Goal: Task Accomplishment & Management: Complete application form

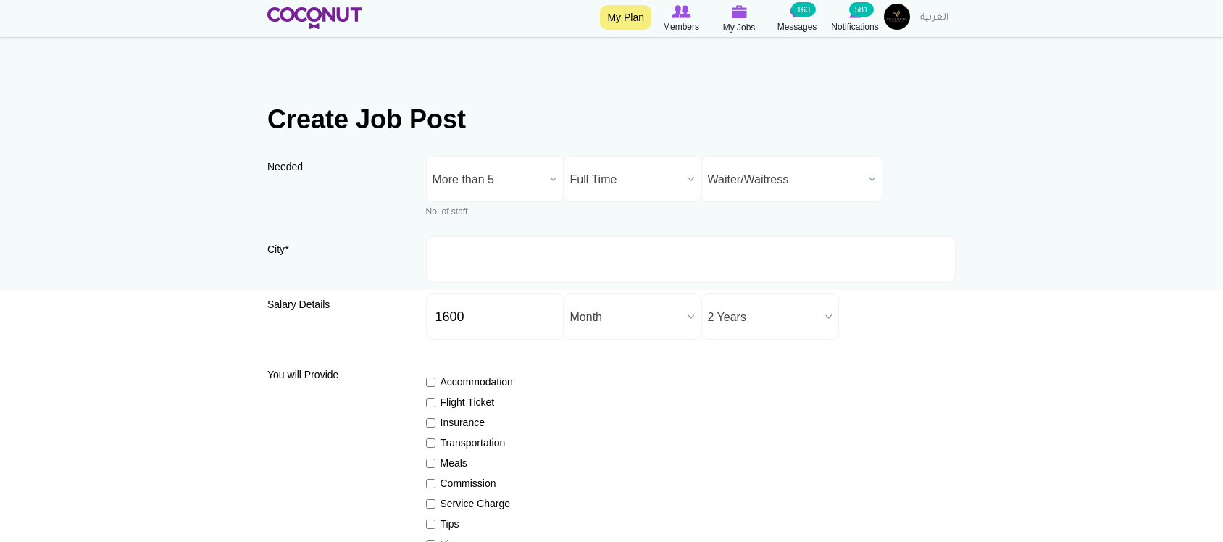
click at [766, 362] on div "Accommodation Flight Ticket Insurance Transportation Meals Commission Service C…" at bounding box center [691, 484] width 530 height 245
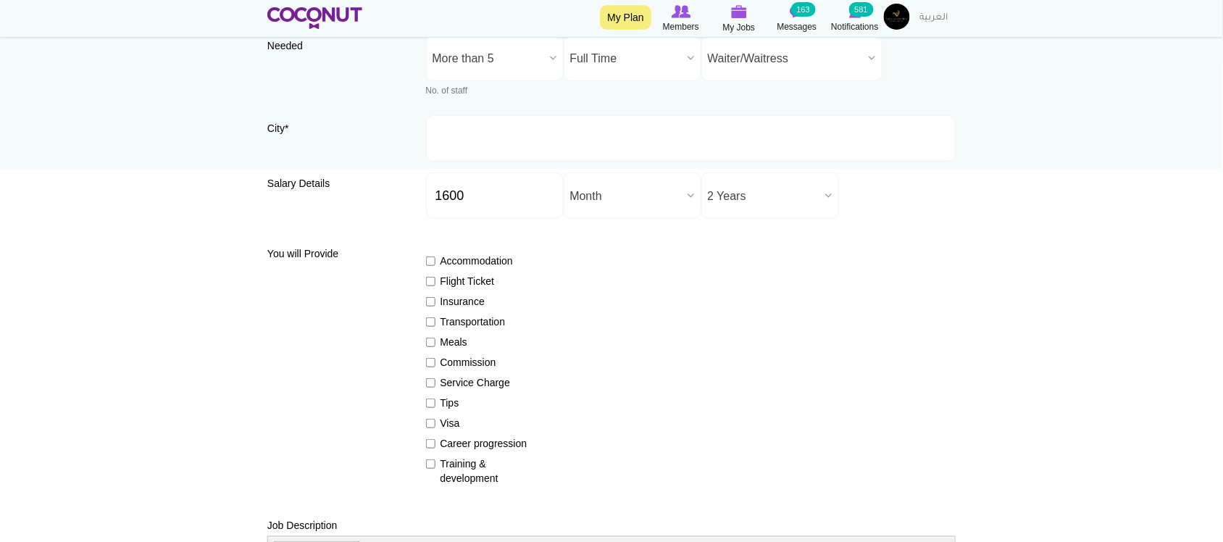
scroll to position [120, 0]
click at [428, 261] on input "Accommodation" at bounding box center [430, 261] width 9 height 9
checkbox input "true"
click at [433, 302] on input "Insurance" at bounding box center [430, 302] width 9 height 9
checkbox input "true"
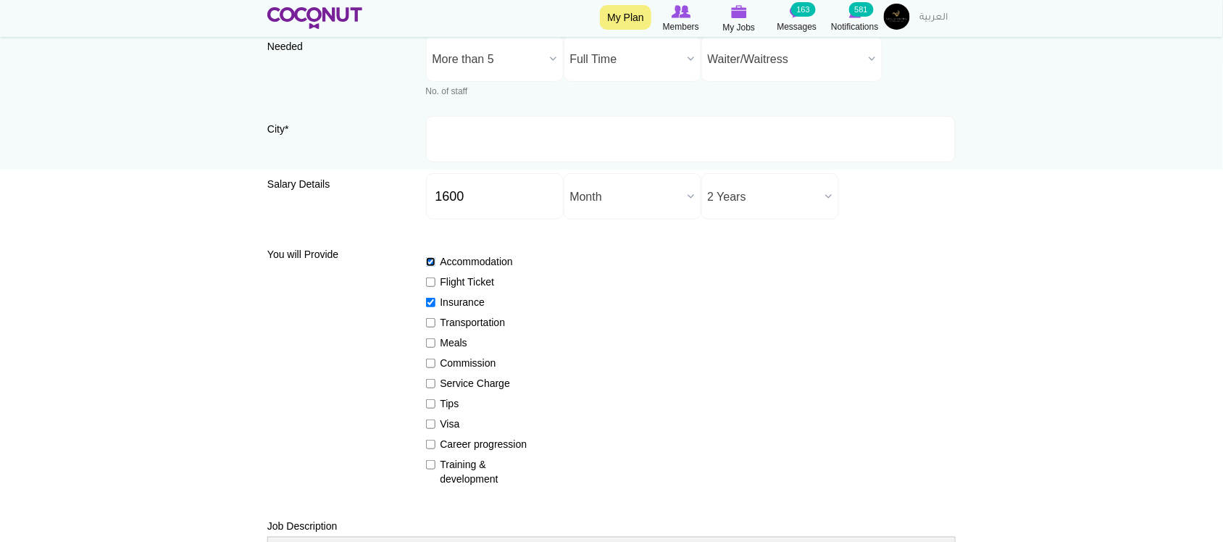
click at [432, 262] on input "Accommodation" at bounding box center [430, 261] width 9 height 9
checkbox input "false"
click at [430, 342] on input "Meals" at bounding box center [430, 342] width 9 height 9
checkbox input "true"
click at [430, 384] on input "Service Charge" at bounding box center [430, 383] width 9 height 9
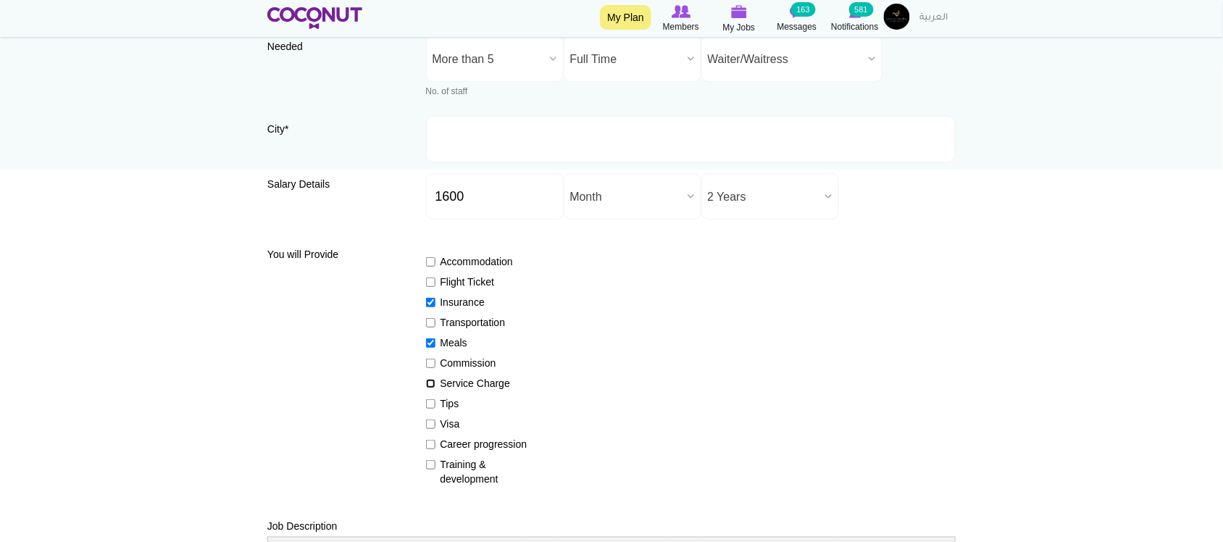
checkbox input "true"
click at [430, 400] on input "Tips" at bounding box center [430, 403] width 9 height 9
checkbox input "true"
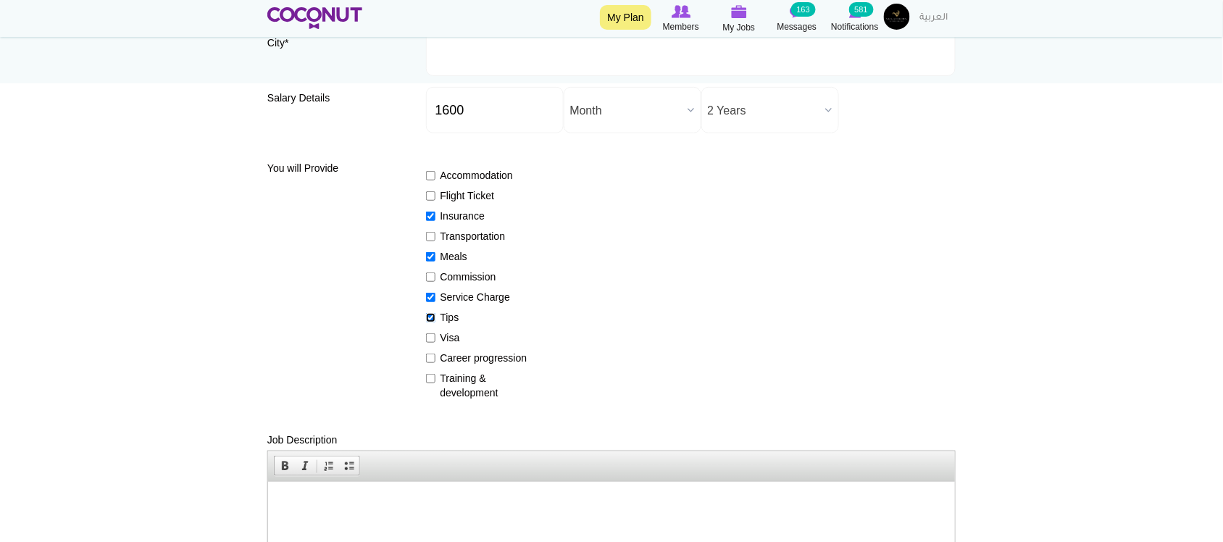
scroll to position [241, 0]
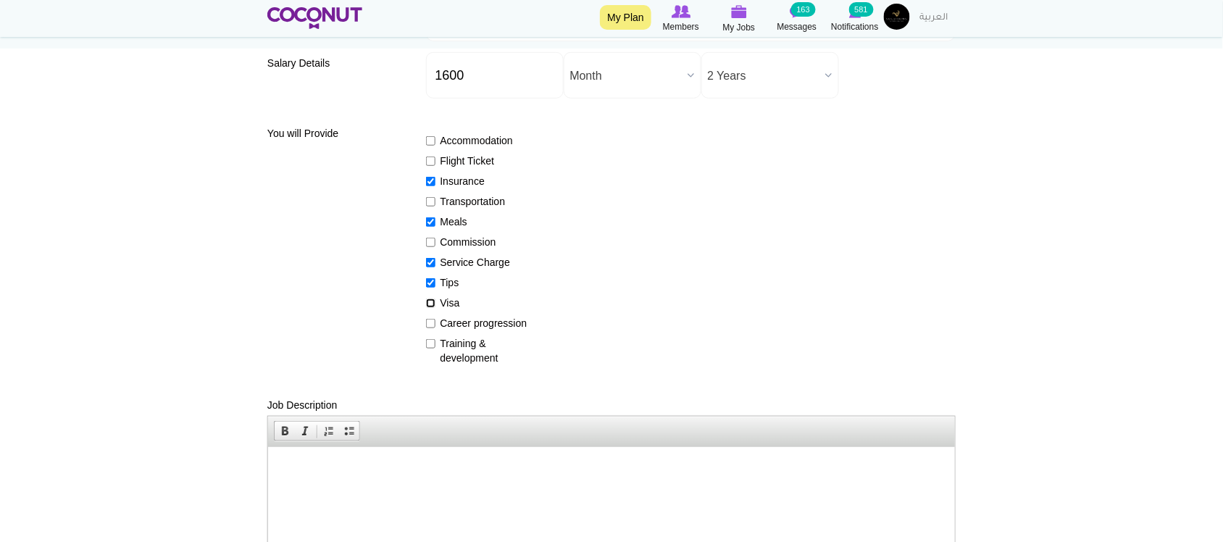
click at [428, 307] on input "Visa" at bounding box center [430, 303] width 9 height 9
checkbox input "true"
click at [431, 341] on input "Training & development" at bounding box center [430, 343] width 9 height 9
checkbox input "true"
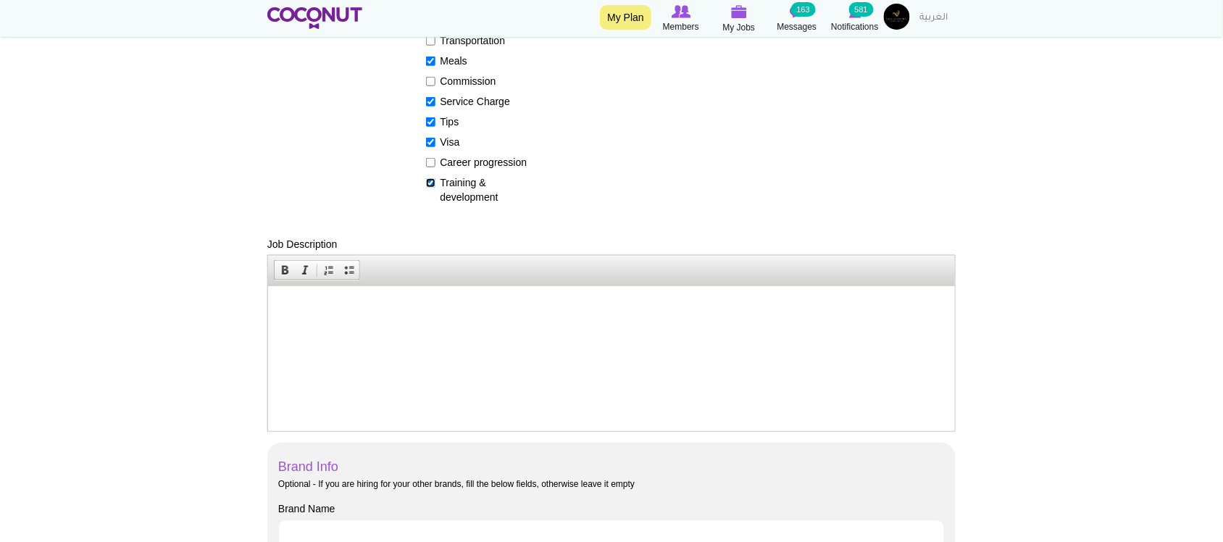
scroll to position [483, 0]
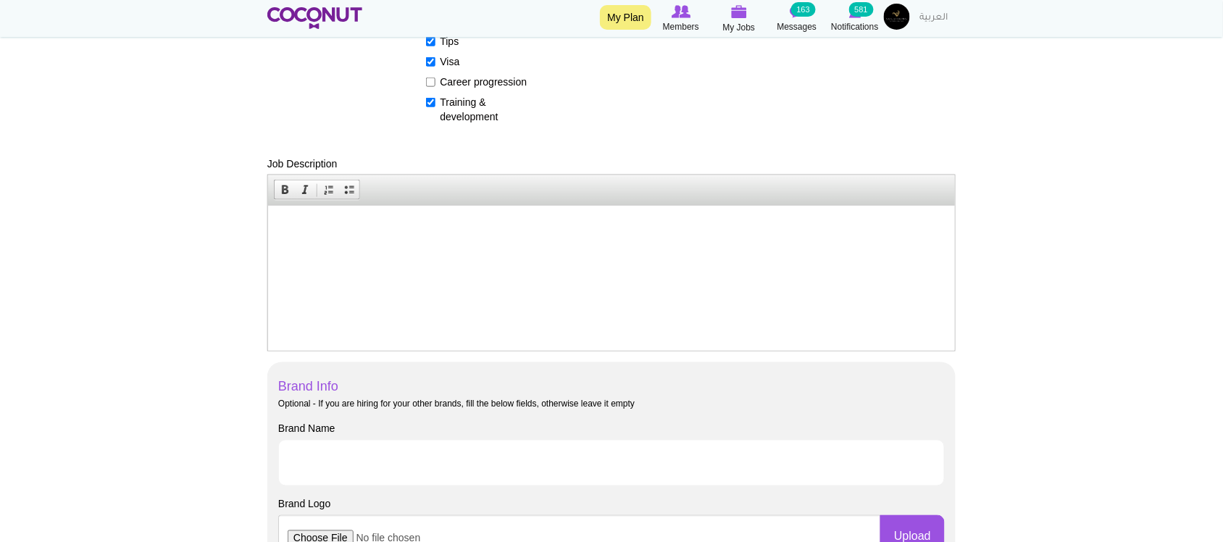
click at [396, 249] on html at bounding box center [610, 227] width 687 height 44
click at [395, 244] on html at bounding box center [610, 227] width 687 height 44
click at [488, 220] on p at bounding box center [611, 227] width 658 height 15
click at [477, 234] on p at bounding box center [611, 227] width 658 height 15
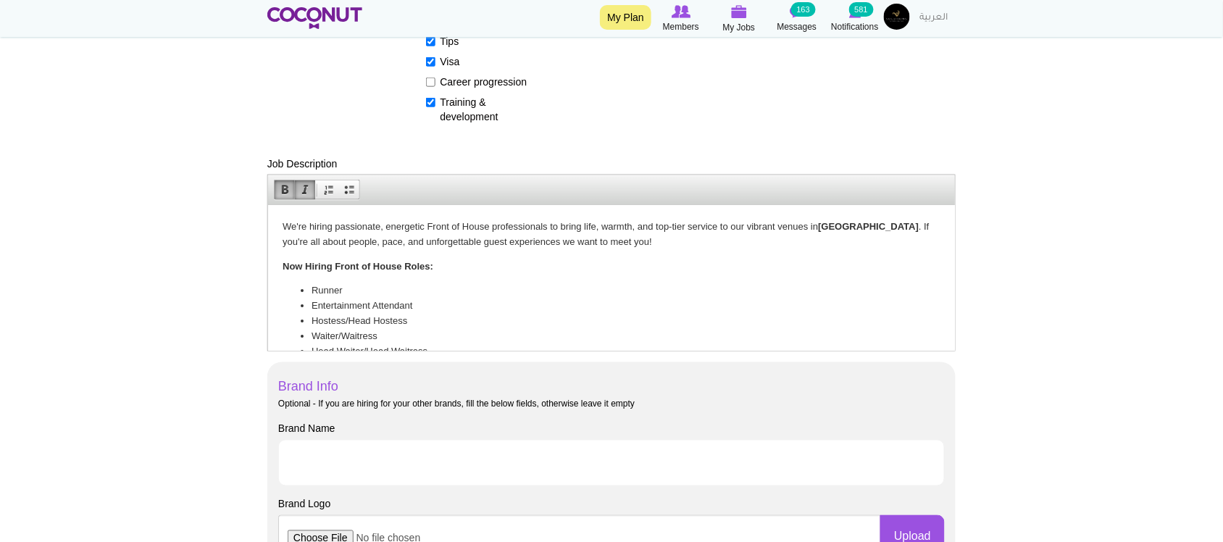
scroll to position [0, 0]
click at [285, 226] on p "We're hiring passionate, energetic Front of House professionals to bring life, …" at bounding box center [611, 235] width 658 height 30
drag, startPoint x: 426, startPoint y: 223, endPoint x: 488, endPoint y: 225, distance: 61.6
click at [488, 225] on p "We're hiring passionate, energetic Front of House professionals to bring life, …" at bounding box center [611, 235] width 658 height 30
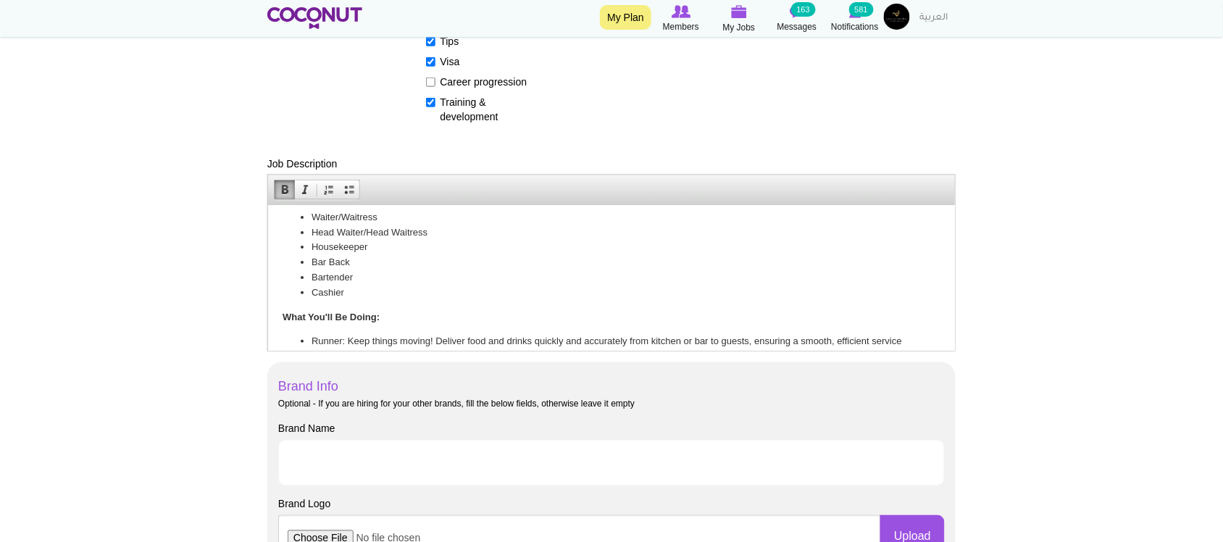
scroll to position [120, 0]
click at [325, 338] on li "Runner: Keep things moving! Deliver food and drinks quickly and accurately from…" at bounding box center [611, 348] width 600 height 30
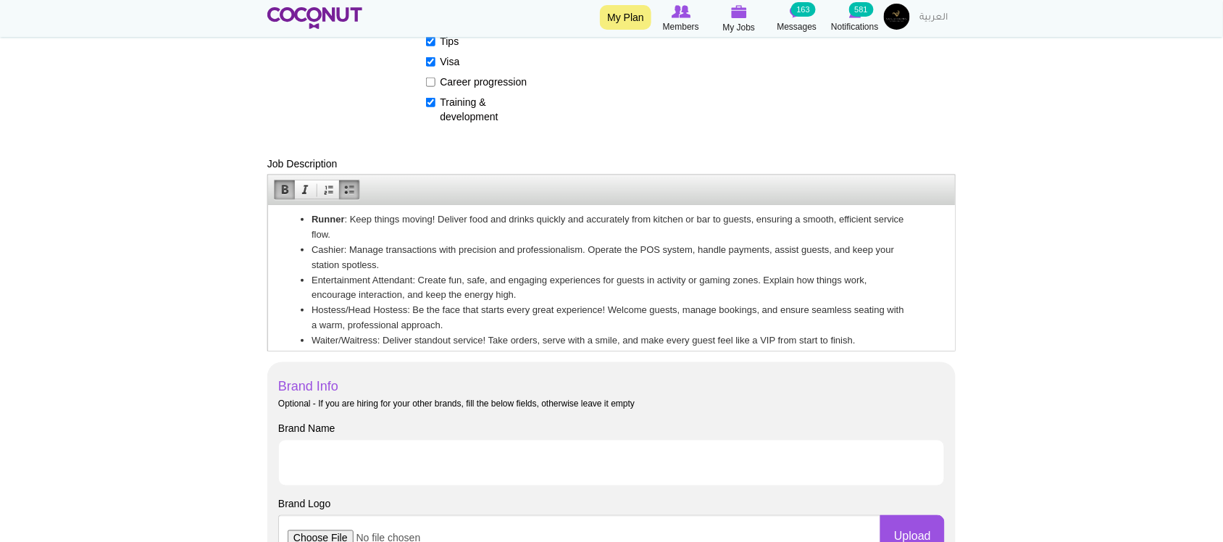
click at [320, 244] on li "Cashier: Manage transactions with precision and professionalism. Operate the PO…" at bounding box center [611, 257] width 600 height 30
click at [324, 272] on li "Entertainment Attendant: Create fun, safe, and engaging experiences for guests …" at bounding box center [611, 287] width 600 height 30
click at [319, 277] on li "Entertainment Attendant: Create fun, safe, and engaging experiences for guests …" at bounding box center [611, 287] width 600 height 30
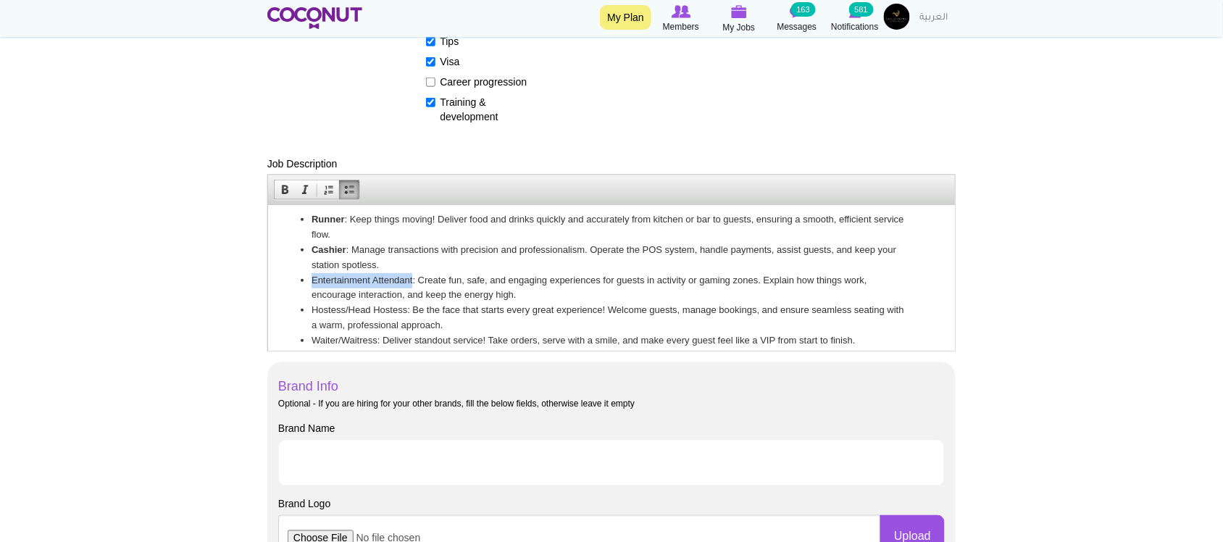
drag, startPoint x: 311, startPoint y: 277, endPoint x: 412, endPoint y: 275, distance: 101.5
click at [412, 275] on li "Entertainment Attendant: Create fun, safe, and engaging experiences for guests …" at bounding box center [611, 287] width 600 height 30
drag, startPoint x: 310, startPoint y: 307, endPoint x: 404, endPoint y: 308, distance: 94.2
click at [404, 308] on li "Hostess/Head Hostess: Be the face that starts every great experience! Welcome g…" at bounding box center [611, 317] width 600 height 30
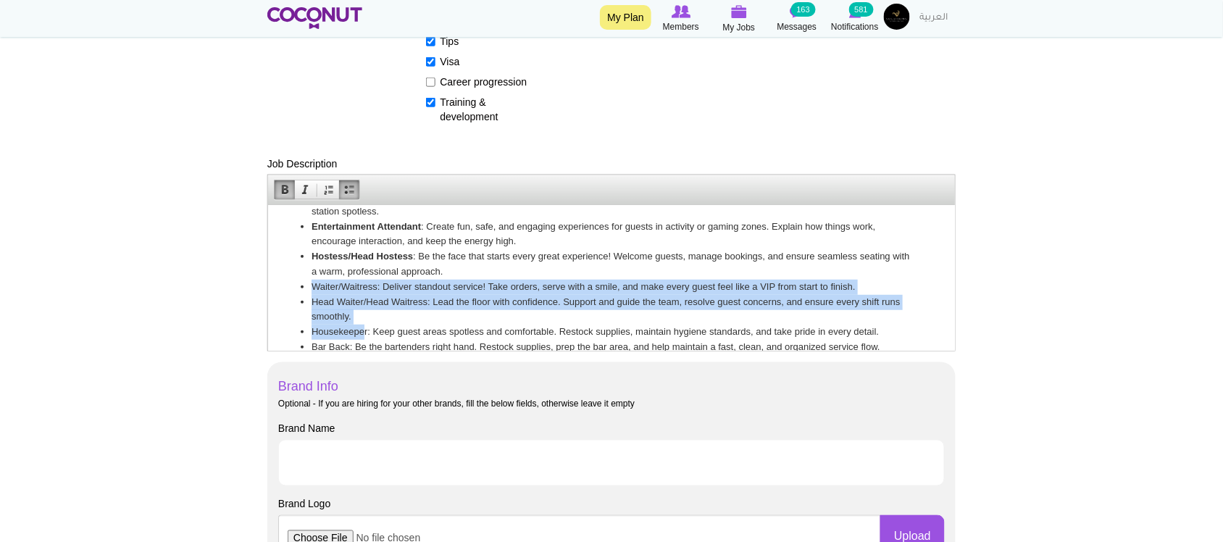
scroll to position [297, 0]
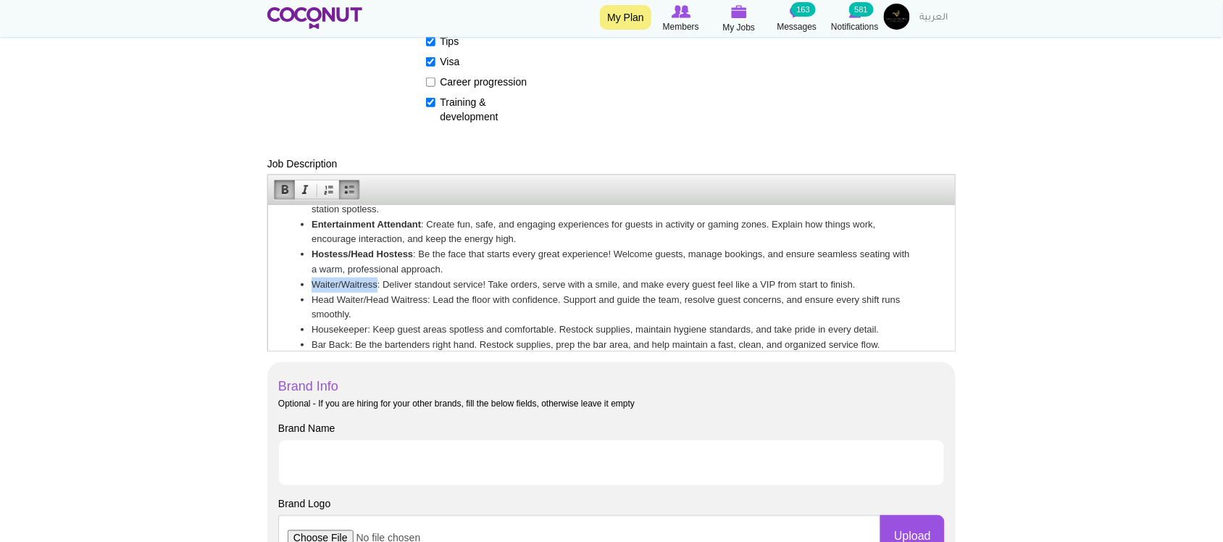
drag, startPoint x: 311, startPoint y: 335, endPoint x: 376, endPoint y: 278, distance: 86.8
click at [376, 278] on li "Waiter/Waitress: Deliver standout service! Take orders, serve with a smile, and…" at bounding box center [611, 284] width 600 height 15
drag, startPoint x: 311, startPoint y: 293, endPoint x: 425, endPoint y: 294, distance: 114.5
click at [425, 294] on li "Head Waiter/Head Waitress: Lead the floor with confidence. Support and guide th…" at bounding box center [611, 307] width 600 height 30
click at [322, 326] on li "Housekeeper: Keep guest areas spotless and comfortable. Restock supplies, maint…" at bounding box center [611, 329] width 600 height 15
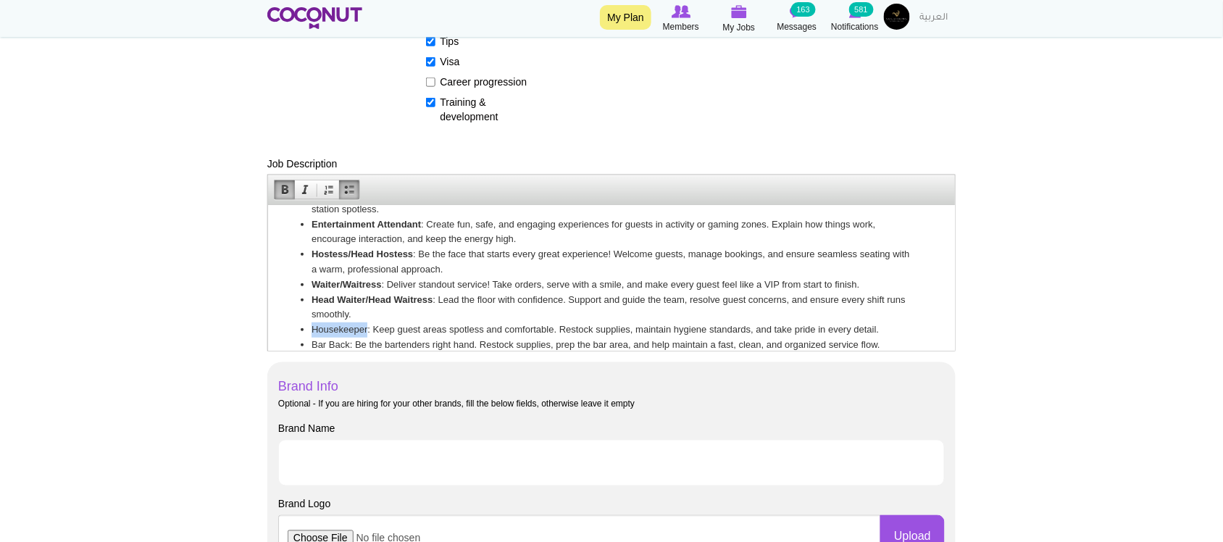
click at [322, 326] on li "Housekeeper: Keep guest areas spotless and comfortable. Restock supplies, maint…" at bounding box center [611, 329] width 600 height 15
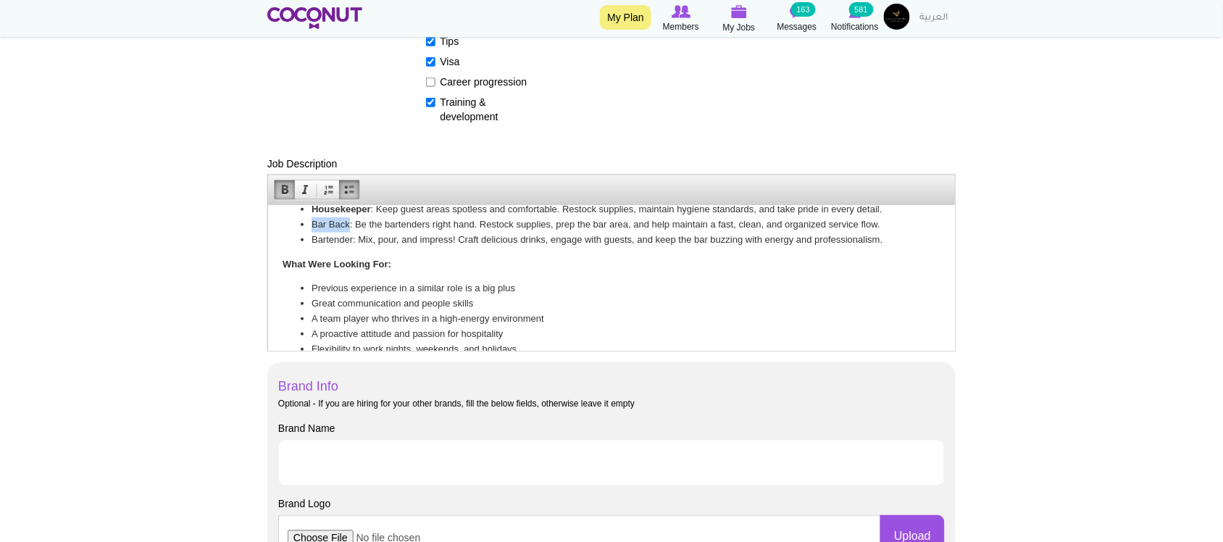
drag, startPoint x: 312, startPoint y: 223, endPoint x: 347, endPoint y: 222, distance: 35.5
click at [347, 222] on li "Bar Back: Be the bartenders right hand. Restock supplies, prep the bar area, an…" at bounding box center [611, 224] width 600 height 15
click at [315, 241] on li "Bartender: Mix, pour, and impress! Craft delicious drinks, engage with guests, …" at bounding box center [611, 239] width 600 height 15
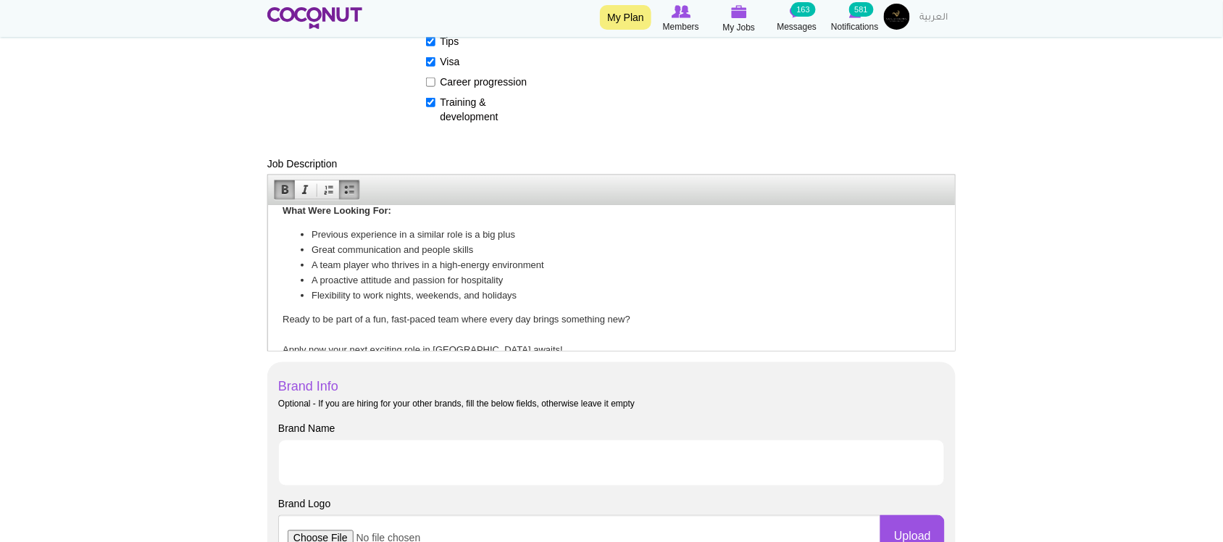
scroll to position [517, 0]
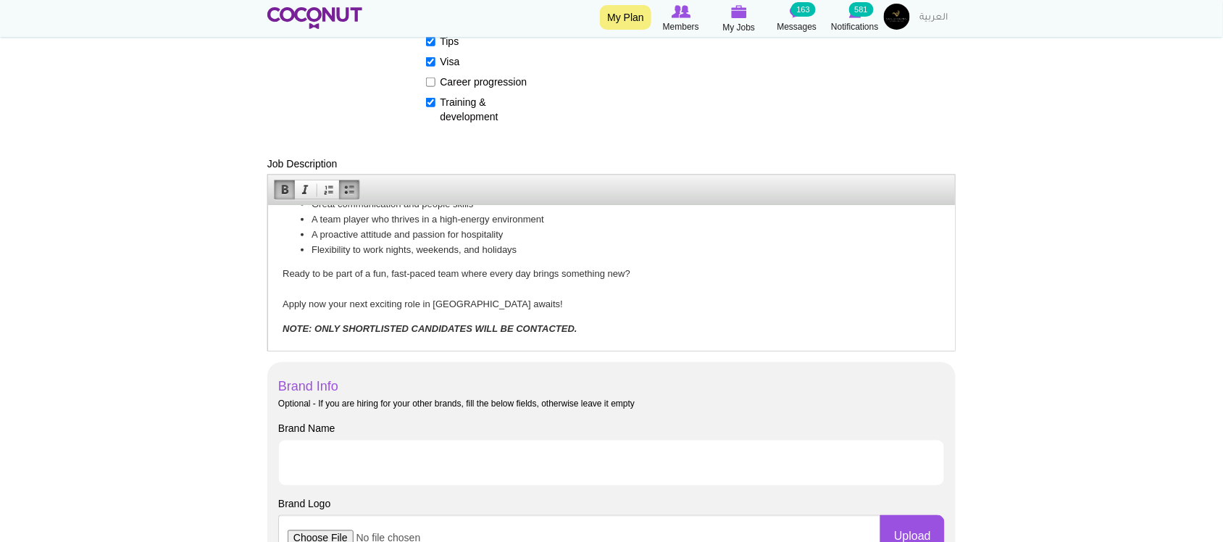
click at [368, 278] on p "Ready to be part of a fun, fast-paced team where every day brings something new…" at bounding box center [611, 288] width 658 height 45
click at [351, 290] on p "Ready to be part of a fun, fast-paced team where every day brings something new…" at bounding box center [611, 288] width 658 height 45
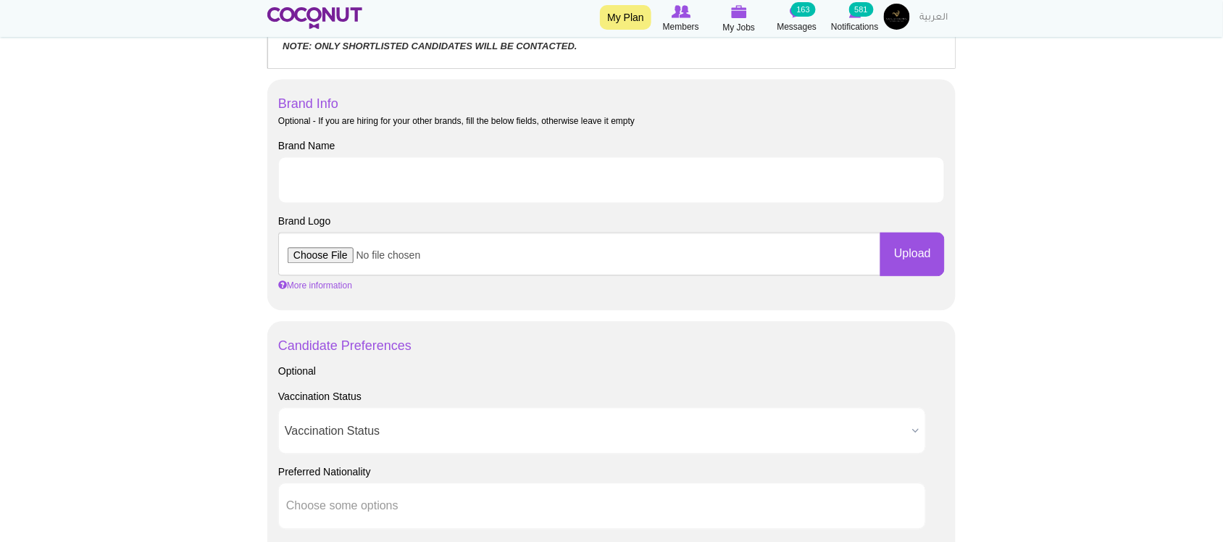
scroll to position [725, 0]
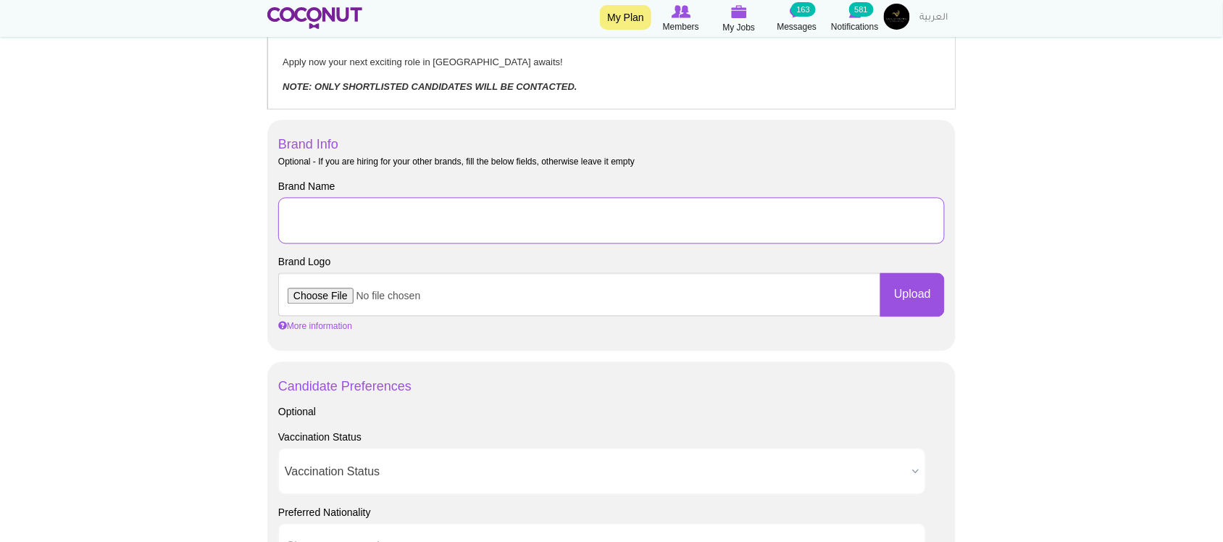
click at [357, 199] on input "Brand Name" at bounding box center [611, 221] width 667 height 46
click at [436, 216] on input "Brand Name" at bounding box center [611, 221] width 667 height 46
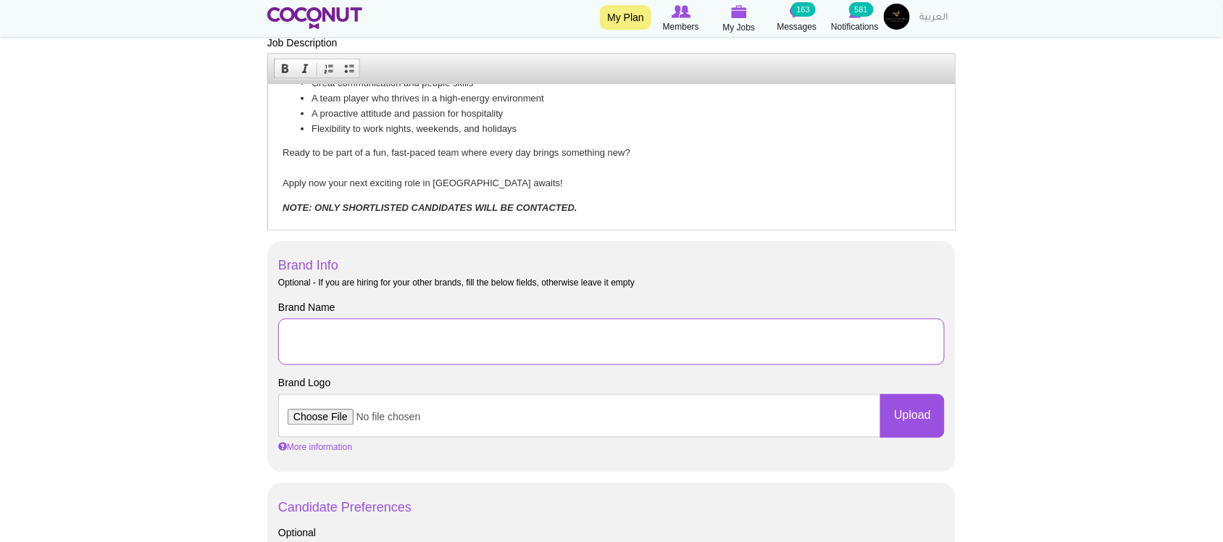
click at [390, 338] on input "Brand Name" at bounding box center [611, 342] width 667 height 46
click at [388, 338] on input "Brand Name" at bounding box center [611, 342] width 667 height 46
type input "All"
click at [388, 338] on input "All" at bounding box center [611, 342] width 667 height 46
drag, startPoint x: 429, startPoint y: 338, endPoint x: 241, endPoint y: 335, distance: 188.4
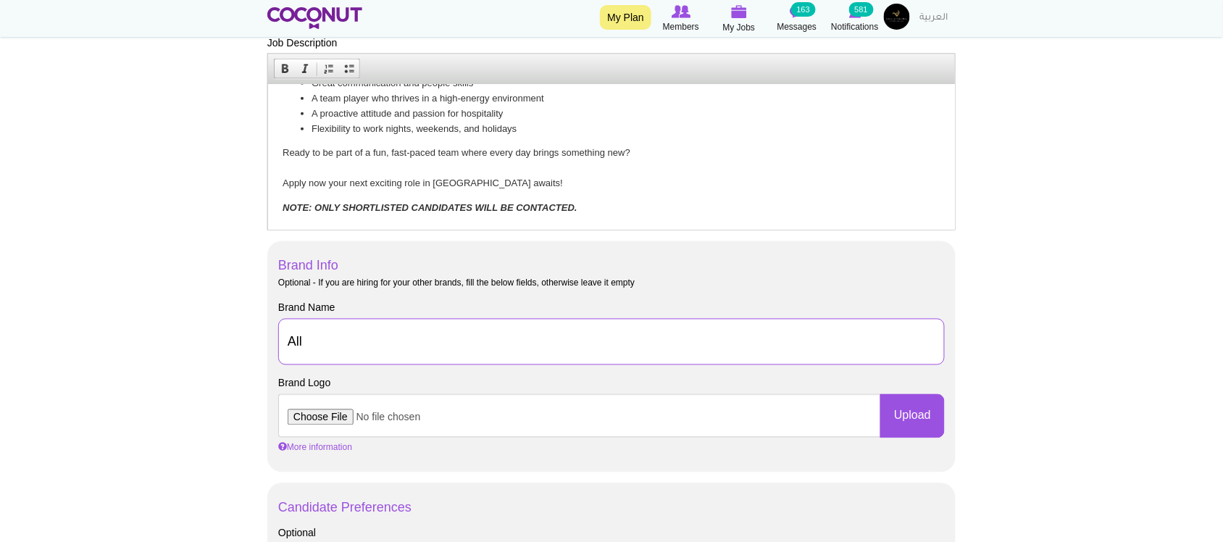
click at [241, 335] on body "Toggle navigation My Plan Members My Jobs Post a Job Messages 163 Notifications…" at bounding box center [611, 436] width 1223 height 2080
click at [602, 281] on div "Optional - If you are hiring for your other brands, fill the below fields, othe…" at bounding box center [611, 284] width 667 height 12
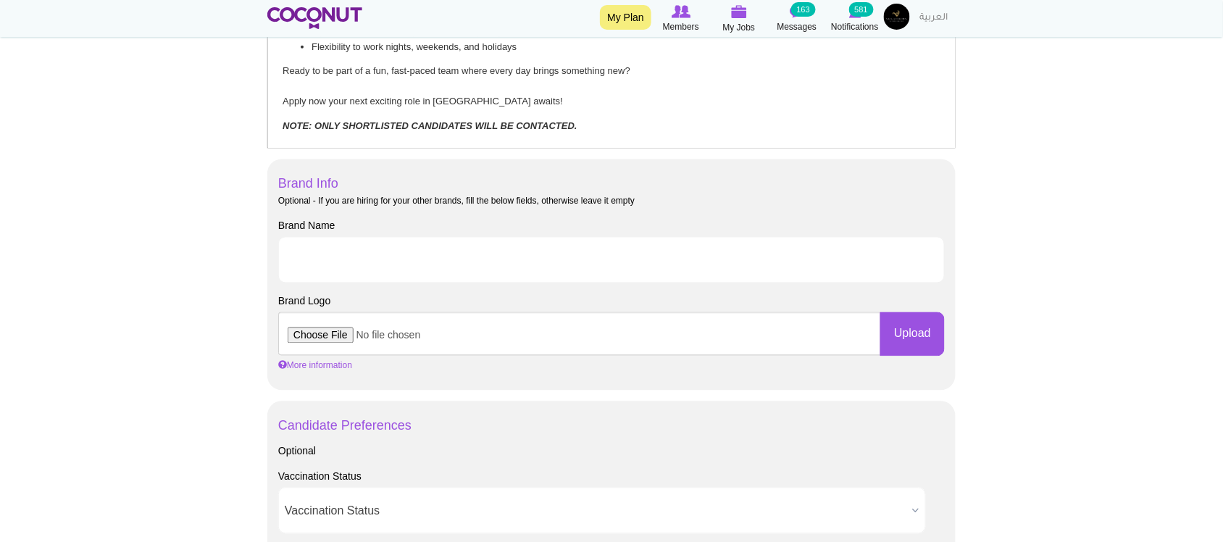
scroll to position [725, 0]
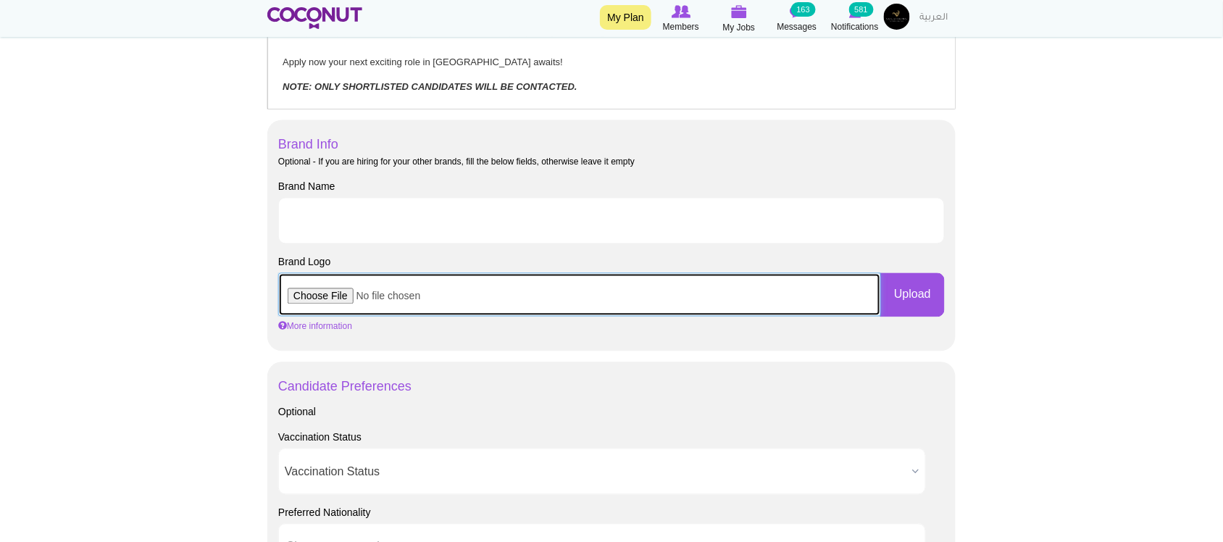
click at [317, 297] on input "file" at bounding box center [579, 294] width 603 height 43
click at [334, 296] on input "file" at bounding box center [579, 294] width 603 height 43
type input "C:\fakepath\SG_Logo-removebg-preview.png"
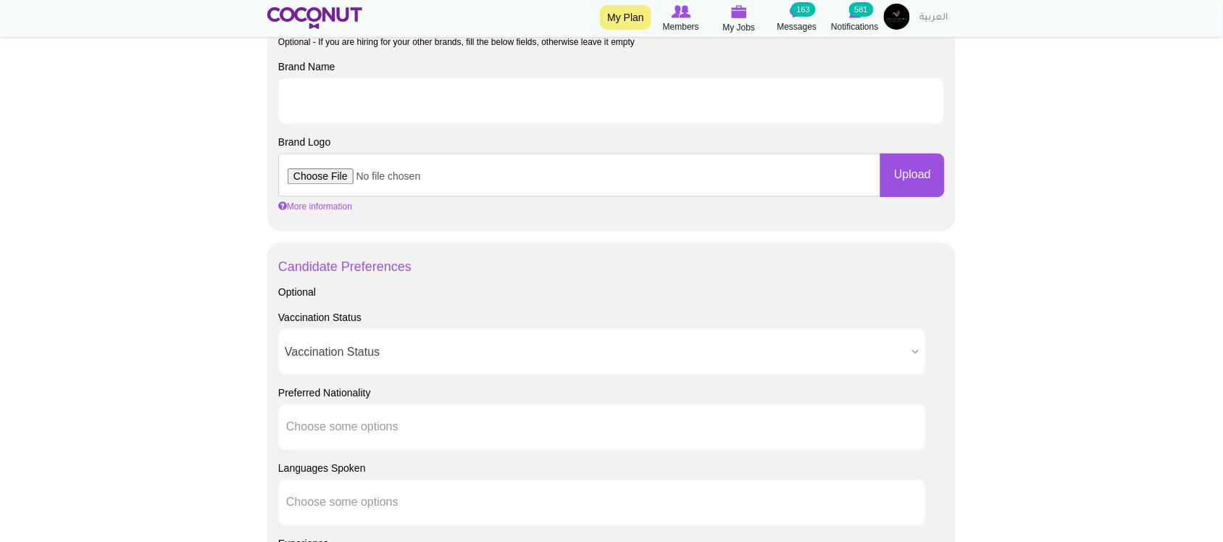
click at [421, 350] on span "Vaccination Status" at bounding box center [596, 352] width 622 height 46
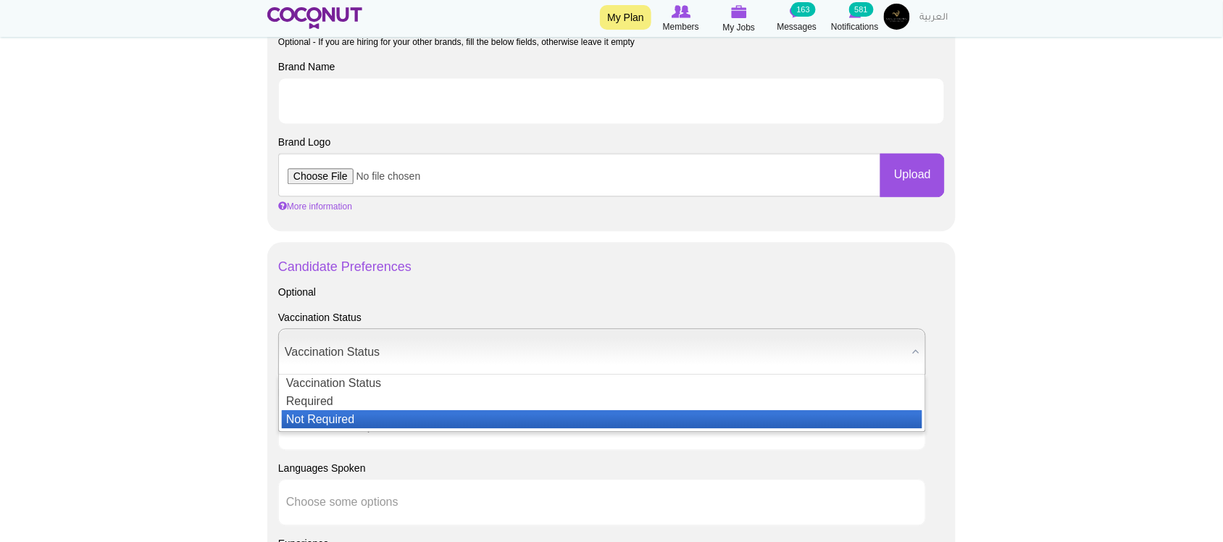
click at [323, 415] on li "Not Required" at bounding box center [602, 419] width 641 height 18
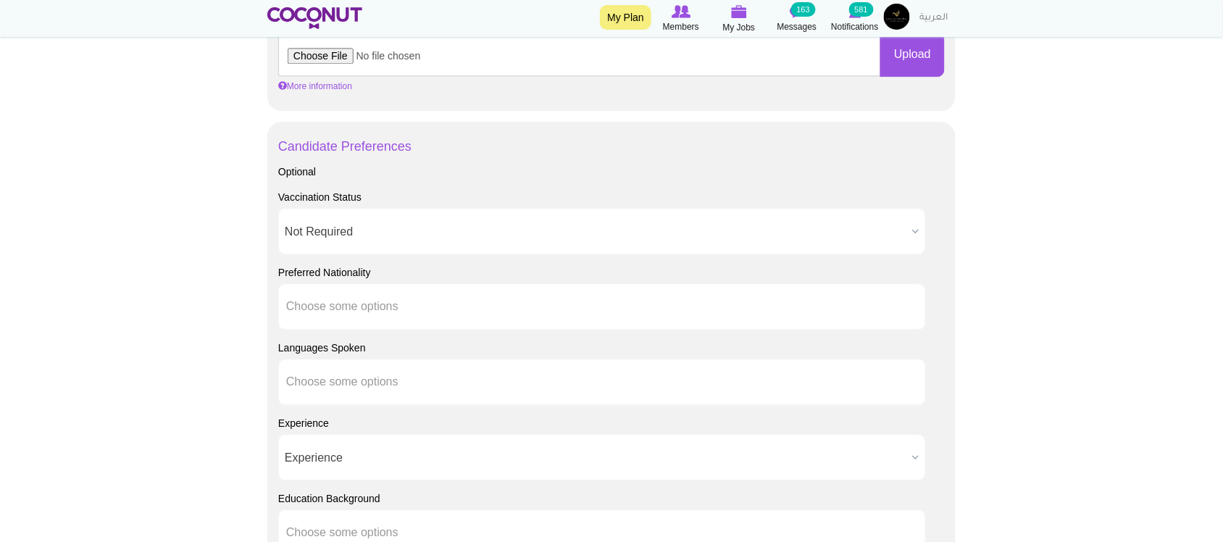
scroll to position [966, 0]
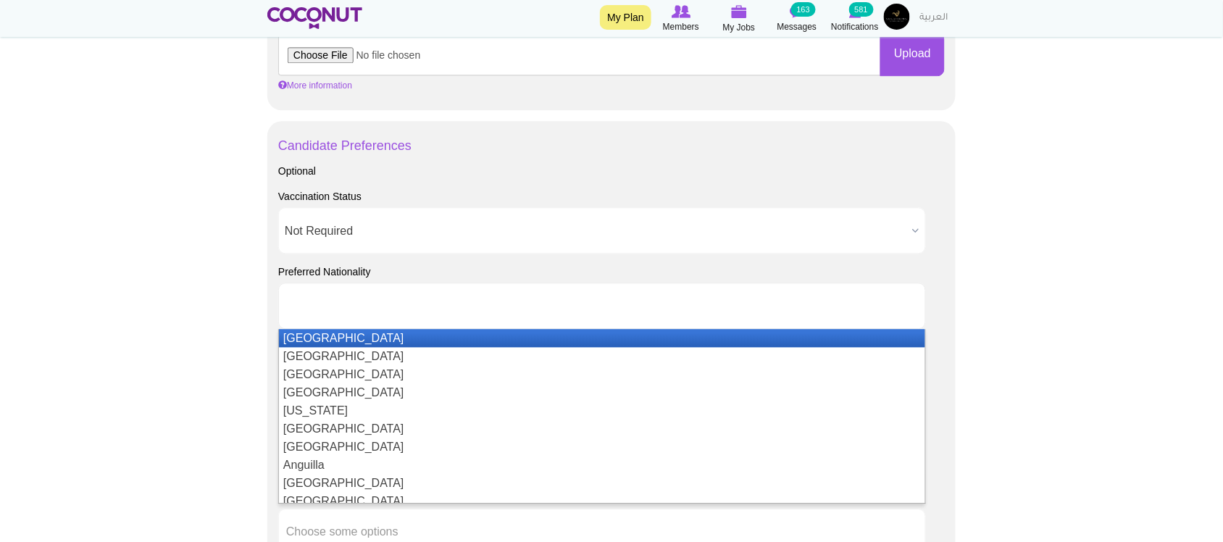
click at [305, 314] on li at bounding box center [351, 306] width 130 height 30
click at [305, 306] on input "text" at bounding box center [351, 305] width 130 height 13
click at [208, 309] on body "Toggle navigation My Plan Members My Jobs Post a Job Messages 163 Notifications…" at bounding box center [611, 74] width 1223 height 2080
type input "Choose some options"
click at [402, 302] on input "text" at bounding box center [351, 305] width 130 height 13
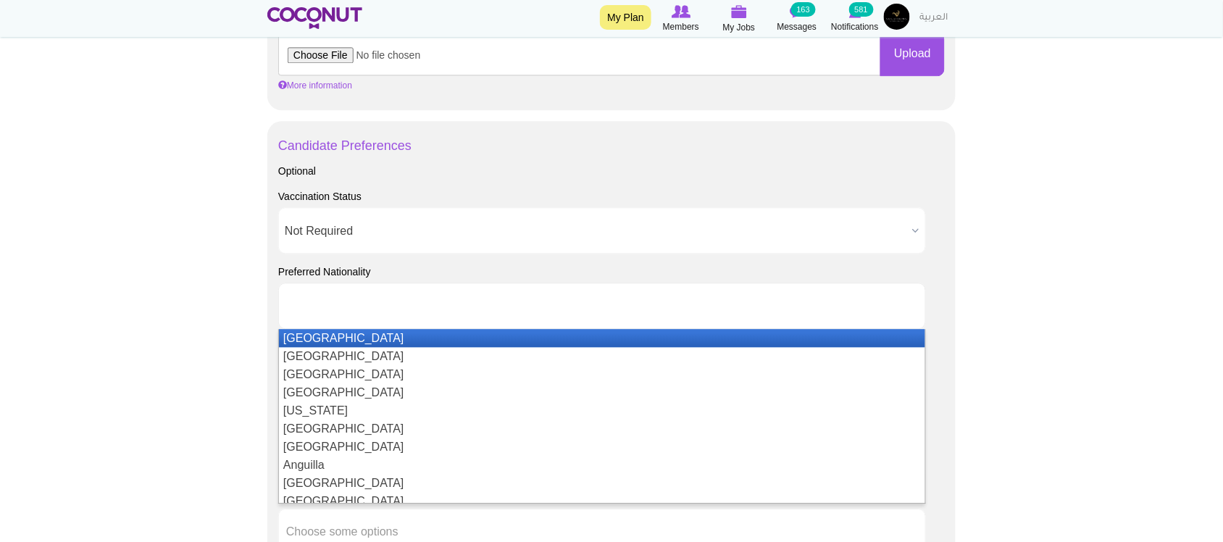
click at [204, 320] on body "Toggle navigation My Plan Members My Jobs Post a Job Messages 163 Notifications…" at bounding box center [611, 74] width 1223 height 2080
type input "Choose some options"
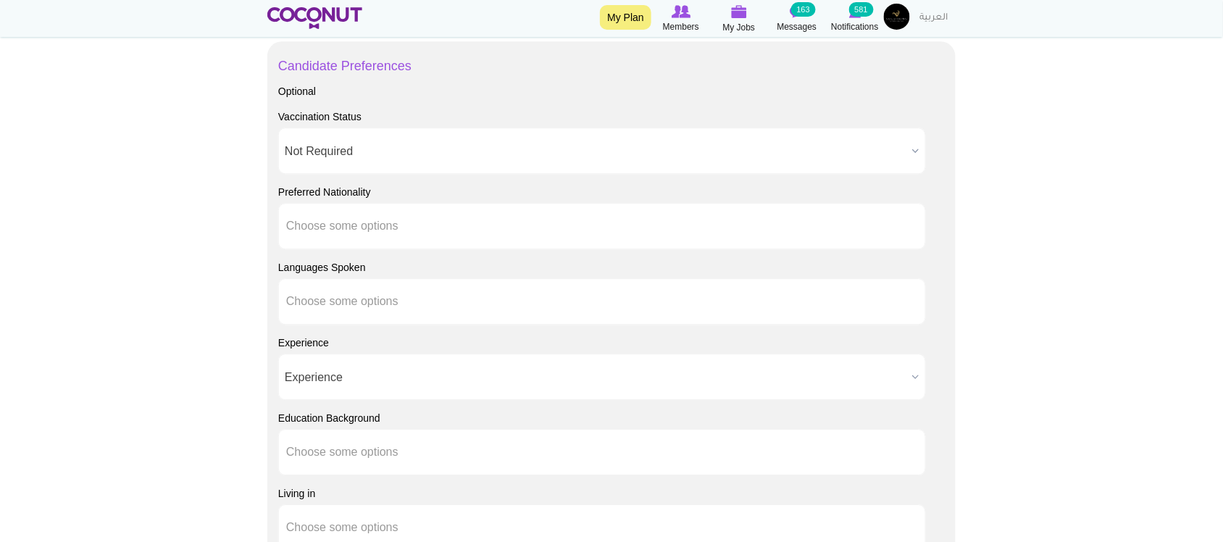
scroll to position [1087, 0]
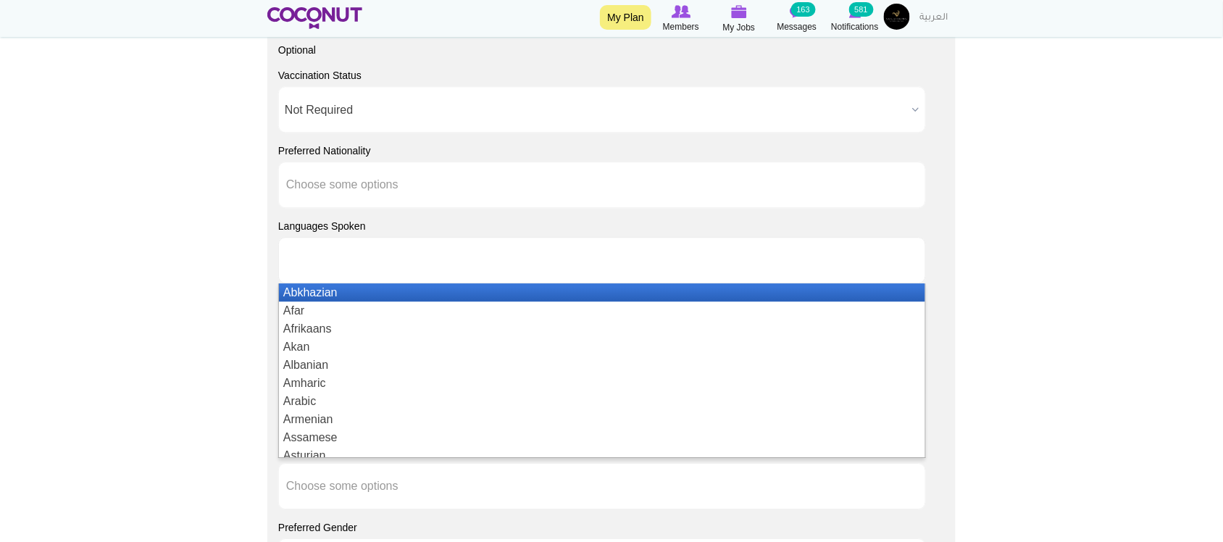
click at [364, 259] on input "text" at bounding box center [351, 260] width 130 height 13
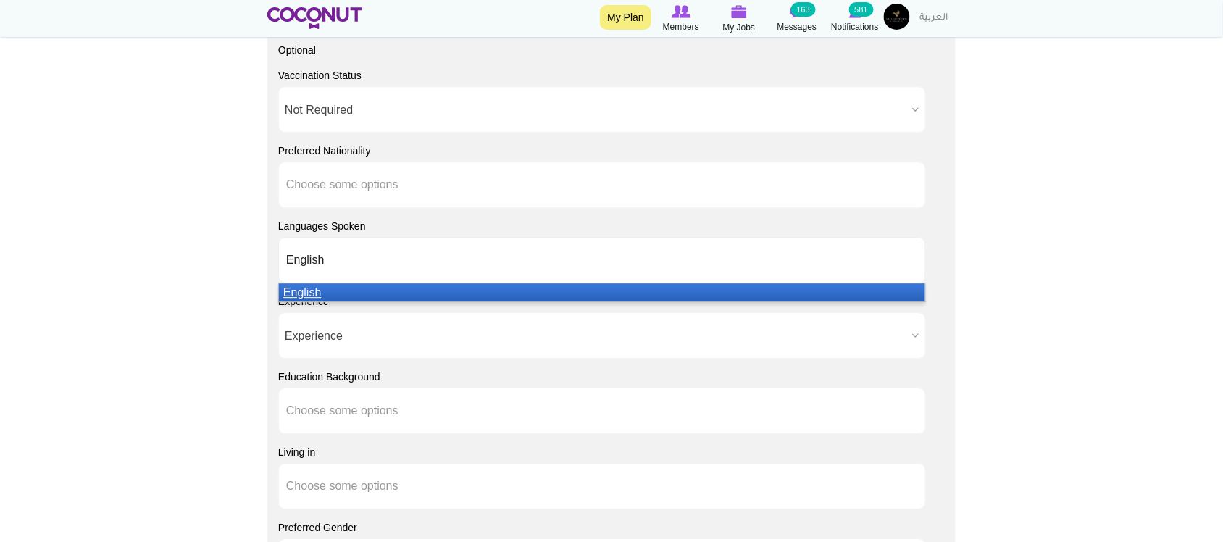
type input "English"
click at [335, 301] on li "English" at bounding box center [602, 292] width 646 height 18
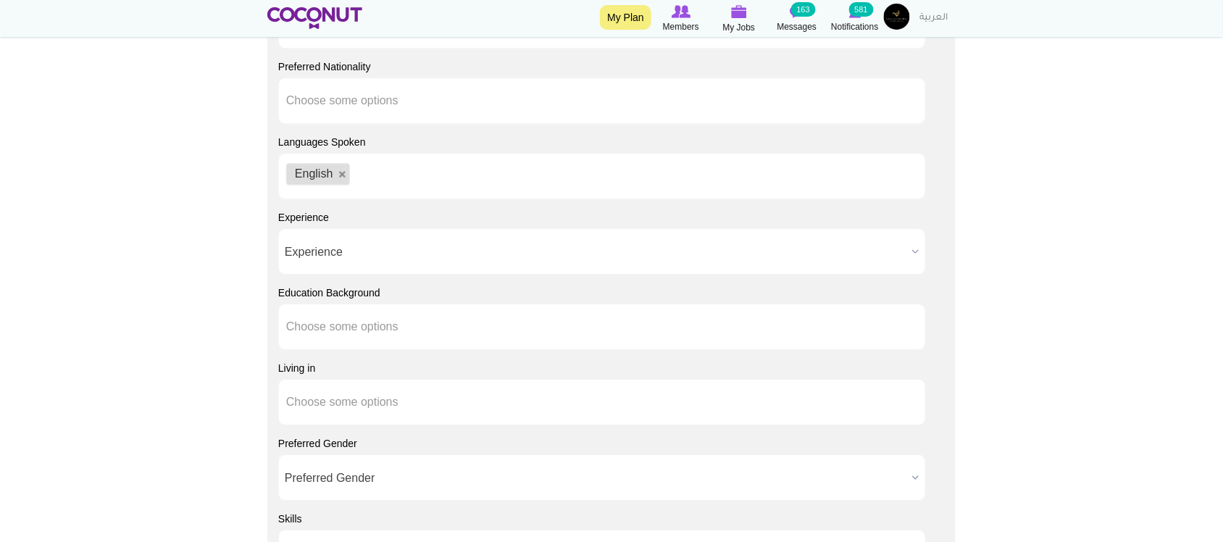
scroll to position [1207, 0]
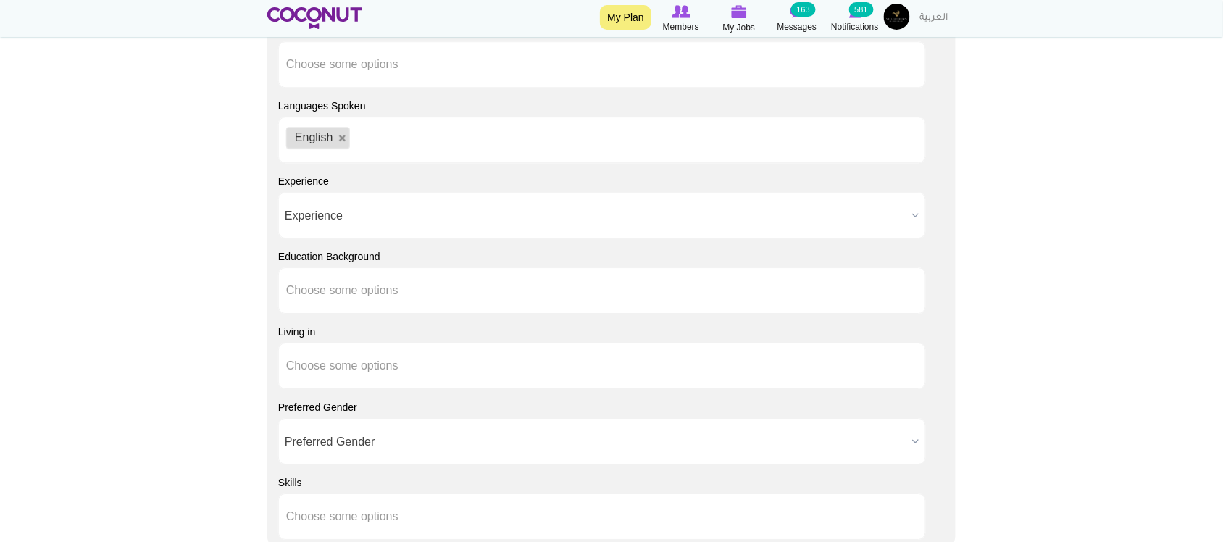
click at [397, 221] on span "Experience" at bounding box center [596, 216] width 622 height 46
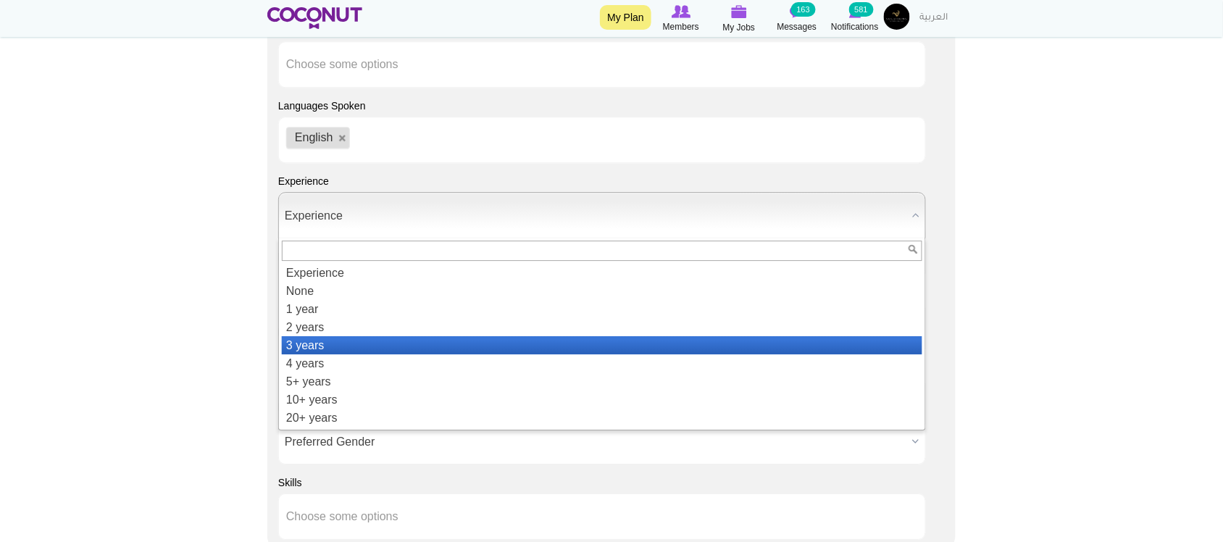
click at [314, 344] on li "3 years" at bounding box center [602, 345] width 641 height 18
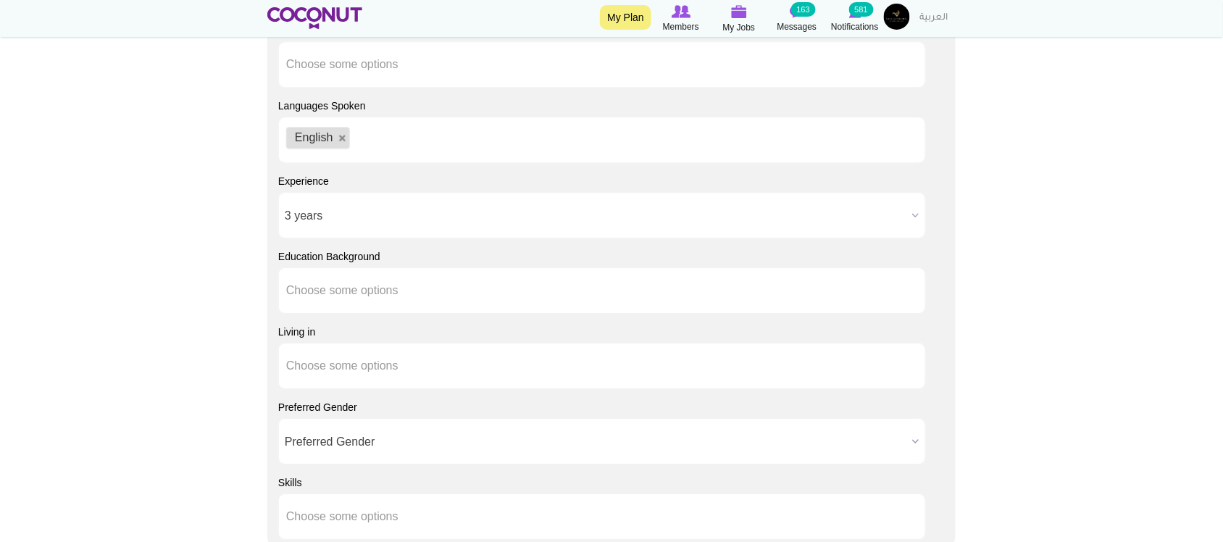
click at [333, 211] on span "3 years" at bounding box center [596, 216] width 622 height 46
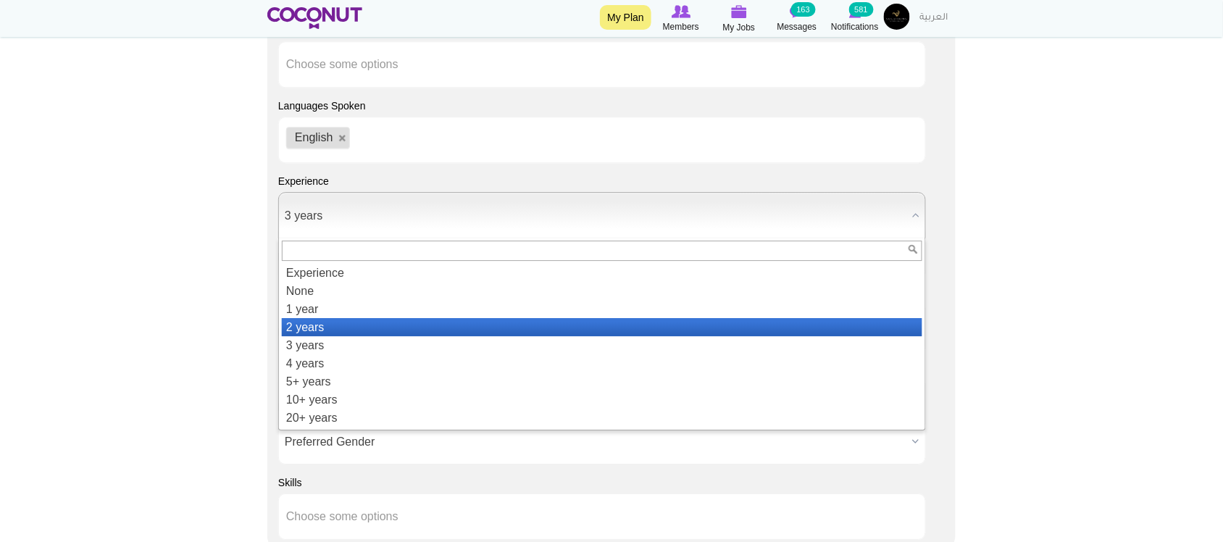
click at [320, 330] on li "2 years" at bounding box center [602, 327] width 641 height 18
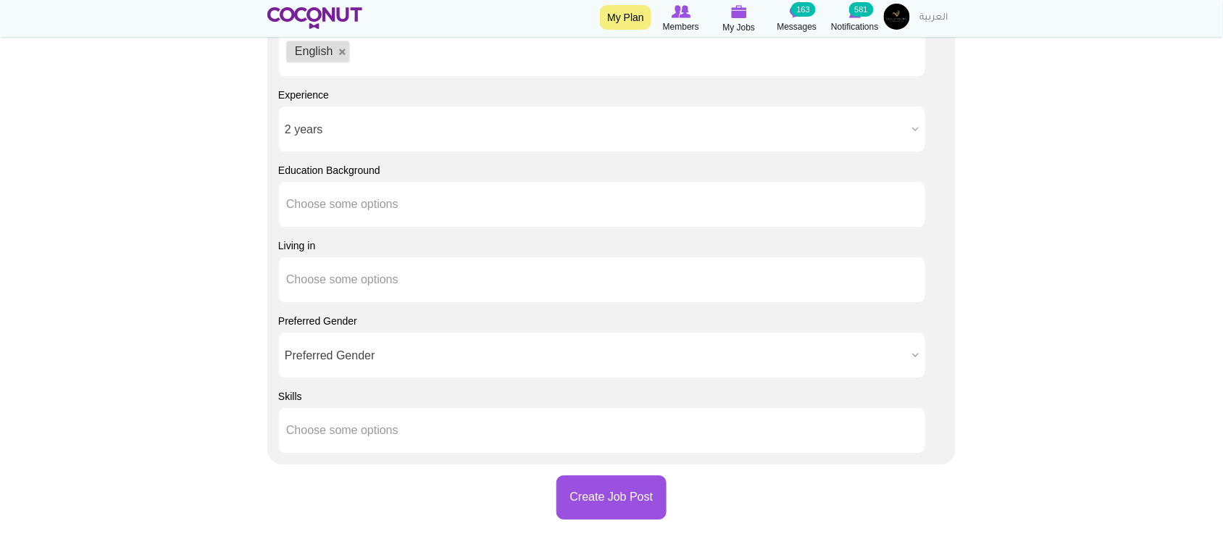
scroll to position [1449, 0]
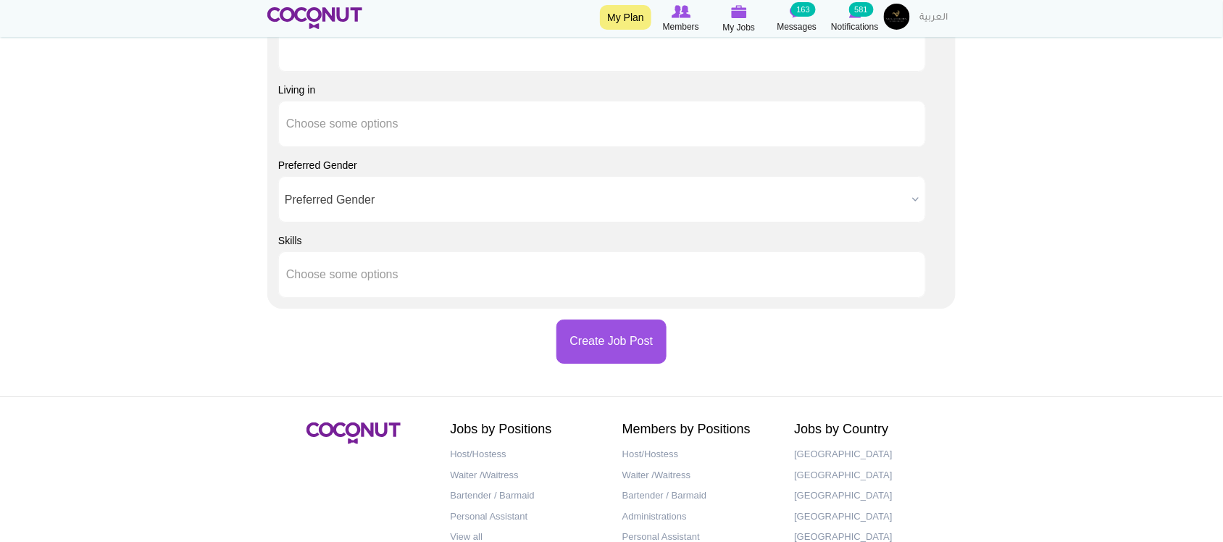
click at [331, 53] on input "text" at bounding box center [351, 48] width 130 height 13
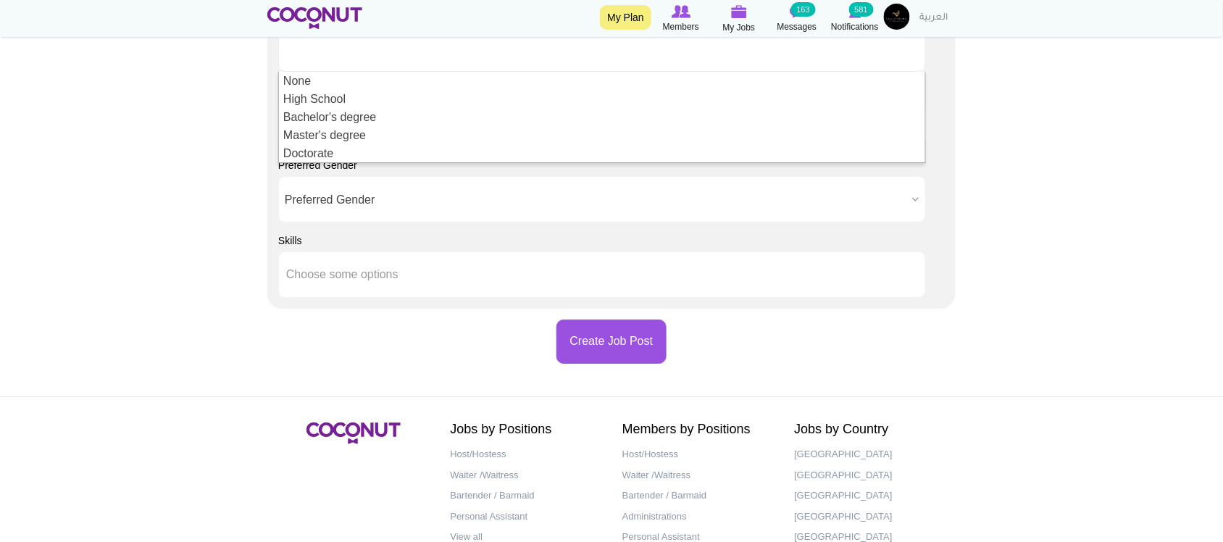
type input "Choose some options"
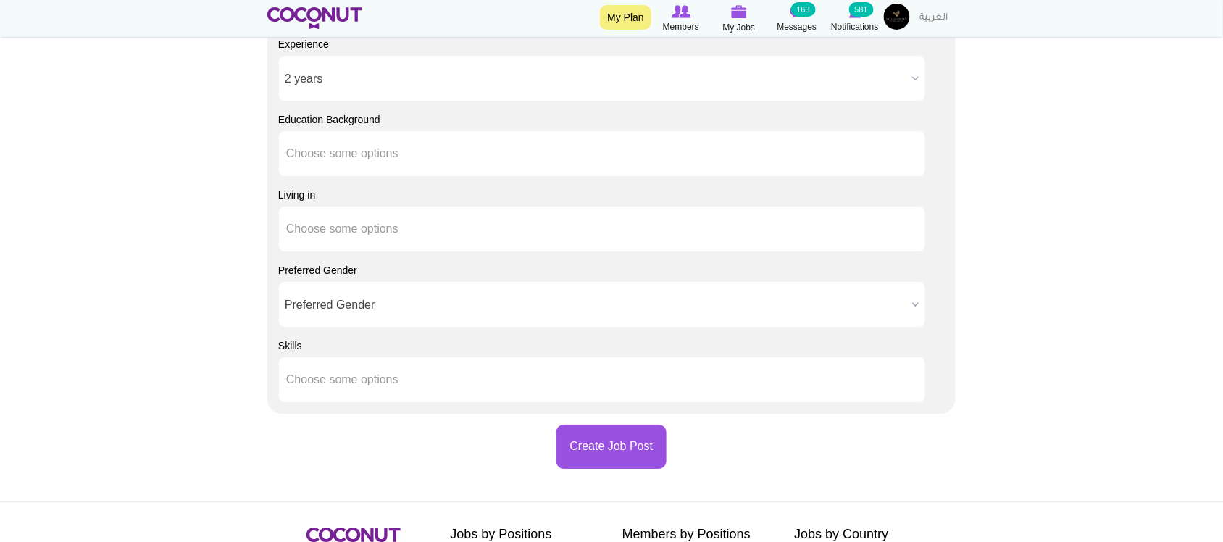
scroll to position [1207, 0]
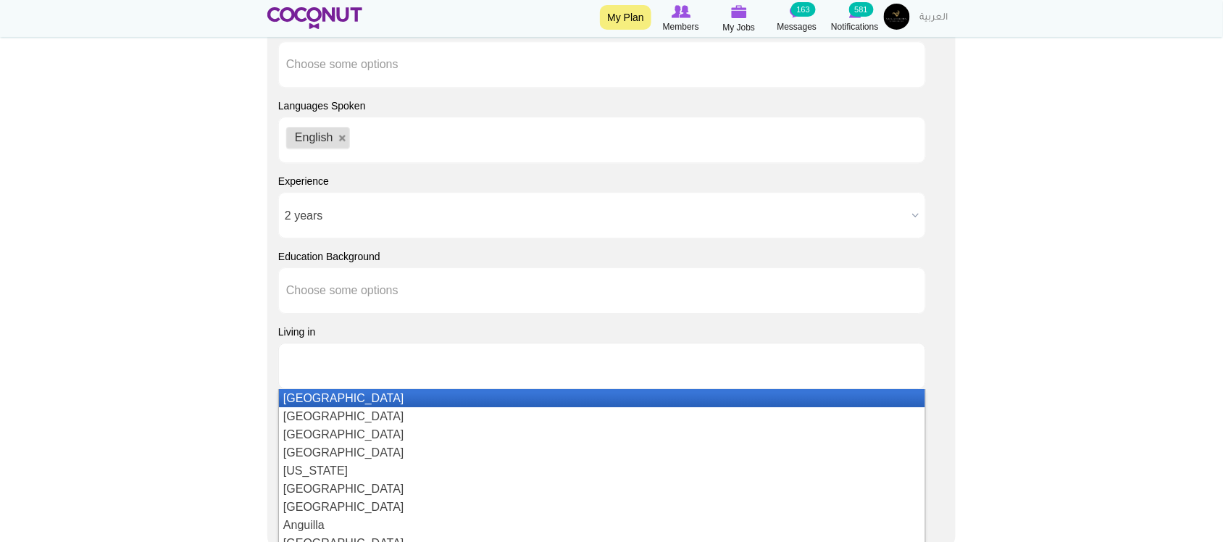
click at [364, 384] on ul at bounding box center [602, 366] width 648 height 46
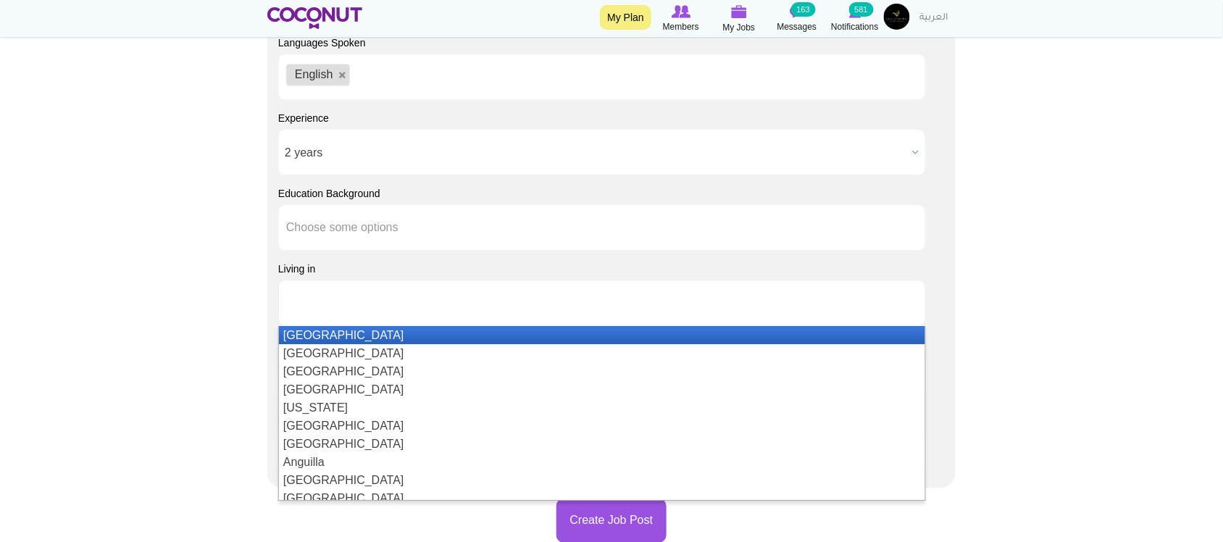
scroll to position [1328, 0]
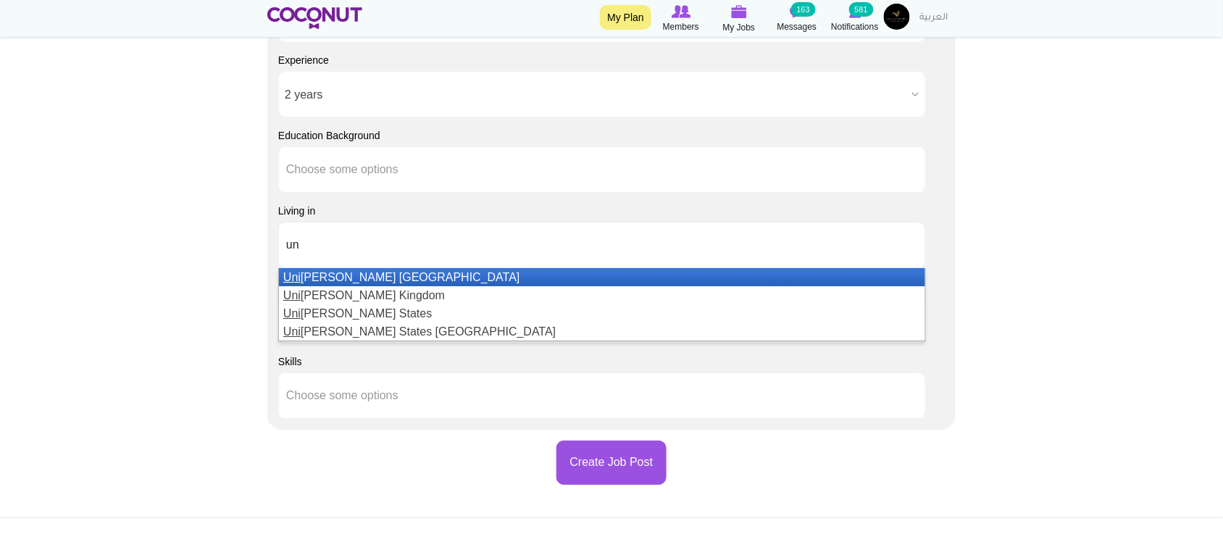
type input "u"
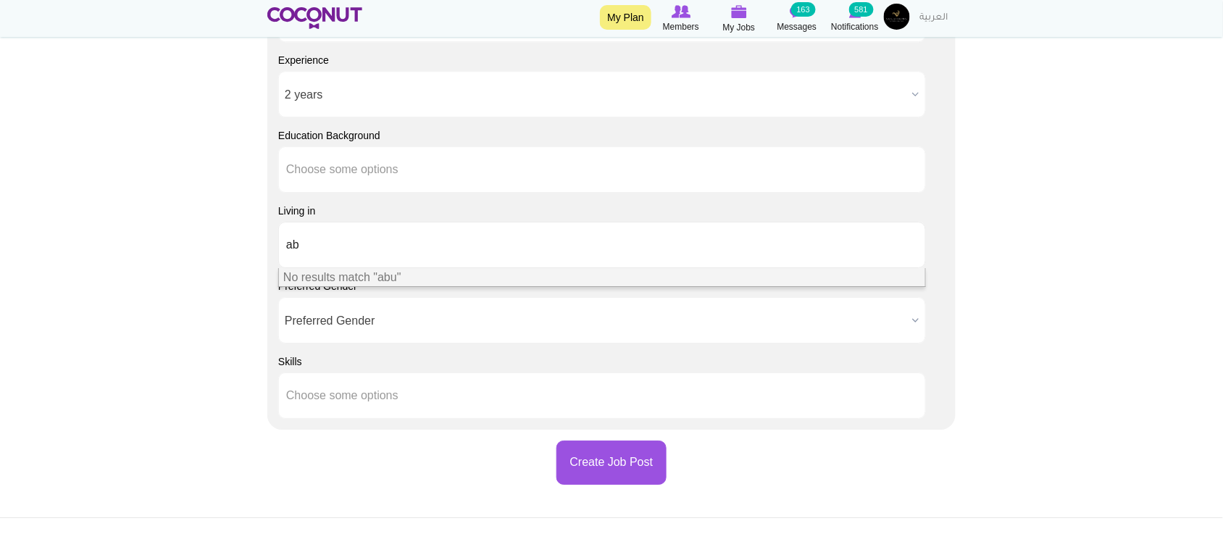
type input "a"
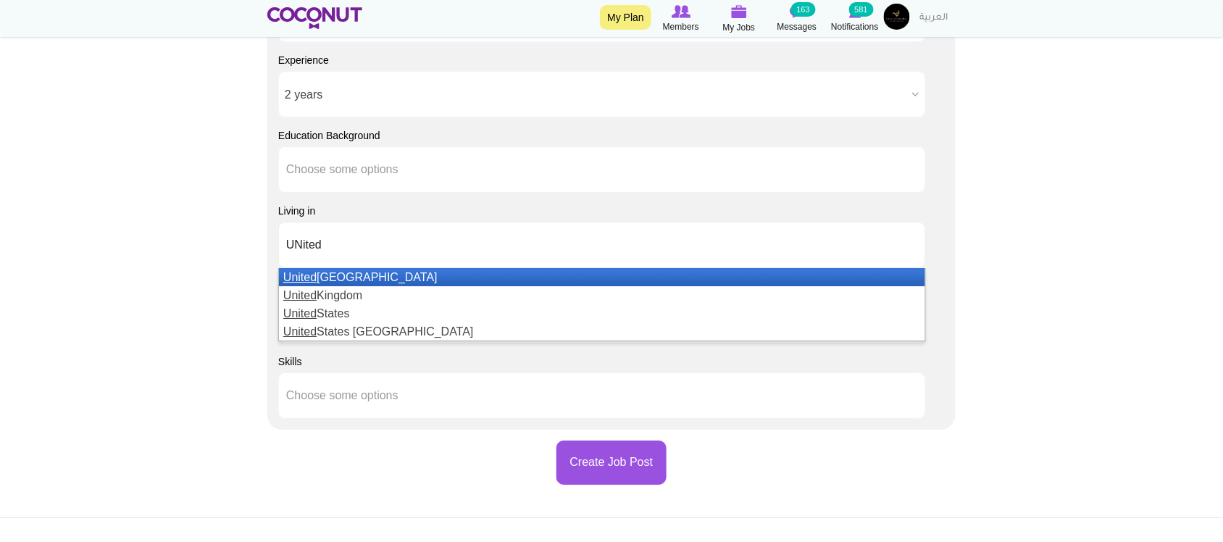
type input "UNited"
click at [335, 280] on li "United Arab Emirates" at bounding box center [602, 277] width 646 height 18
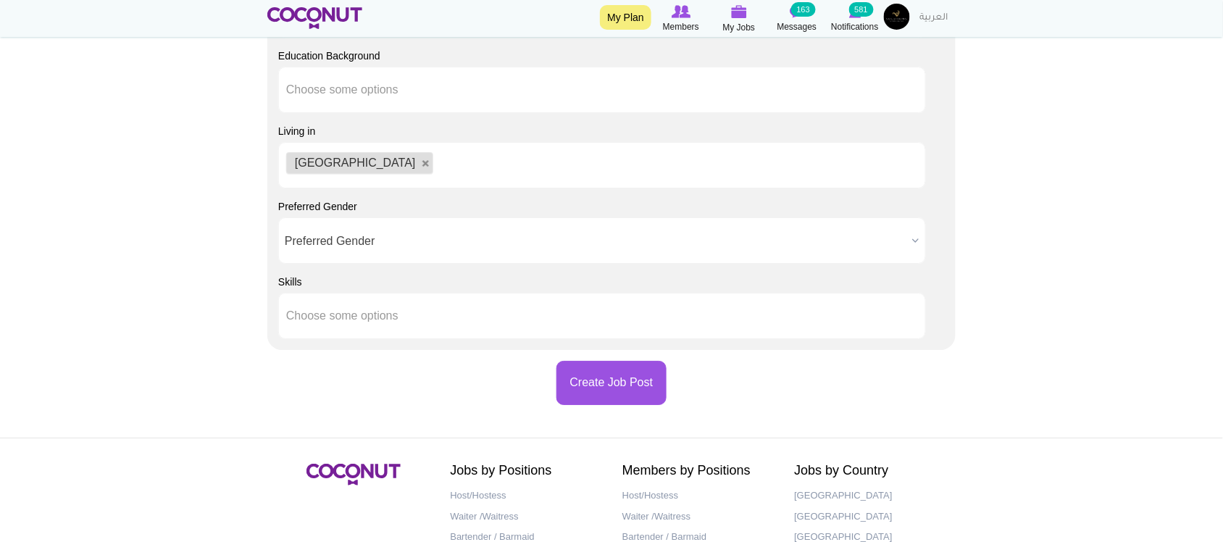
scroll to position [1449, 0]
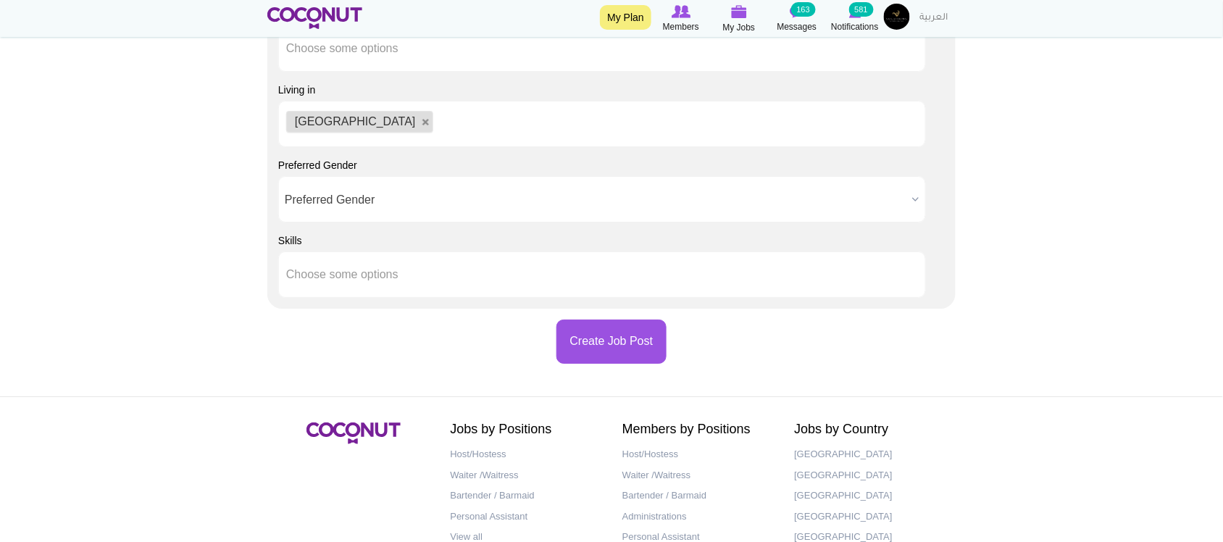
click at [371, 204] on span "Preferred Gender" at bounding box center [596, 200] width 622 height 46
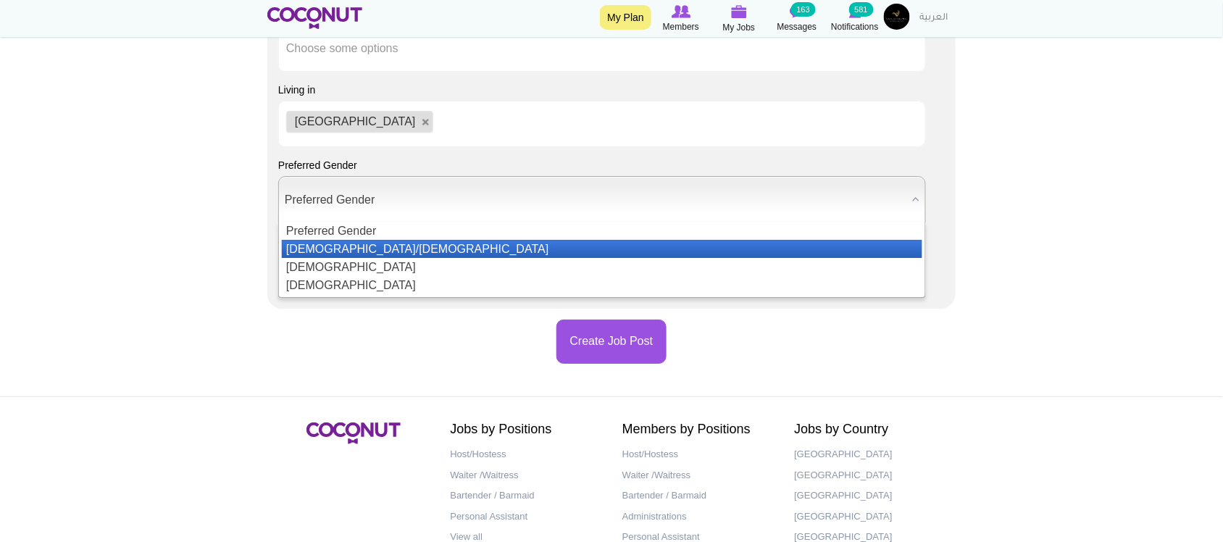
click at [346, 246] on li "Male/Female" at bounding box center [602, 249] width 641 height 18
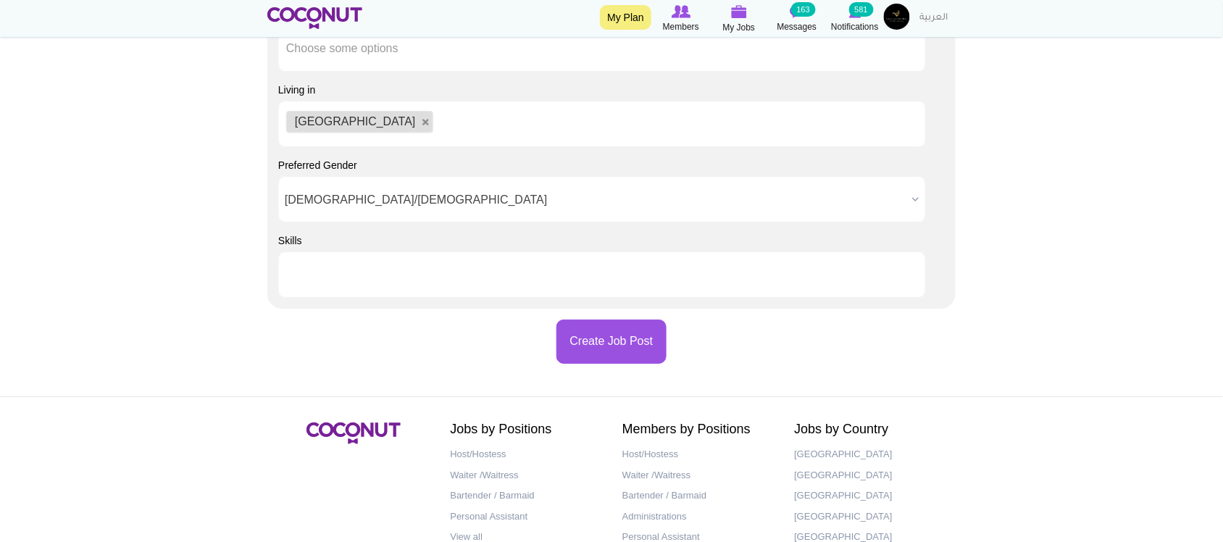
click at [322, 276] on input "text" at bounding box center [351, 274] width 130 height 13
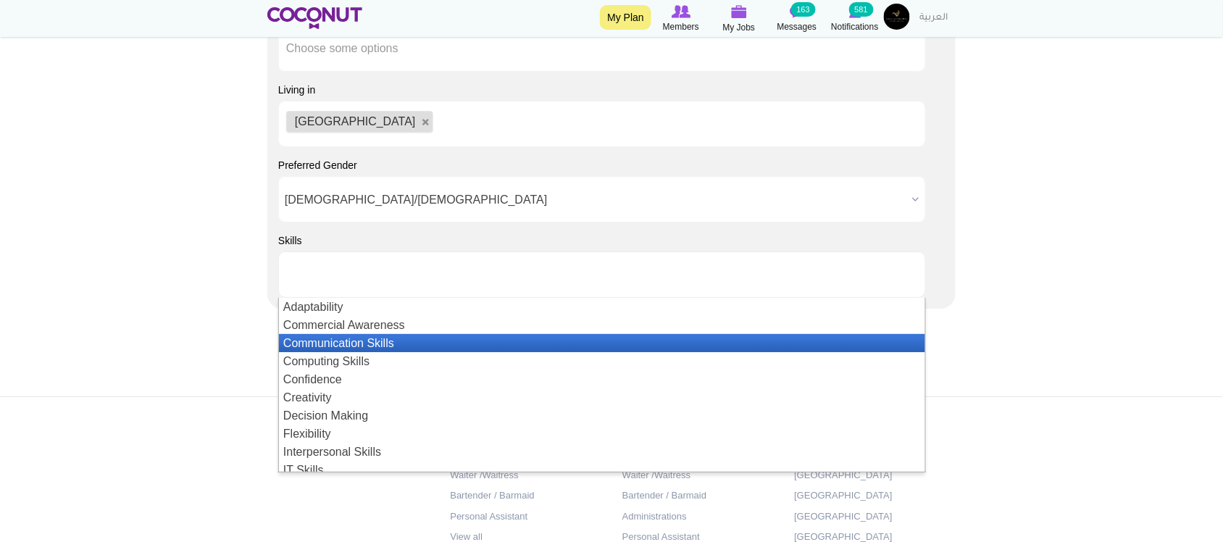
click at [385, 346] on li "Communication Skills" at bounding box center [602, 343] width 646 height 18
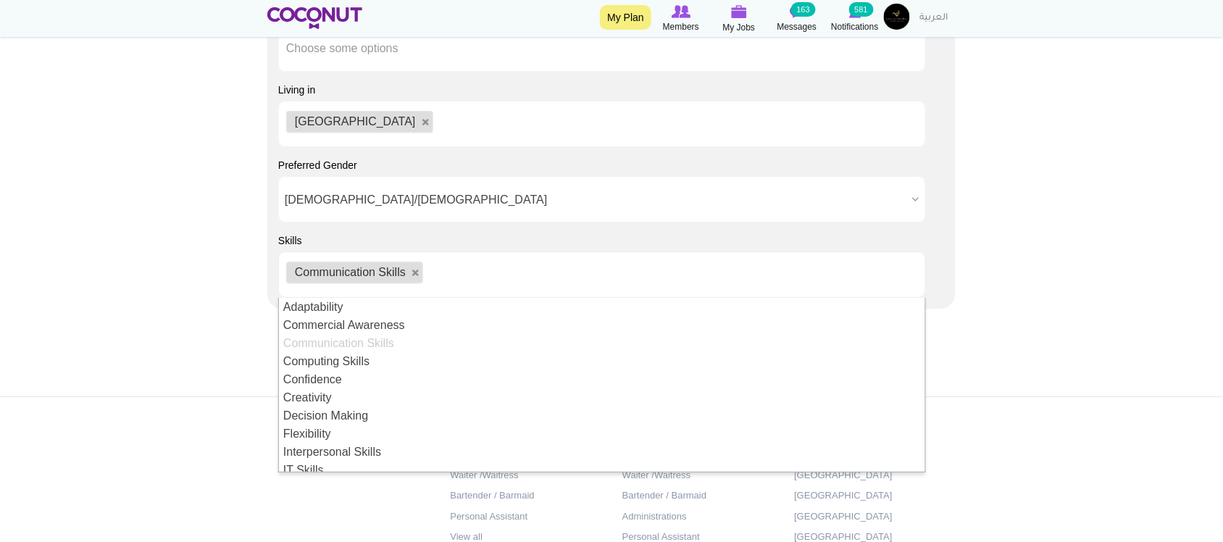
click at [491, 272] on ul "Communication Skills" at bounding box center [602, 274] width 648 height 46
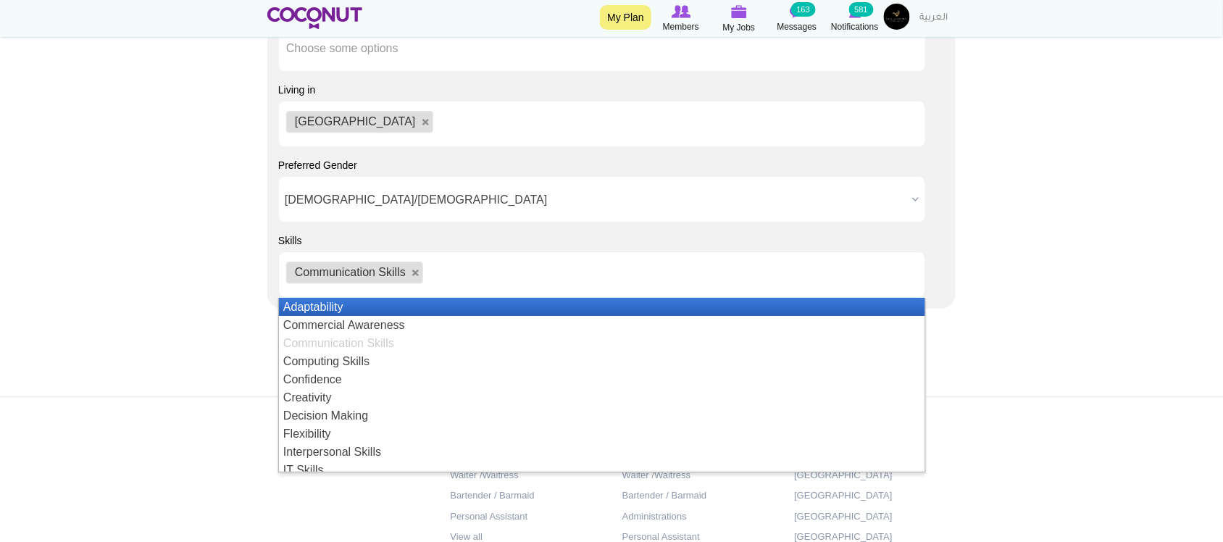
click at [327, 312] on li "Adaptability" at bounding box center [602, 307] width 646 height 18
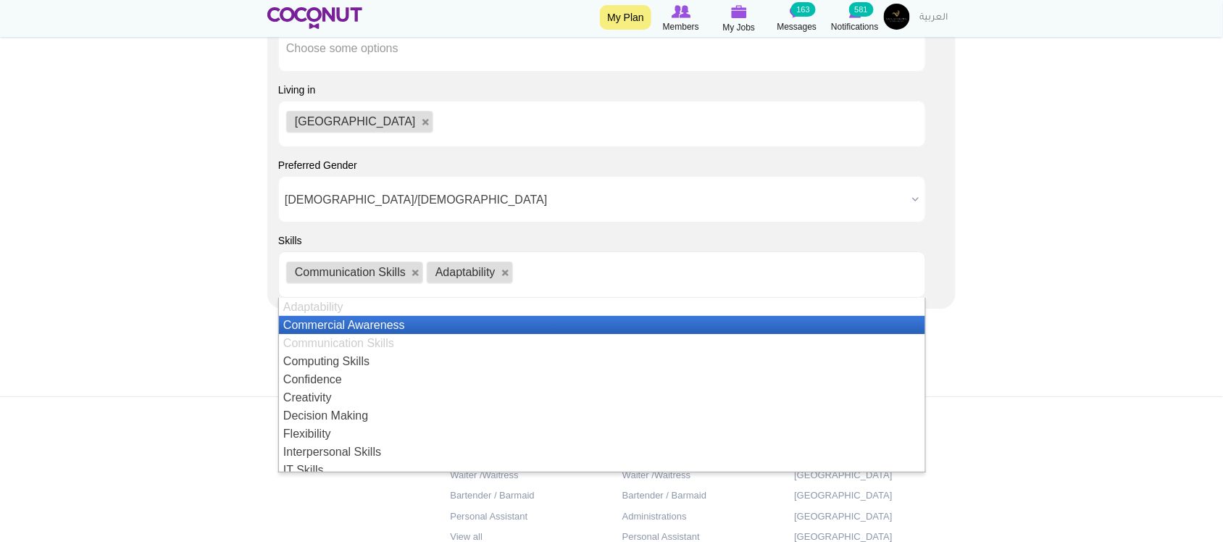
click at [577, 277] on ul "Communication Skills Adaptability" at bounding box center [602, 274] width 648 height 46
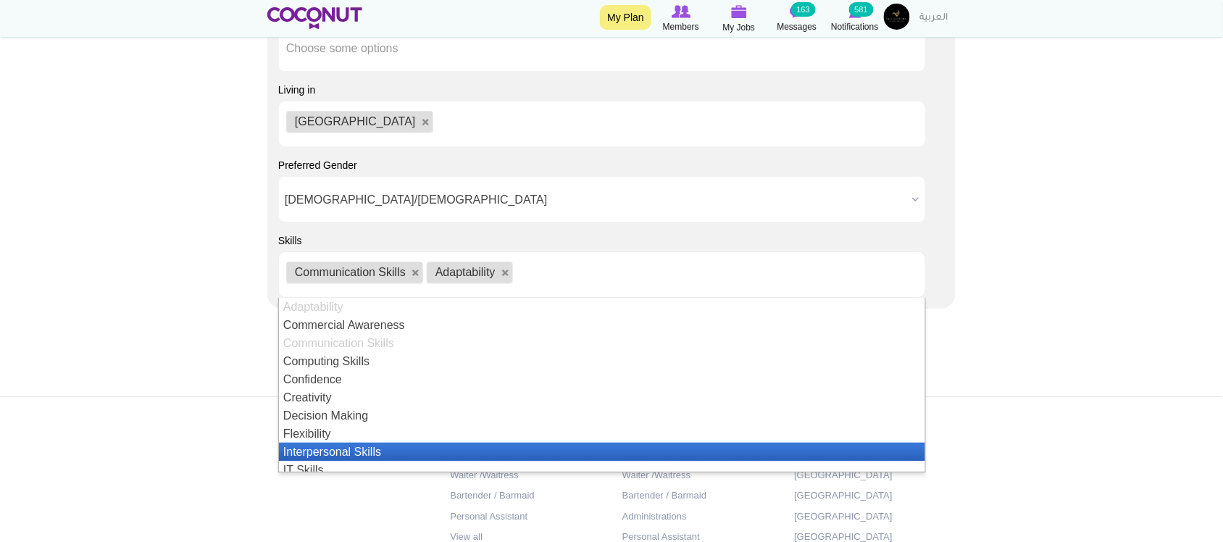
click at [334, 447] on li "Interpersonal Skills" at bounding box center [602, 452] width 646 height 18
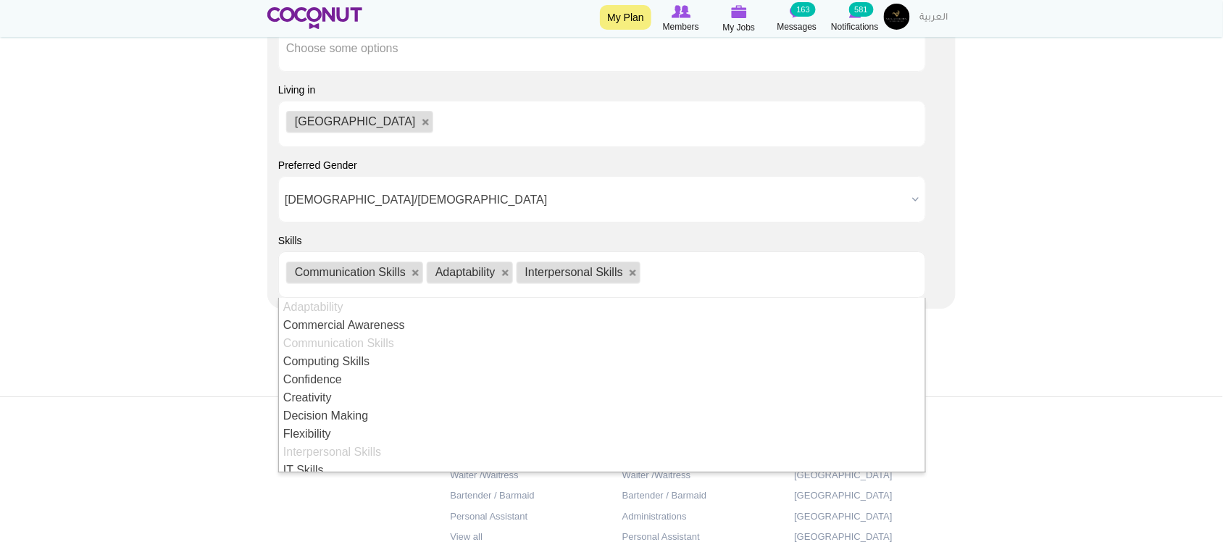
click at [718, 268] on ul "Communication Skills Adaptability Interpersonal Skills" at bounding box center [602, 274] width 648 height 46
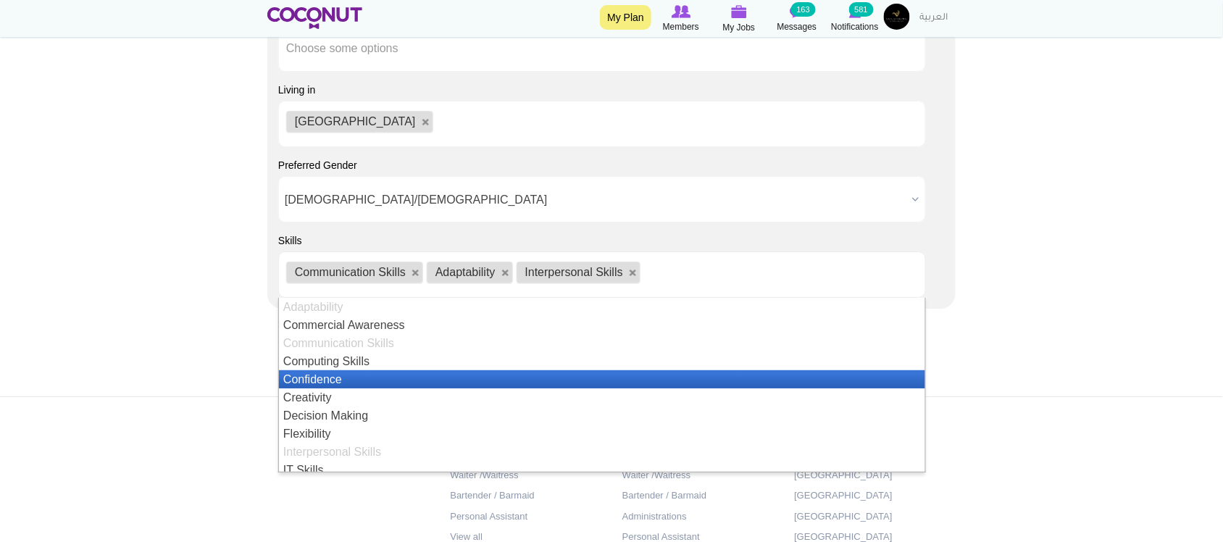
click at [341, 380] on li "Confidence" at bounding box center [602, 379] width 646 height 18
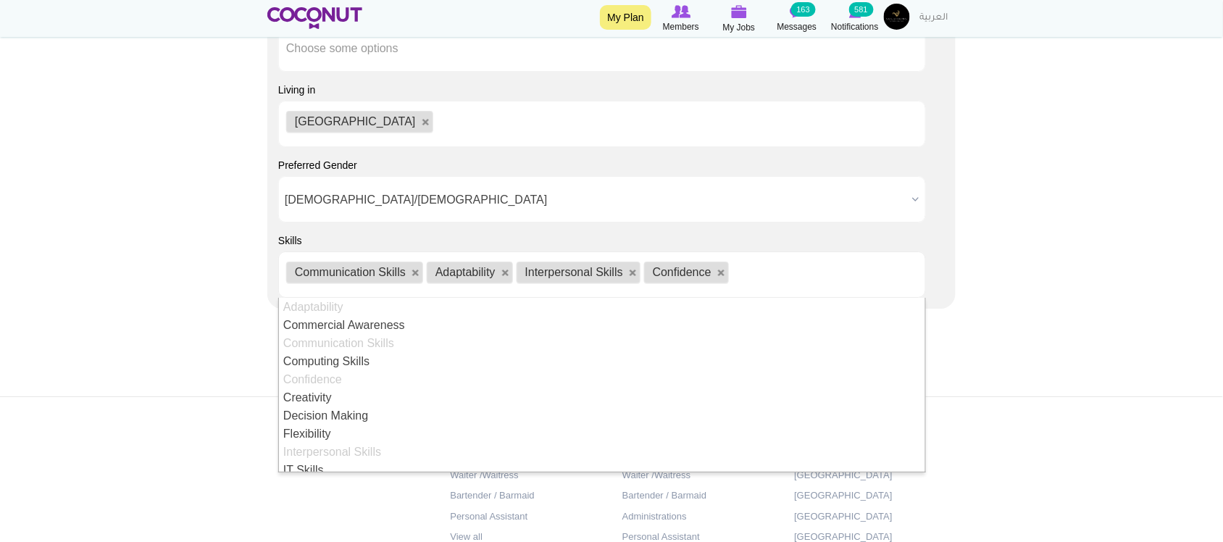
click at [791, 270] on ul "Communication Skills Adaptability Interpersonal Skills Confidence" at bounding box center [602, 274] width 648 height 46
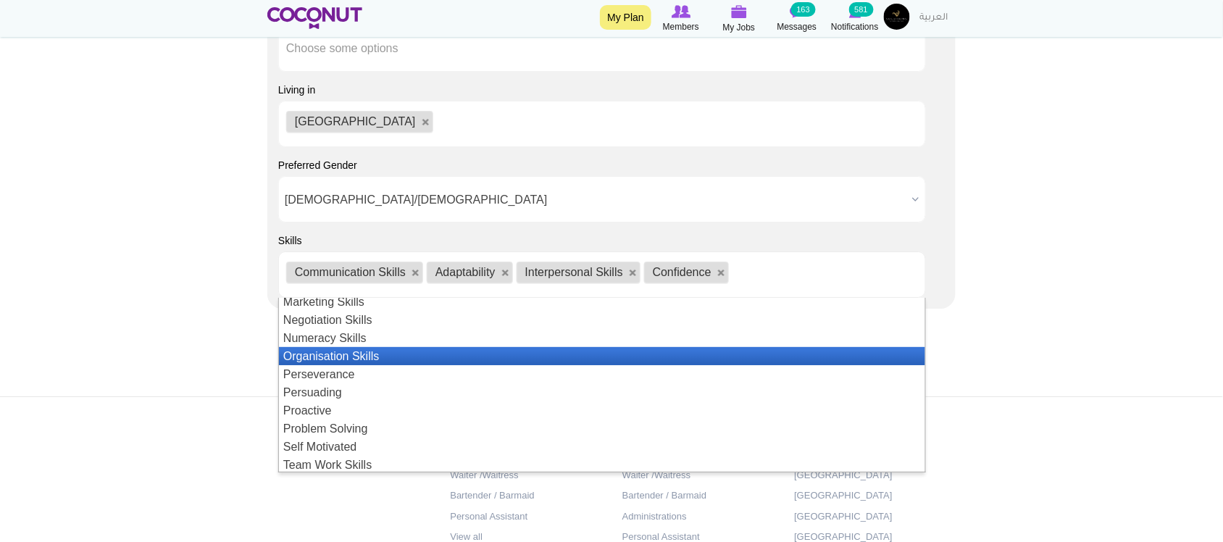
scroll to position [235, 0]
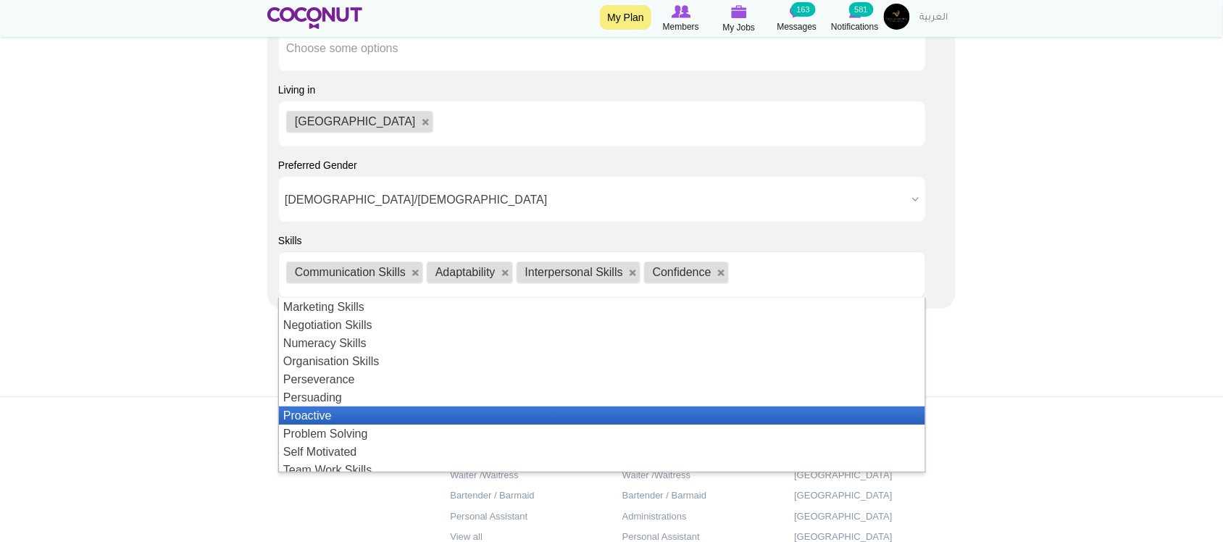
click at [338, 422] on li "Proactive" at bounding box center [602, 416] width 646 height 18
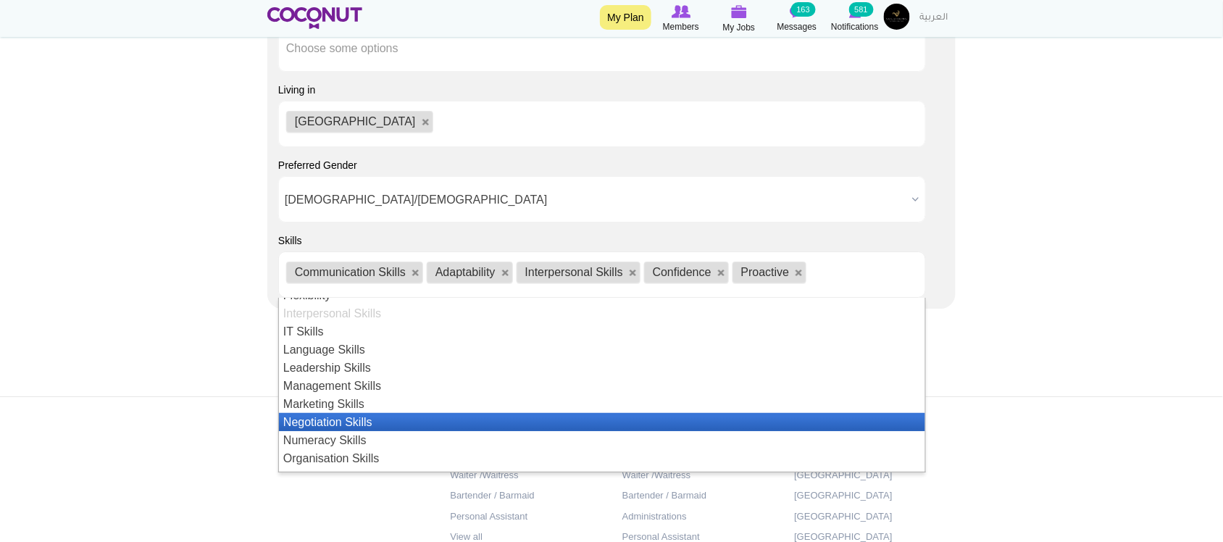
scroll to position [259, 0]
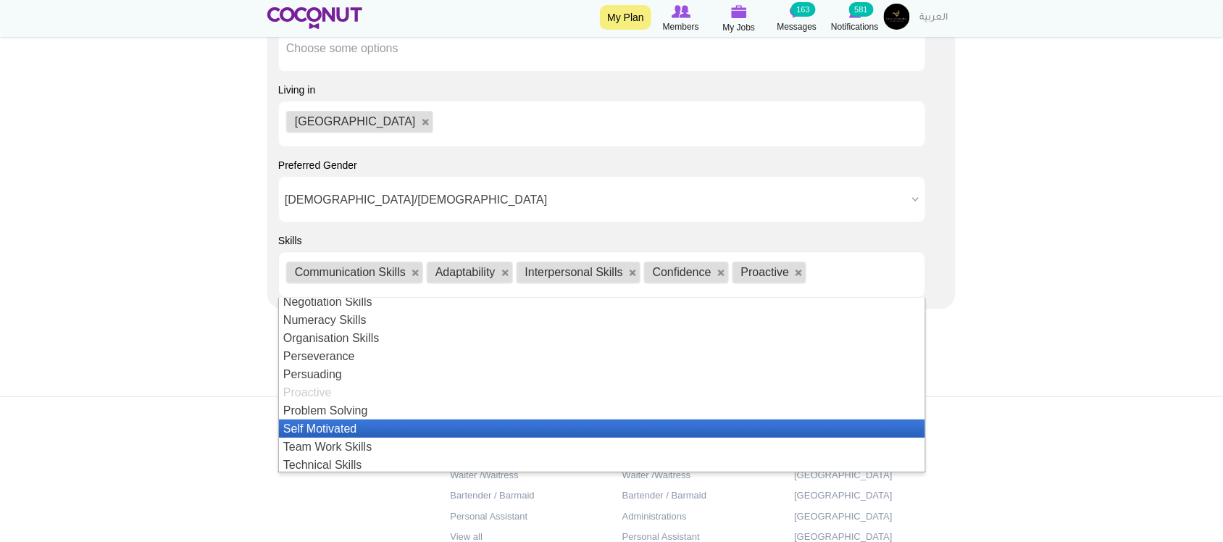
click at [380, 433] on li "Self Motivated" at bounding box center [602, 429] width 646 height 18
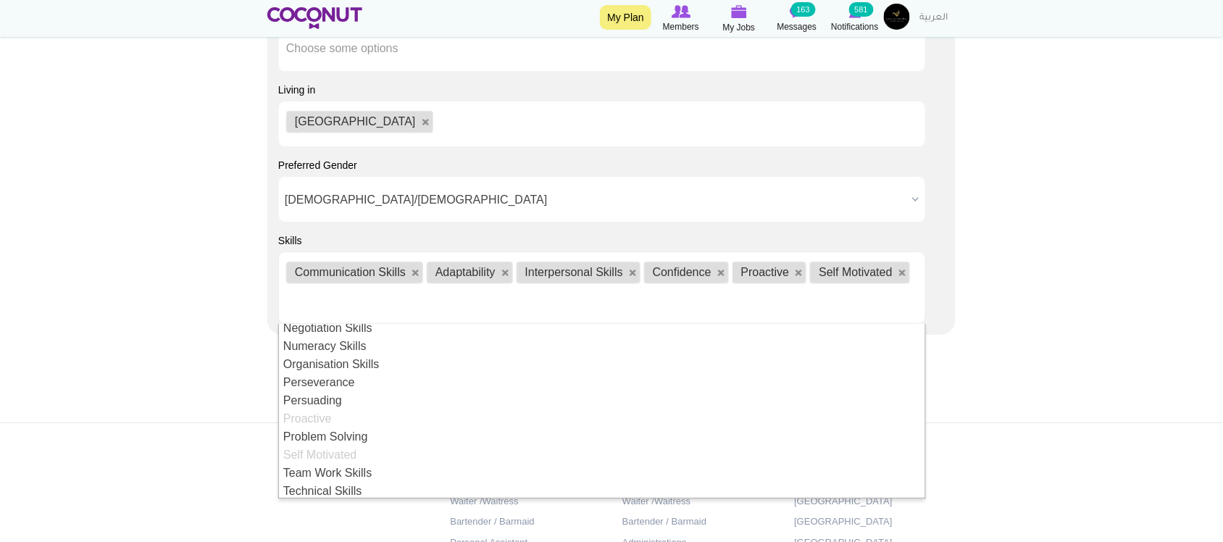
scroll to position [18, 0]
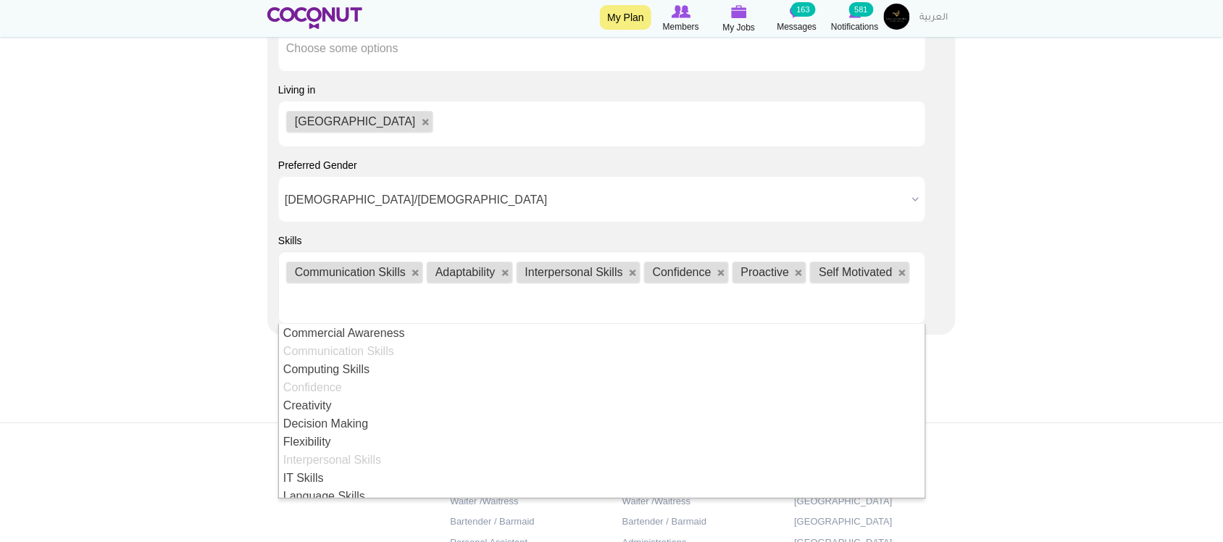
click at [820, 296] on ul "Communication Skills Adaptability Interpersonal Skills Confidence Proactive Sel…" at bounding box center [602, 287] width 648 height 72
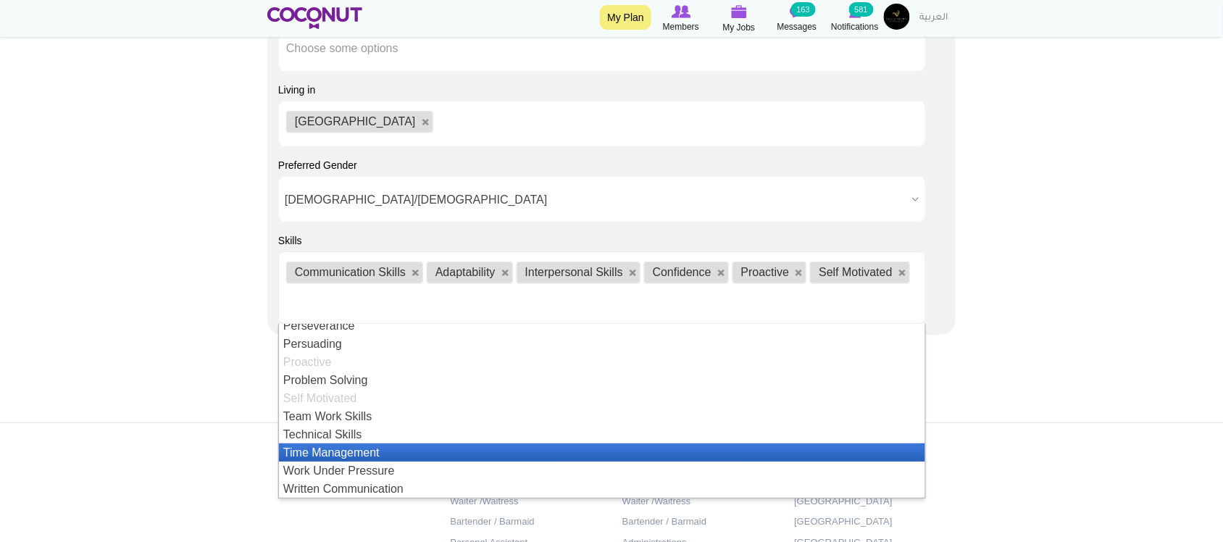
click at [349, 439] on li "Technical Skills" at bounding box center [602, 434] width 646 height 18
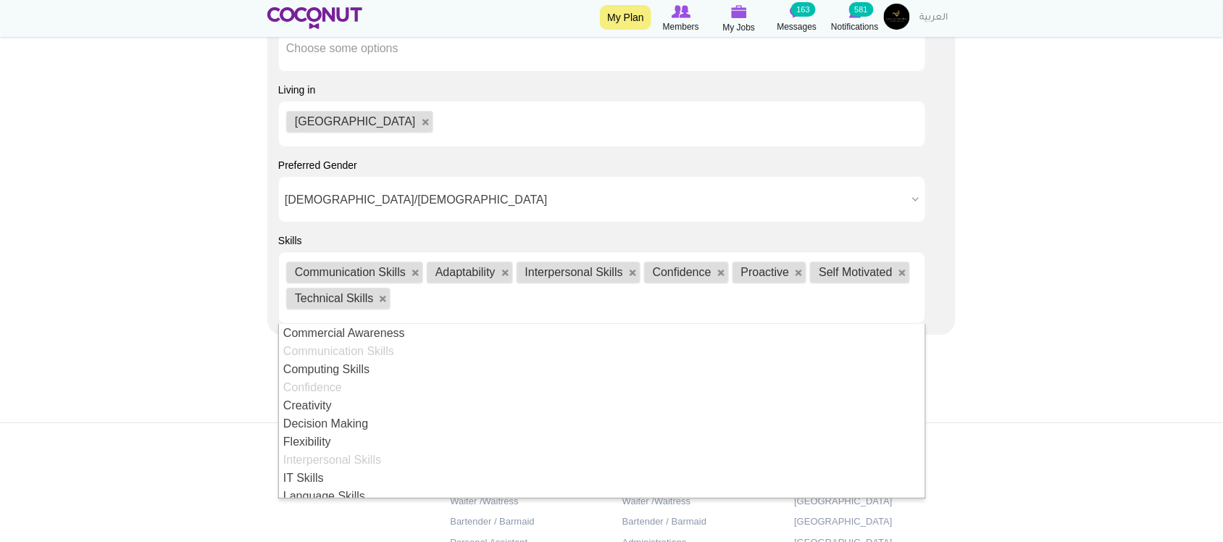
click at [450, 299] on ul "Communication Skills Adaptability Interpersonal Skills Confidence Proactive Sel…" at bounding box center [602, 287] width 648 height 72
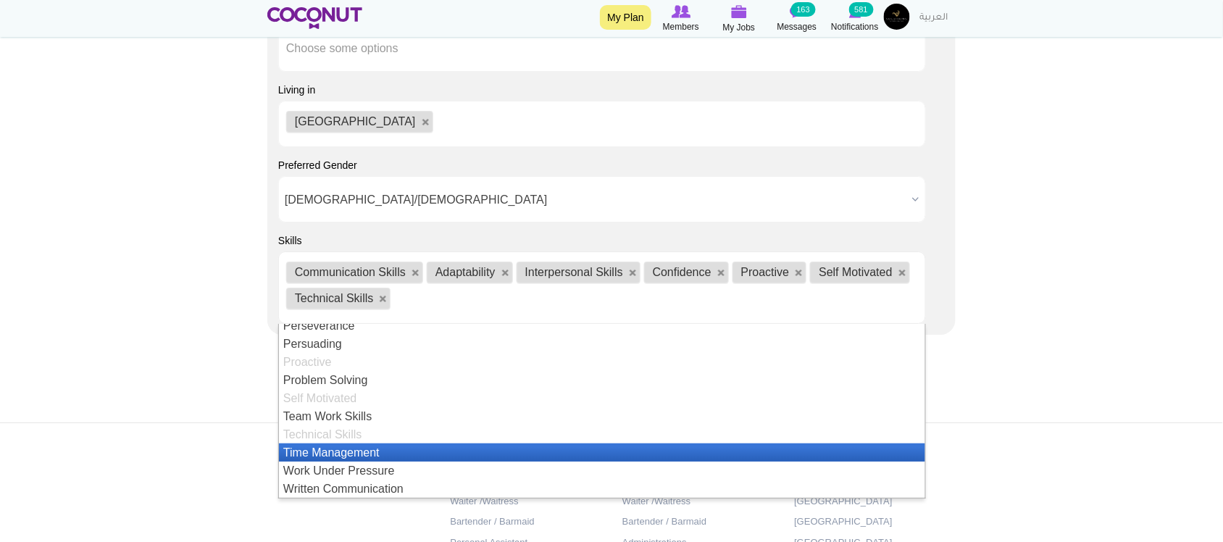
click at [359, 451] on li "Time Management" at bounding box center [602, 452] width 646 height 18
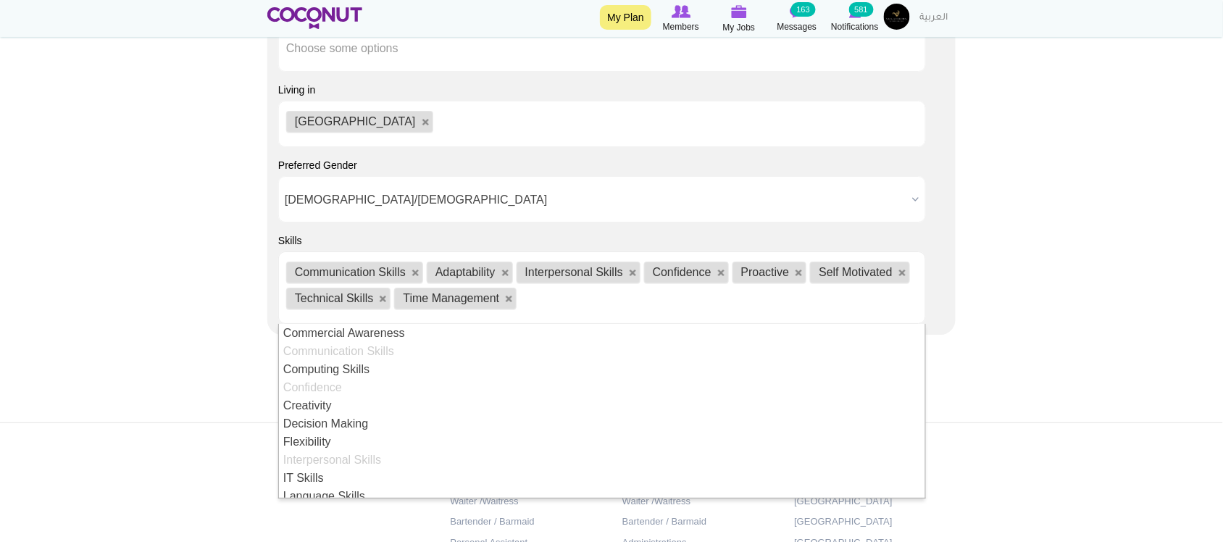
click at [667, 297] on ul "Communication Skills Adaptability Interpersonal Skills Confidence Proactive Sel…" at bounding box center [602, 287] width 648 height 72
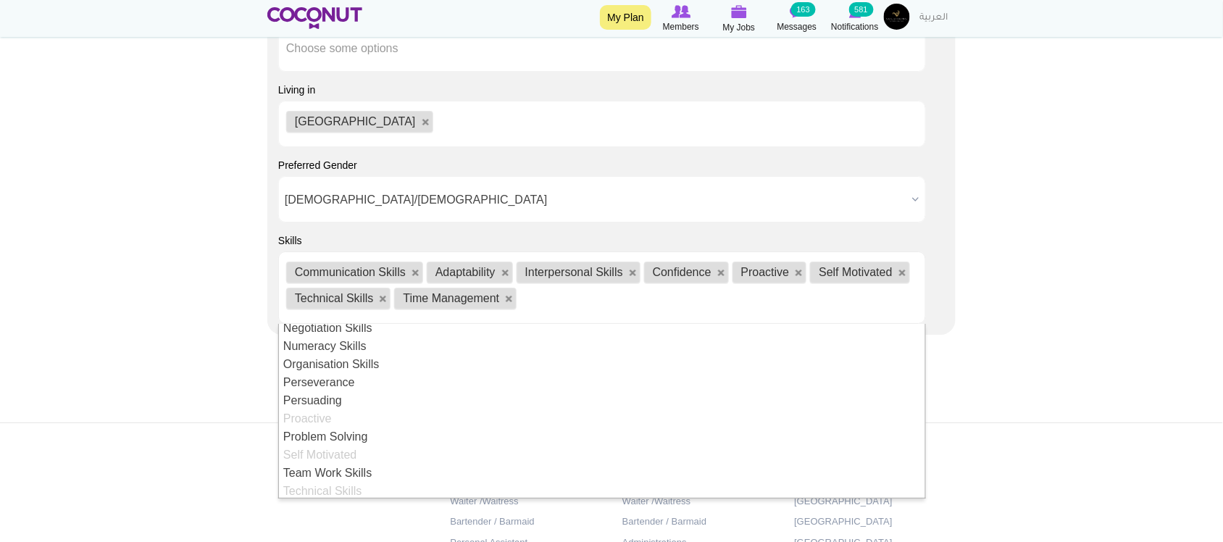
scroll to position [315, 0]
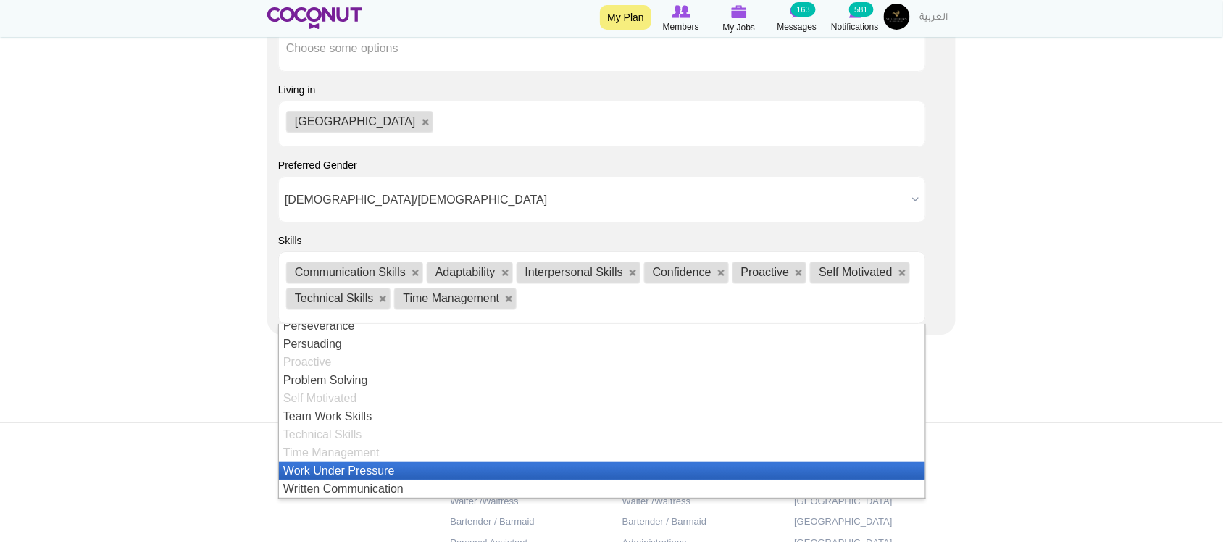
click at [386, 476] on li "Work Under Pressure" at bounding box center [602, 471] width 646 height 18
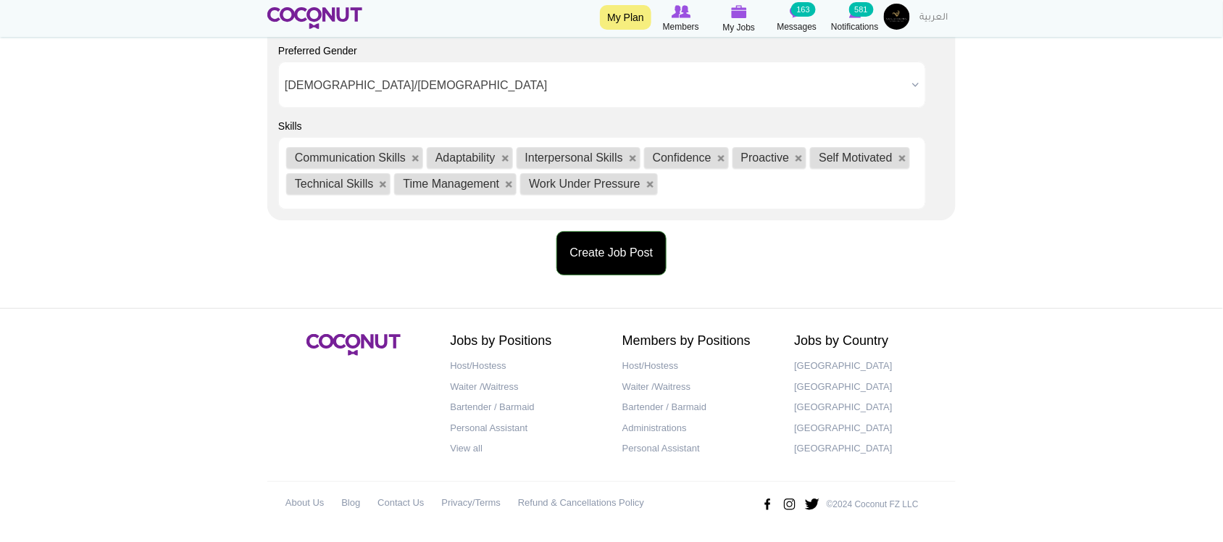
click at [622, 256] on button "Create Job Post" at bounding box center [611, 253] width 111 height 44
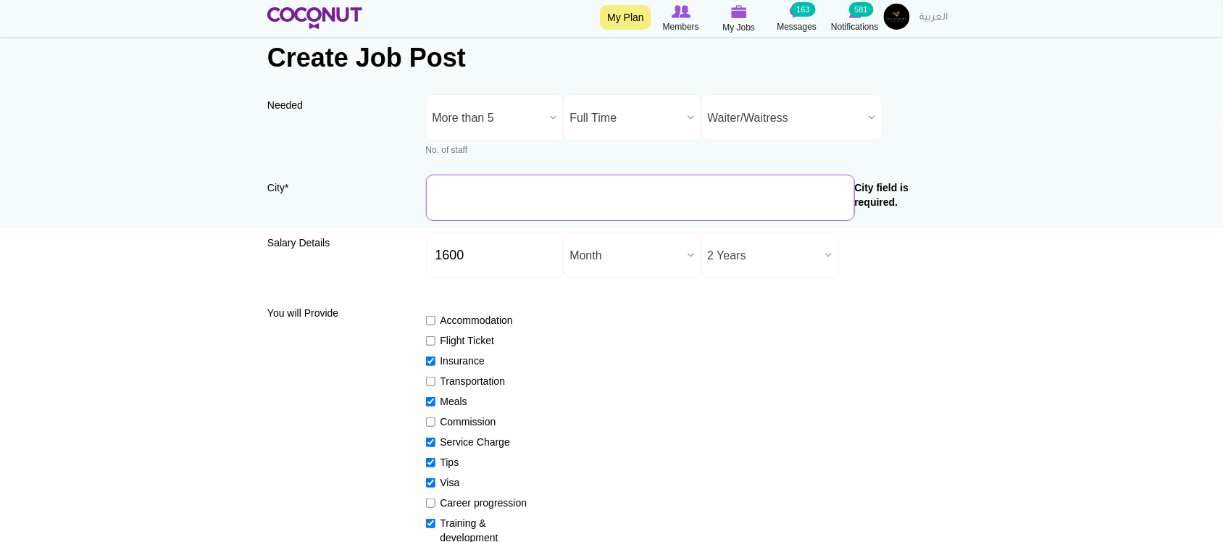
scroll to position [7, 0]
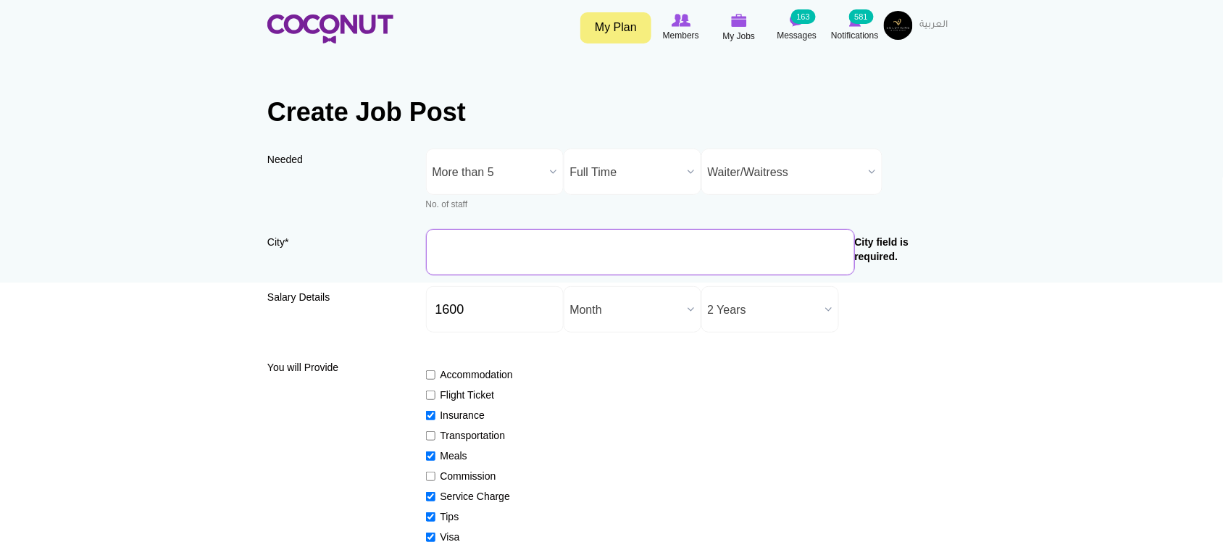
click at [511, 241] on input "City *" at bounding box center [640, 252] width 429 height 46
type input "a"
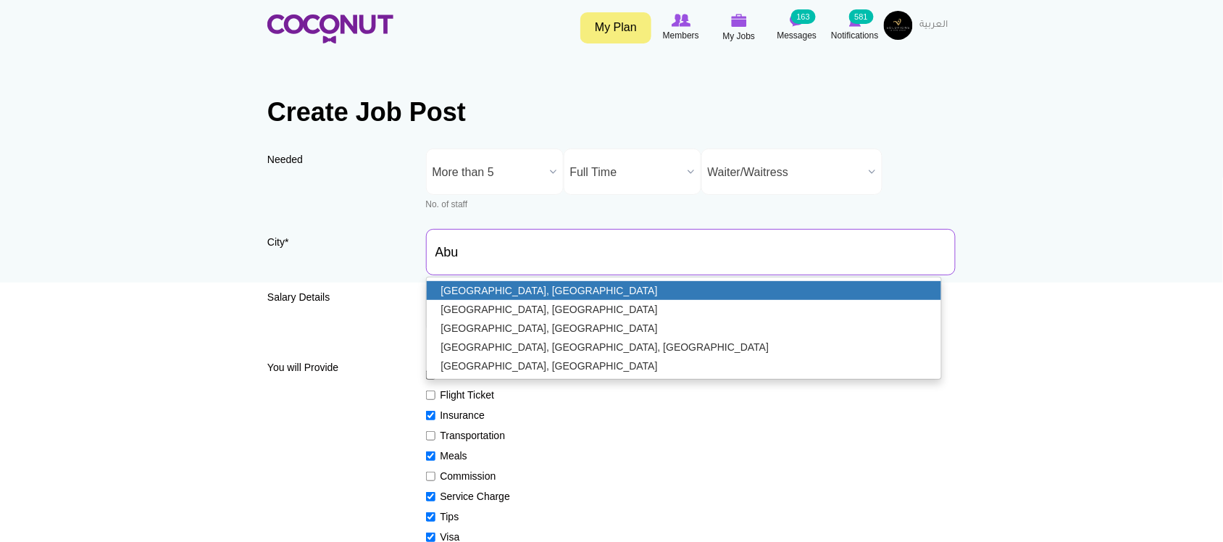
type input "[GEOGRAPHIC_DATA], [GEOGRAPHIC_DATA]"
click at [520, 288] on link "[GEOGRAPHIC_DATA], [GEOGRAPHIC_DATA]" at bounding box center [684, 290] width 515 height 19
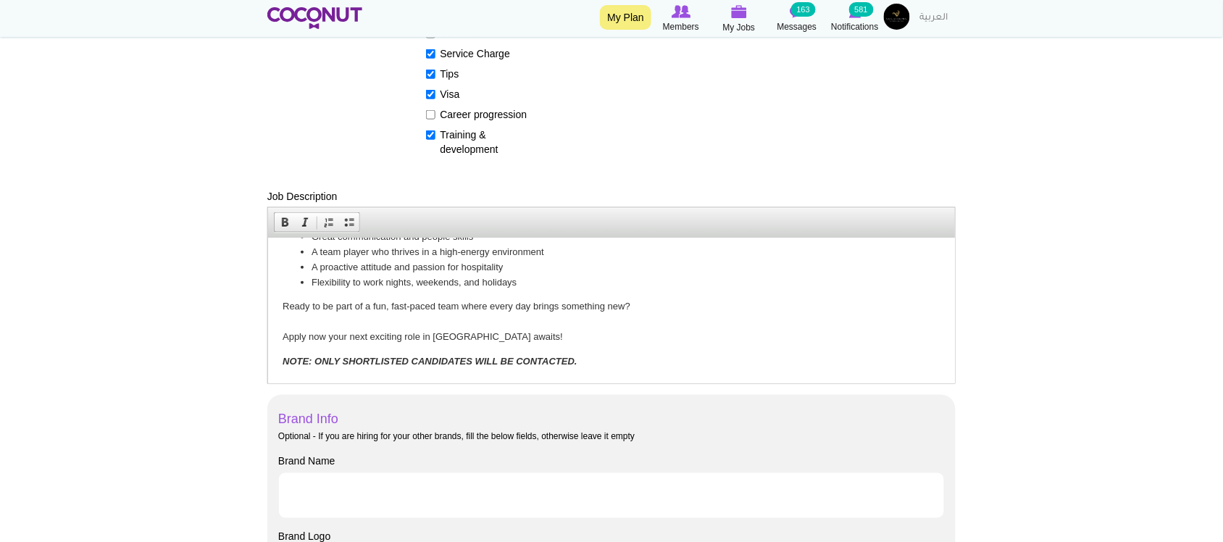
scroll to position [490, 0]
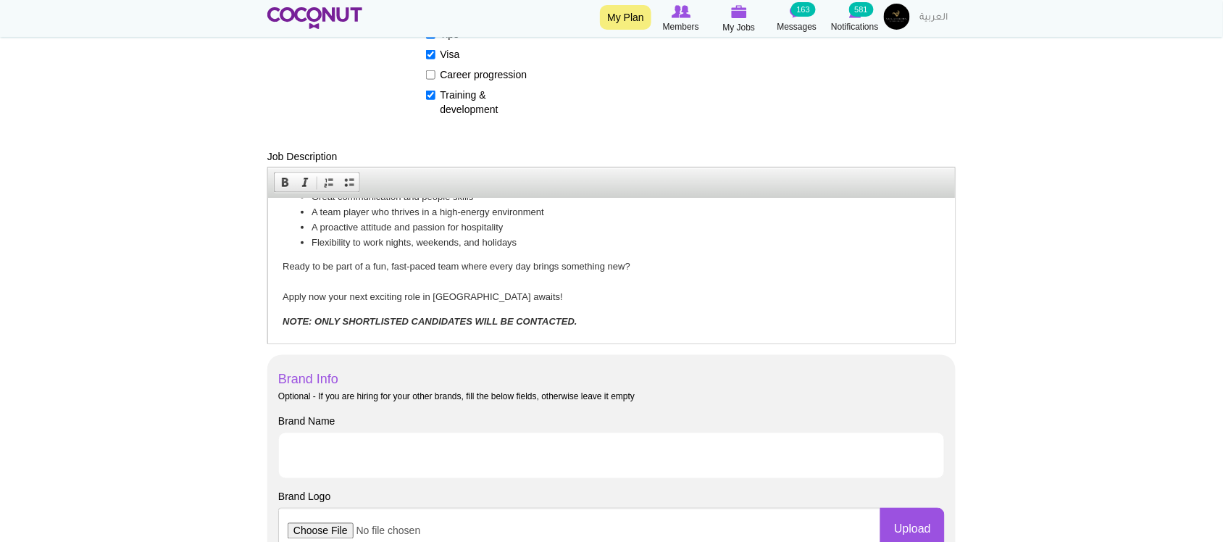
click at [424, 285] on p "Ready to be part of a fun, fast-paced team where every day brings something new…" at bounding box center [611, 281] width 658 height 45
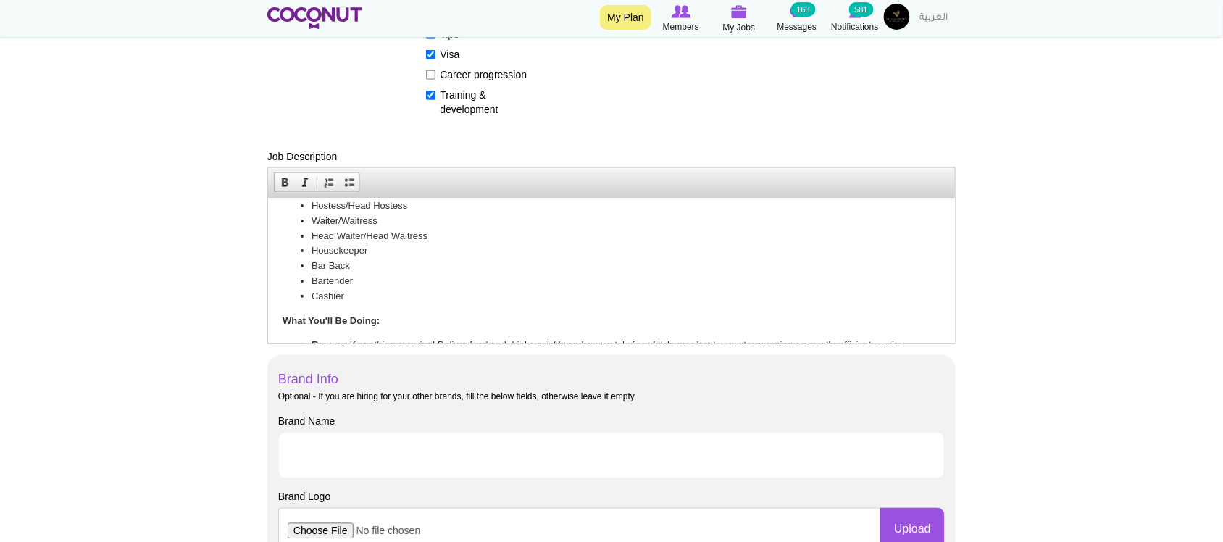
scroll to position [0, 0]
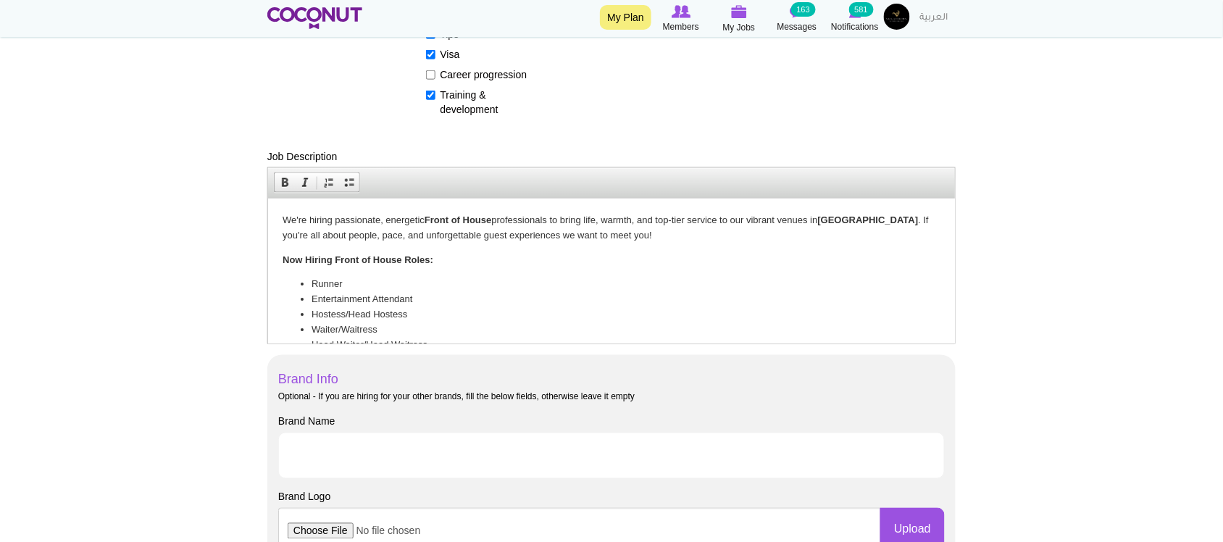
click at [401, 277] on li "Runner" at bounding box center [611, 283] width 600 height 15
drag, startPoint x: 309, startPoint y: 283, endPoint x: 431, endPoint y: 304, distance: 123.5
click at [431, 304] on ul "Runner Entertainment Attendant Hostess/Head Hostess Waiter/Waitress Head Waiter…" at bounding box center [611, 344] width 658 height 136
click at [431, 303] on li "Entertainment Attendant" at bounding box center [611, 298] width 600 height 15
drag, startPoint x: 438, startPoint y: 313, endPoint x: 307, endPoint y: 299, distance: 131.9
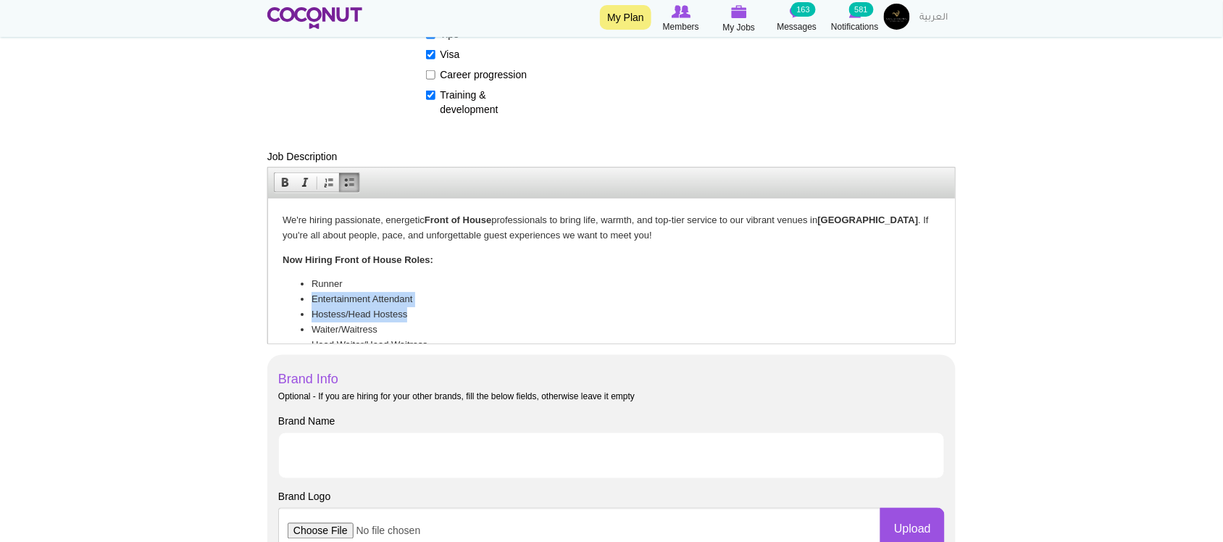
click at [307, 299] on ul "Runner Entertainment Attendant Hostess/Head Hostess Waiter/Waitress Head Waiter…" at bounding box center [611, 344] width 658 height 136
click at [387, 312] on li "Head Waiter/Head Waitress" at bounding box center [611, 314] width 600 height 15
click at [380, 326] on li "Housekeeper" at bounding box center [611, 329] width 600 height 15
click at [313, 326] on li "Housekeeper" at bounding box center [611, 329] width 600 height 15
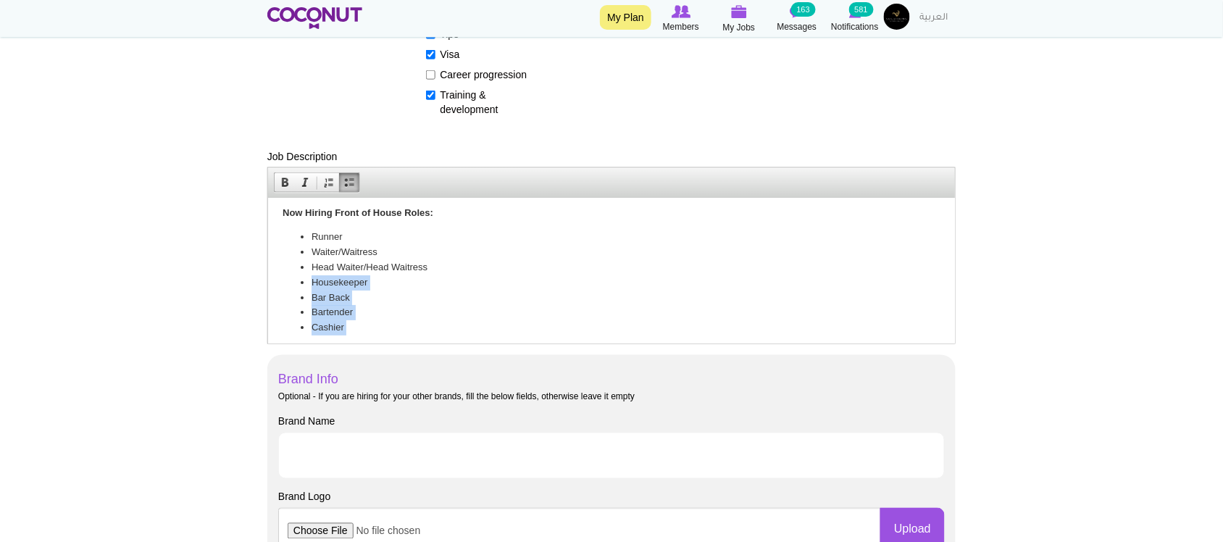
scroll to position [141, 0]
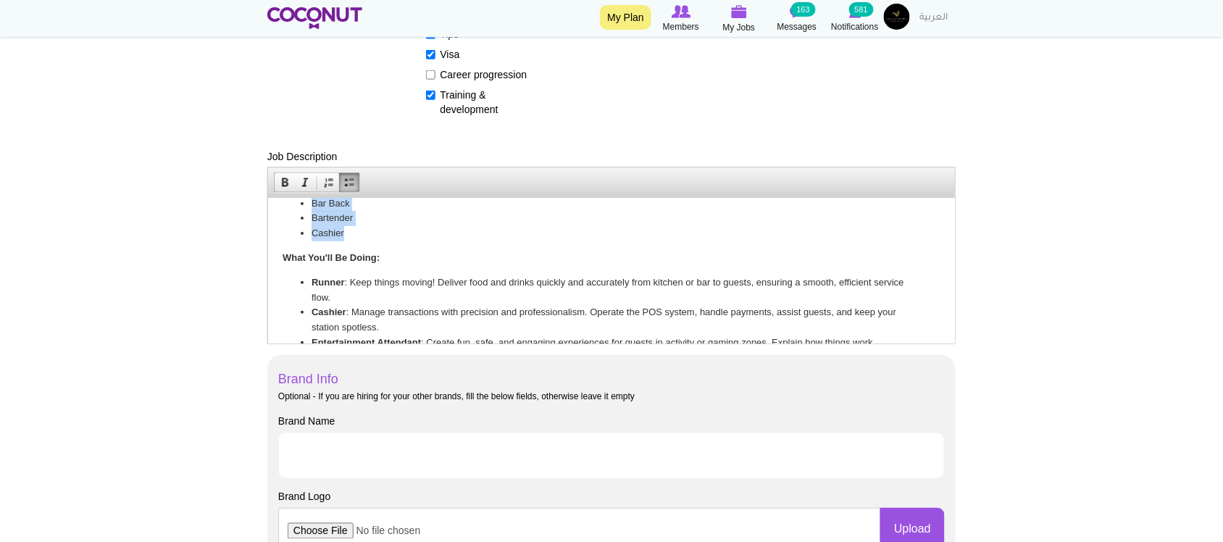
drag, startPoint x: 313, startPoint y: 328, endPoint x: 389, endPoint y: 230, distance: 123.4
click at [389, 230] on ul "Runner Waiter/Waitress Head Waiter/Head Waitress Housekeeper Bar Back Bartender…" at bounding box center [611, 188] width 658 height 106
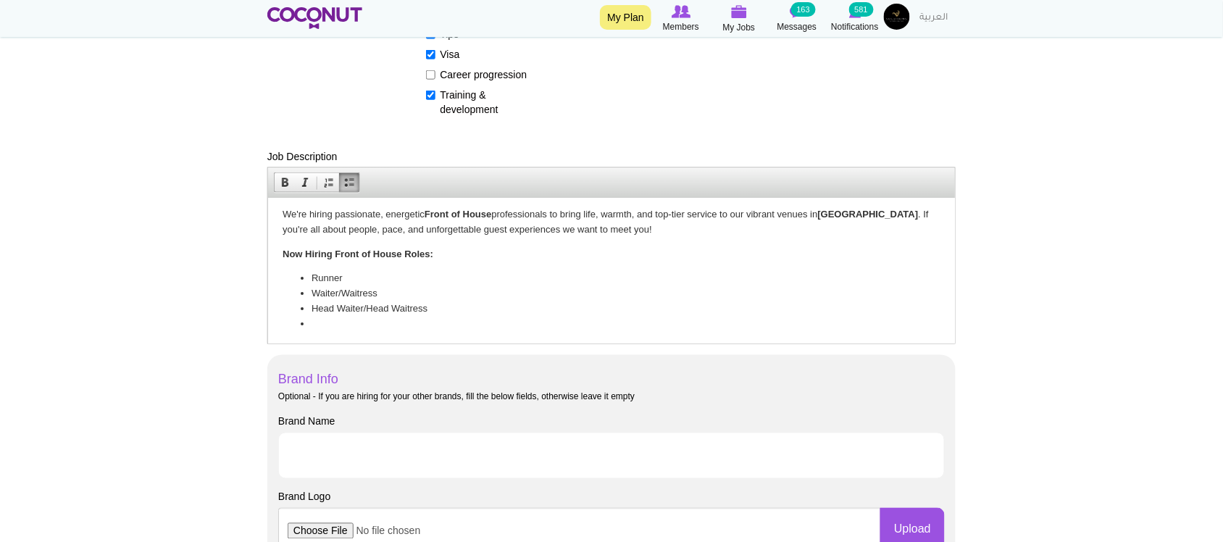
scroll to position [5, 0]
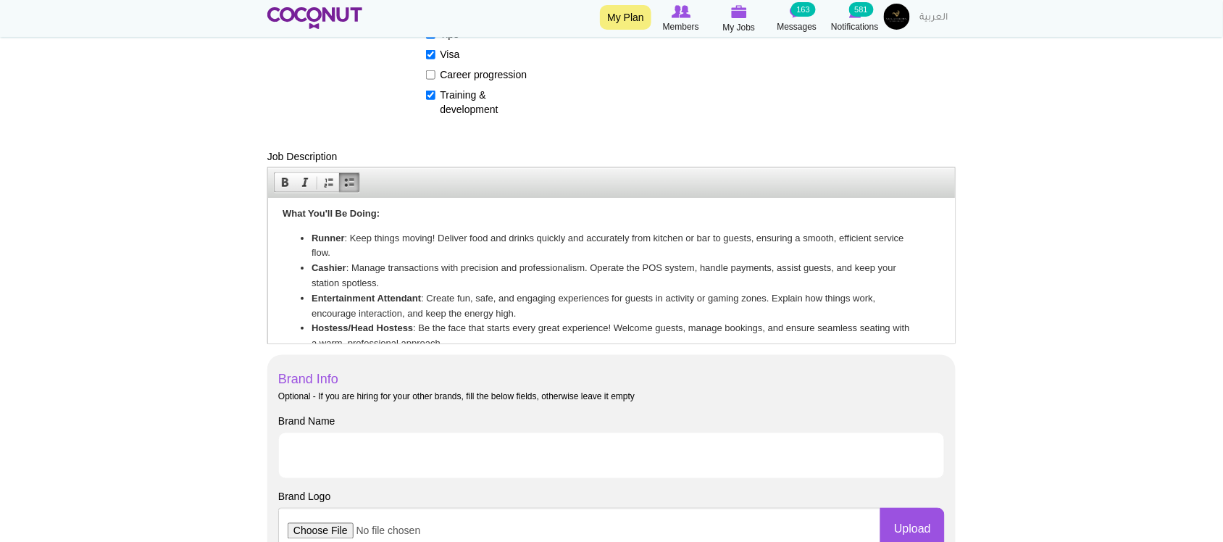
click at [433, 251] on li "Runner : Keep things moving! Deliver food and drinks quickly and accurately fro…" at bounding box center [611, 245] width 600 height 30
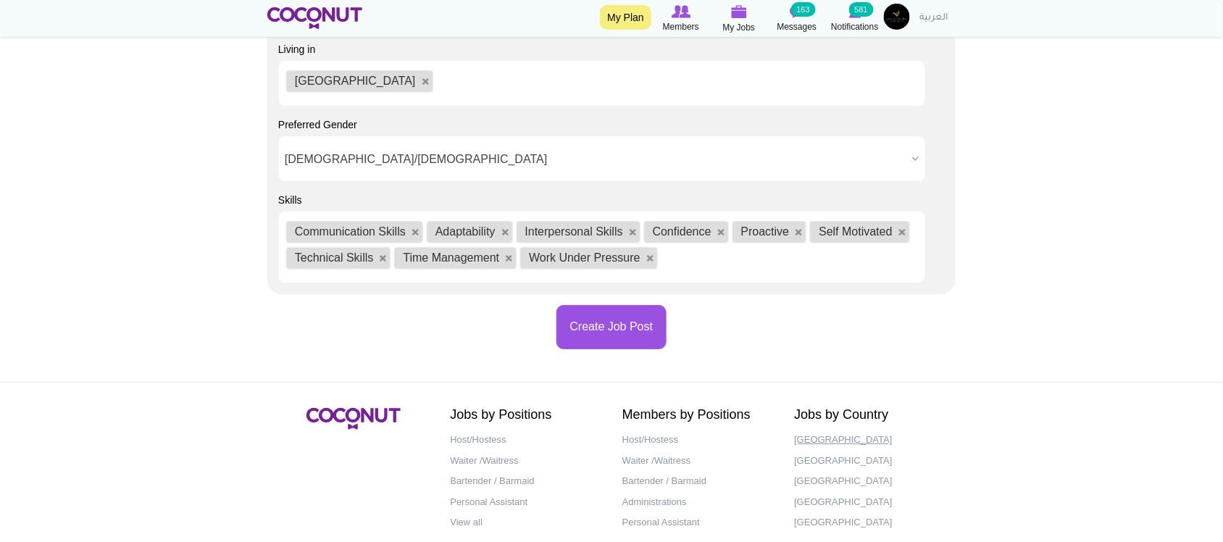
scroll to position [1567, 0]
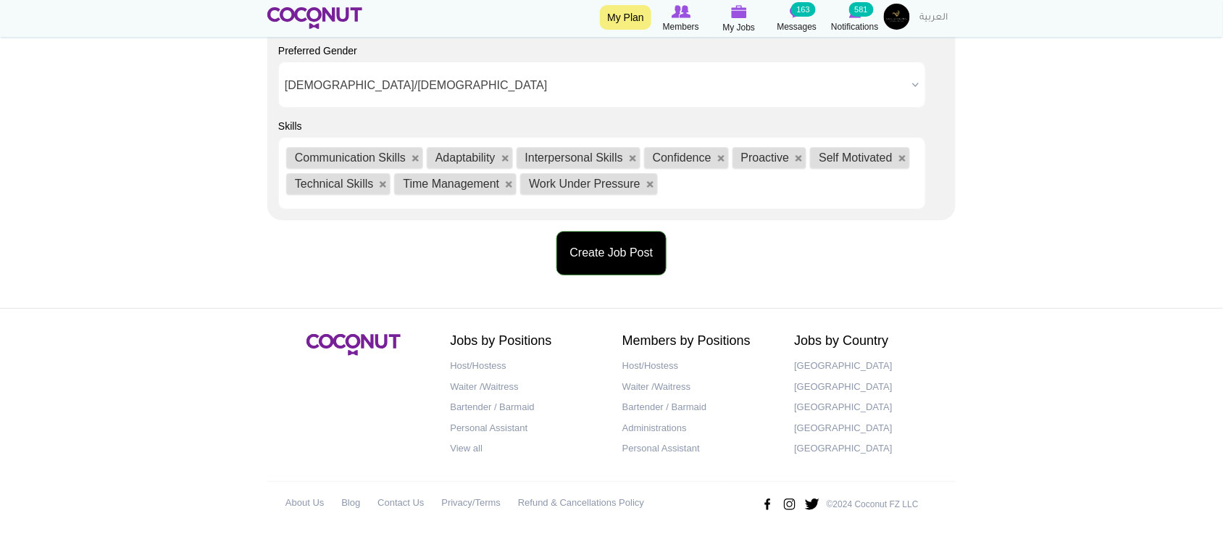
click at [618, 255] on button "Create Job Post" at bounding box center [611, 253] width 111 height 44
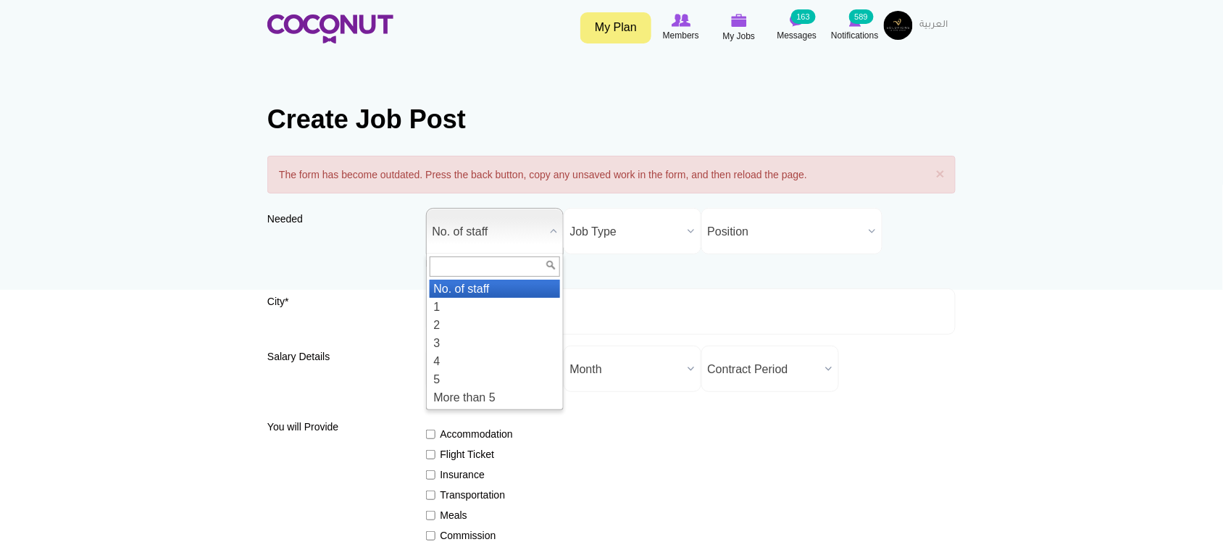
click at [501, 244] on span "No. of staff" at bounding box center [489, 232] width 112 height 46
click at [444, 378] on li "5" at bounding box center [495, 379] width 130 height 18
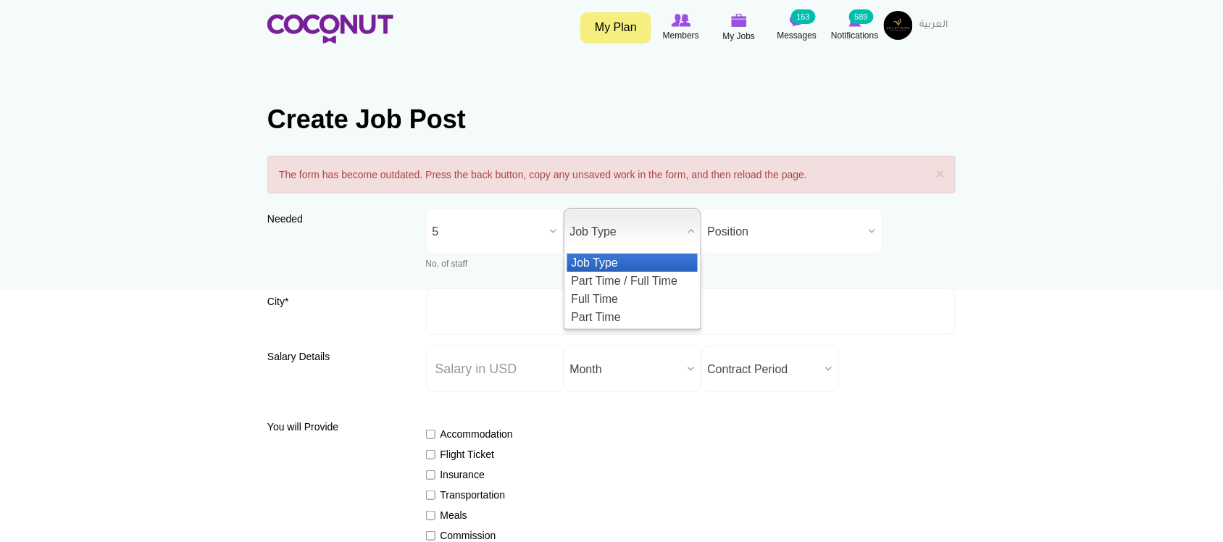
click at [640, 212] on span "Job Type" at bounding box center [626, 232] width 112 height 46
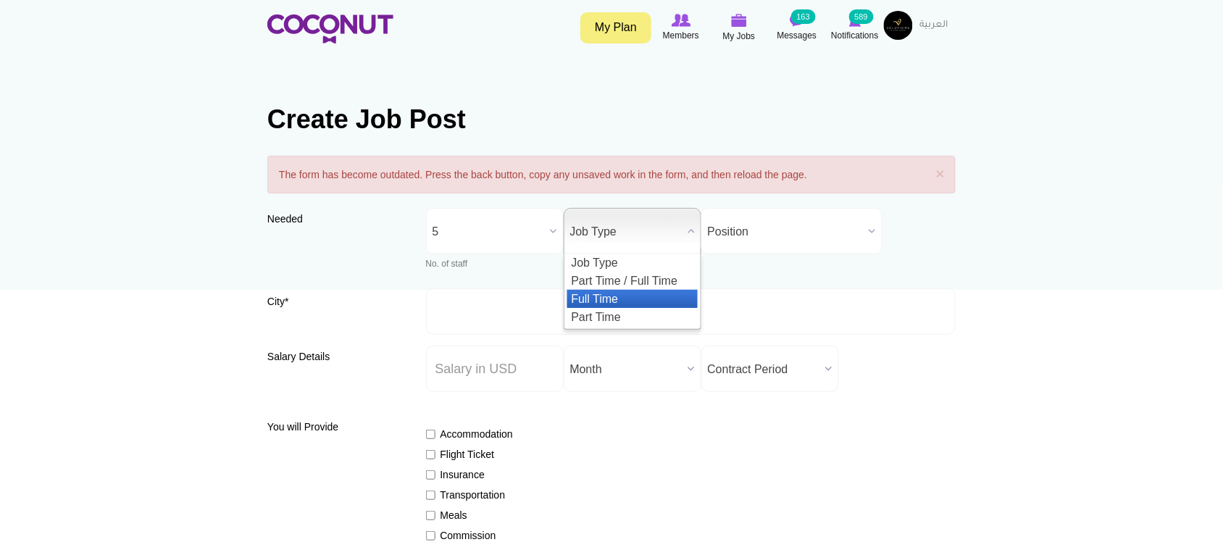
click at [611, 301] on li "Full Time" at bounding box center [632, 299] width 130 height 18
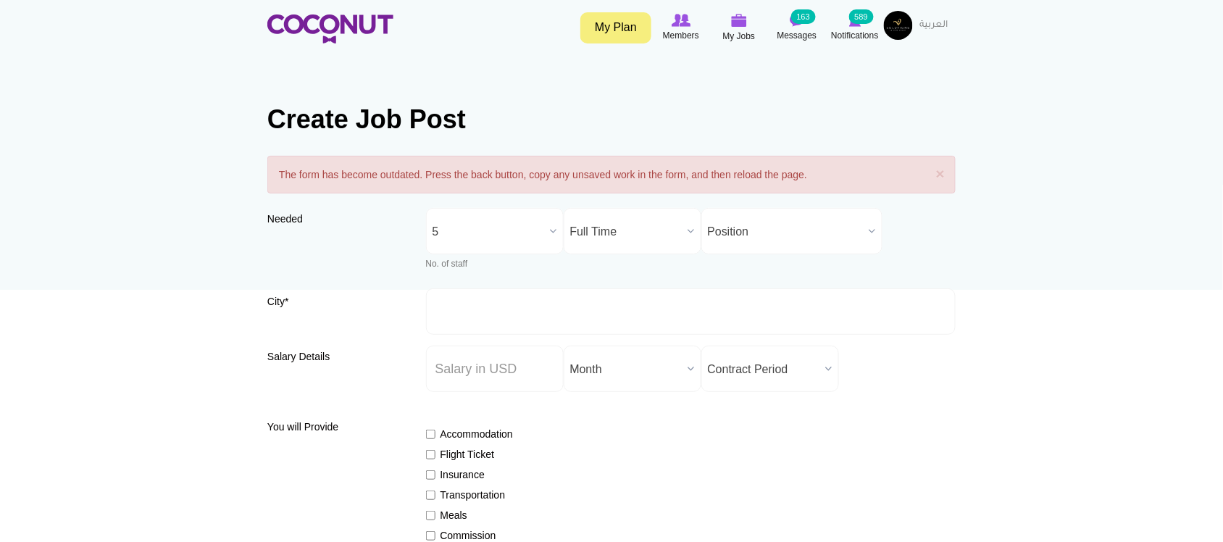
click at [787, 233] on span "Position" at bounding box center [785, 232] width 155 height 46
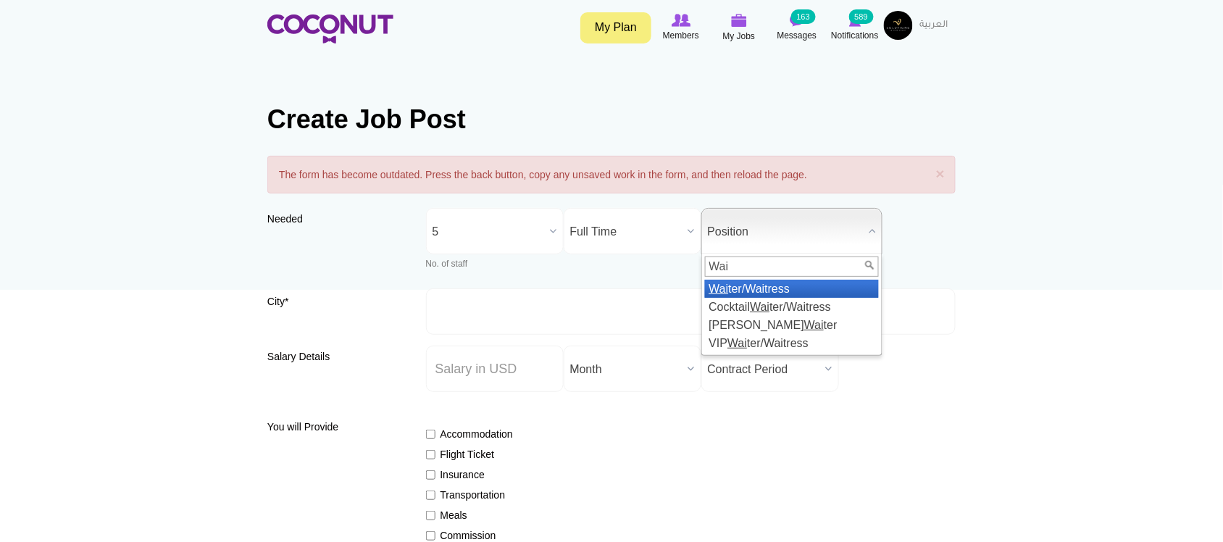
type input "Wai"
click at [797, 288] on li "Wai ter/Waitress" at bounding box center [792, 289] width 174 height 18
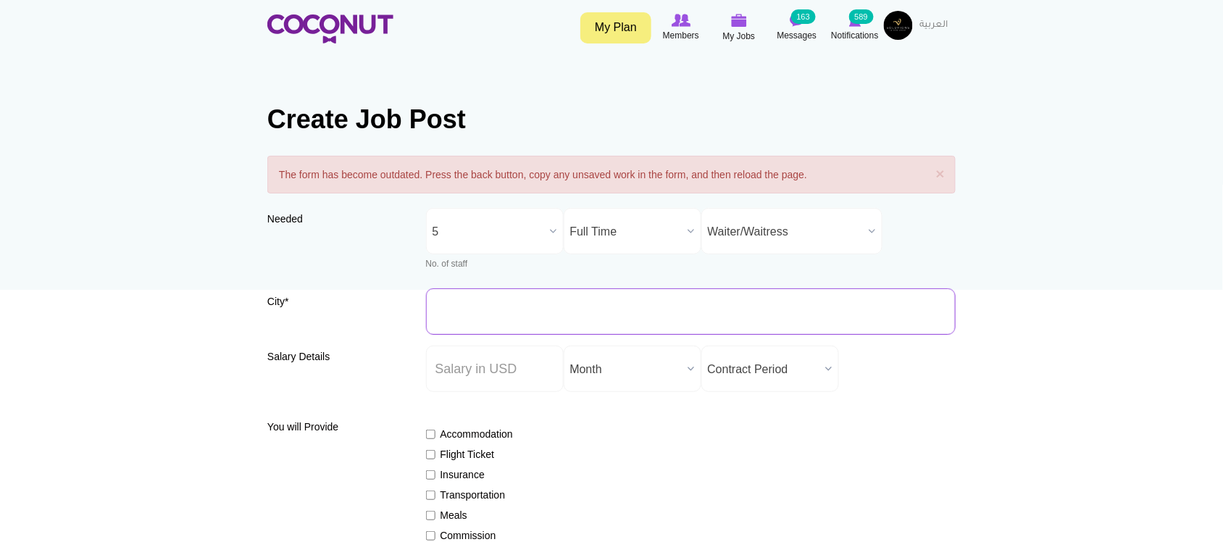
click at [525, 301] on input "City *" at bounding box center [691, 311] width 530 height 46
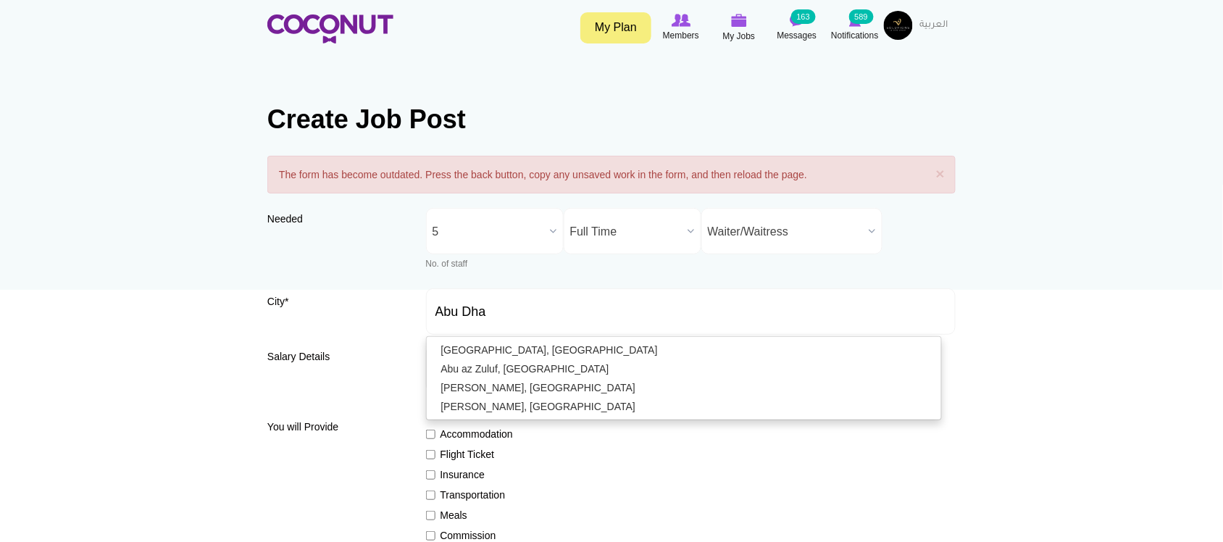
type input "Abu Dhabi, United Arab Emirates"
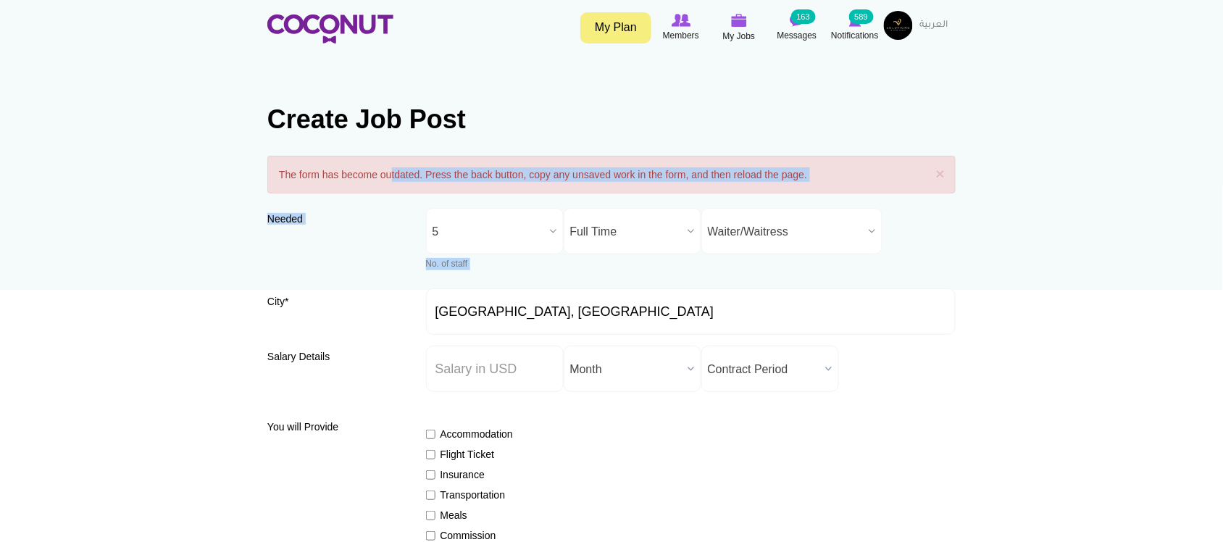
drag, startPoint x: 384, startPoint y: 178, endPoint x: 900, endPoint y: 199, distance: 516.4
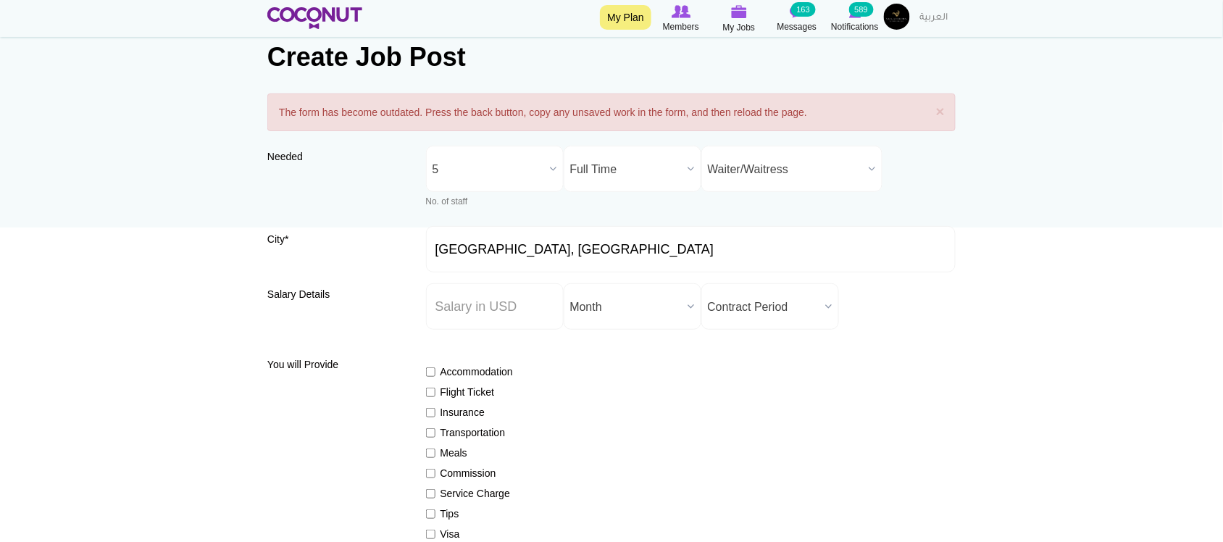
scroll to position [120, 0]
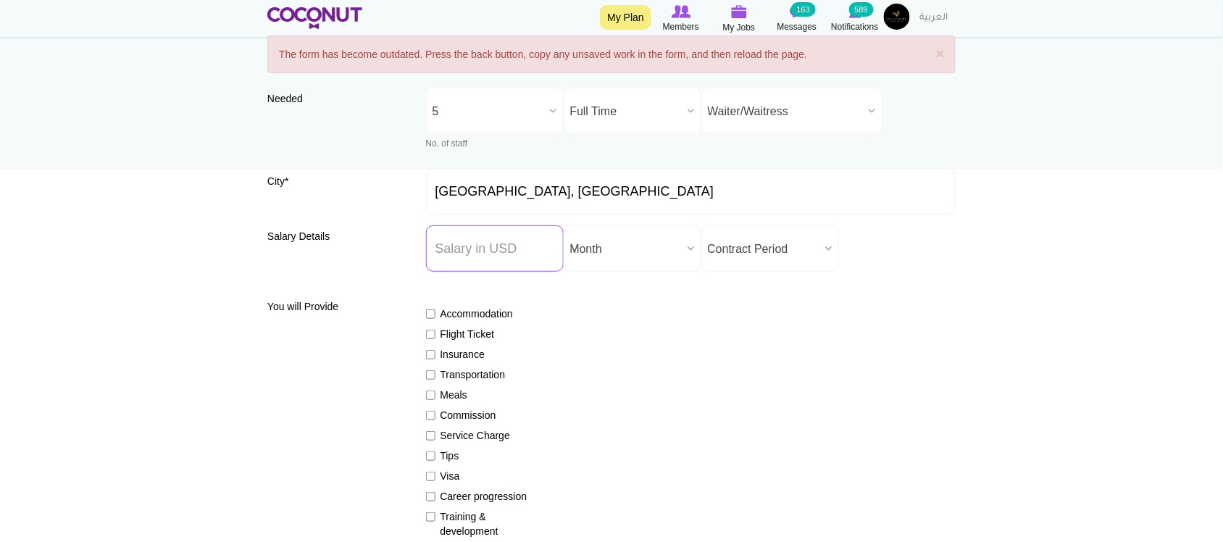
click at [488, 254] on input "Salary ($) *" at bounding box center [495, 248] width 138 height 46
type input "1500"
click at [635, 239] on span "Month" at bounding box center [626, 249] width 112 height 46
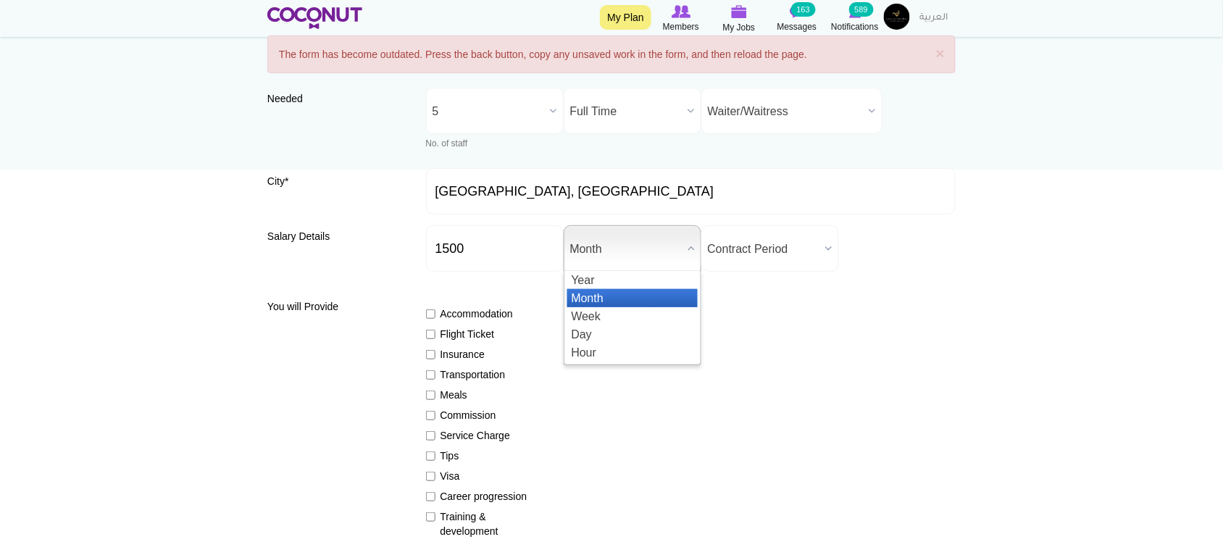
click at [754, 254] on span "Contract Period" at bounding box center [764, 249] width 112 height 46
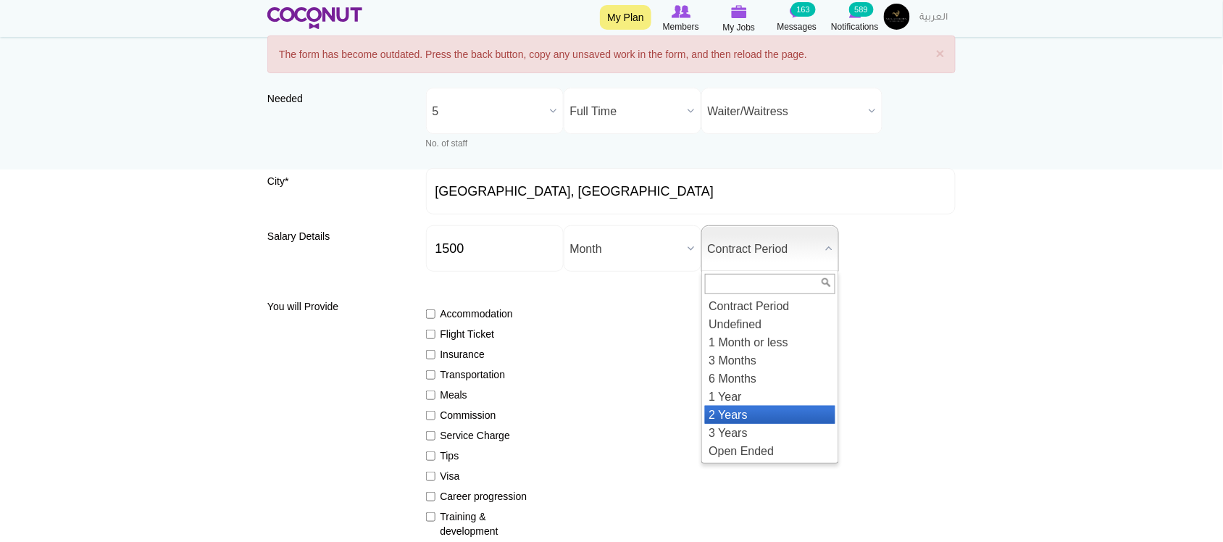
click at [730, 413] on li "2 Years" at bounding box center [770, 415] width 130 height 18
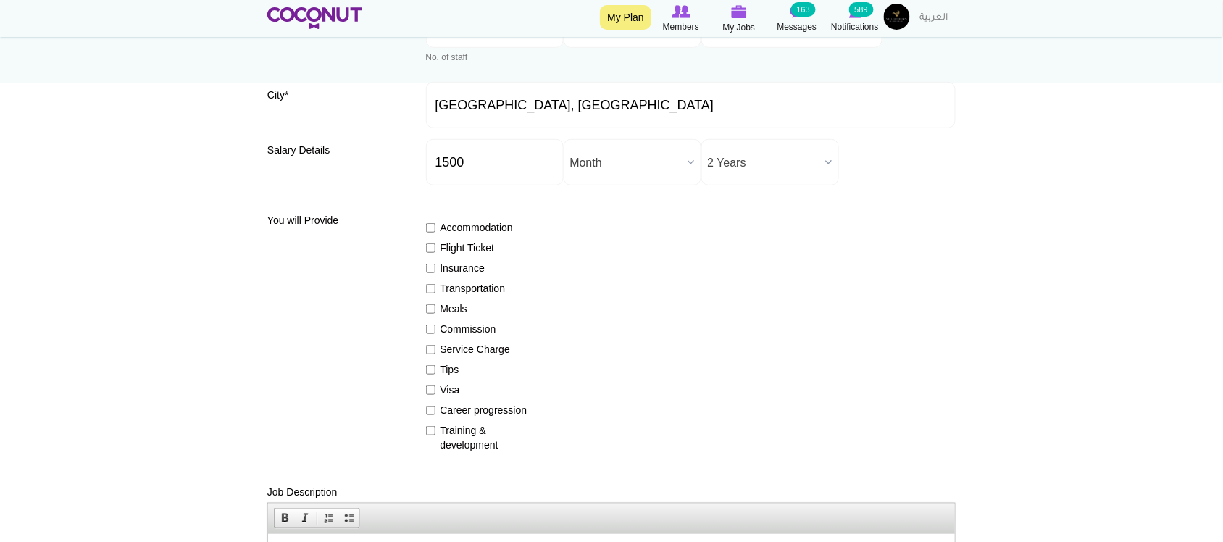
scroll to position [241, 0]
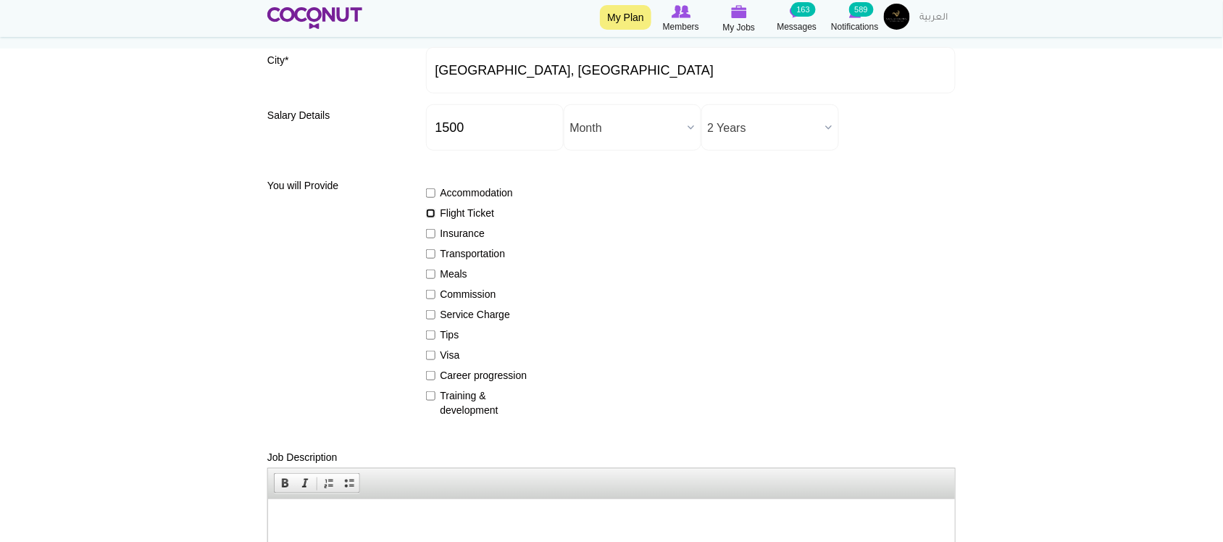
click at [433, 214] on input "Flight Ticket" at bounding box center [430, 213] width 9 height 9
checkbox input "true"
click at [428, 233] on input "Insurance" at bounding box center [430, 233] width 9 height 9
checkbox input "true"
click at [428, 272] on input "Meals" at bounding box center [430, 274] width 9 height 9
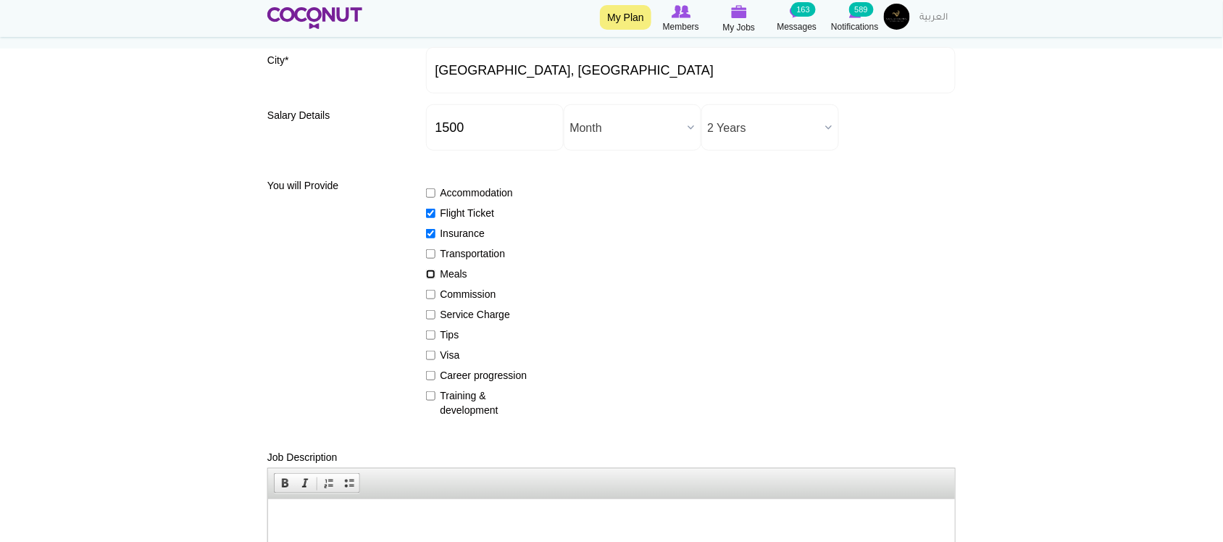
checkbox input "true"
click at [426, 317] on input "Service Charge" at bounding box center [430, 314] width 9 height 9
checkbox input "true"
click at [426, 328] on label "Tips" at bounding box center [479, 335] width 106 height 14
click at [426, 330] on input "Tips" at bounding box center [430, 334] width 9 height 9
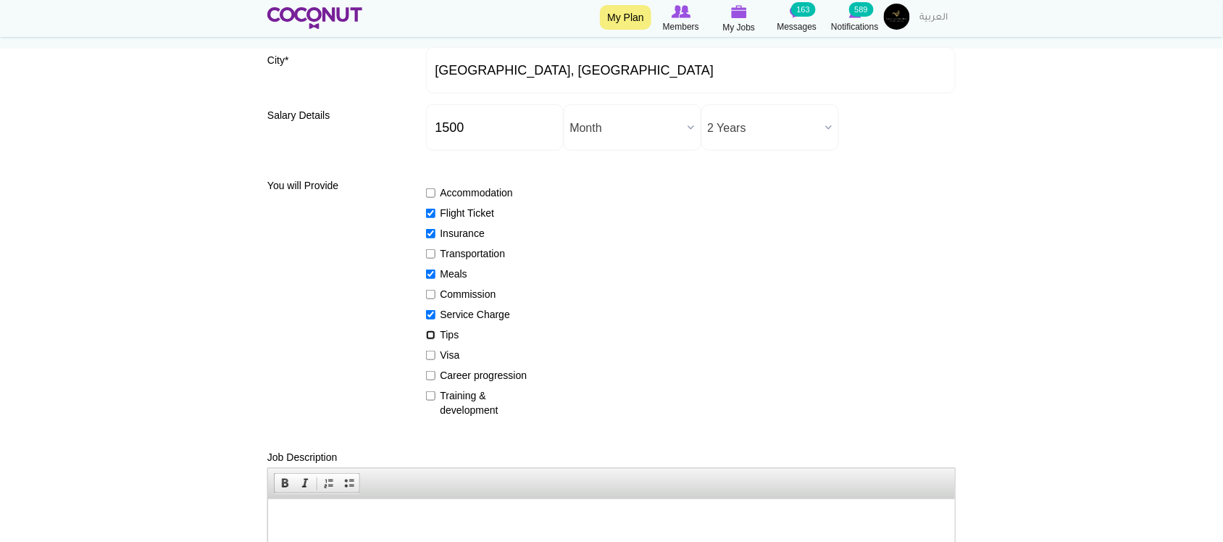
checkbox input "true"
click at [428, 354] on input "Visa" at bounding box center [430, 355] width 9 height 9
checkbox input "true"
click at [428, 378] on input "Career progression" at bounding box center [430, 375] width 9 height 9
click at [428, 372] on input "Career progression" at bounding box center [430, 375] width 9 height 9
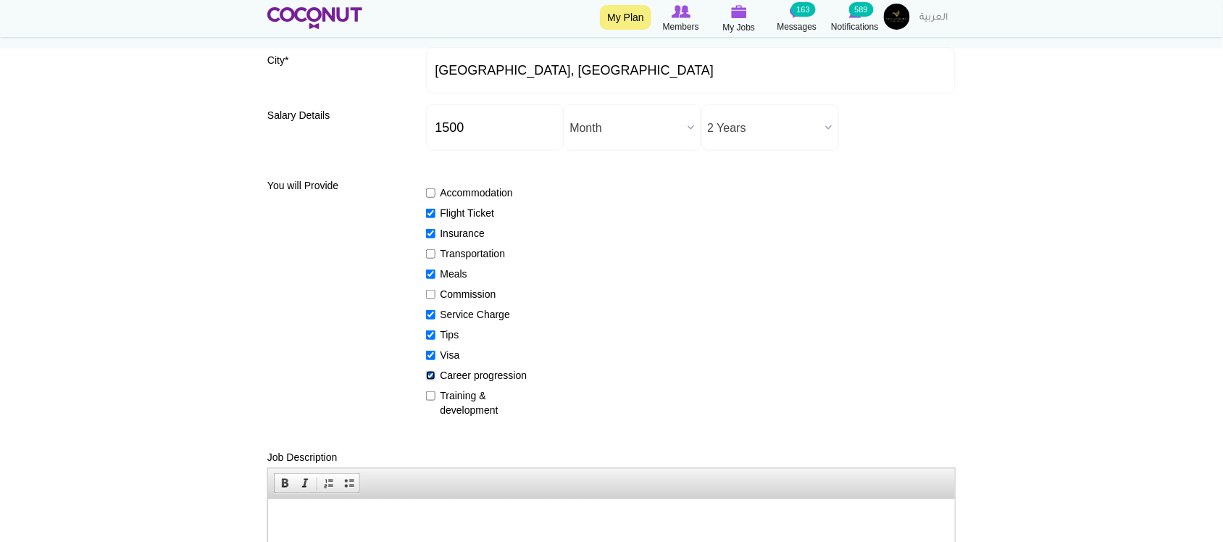
checkbox input "false"
click at [426, 395] on input "Training & development" at bounding box center [430, 395] width 9 height 9
checkbox input "true"
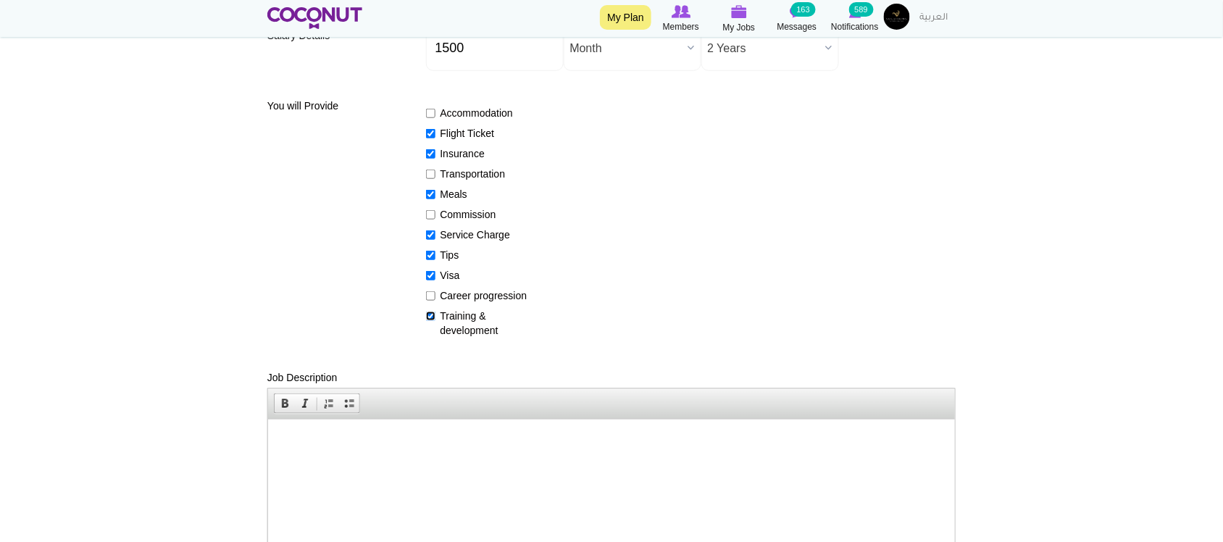
scroll to position [362, 0]
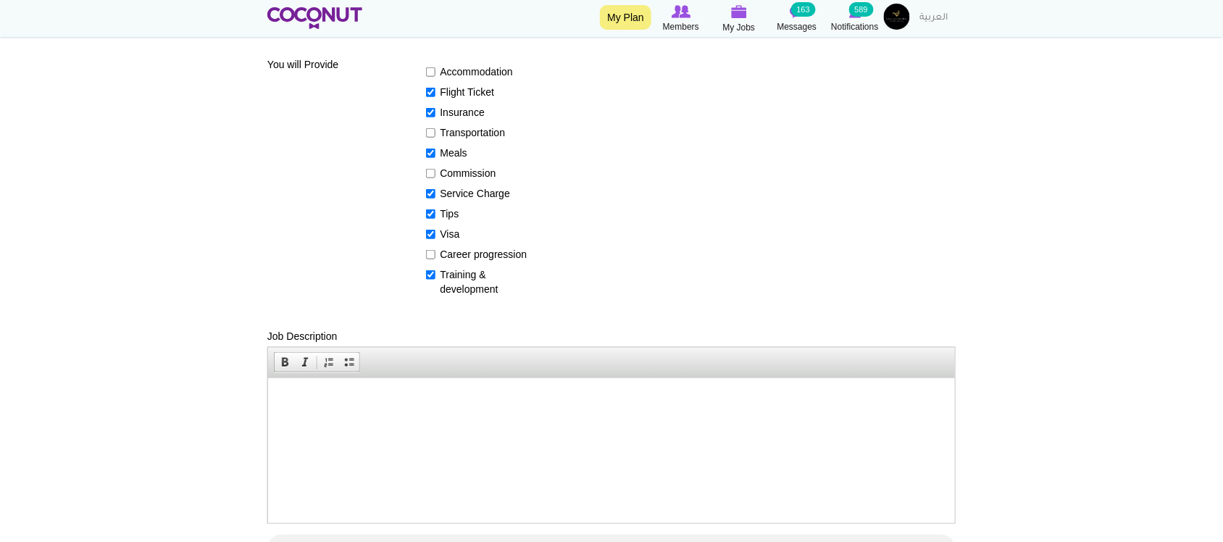
click at [422, 409] on html at bounding box center [610, 400] width 687 height 44
click at [409, 396] on p at bounding box center [611, 399] width 658 height 15
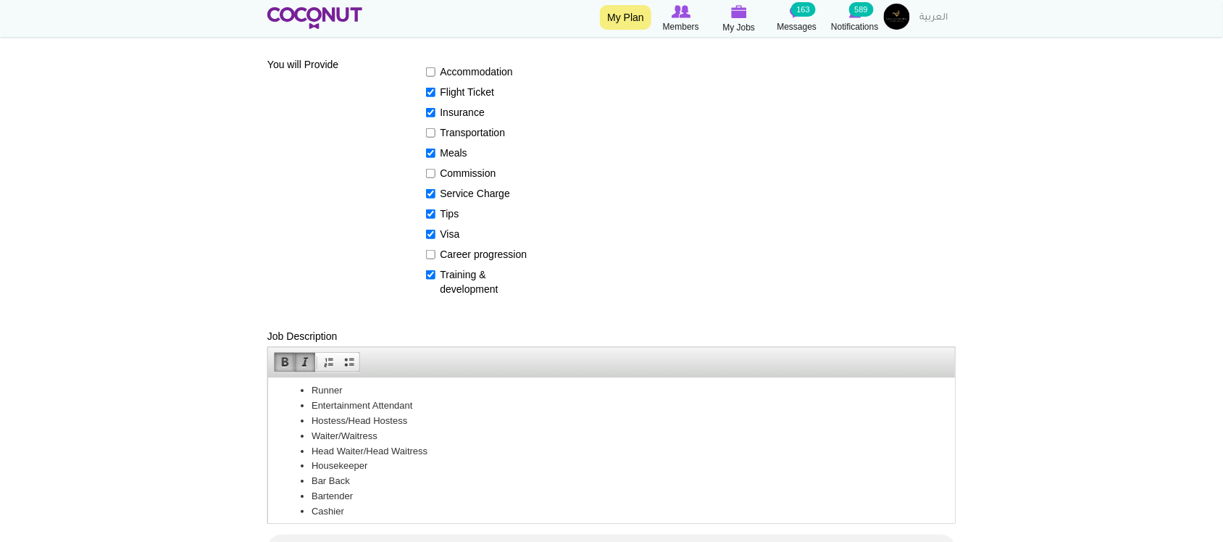
scroll to position [0, 0]
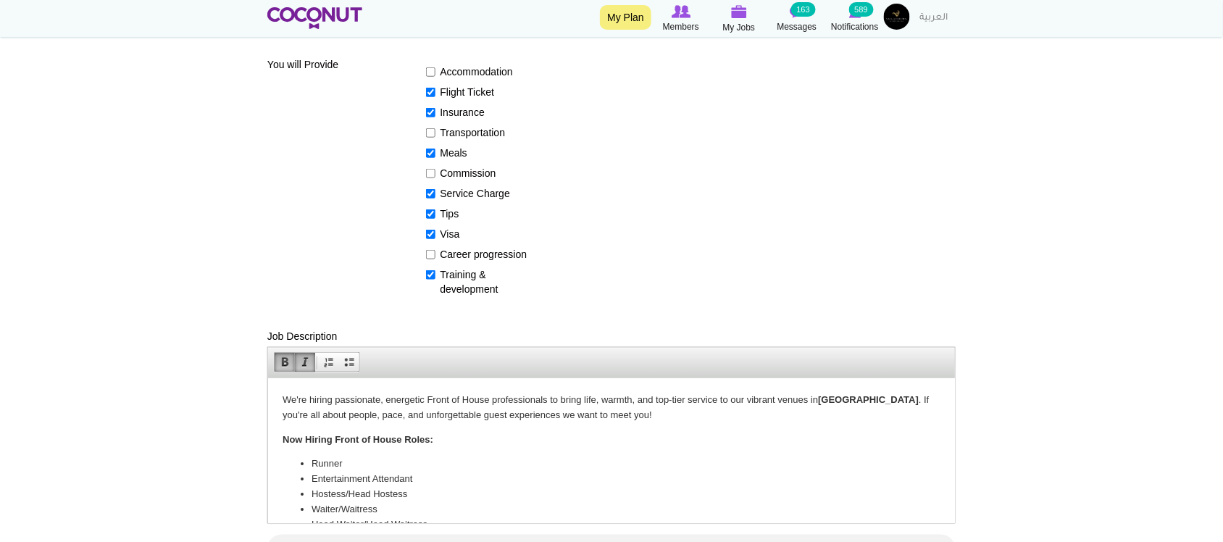
click at [332, 414] on p "We're hiring passionate, energetic Front of House professionals to bring life, …" at bounding box center [611, 407] width 658 height 30
drag, startPoint x: 426, startPoint y: 401, endPoint x: 488, endPoint y: 397, distance: 62.4
click at [488, 397] on p "We're hiring passionate, energetic Front of House professionals to bring life, …" at bounding box center [611, 407] width 658 height 30
click at [484, 437] on p "﻿﻿﻿Now Hiring Front of House Roles:" at bounding box center [611, 439] width 658 height 15
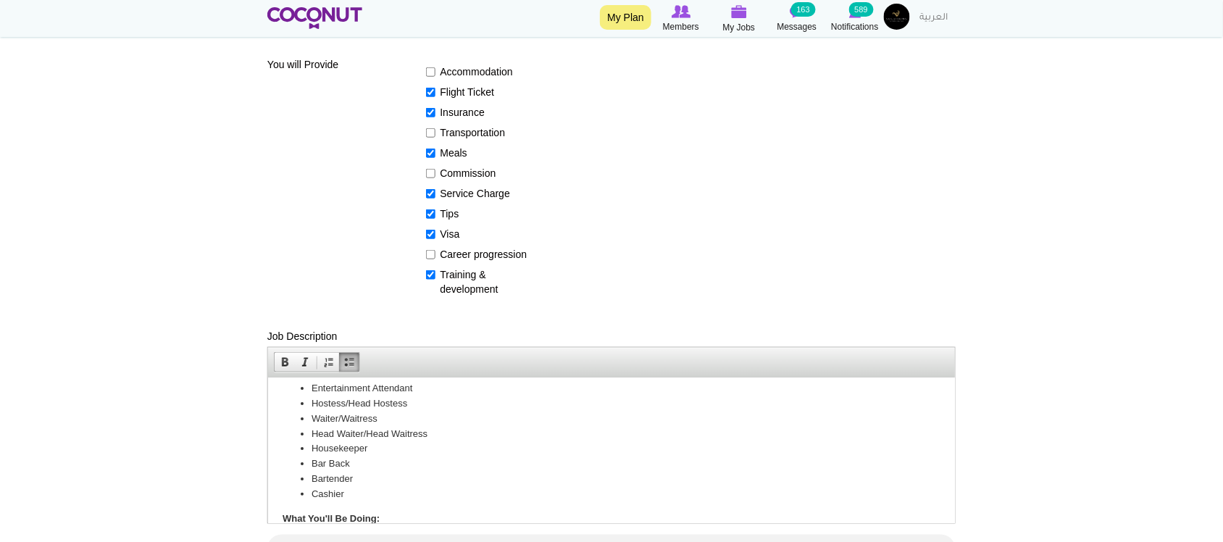
scroll to position [114, 0]
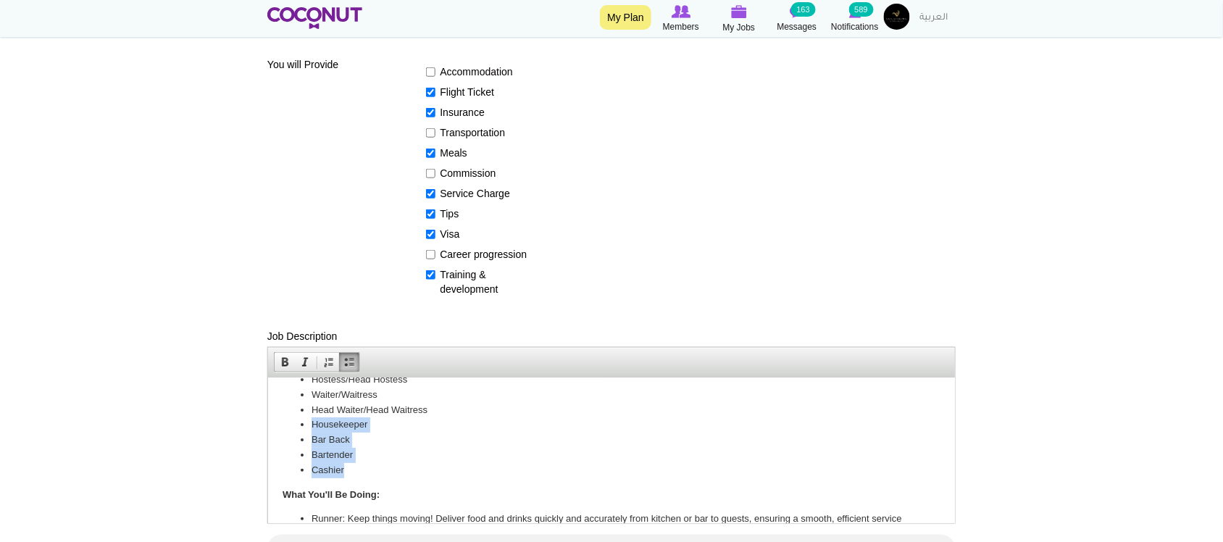
drag, startPoint x: 307, startPoint y: 428, endPoint x: 350, endPoint y: 470, distance: 59.9
click at [350, 470] on ul "Runner Entertainment Attendant Hostess/Head Hostess Waiter/Waitress Head Waiter…" at bounding box center [611, 409] width 658 height 136
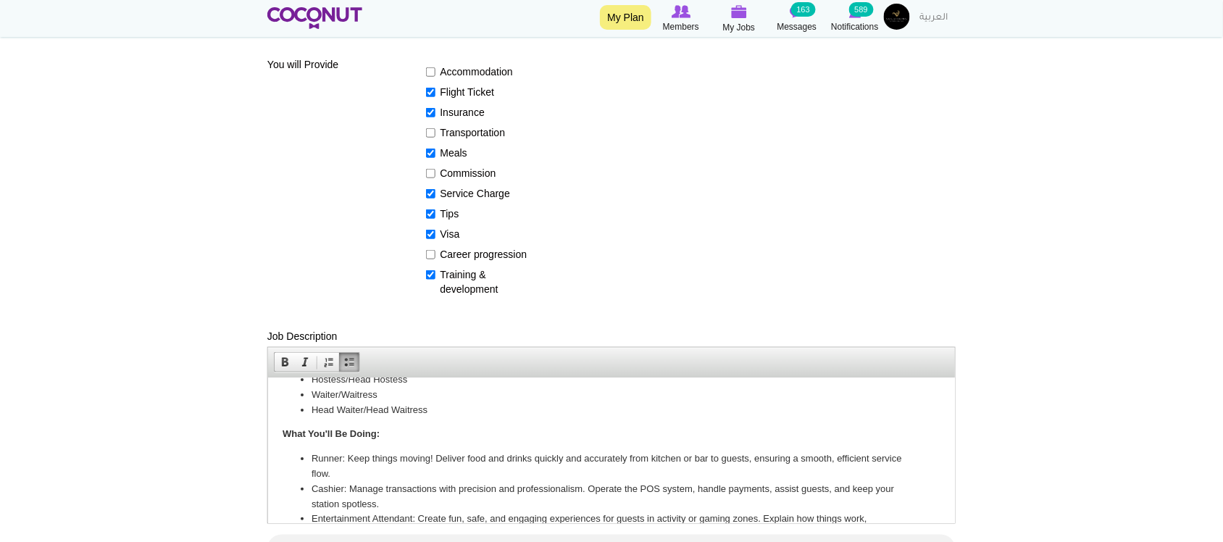
click at [535, 483] on li "Cashier: Manage transactions with precision and professionalism. Operate the PO…" at bounding box center [611, 496] width 600 height 30
click at [340, 481] on li "Cashier: Manage transactions with precision and professionalism. Operate the PO…" at bounding box center [611, 496] width 600 height 30
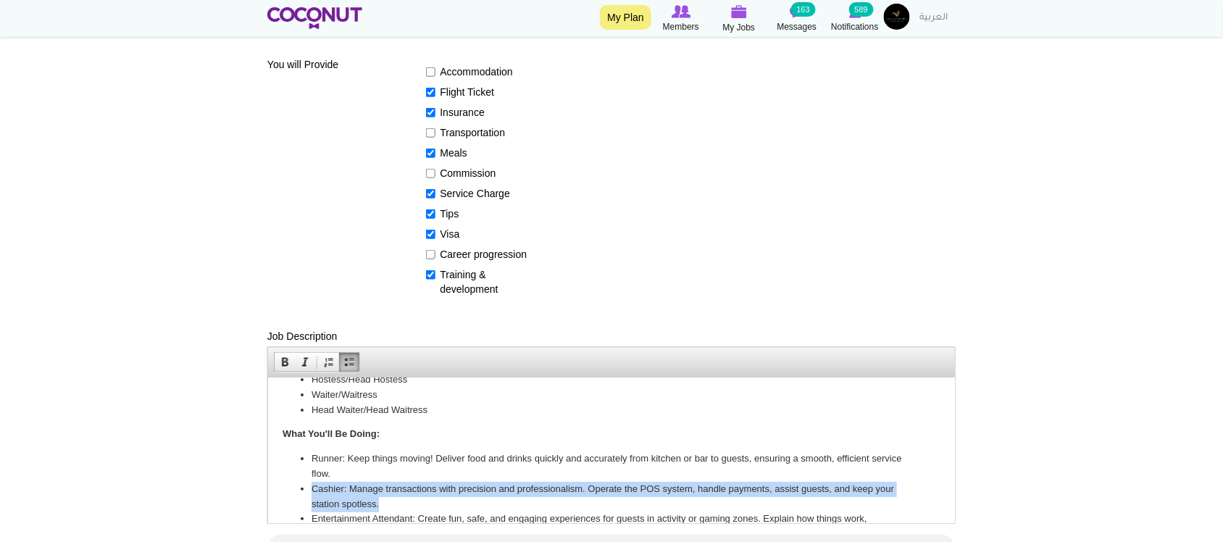
drag, startPoint x: 385, startPoint y: 497, endPoint x: 311, endPoint y: 489, distance: 75.1
click at [311, 489] on li "Cashier: Manage transactions with precision and professionalism. Operate the PO…" at bounding box center [611, 496] width 600 height 30
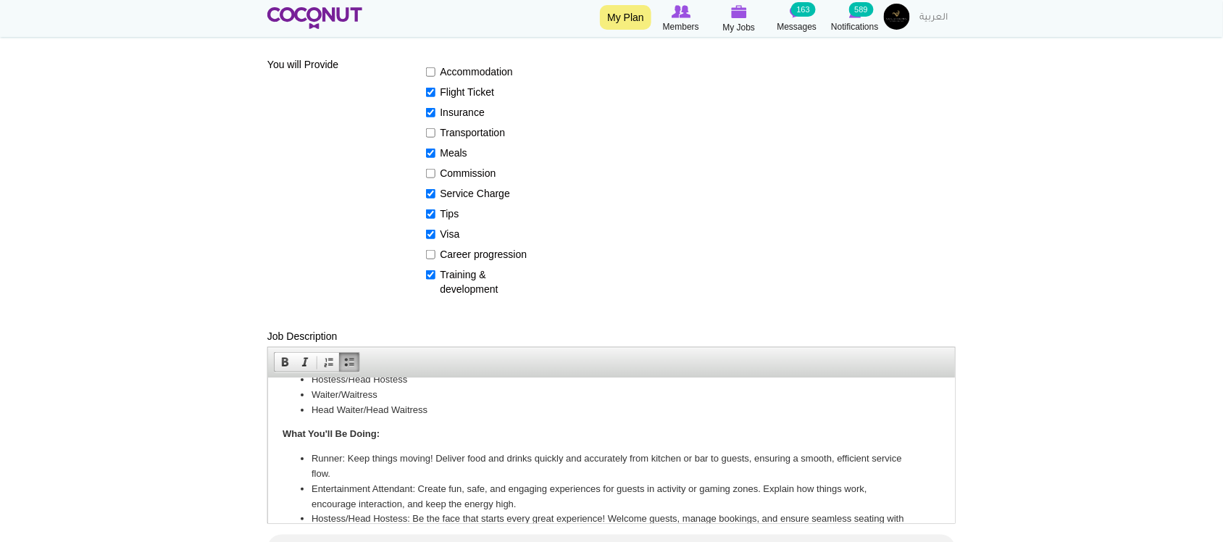
drag, startPoint x: 343, startPoint y: 514, endPoint x: 343, endPoint y: 501, distance: 13.8
click at [343, 512] on li "Hostess/Head Hostess: Be the face that starts every great experience! Welcome g…" at bounding box center [611, 526] width 600 height 30
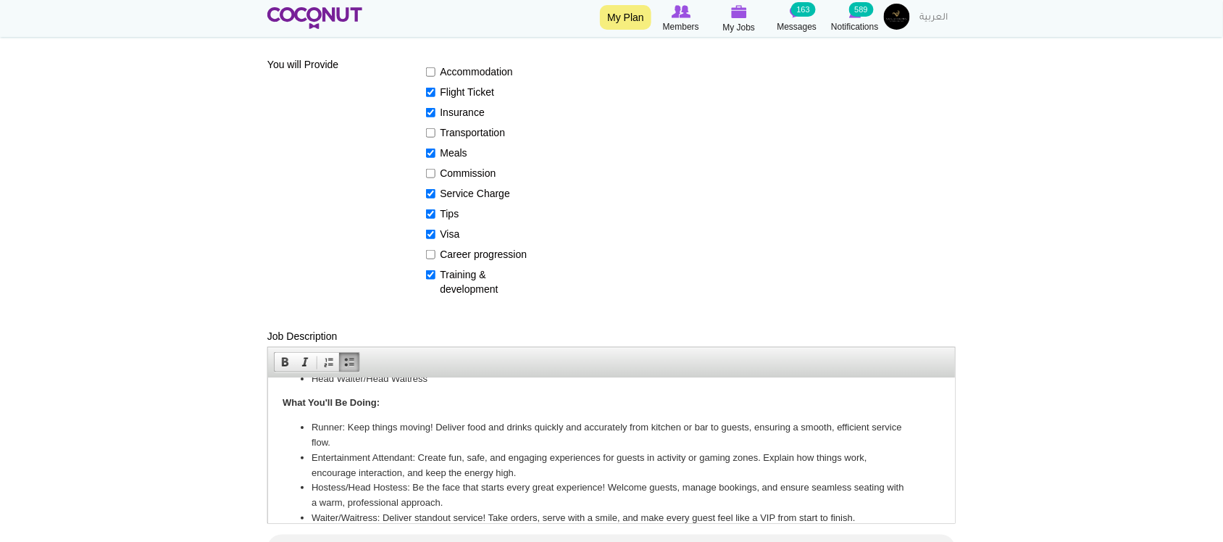
scroll to position [160, 0]
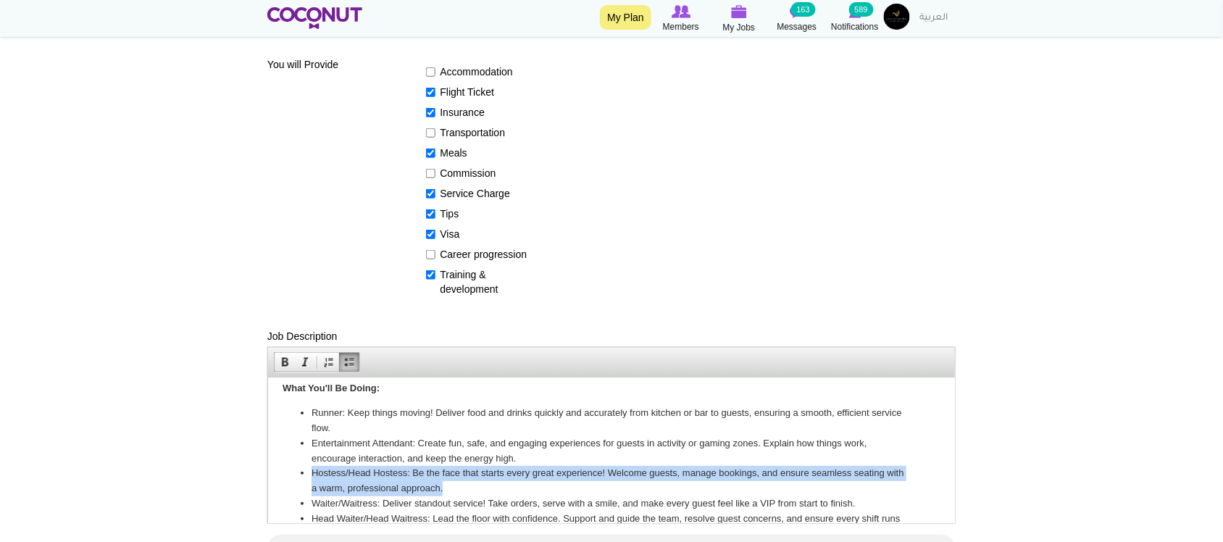
drag, startPoint x: 313, startPoint y: 468, endPoint x: 470, endPoint y: 484, distance: 157.3
click at [470, 484] on li "Hostess/Head Hostess: Be the face that starts every great experience! Welcome g…" at bounding box center [611, 480] width 600 height 30
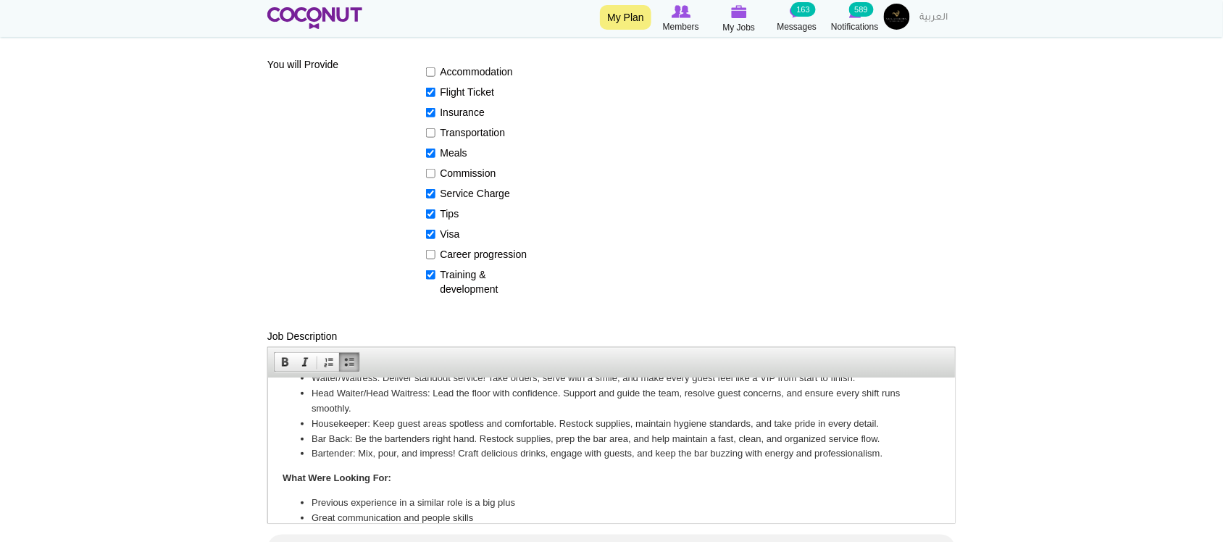
scroll to position [280, 0]
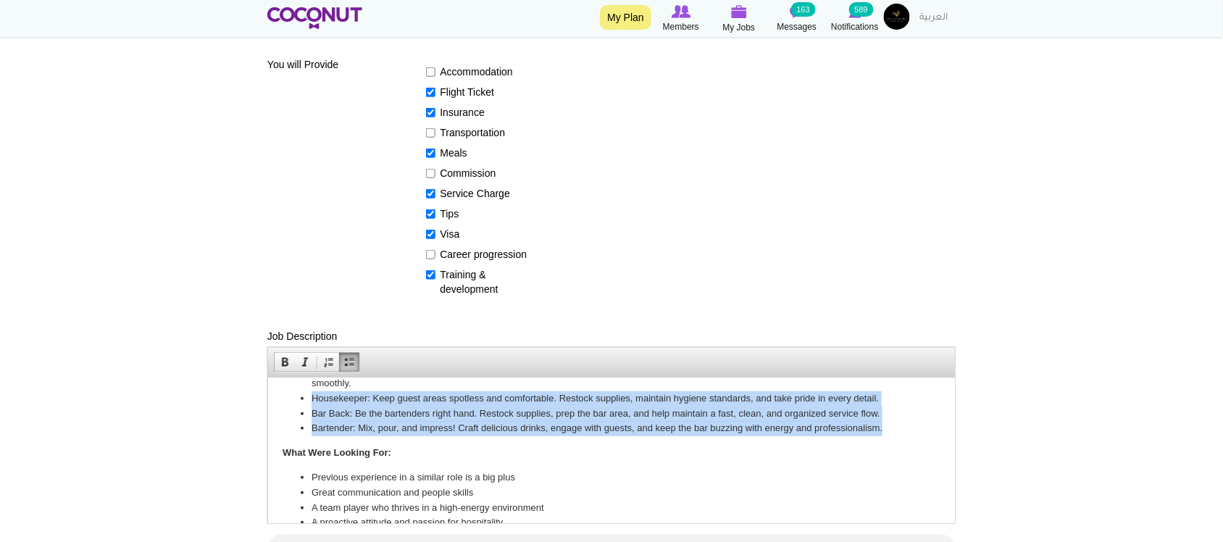
drag, startPoint x: 310, startPoint y: 397, endPoint x: 895, endPoint y: 428, distance: 585.5
click at [895, 428] on ul "Runner: Keep things moving! Deliver food and drinks quickly and accurately from…" at bounding box center [611, 360] width 658 height 151
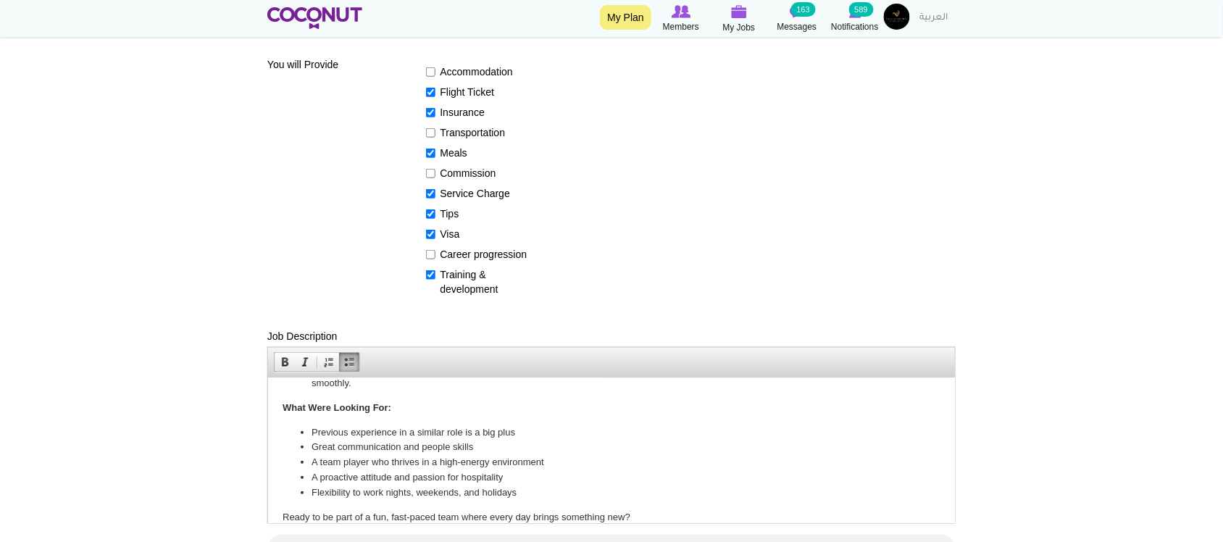
click at [697, 425] on li "Previous experience in a similar role is a big plus" at bounding box center [611, 432] width 600 height 15
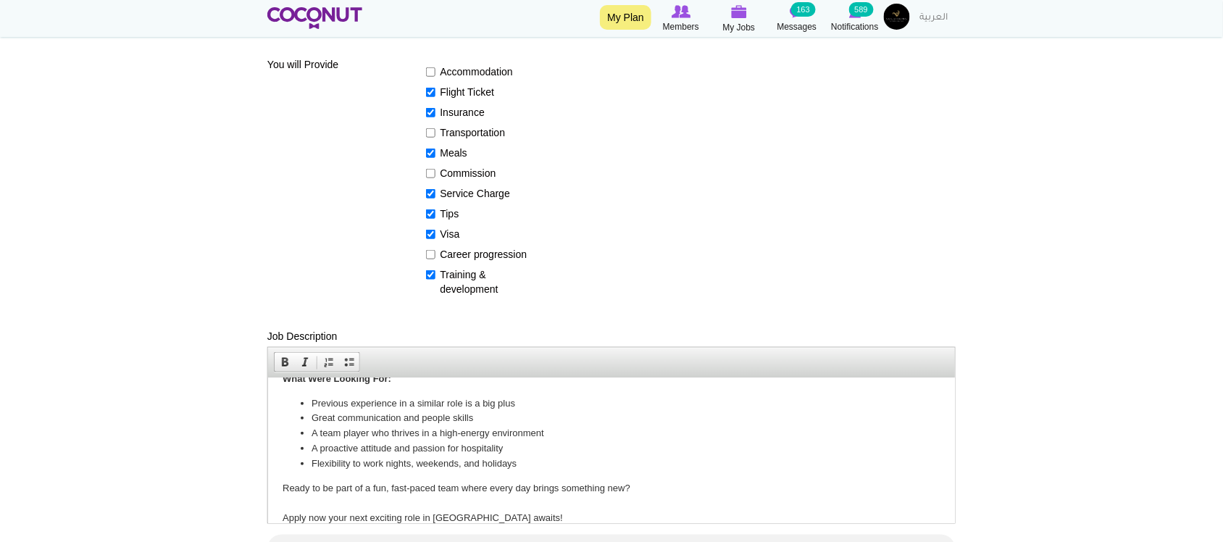
scroll to position [334, 0]
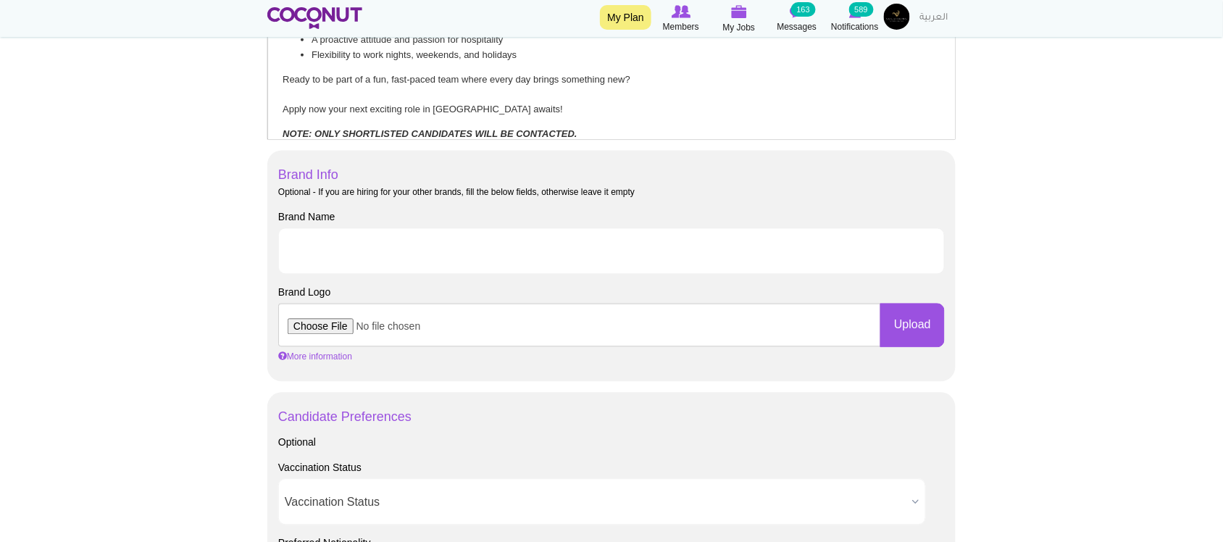
scroll to position [845, 0]
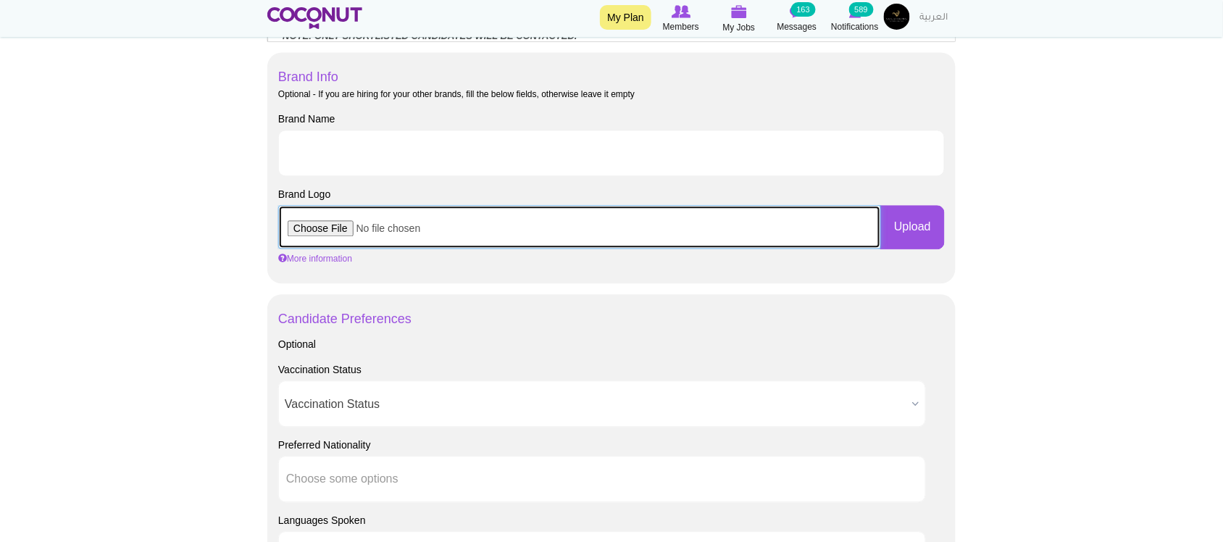
click at [348, 233] on input "file" at bounding box center [579, 226] width 603 height 43
type input "C:\fakepath\SG_Logo-removebg-preview.png"
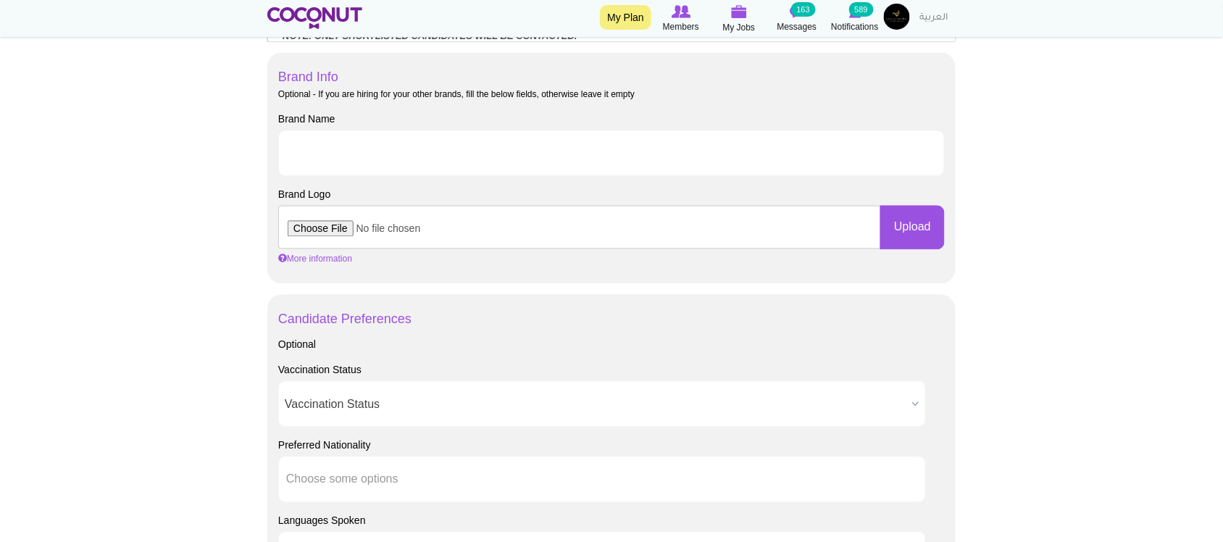
click at [197, 280] on body "Toggle navigation My Plan Members My Jobs Post a Job Messages 163 Notifications…" at bounding box center [611, 221] width 1223 height 2132
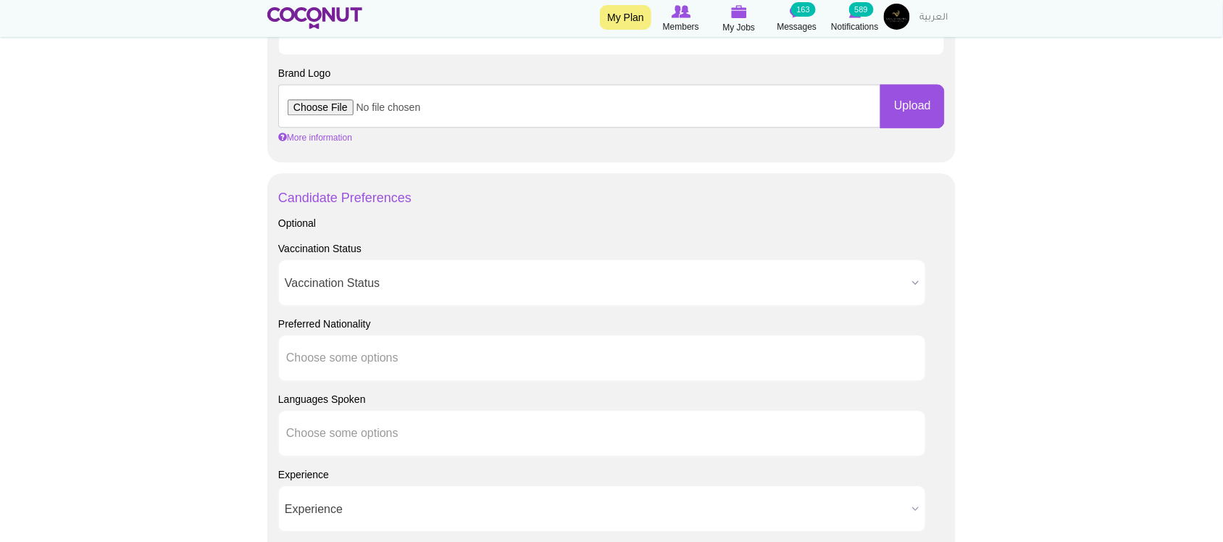
click at [301, 288] on span "Vaccination Status" at bounding box center [596, 283] width 622 height 46
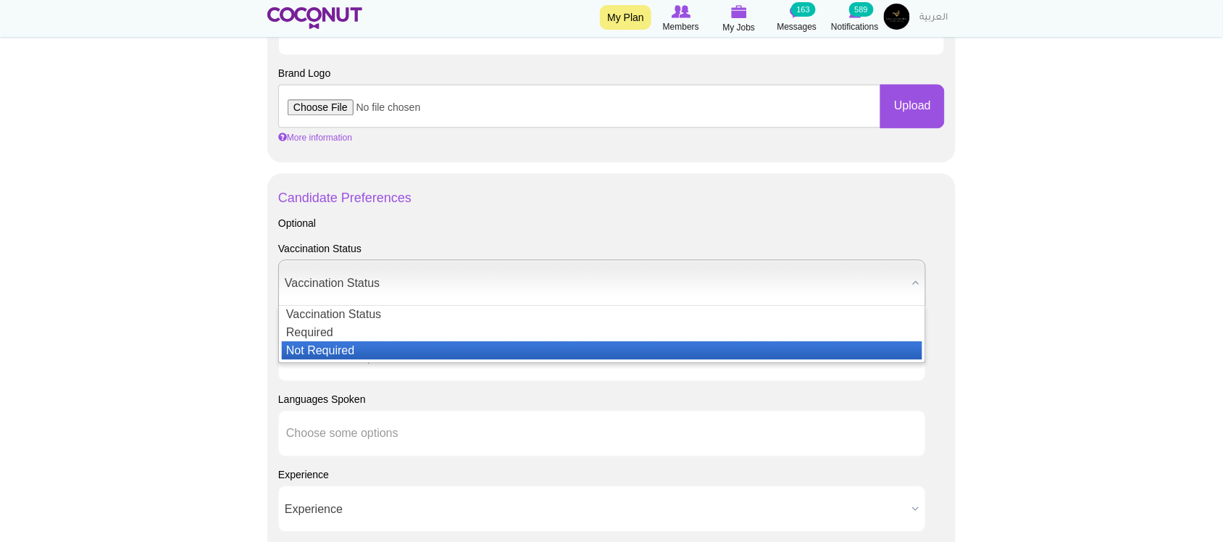
click at [330, 351] on li "Not Required" at bounding box center [602, 350] width 641 height 18
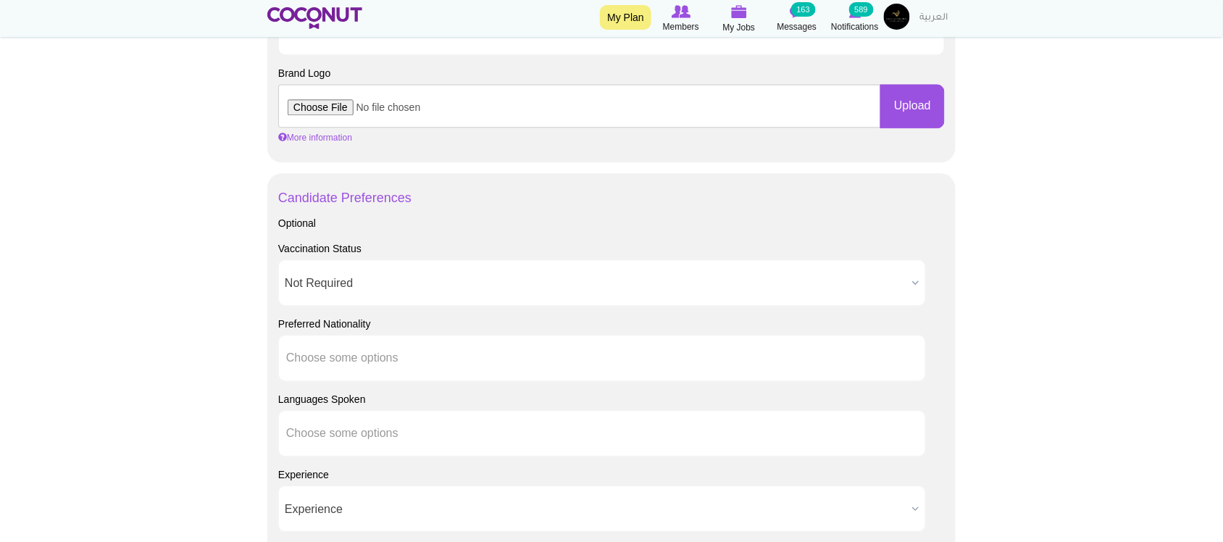
click at [226, 341] on body "Toggle navigation My Plan Members My Jobs Post a Job Messages 163 Notifications…" at bounding box center [611, 100] width 1223 height 2132
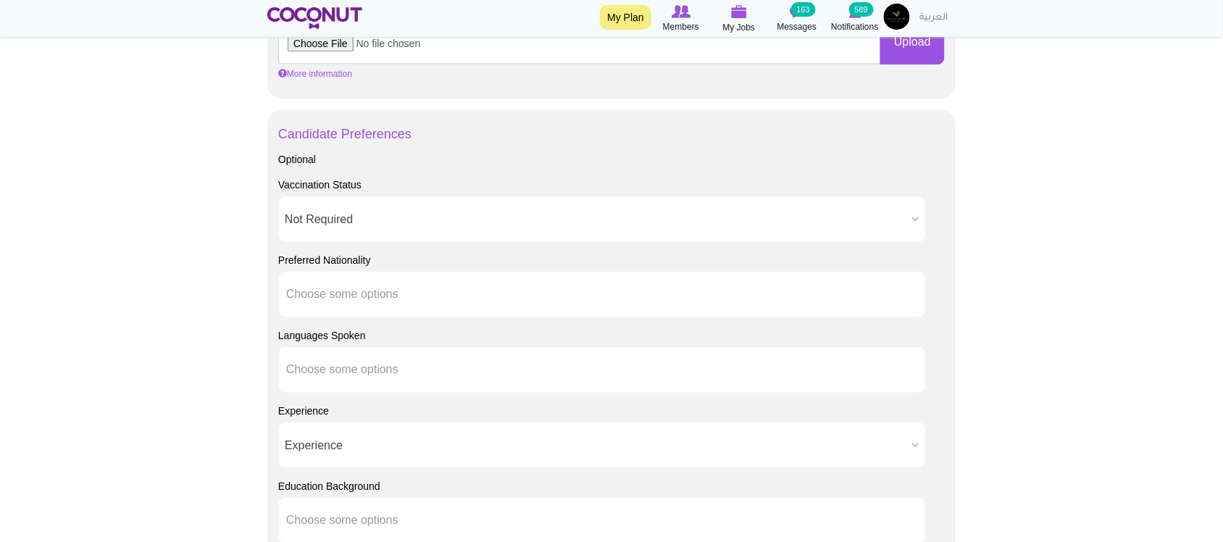
scroll to position [1087, 0]
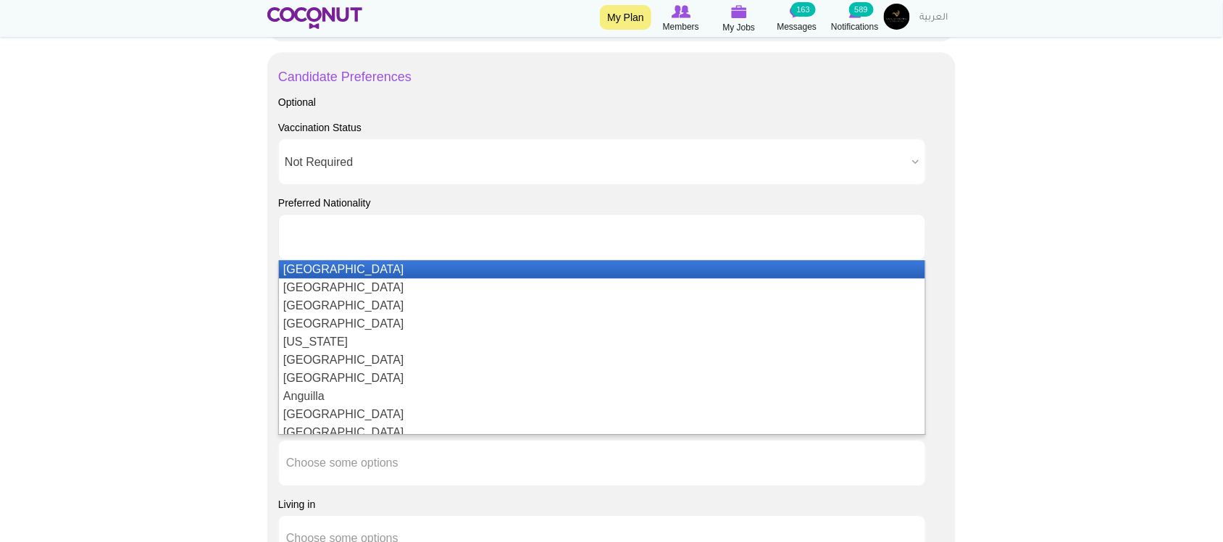
click at [305, 241] on input "text" at bounding box center [351, 236] width 130 height 13
type input "Choose some options"
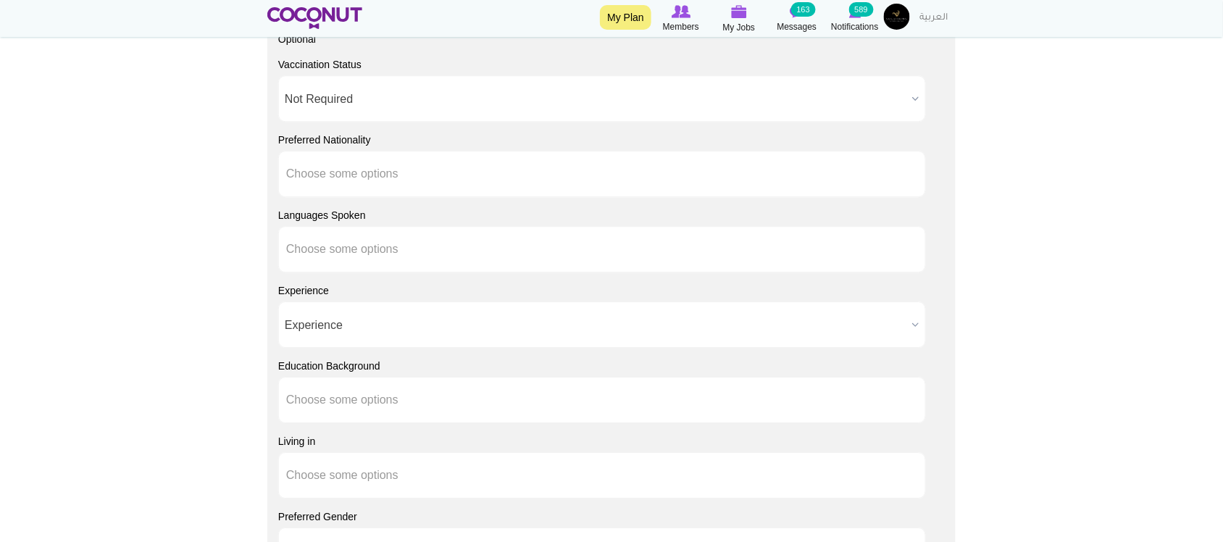
scroll to position [1207, 0]
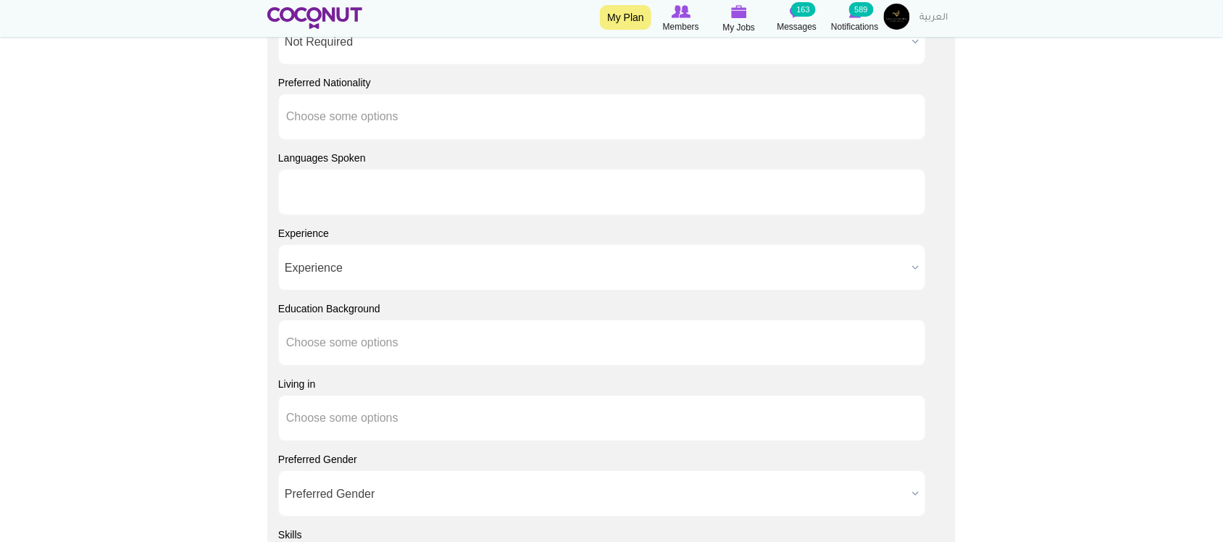
click at [322, 201] on li at bounding box center [351, 192] width 130 height 30
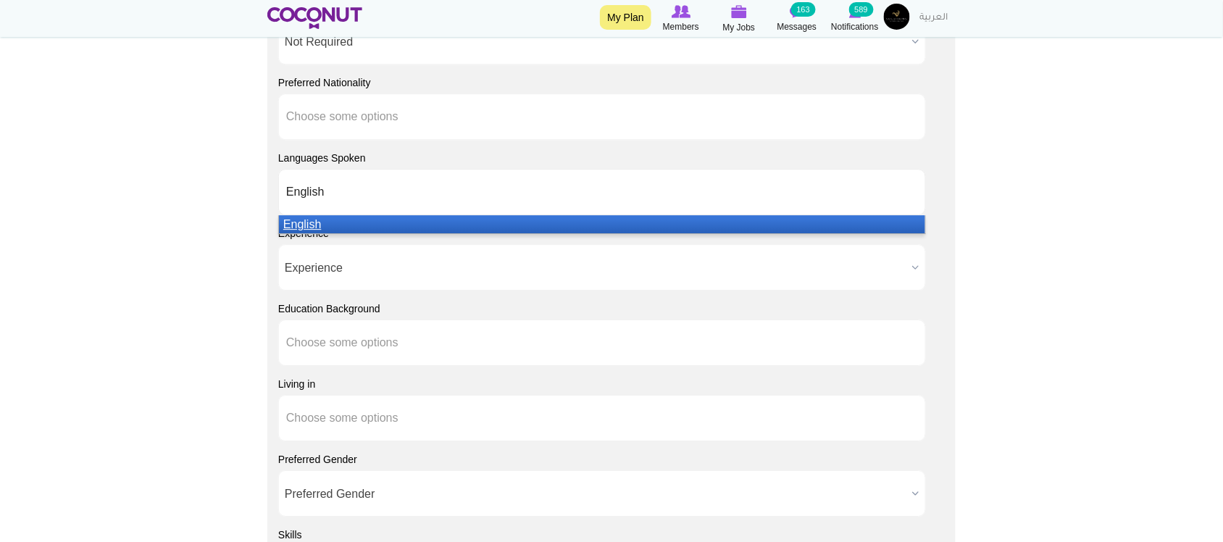
type input "English"
click at [317, 220] on em "English" at bounding box center [302, 224] width 38 height 12
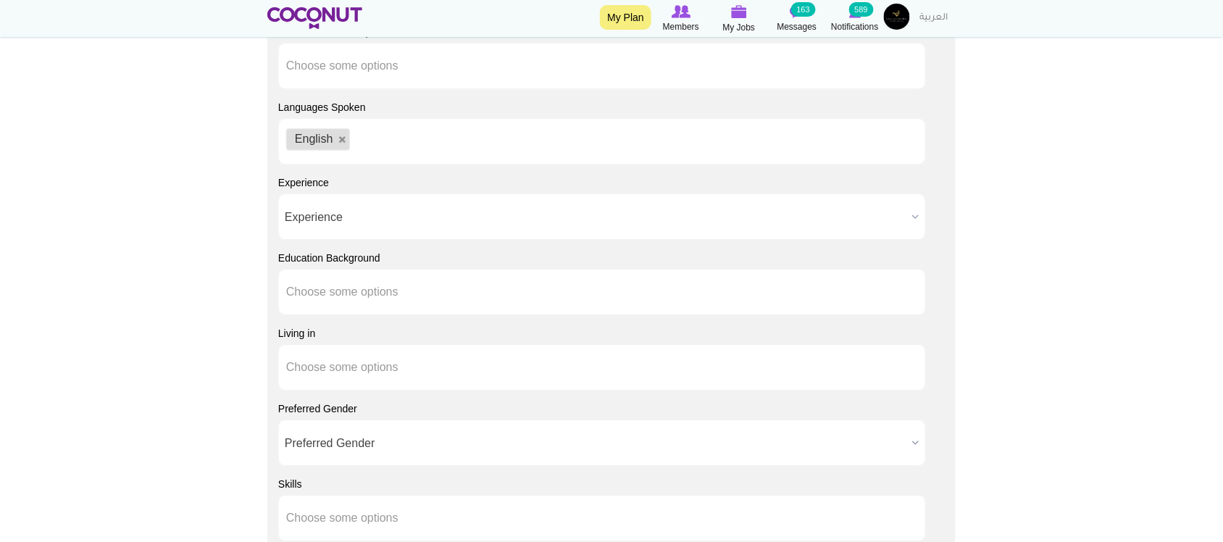
scroll to position [1328, 0]
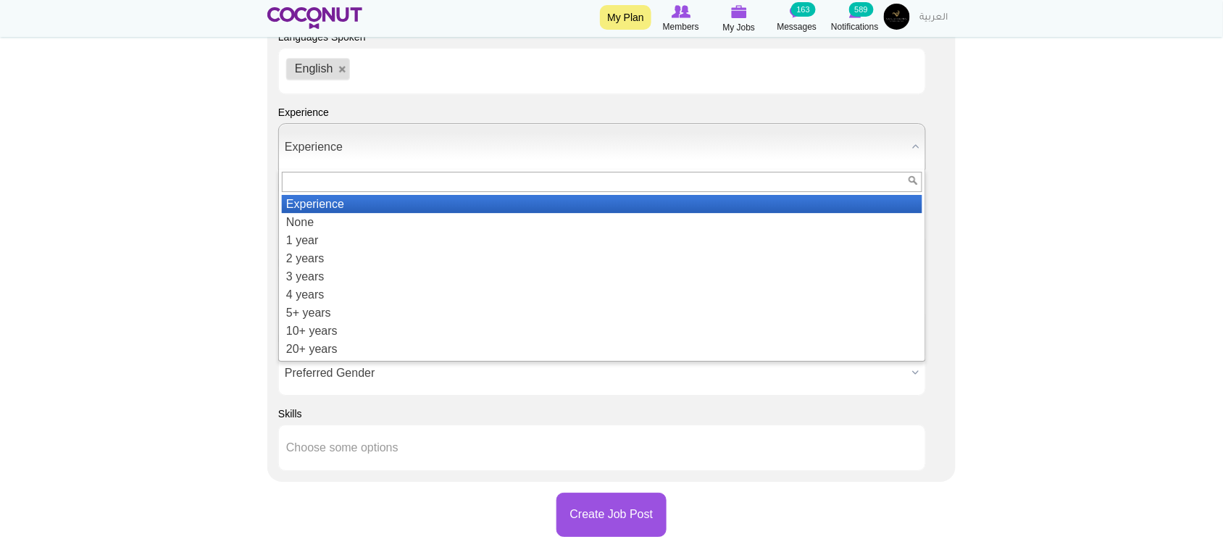
click at [291, 152] on span "Experience" at bounding box center [596, 147] width 622 height 46
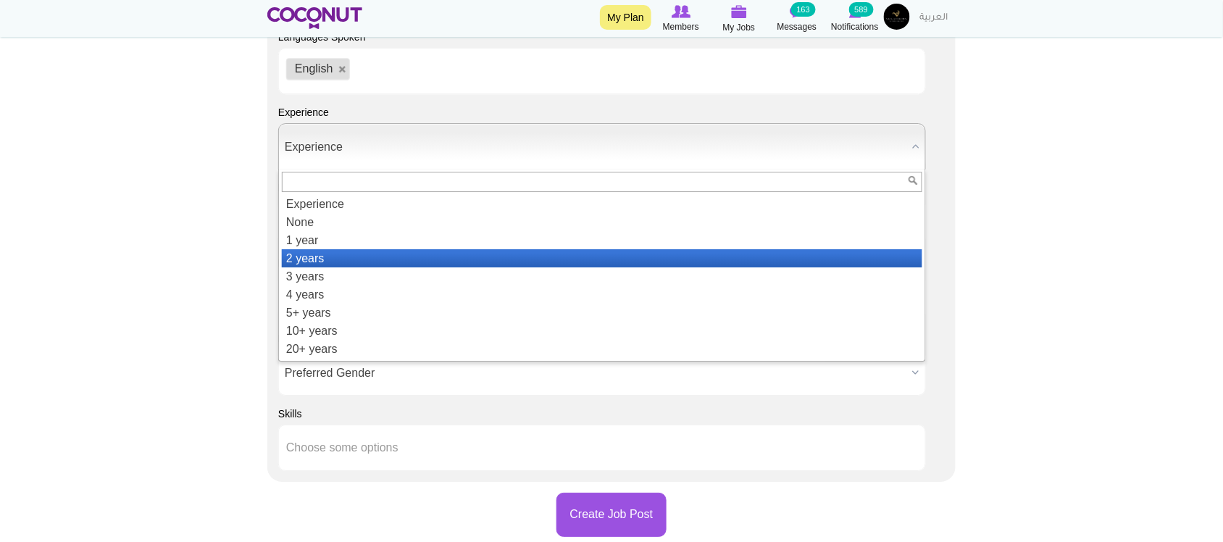
click at [328, 256] on li "2 years" at bounding box center [602, 258] width 641 height 18
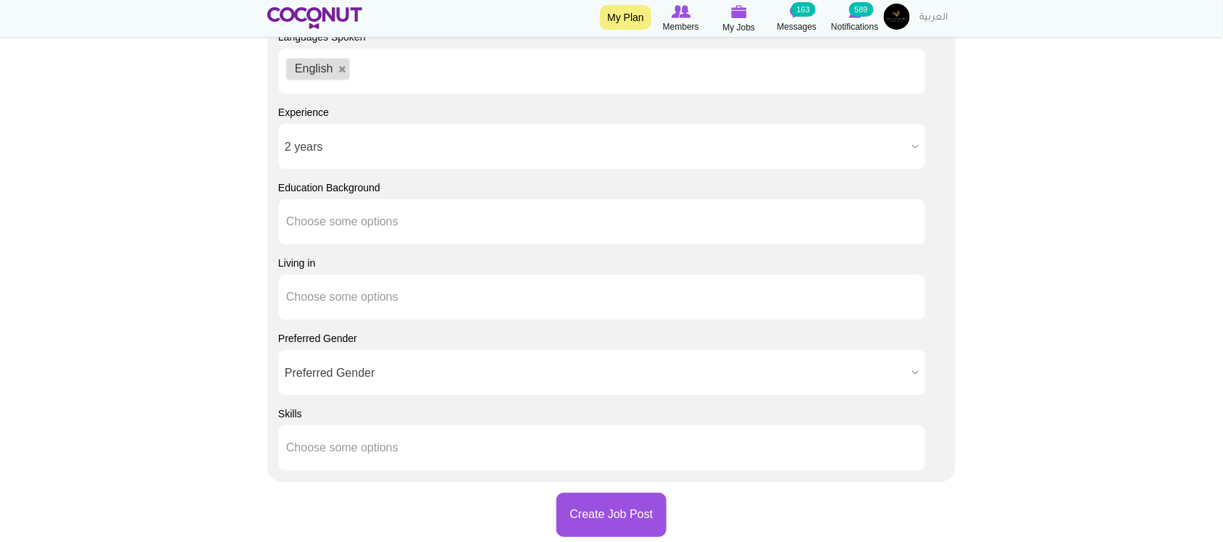
click at [342, 208] on li at bounding box center [351, 222] width 130 height 30
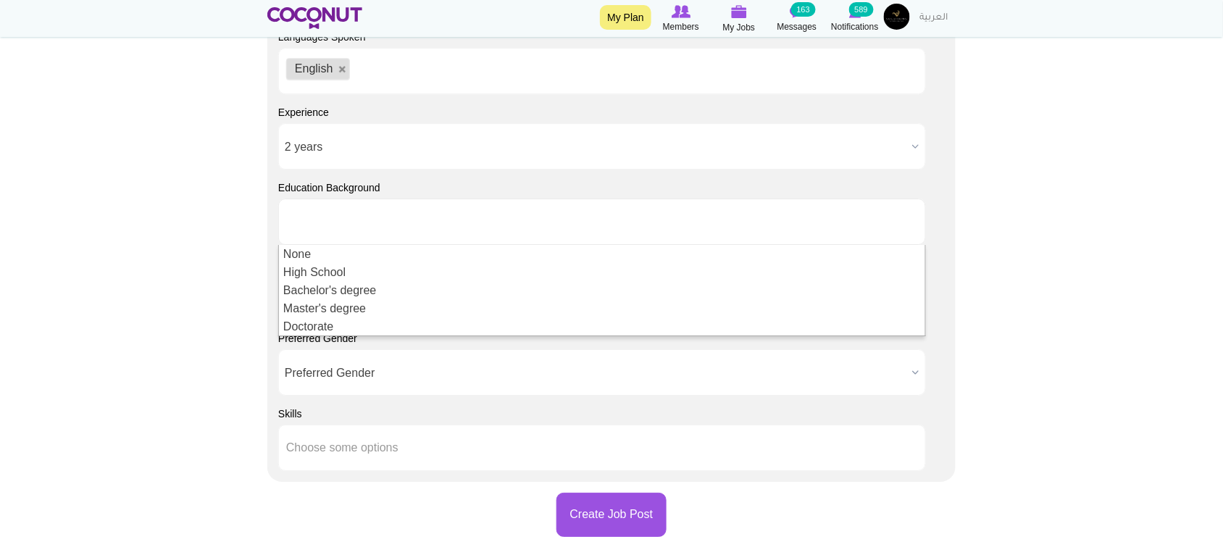
type input "Choose some options"
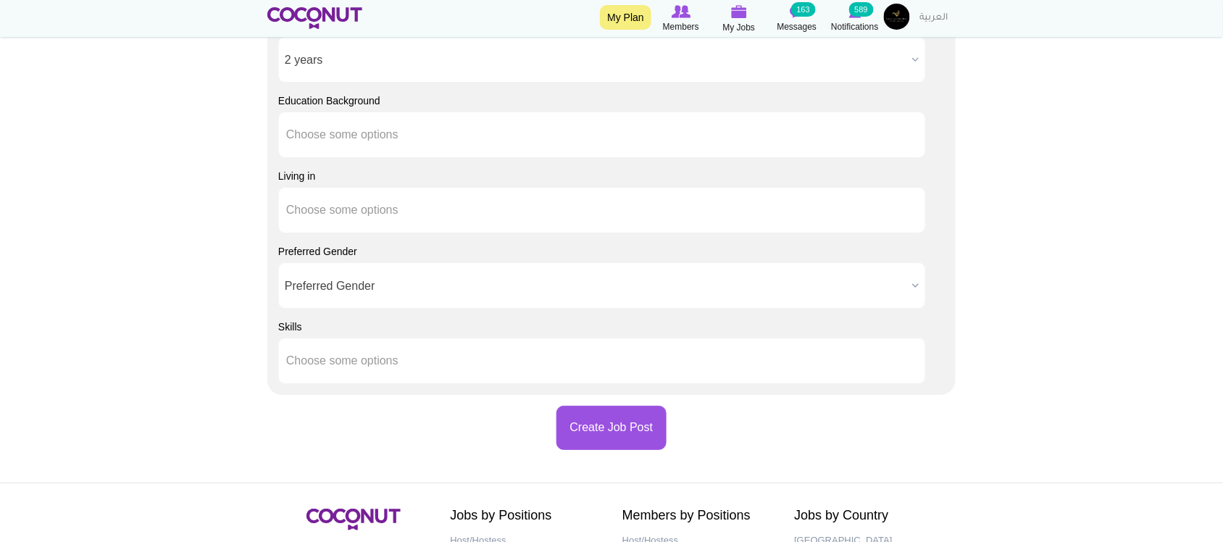
scroll to position [1449, 0]
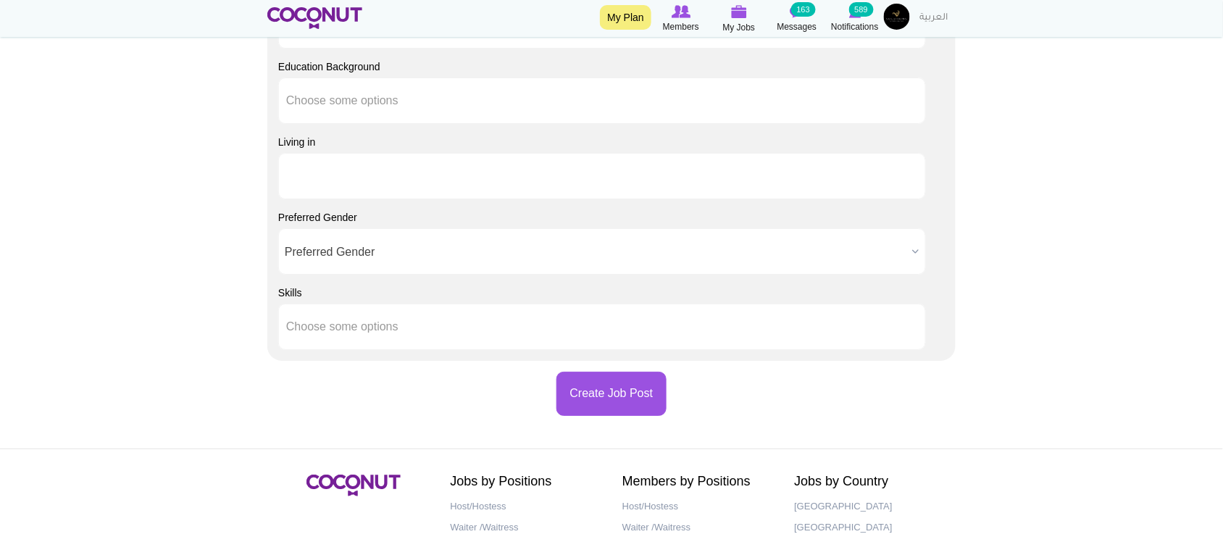
click at [316, 186] on li at bounding box center [351, 176] width 130 height 30
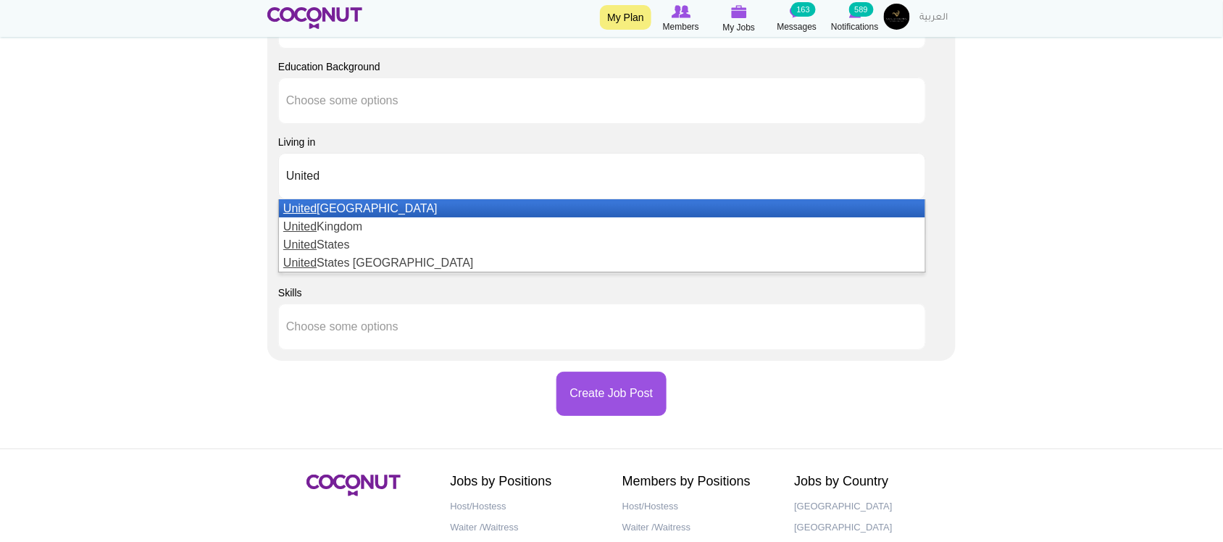
type input "United"
click at [314, 212] on em "United" at bounding box center [299, 208] width 33 height 12
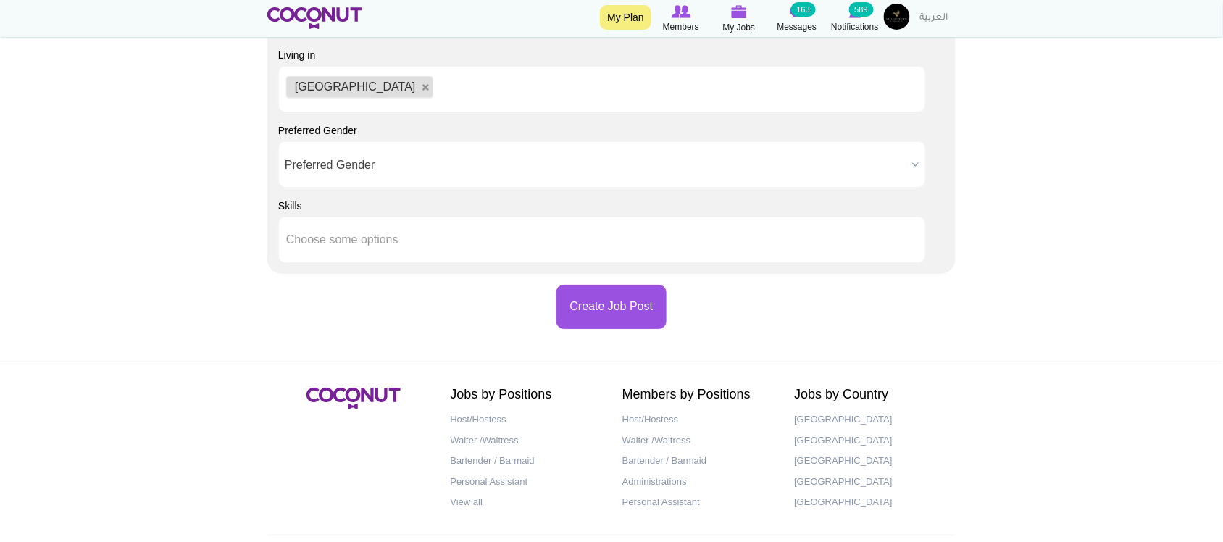
scroll to position [1569, 0]
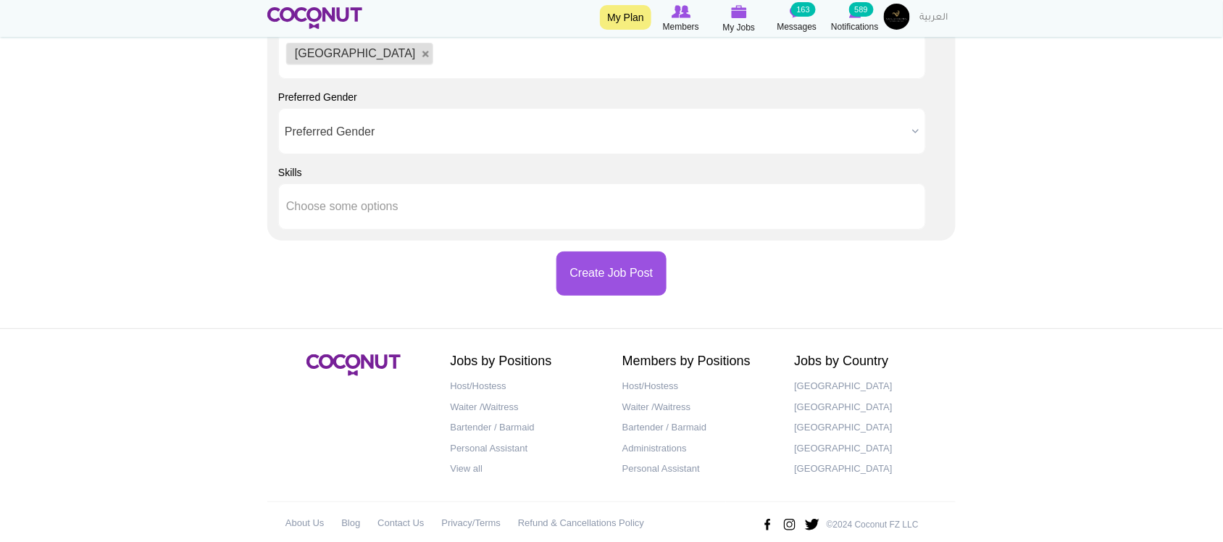
click at [404, 133] on span "Preferred Gender" at bounding box center [596, 132] width 622 height 46
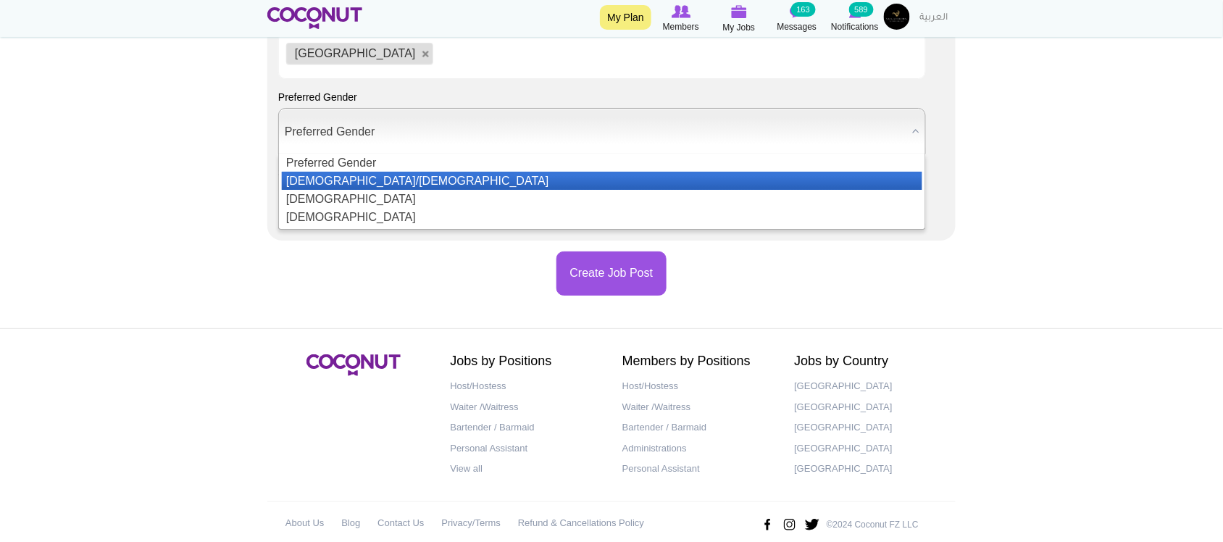
click at [395, 179] on li "Male/Female" at bounding box center [602, 181] width 641 height 18
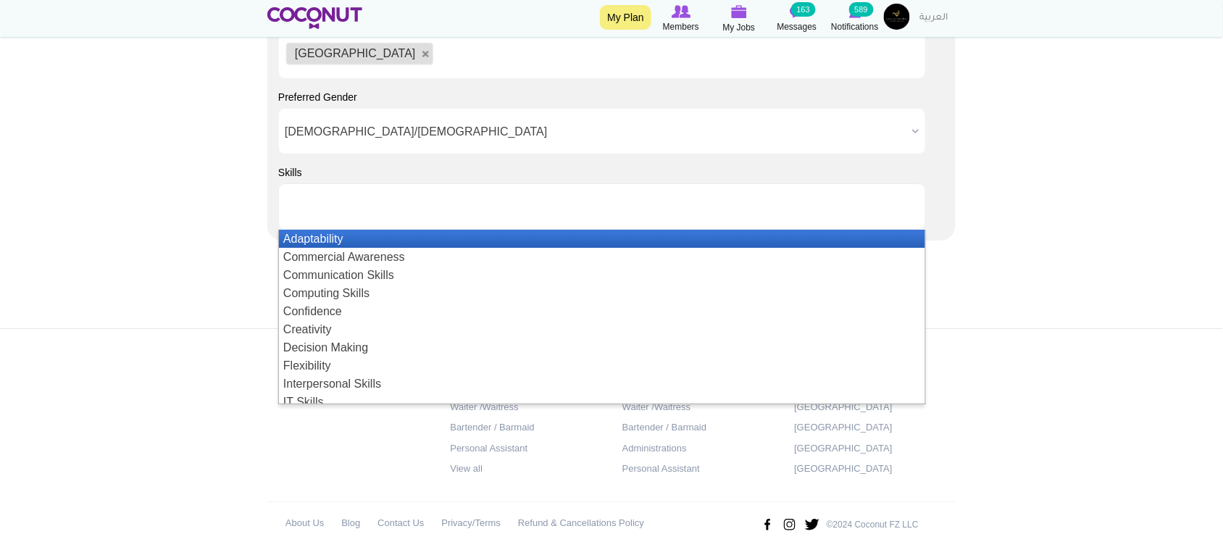
click at [378, 209] on input "text" at bounding box center [351, 206] width 130 height 13
click at [337, 248] on li "Adaptability" at bounding box center [602, 239] width 646 height 18
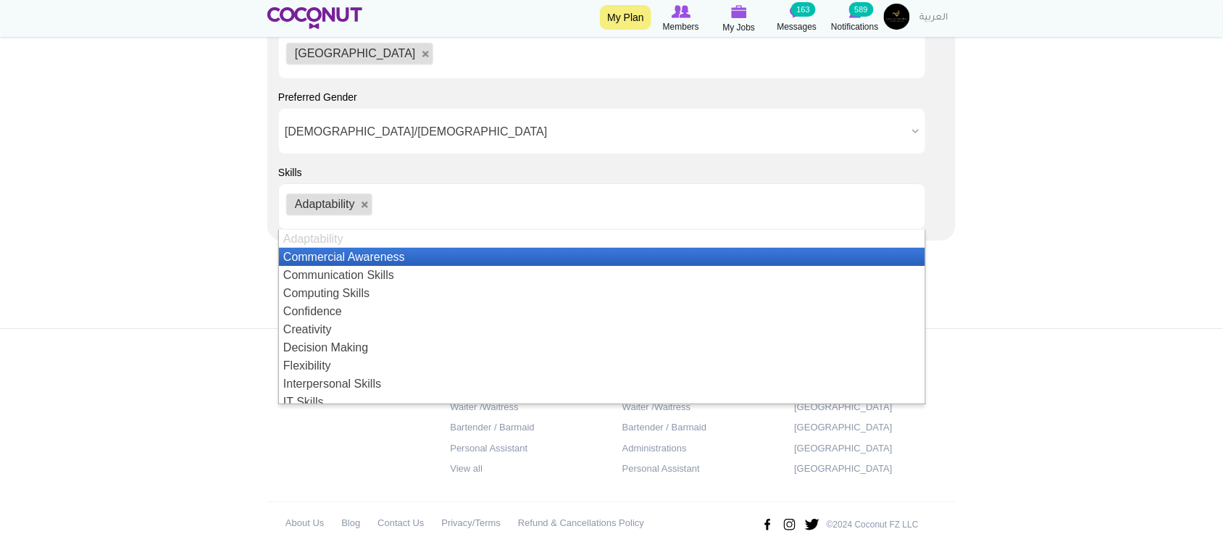
click at [443, 217] on ul "Adaptability" at bounding box center [602, 206] width 648 height 46
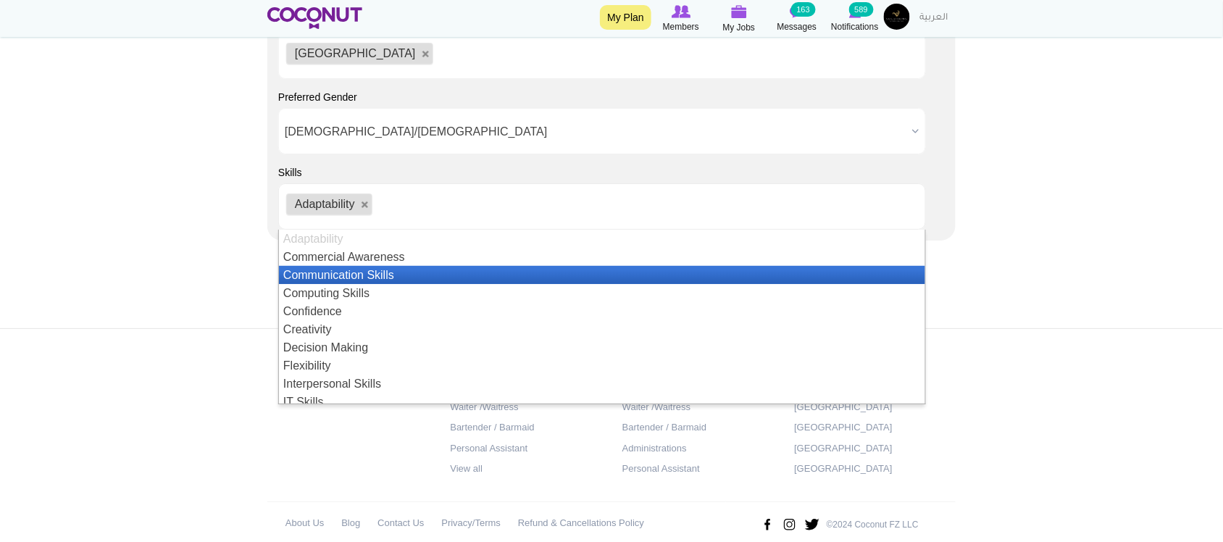
click at [356, 280] on li "Communication Skills" at bounding box center [602, 275] width 646 height 18
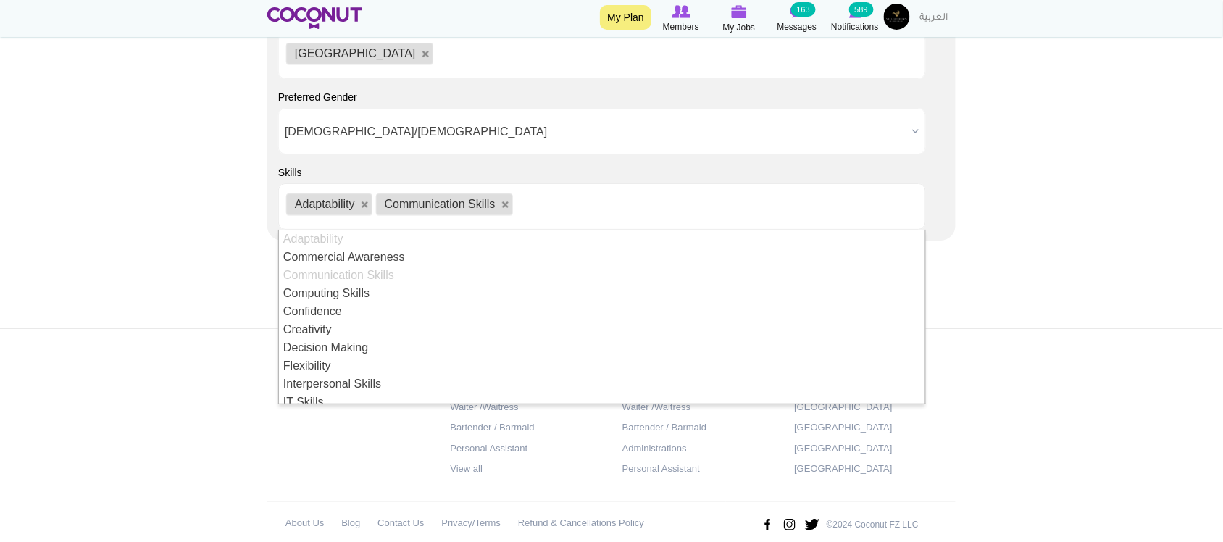
click at [549, 211] on ul "Adaptability Communication Skills" at bounding box center [602, 206] width 648 height 46
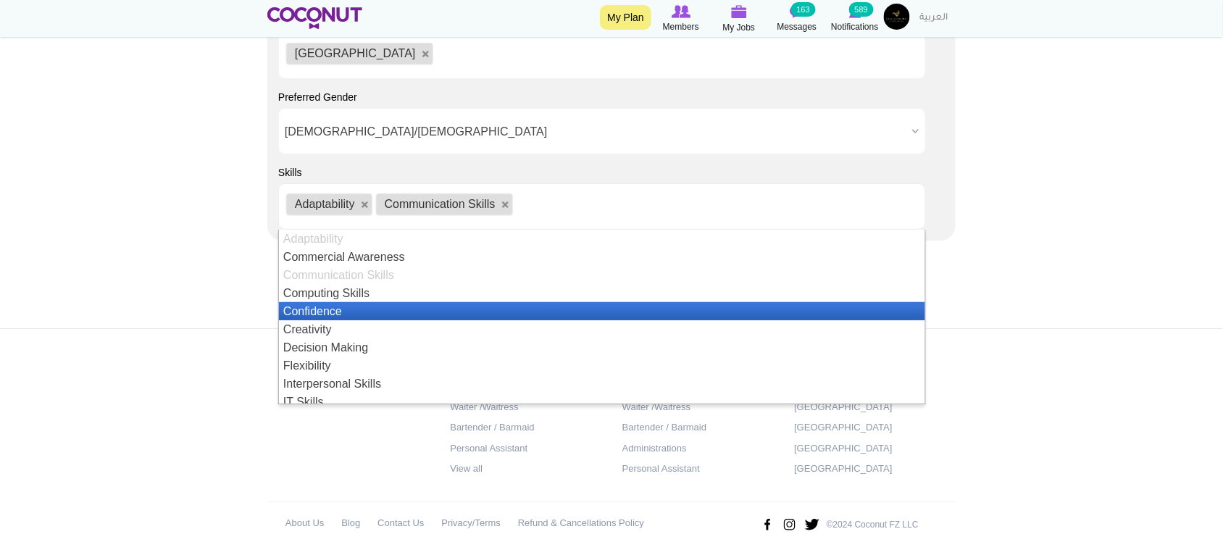
click at [310, 314] on li "Confidence" at bounding box center [602, 311] width 646 height 18
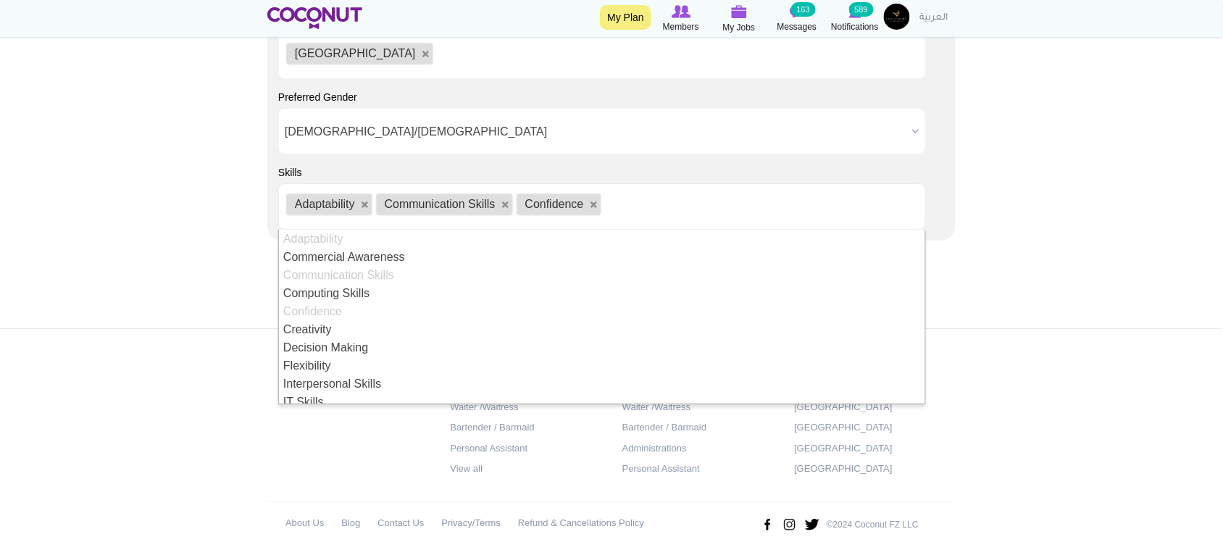
click at [604, 215] on ul "Adaptability Communication Skills Confidence" at bounding box center [602, 206] width 648 height 46
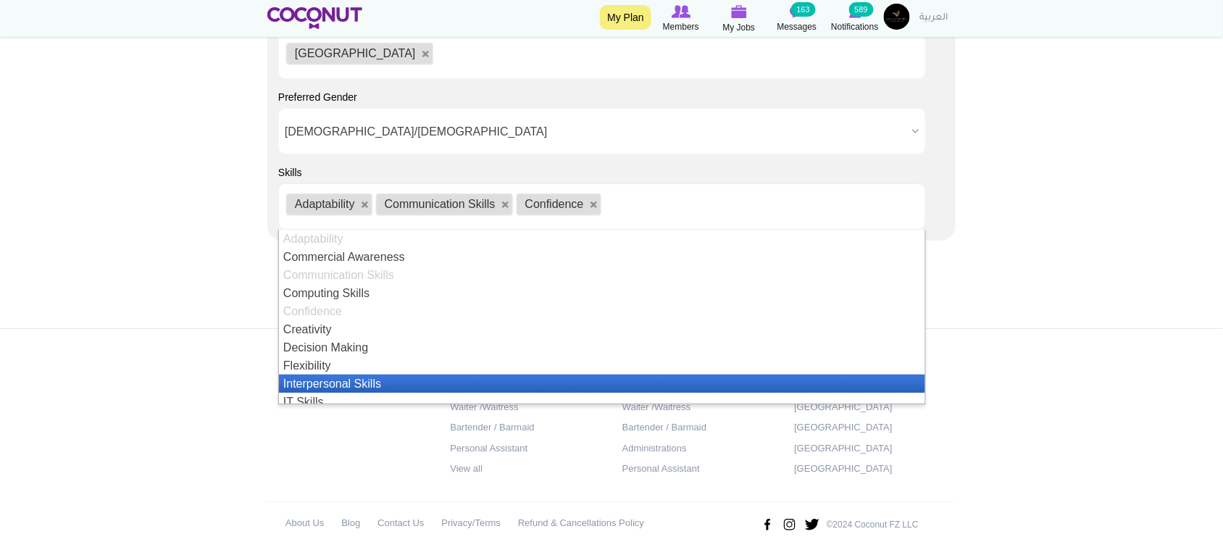
click at [349, 382] on li "Interpersonal Skills" at bounding box center [602, 384] width 646 height 18
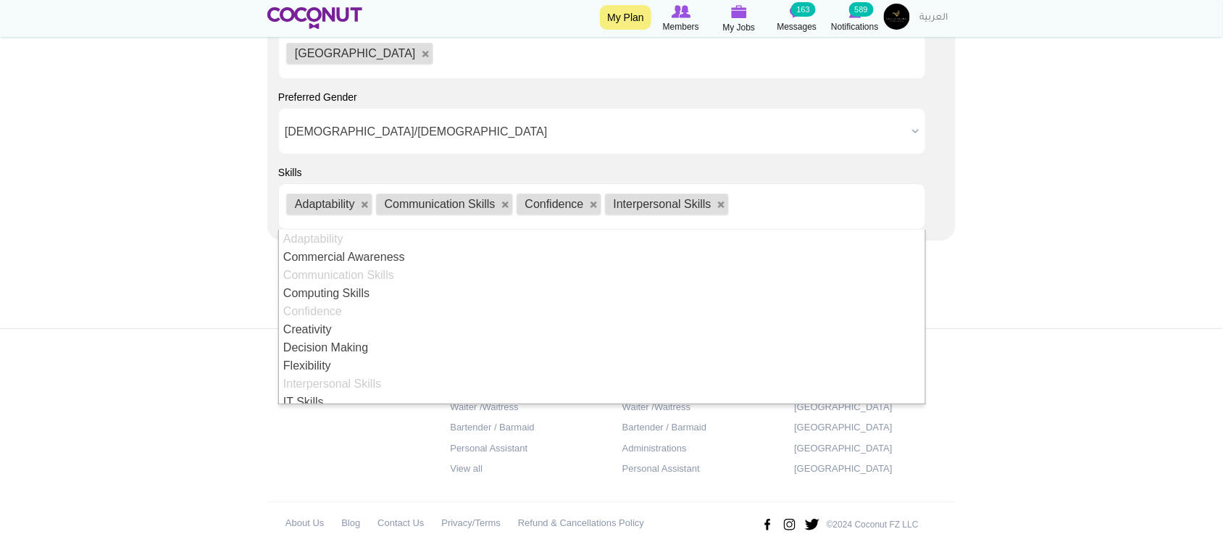
click at [767, 210] on ul "Adaptability Communication Skills Confidence Interpersonal Skills" at bounding box center [602, 206] width 648 height 46
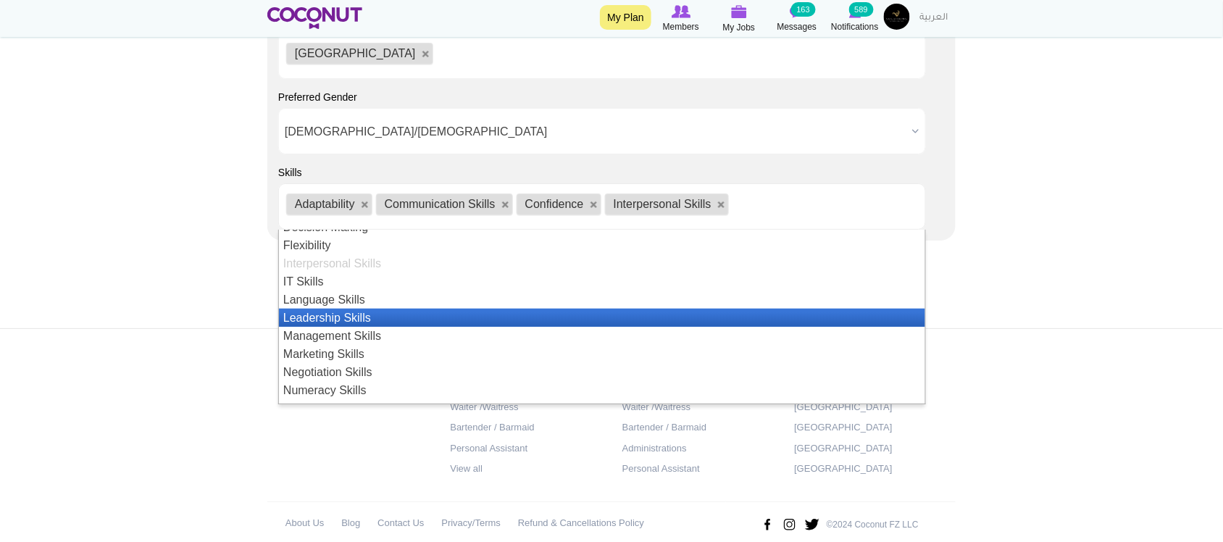
click at [349, 326] on li "Leadership Skills" at bounding box center [602, 318] width 646 height 18
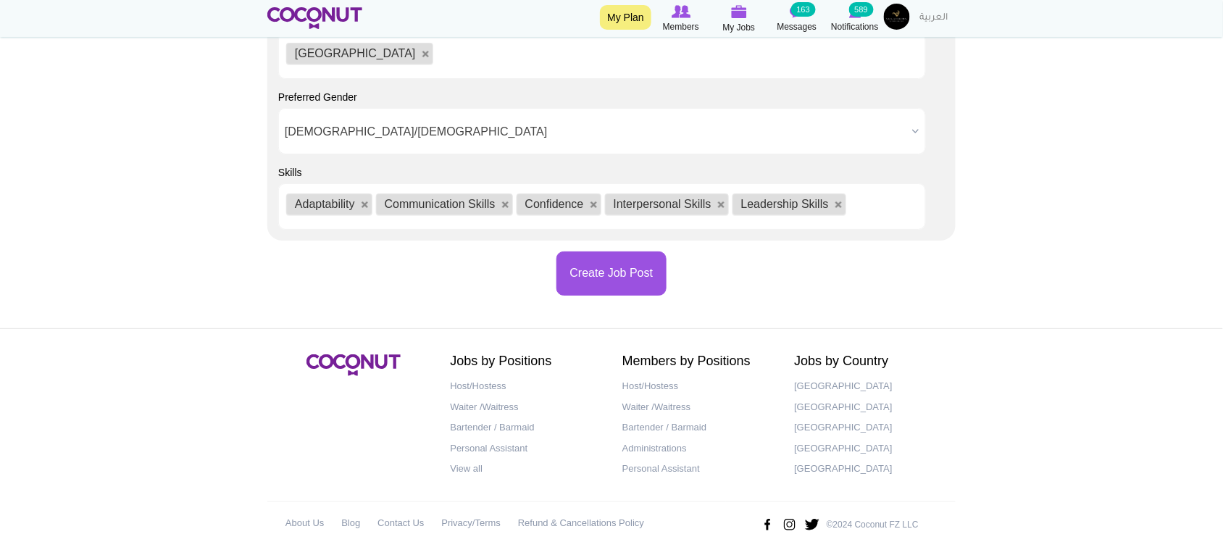
scroll to position [18, 0]
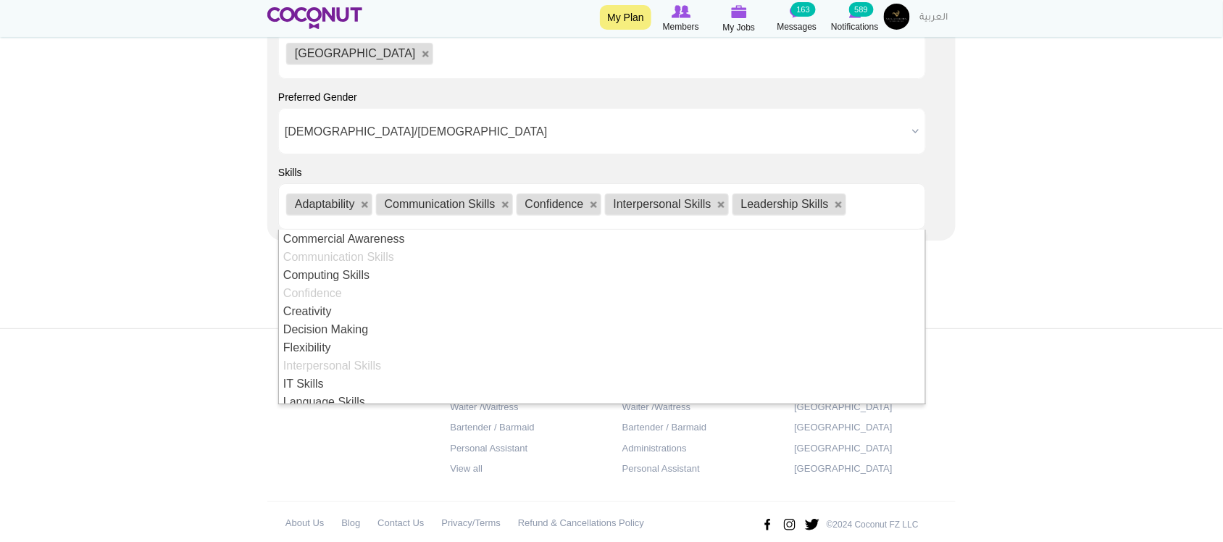
click at [875, 212] on ul "Adaptability Communication Skills Confidence Interpersonal Skills Leadership Sk…" at bounding box center [602, 206] width 648 height 46
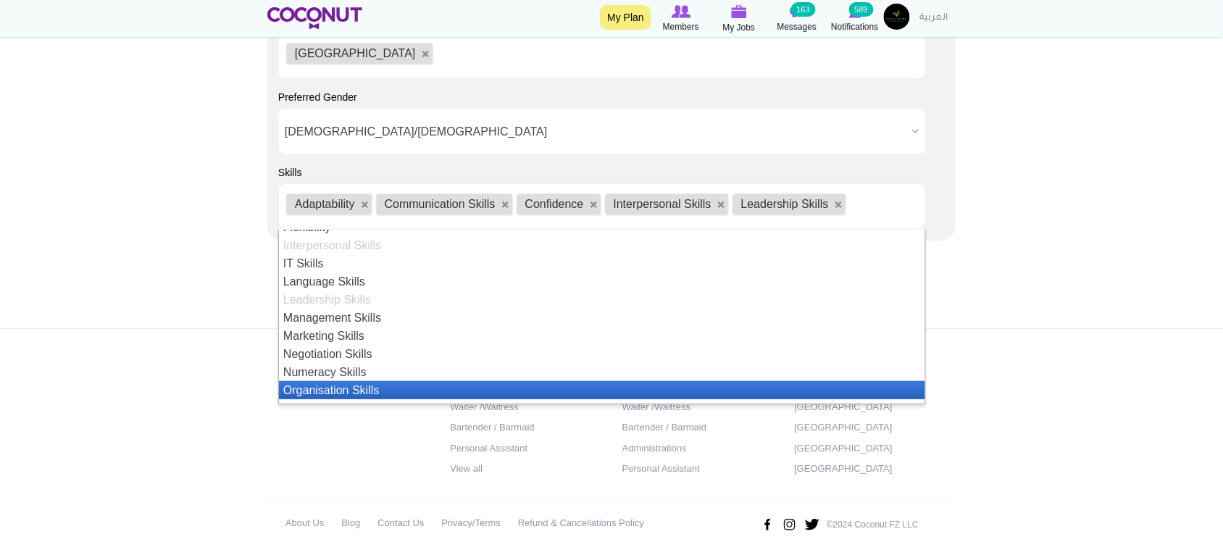
scroll to position [261, 0]
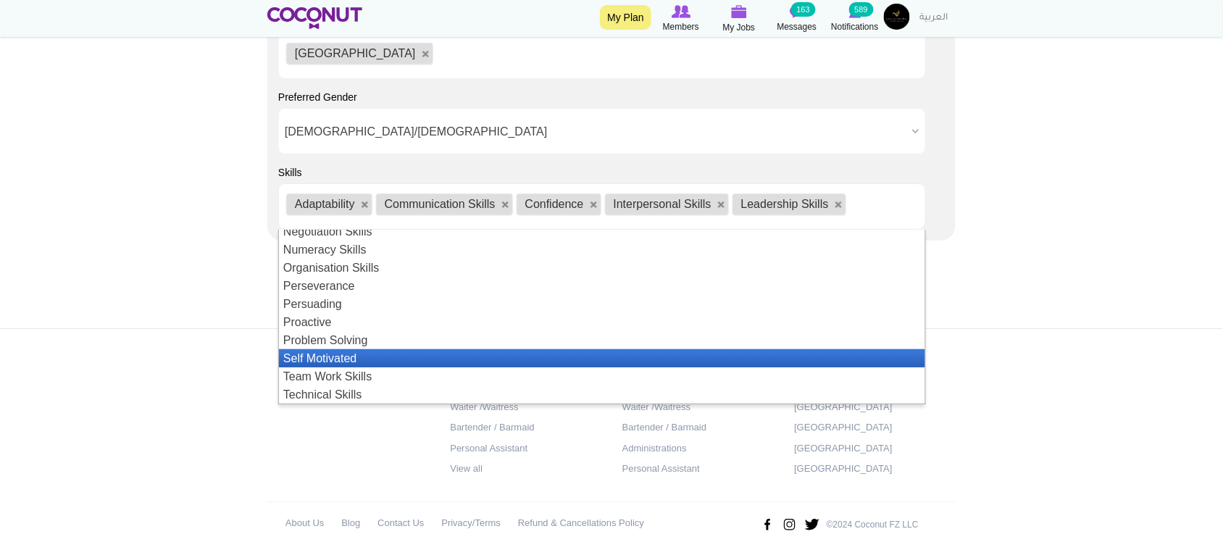
click at [338, 367] on li "Self Motivated" at bounding box center [602, 358] width 646 height 18
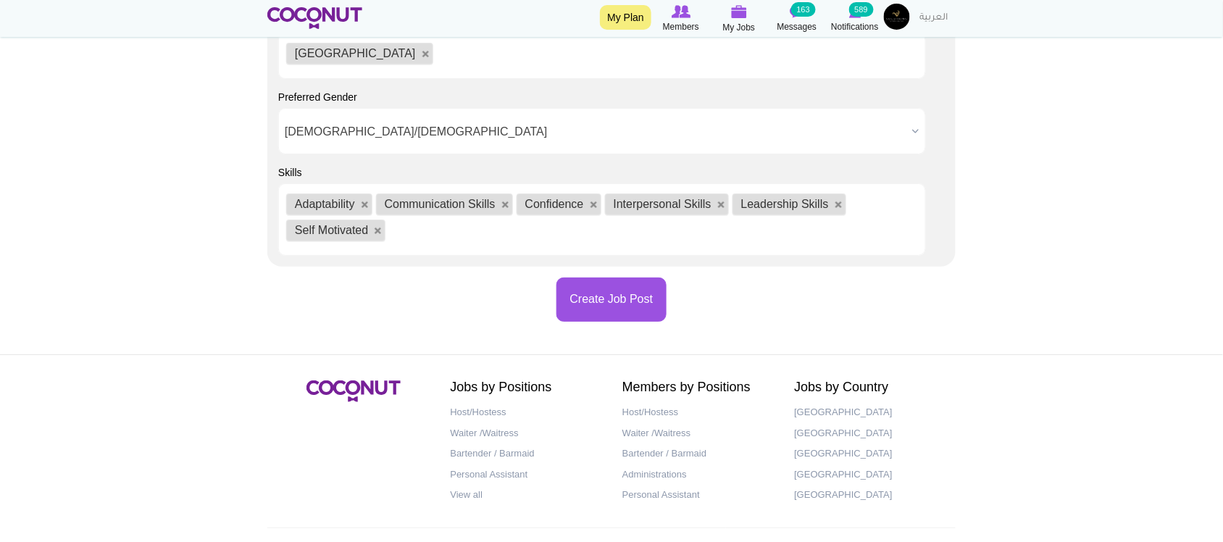
scroll to position [18, 0]
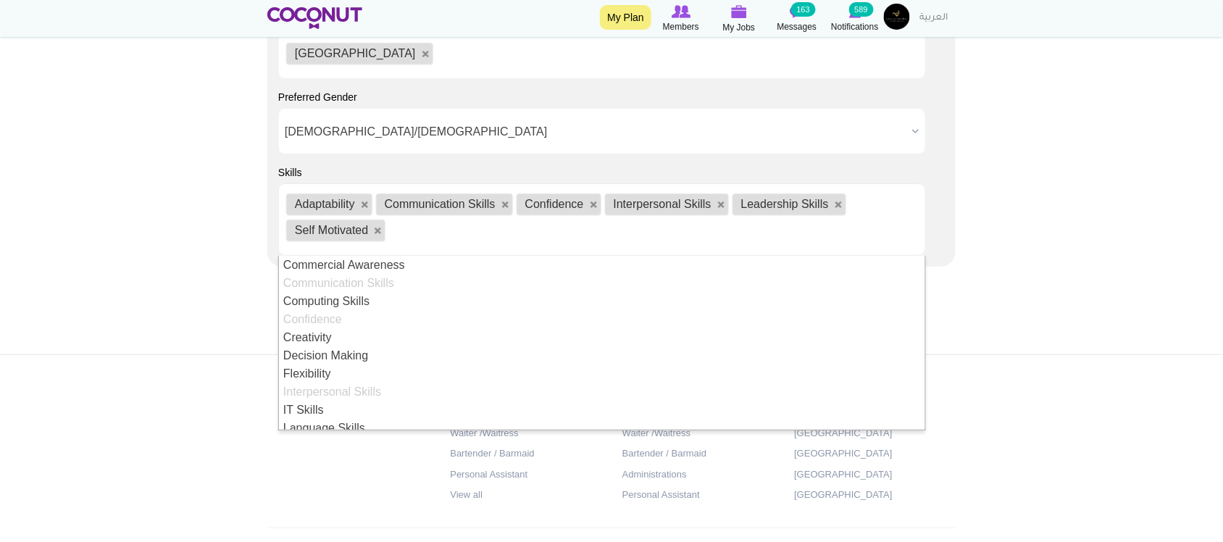
click at [853, 225] on ul "Adaptability Communication Skills Confidence Interpersonal Skills Leadership Sk…" at bounding box center [602, 219] width 648 height 72
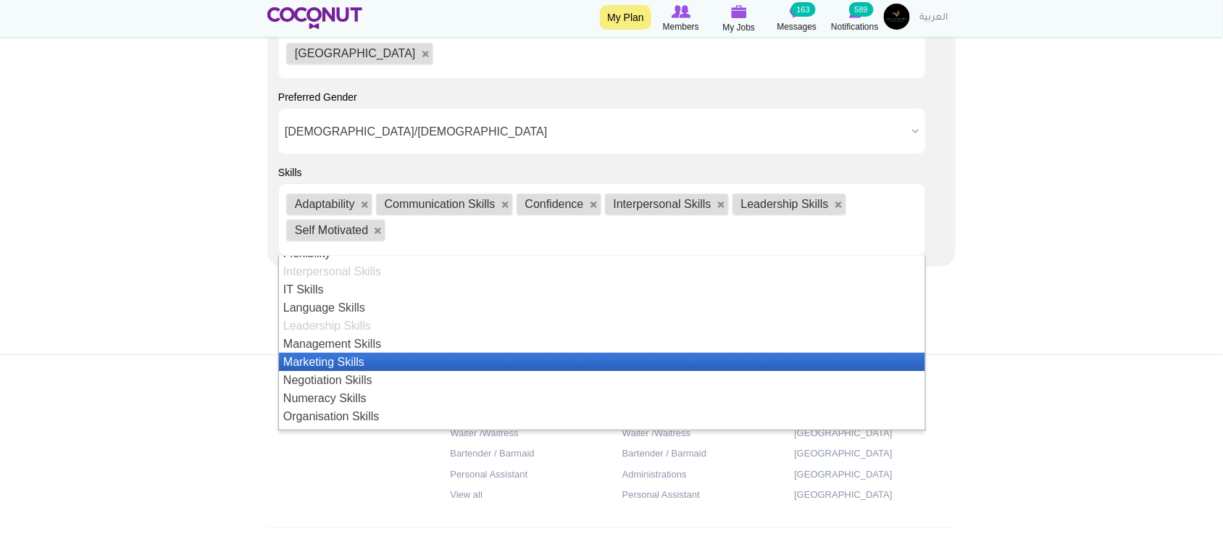
scroll to position [259, 0]
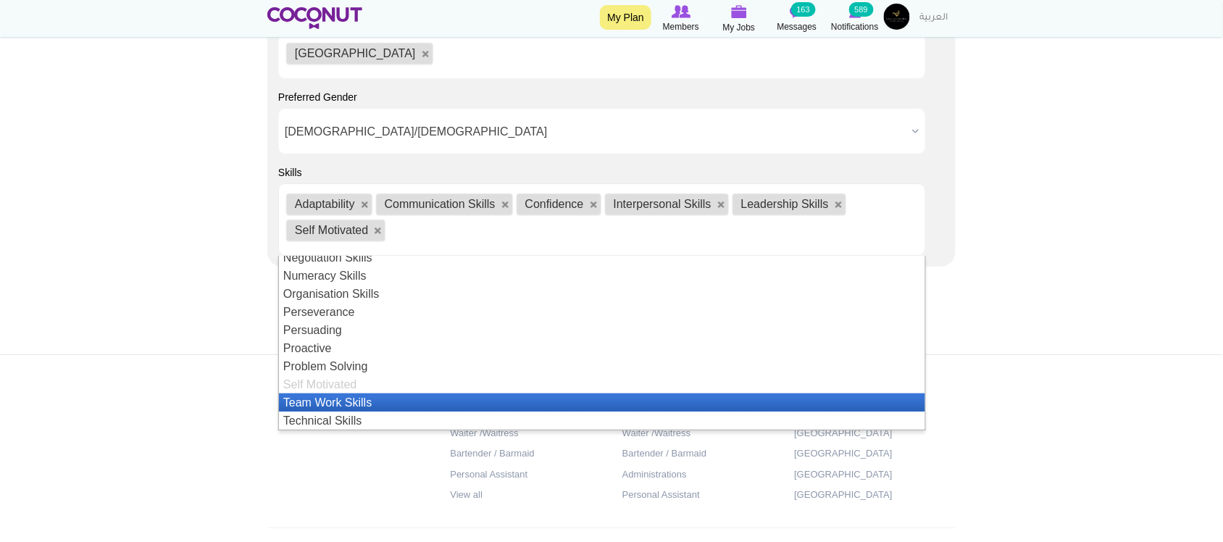
click at [346, 403] on li "Team Work Skills" at bounding box center [602, 402] width 646 height 18
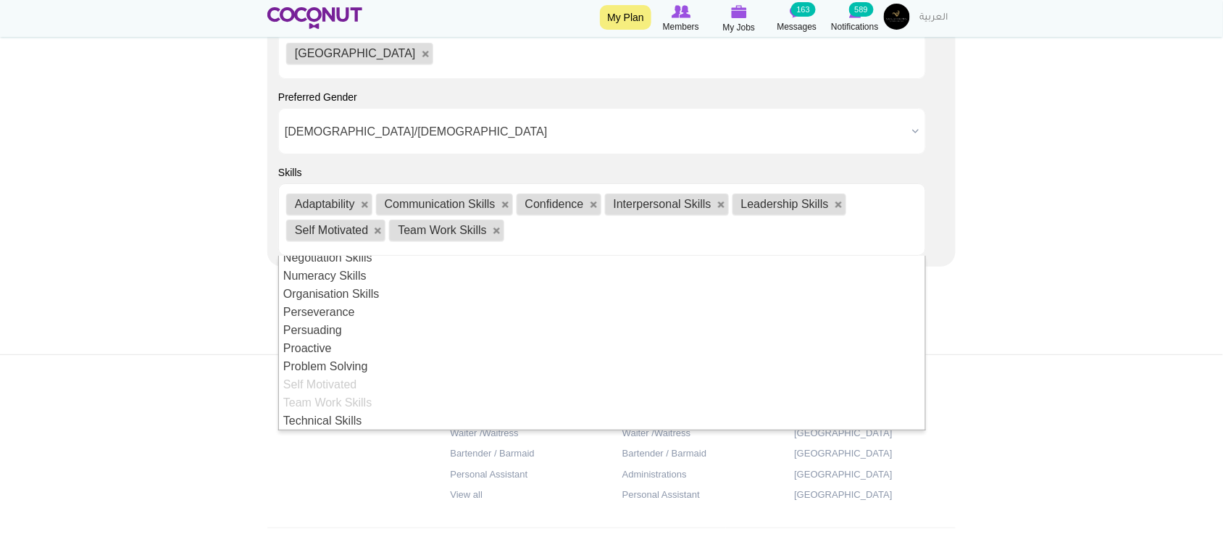
scroll to position [18, 0]
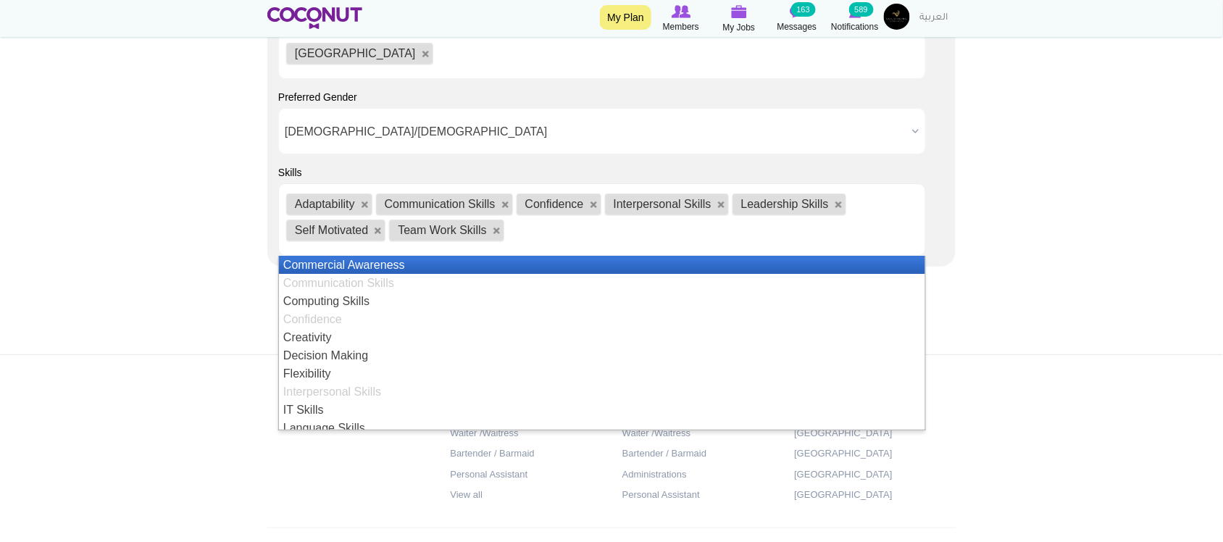
click at [540, 241] on ul "Adaptability Communication Skills Confidence Interpersonal Skills Leadership Sk…" at bounding box center [602, 219] width 648 height 72
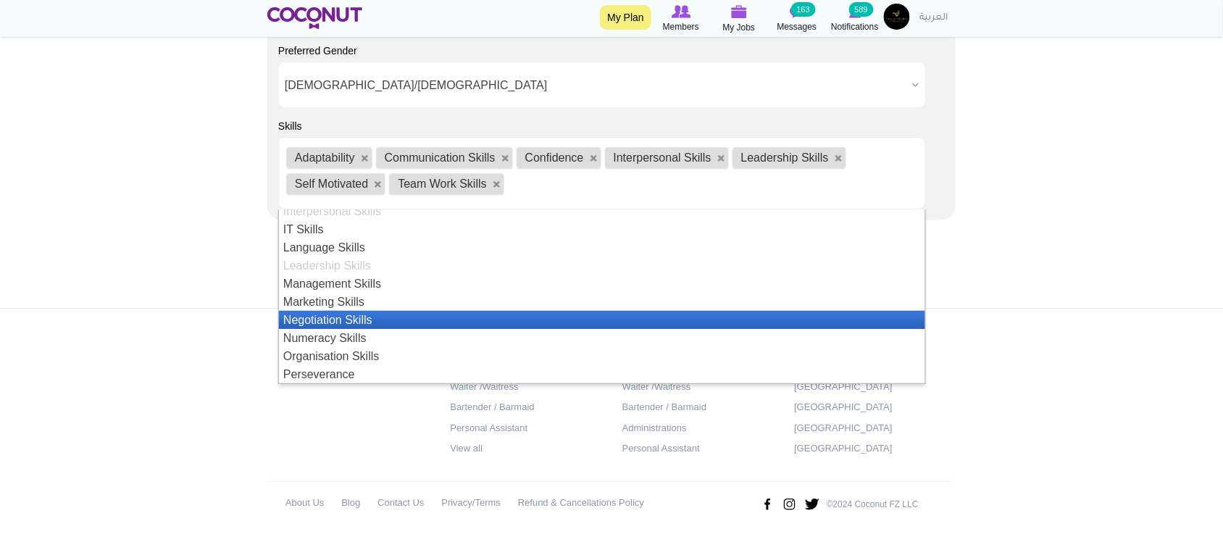
scroll to position [272, 0]
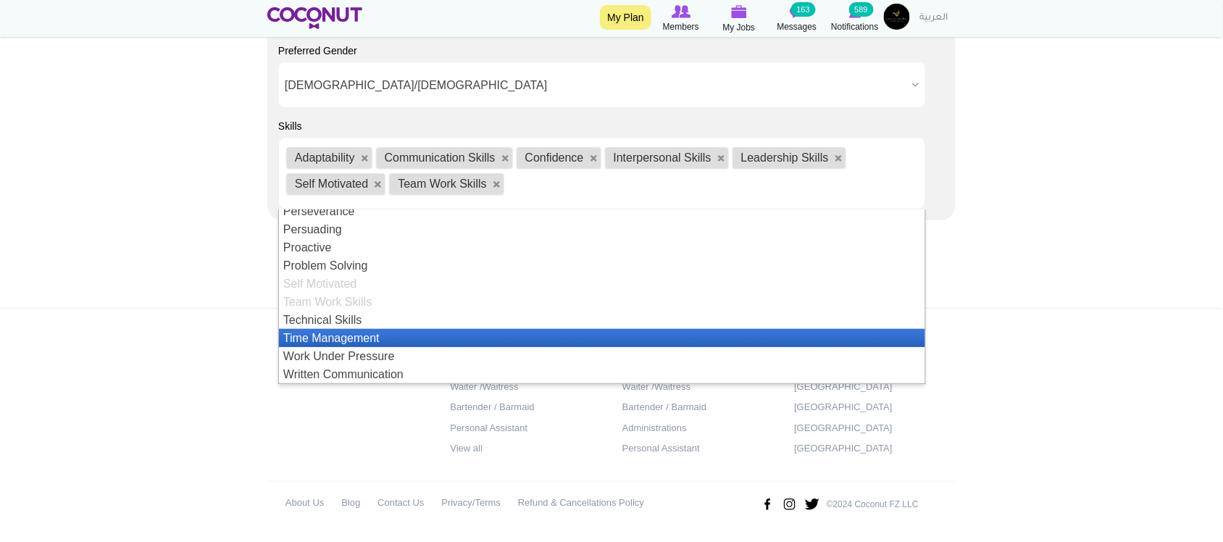
click at [378, 333] on li "Time Management" at bounding box center [602, 338] width 646 height 18
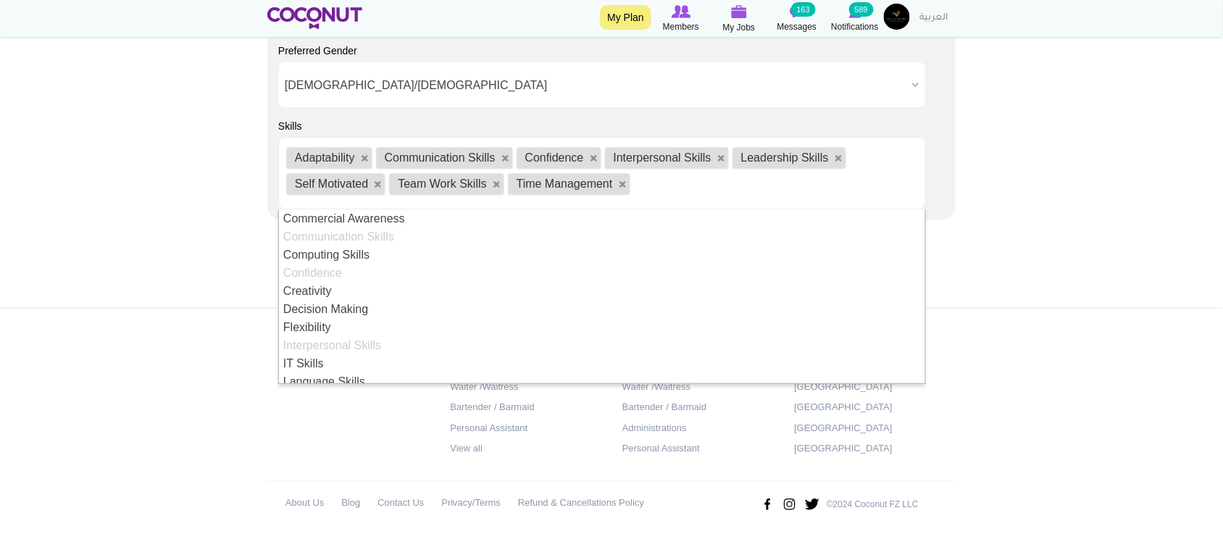
click at [812, 185] on ul "Adaptability Communication Skills Confidence Interpersonal Skills Leadership Sk…" at bounding box center [602, 173] width 648 height 72
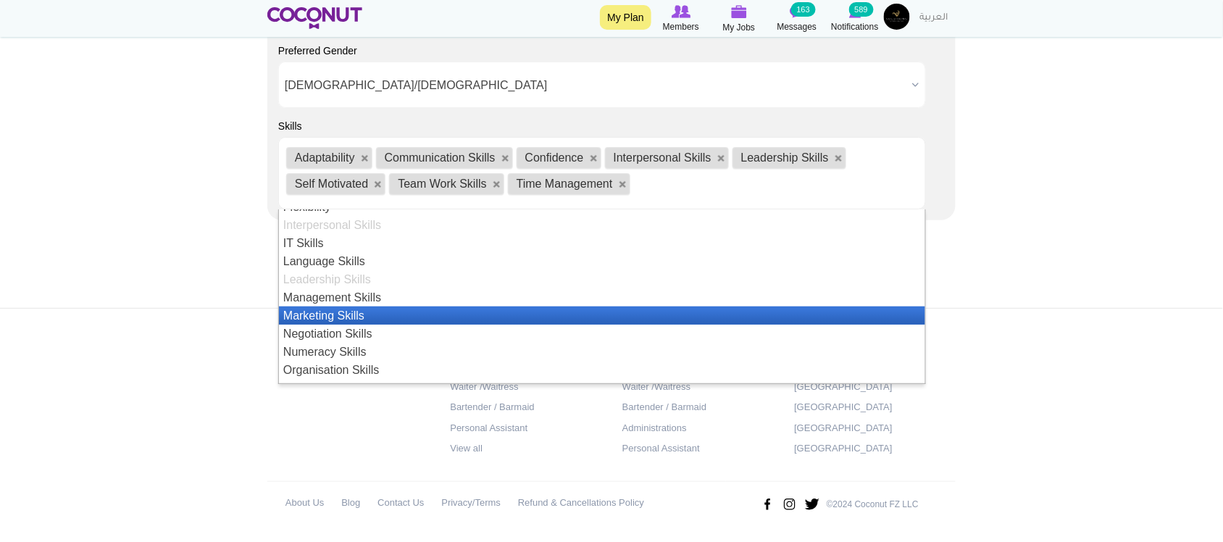
scroll to position [315, 0]
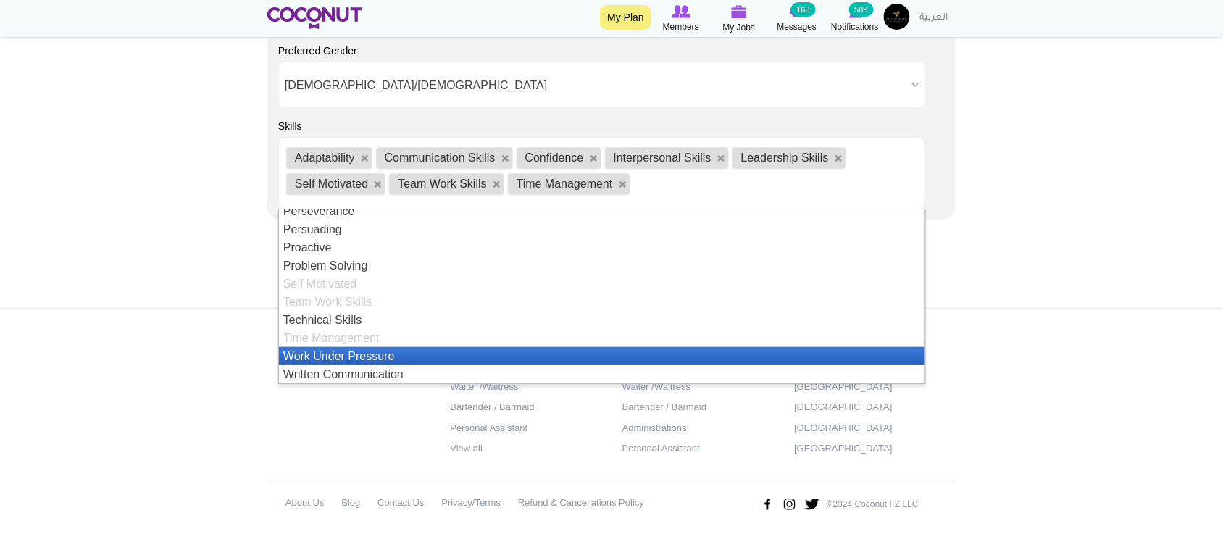
click at [411, 356] on li "Work Under Pressure" at bounding box center [602, 356] width 646 height 18
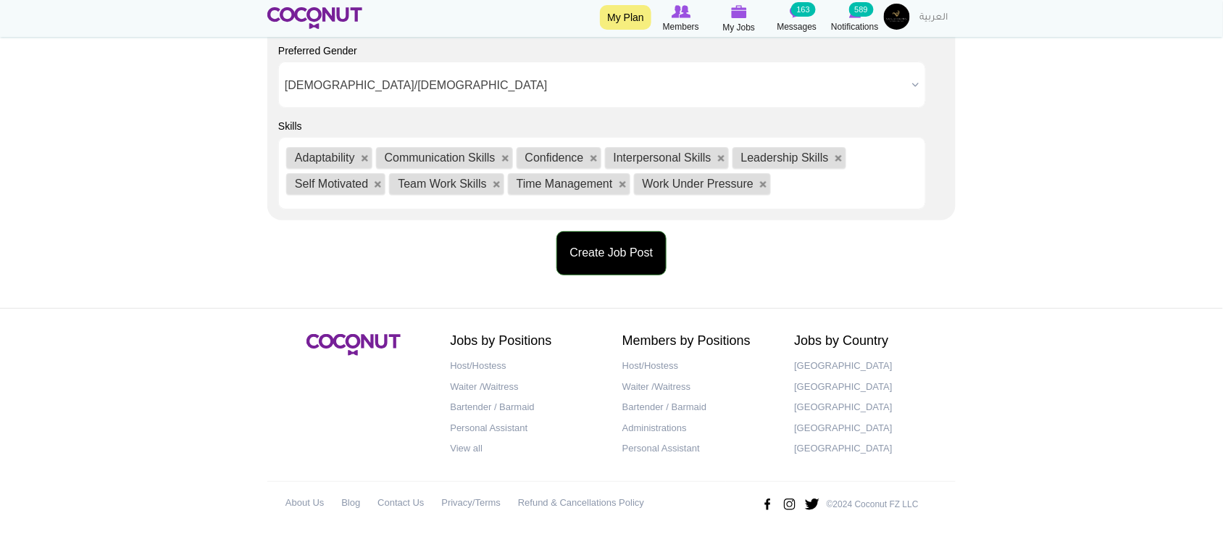
click at [617, 257] on button "Create Job Post" at bounding box center [611, 253] width 111 height 44
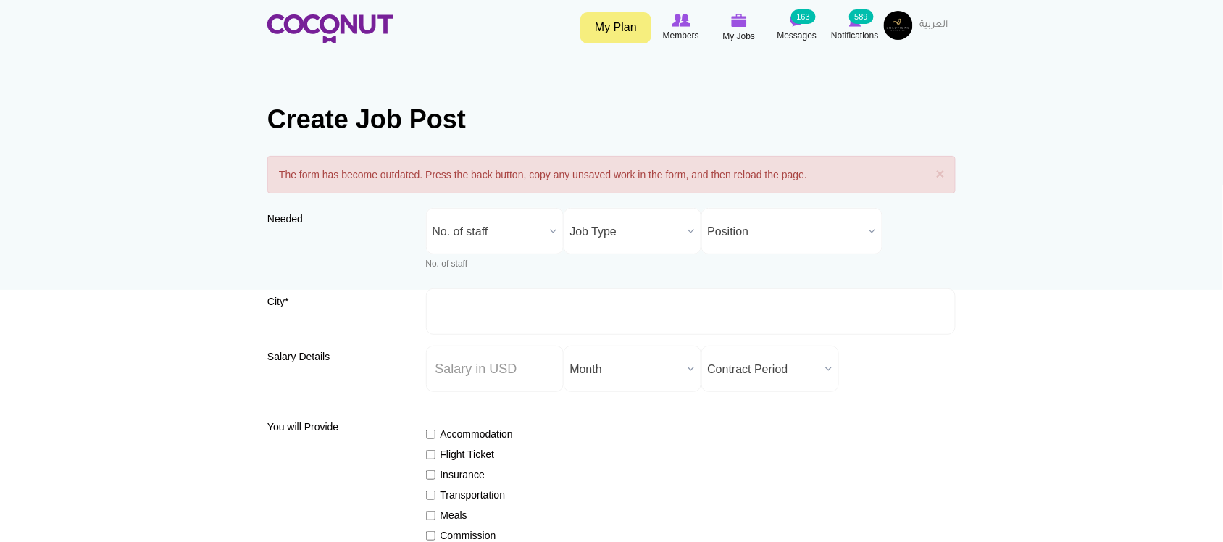
drag, startPoint x: 291, startPoint y: 174, endPoint x: 821, endPoint y: 183, distance: 529.8
click at [821, 183] on div "× Error message The form has become outdated. Press the back button, copy any u…" at bounding box center [611, 175] width 688 height 38
click at [822, 179] on div "× Error message The form has become outdated. Press the back button, copy any u…" at bounding box center [611, 175] width 688 height 38
drag, startPoint x: 469, startPoint y: 183, endPoint x: 896, endPoint y: 212, distance: 427.7
click at [897, 178] on div "× Error message The form has become outdated. Press the back button, copy any u…" at bounding box center [611, 175] width 688 height 38
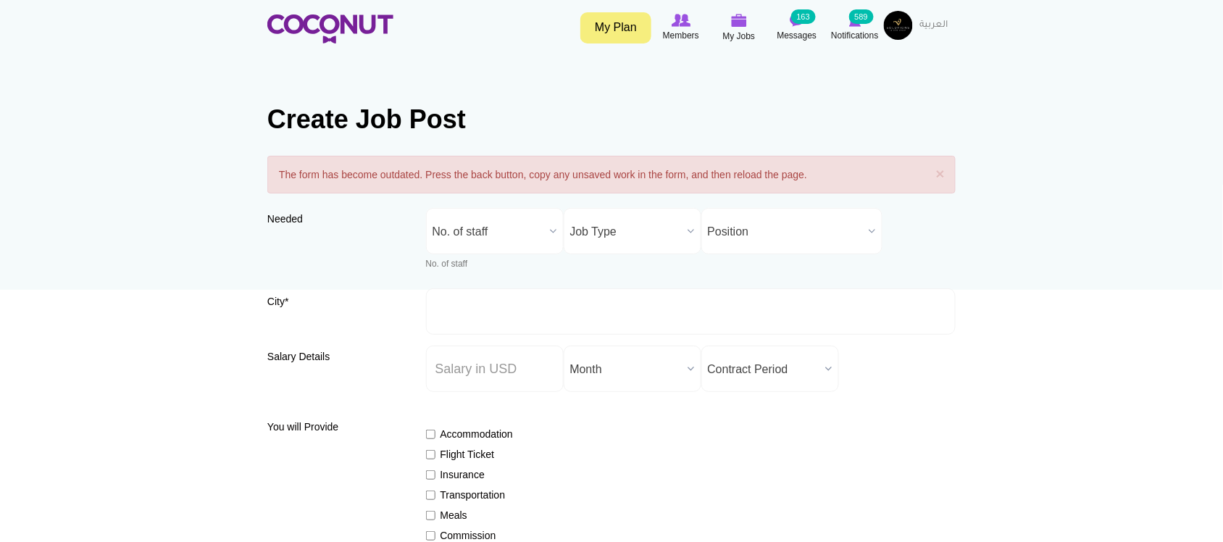
drag, startPoint x: 249, startPoint y: 298, endPoint x: 295, endPoint y: 307, distance: 47.2
drag, startPoint x: 581, startPoint y: 176, endPoint x: 823, endPoint y: 278, distance: 262.4
click at [831, 176] on div "× Error message The form has become outdated. Press the back button, copy any u…" at bounding box center [611, 175] width 688 height 38
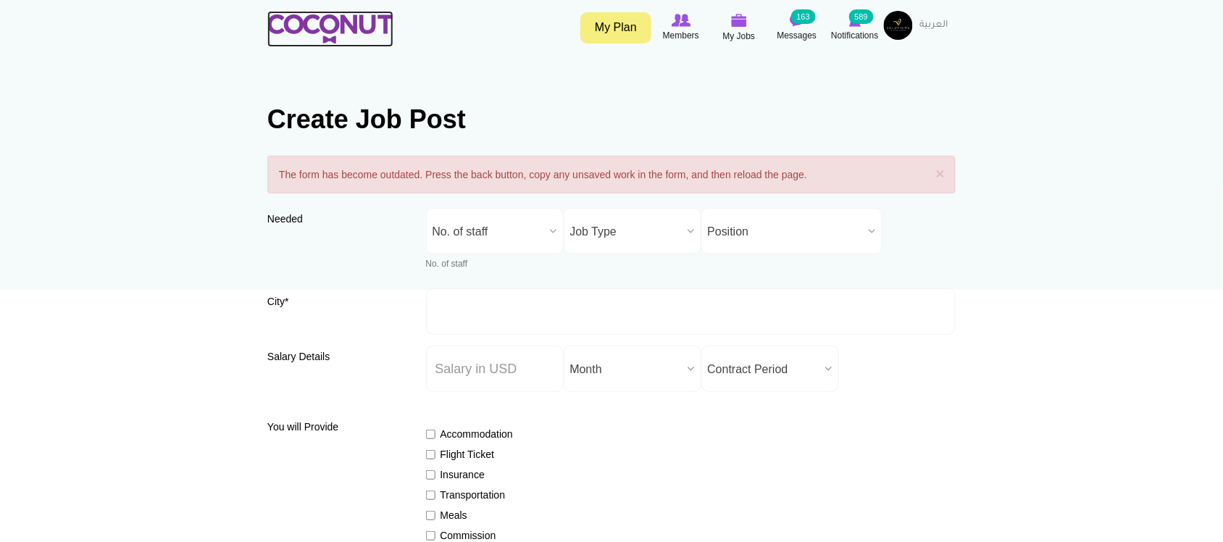
click at [354, 30] on img at bounding box center [330, 28] width 126 height 29
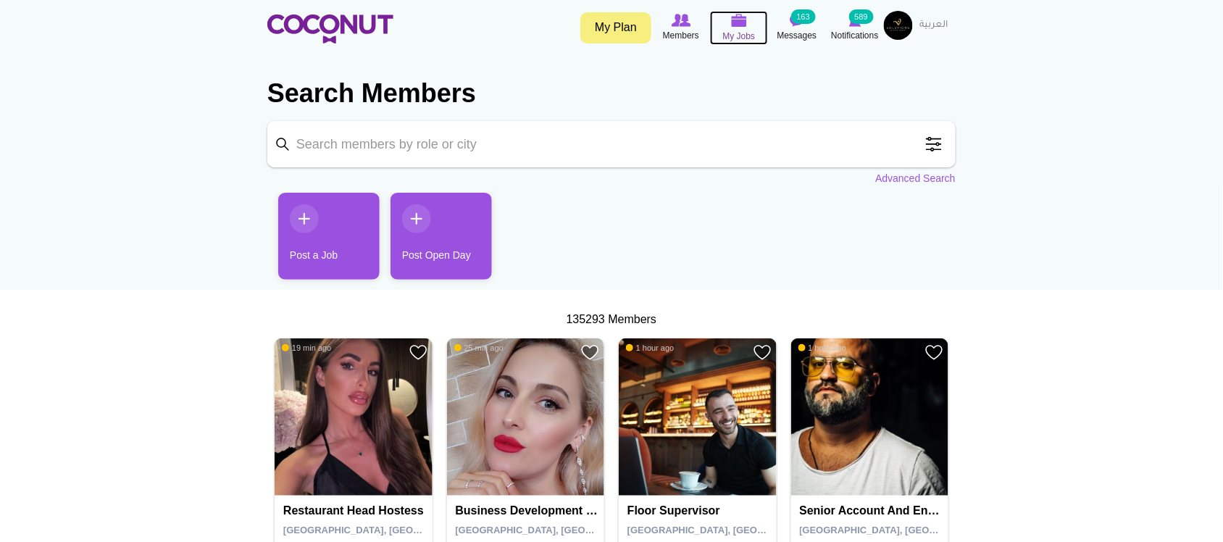
click at [735, 30] on span "My Jobs" at bounding box center [739, 36] width 33 height 14
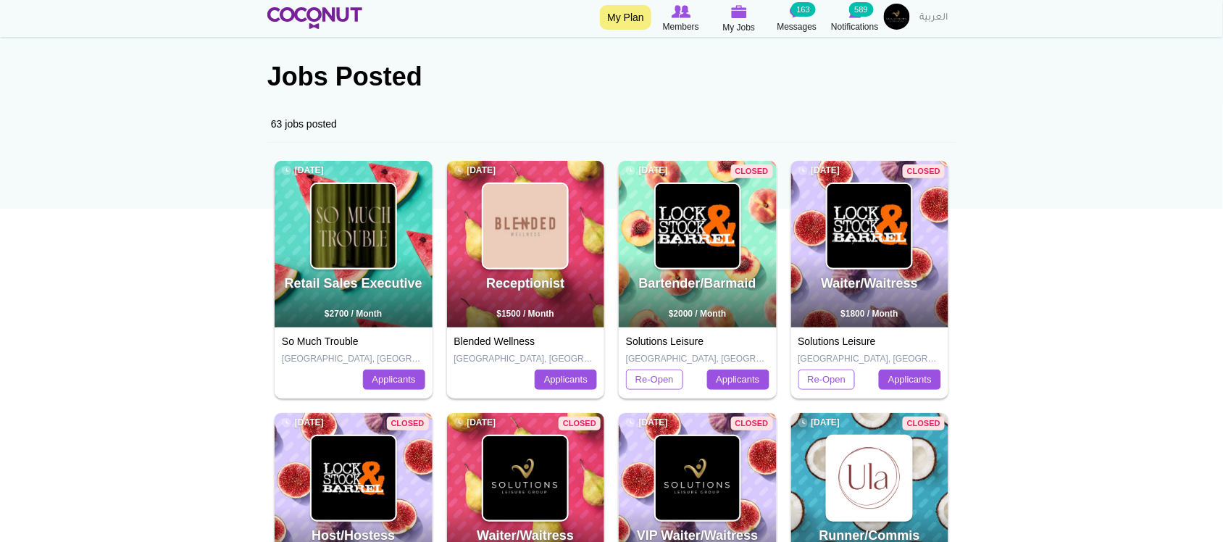
scroll to position [120, 0]
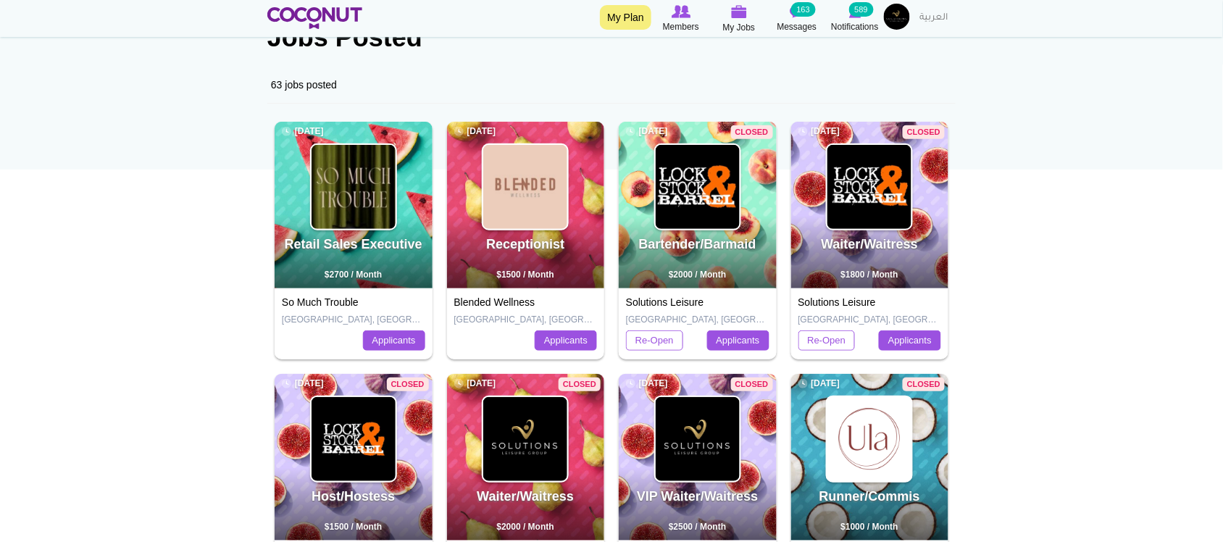
click at [1020, 281] on body "Toggle navigation My Plan Members My Jobs Post a Job Messages 163 Notifications…" at bounding box center [611, 537] width 1223 height 1315
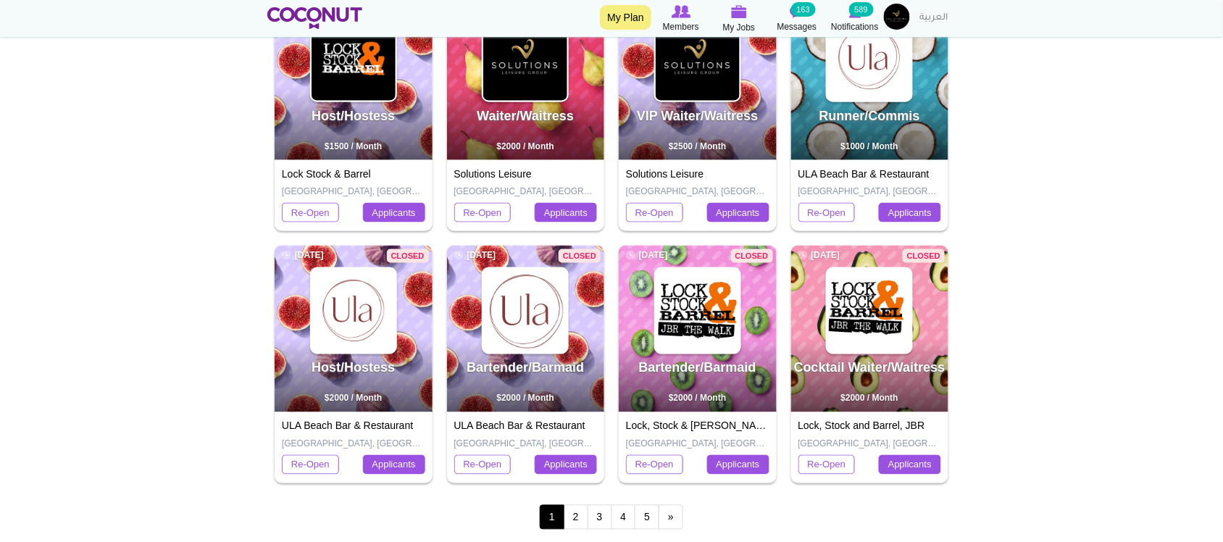
scroll to position [0, 0]
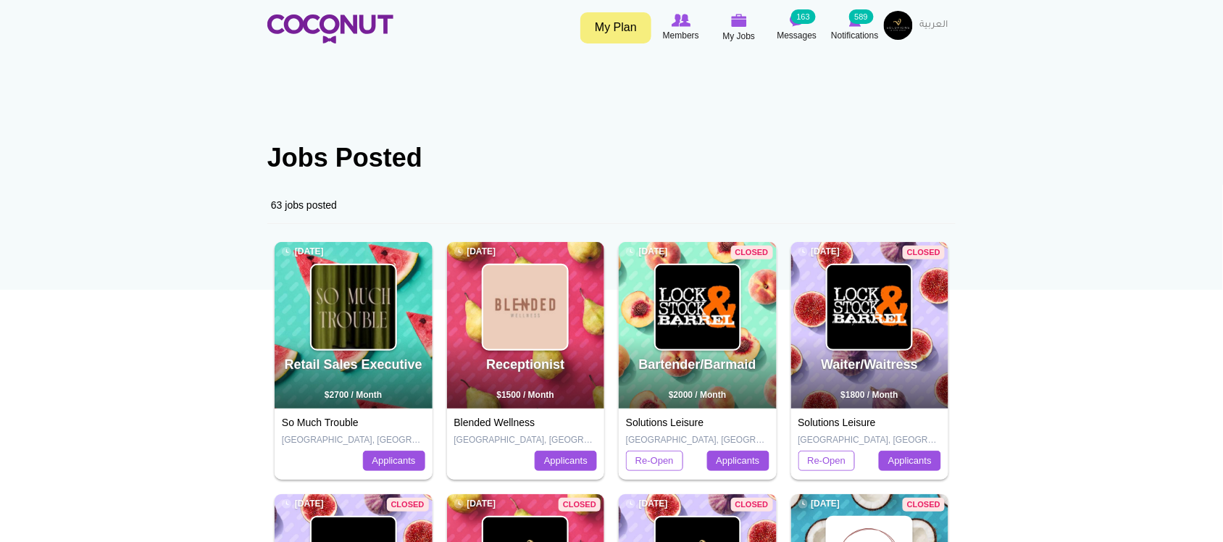
click at [338, 333] on img at bounding box center [354, 307] width 84 height 84
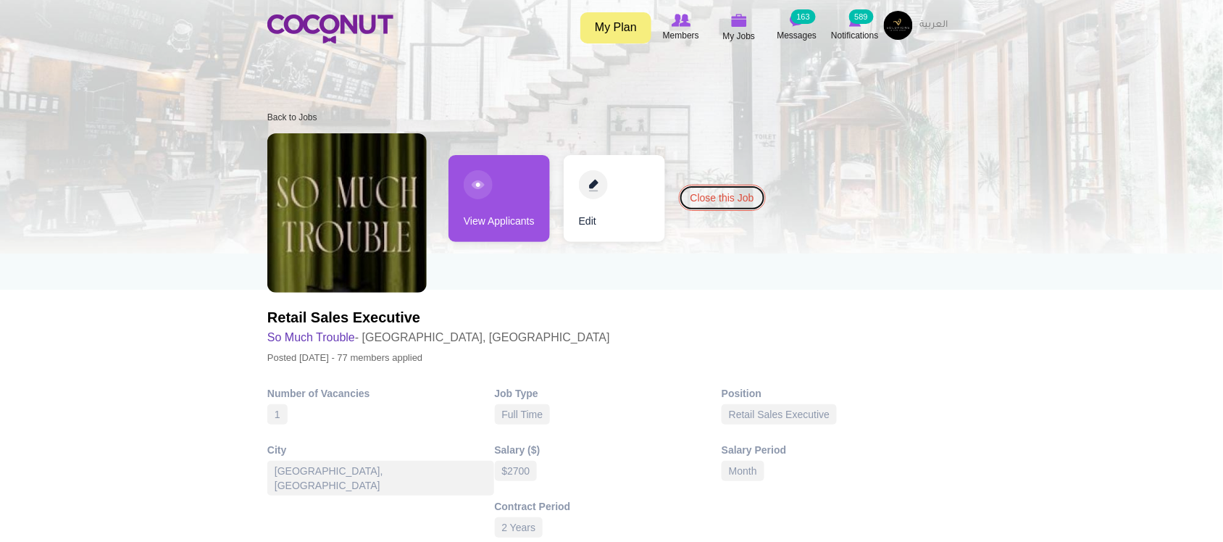
click at [736, 201] on link "Close this Job" at bounding box center [722, 198] width 87 height 26
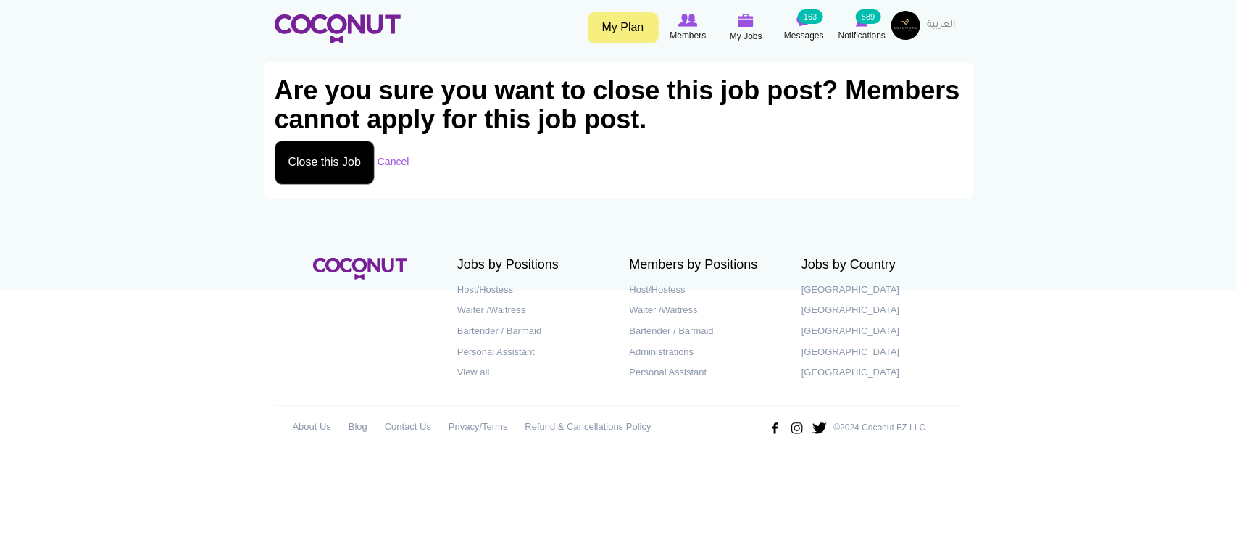
click at [328, 167] on button "Close this Job" at bounding box center [325, 163] width 101 height 44
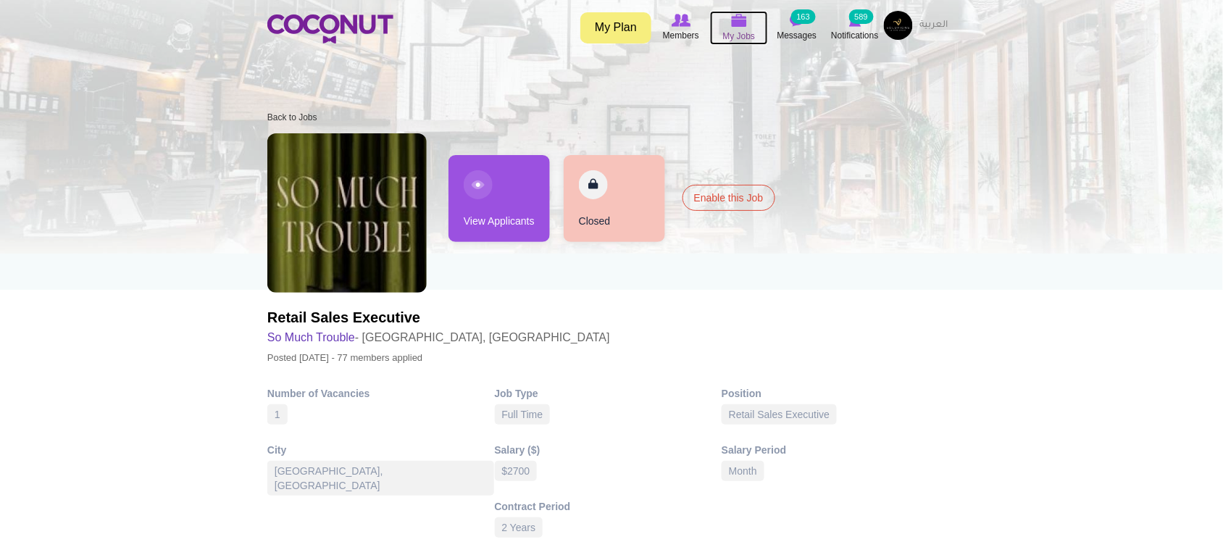
click at [735, 29] on span "My Jobs" at bounding box center [739, 36] width 33 height 14
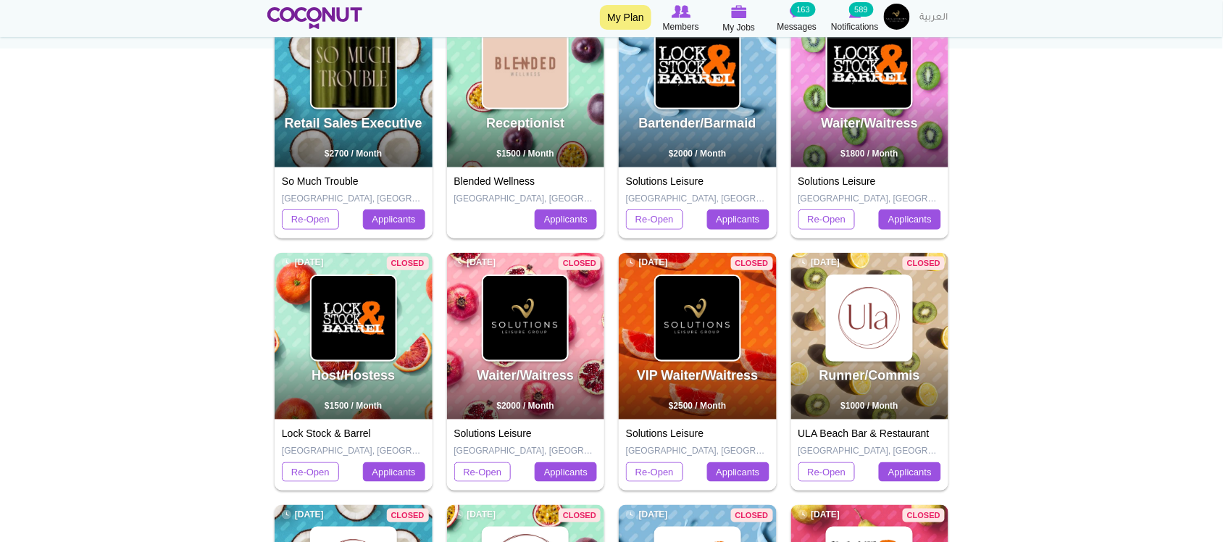
scroll to position [120, 0]
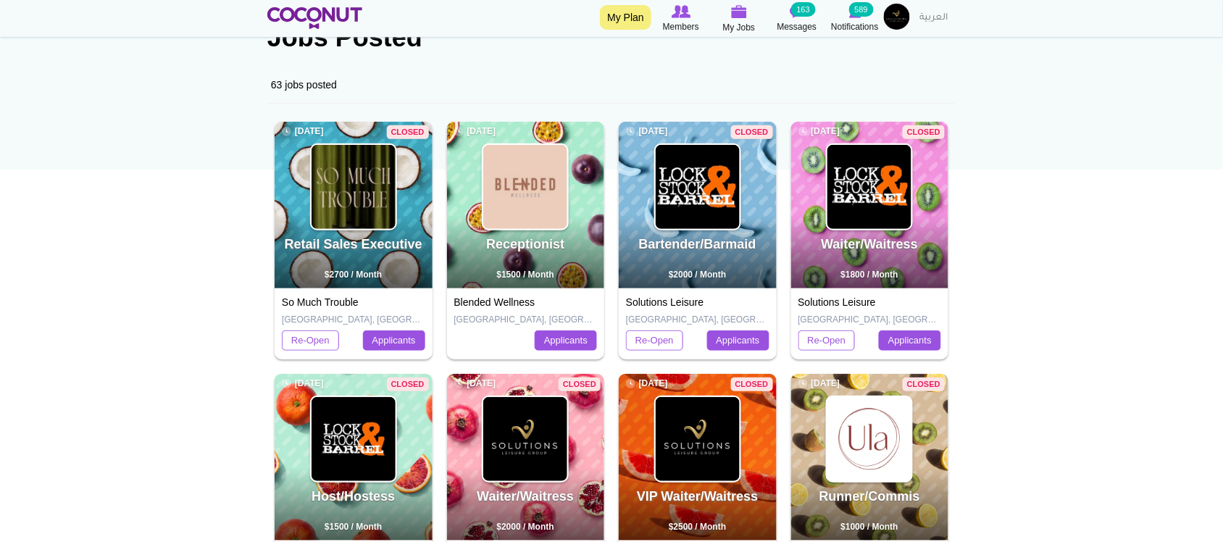
click at [473, 186] on div "Receptionist 5 months ago $1500 / Month" at bounding box center [526, 205] width 158 height 167
click at [520, 185] on img at bounding box center [525, 187] width 84 height 84
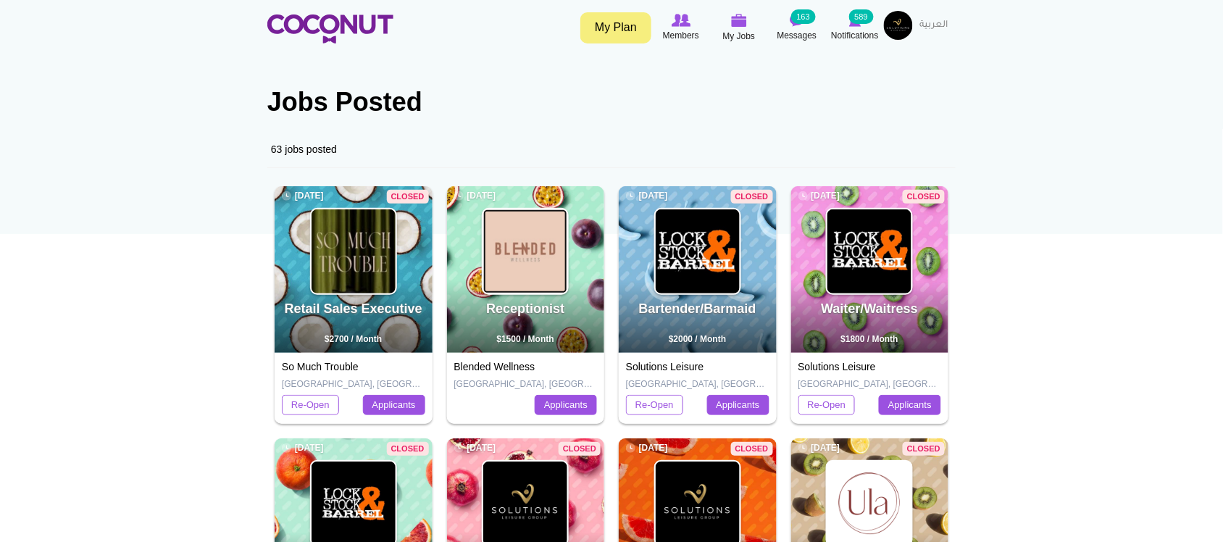
scroll to position [0, 0]
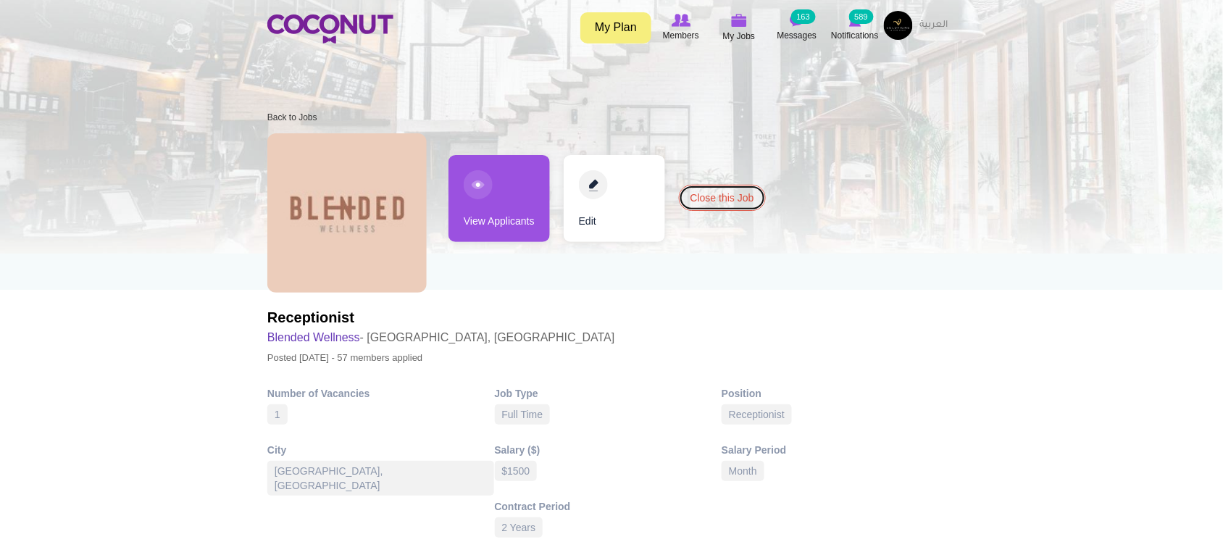
click at [719, 197] on link "Close this Job" at bounding box center [722, 198] width 87 height 26
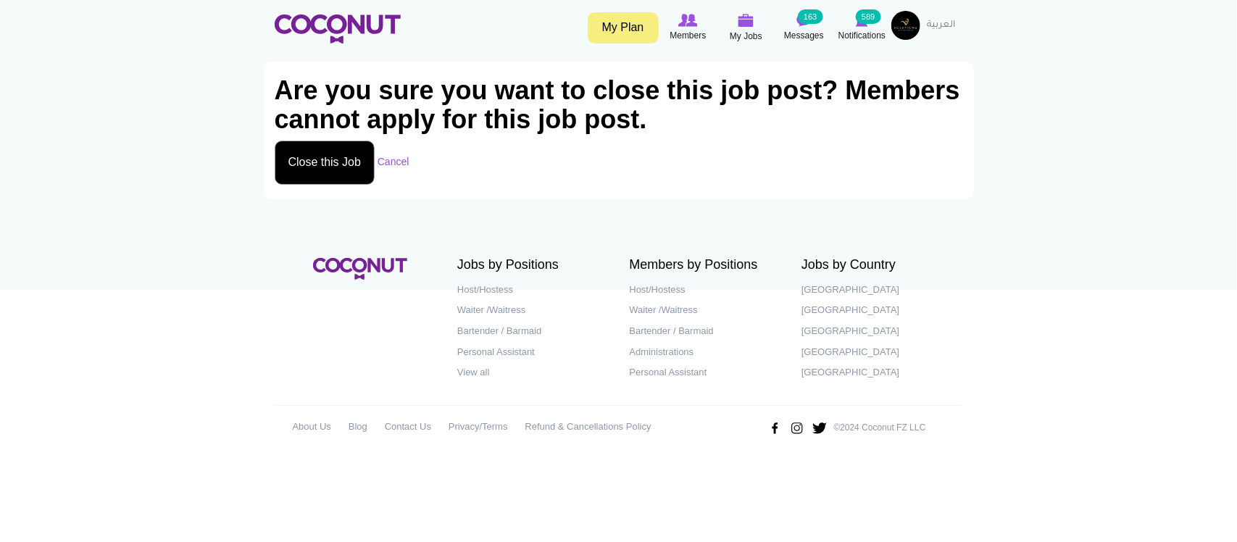
click at [360, 164] on button "Close this Job" at bounding box center [325, 163] width 101 height 44
type button "Close this Job"
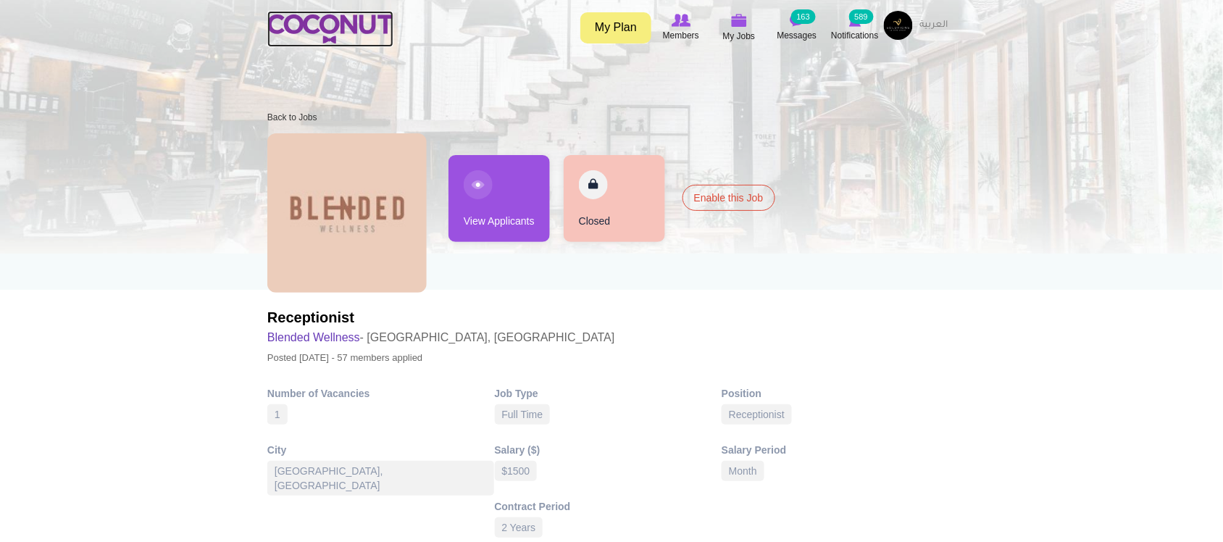
click at [351, 26] on img at bounding box center [330, 28] width 126 height 29
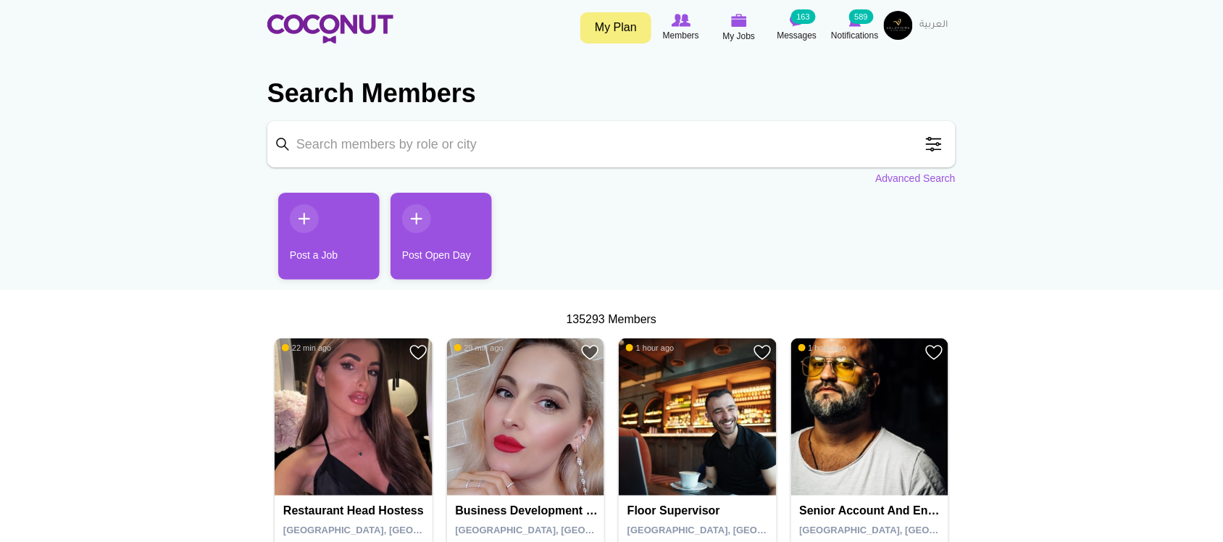
click at [328, 218] on link "Post a Job" at bounding box center [328, 236] width 101 height 87
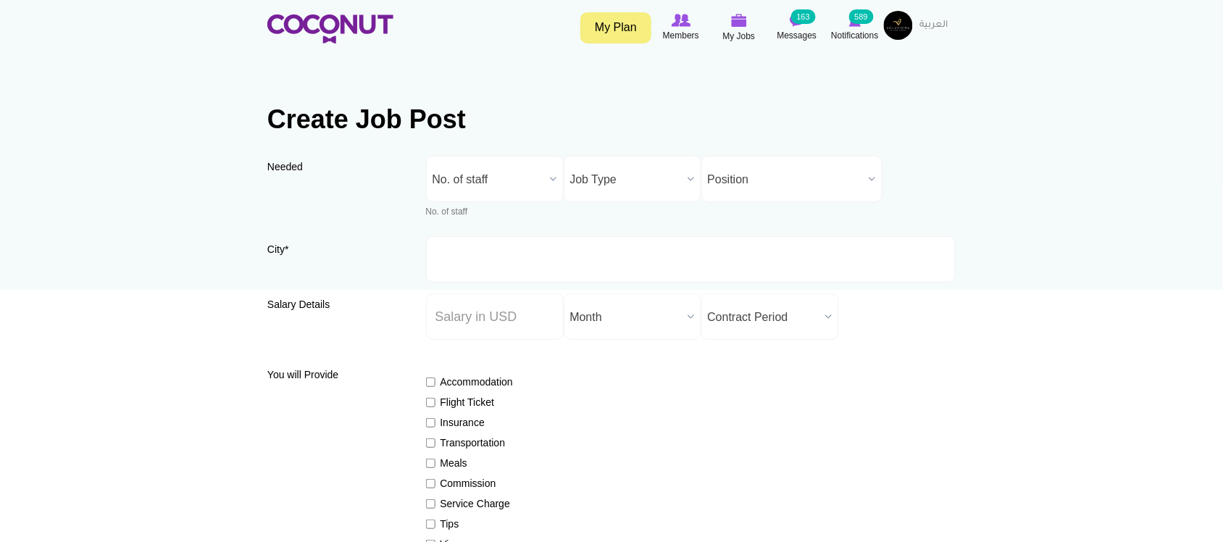
click at [511, 187] on span "No. of staff" at bounding box center [489, 180] width 112 height 46
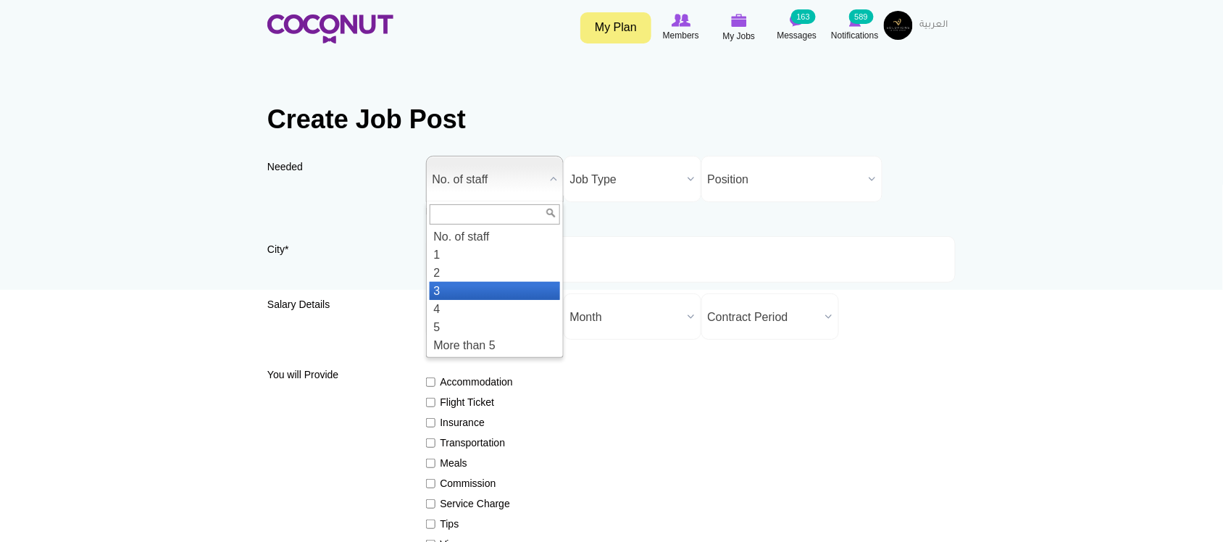
click at [472, 294] on li "3" at bounding box center [495, 291] width 130 height 18
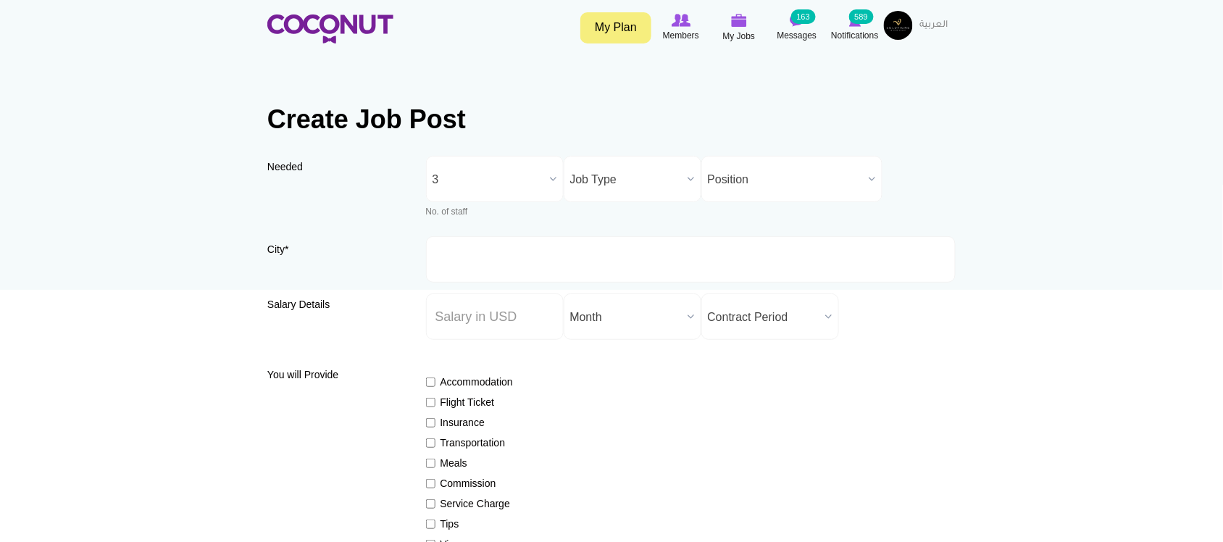
click at [601, 187] on span "Job Type" at bounding box center [626, 180] width 112 height 46
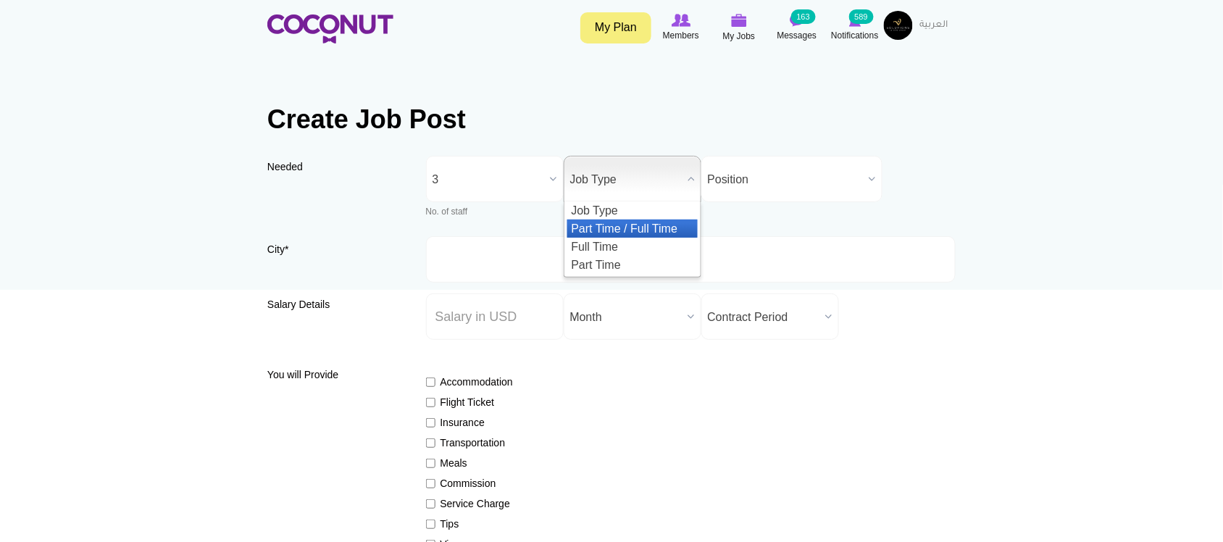
click at [617, 233] on li "Part Time / Full Time" at bounding box center [632, 229] width 130 height 18
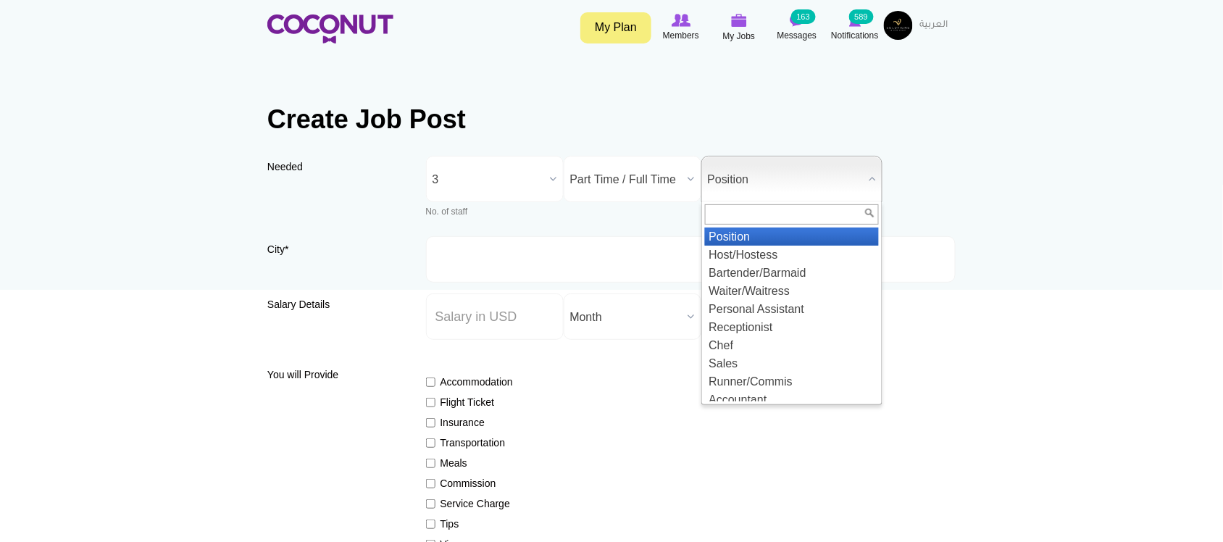
click at [801, 180] on span "Position" at bounding box center [785, 180] width 155 height 46
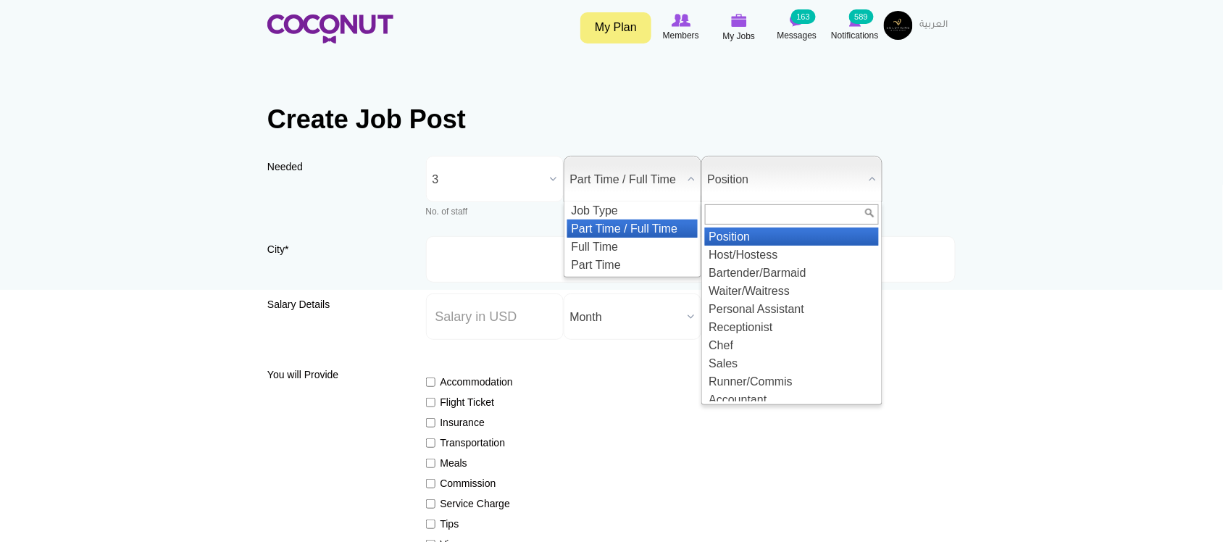
click at [632, 185] on span "Part Time / Full Time" at bounding box center [626, 180] width 112 height 46
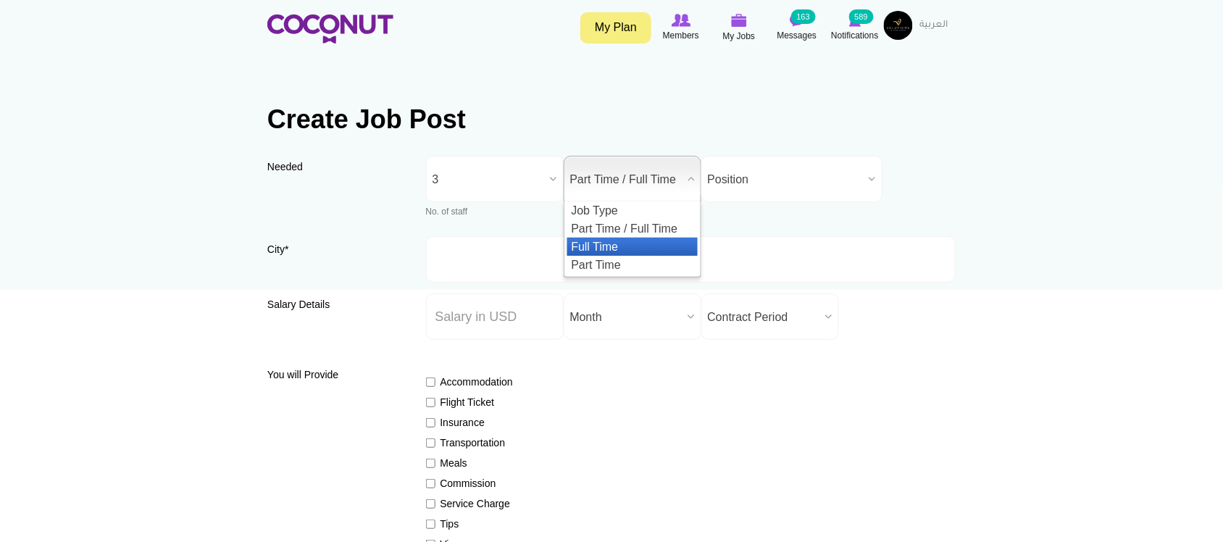
click at [630, 243] on li "Full Time" at bounding box center [632, 247] width 130 height 18
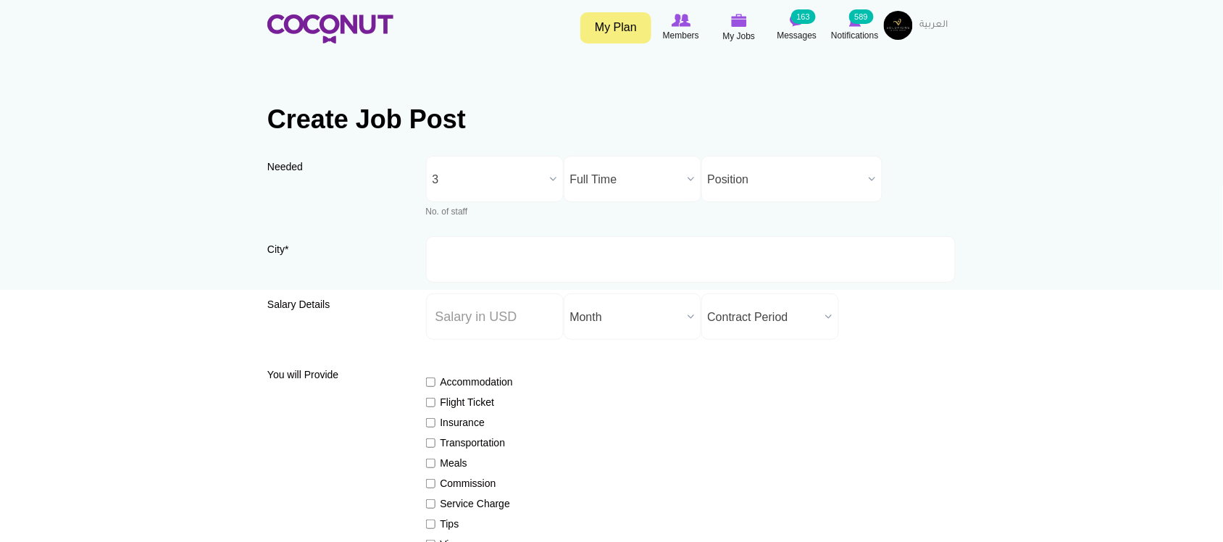
click at [788, 175] on span "Position" at bounding box center [785, 180] width 155 height 46
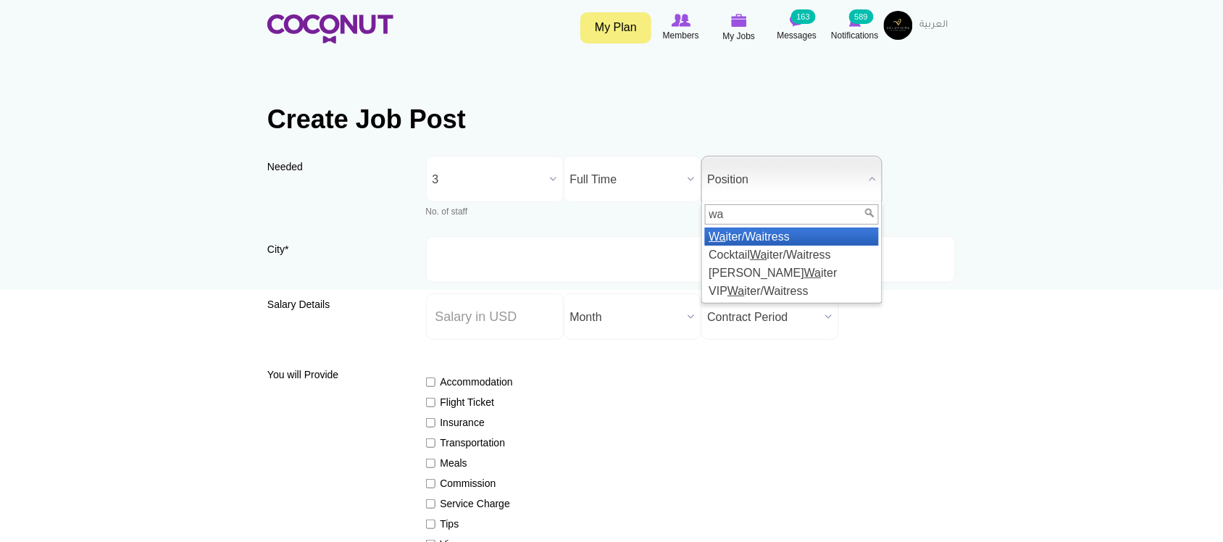
type input "wa"
click at [762, 238] on li "Wa iter/Waitress" at bounding box center [792, 237] width 174 height 18
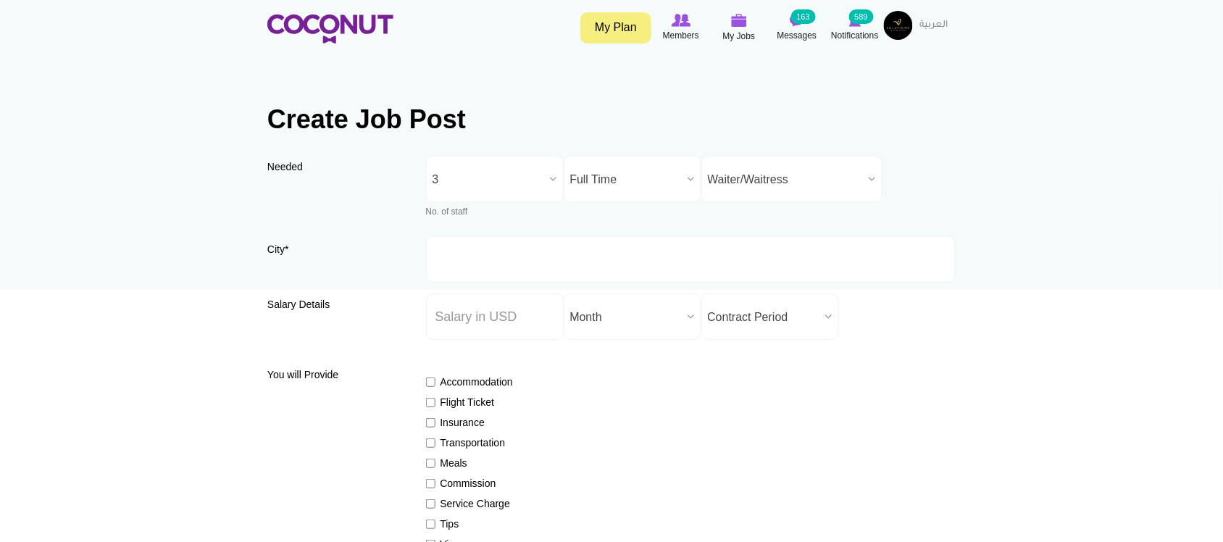
click at [940, 176] on div "Needed Needed * No. of staff 1 2 3 4 5 More than 5 3 No. of staff 1 2 3 4 5 Mor…" at bounding box center [611, 196] width 688 height 80
click at [546, 262] on input "City *" at bounding box center [691, 259] width 530 height 46
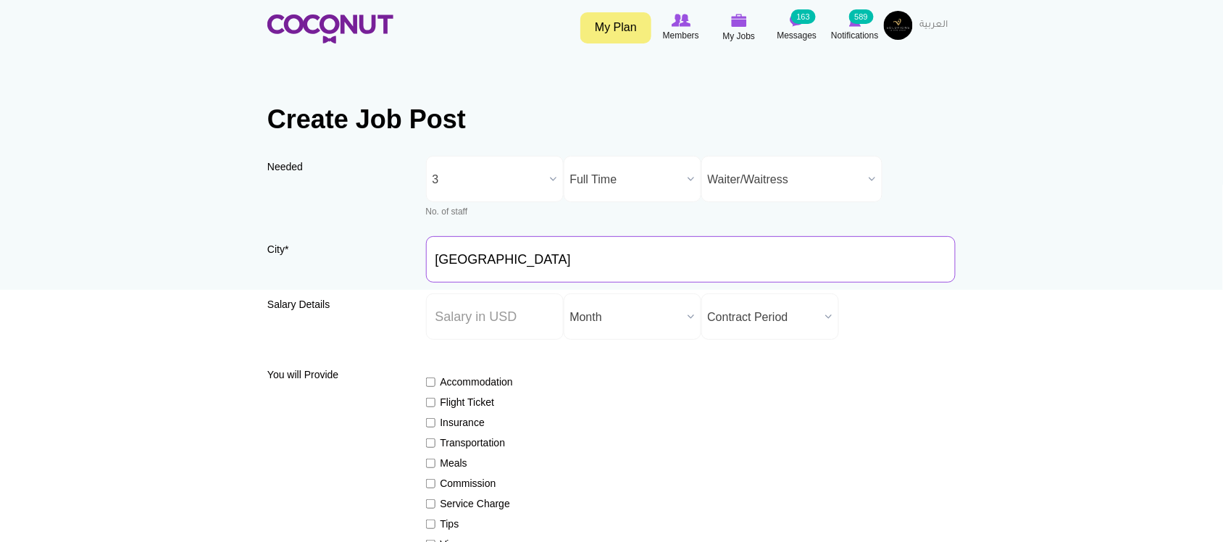
type input "[GEOGRAPHIC_DATA], [GEOGRAPHIC_DATA]"
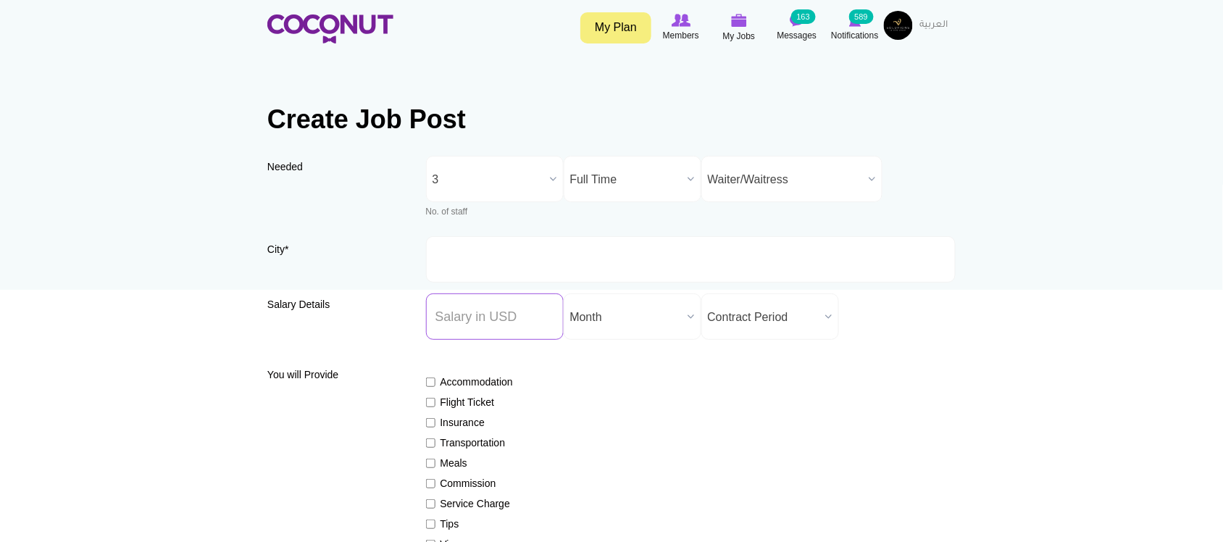
click at [477, 324] on input "Salary ($) *" at bounding box center [495, 316] width 138 height 46
click at [797, 325] on span "Contract Period" at bounding box center [764, 317] width 112 height 46
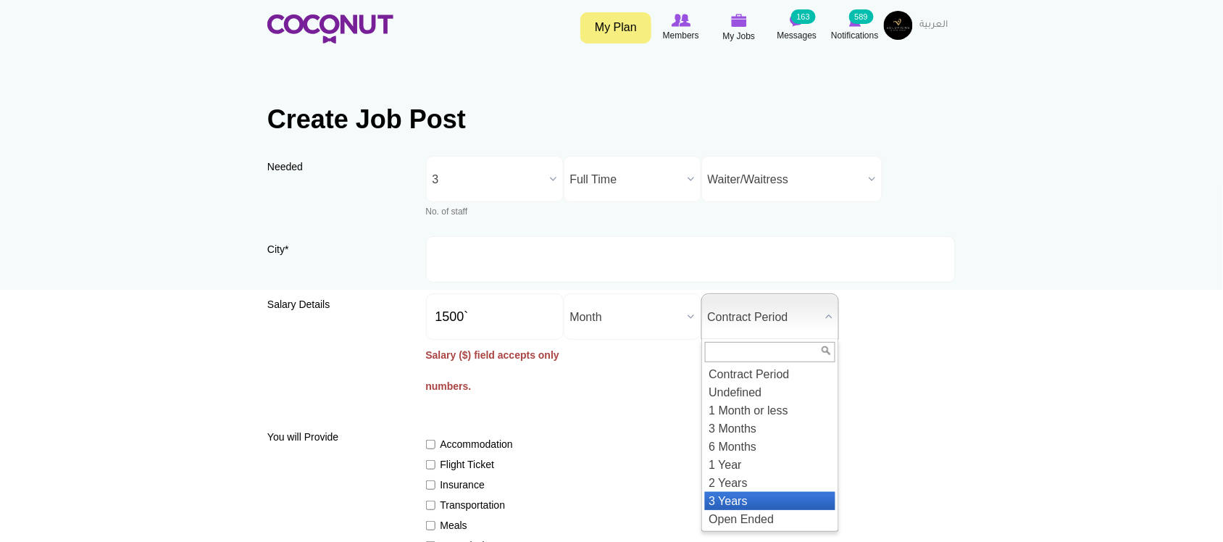
click at [741, 483] on li "2 Years" at bounding box center [770, 483] width 130 height 18
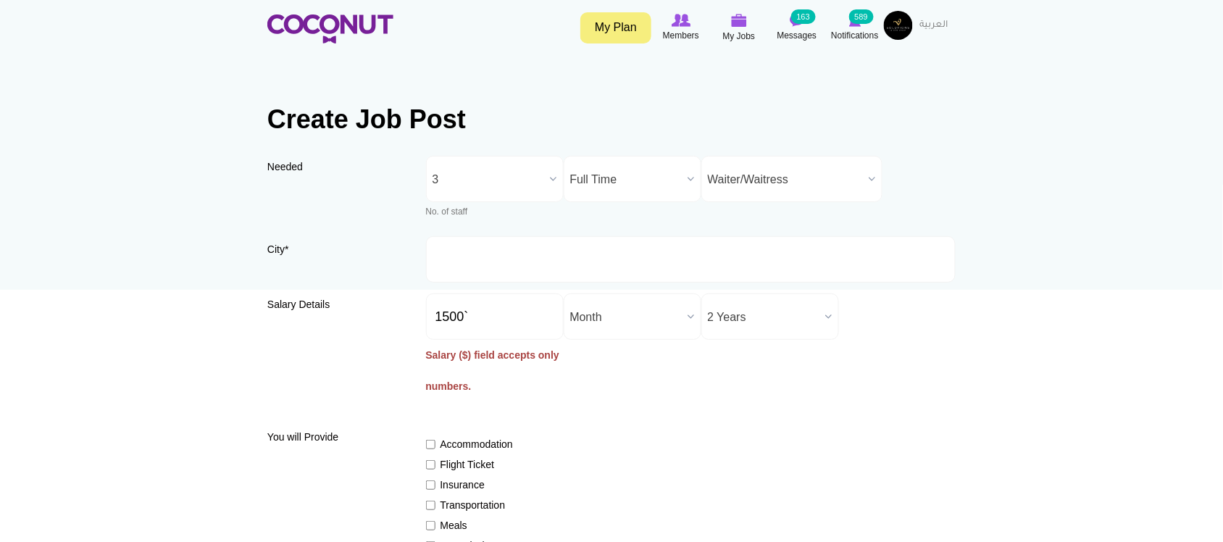
click at [499, 317] on input "1500`" at bounding box center [495, 316] width 138 height 46
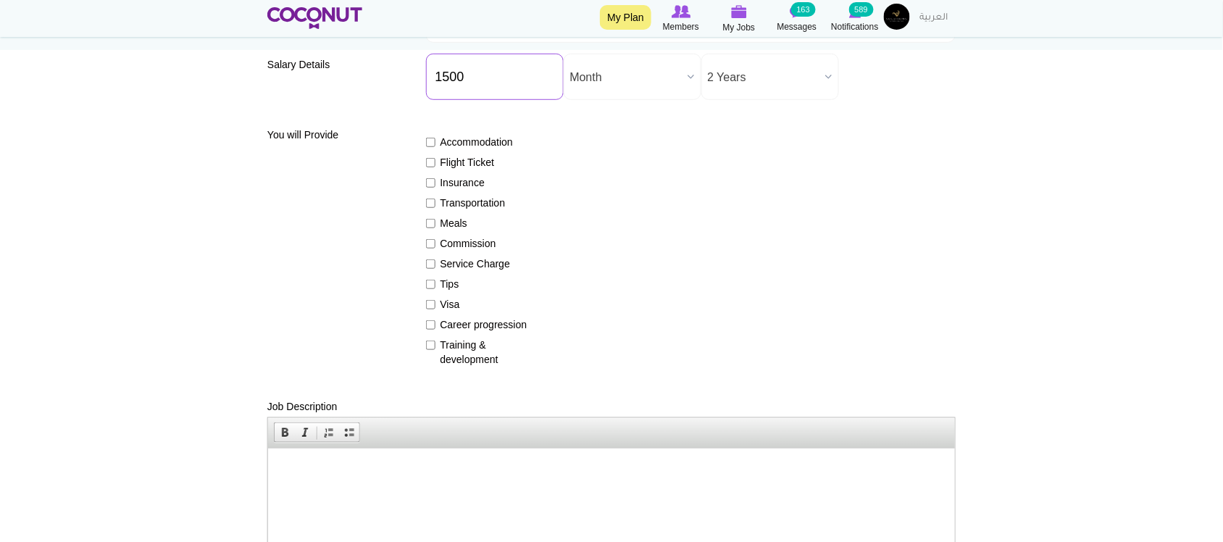
scroll to position [241, 0]
type input "1500"
click at [441, 164] on label "Flight Ticket" at bounding box center [479, 161] width 106 height 14
click at [435, 164] on input "Flight Ticket" at bounding box center [430, 161] width 9 height 9
checkbox input "true"
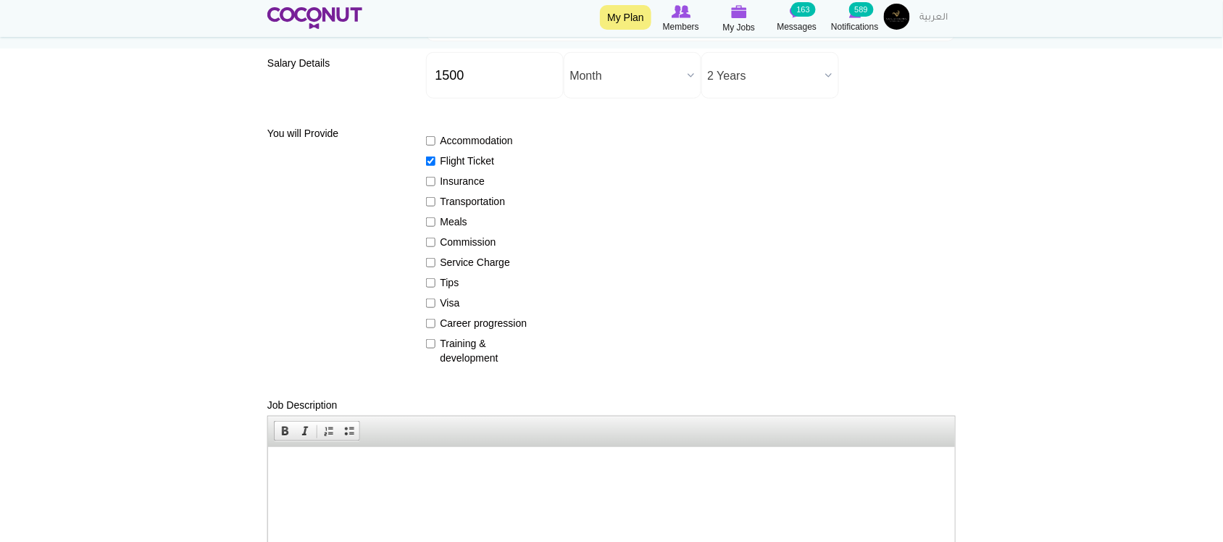
click at [440, 185] on label "Insurance" at bounding box center [479, 181] width 106 height 14
click at [435, 185] on input "Insurance" at bounding box center [430, 181] width 9 height 9
checkbox input "true"
click at [454, 222] on label "Meals" at bounding box center [479, 221] width 106 height 14
click at [435, 222] on input "Meals" at bounding box center [430, 221] width 9 height 9
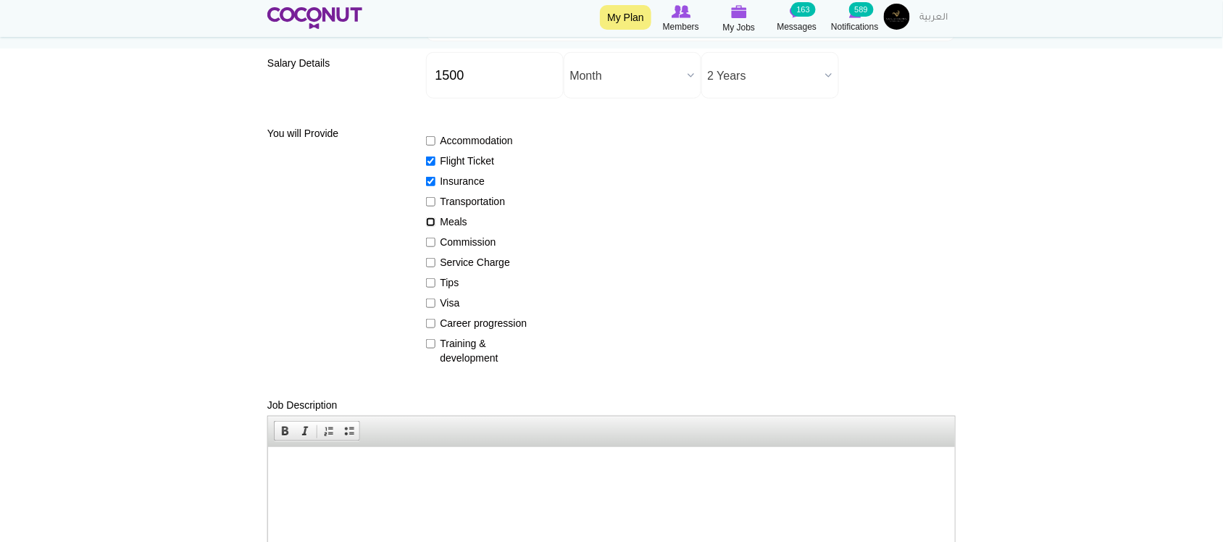
checkbox input "true"
click at [455, 240] on label "Commission" at bounding box center [479, 242] width 106 height 14
click at [435, 240] on input "Commission" at bounding box center [430, 242] width 9 height 9
click at [455, 241] on label "Commission" at bounding box center [479, 242] width 106 height 14
click at [435, 241] on input "Commission" at bounding box center [430, 242] width 9 height 9
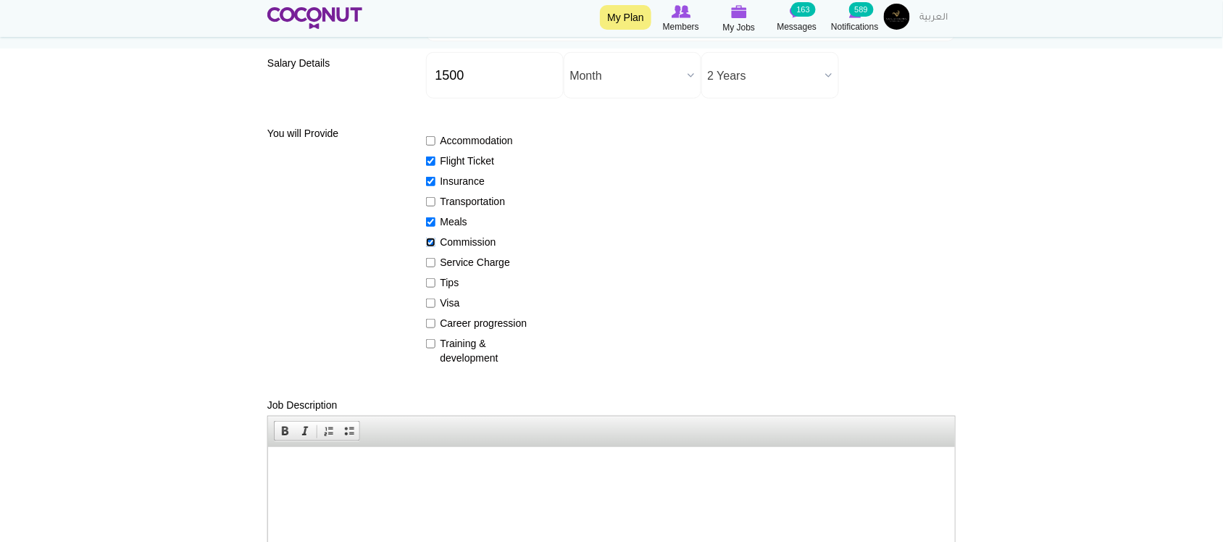
checkbox input "false"
click at [464, 259] on label "Service Charge" at bounding box center [479, 262] width 106 height 14
click at [435, 259] on input "Service Charge" at bounding box center [430, 262] width 9 height 9
checkbox input "true"
click at [454, 281] on label "Tips" at bounding box center [479, 282] width 106 height 14
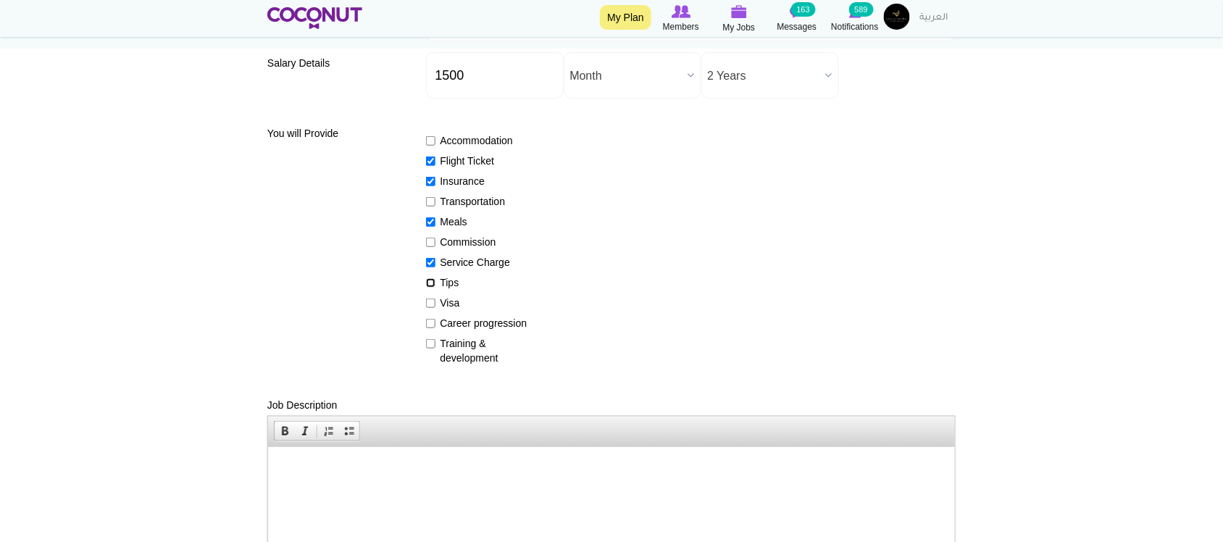
click at [435, 281] on input "Tips" at bounding box center [430, 282] width 9 height 9
checkbox input "true"
click at [448, 299] on label "Visa" at bounding box center [479, 303] width 106 height 14
click at [435, 299] on input "Visa" at bounding box center [430, 303] width 9 height 9
checkbox input "true"
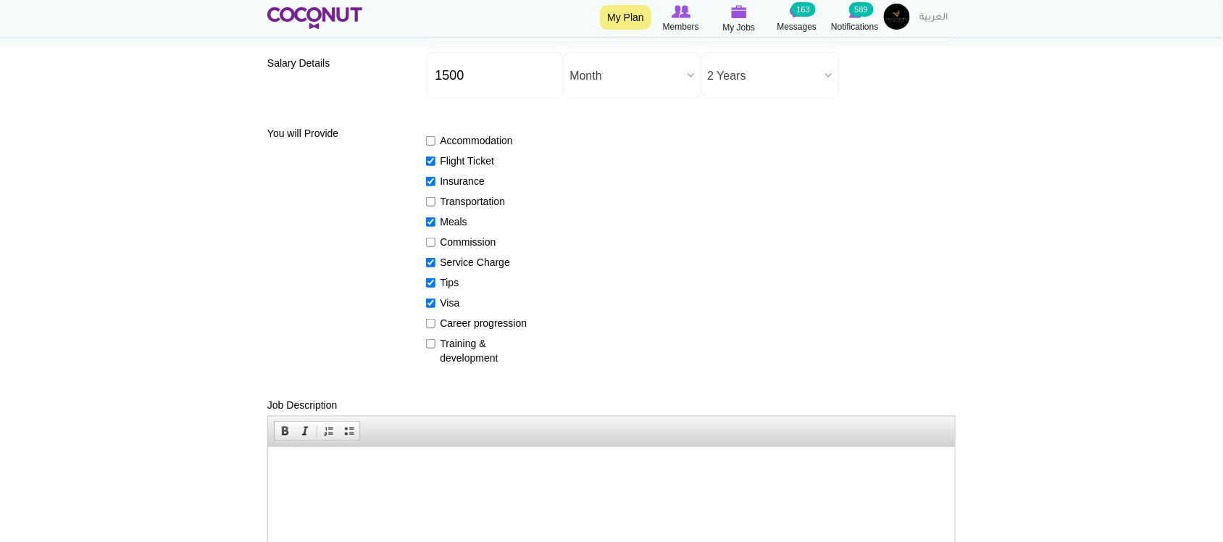
drag, startPoint x: 455, startPoint y: 316, endPoint x: 458, endPoint y: 327, distance: 11.2
click at [455, 317] on label "Career progression" at bounding box center [479, 323] width 106 height 14
click at [435, 319] on input "Career progression" at bounding box center [430, 323] width 9 height 9
click at [462, 320] on label "Career progression" at bounding box center [479, 323] width 106 height 14
click at [435, 320] on input "Career progression" at bounding box center [430, 323] width 9 height 9
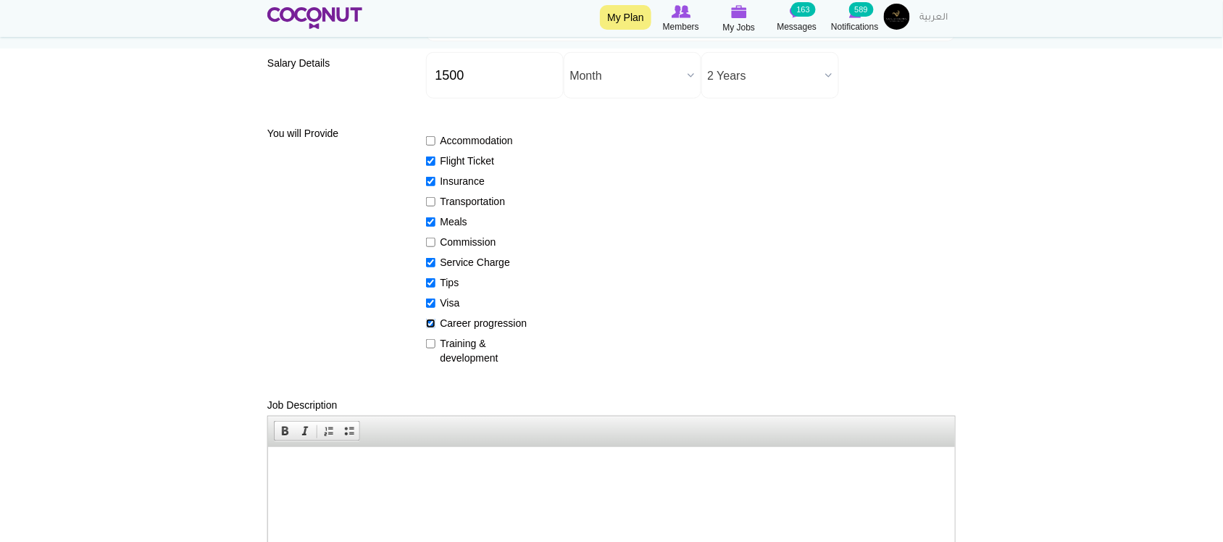
checkbox input "false"
drag, startPoint x: 462, startPoint y: 341, endPoint x: 482, endPoint y: 339, distance: 20.4
click at [462, 341] on label "Training & development" at bounding box center [479, 350] width 106 height 29
click at [435, 341] on input "Training & development" at bounding box center [430, 343] width 9 height 9
checkbox input "true"
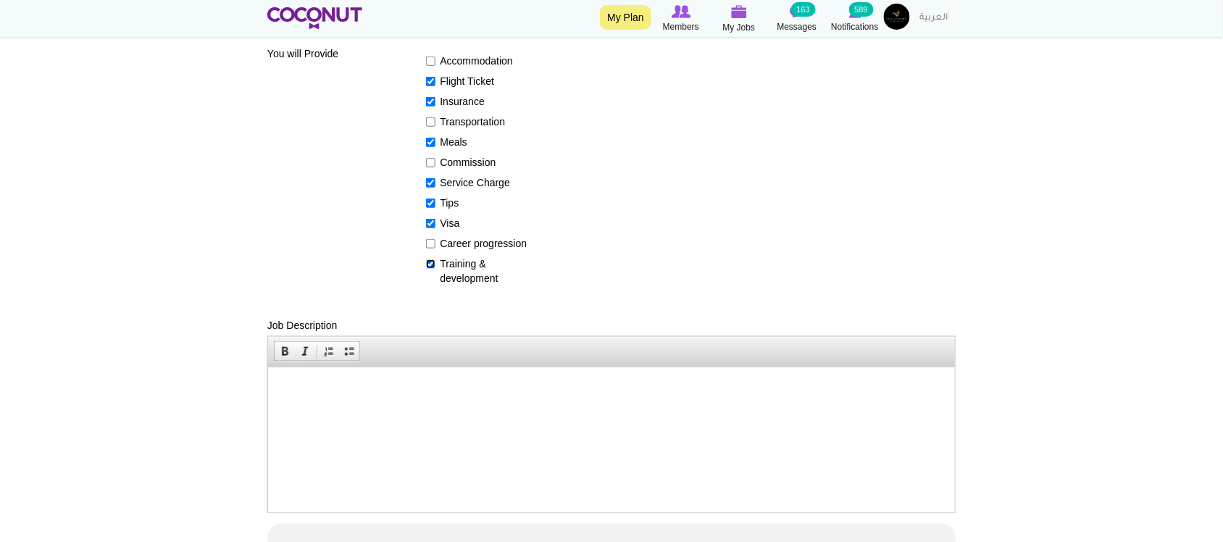
scroll to position [362, 0]
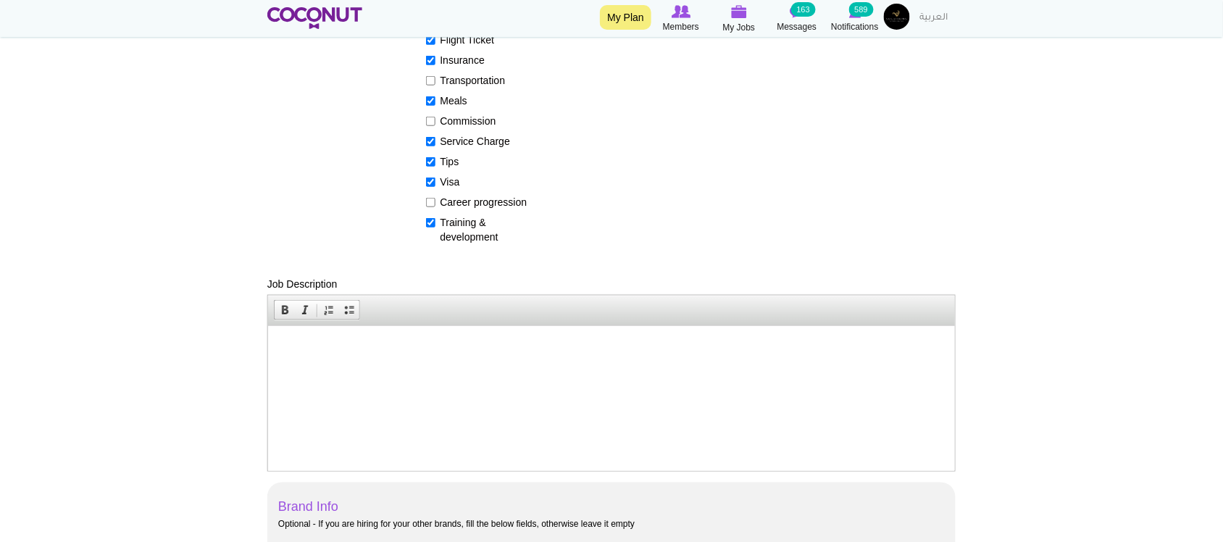
click at [387, 356] on html at bounding box center [610, 347] width 687 height 44
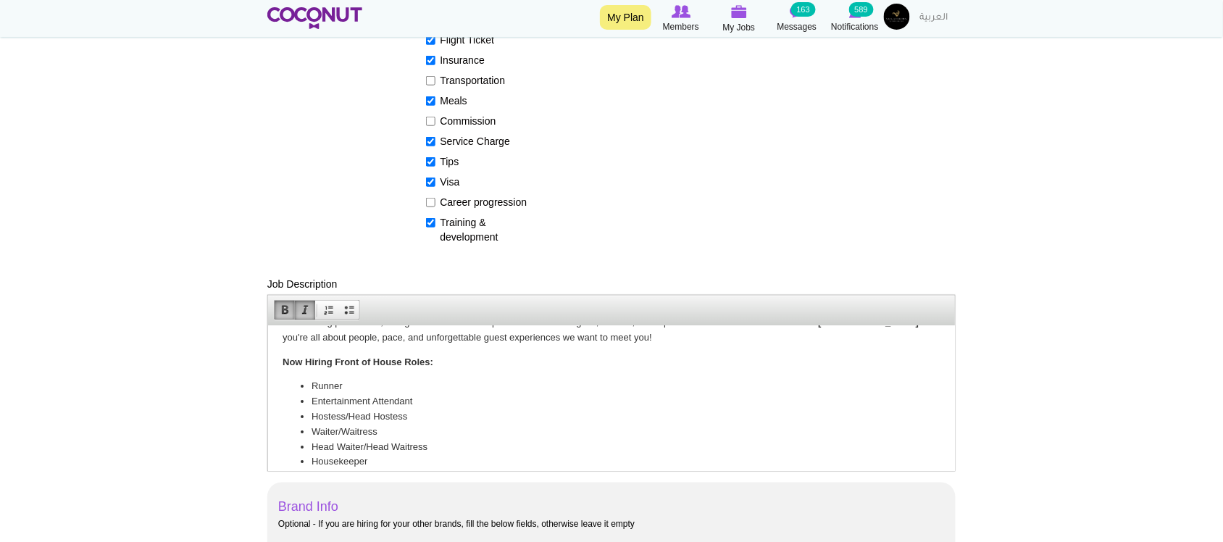
scroll to position [0, 0]
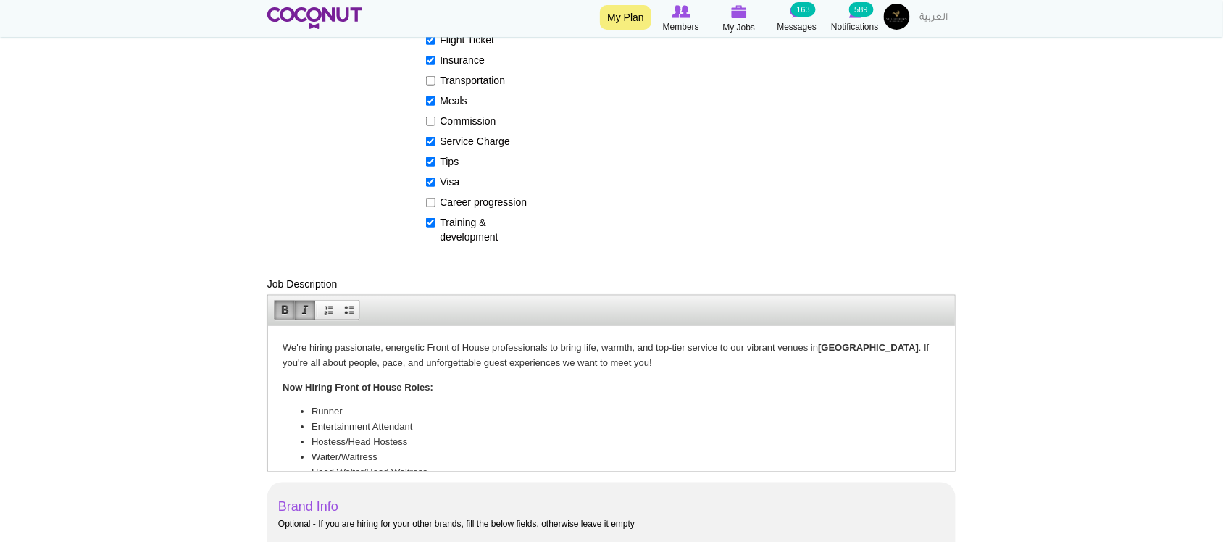
drag, startPoint x: 425, startPoint y: 347, endPoint x: 487, endPoint y: 341, distance: 61.9
click at [487, 341] on p "We're hiring passionate, energetic Front of House professionals to bring life, …" at bounding box center [611, 355] width 658 height 30
click at [470, 369] on p "We're hiring passionate, energetic Front of House professionals to bring life, …" at bounding box center [611, 355] width 658 height 30
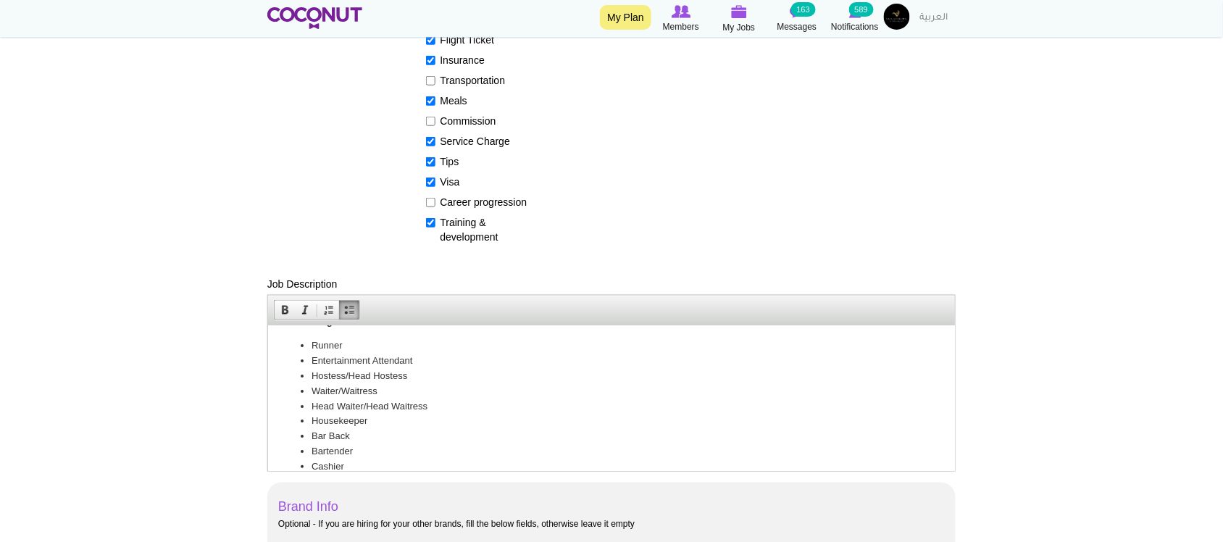
scroll to position [91, 0]
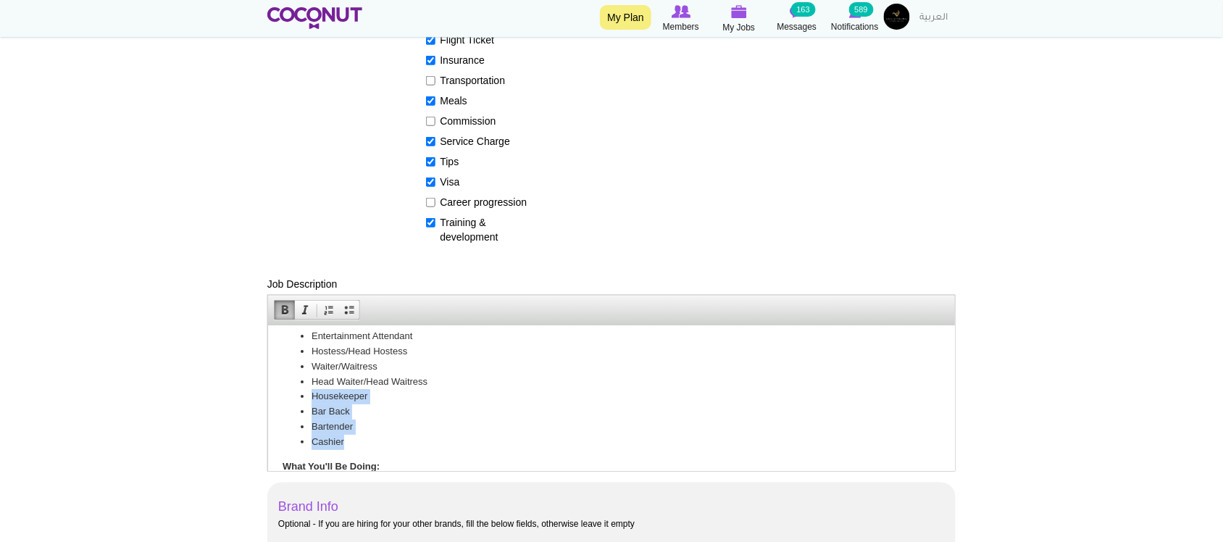
drag, startPoint x: 308, startPoint y: 393, endPoint x: 369, endPoint y: 433, distance: 73.2
click at [369, 433] on ul "Runner Entertainment Attendant Hostess/Head Hostess Waiter/Waitress Head Waiter…" at bounding box center [611, 381] width 658 height 136
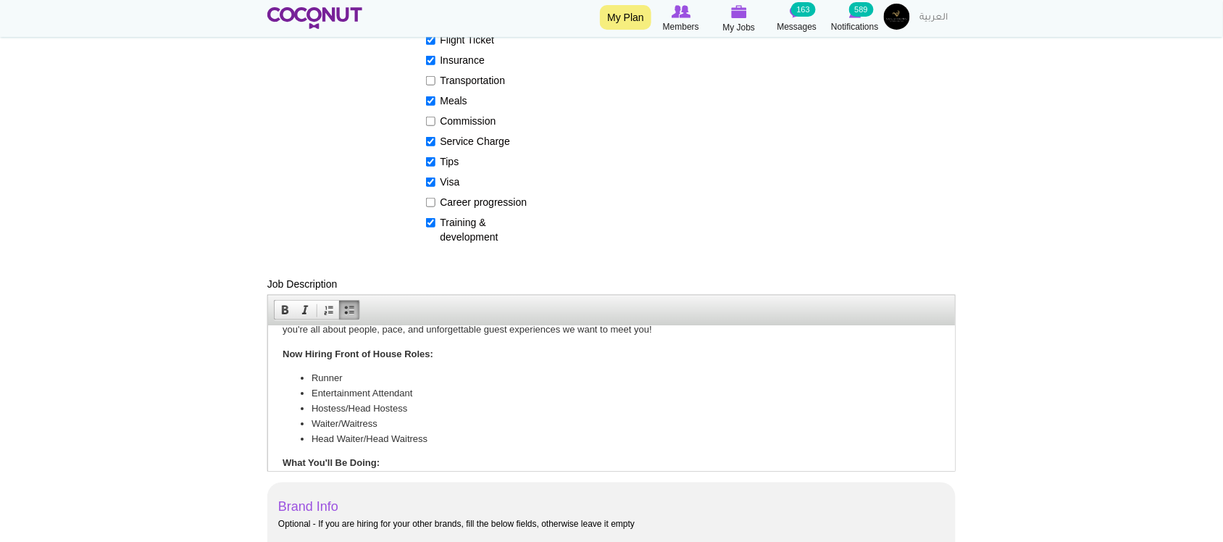
scroll to position [120, 0]
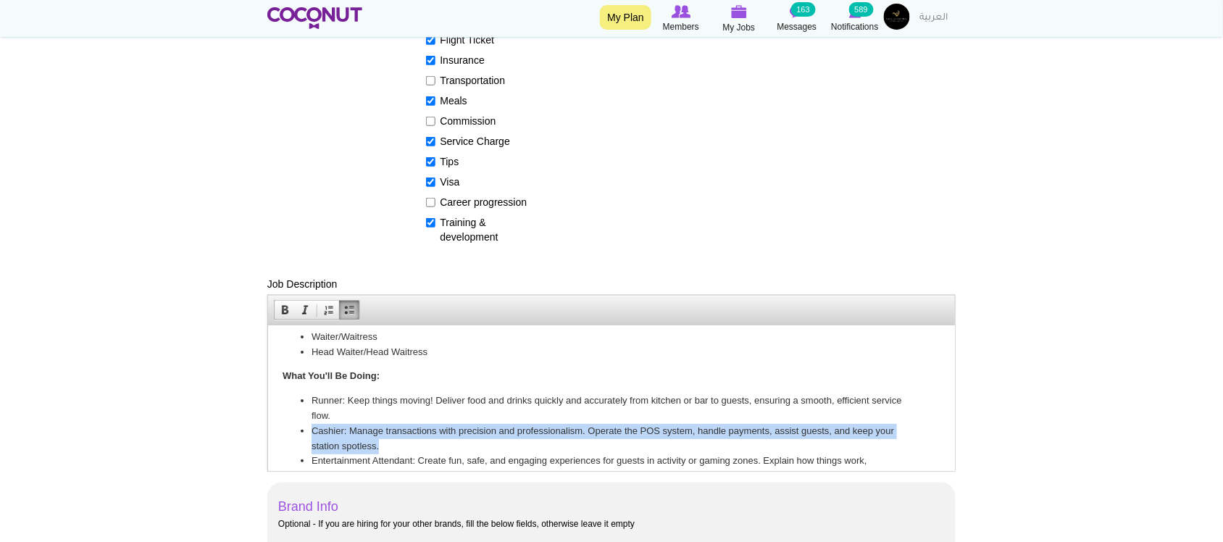
drag, startPoint x: 388, startPoint y: 438, endPoint x: 311, endPoint y: 426, distance: 77.7
click at [311, 426] on li "Cashier: Manage transactions with precision and professionalism. Operate the PO…" at bounding box center [611, 438] width 600 height 30
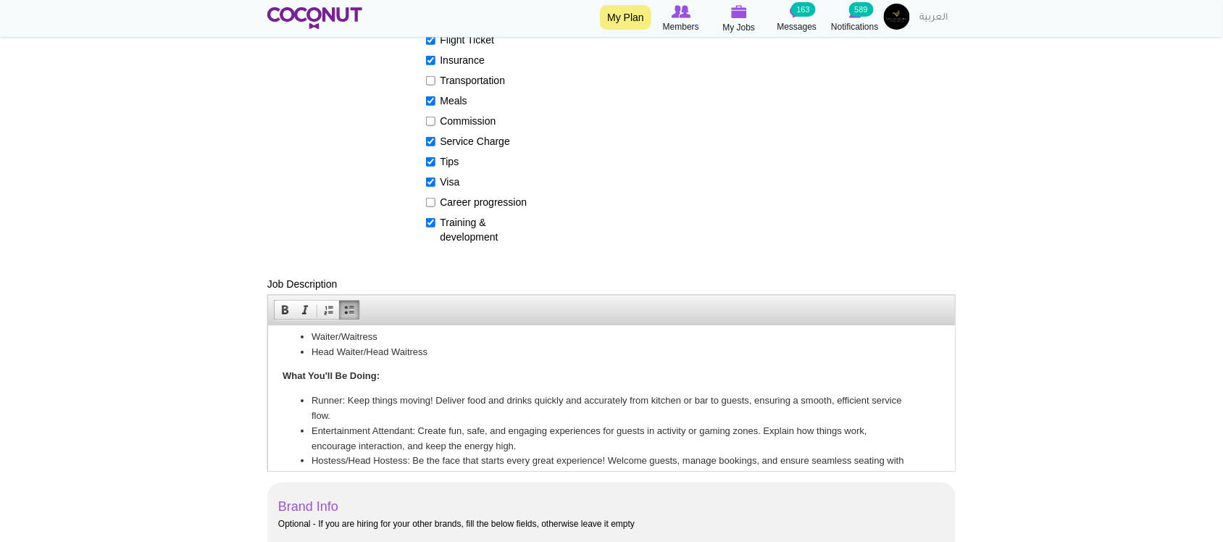
click at [349, 449] on li "Entertainment Attendant: Create fun, safe, and engaging experiences for guests …" at bounding box center [611, 438] width 600 height 30
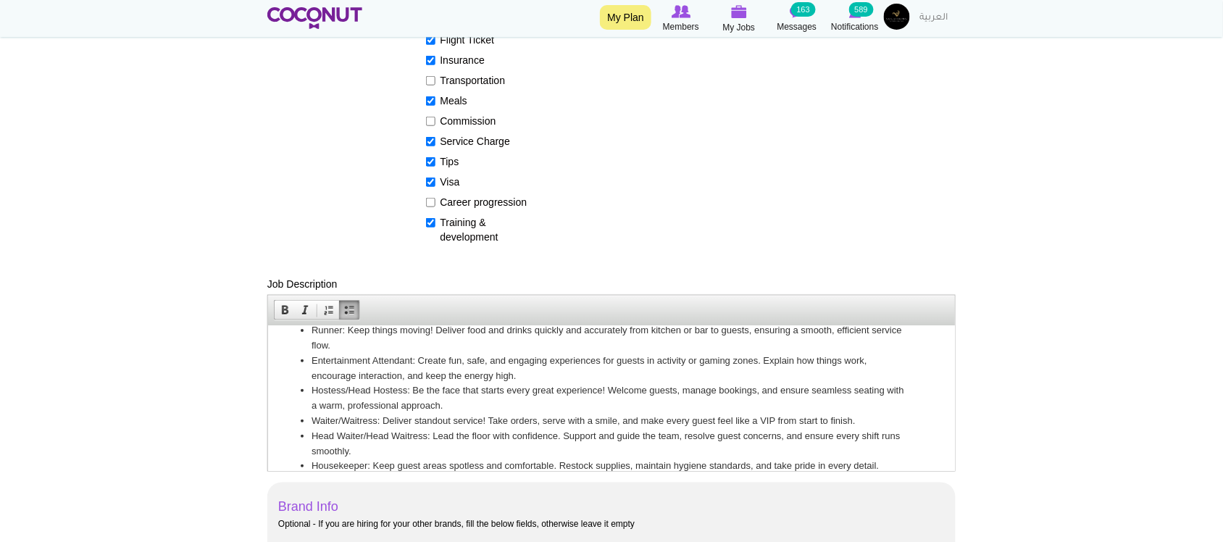
scroll to position [205, 0]
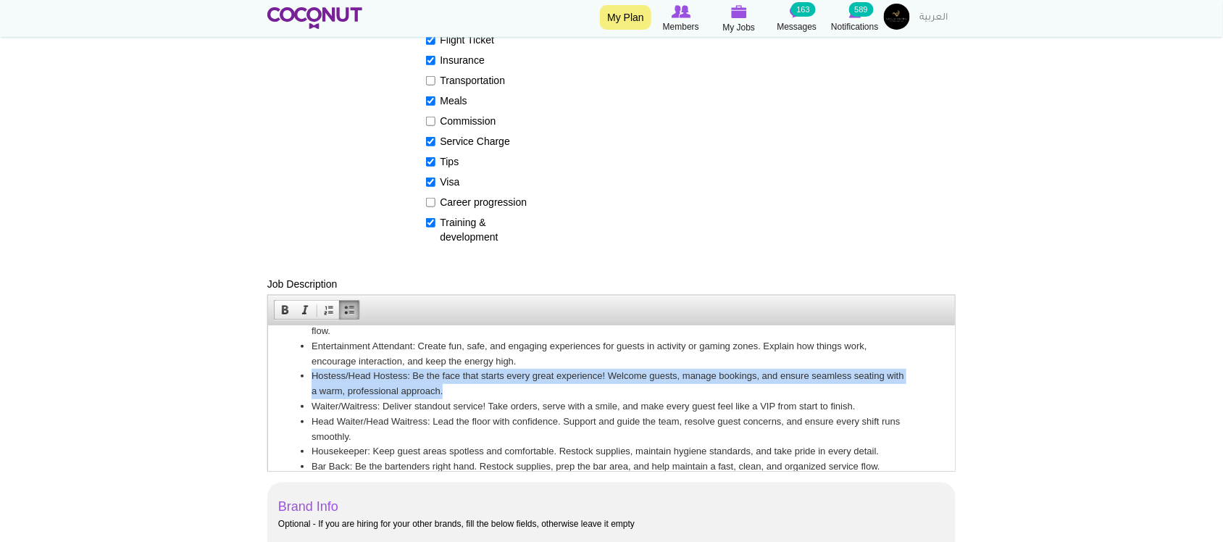
drag, startPoint x: 309, startPoint y: 374, endPoint x: 525, endPoint y: 383, distance: 216.1
click at [525, 383] on ul "Runner: Keep things moving! Deliver food and drinks quickly and accurately from…" at bounding box center [611, 398] width 658 height 181
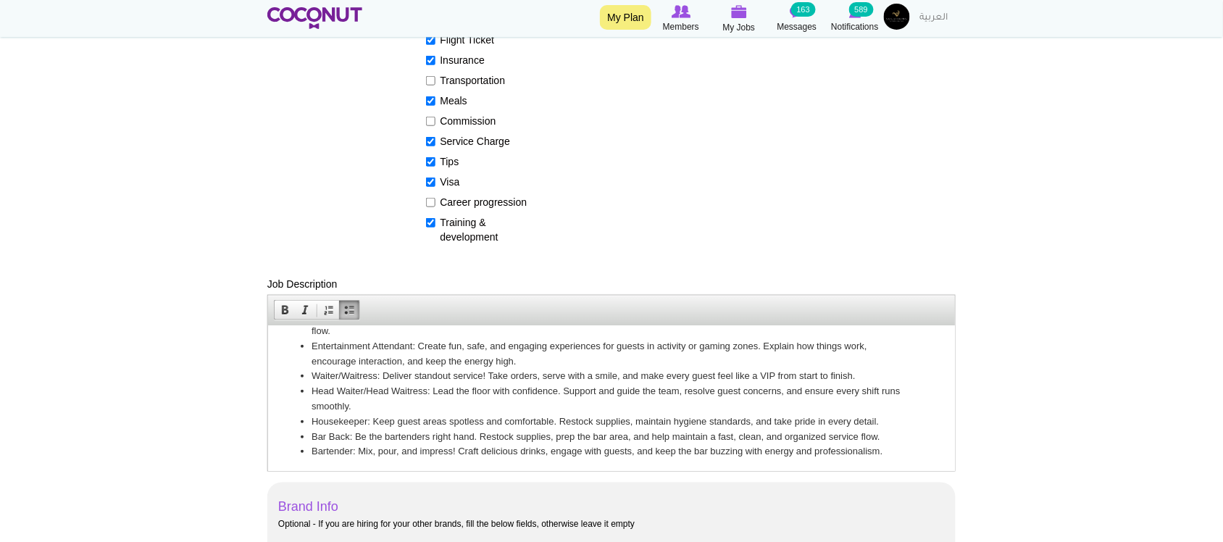
click at [341, 388] on li "Head Waiter/Head Waitress: Lead the floor with confidence. Support and guide th…" at bounding box center [611, 398] width 600 height 30
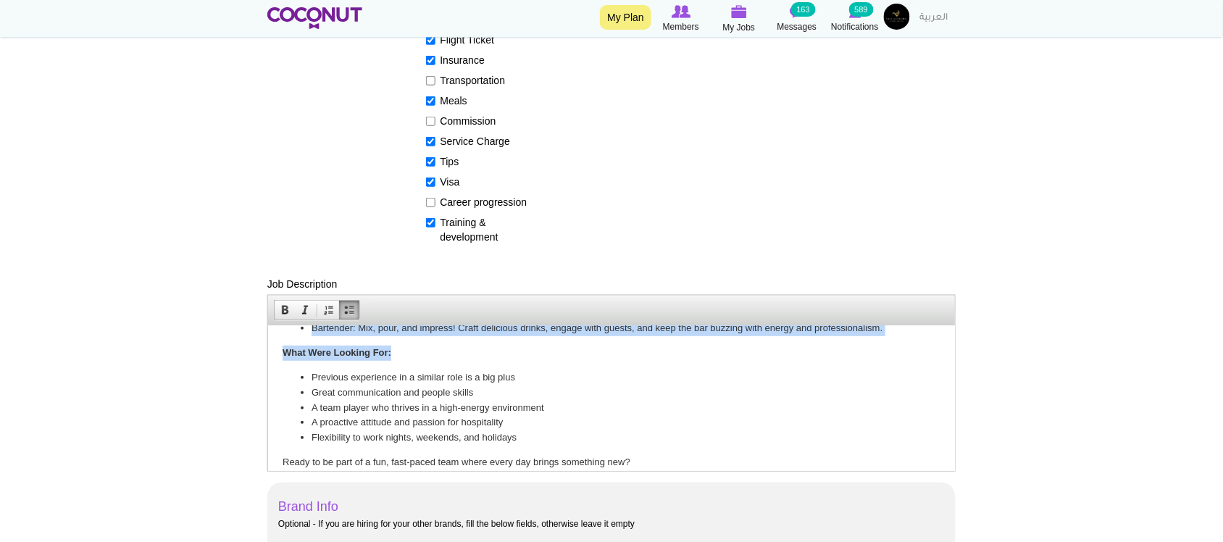
scroll to position [305, 0]
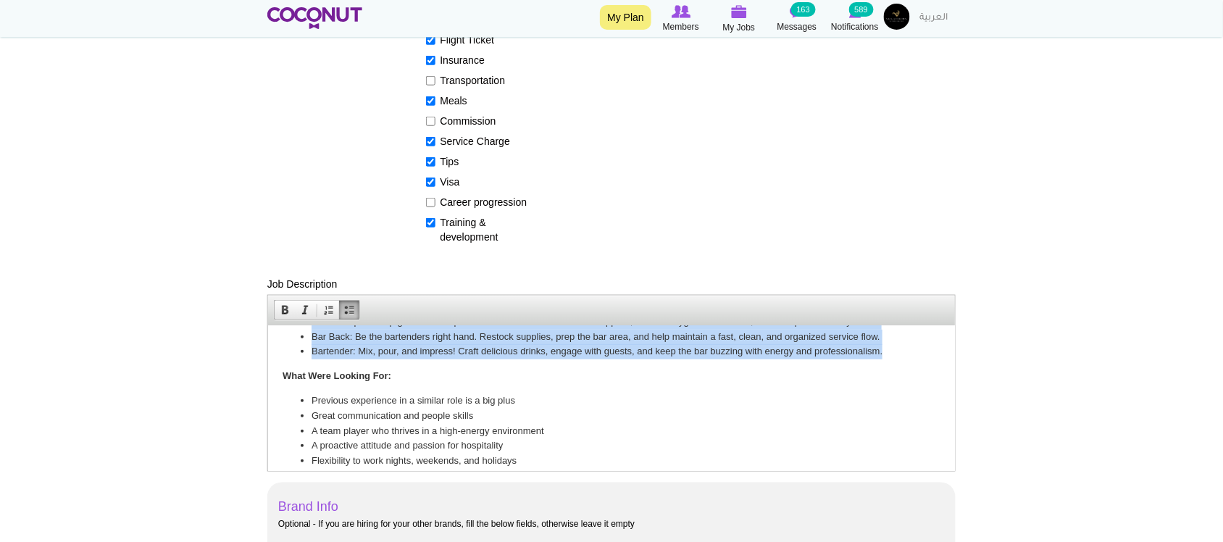
drag, startPoint x: 311, startPoint y: 421, endPoint x: 893, endPoint y: 354, distance: 585.7
click at [893, 354] on ul "Runner: Keep things moving! Deliver food and drinks quickly and accurately from…" at bounding box center [611, 283] width 658 height 151
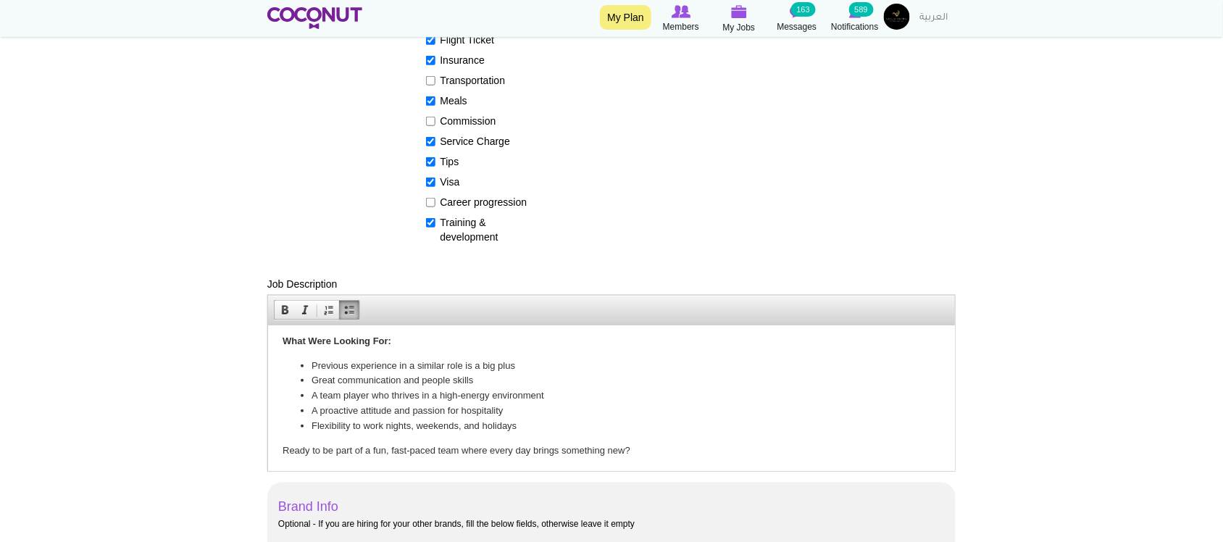
click at [527, 396] on li "A team player who thrives in a high-energy environment" at bounding box center [611, 395] width 600 height 15
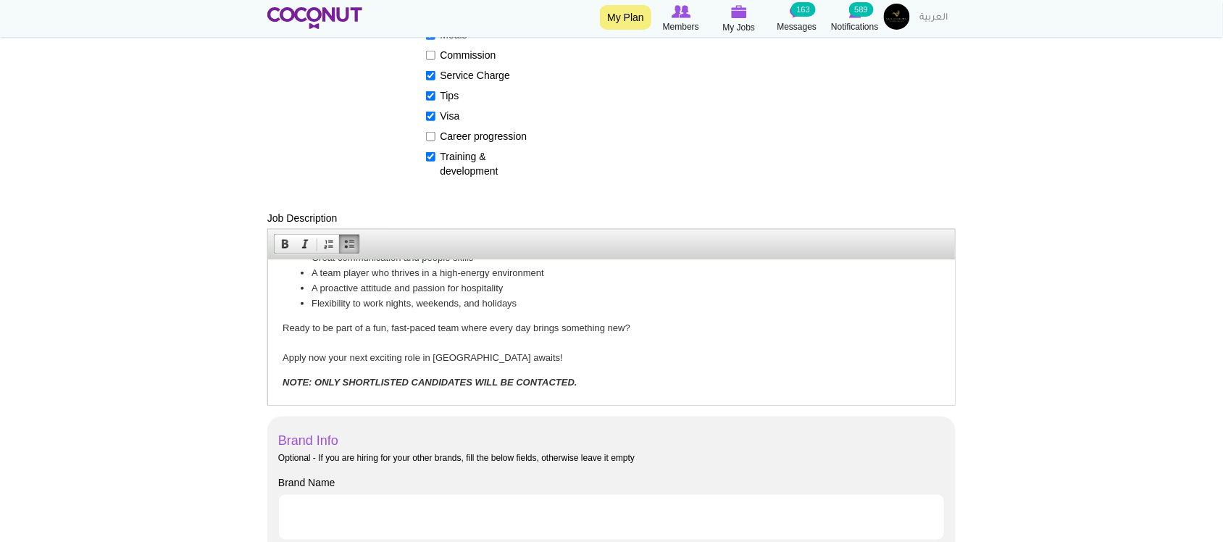
scroll to position [483, 0]
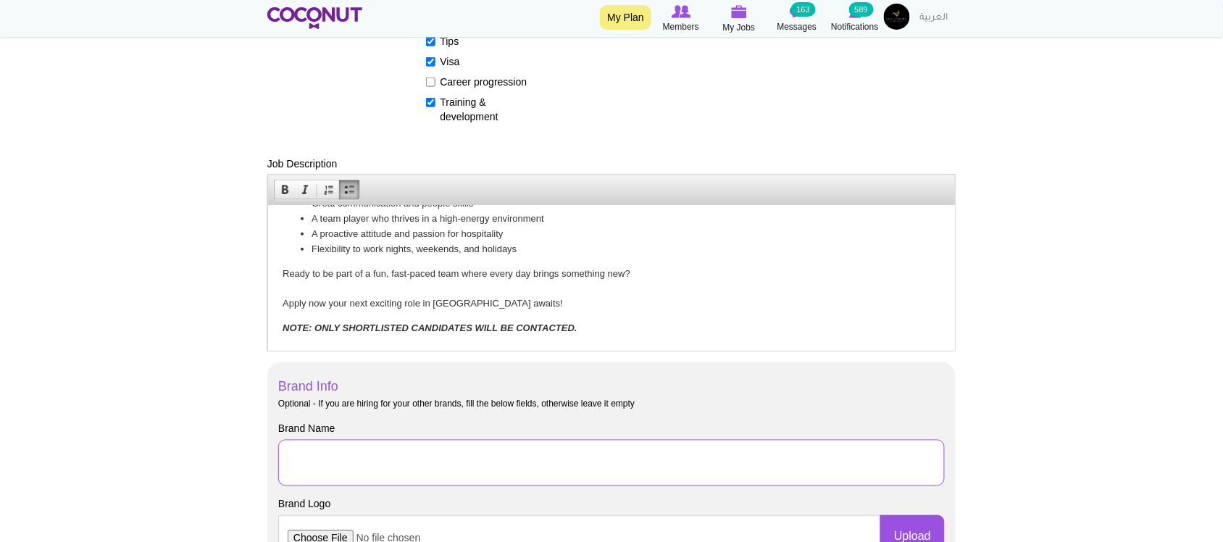
click at [287, 451] on input "Brand Name" at bounding box center [611, 463] width 667 height 46
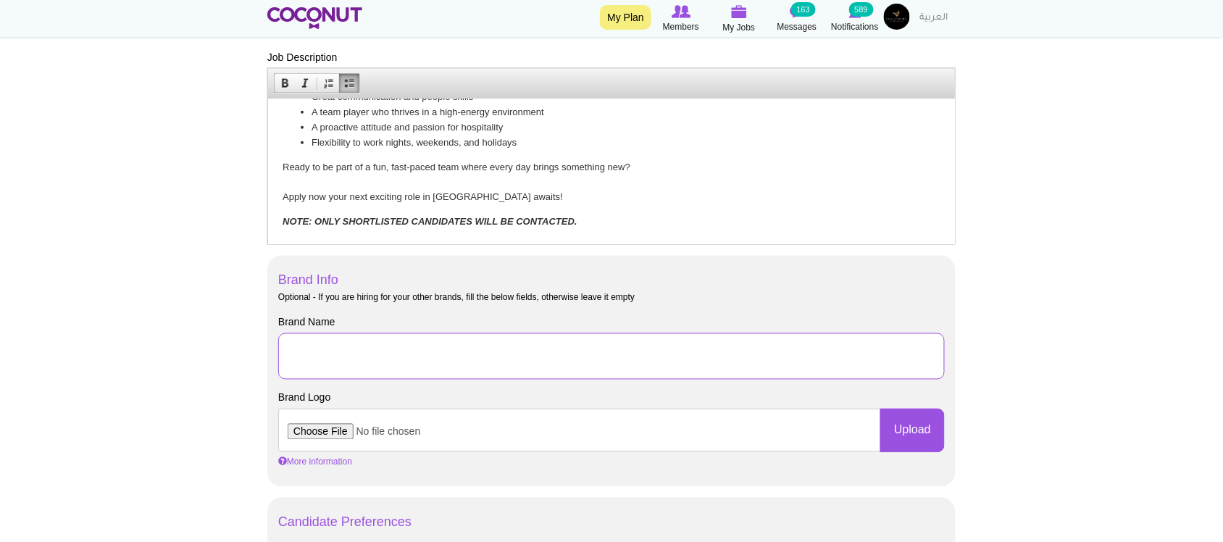
scroll to position [725, 0]
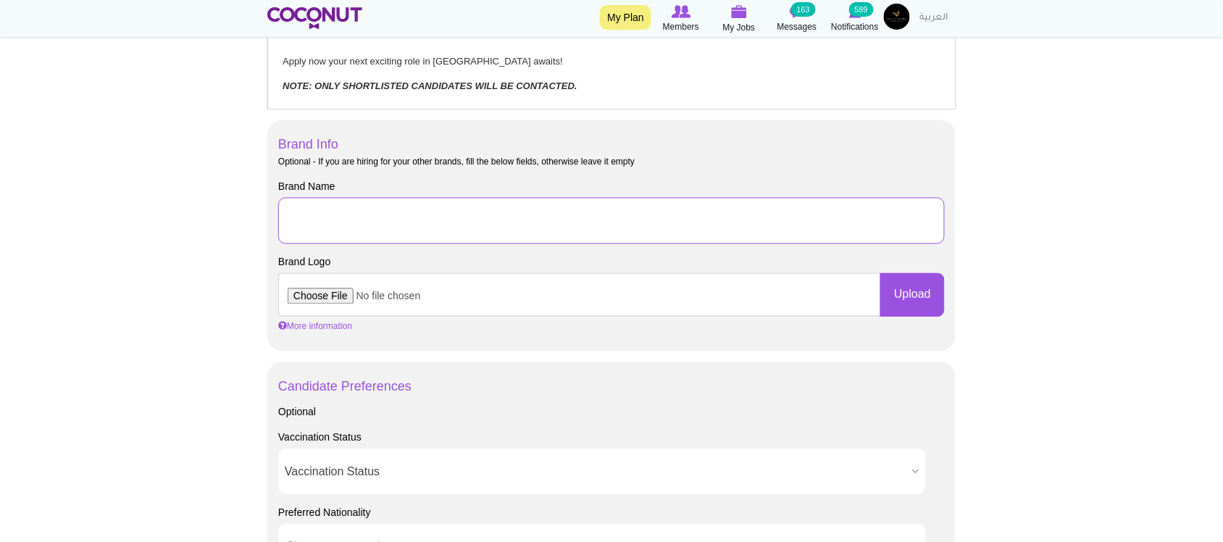
click at [321, 217] on input "Brand Name" at bounding box center [611, 221] width 667 height 46
type input "Solutions Group"
click at [151, 249] on body "Toggle navigation My Plan Members My Jobs Post a Job Messages 163 Notifications…" at bounding box center [611, 315] width 1223 height 2080
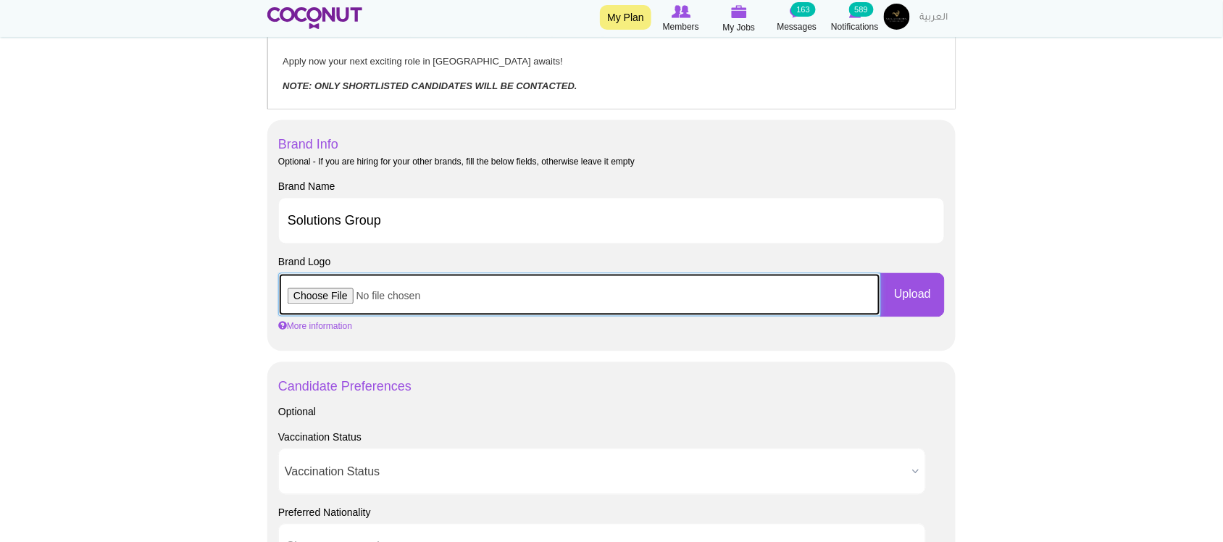
click at [344, 292] on input "file" at bounding box center [579, 294] width 603 height 43
type input "C:\fakepath\SG_Logo-removebg-preview.png"
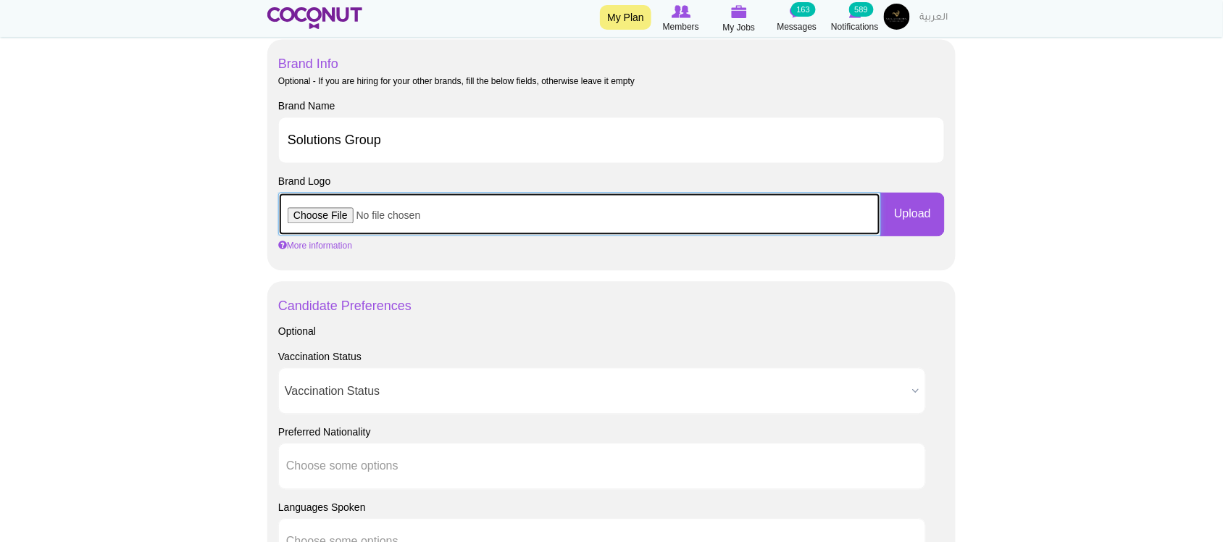
scroll to position [845, 0]
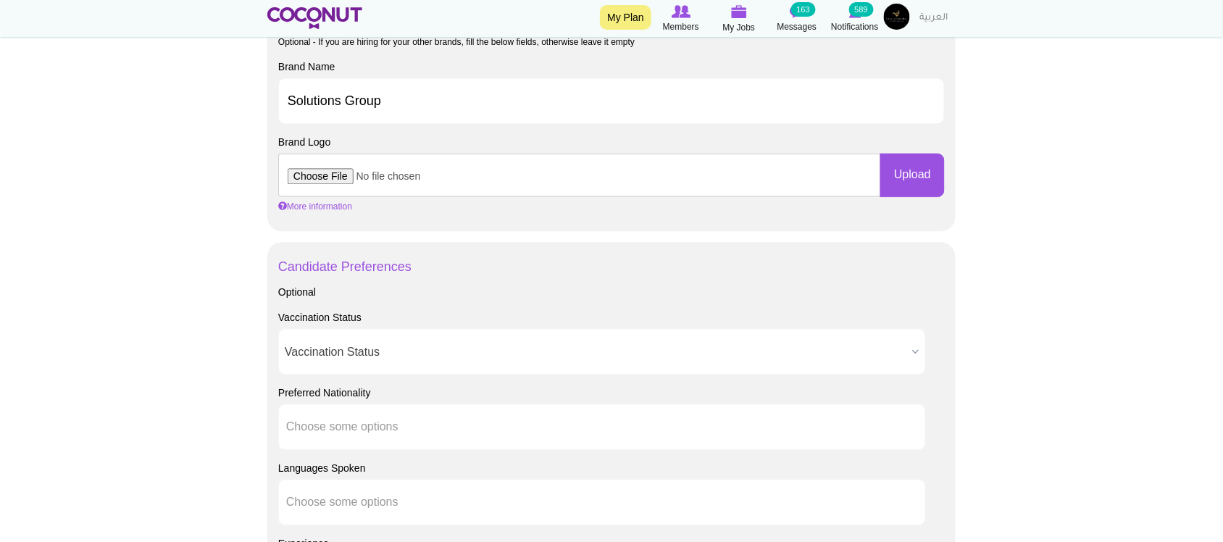
click at [343, 349] on span "Vaccination Status" at bounding box center [596, 352] width 622 height 46
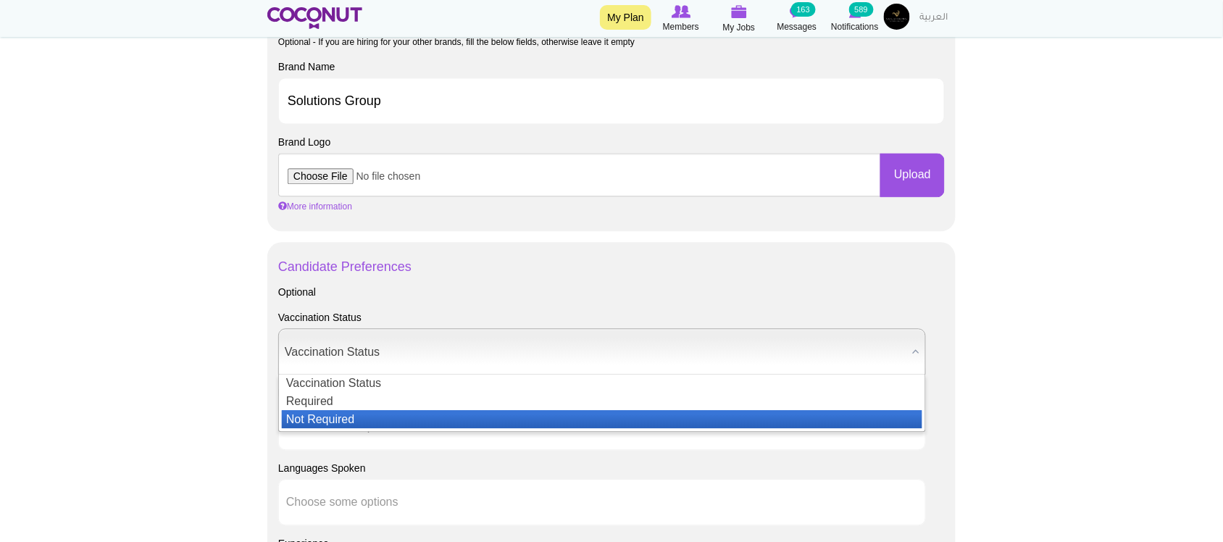
click at [303, 420] on li "Not Required" at bounding box center [602, 419] width 641 height 18
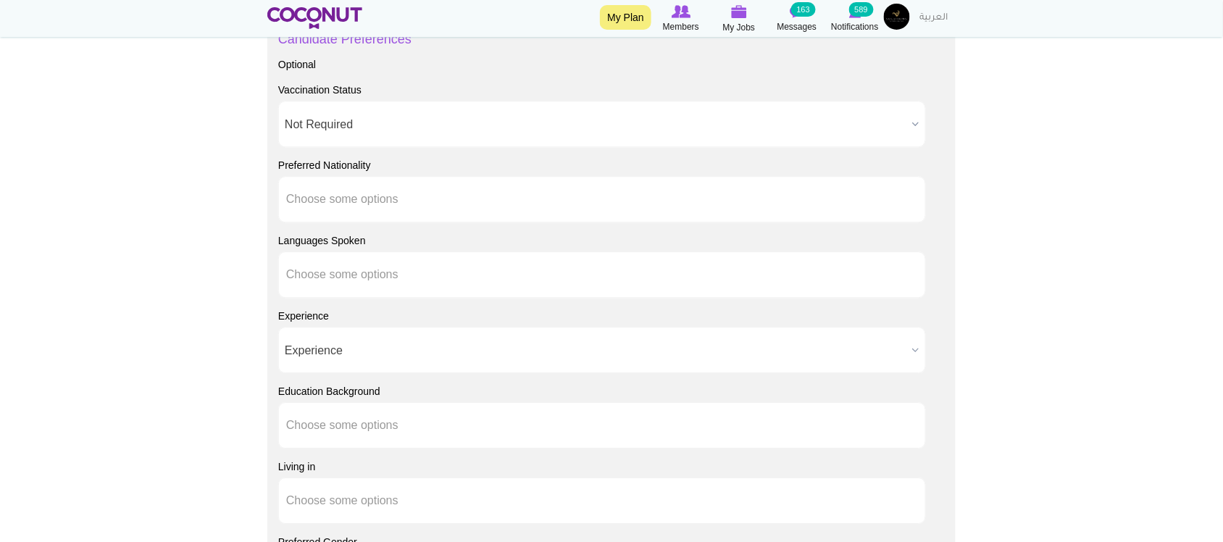
scroll to position [1087, 0]
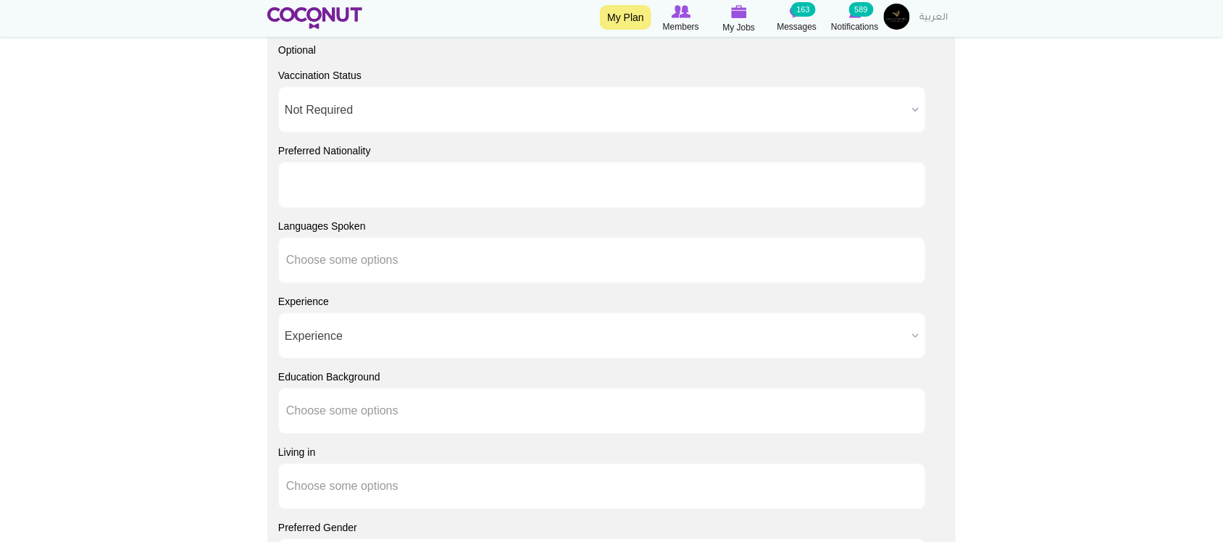
click at [360, 191] on input "text" at bounding box center [351, 184] width 130 height 13
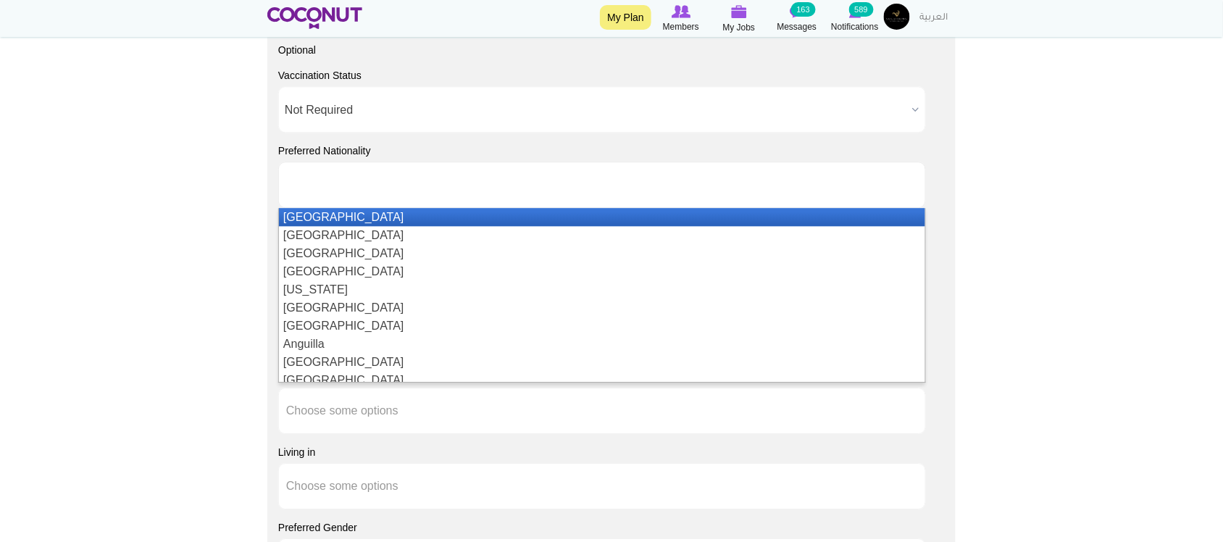
type input "Choose some options"
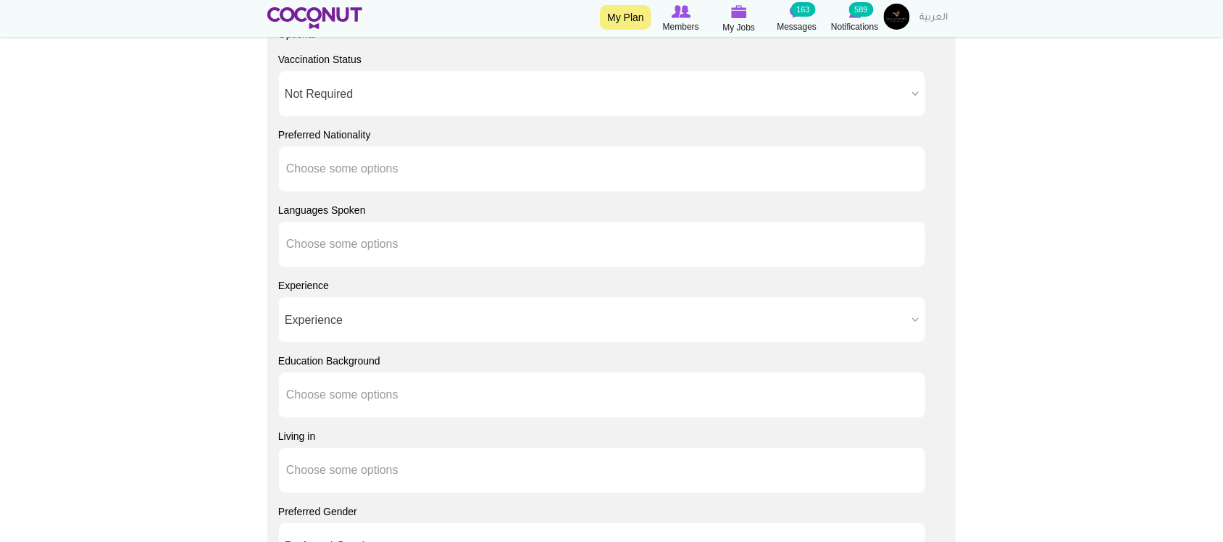
scroll to position [1207, 0]
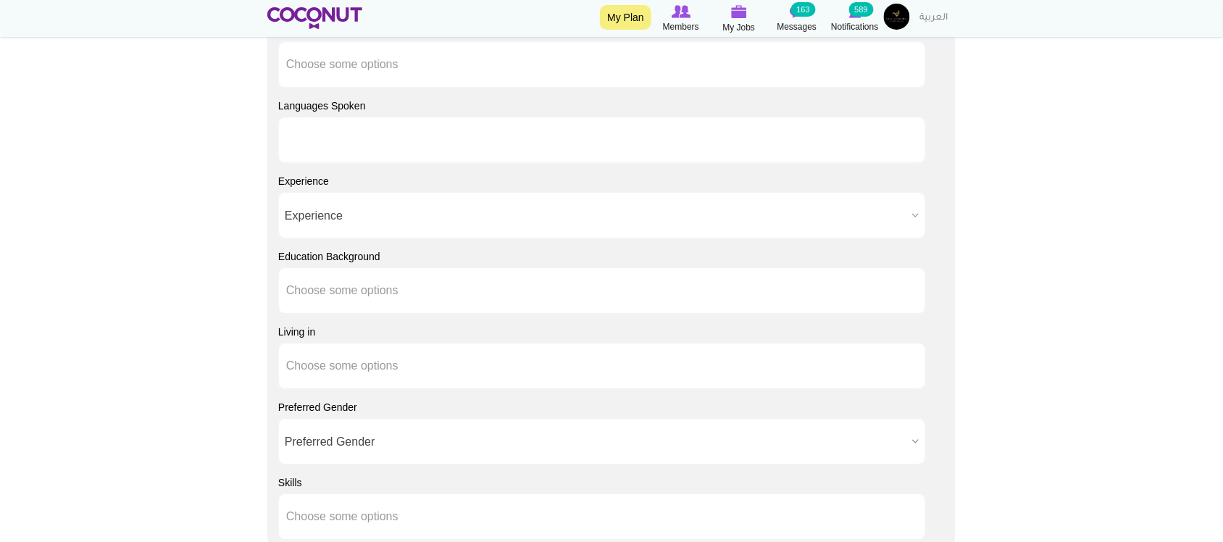
click at [330, 142] on input "text" at bounding box center [351, 139] width 130 height 13
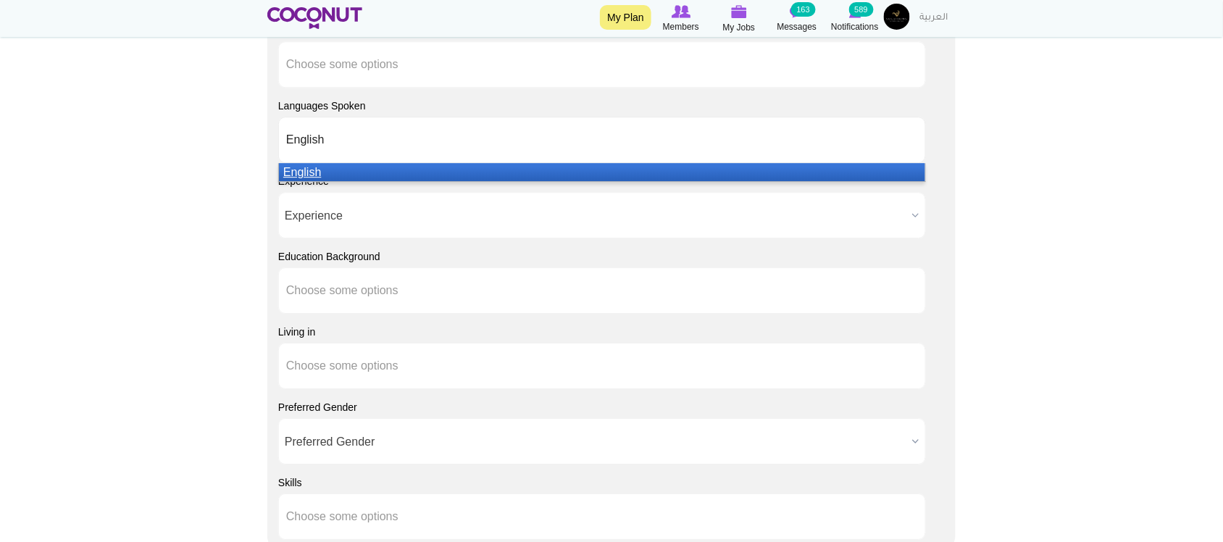
type input "English"
click at [335, 175] on li "English" at bounding box center [602, 172] width 646 height 18
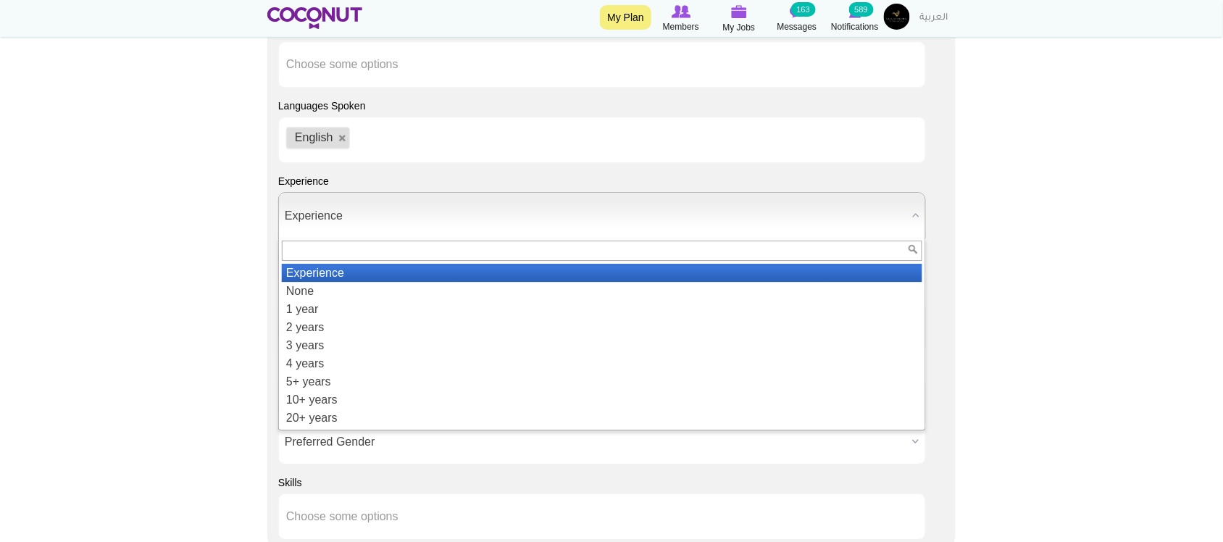
click at [333, 216] on span "Experience" at bounding box center [596, 216] width 622 height 46
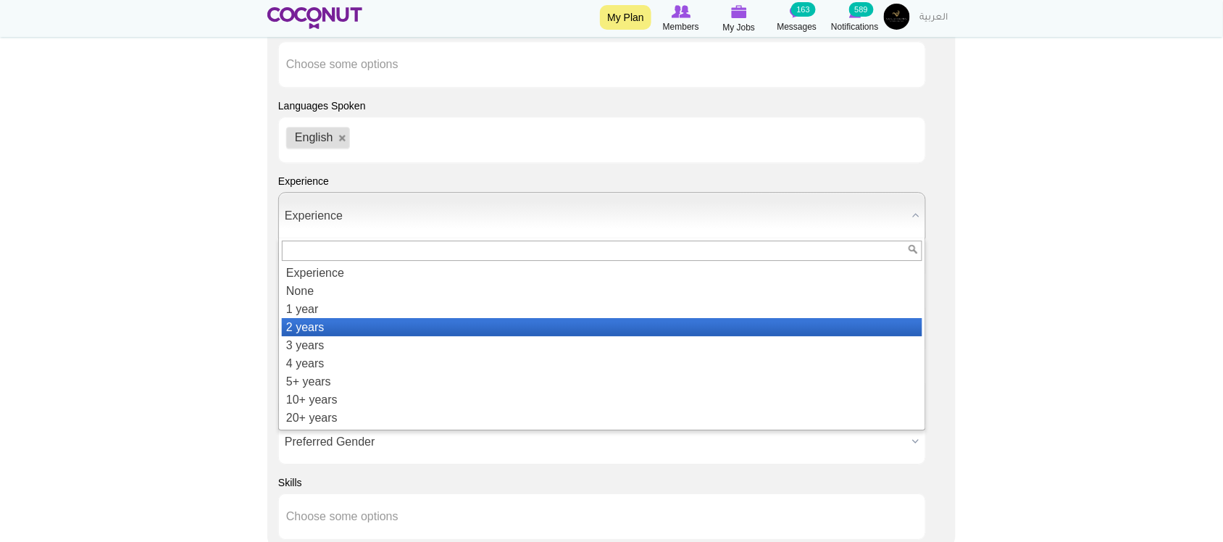
click at [325, 330] on li "2 years" at bounding box center [602, 327] width 641 height 18
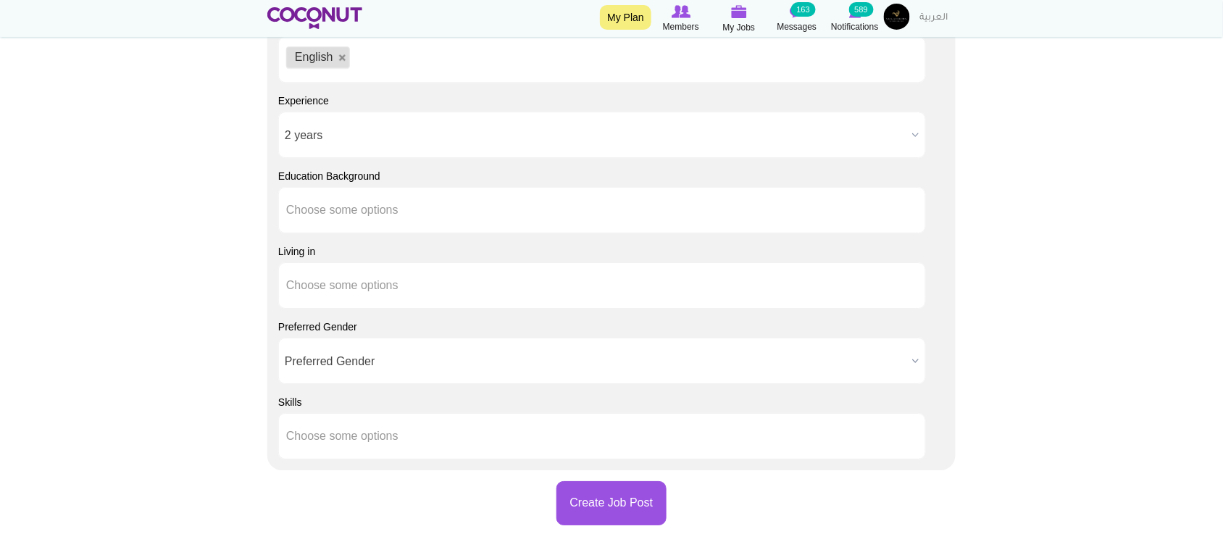
scroll to position [1328, 0]
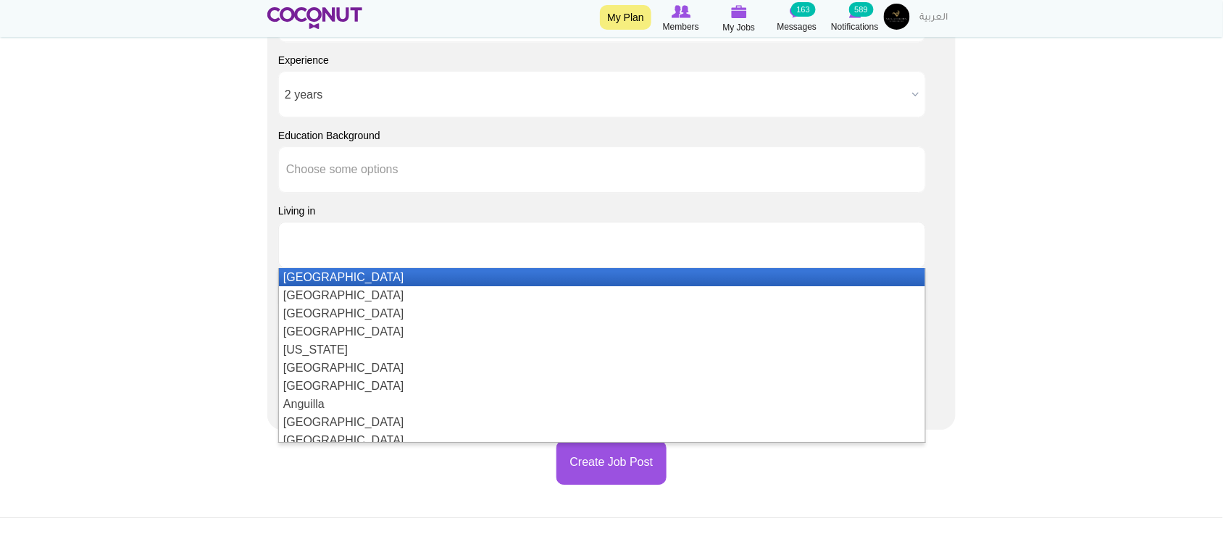
click at [316, 247] on input "text" at bounding box center [351, 244] width 130 height 13
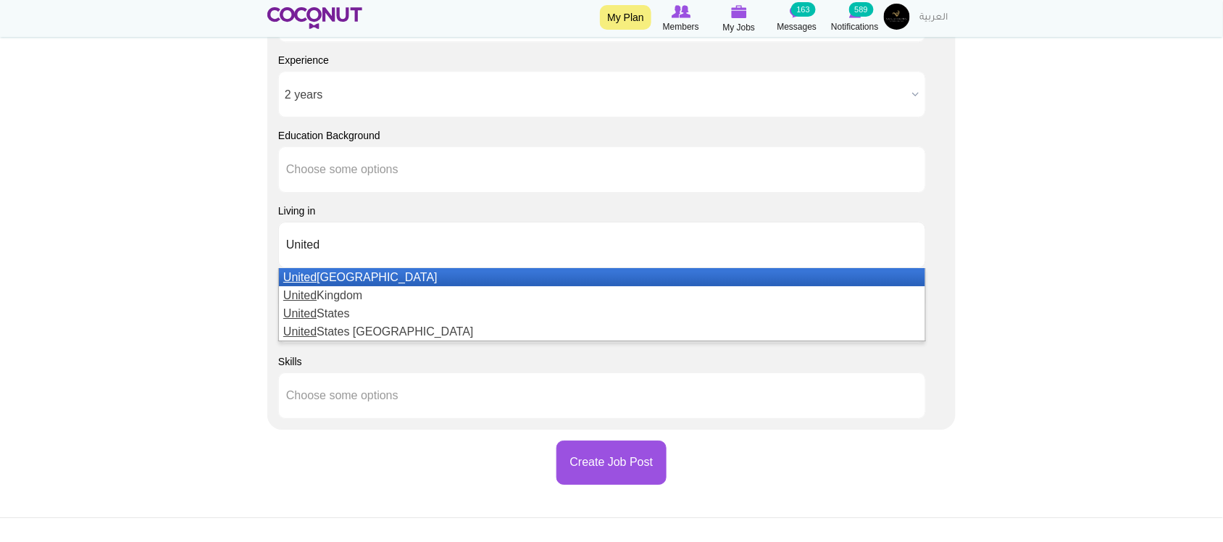
type input "United"
click at [328, 283] on li "[GEOGRAPHIC_DATA]" at bounding box center [602, 277] width 646 height 18
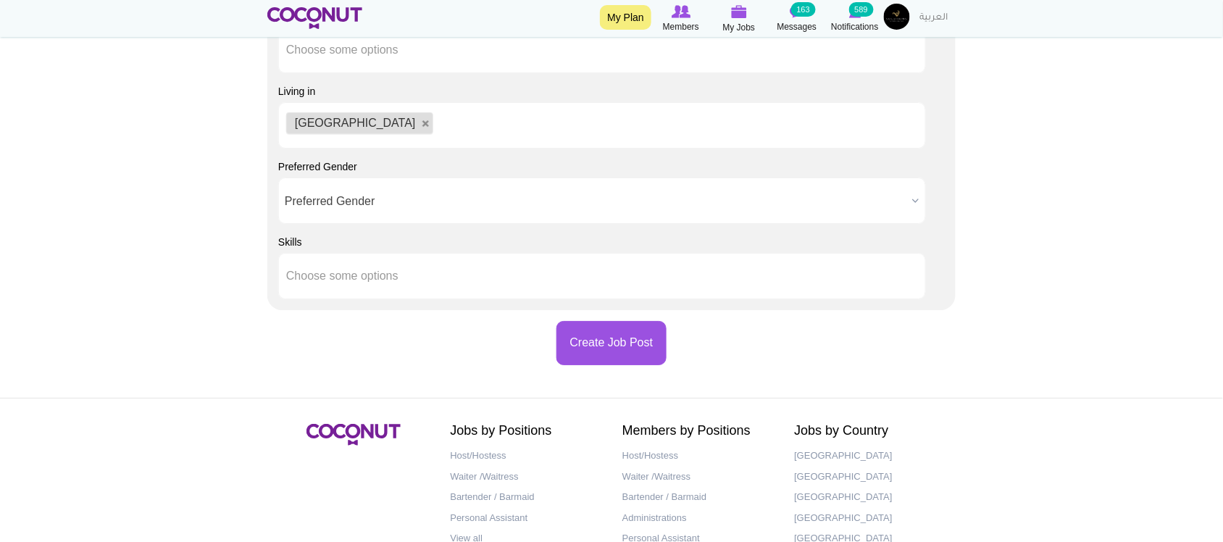
scroll to position [1541, 0]
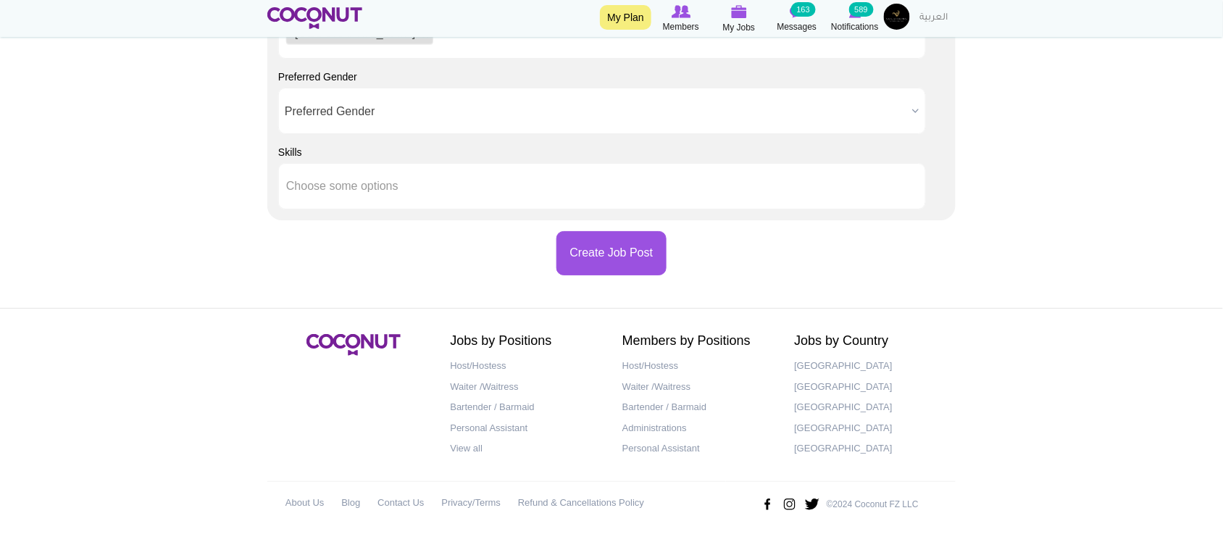
click at [349, 113] on span "Preferred Gender" at bounding box center [596, 111] width 622 height 46
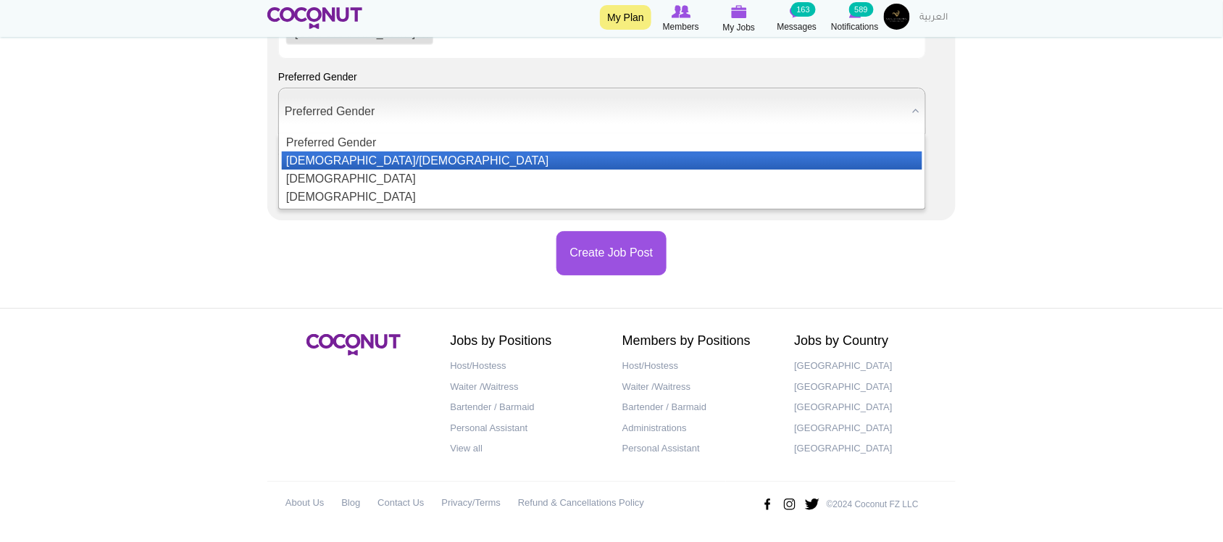
click at [331, 157] on li "[DEMOGRAPHIC_DATA]/[DEMOGRAPHIC_DATA]" at bounding box center [602, 160] width 641 height 18
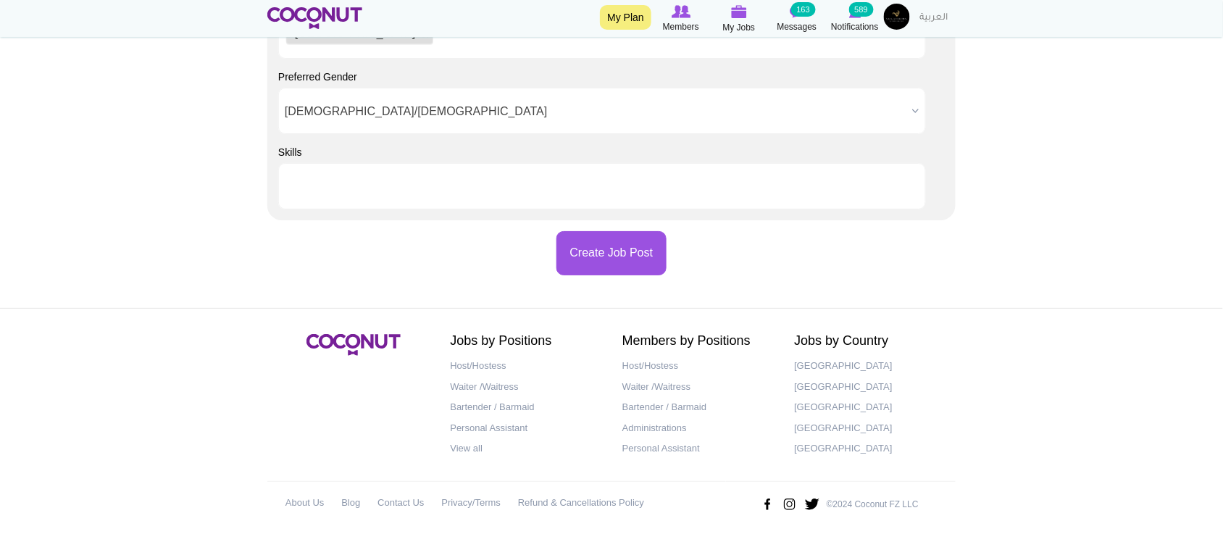
click at [328, 175] on li at bounding box center [351, 186] width 130 height 30
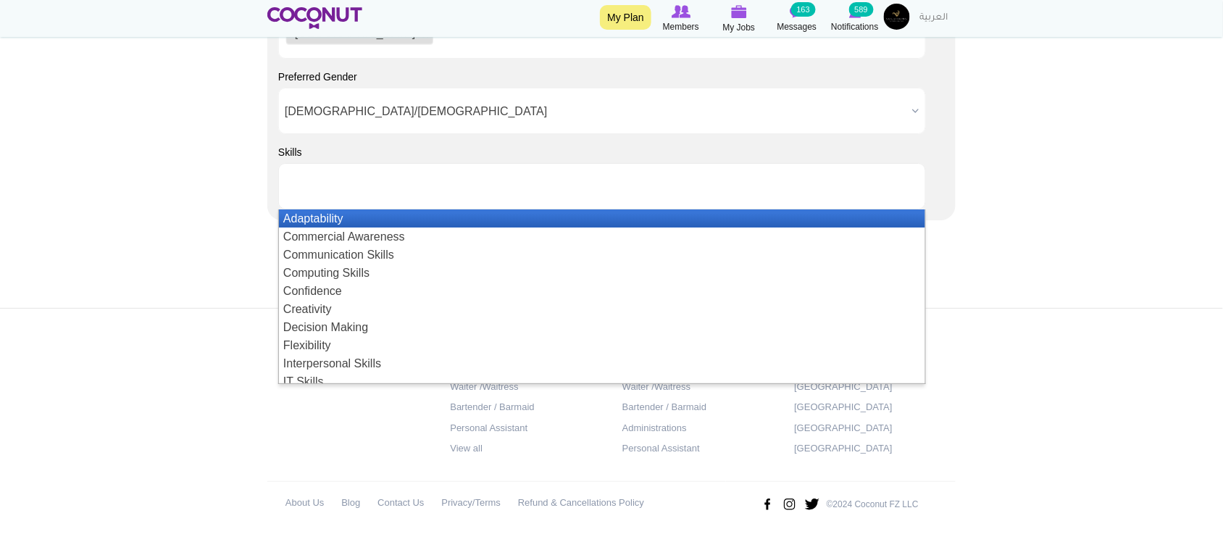
click at [335, 223] on li "Adaptability" at bounding box center [602, 218] width 646 height 18
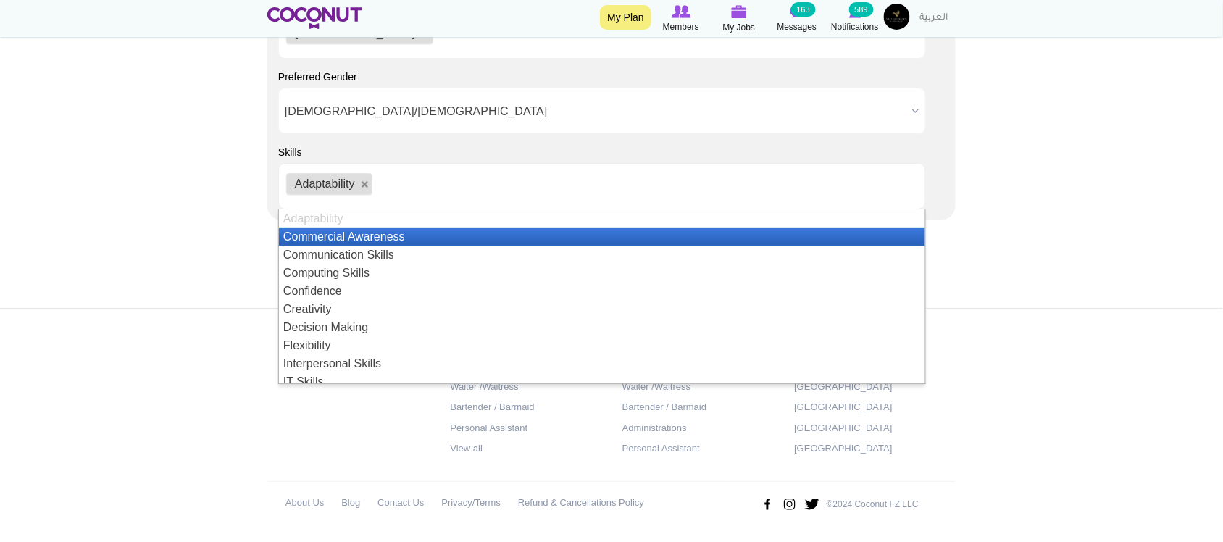
click at [465, 189] on ul "Adaptability" at bounding box center [602, 186] width 648 height 46
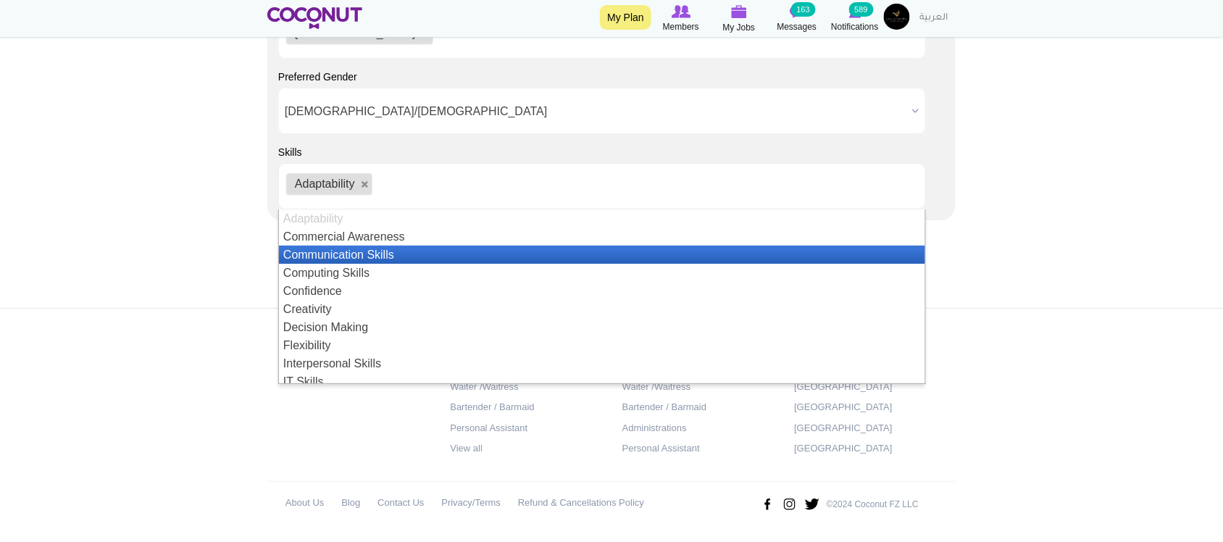
click at [355, 254] on li "Communication Skills" at bounding box center [602, 255] width 646 height 18
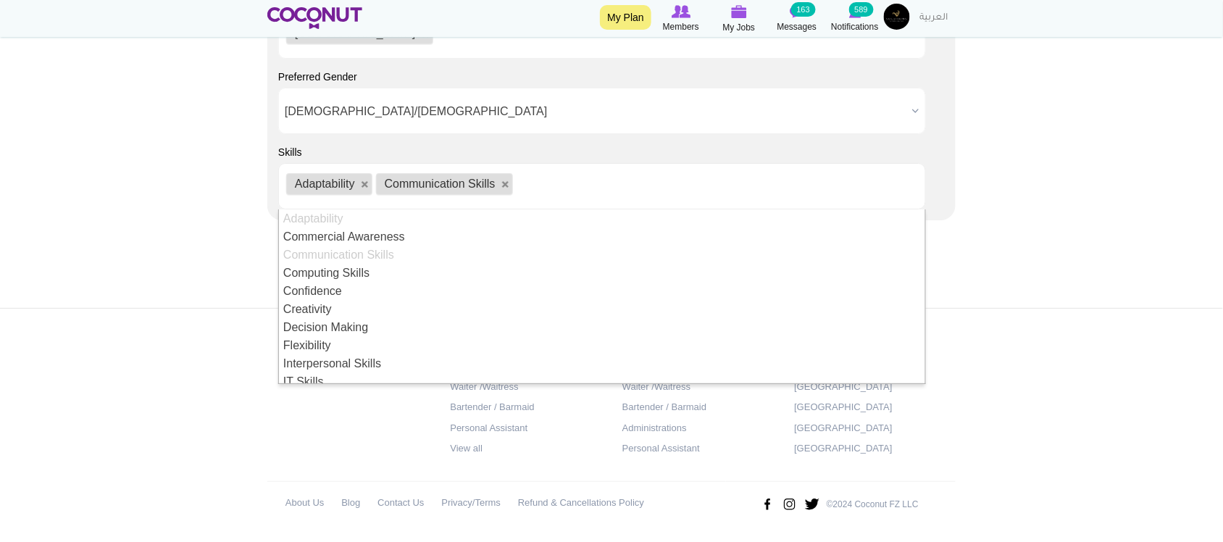
click at [559, 178] on ul "Adaptability Communication Skills" at bounding box center [602, 186] width 648 height 46
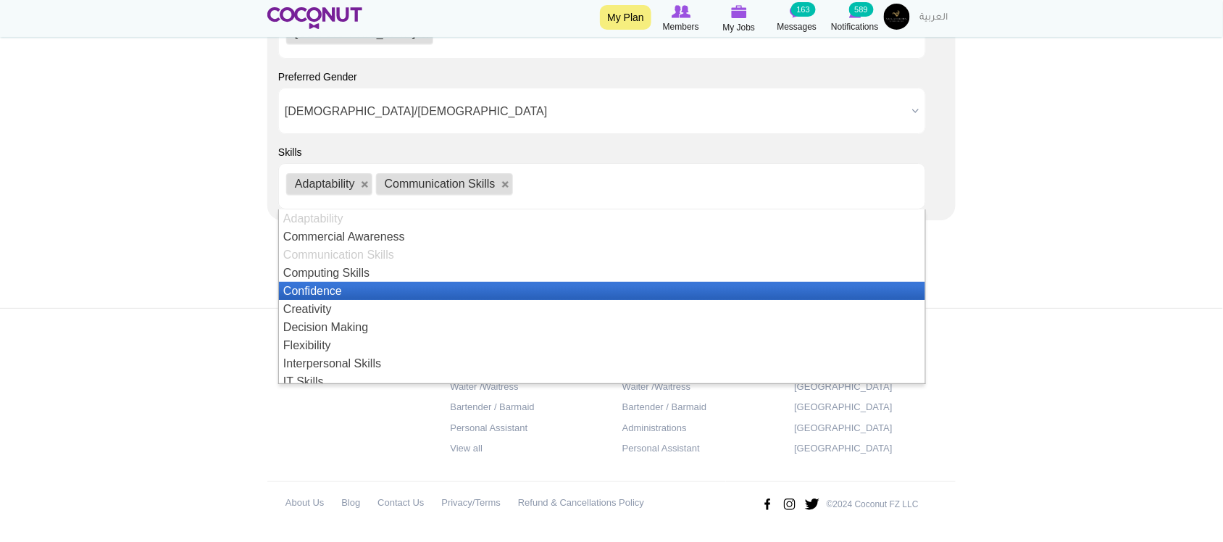
click at [322, 290] on li "Confidence" at bounding box center [602, 291] width 646 height 18
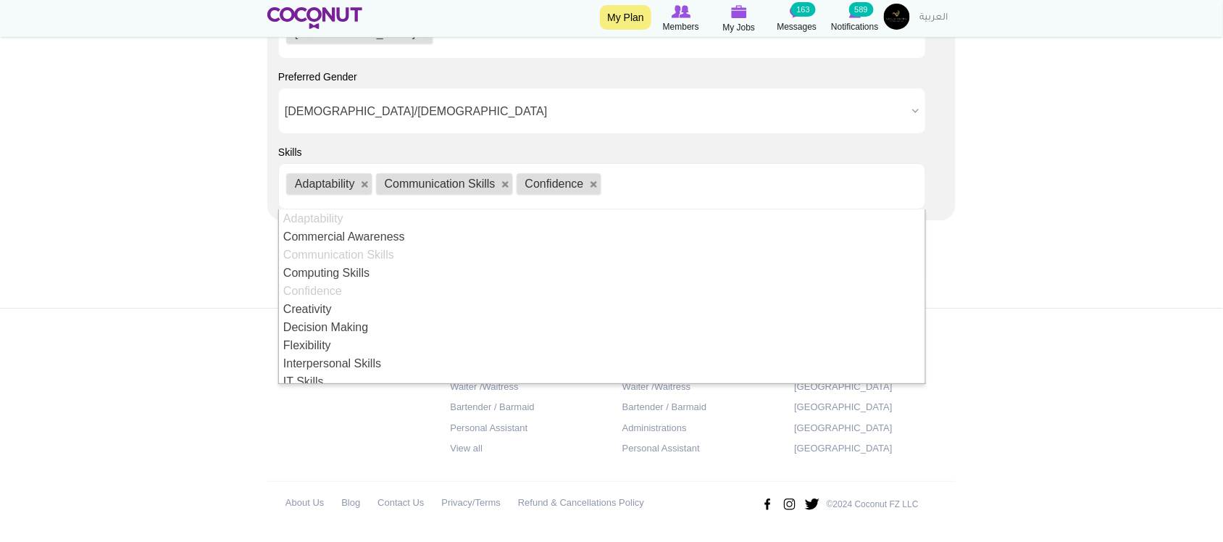
click at [658, 170] on ul "Adaptability Communication Skills Confidence" at bounding box center [602, 186] width 648 height 46
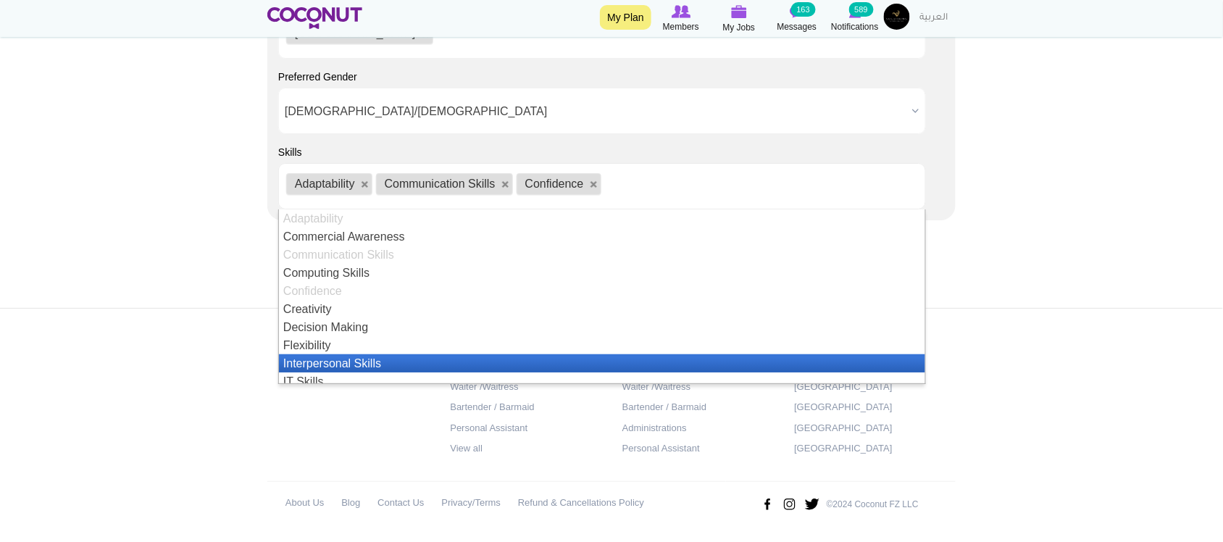
click at [355, 357] on li "Interpersonal Skills" at bounding box center [602, 363] width 646 height 18
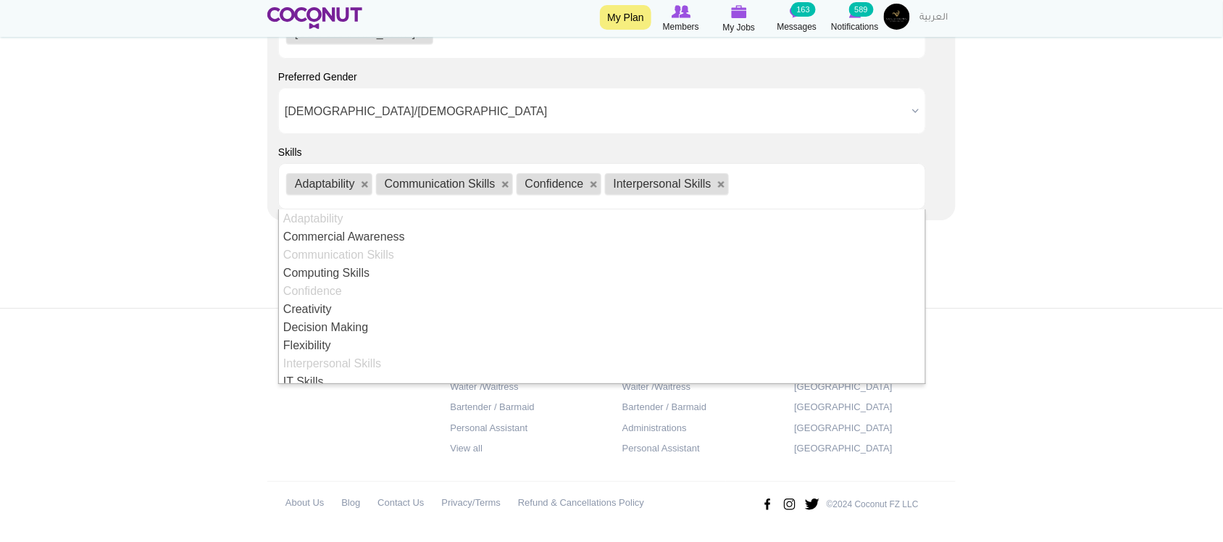
click at [776, 193] on ul "Adaptability Communication Skills Confidence Interpersonal Skills" at bounding box center [602, 186] width 648 height 46
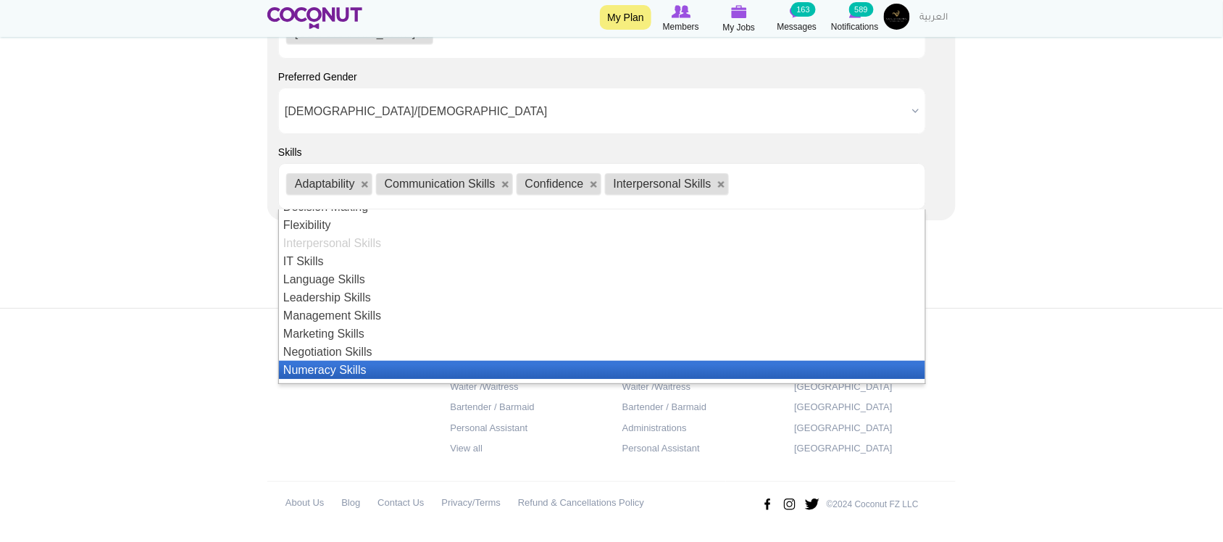
scroll to position [241, 0]
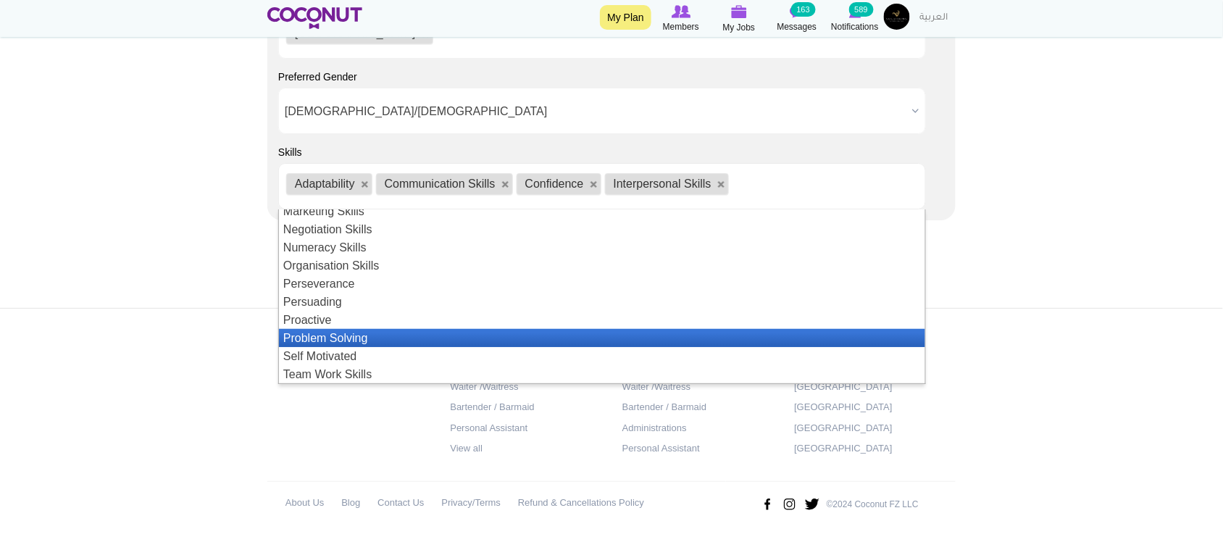
click at [357, 341] on li "Problem Solving" at bounding box center [602, 338] width 646 height 18
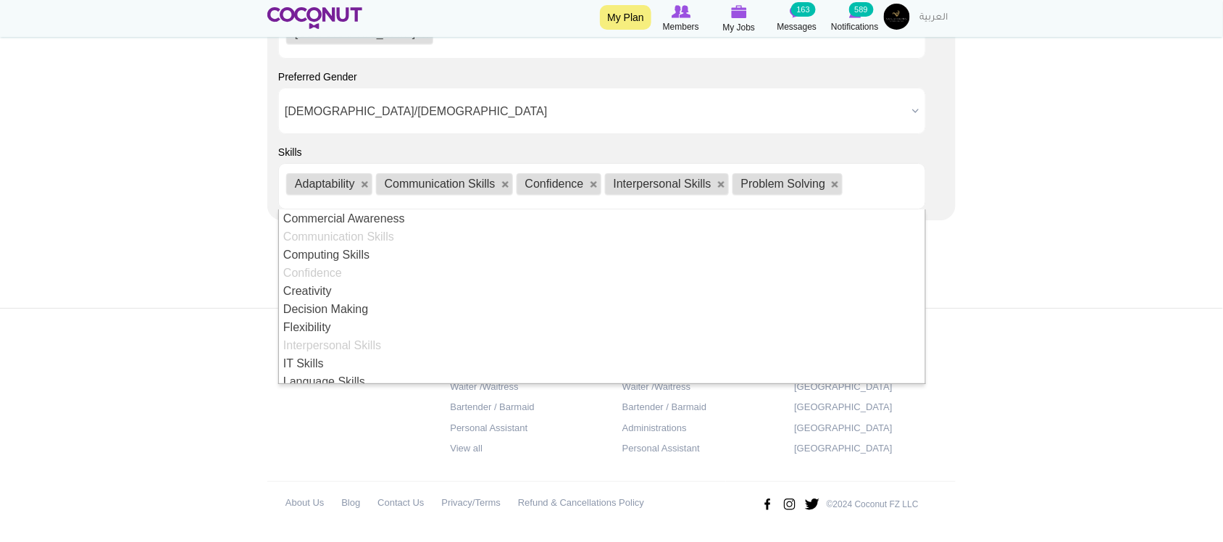
click at [888, 183] on ul "Adaptability Communication Skills Confidence Interpersonal Skills Problem Solvi…" at bounding box center [602, 186] width 648 height 46
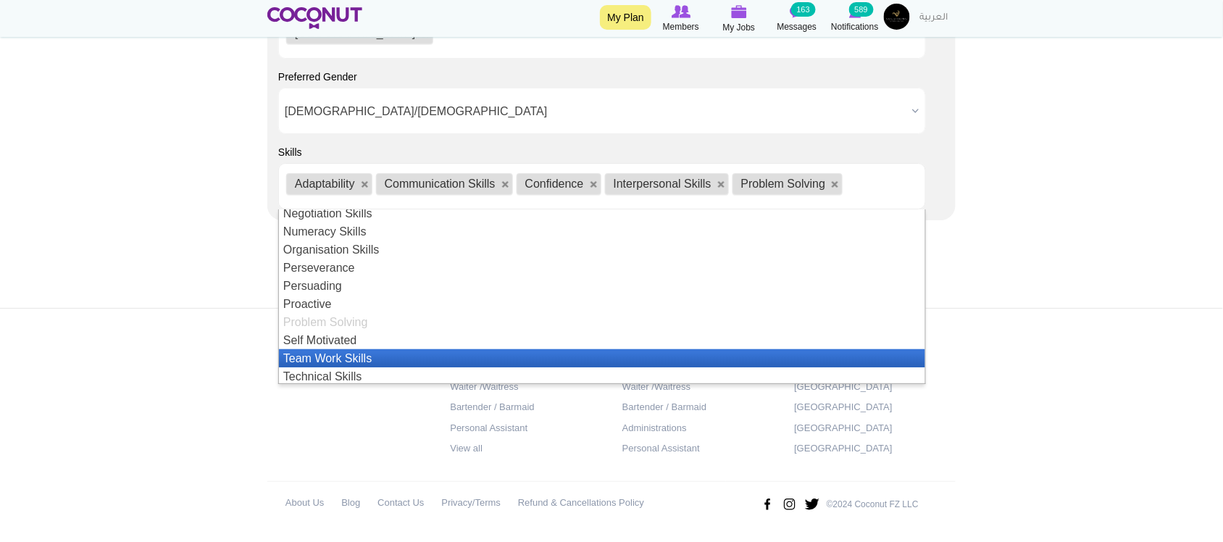
click at [342, 359] on li "Team Work Skills" at bounding box center [602, 358] width 646 height 18
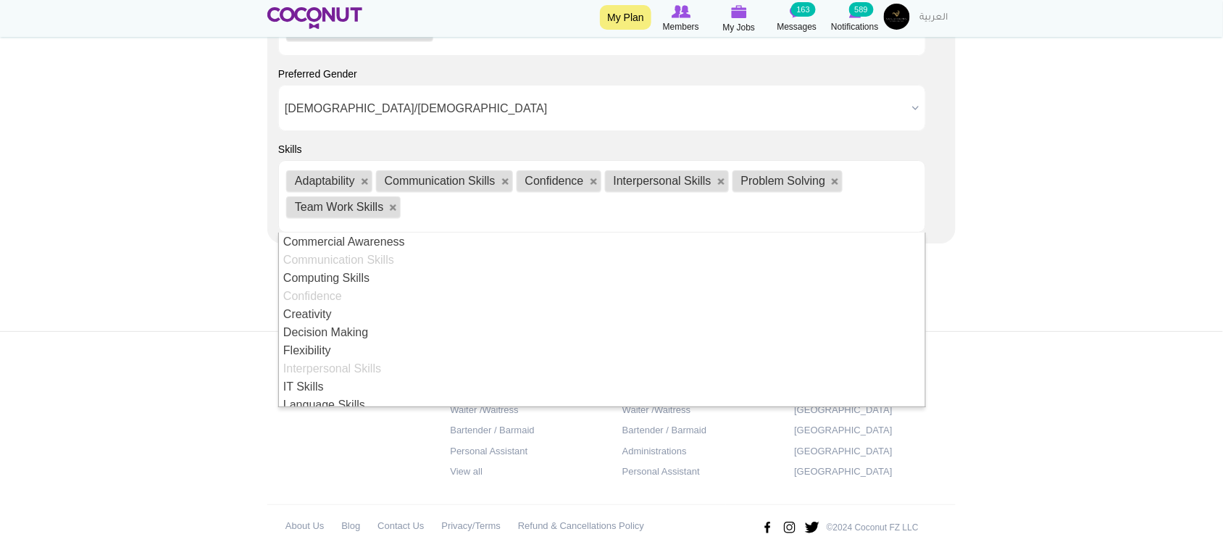
click at [855, 221] on ul "Adaptability Communication Skills Confidence Interpersonal Skills Problem Solvi…" at bounding box center [602, 196] width 648 height 72
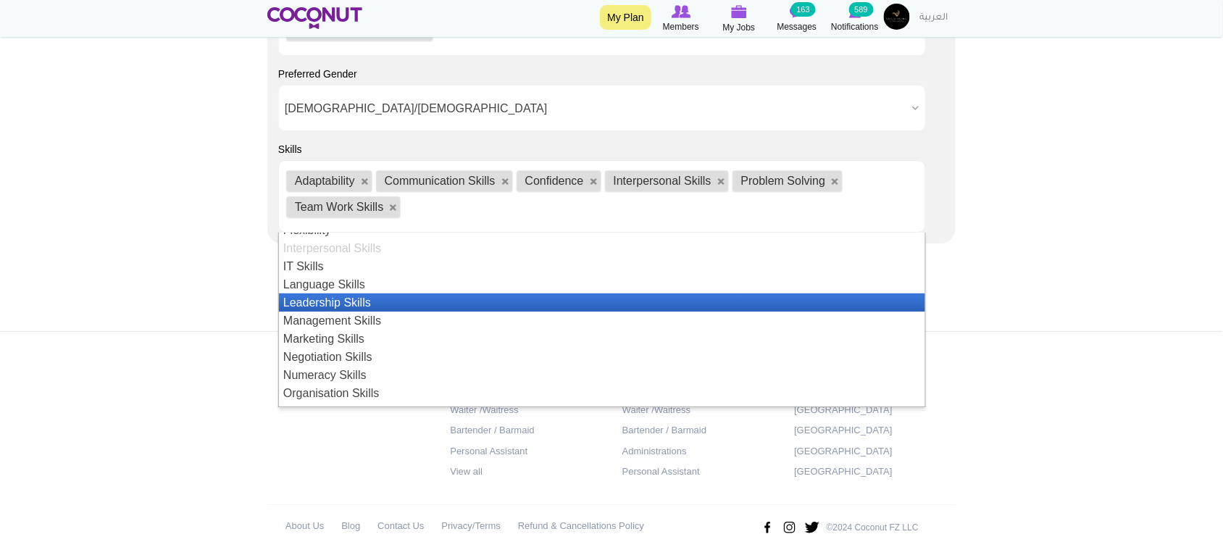
scroll to position [259, 0]
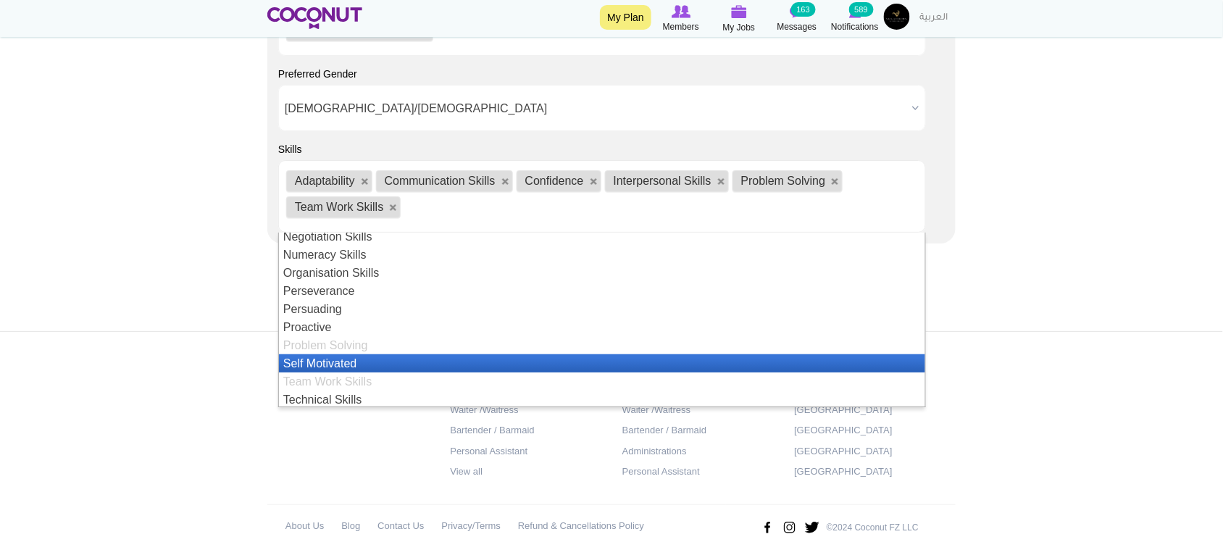
click at [371, 367] on li "Self Motivated" at bounding box center [602, 363] width 646 height 18
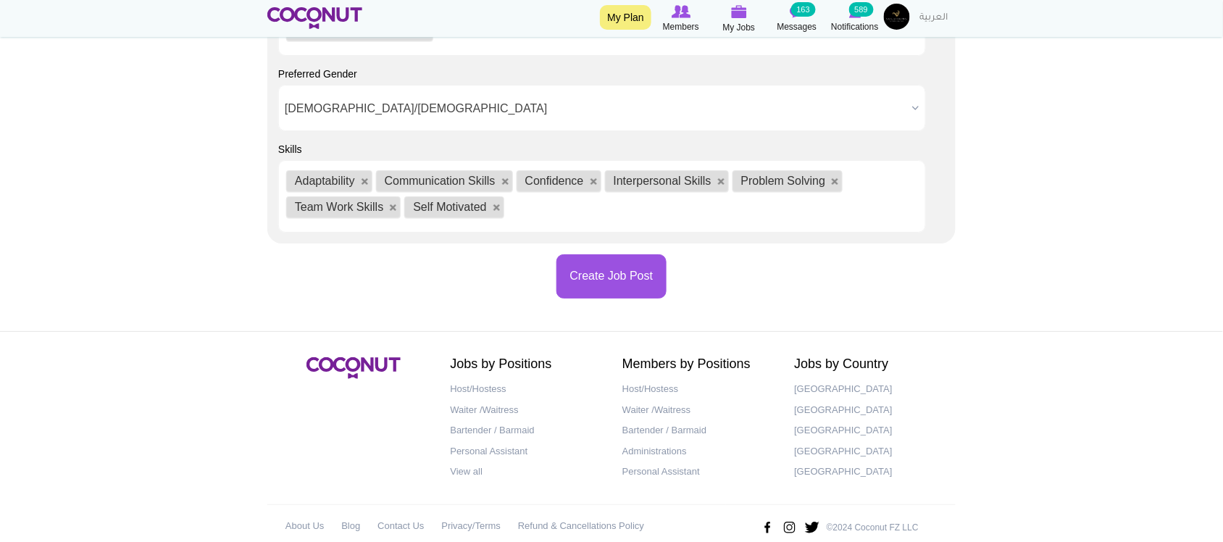
scroll to position [18, 0]
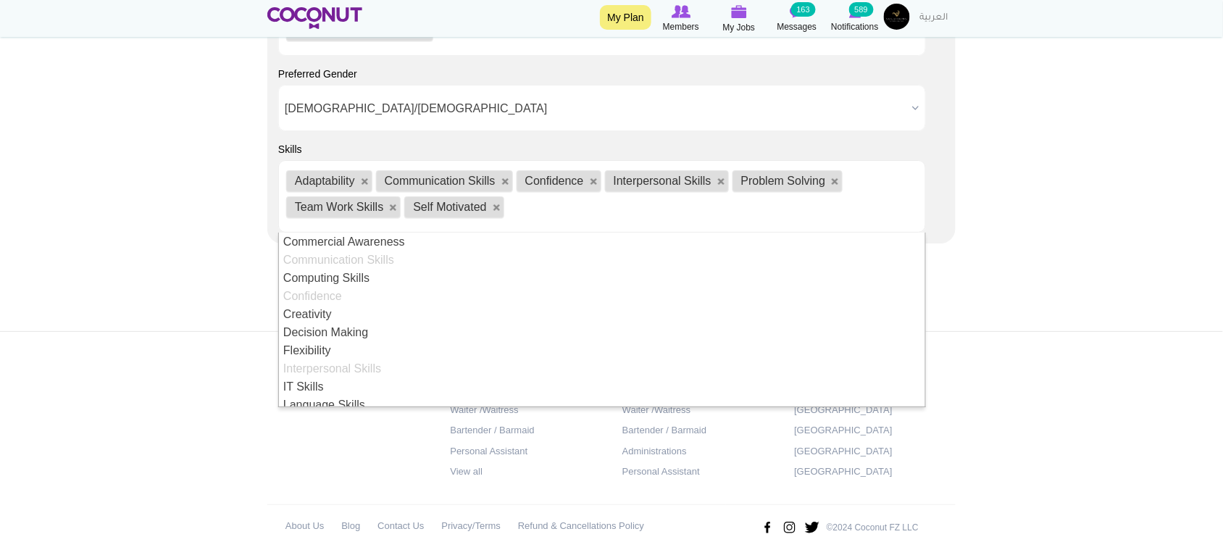
click at [585, 207] on ul "Adaptability Communication Skills Confidence Interpersonal Skills Problem Solvi…" at bounding box center [602, 196] width 648 height 72
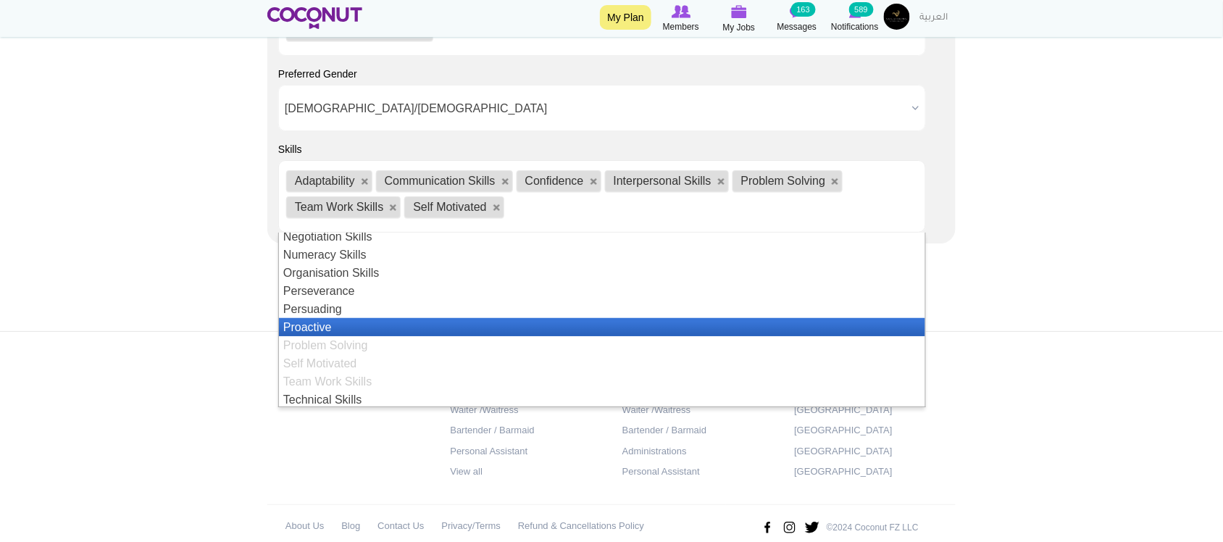
click at [343, 325] on li "Proactive" at bounding box center [602, 327] width 646 height 18
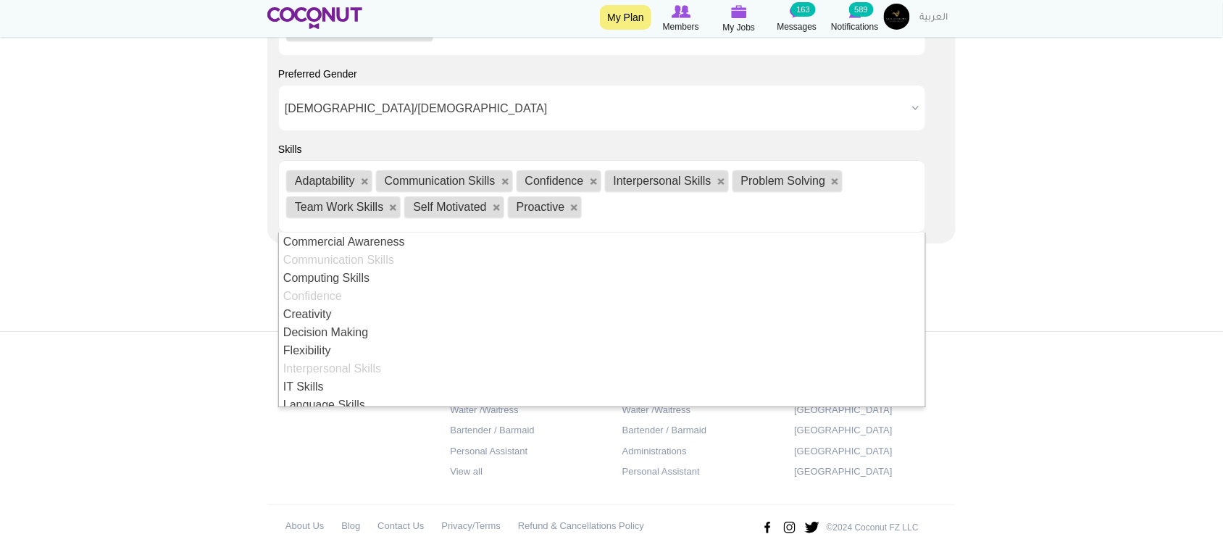
click at [735, 210] on ul "Adaptability Communication Skills Confidence Interpersonal Skills Problem Solvi…" at bounding box center [602, 196] width 648 height 72
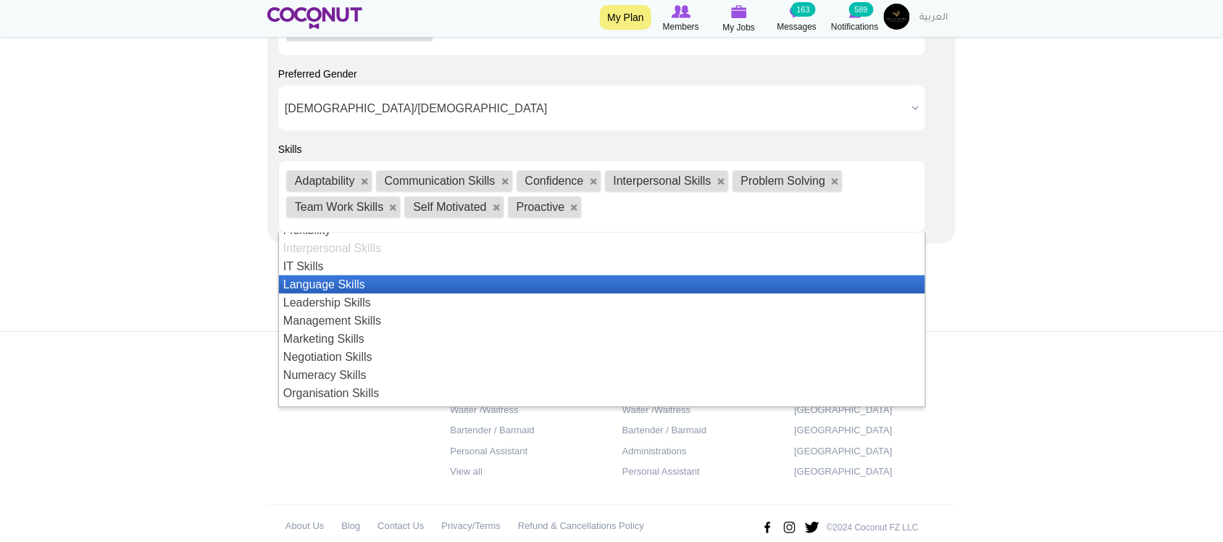
scroll to position [315, 0]
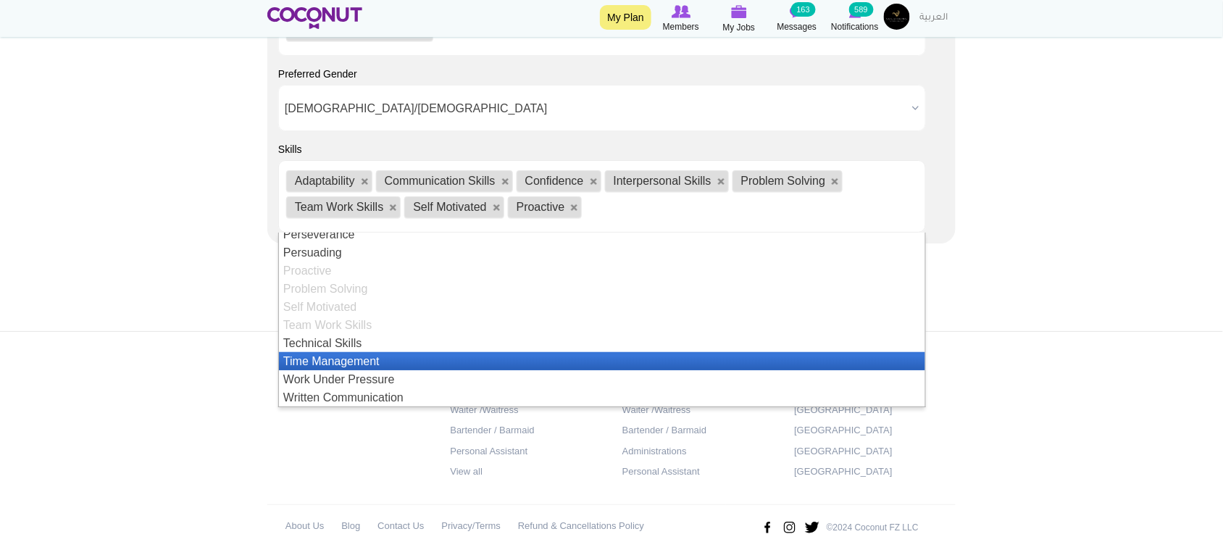
click at [355, 370] on li "Time Management" at bounding box center [602, 361] width 646 height 18
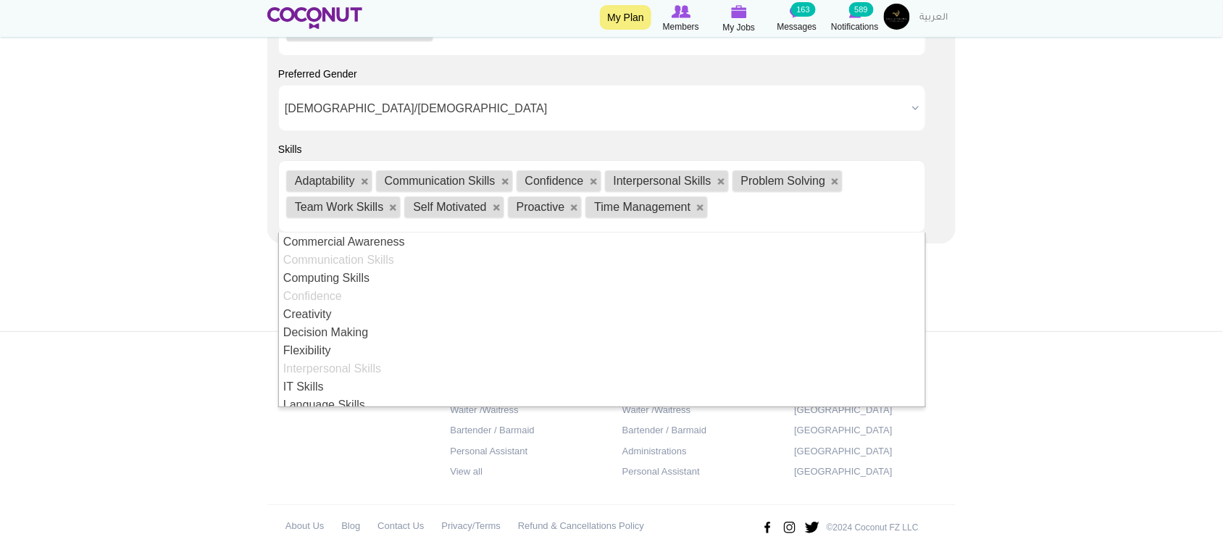
click at [766, 212] on ul "Adaptability Communication Skills Confidence Interpersonal Skills Problem Solvi…" at bounding box center [602, 196] width 648 height 72
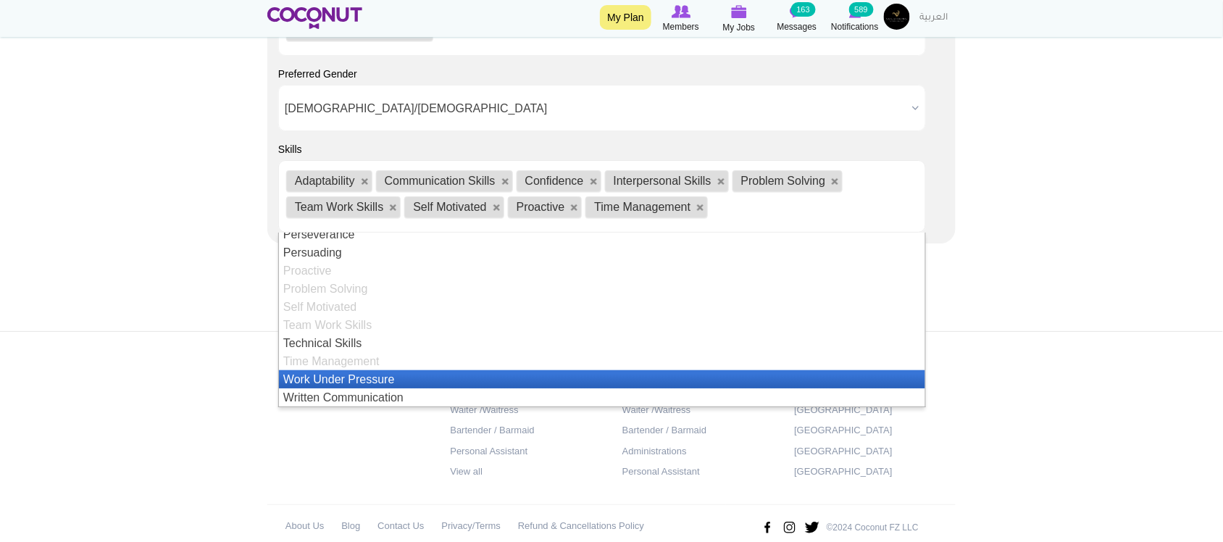
click at [390, 378] on li "Work Under Pressure" at bounding box center [602, 379] width 646 height 18
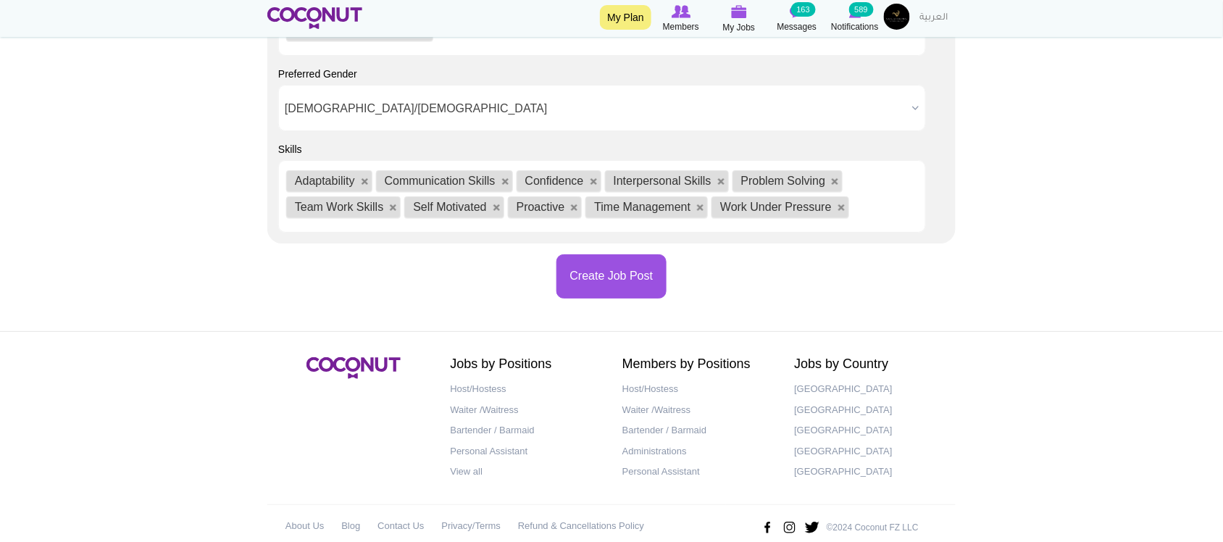
scroll to position [18, 0]
click at [160, 345] on footer "Jobs by Positions Host/Hostess Waiter /Waitress Bartender / Barmaid Personal As…" at bounding box center [611, 448] width 1223 height 234
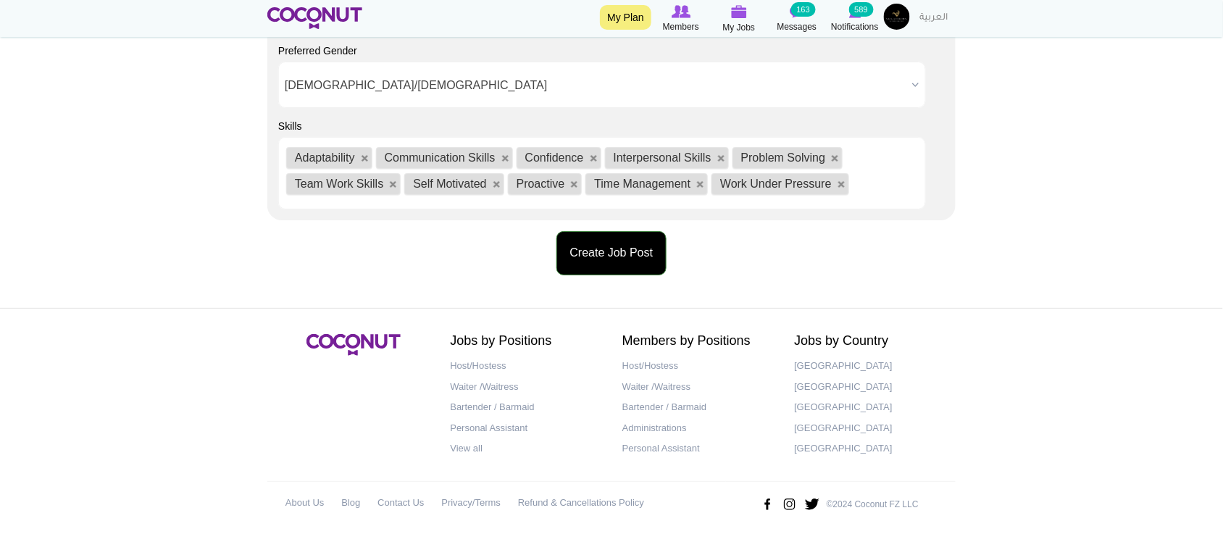
click at [583, 245] on button "Create Job Post" at bounding box center [611, 253] width 111 height 44
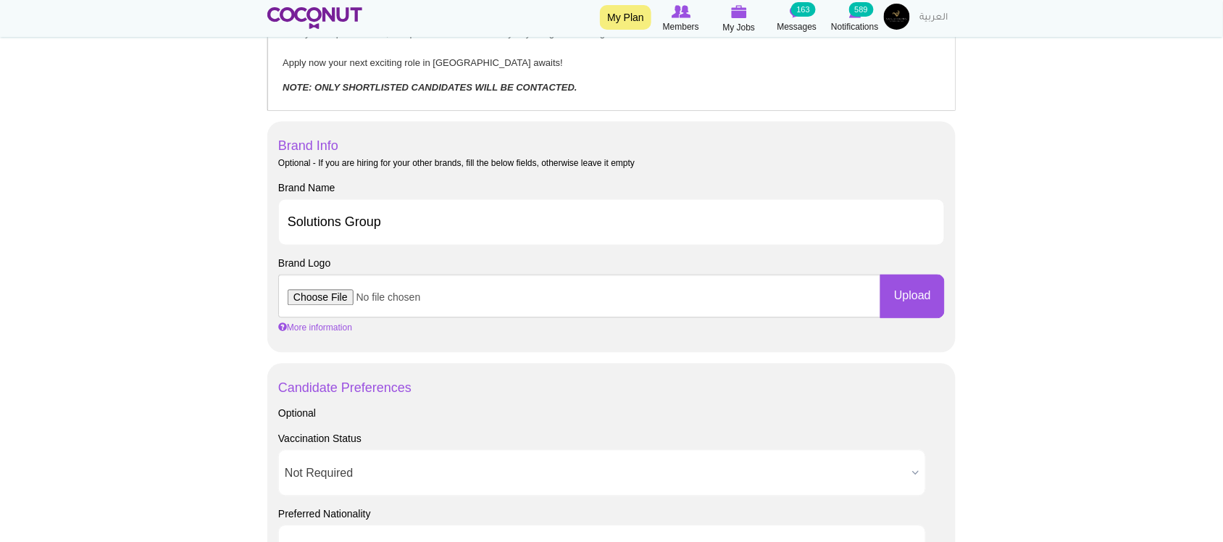
scroll to position [128, 0]
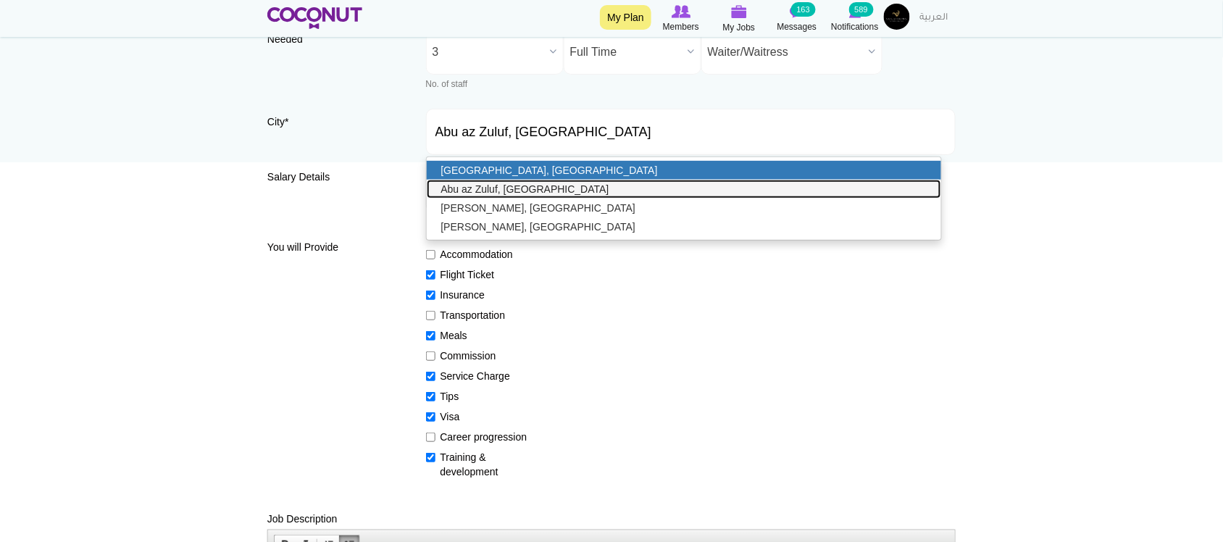
click at [491, 181] on link "Abu az Zuluf, Qatar" at bounding box center [684, 189] width 515 height 19
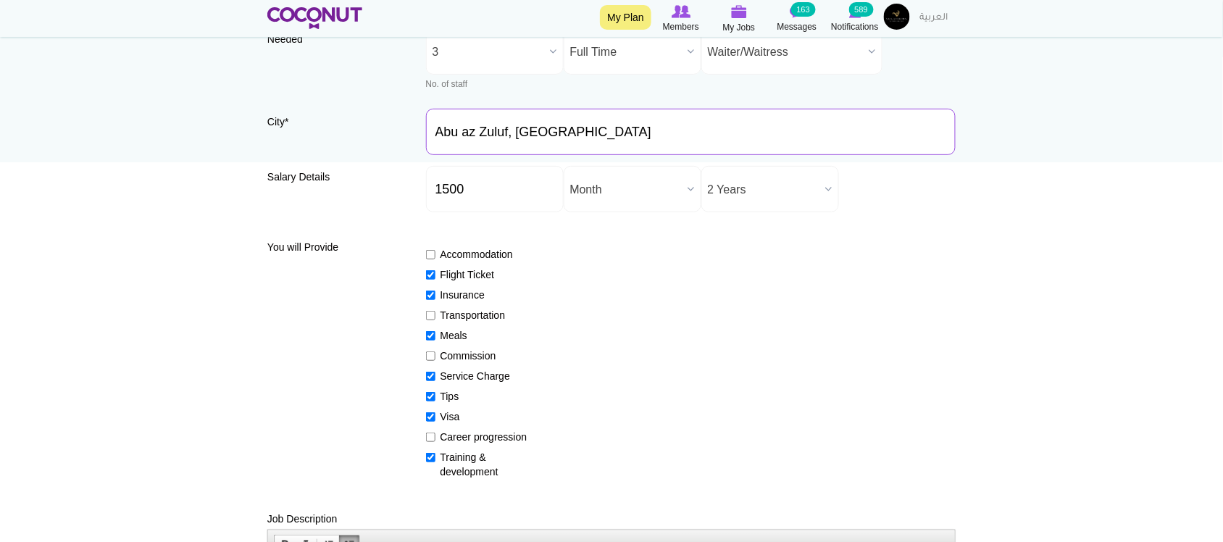
drag, startPoint x: 567, startPoint y: 136, endPoint x: 519, endPoint y: 133, distance: 48.6
click at [569, 136] on input "Abu az Zuluf, Qatar" at bounding box center [691, 132] width 530 height 46
drag, startPoint x: 519, startPoint y: 133, endPoint x: 399, endPoint y: 131, distance: 119.6
click at [404, 138] on div "City * Abu az Zuluf, Qatar City field is required." at bounding box center [611, 132] width 688 height 46
type input "[GEOGRAPHIC_DATA], [GEOGRAPHIC_DATA]"
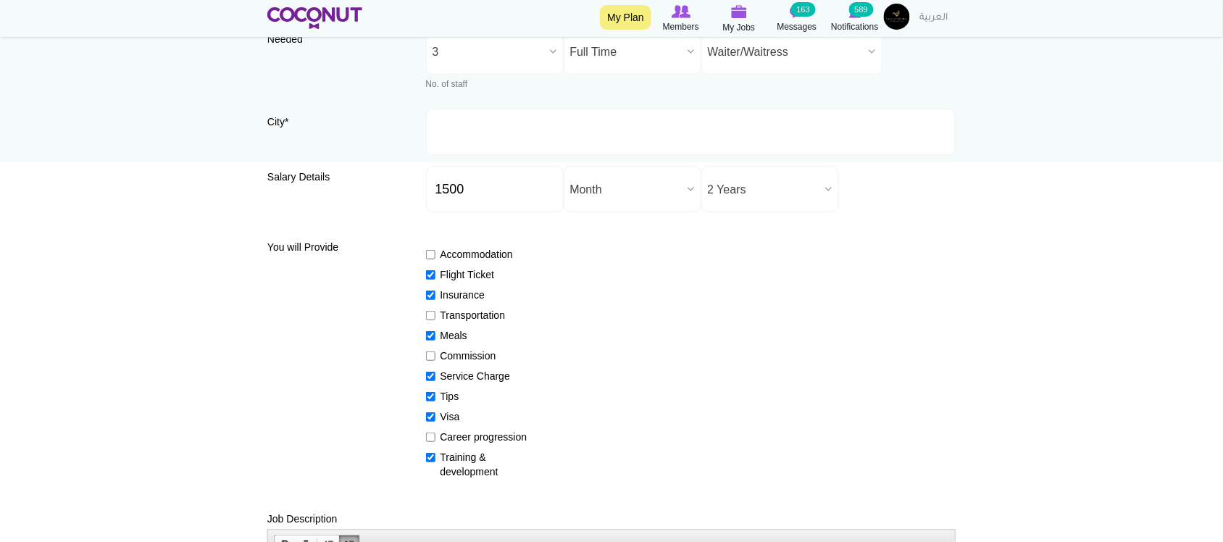
click at [540, 130] on input "City *" at bounding box center [691, 132] width 530 height 46
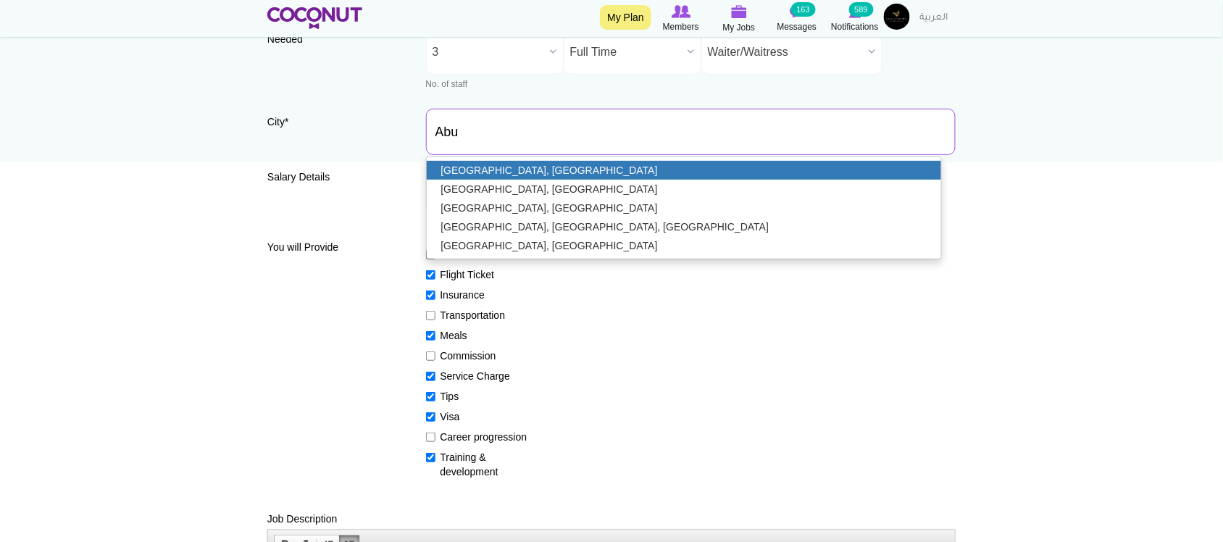
type input "[GEOGRAPHIC_DATA], [GEOGRAPHIC_DATA]"
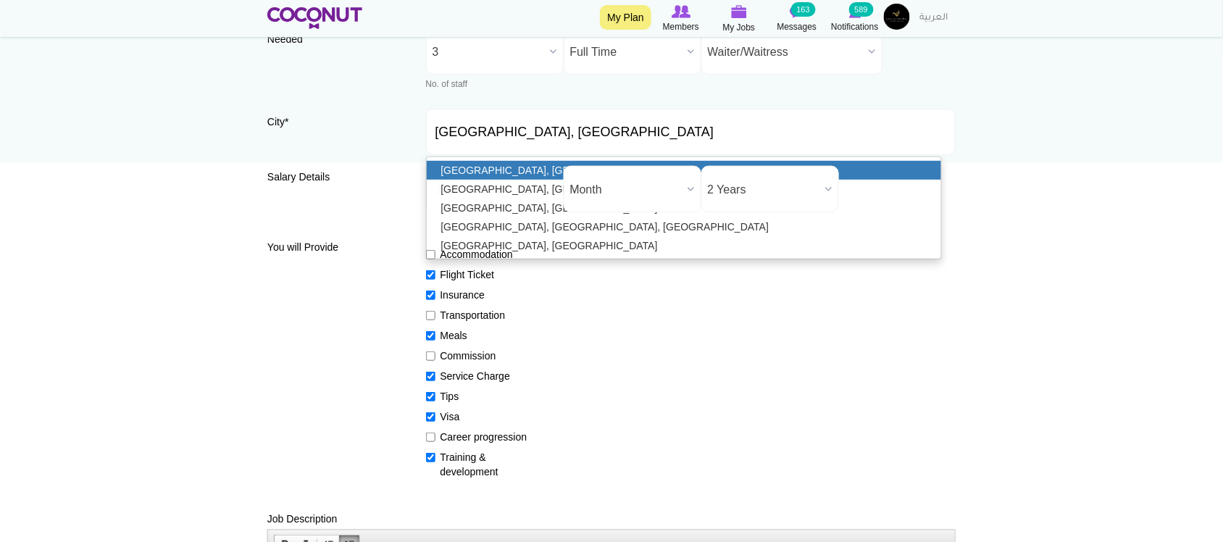
click at [475, 175] on link "[GEOGRAPHIC_DATA], [GEOGRAPHIC_DATA]" at bounding box center [684, 170] width 515 height 19
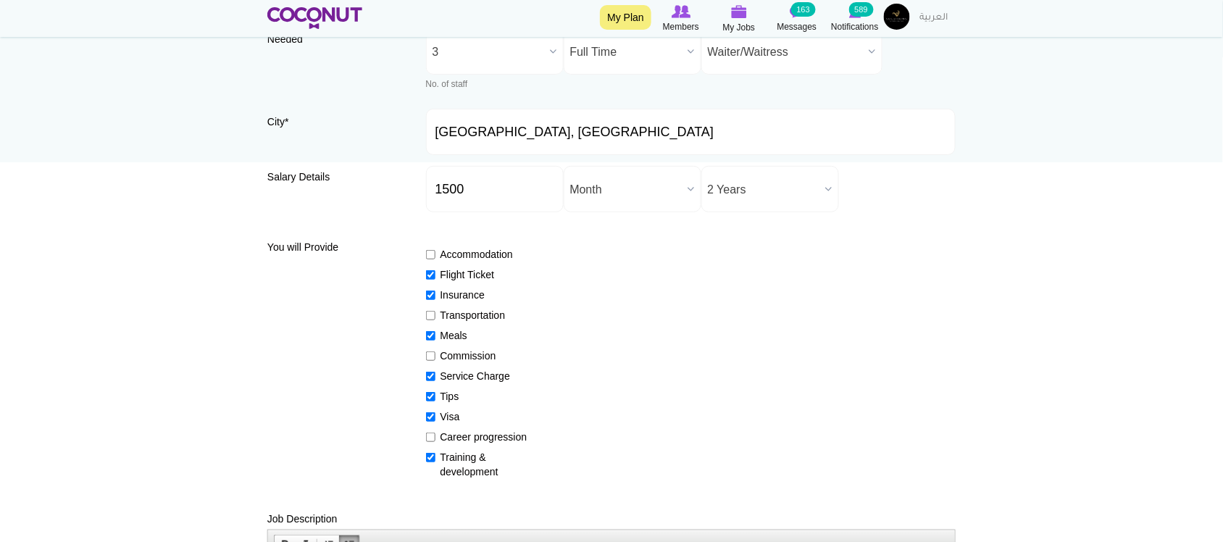
click at [370, 187] on div "Salary Details Salary ($) * 1500 Salary ($) field accepts only numbers. Salary …" at bounding box center [611, 194] width 688 height 57
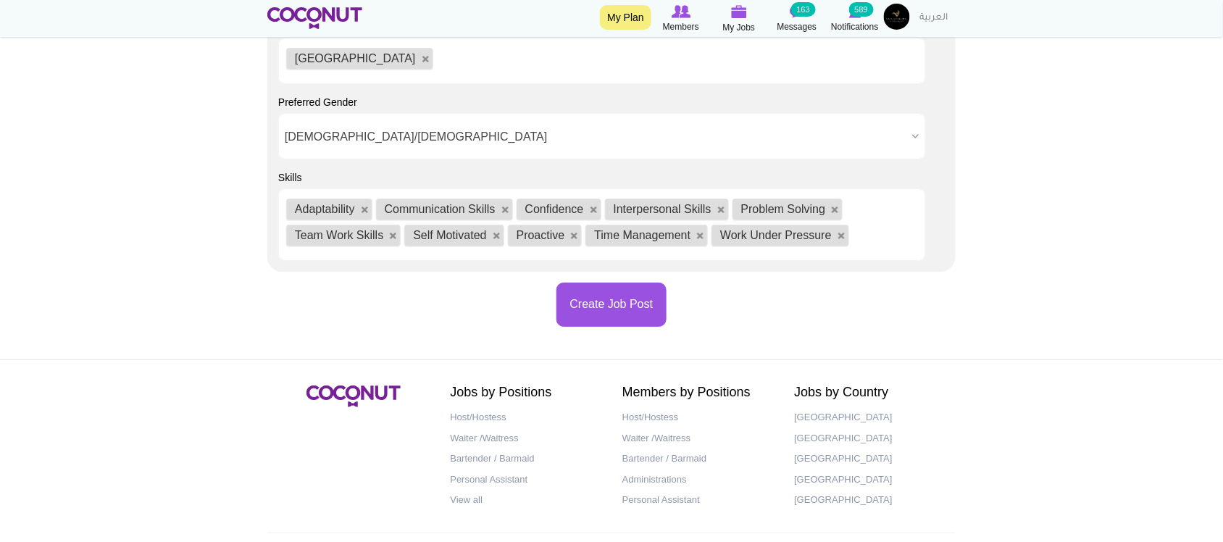
scroll to position [1567, 0]
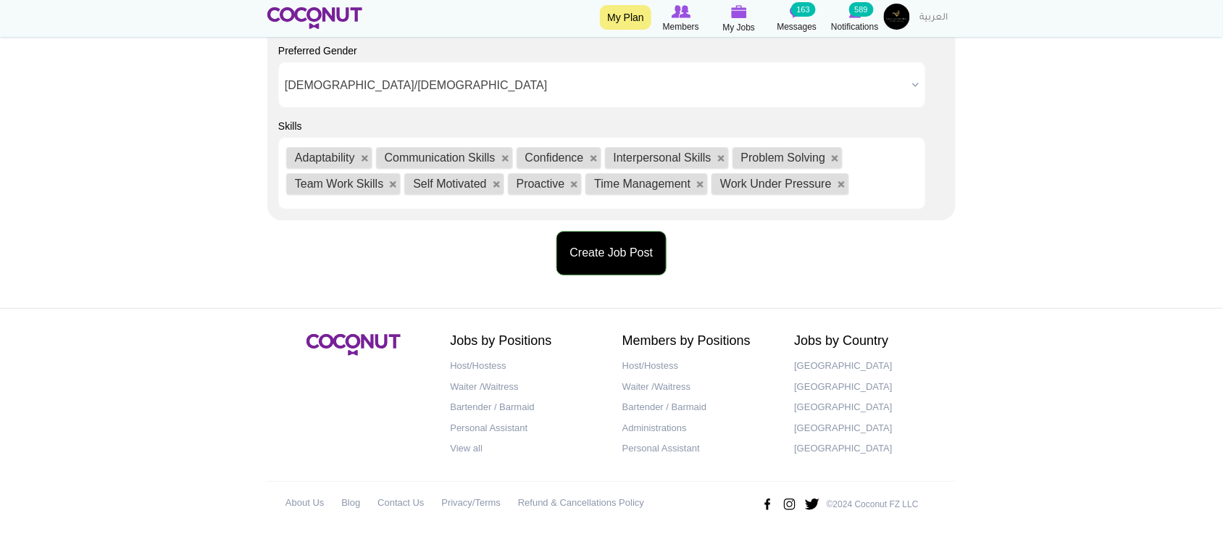
click at [645, 261] on button "Create Job Post" at bounding box center [611, 253] width 111 height 44
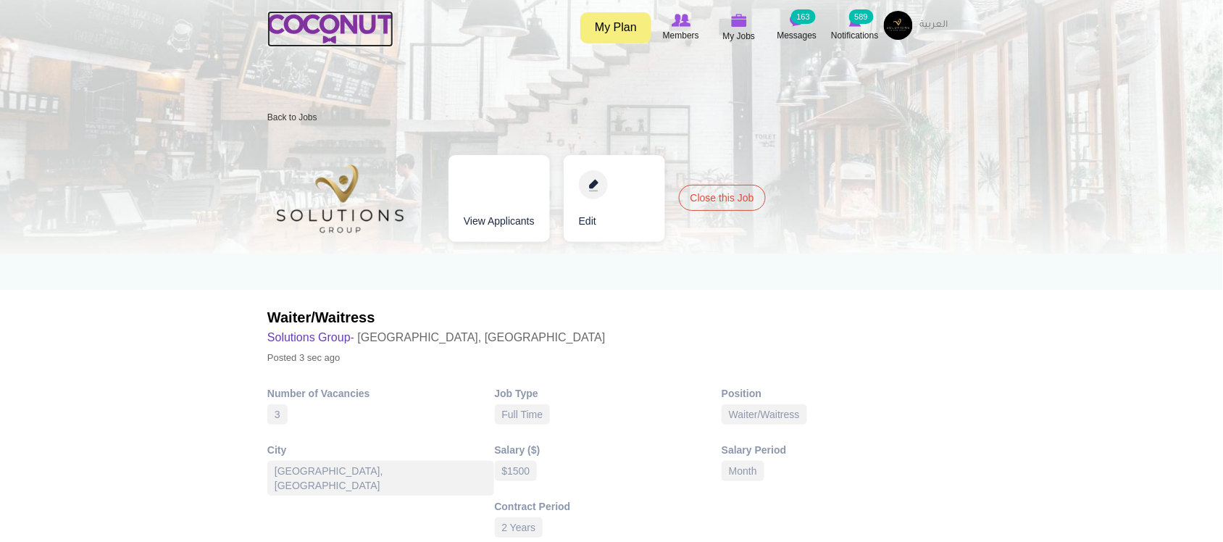
click at [374, 30] on img at bounding box center [330, 28] width 126 height 29
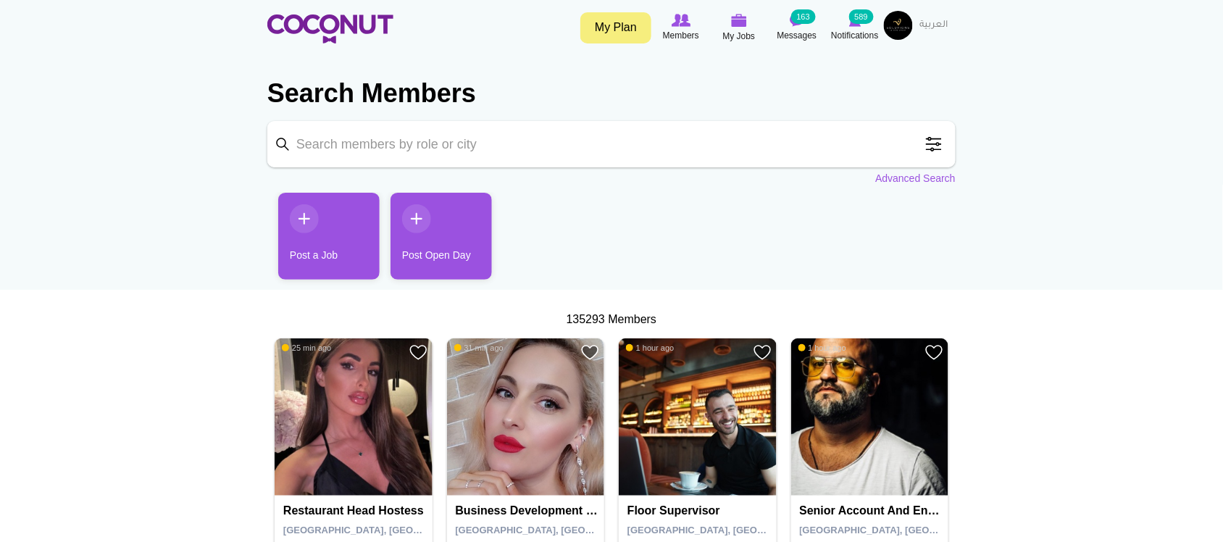
click at [425, 234] on link "Post Open Day" at bounding box center [441, 236] width 101 height 87
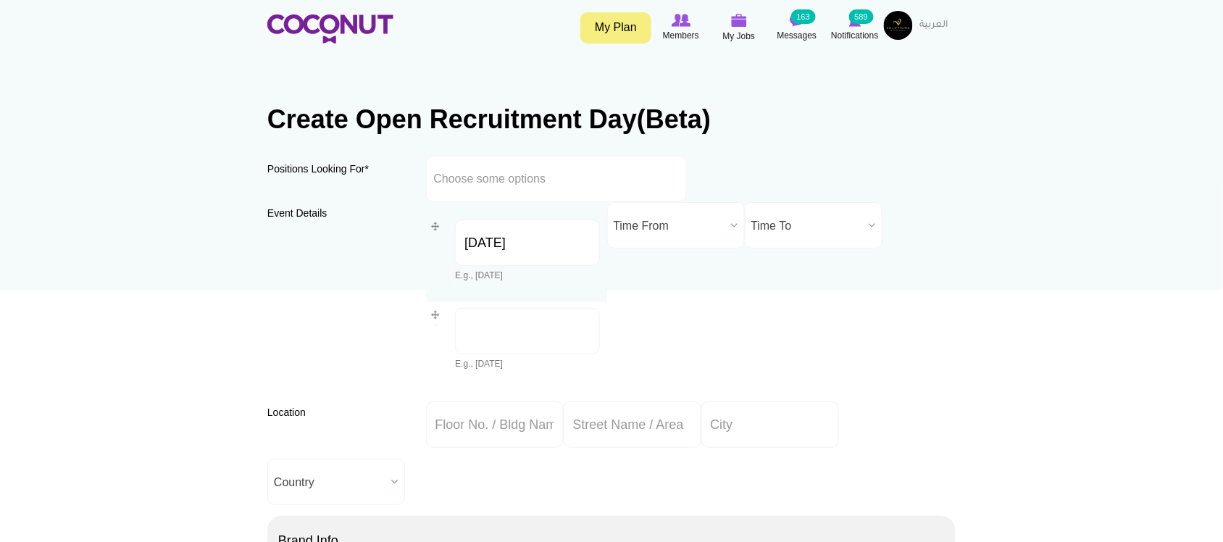
click at [297, 324] on div "Event Details Show row weights Date * Order Date * Order Date * Date * [DATE] E…" at bounding box center [611, 301] width 688 height 199
click at [523, 185] on input "text" at bounding box center [499, 178] width 130 height 13
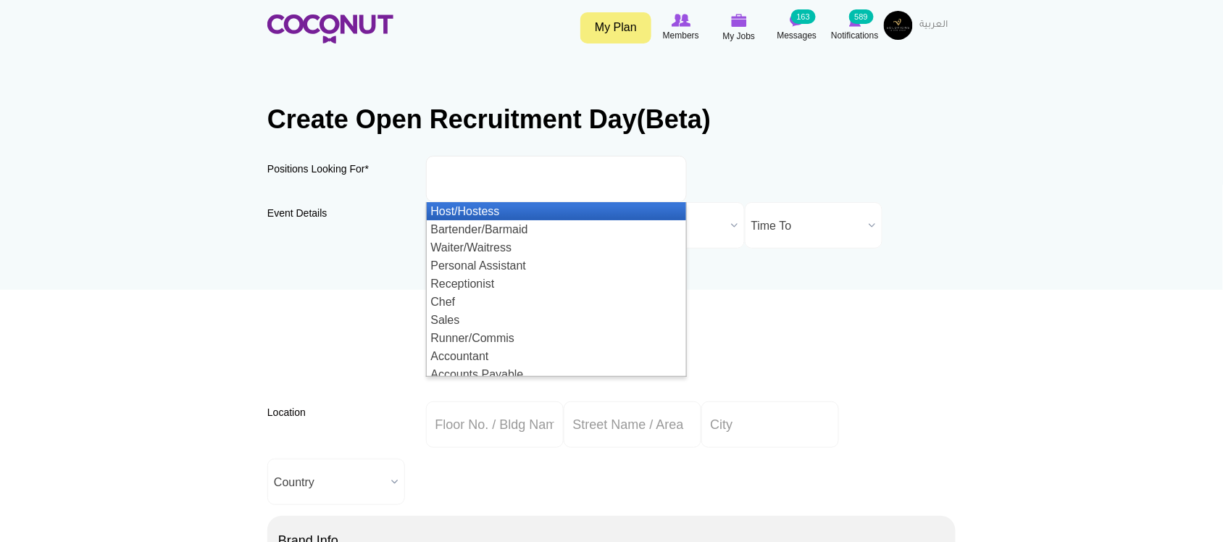
click at [476, 164] on li at bounding box center [499, 179] width 130 height 30
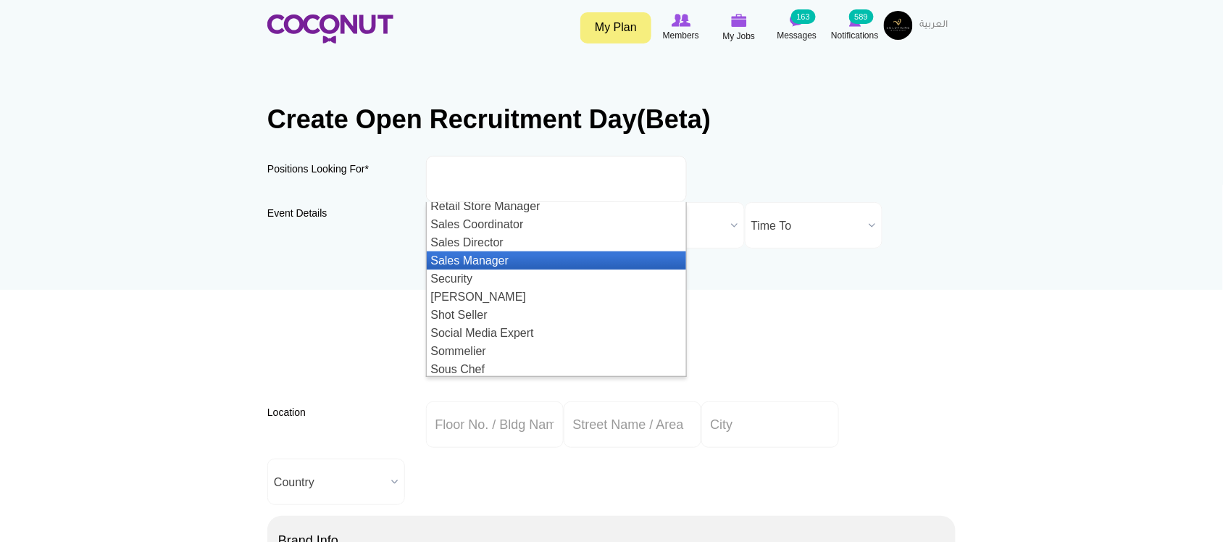
scroll to position [1638, 0]
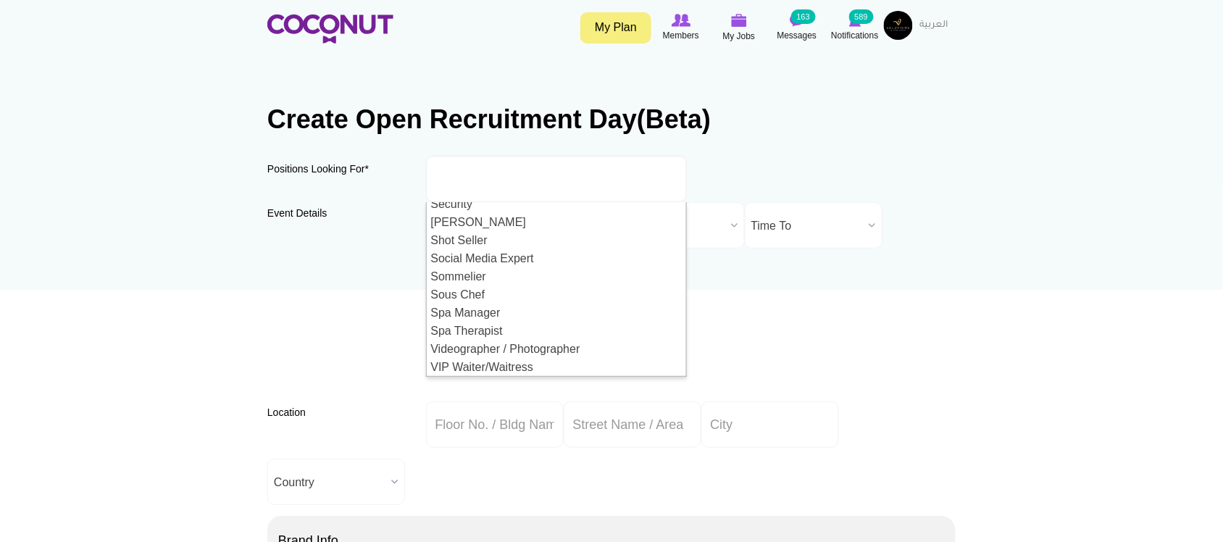
click at [370, 277] on div "Event Details Show row weights Date * Order Date * Order Date * Date * [DATE] E…" at bounding box center [611, 301] width 688 height 199
type input "Choose some options"
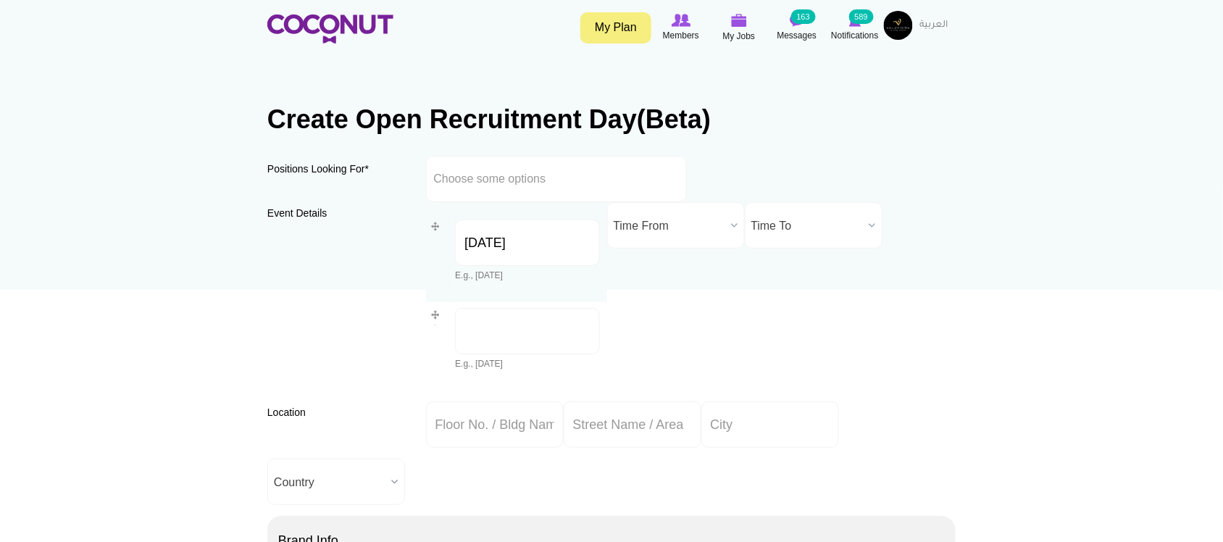
click at [330, 28] on img at bounding box center [330, 28] width 126 height 29
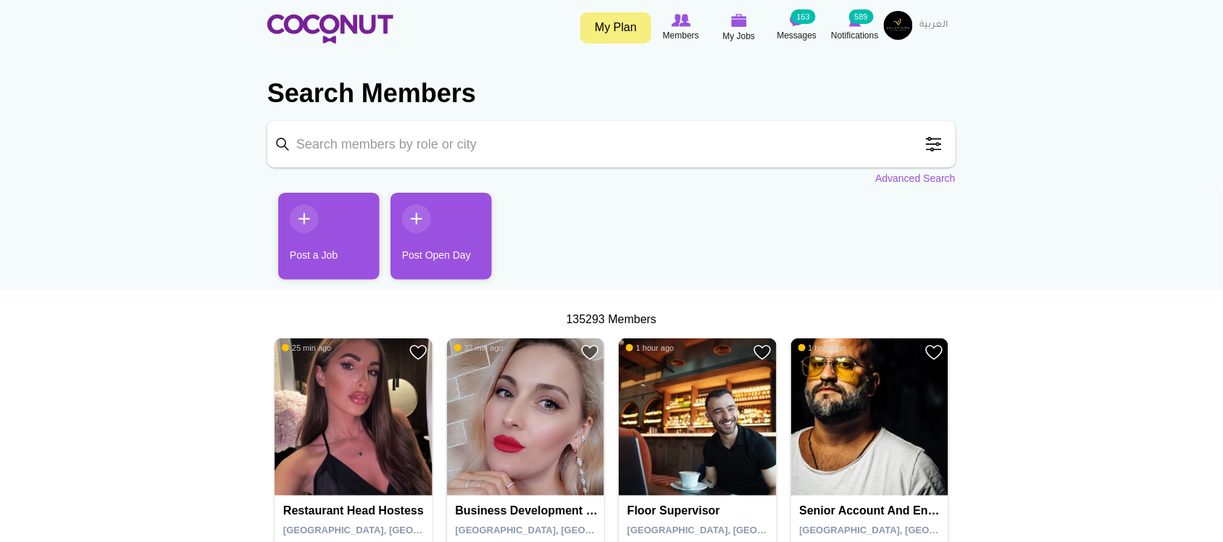
click at [315, 247] on link "Post a Job" at bounding box center [328, 236] width 101 height 87
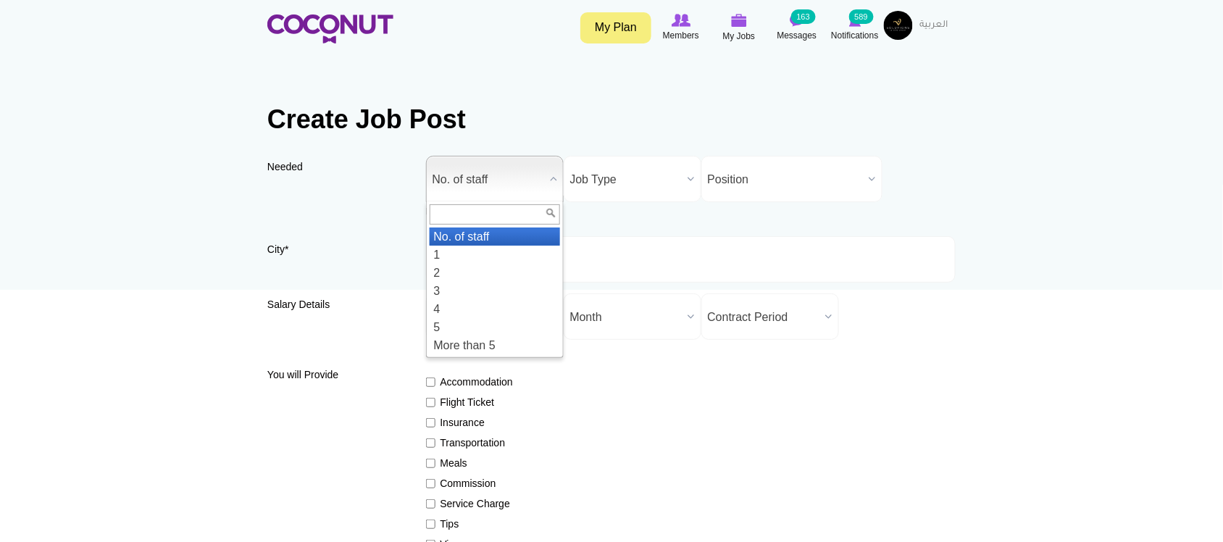
click at [504, 189] on span "No. of staff" at bounding box center [489, 180] width 112 height 46
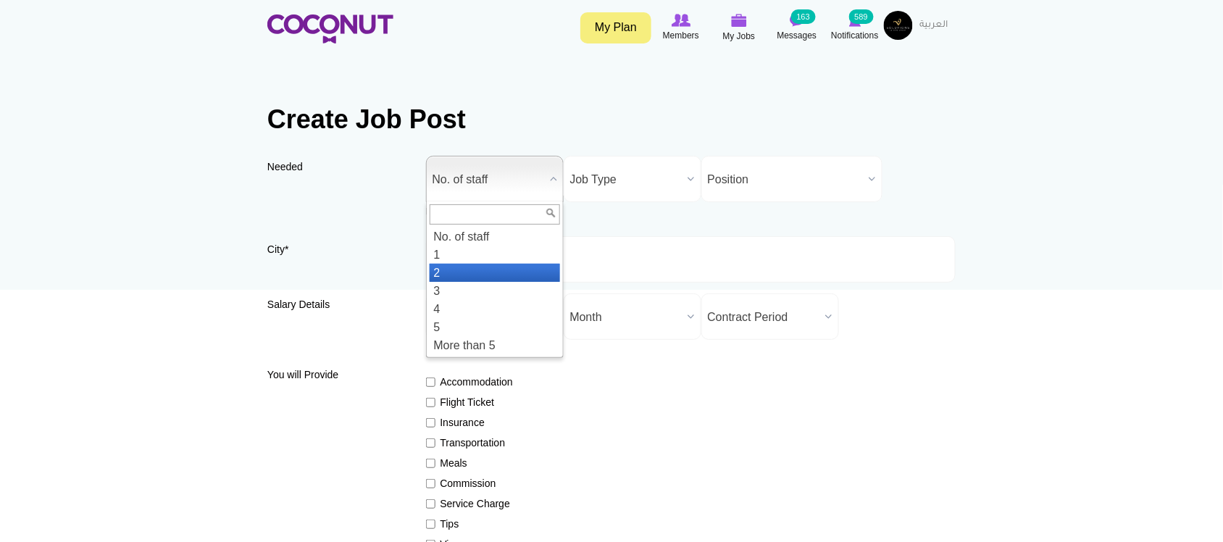
click at [437, 279] on li "2" at bounding box center [495, 273] width 130 height 18
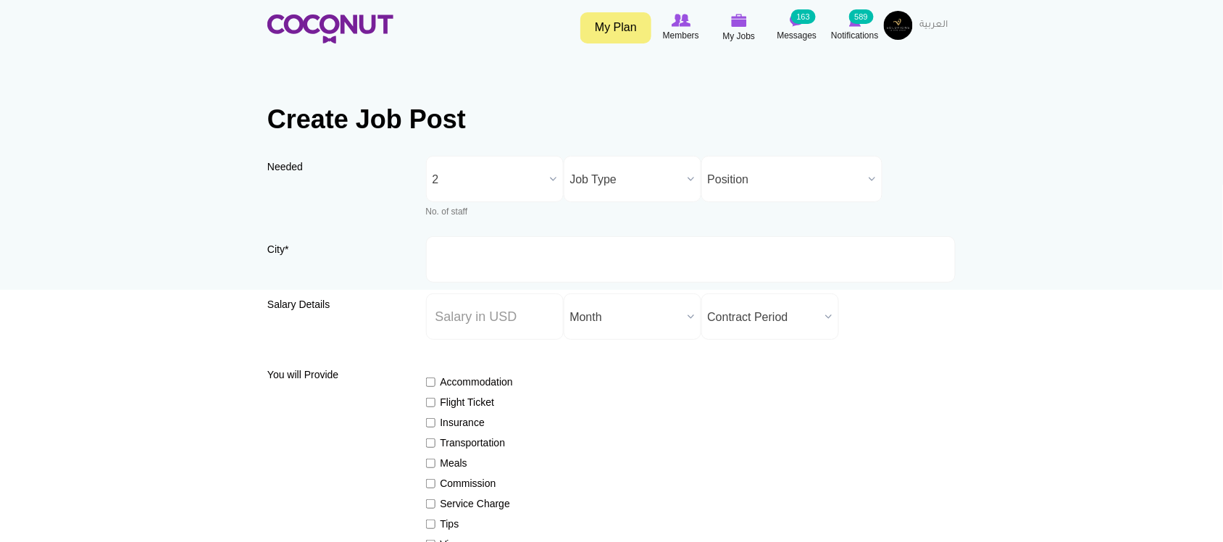
click at [630, 180] on span "Job Type" at bounding box center [626, 180] width 112 height 46
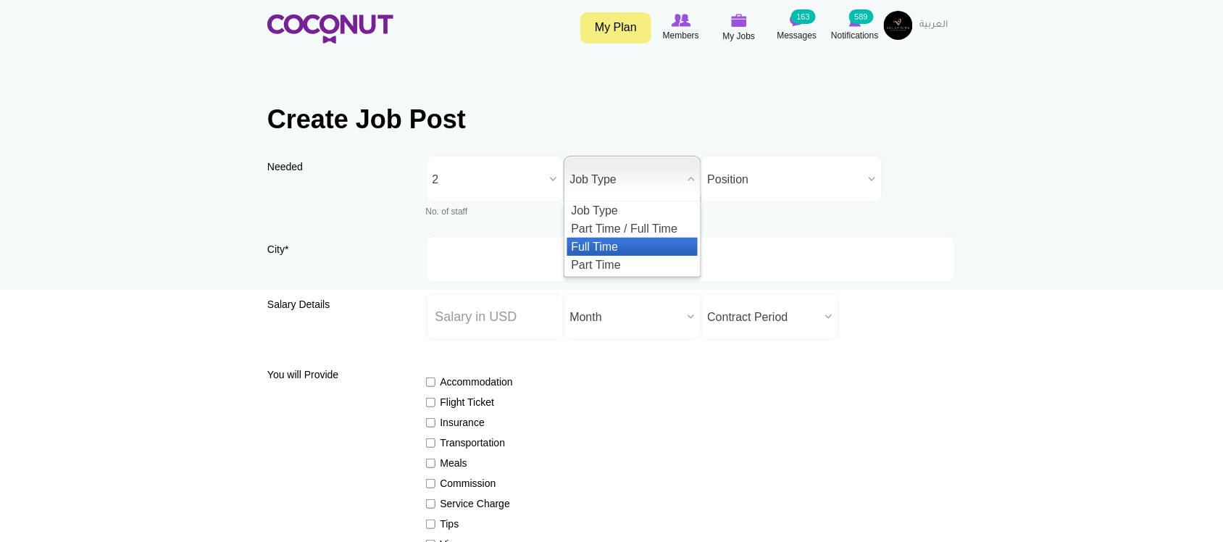
click at [599, 248] on li "Full Time" at bounding box center [632, 247] width 130 height 18
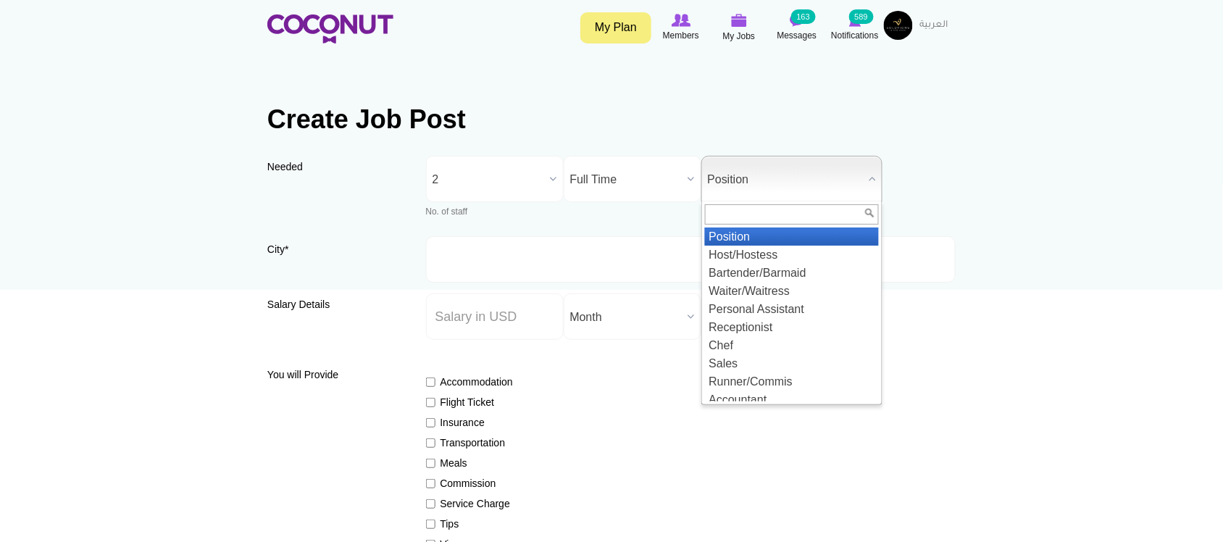
click at [788, 188] on span "Position" at bounding box center [785, 180] width 155 height 46
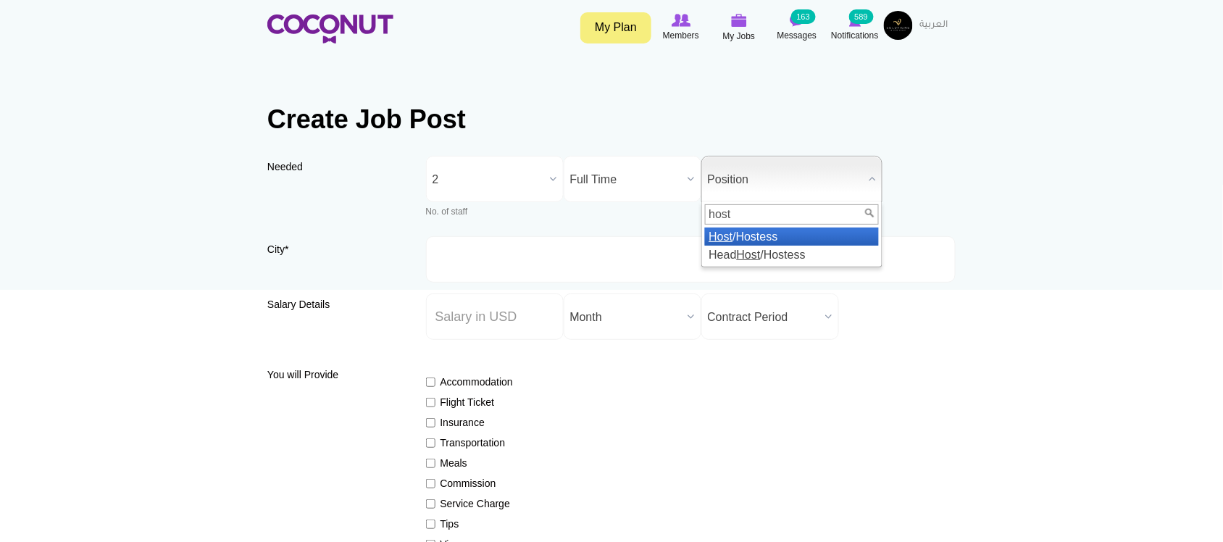
type input "host"
click at [759, 234] on li "Host /Hostess" at bounding box center [792, 237] width 174 height 18
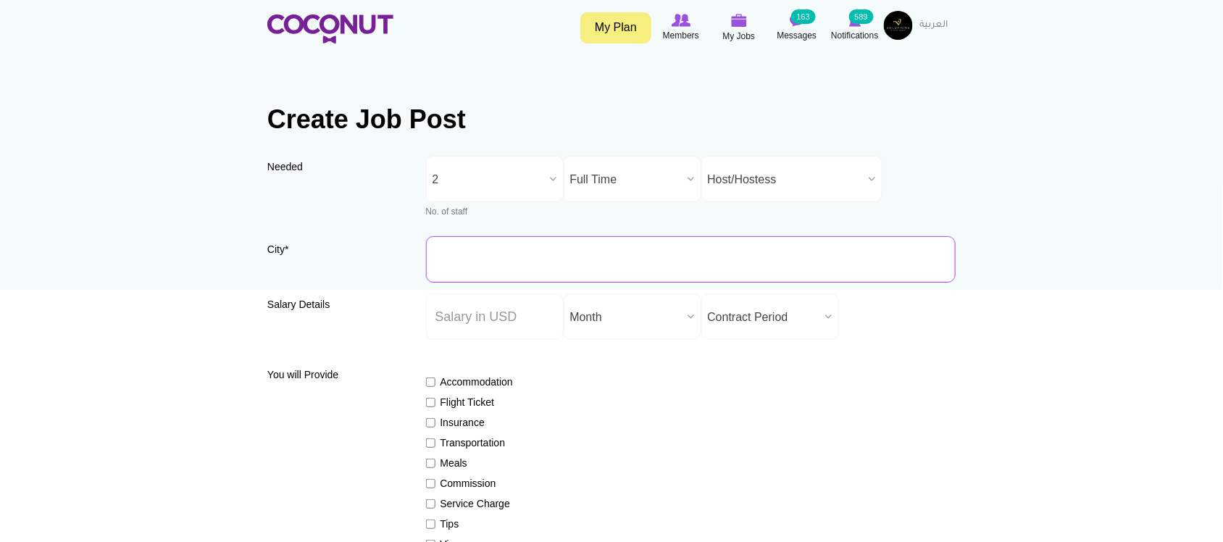
click at [520, 257] on input "City *" at bounding box center [691, 259] width 530 height 46
type input "[GEOGRAPHIC_DATA], [GEOGRAPHIC_DATA]"
click at [502, 323] on input "Salary ($) *" at bounding box center [495, 316] width 138 height 46
type input "1500"
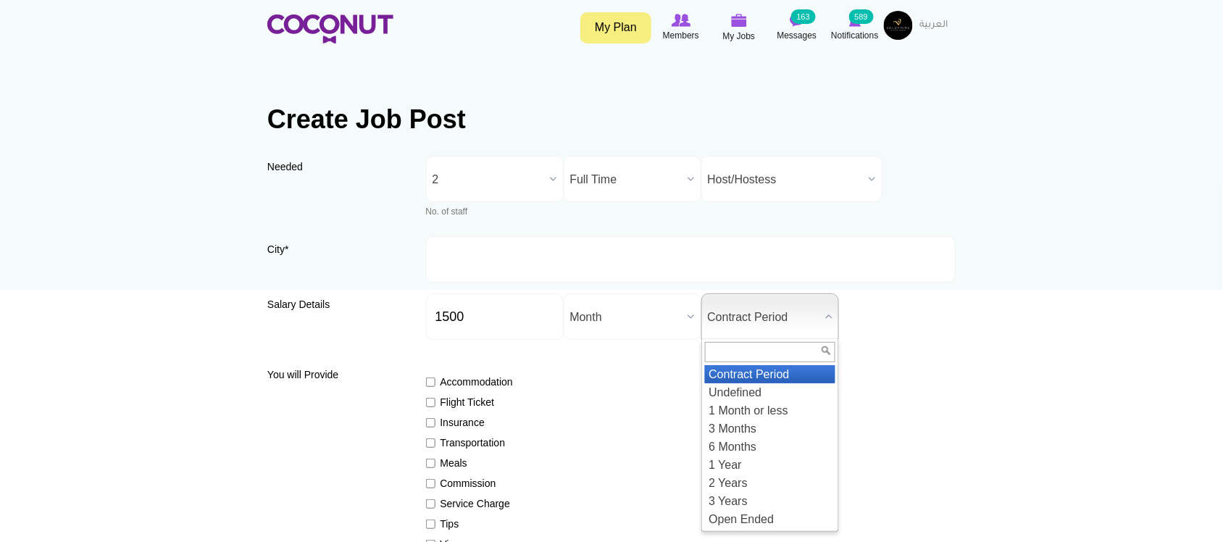
click at [762, 322] on span "Contract Period" at bounding box center [764, 317] width 112 height 46
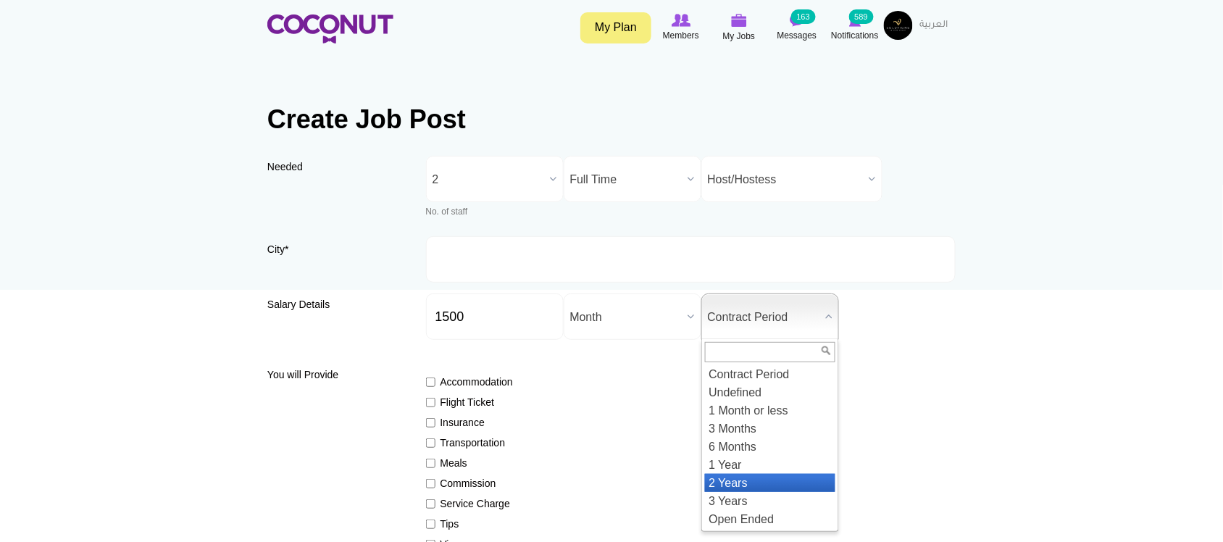
click at [759, 483] on li "2 Years" at bounding box center [770, 483] width 130 height 18
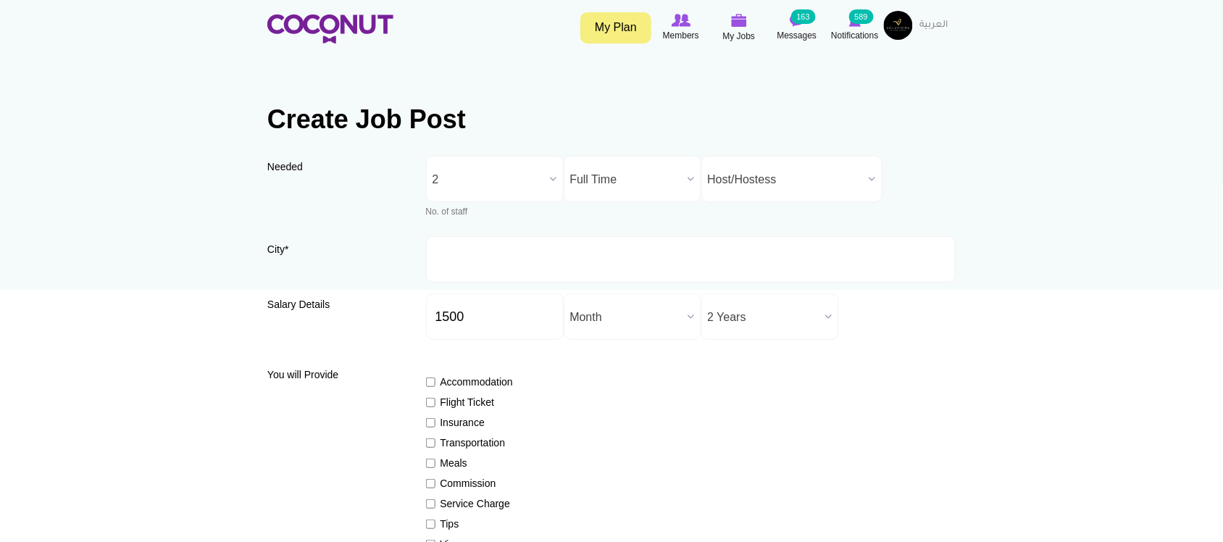
click at [890, 464] on div "Accommodation Flight Ticket Insurance Transportation Meals Commission Service C…" at bounding box center [691, 484] width 530 height 245
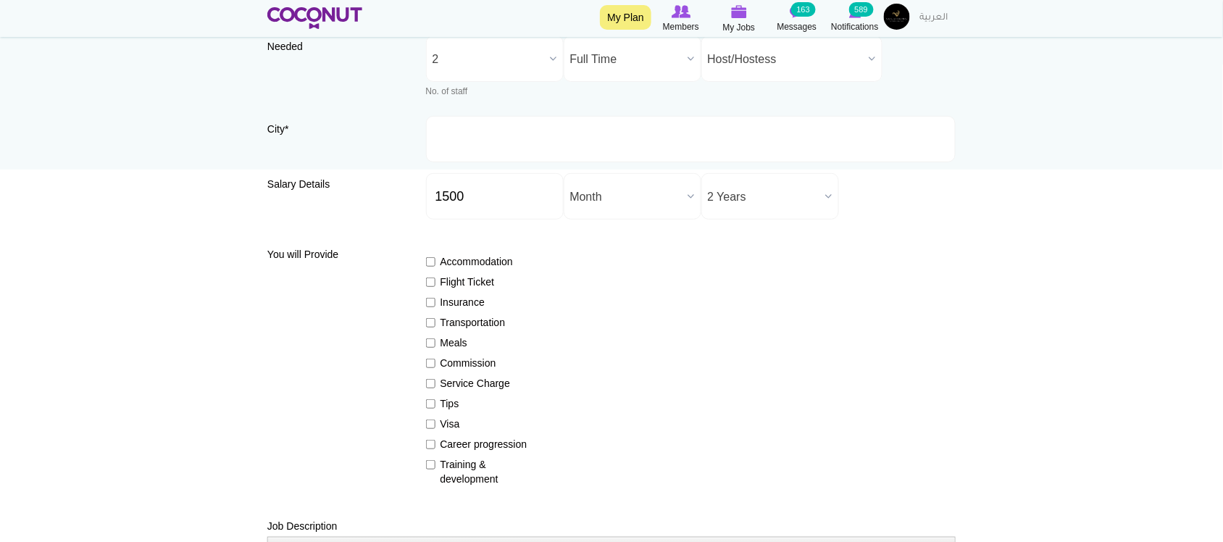
click at [446, 281] on label "Flight Ticket" at bounding box center [479, 282] width 106 height 14
click at [435, 281] on input "Flight Ticket" at bounding box center [430, 282] width 9 height 9
checkbox input "true"
click at [446, 301] on label "Insurance" at bounding box center [479, 302] width 106 height 14
click at [435, 301] on input "Insurance" at bounding box center [430, 302] width 9 height 9
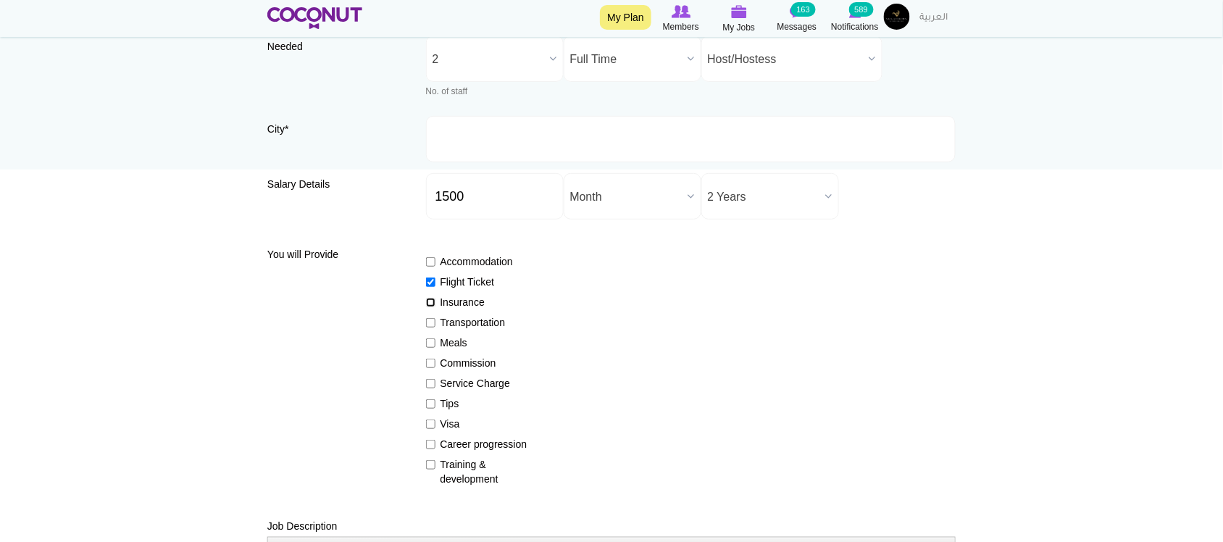
checkbox input "true"
click at [451, 343] on label "Meals" at bounding box center [479, 342] width 106 height 14
click at [435, 343] on input "Meals" at bounding box center [430, 342] width 9 height 9
checkbox input "true"
drag, startPoint x: 461, startPoint y: 380, endPoint x: 455, endPoint y: 393, distance: 14.3
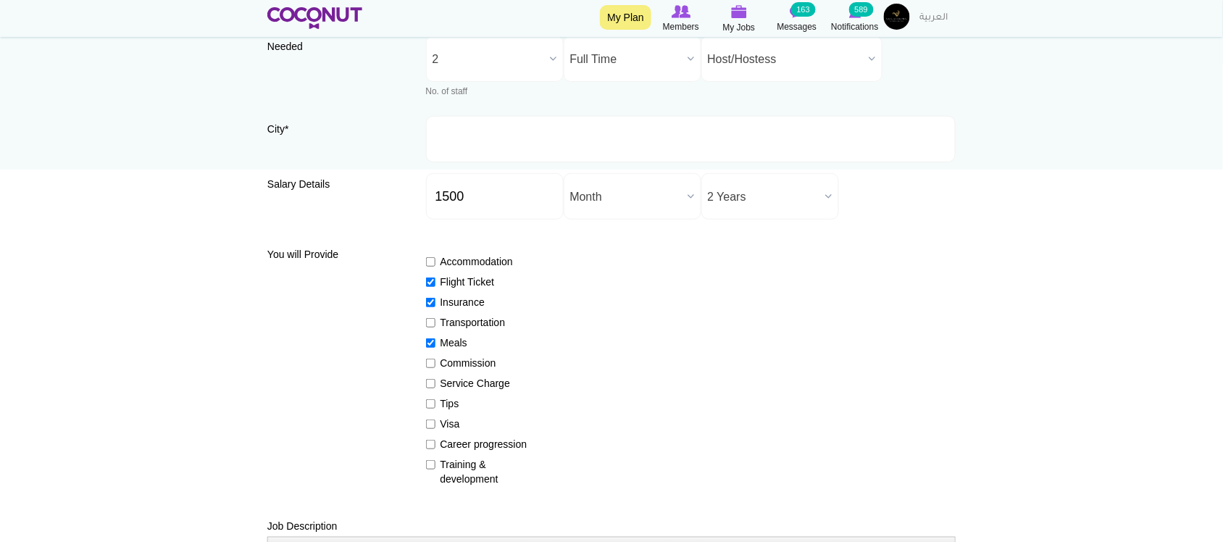
click at [462, 380] on label "Service Charge" at bounding box center [479, 383] width 106 height 14
click at [435, 380] on input "Service Charge" at bounding box center [430, 383] width 9 height 9
checkbox input "true"
click at [453, 399] on label "Tips" at bounding box center [479, 403] width 106 height 14
click at [435, 399] on input "Tips" at bounding box center [430, 403] width 9 height 9
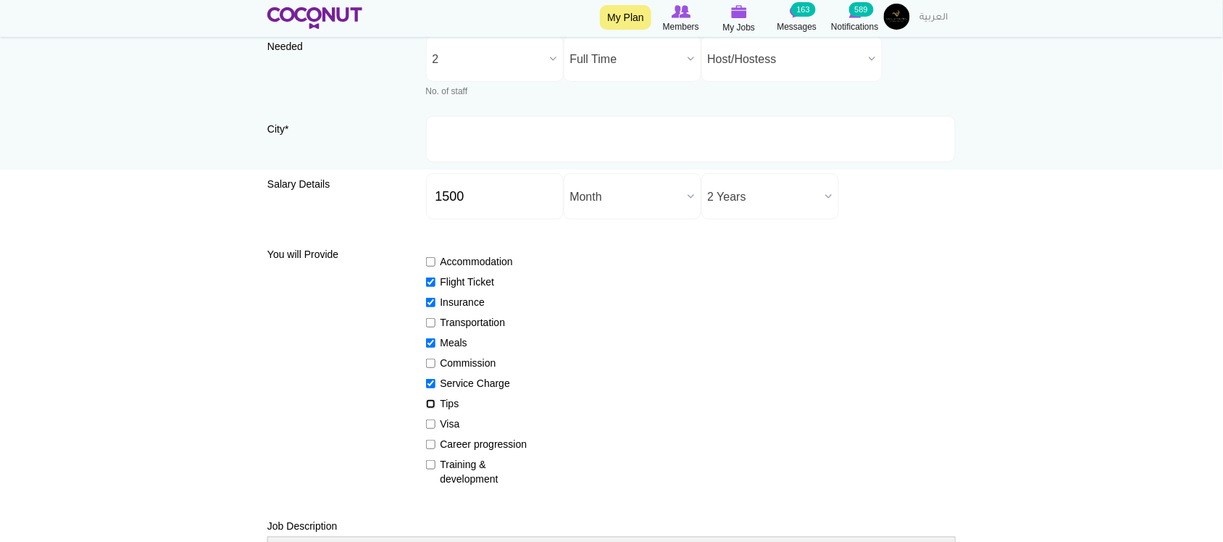
checkbox input "true"
click at [451, 425] on label "Visa" at bounding box center [479, 424] width 106 height 14
click at [435, 425] on input "Visa" at bounding box center [430, 424] width 9 height 9
checkbox input "true"
click at [460, 458] on label "Training & development" at bounding box center [479, 471] width 106 height 29
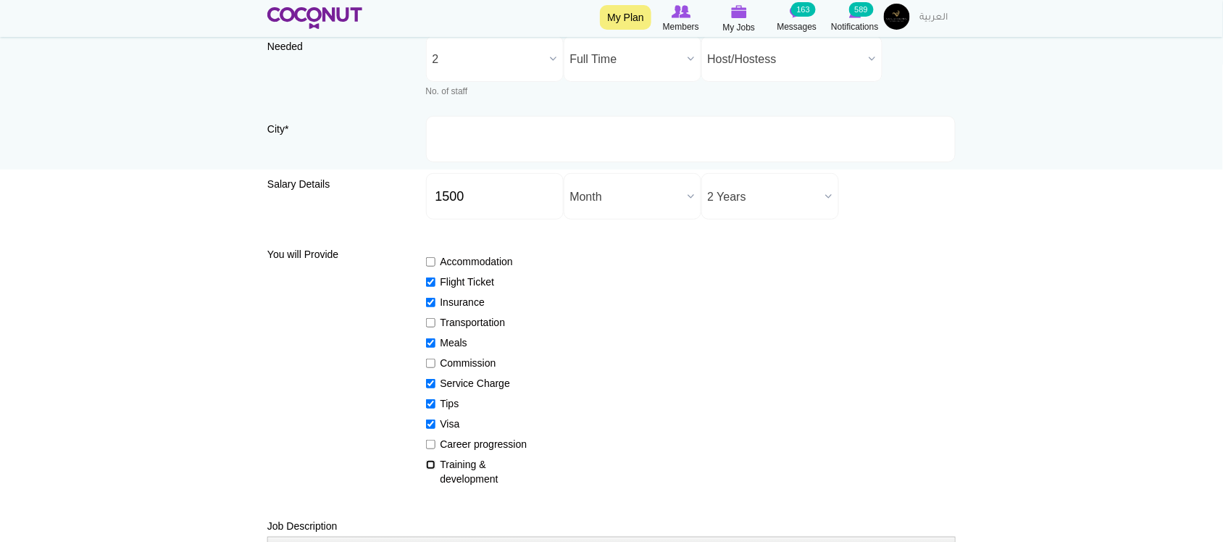
click at [435, 460] on input "Training & development" at bounding box center [430, 464] width 9 height 9
checkbox input "true"
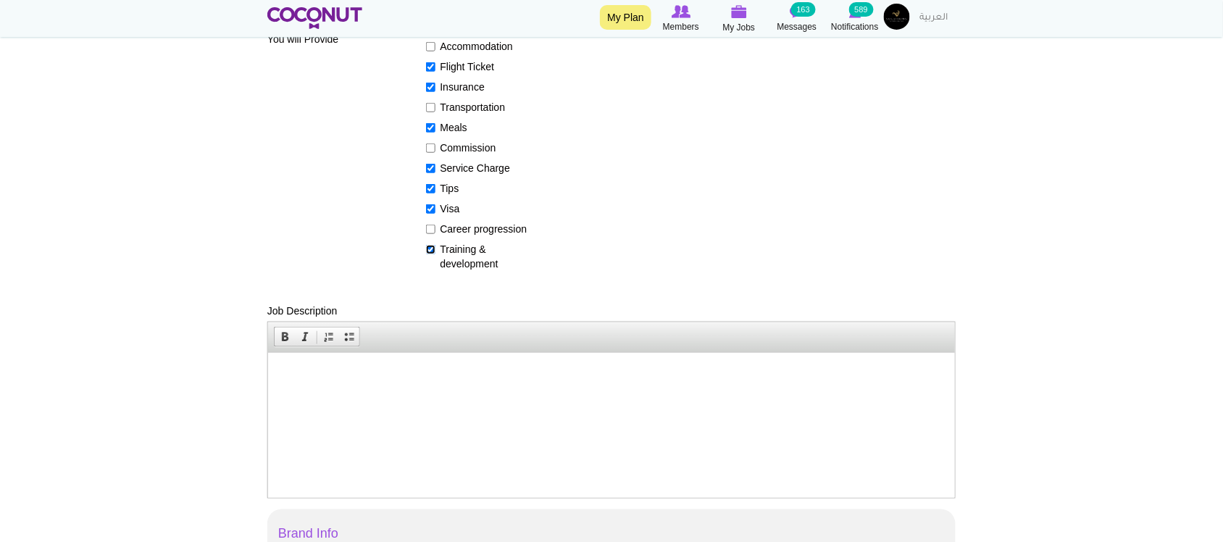
scroll to position [362, 0]
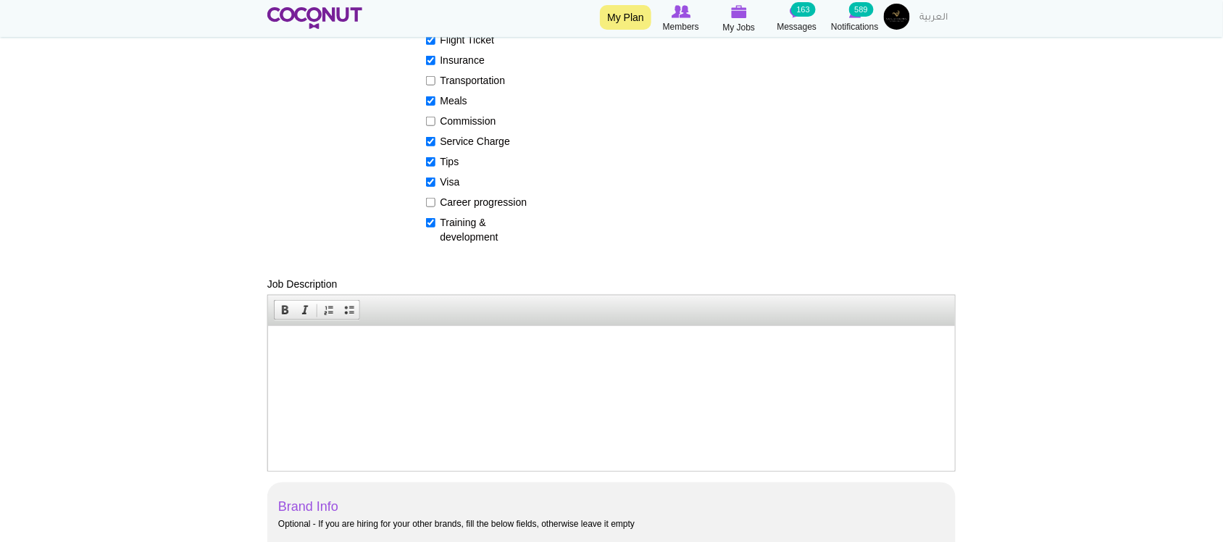
click at [409, 370] on html at bounding box center [610, 347] width 687 height 44
click at [331, 350] on p at bounding box center [611, 347] width 658 height 15
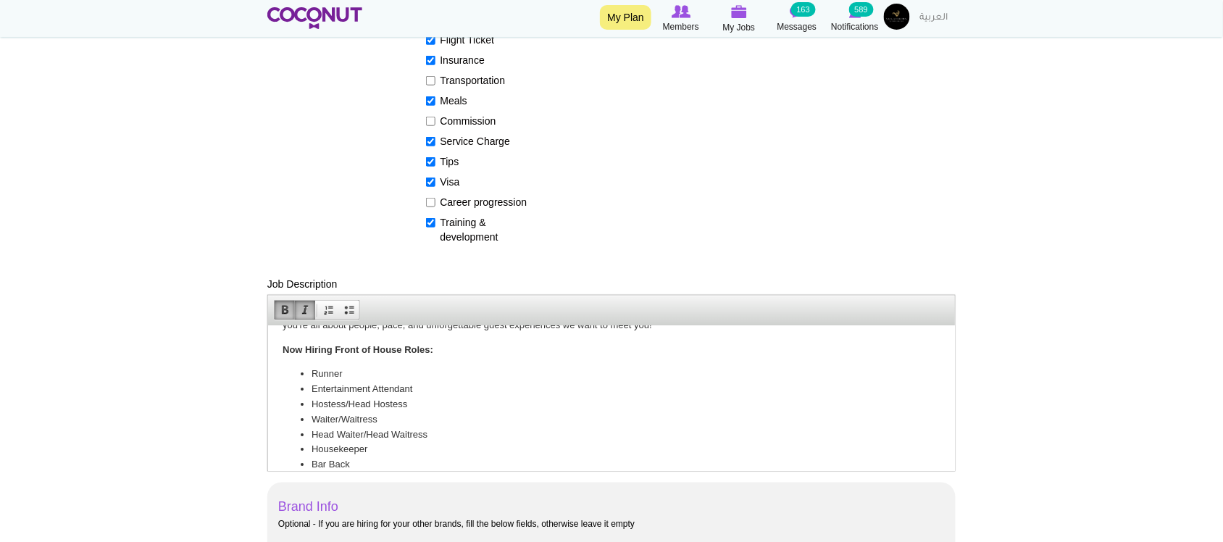
scroll to position [0, 0]
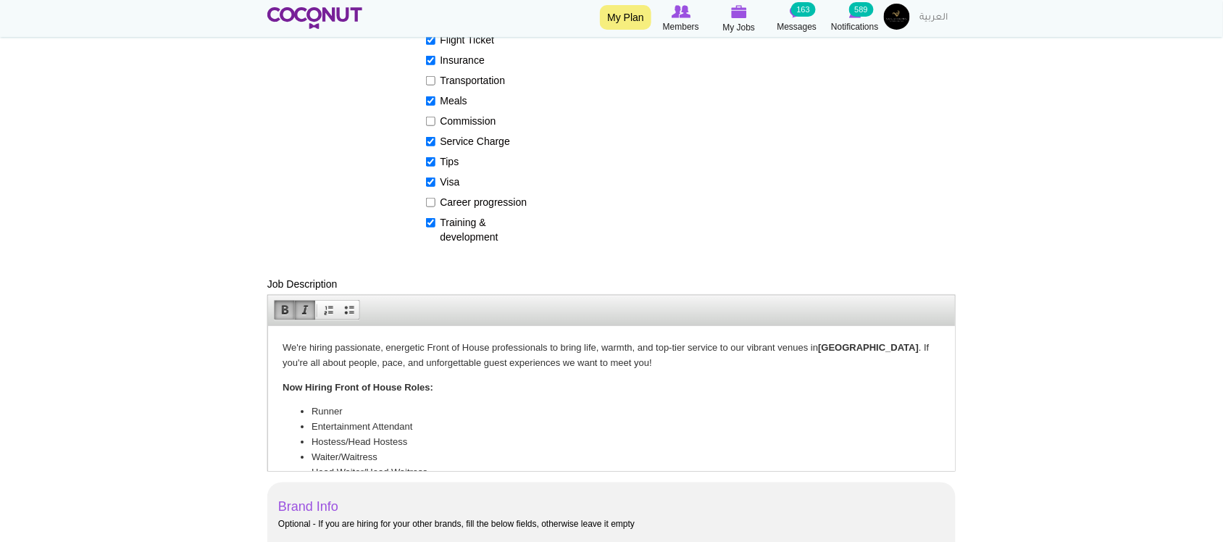
click at [347, 363] on p "We're hiring passionate, energetic Front of House professionals to bring life, …" at bounding box center [611, 355] width 658 height 30
drag, startPoint x: 426, startPoint y: 346, endPoint x: 488, endPoint y: 343, distance: 61.7
click at [488, 343] on p "We're hiring passionate, energetic Front of House professionals to bring life, …" at bounding box center [611, 355] width 658 height 30
click at [440, 368] on p "We're hiring passionate, energetic Front of House professionals to bring life, …" at bounding box center [611, 355] width 658 height 30
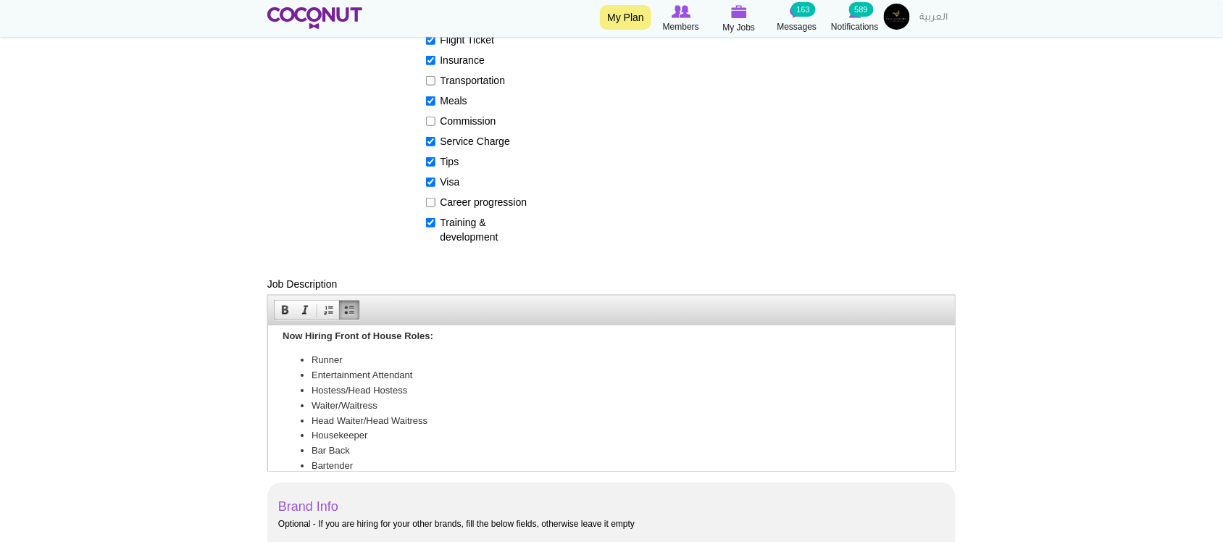
scroll to position [66, 0]
drag, startPoint x: 308, startPoint y: 346, endPoint x: 419, endPoint y: 356, distance: 111.3
click at [419, 356] on ul "Runner Entertainment Attendant Hostess/Head Hostess Waiter/Waitress Head Waiter…" at bounding box center [611, 406] width 658 height 136
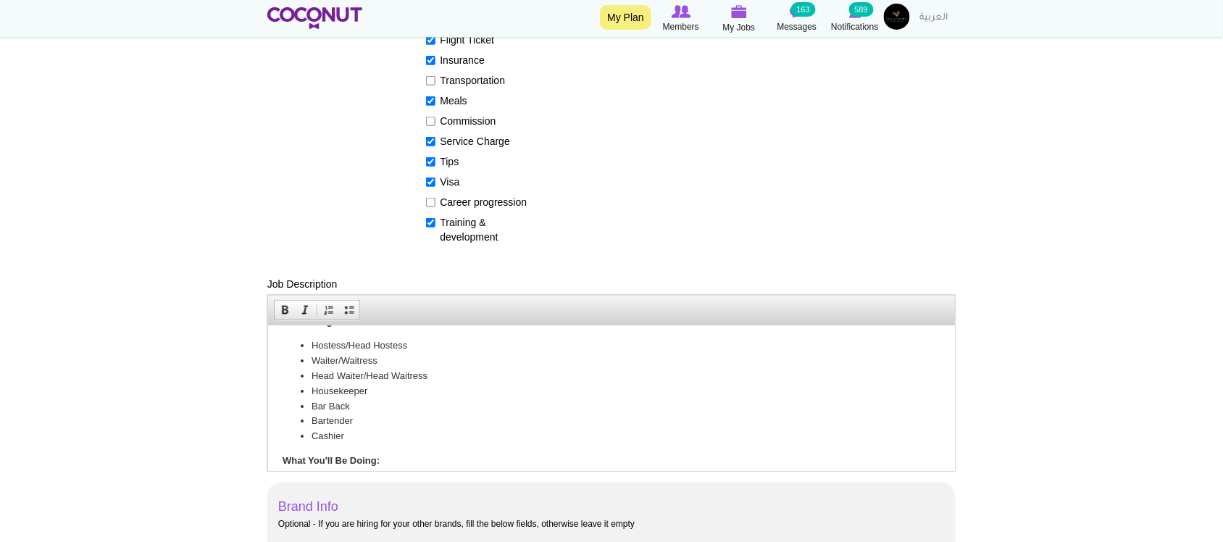
scroll to position [56, 0]
drag, startPoint x: 314, startPoint y: 354, endPoint x: 309, endPoint y: 363, distance: 9.7
click at [314, 354] on li "Hostess/Head Hostess" at bounding box center [611, 355] width 600 height 15
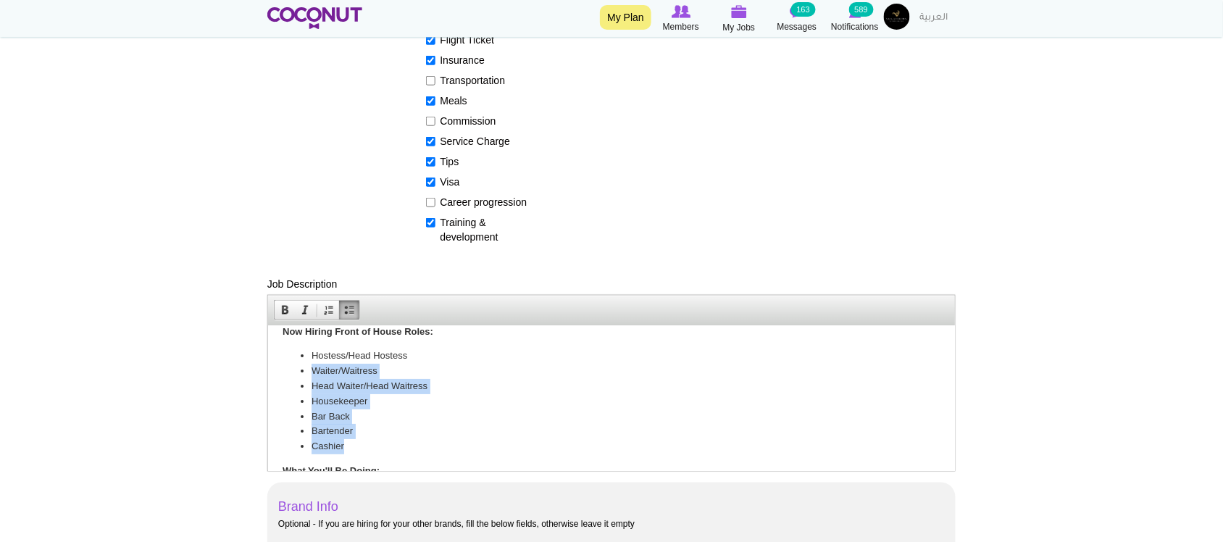
drag, startPoint x: 309, startPoint y: 369, endPoint x: 380, endPoint y: 446, distance: 104.6
click at [380, 446] on ul "Hostess/Head Hostess Waiter/Waitress Head Waiter/Head Waitress Housekeeper Bar …" at bounding box center [611, 401] width 658 height 106
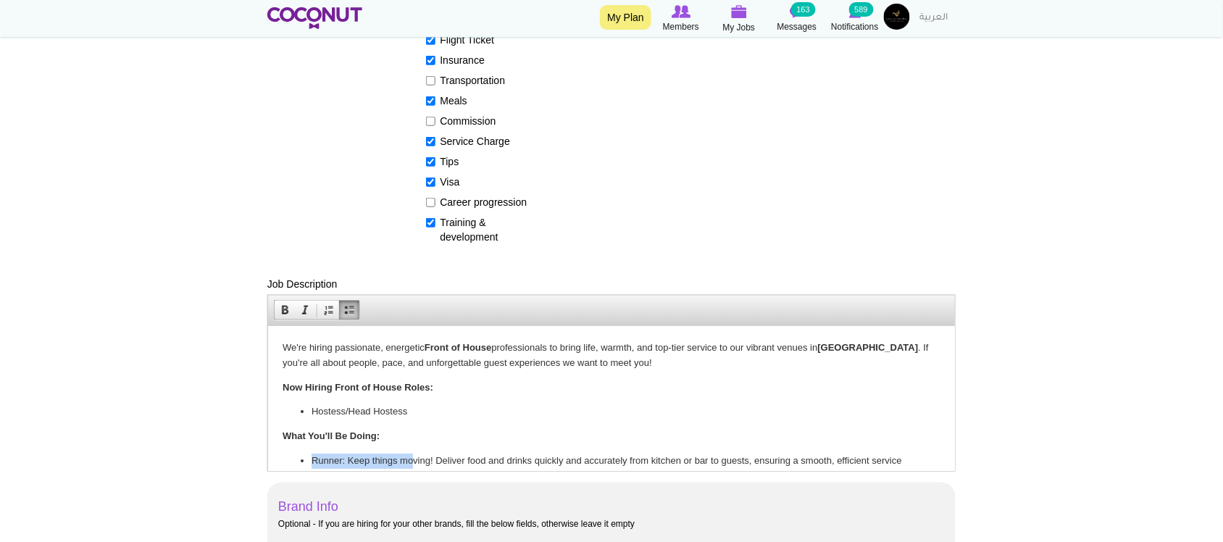
scroll to position [111, 0]
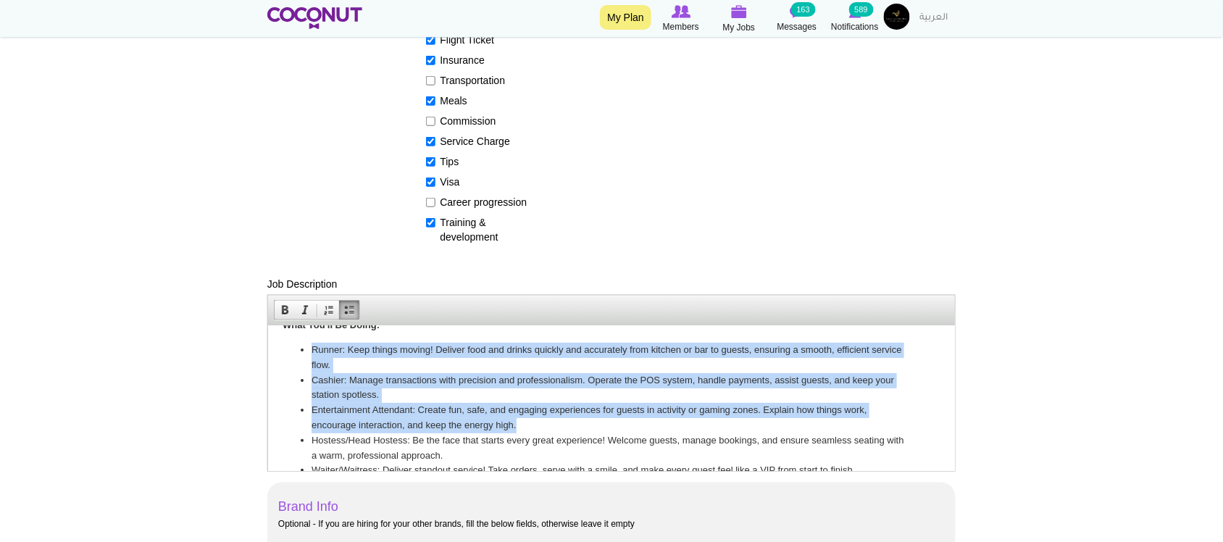
drag, startPoint x: 307, startPoint y: 403, endPoint x: 539, endPoint y: 423, distance: 232.8
click at [539, 423] on ul "Runner: Keep things moving! Deliver food and drinks quickly and accurately from…" at bounding box center [611, 447] width 658 height 211
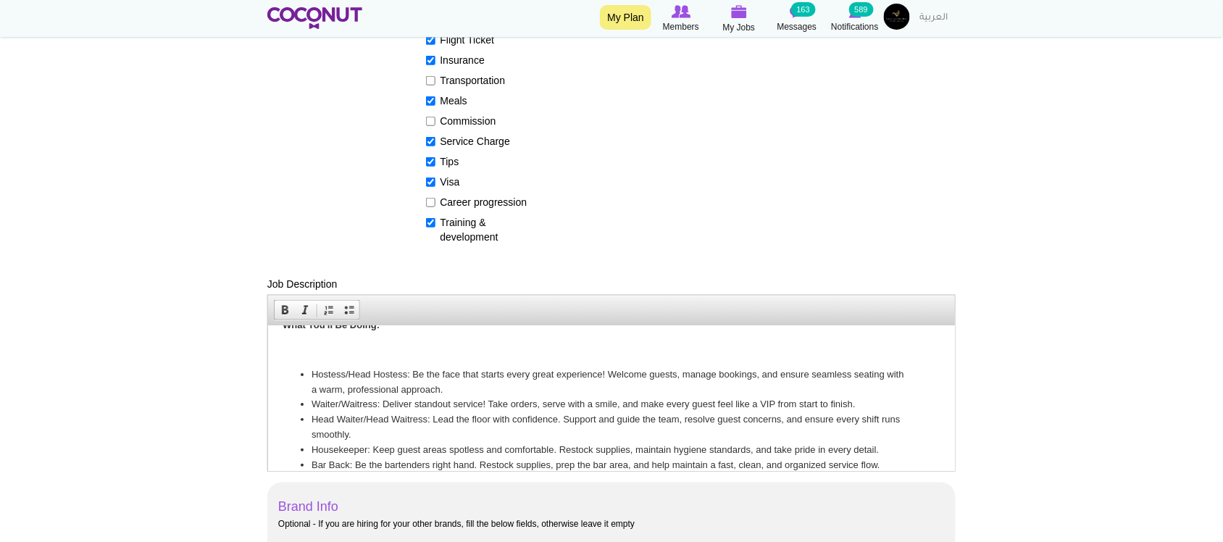
scroll to position [105, 0]
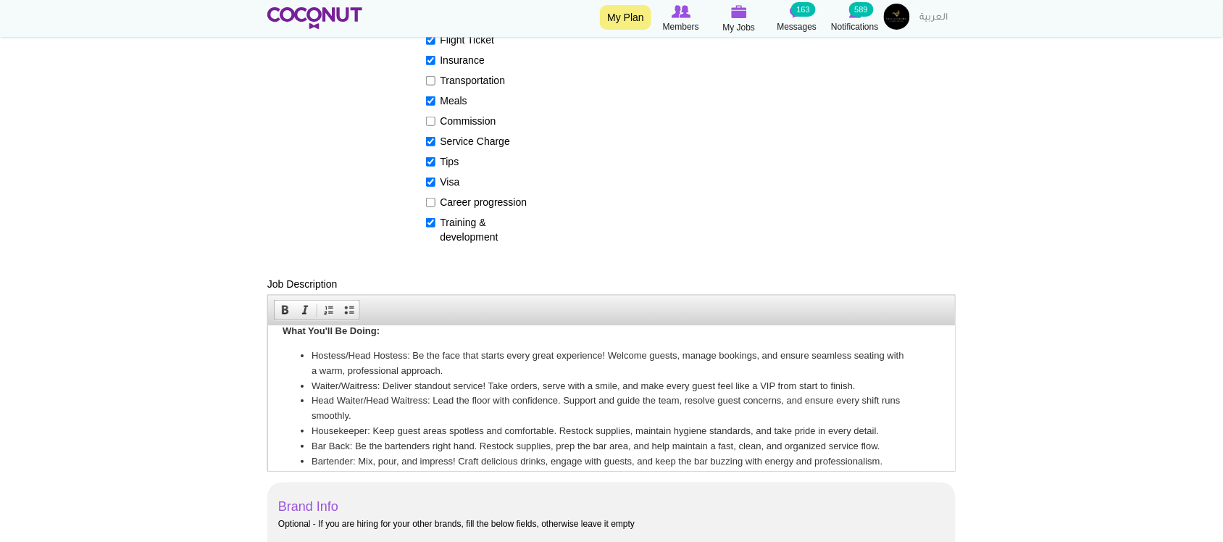
click at [330, 381] on li "Waiter/Waitress: Deliver standout service! Take orders, serve with a smile, and…" at bounding box center [611, 385] width 600 height 15
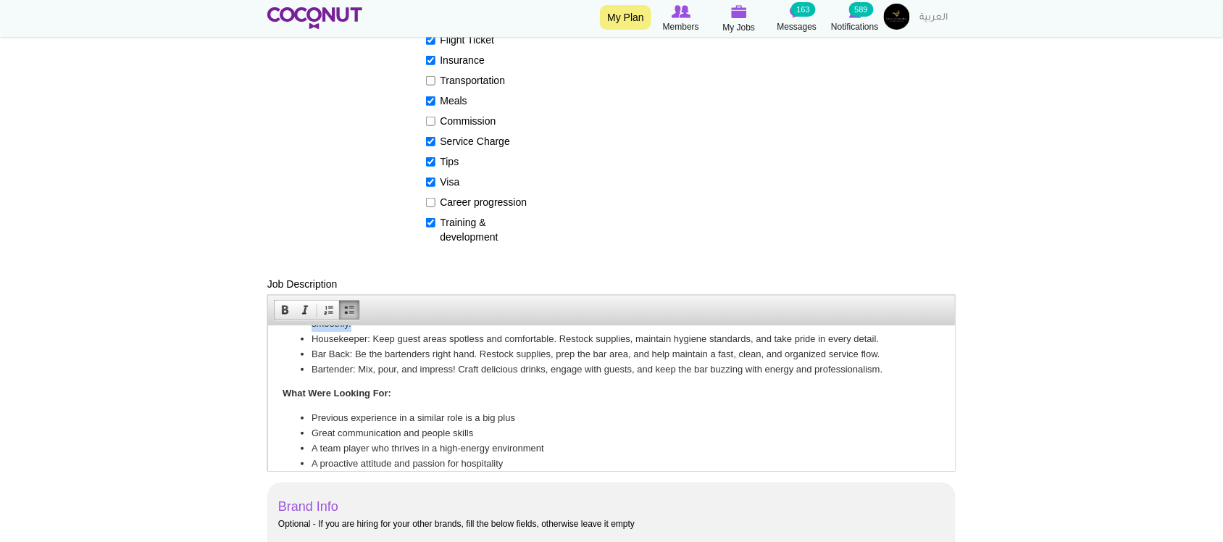
scroll to position [172, 0]
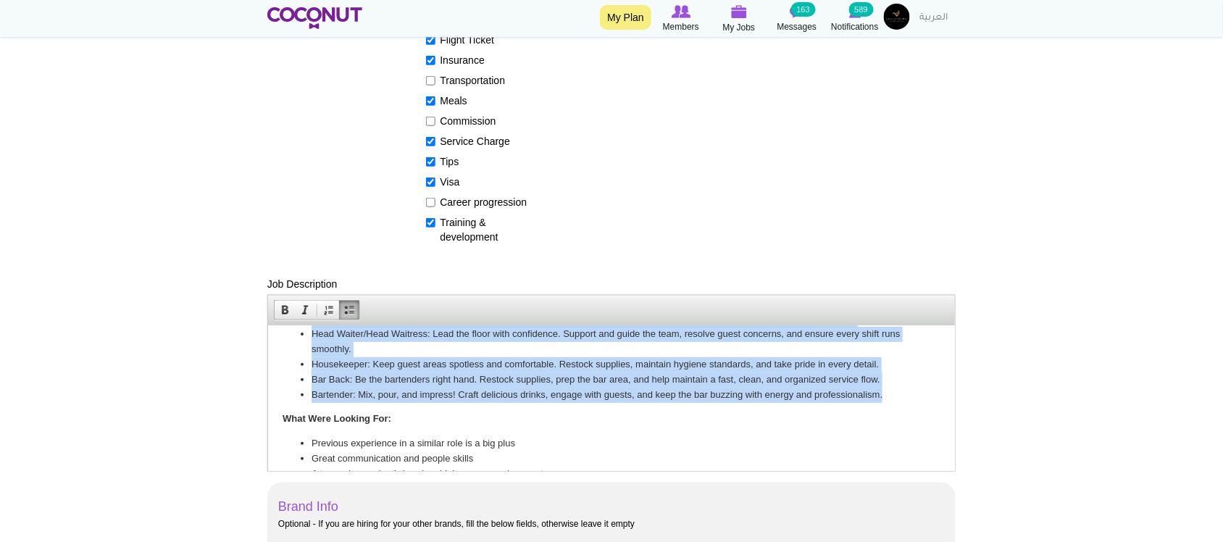
drag, startPoint x: 313, startPoint y: 385, endPoint x: 896, endPoint y: 393, distance: 583.4
click at [896, 393] on ul "Hostess/Head Hostess: Be the face that starts every great experience! Welcome g…" at bounding box center [611, 341] width 658 height 120
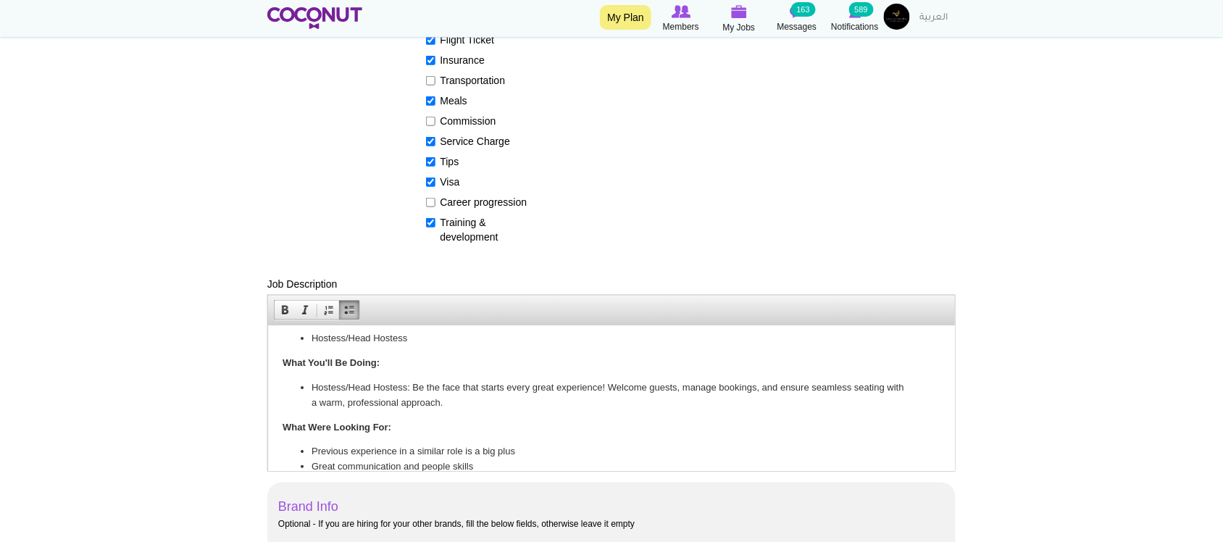
scroll to position [0, 0]
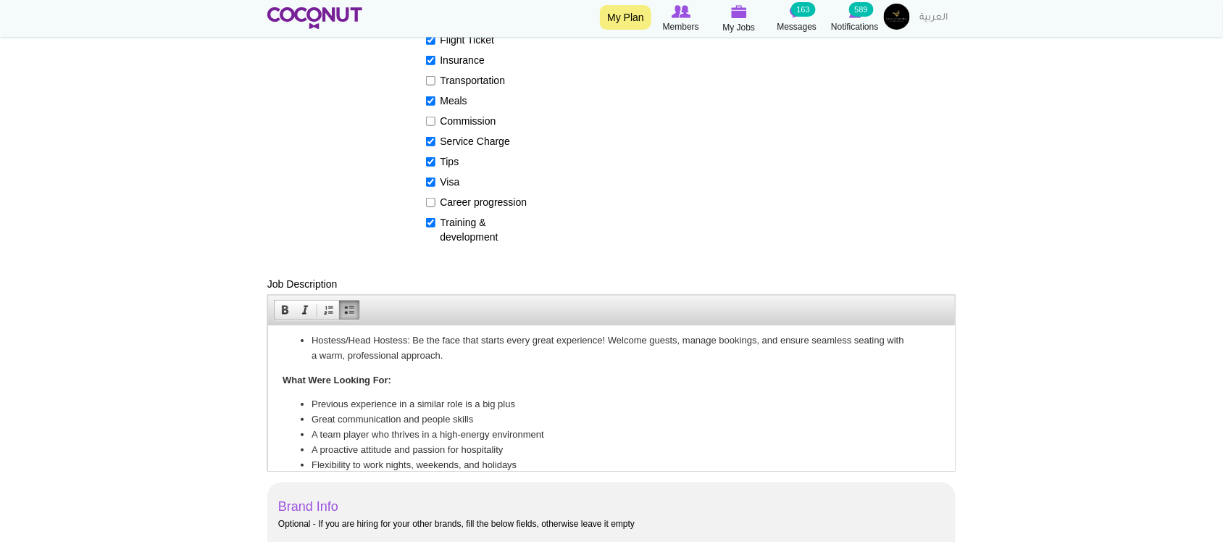
click at [459, 375] on p "What Were Looking For:" at bounding box center [611, 379] width 658 height 15
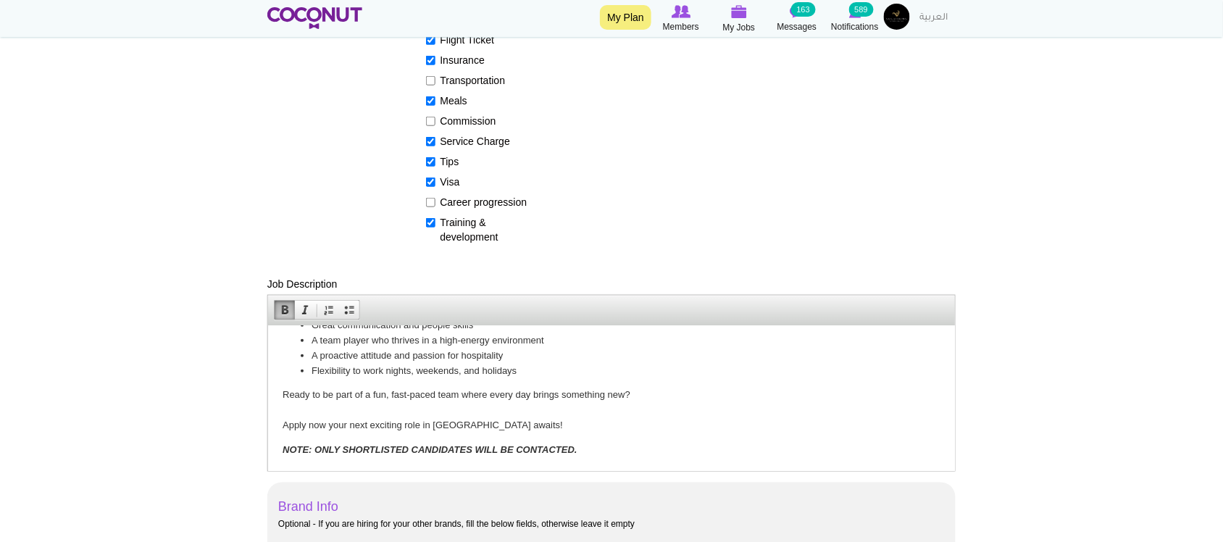
scroll to position [215, 0]
click at [391, 403] on p "Ready to be part of a fun, fast-paced team where every day brings something new…" at bounding box center [611, 408] width 658 height 45
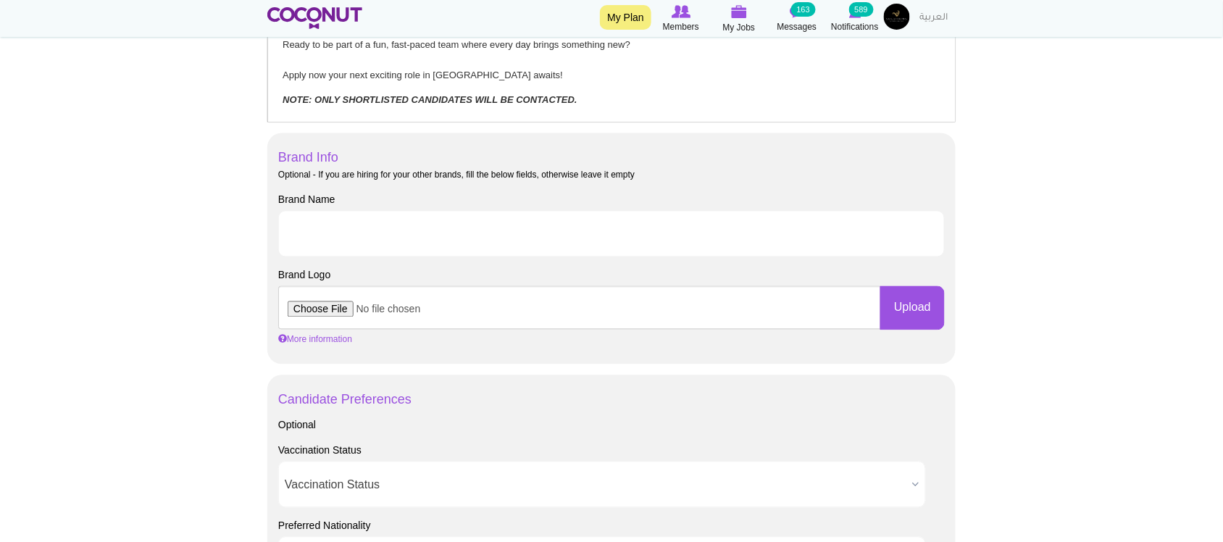
scroll to position [725, 0]
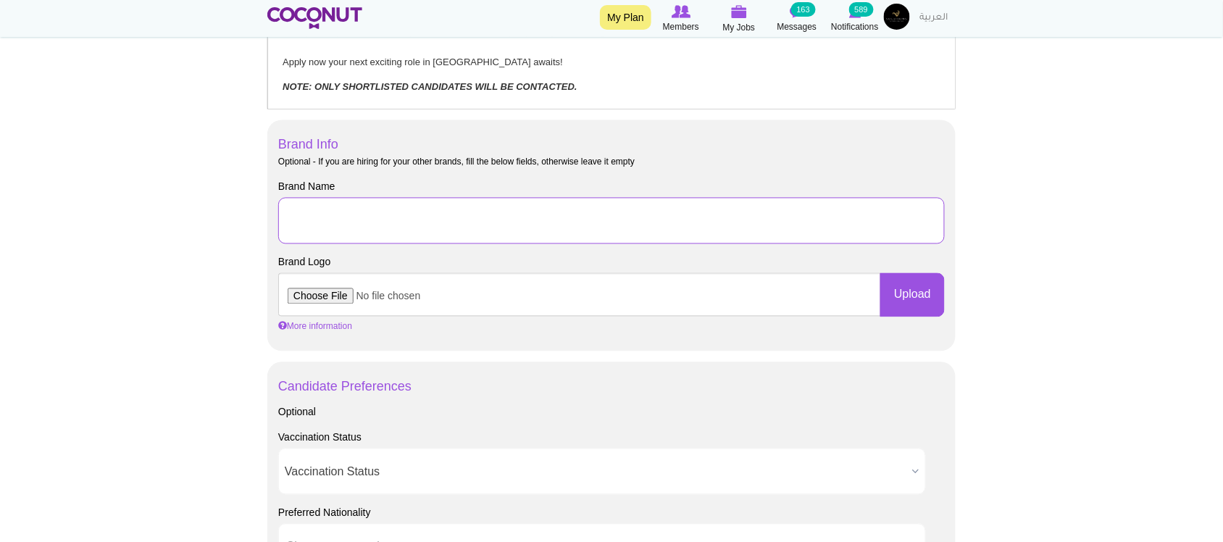
click at [414, 207] on input "Brand Name" at bounding box center [611, 221] width 667 height 46
type input "Solutions Group"
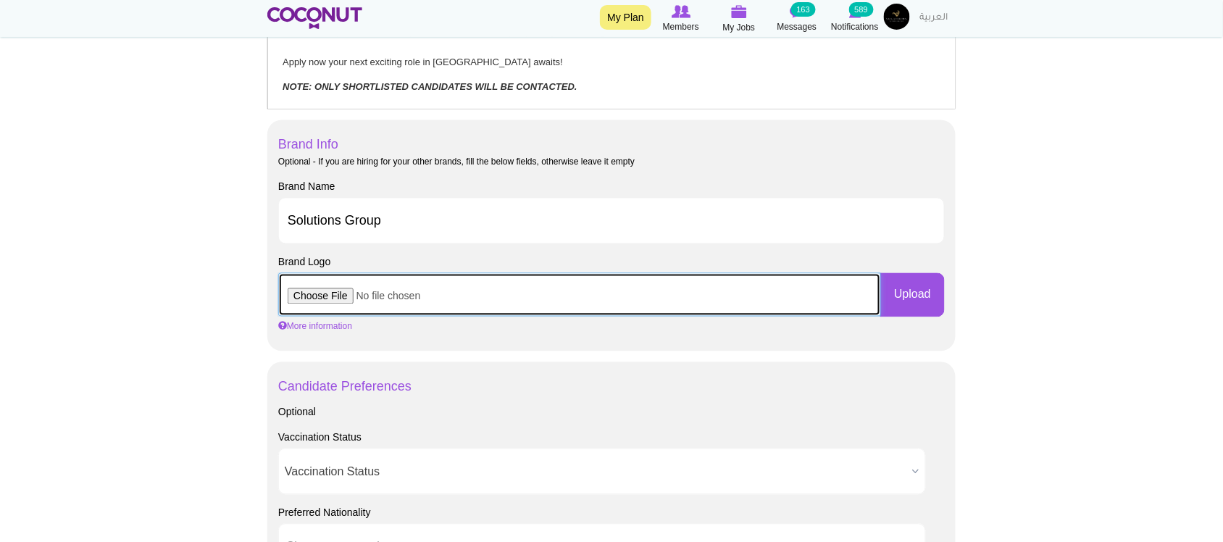
click at [345, 303] on input "file" at bounding box center [579, 294] width 603 height 43
type input "C:\fakepath\SG_Logo-removebg-preview.png"
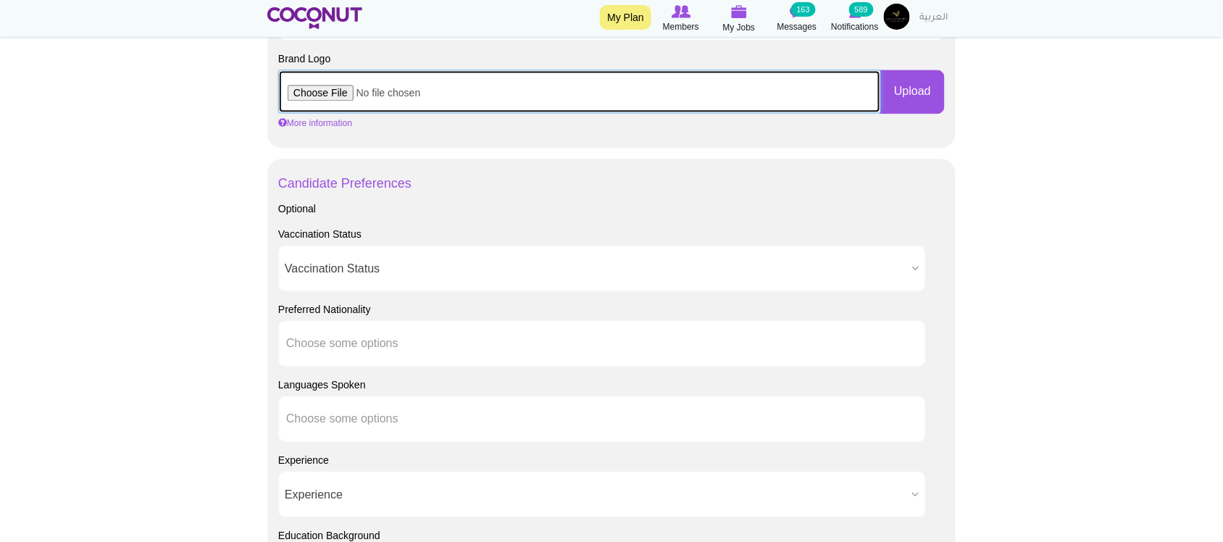
scroll to position [966, 0]
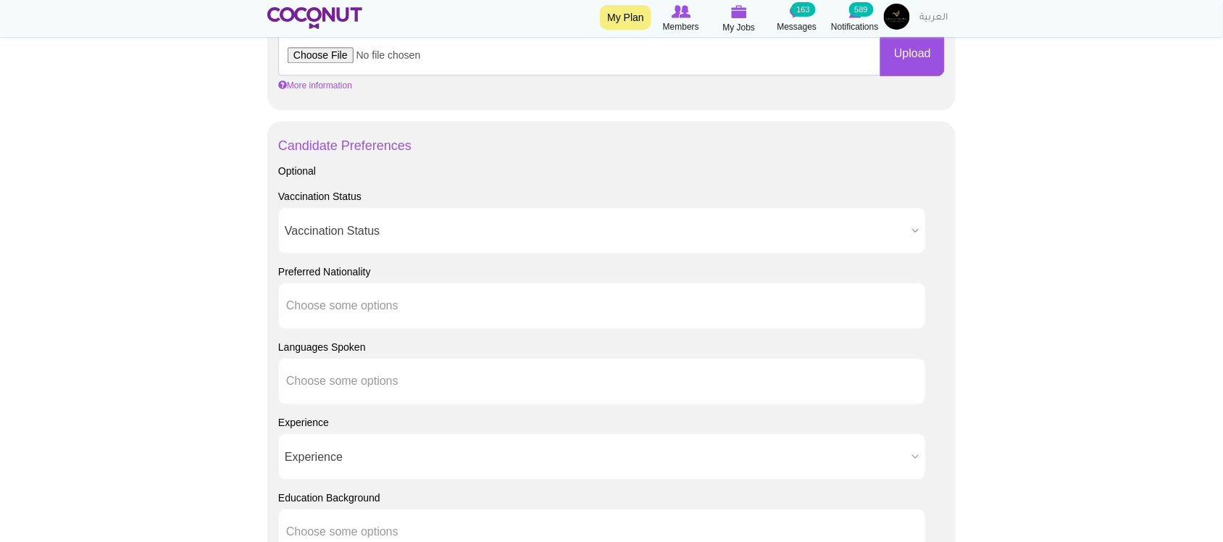
click at [330, 237] on span "Vaccination Status" at bounding box center [596, 231] width 622 height 46
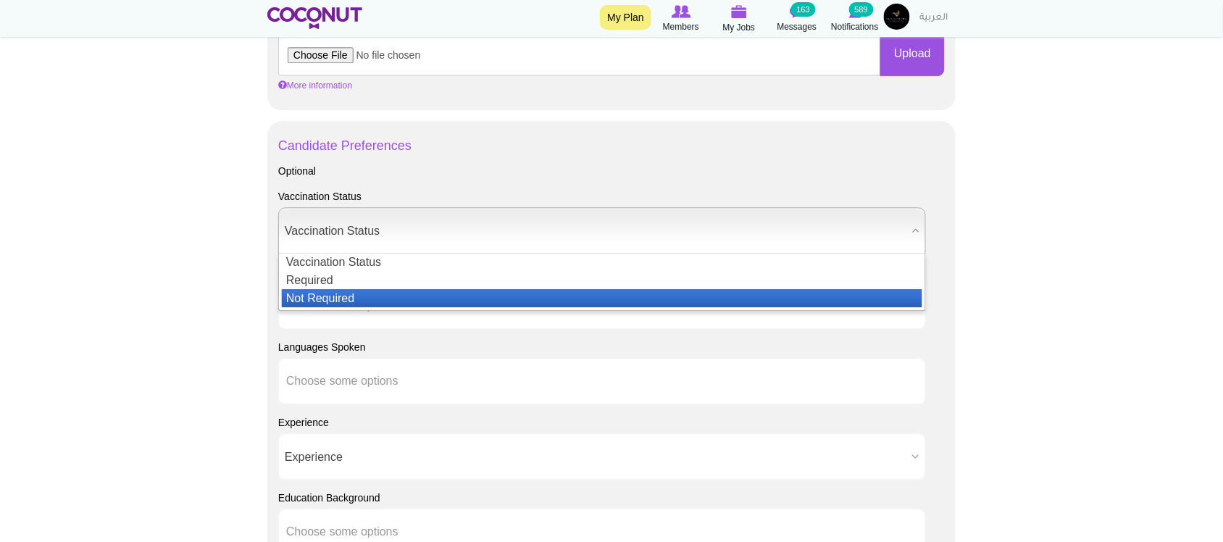
click at [345, 299] on li "Not Required" at bounding box center [602, 298] width 641 height 18
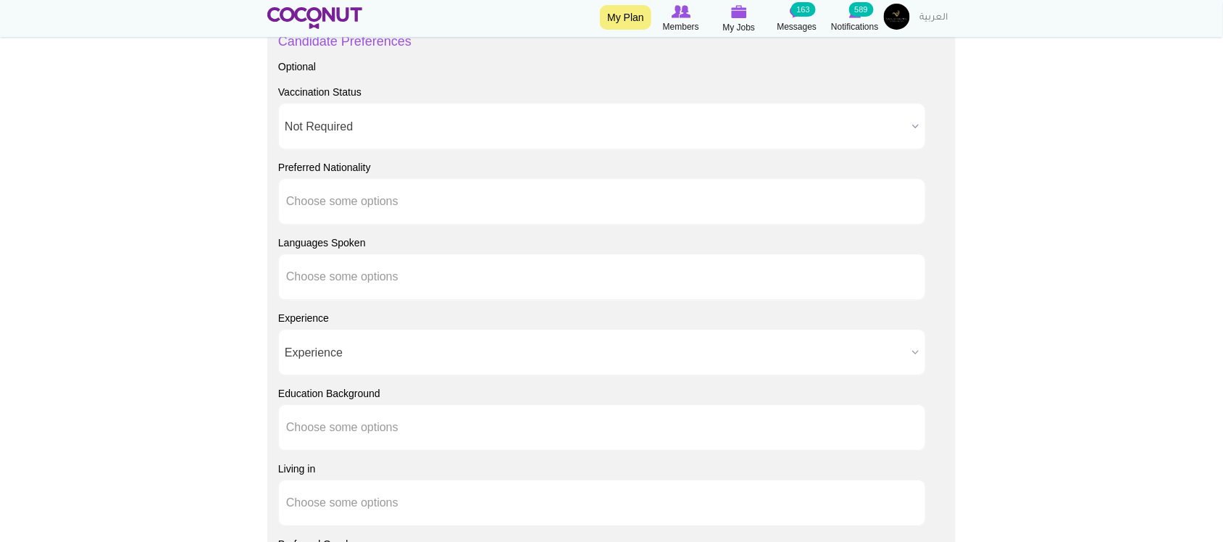
scroll to position [1207, 0]
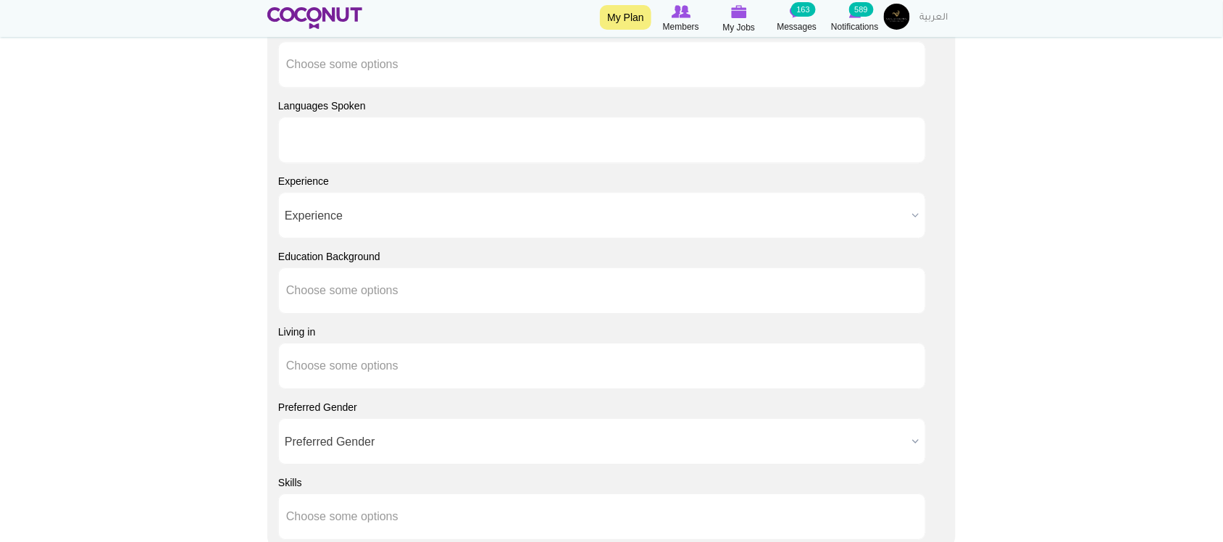
click at [315, 135] on input "text" at bounding box center [351, 139] width 130 height 13
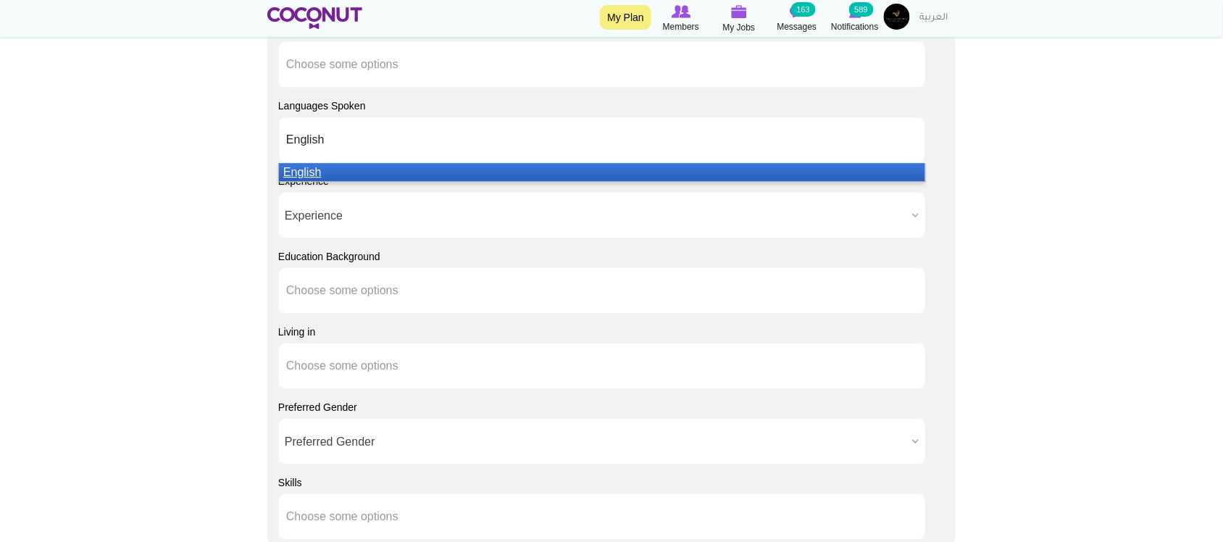
type input "English"
click at [306, 178] on em "English" at bounding box center [302, 172] width 38 height 12
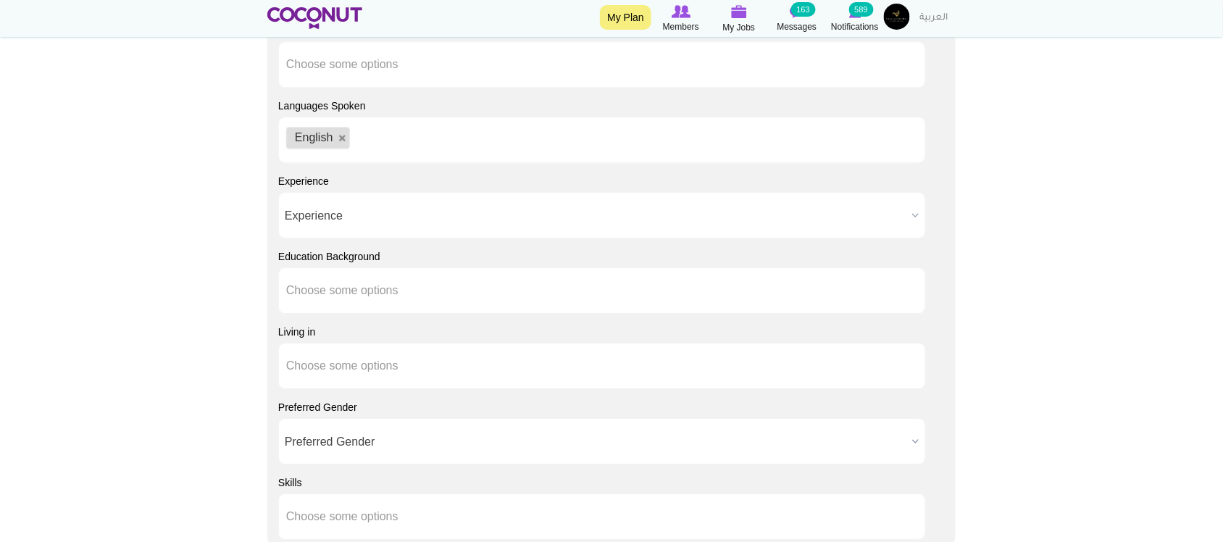
click at [331, 214] on span "Experience" at bounding box center [596, 216] width 622 height 46
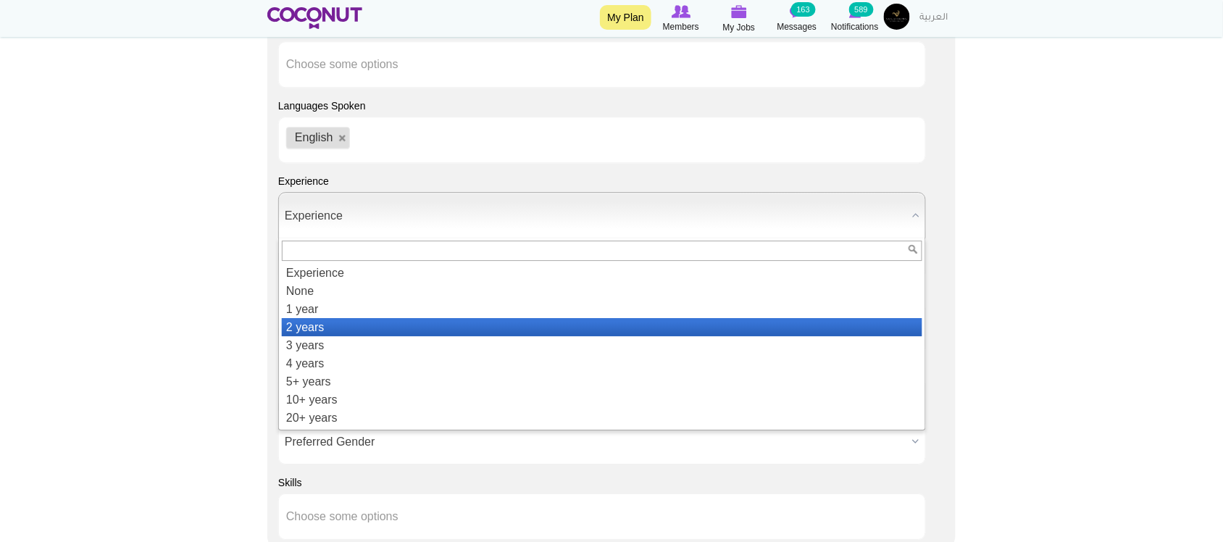
click at [306, 328] on li "2 years" at bounding box center [602, 327] width 641 height 18
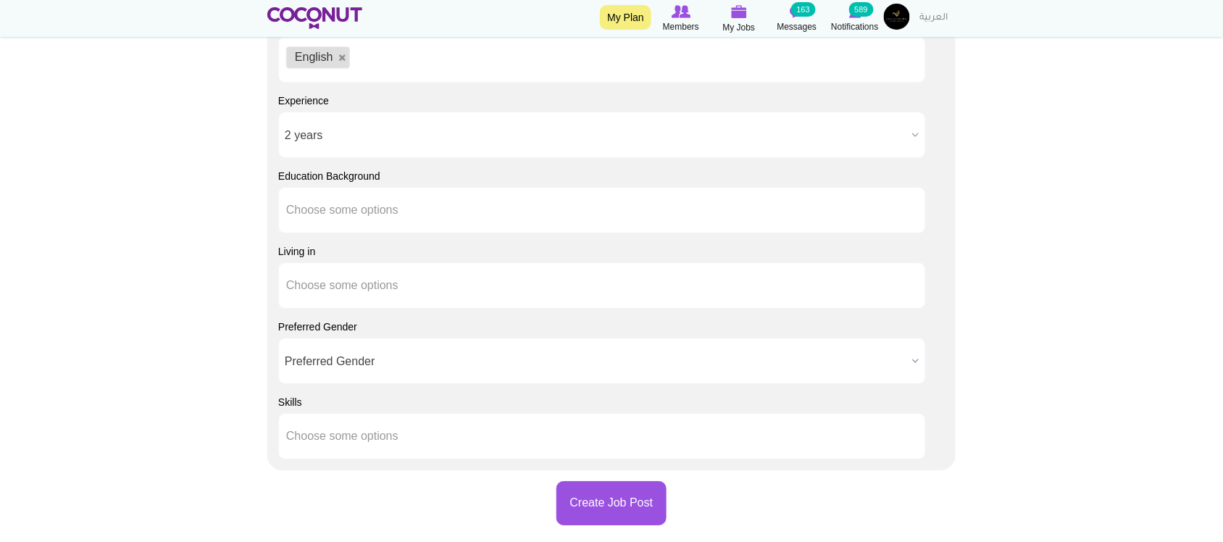
scroll to position [1328, 0]
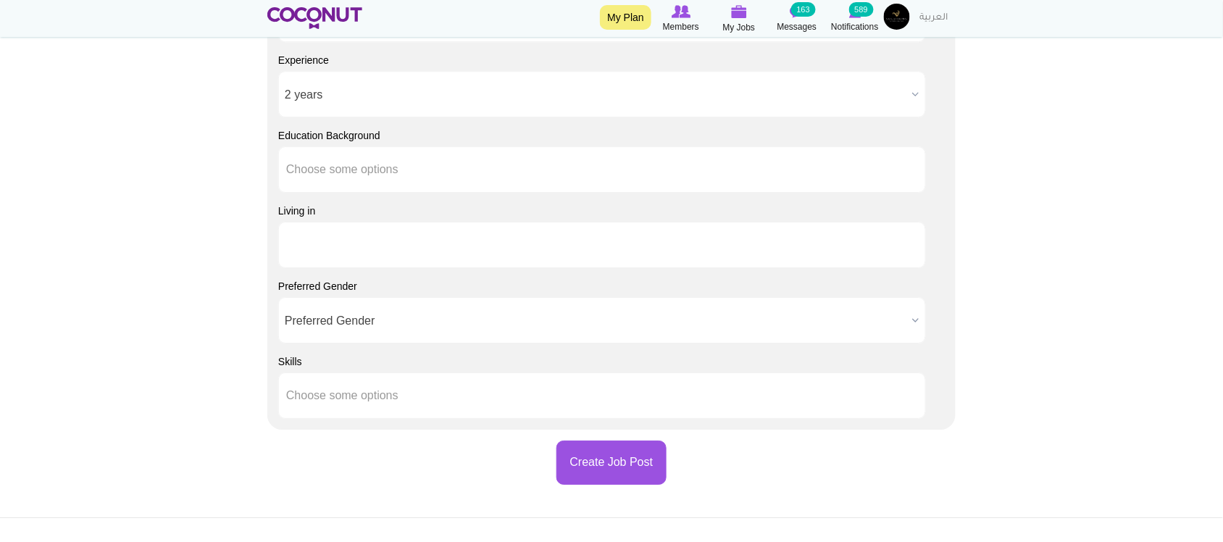
click at [342, 240] on input "text" at bounding box center [351, 244] width 130 height 13
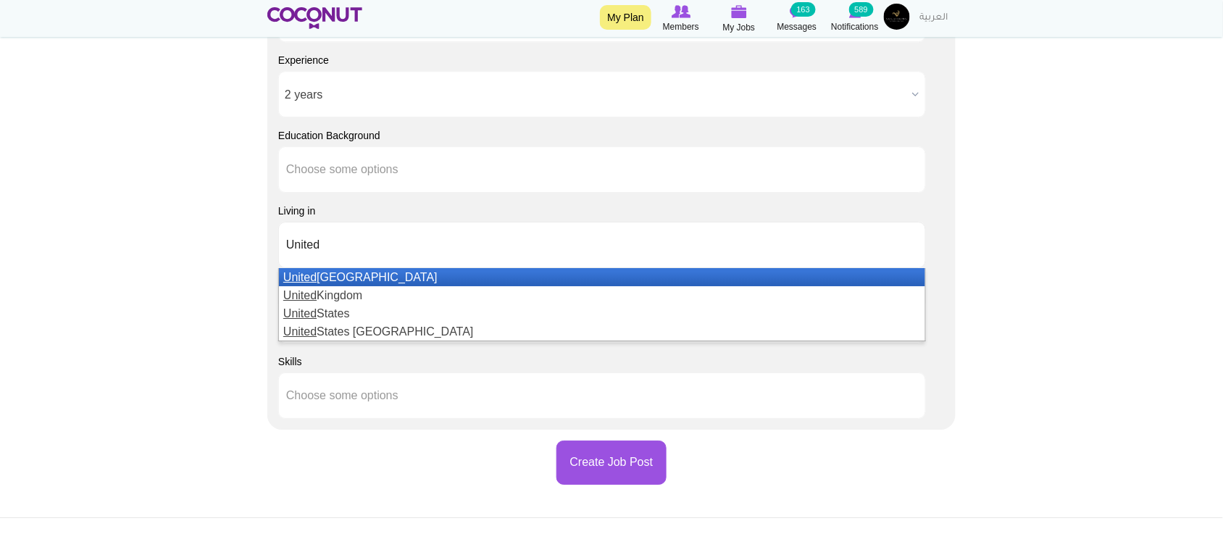
type input "United"
click at [353, 283] on li "[GEOGRAPHIC_DATA]" at bounding box center [602, 277] width 646 height 18
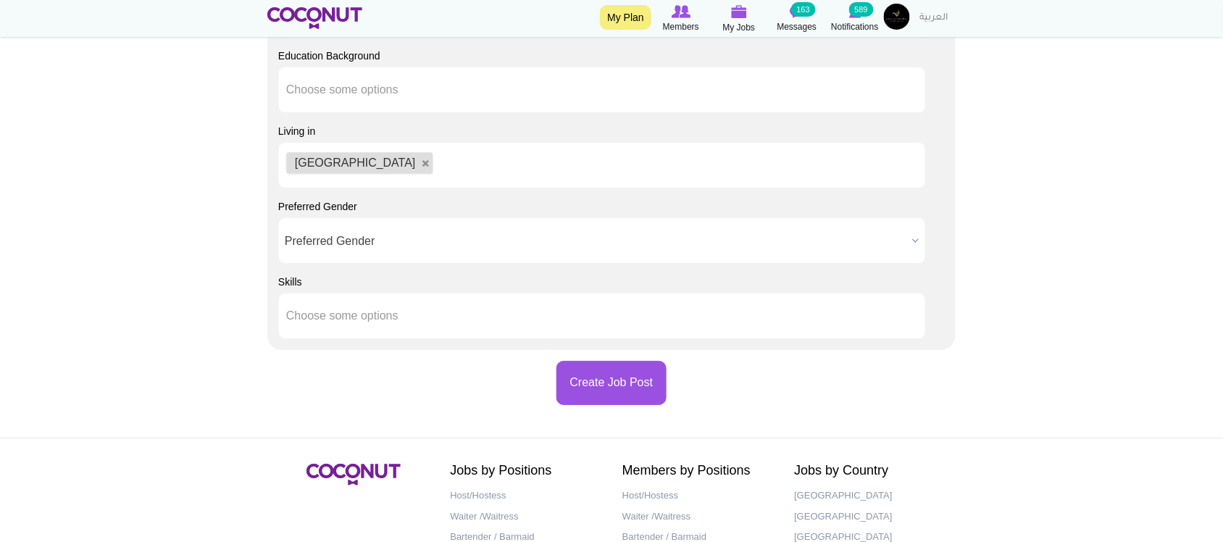
scroll to position [1449, 0]
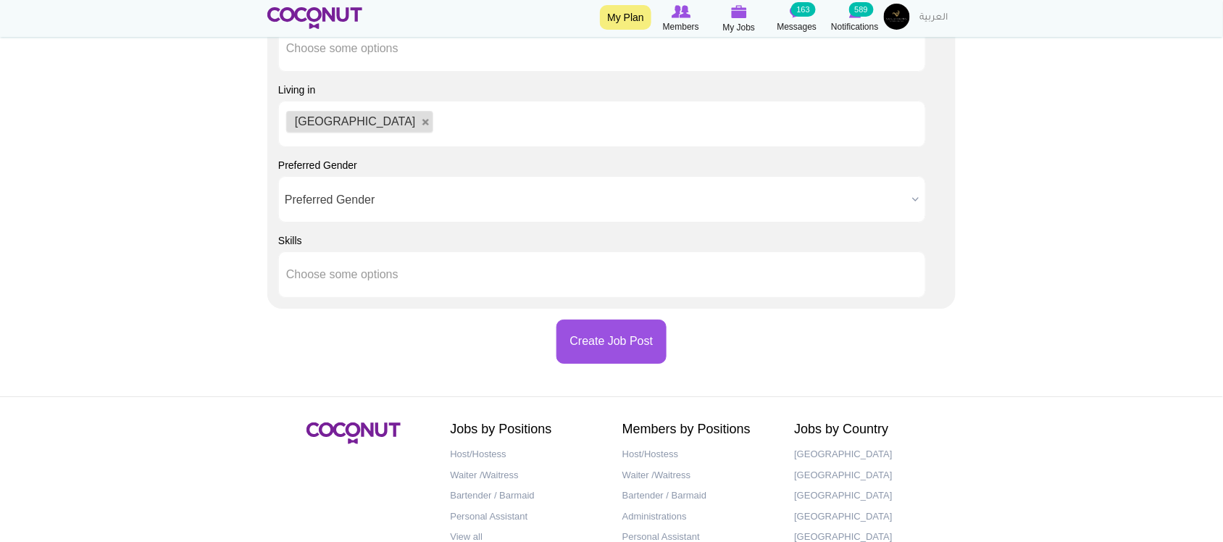
click at [346, 217] on span "Preferred Gender" at bounding box center [596, 200] width 622 height 46
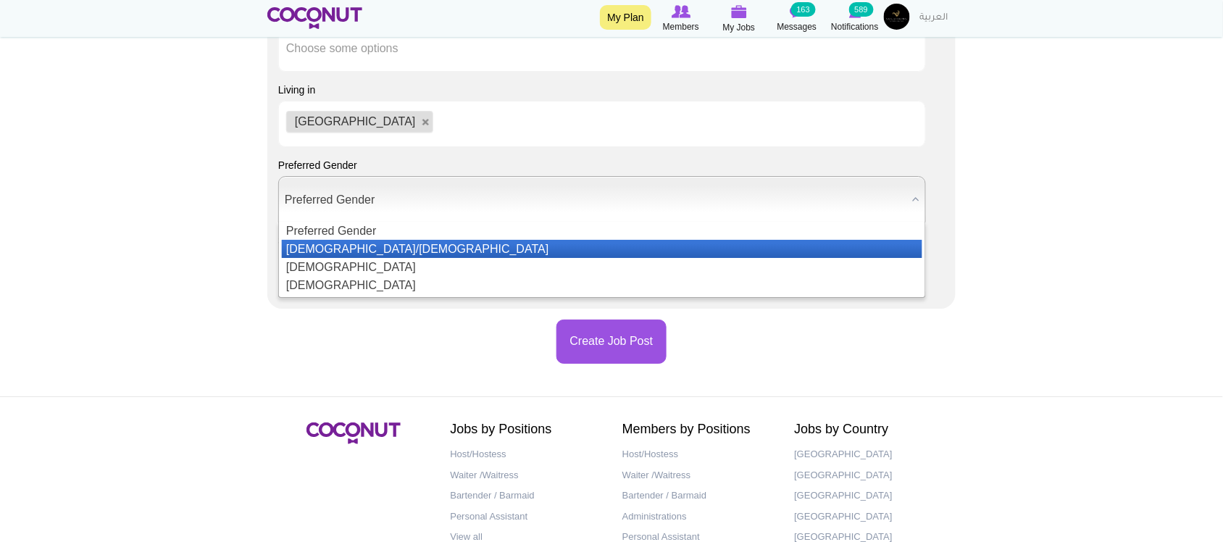
click at [349, 246] on li "[DEMOGRAPHIC_DATA]/[DEMOGRAPHIC_DATA]" at bounding box center [602, 249] width 641 height 18
click at [393, 204] on span "[DEMOGRAPHIC_DATA]/[DEMOGRAPHIC_DATA]" at bounding box center [596, 200] width 622 height 46
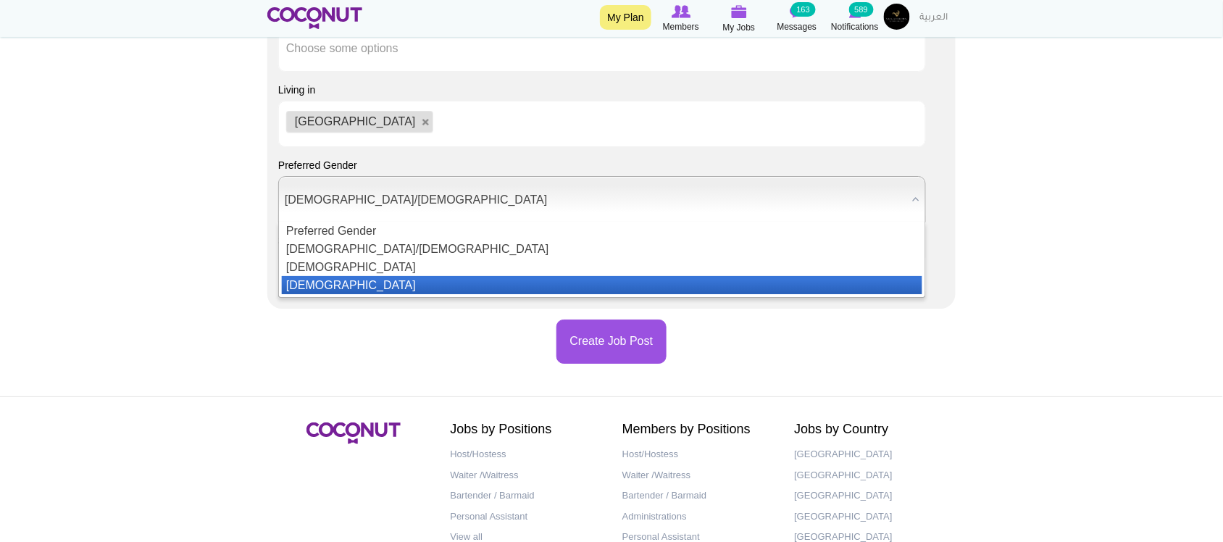
click at [338, 288] on li "[DEMOGRAPHIC_DATA]" at bounding box center [602, 285] width 641 height 18
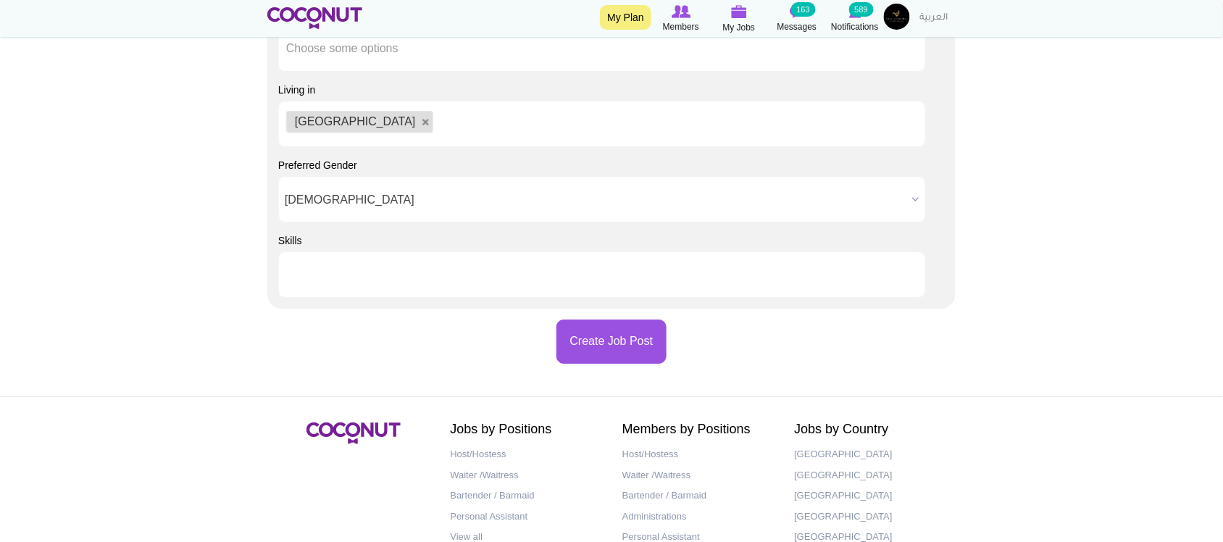
click at [382, 291] on ul at bounding box center [602, 274] width 648 height 46
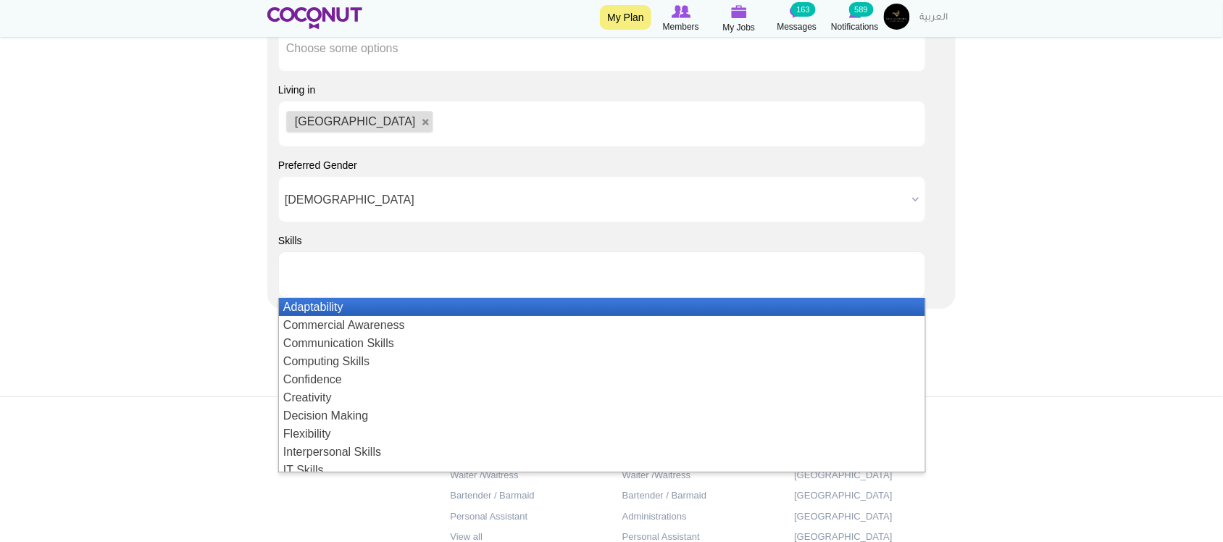
click at [319, 280] on input "text" at bounding box center [351, 274] width 130 height 13
click at [334, 310] on li "Adaptability" at bounding box center [602, 307] width 646 height 18
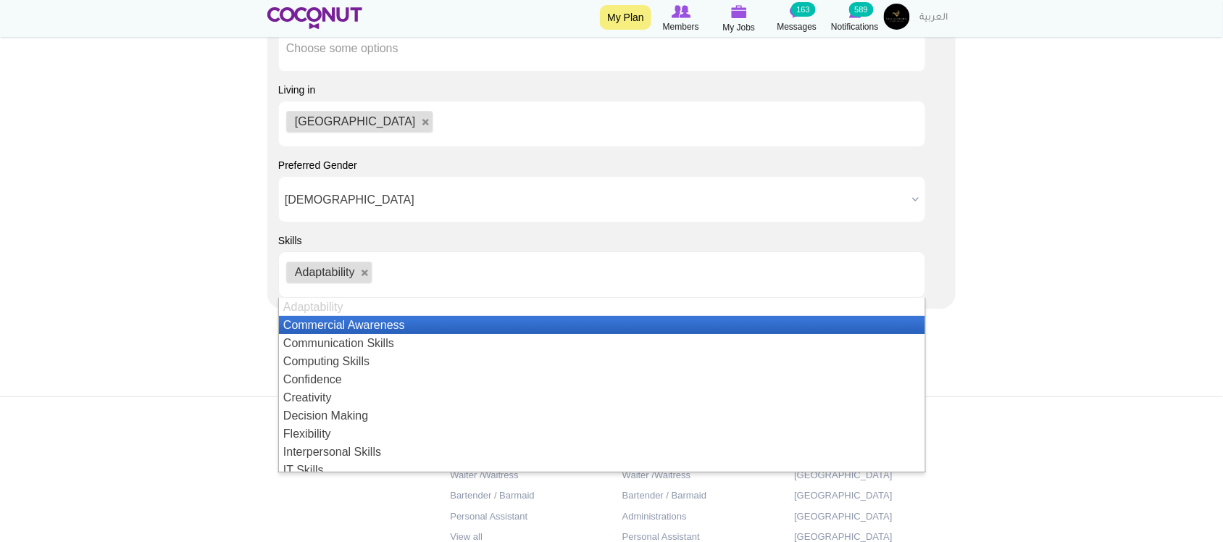
click at [501, 288] on ul "Adaptability" at bounding box center [602, 274] width 648 height 46
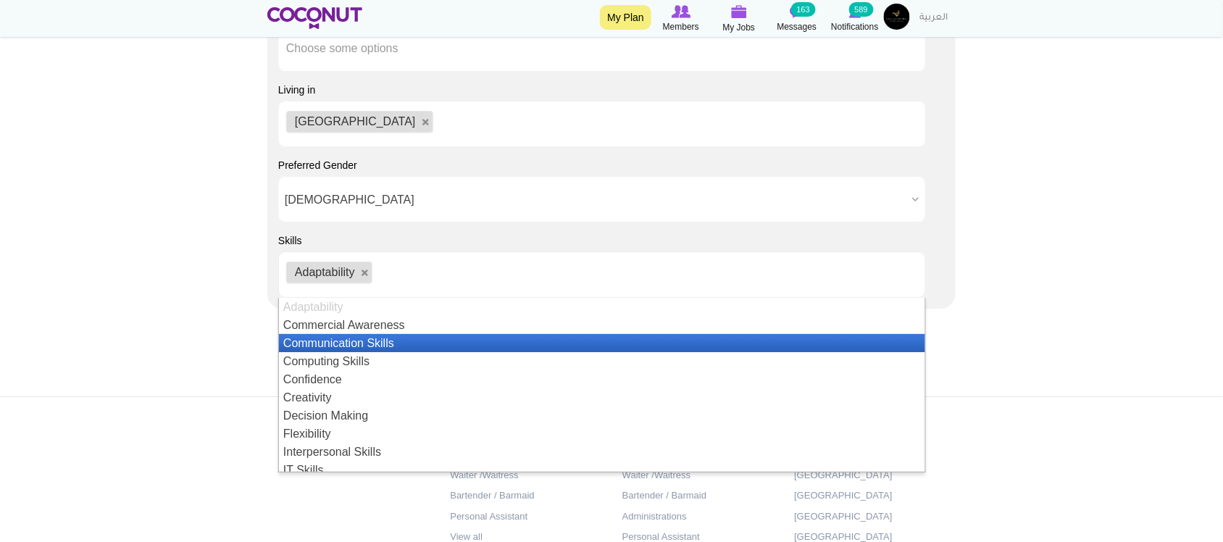
click at [360, 346] on li "Communication Skills" at bounding box center [602, 343] width 646 height 18
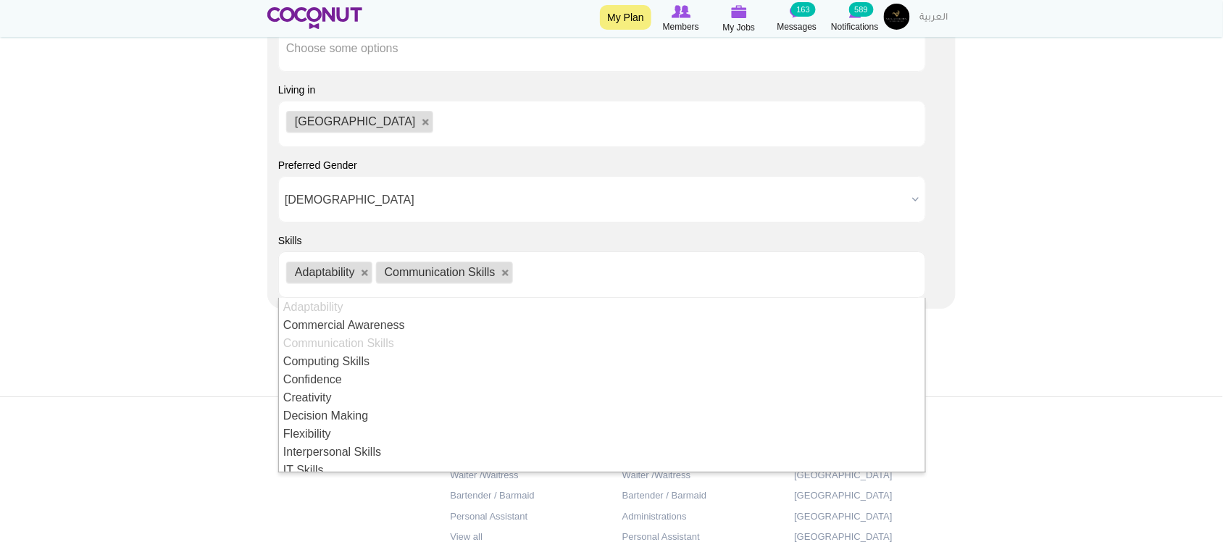
click at [578, 283] on ul "Adaptability Communication Skills" at bounding box center [602, 274] width 648 height 46
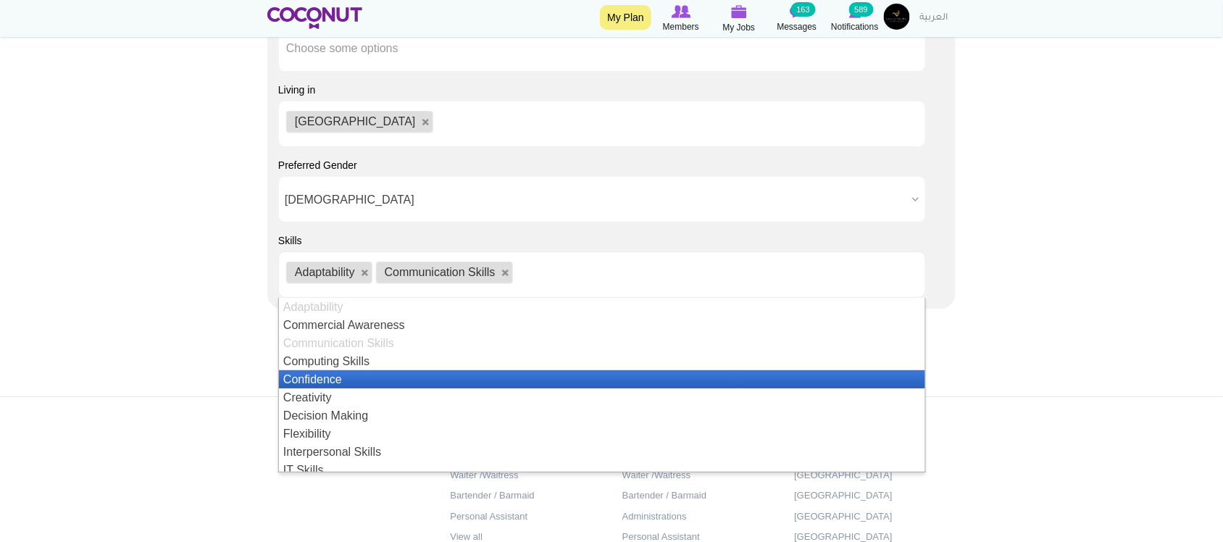
click at [341, 380] on li "Confidence" at bounding box center [602, 379] width 646 height 18
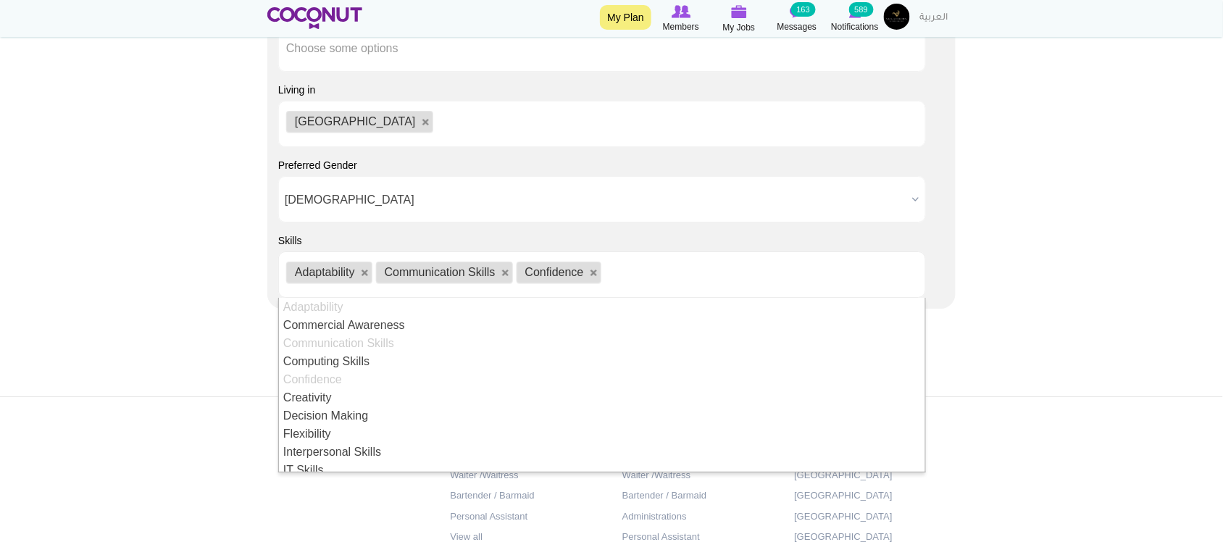
click at [651, 278] on ul "Adaptability Communication Skills Confidence" at bounding box center [602, 274] width 648 height 46
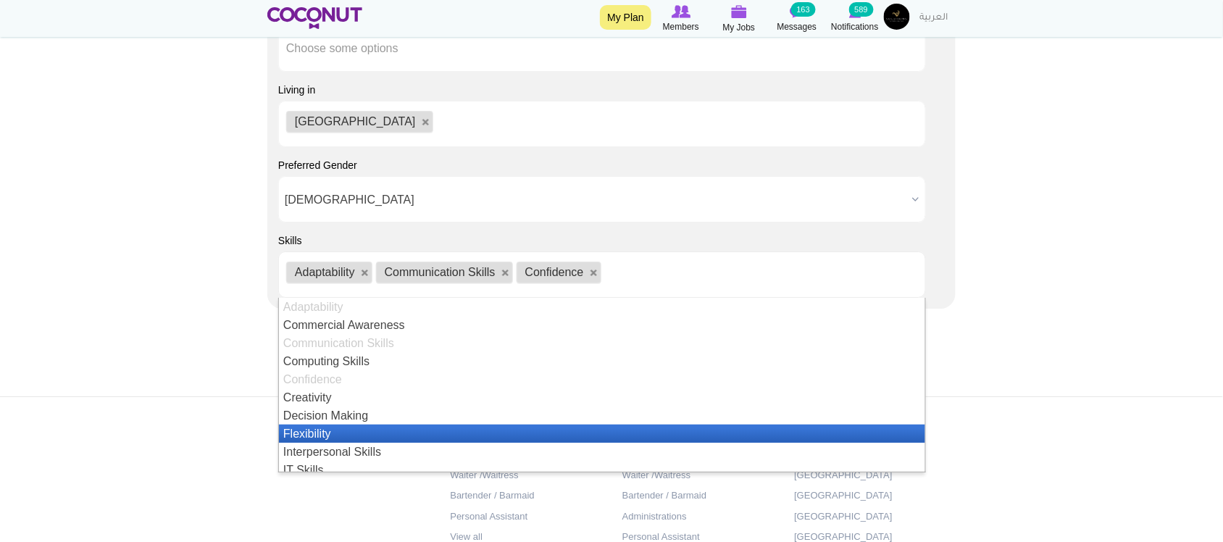
scroll to position [120, 0]
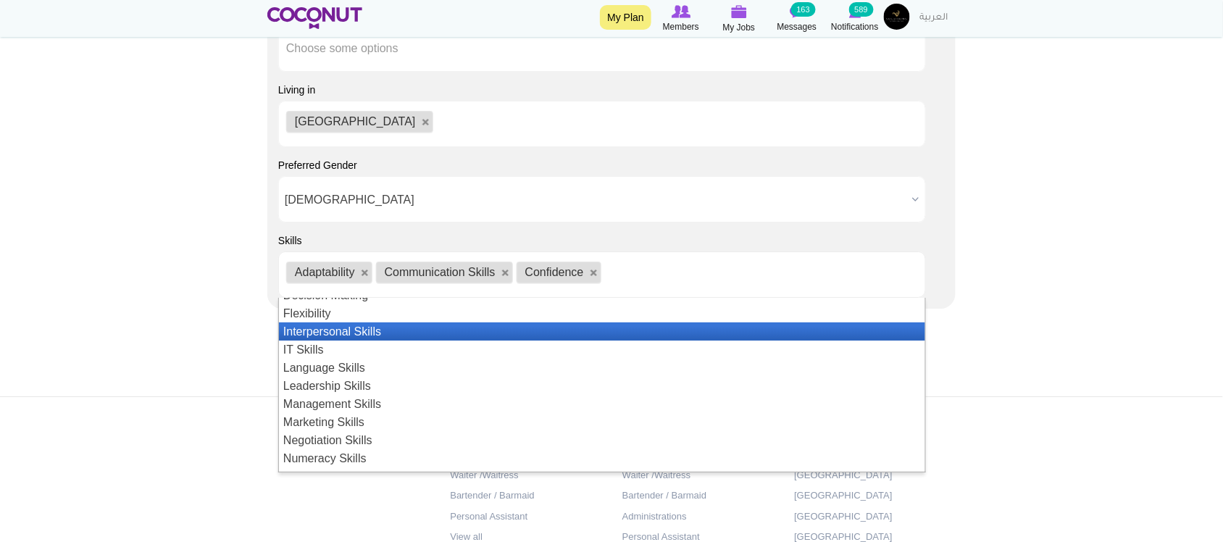
click at [348, 335] on li "Interpersonal Skills" at bounding box center [602, 331] width 646 height 18
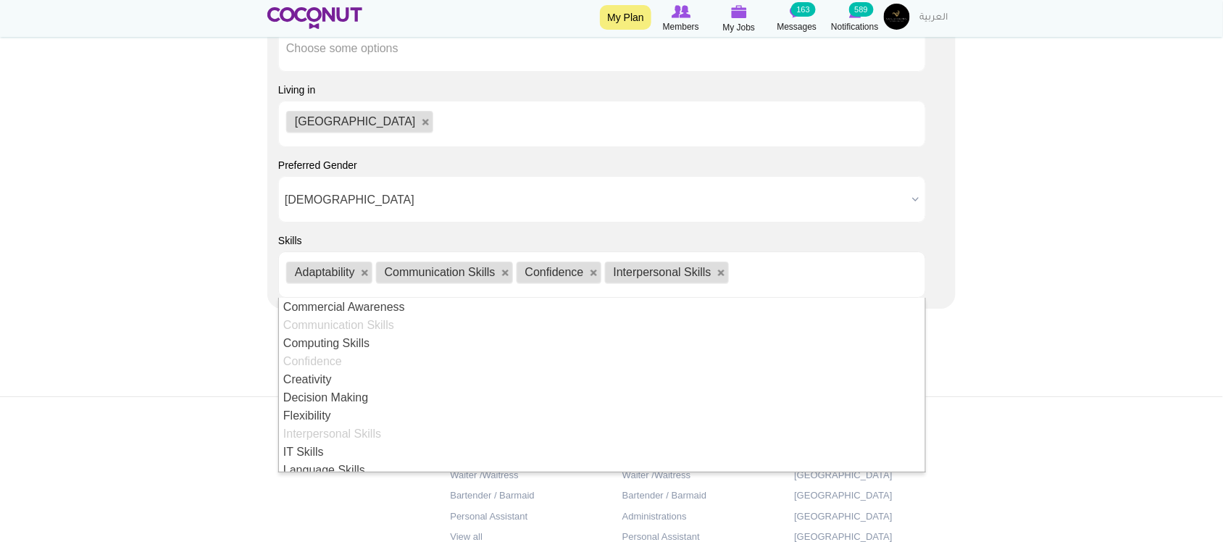
click at [786, 272] on ul "Adaptability Communication Skills Confidence Interpersonal Skills" at bounding box center [602, 274] width 648 height 46
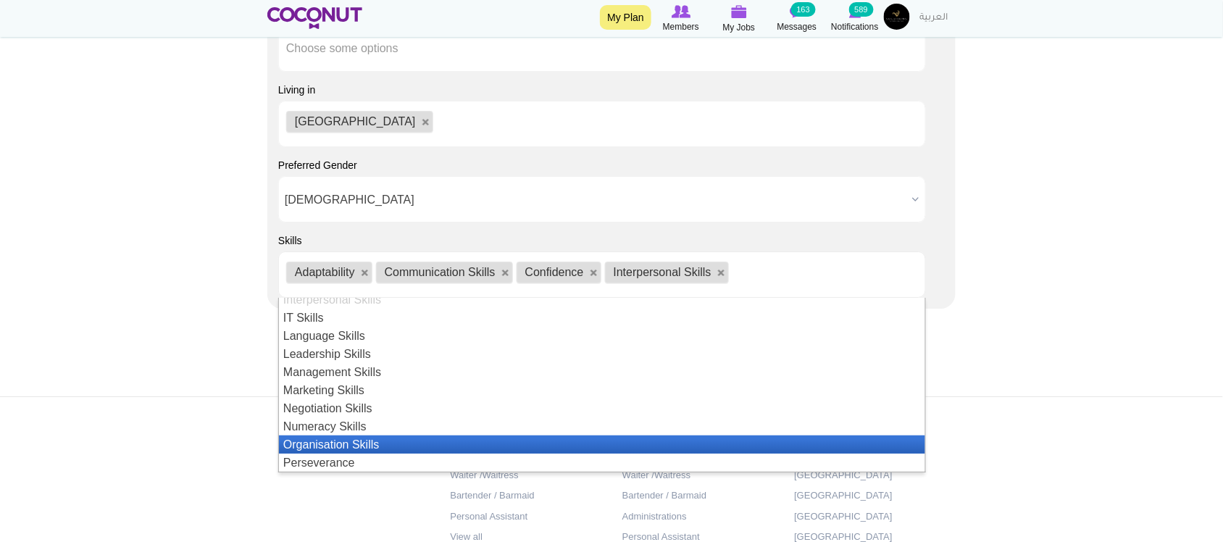
scroll to position [272, 0]
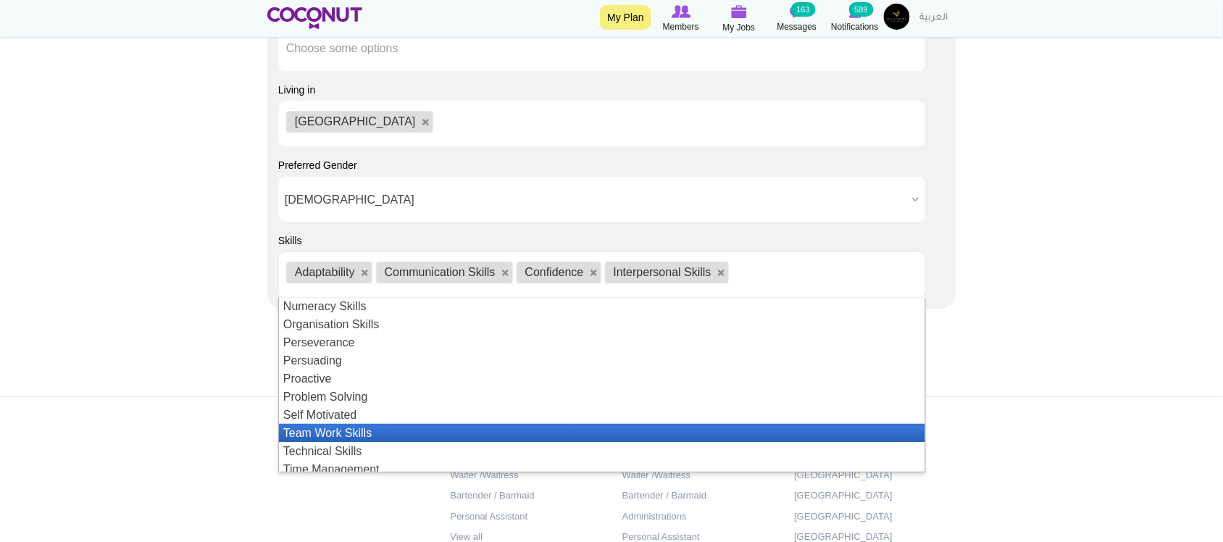
click at [330, 419] on li "Self Motivated" at bounding box center [602, 415] width 646 height 18
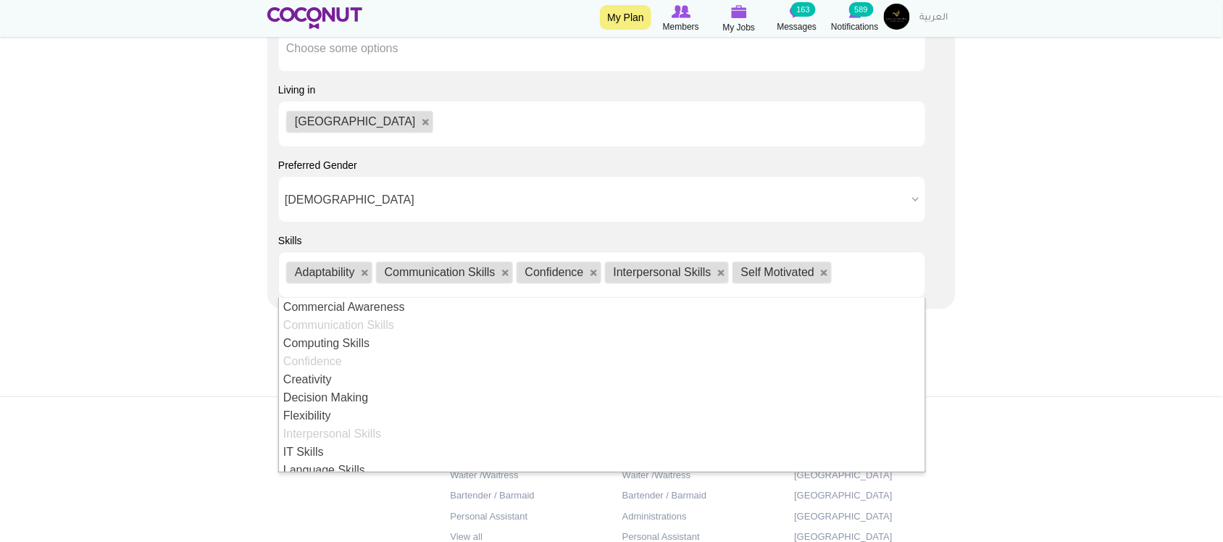
click at [877, 277] on ul "Adaptability Communication Skills Confidence Interpersonal Skills Self Motivated" at bounding box center [602, 274] width 648 height 46
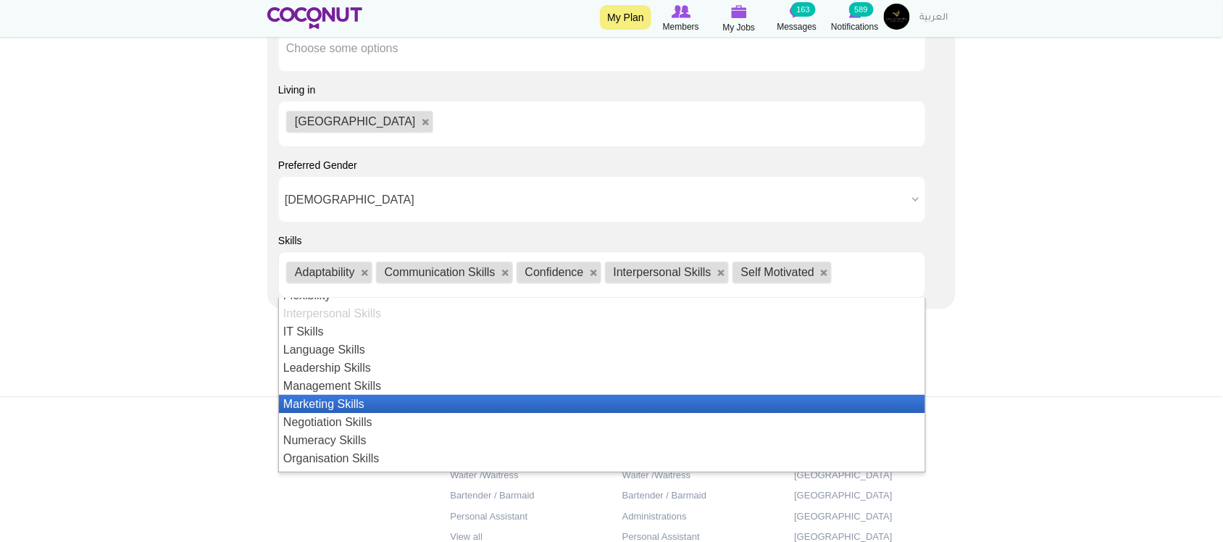
scroll to position [315, 0]
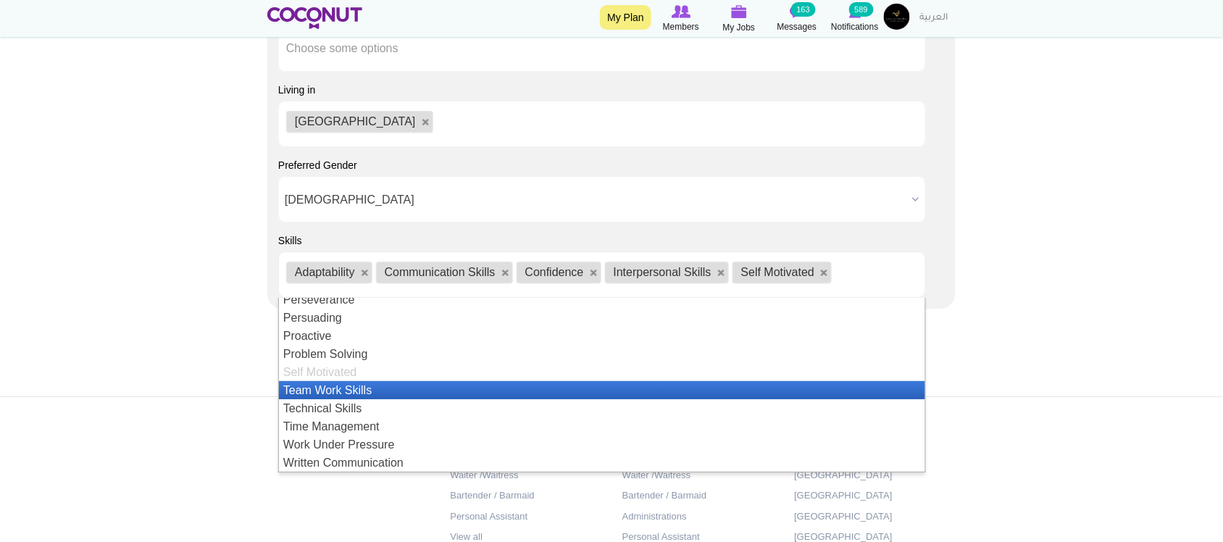
click at [359, 396] on li "Team Work Skills" at bounding box center [602, 390] width 646 height 18
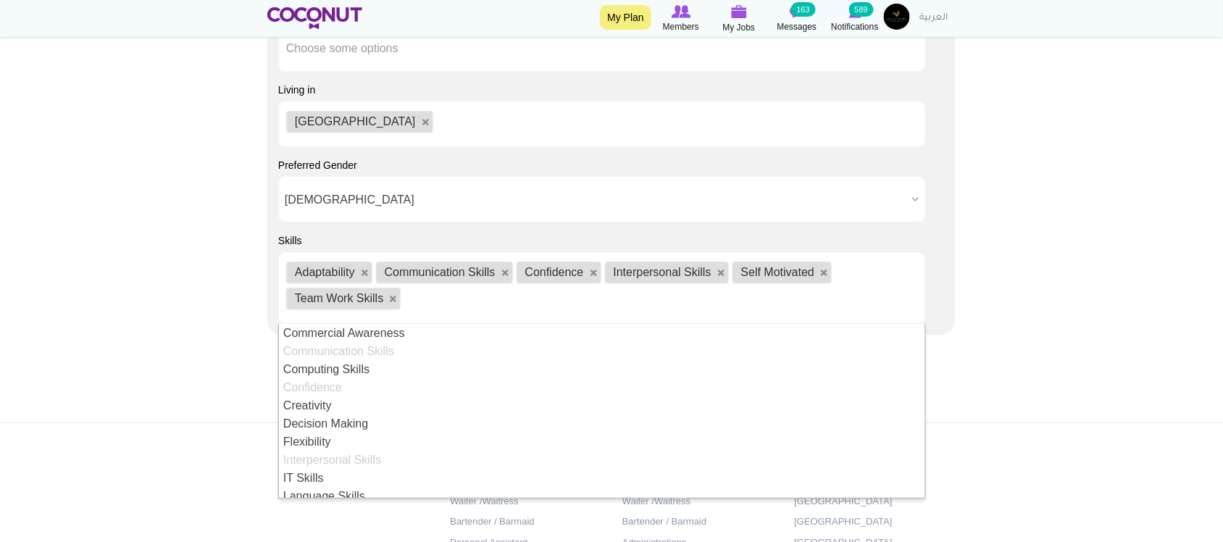
drag, startPoint x: 844, startPoint y: 304, endPoint x: 835, endPoint y: 305, distance: 9.4
click at [843, 304] on ul "Adaptability Communication Skills Confidence Interpersonal Skills Self Motivate…" at bounding box center [602, 287] width 648 height 72
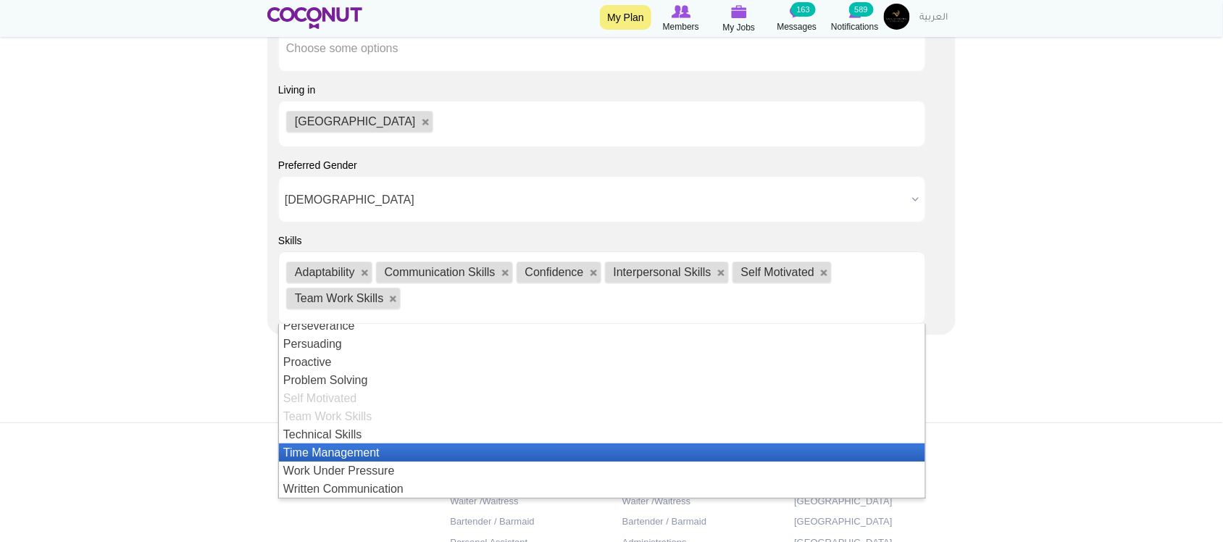
click at [370, 455] on li "Time Management" at bounding box center [602, 452] width 646 height 18
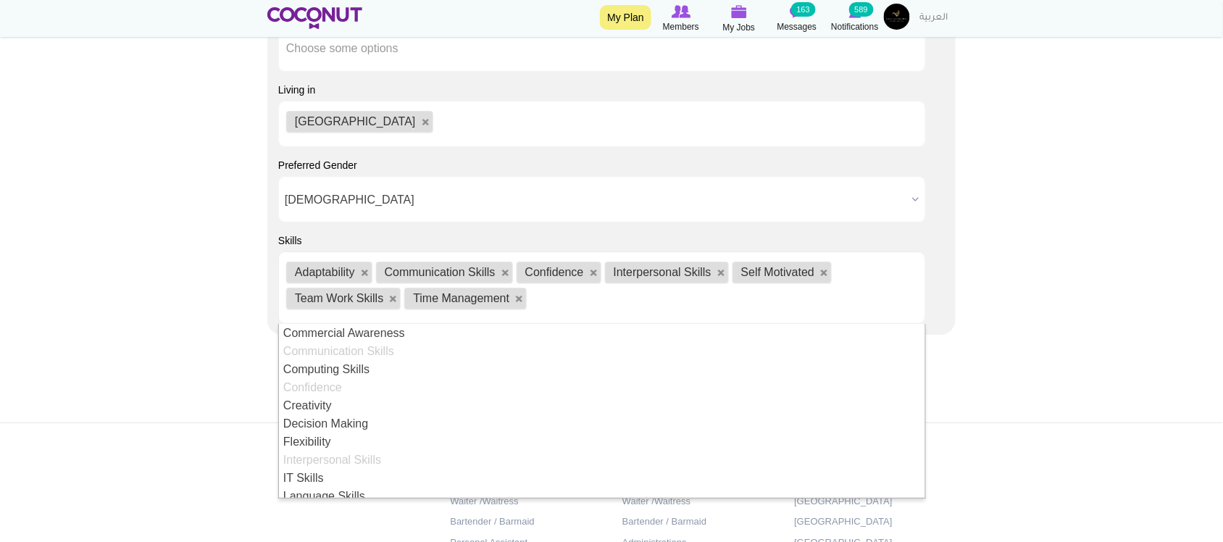
click at [690, 303] on ul "Adaptability Communication Skills Confidence Interpersonal Skills Self Motivate…" at bounding box center [602, 287] width 648 height 72
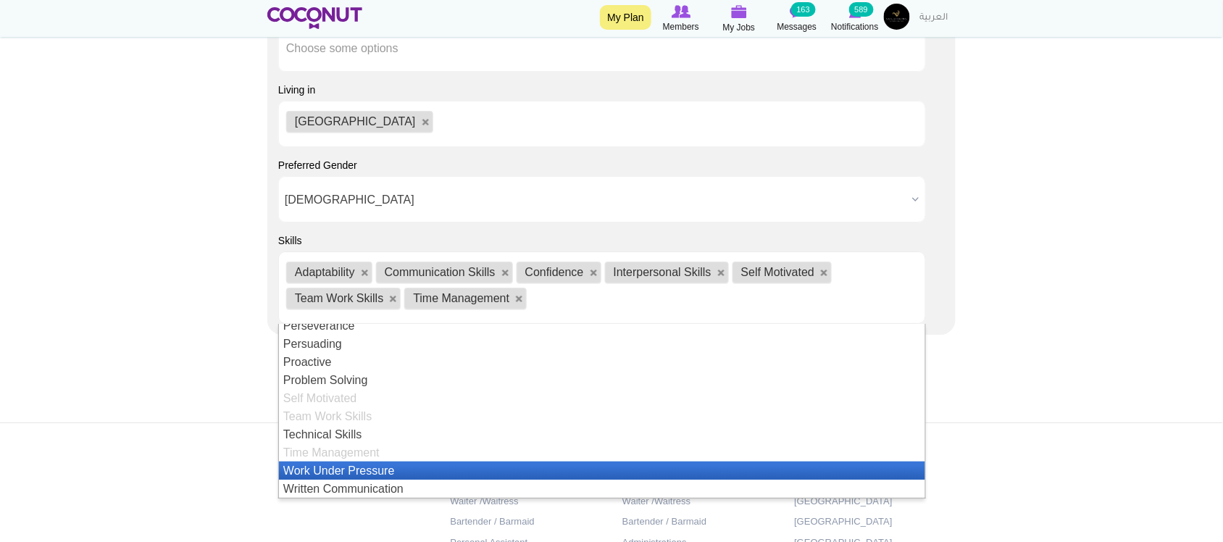
click at [379, 479] on li "Work Under Pressure" at bounding box center [602, 471] width 646 height 18
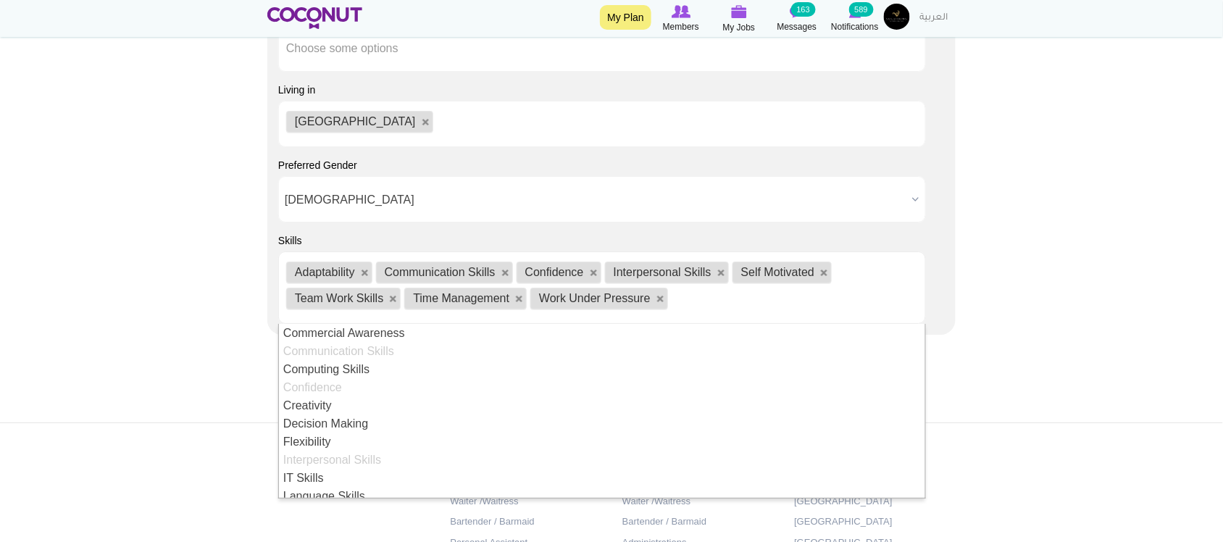
drag, startPoint x: 159, startPoint y: 407, endPoint x: 451, endPoint y: 359, distance: 295.2
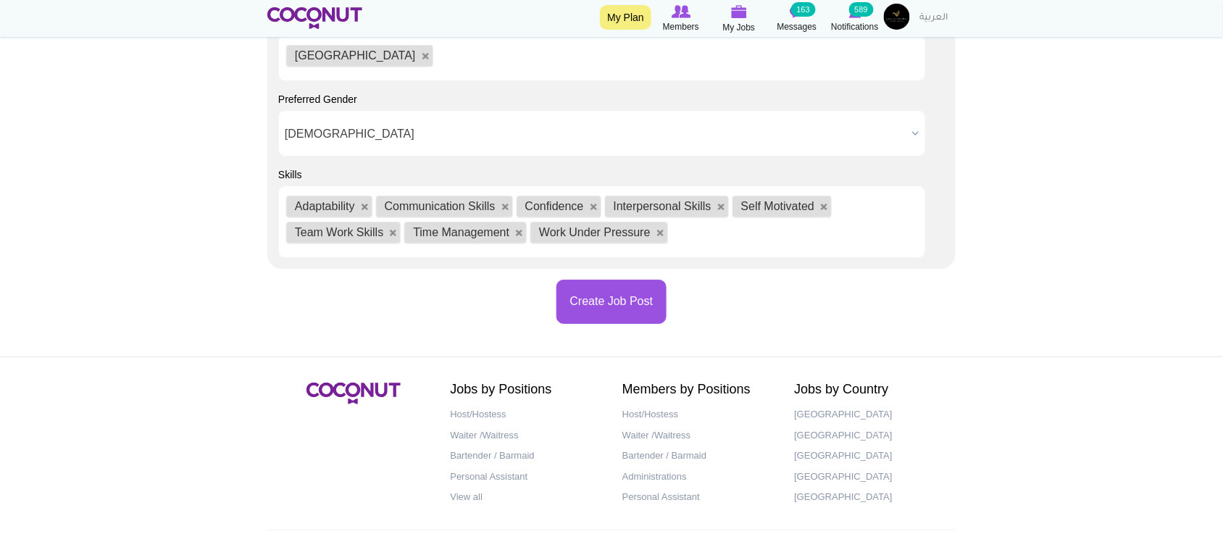
scroll to position [1567, 0]
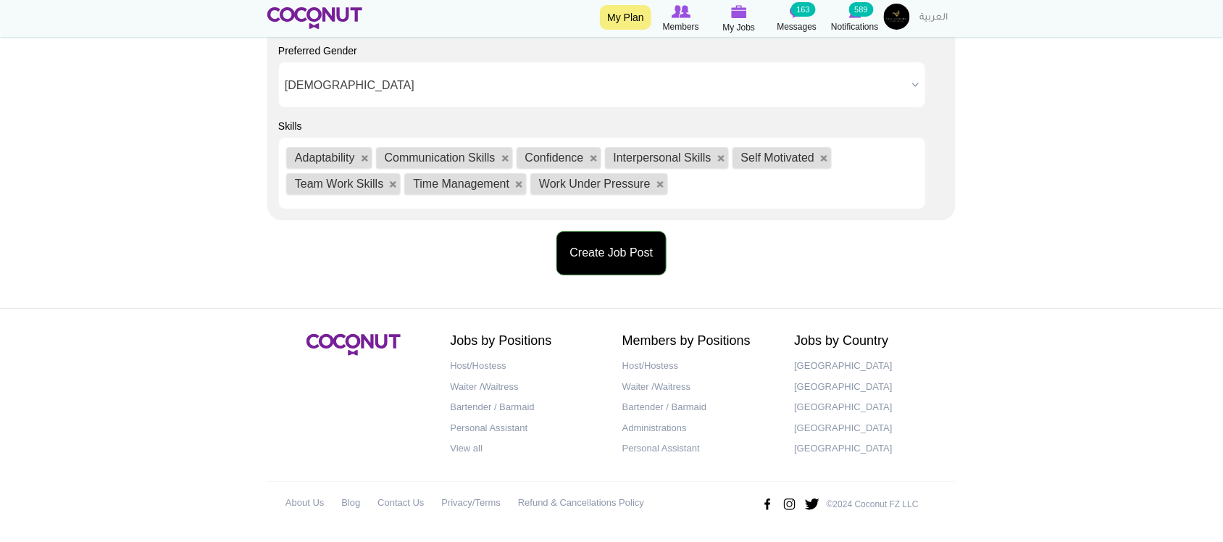
click at [640, 251] on button "Create Job Post" at bounding box center [611, 253] width 111 height 44
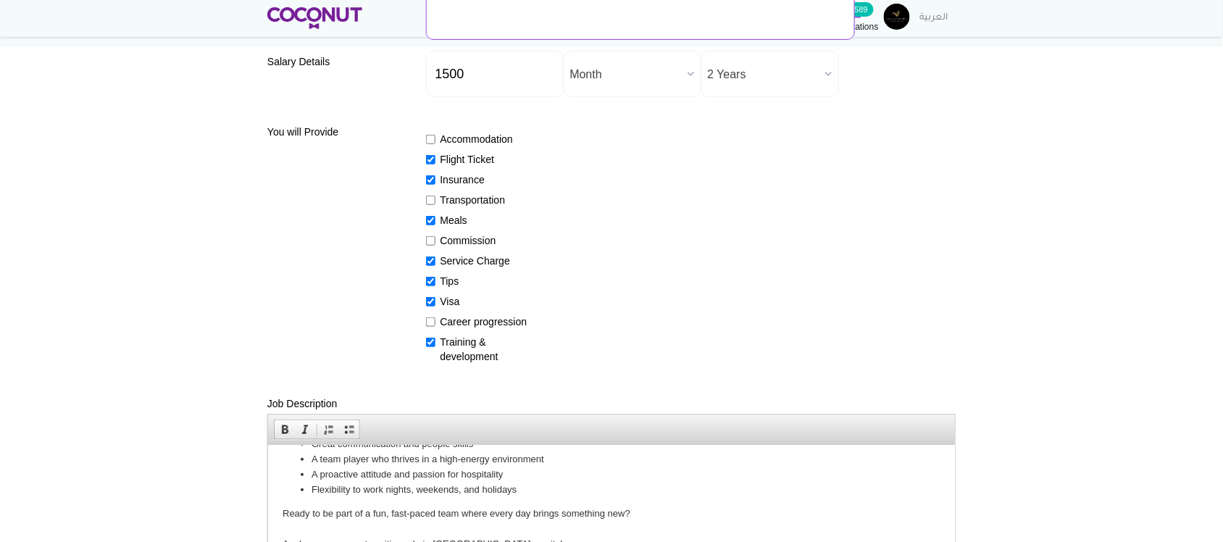
scroll to position [128, 0]
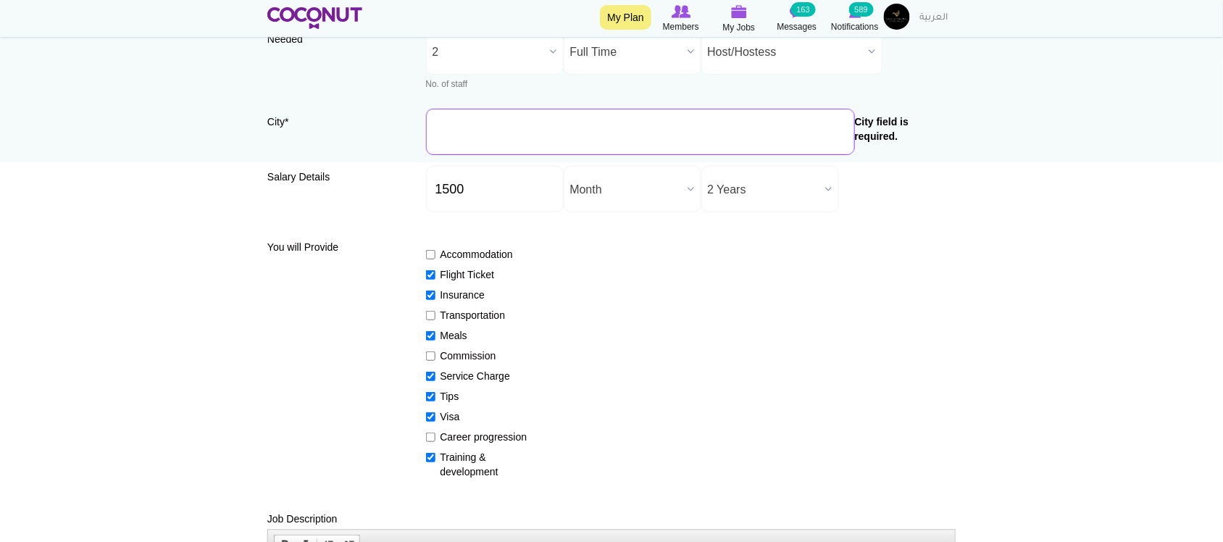
click at [506, 146] on input "City *" at bounding box center [640, 132] width 429 height 46
type input "S"
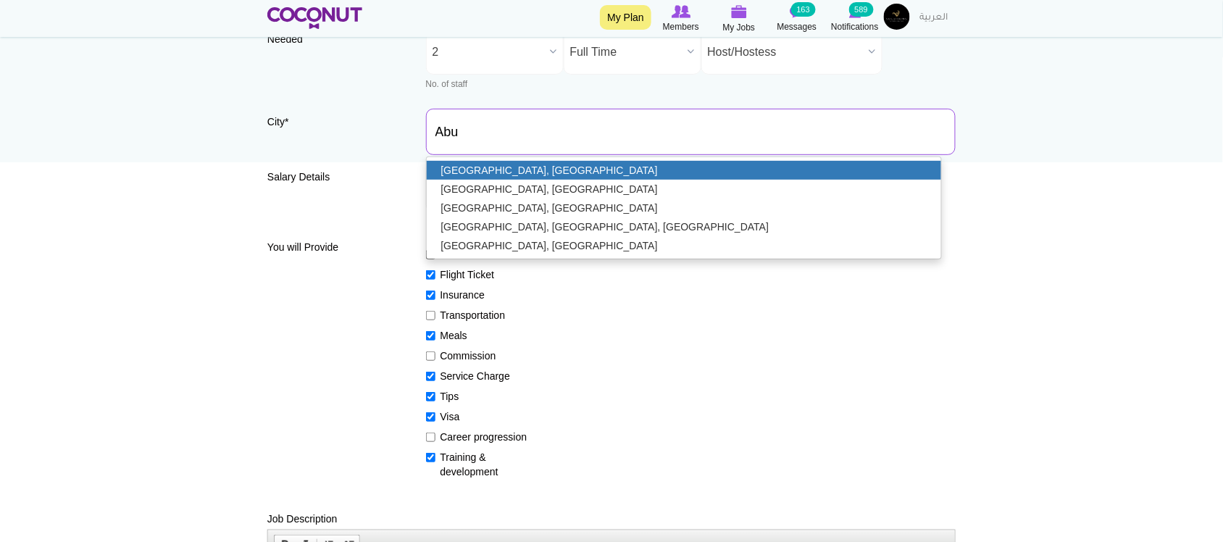
type input "[GEOGRAPHIC_DATA], [GEOGRAPHIC_DATA]"
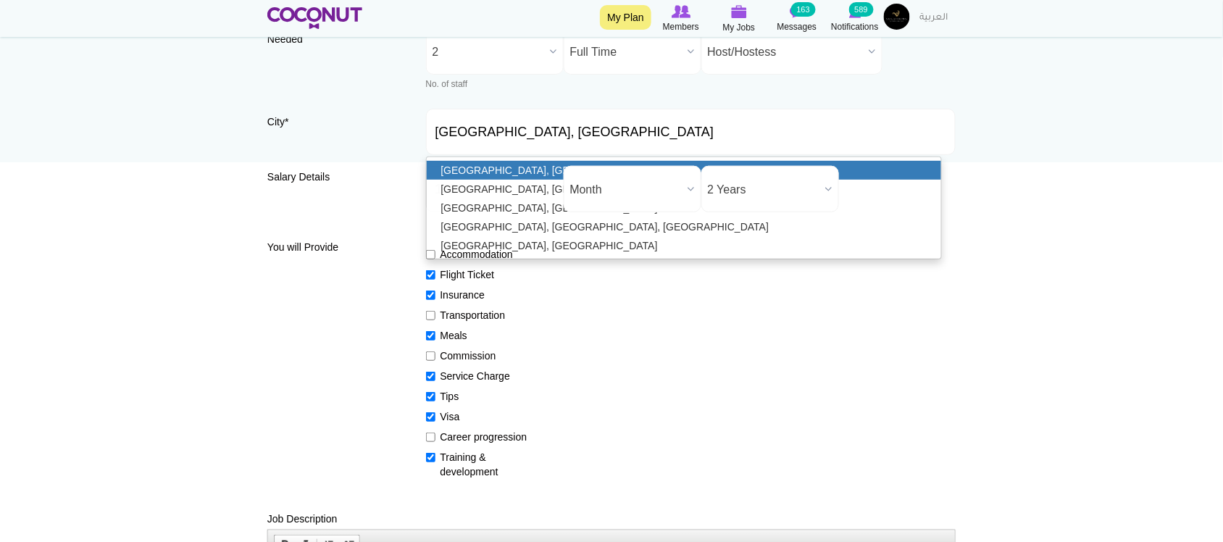
click at [468, 167] on link "[GEOGRAPHIC_DATA], [GEOGRAPHIC_DATA]" at bounding box center [684, 170] width 515 height 19
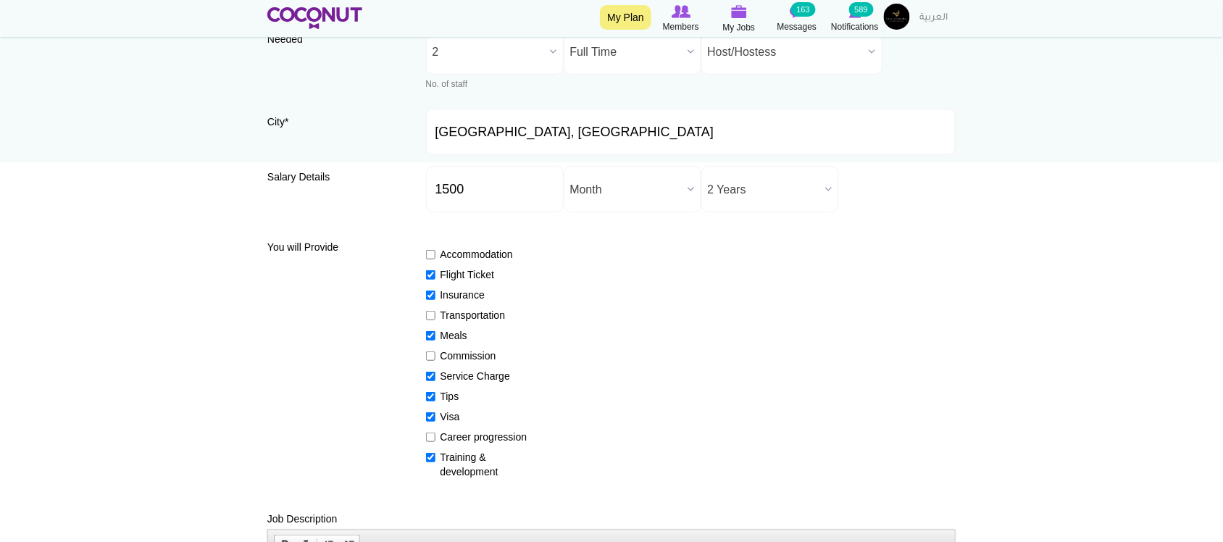
click at [877, 288] on div "Accommodation Flight Ticket Insurance Transportation Meals Commission Service C…" at bounding box center [691, 356] width 530 height 245
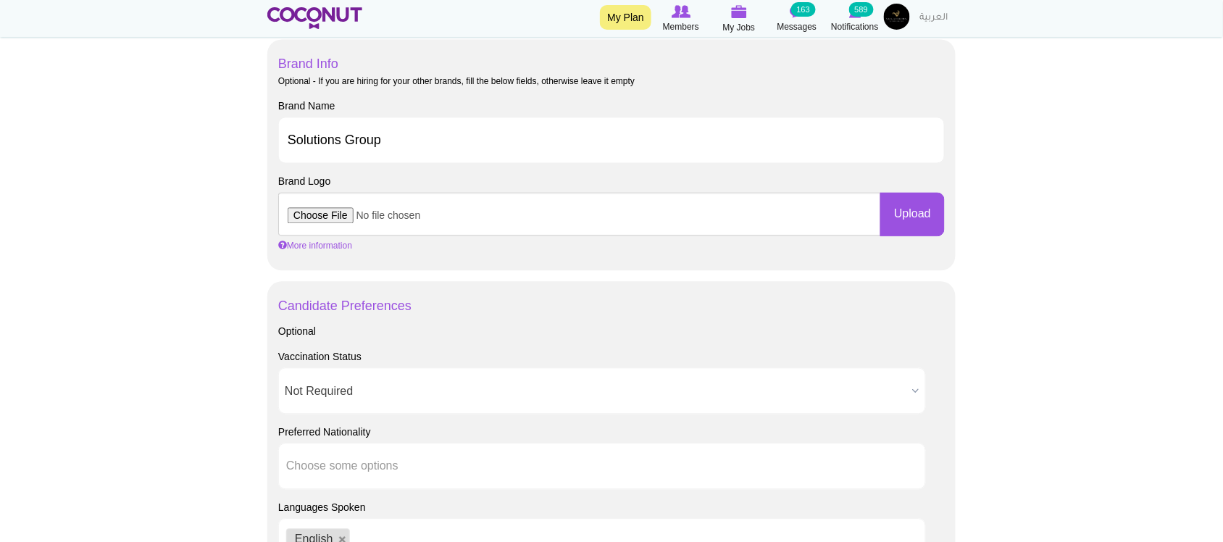
scroll to position [1456, 0]
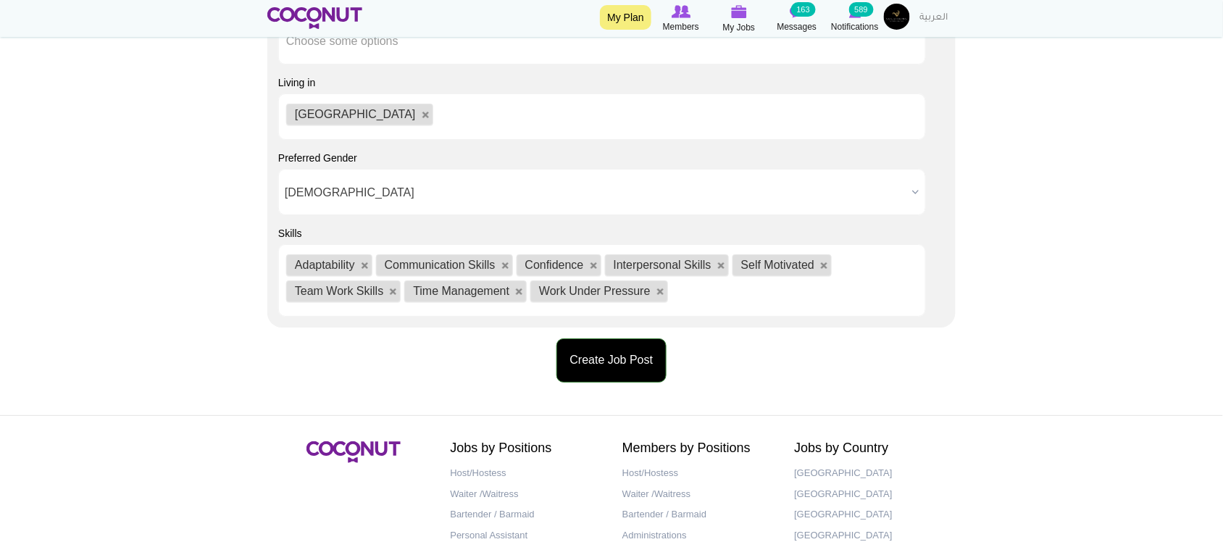
click at [600, 362] on button "Create Job Post" at bounding box center [611, 360] width 111 height 44
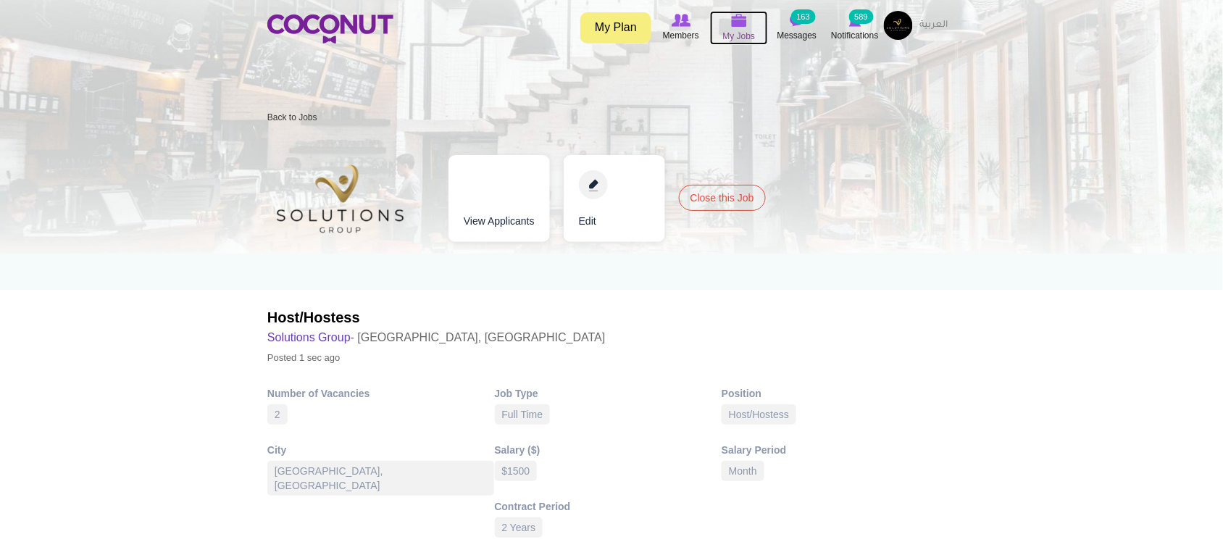
click at [723, 30] on span "My Jobs" at bounding box center [739, 36] width 33 height 14
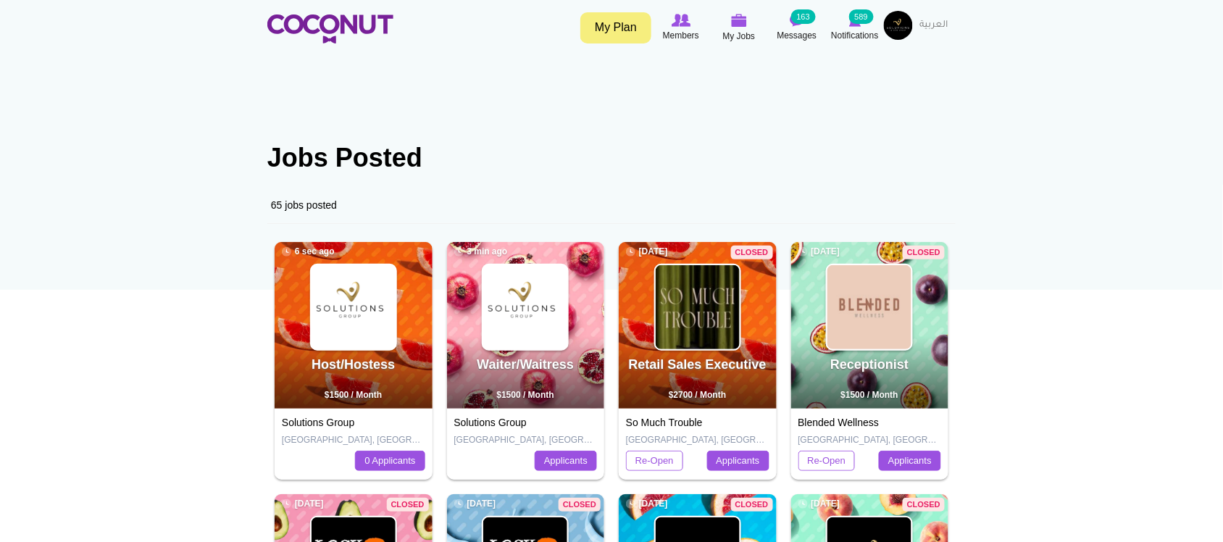
click at [629, 199] on div "65 jobs posted" at bounding box center [611, 205] width 688 height 37
drag, startPoint x: 345, startPoint y: 9, endPoint x: 339, endPoint y: 20, distance: 12.3
click at [345, 11] on div "Toggle navigation My Plan Members My Jobs Post a Job Messages 163 Notifications…" at bounding box center [611, 27] width 1223 height 54
click at [335, 20] on img at bounding box center [330, 28] width 126 height 29
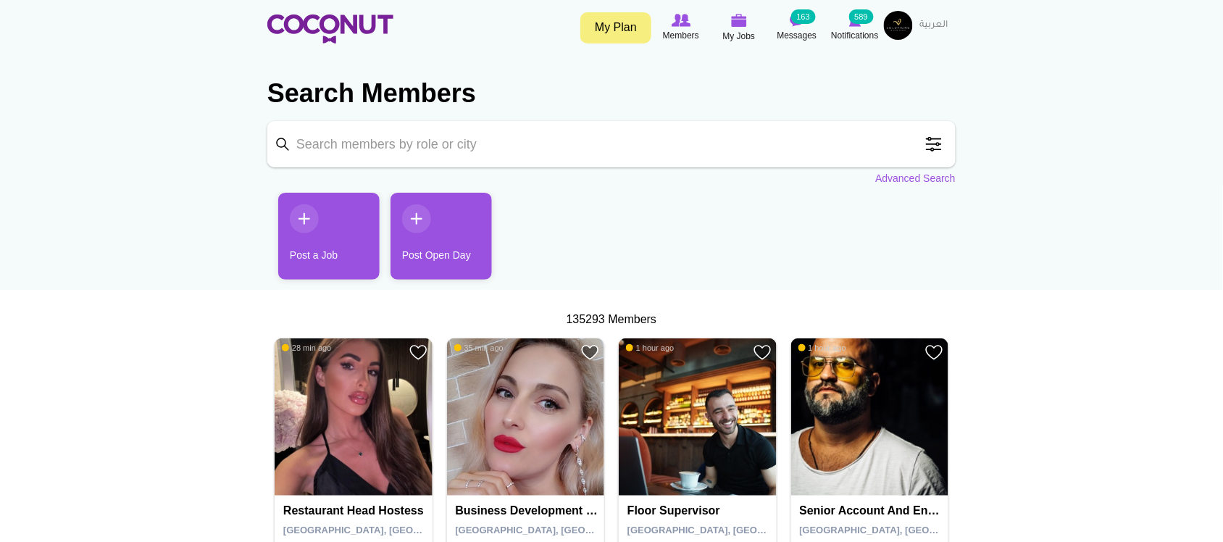
click at [335, 243] on link "Post a Job" at bounding box center [328, 236] width 101 height 87
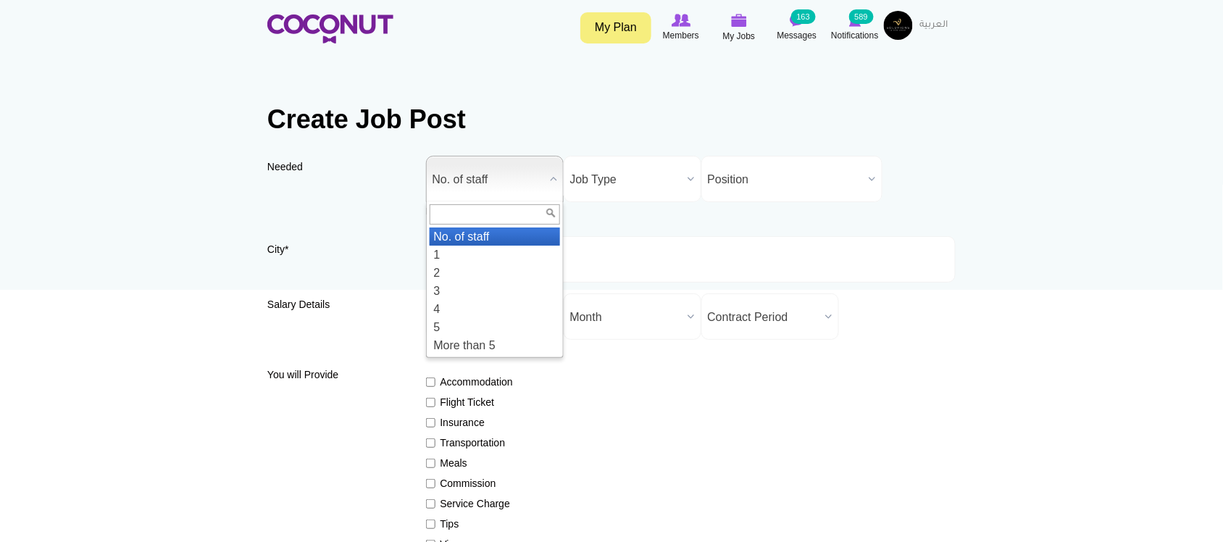
click at [479, 171] on span "No. of staff" at bounding box center [489, 180] width 112 height 46
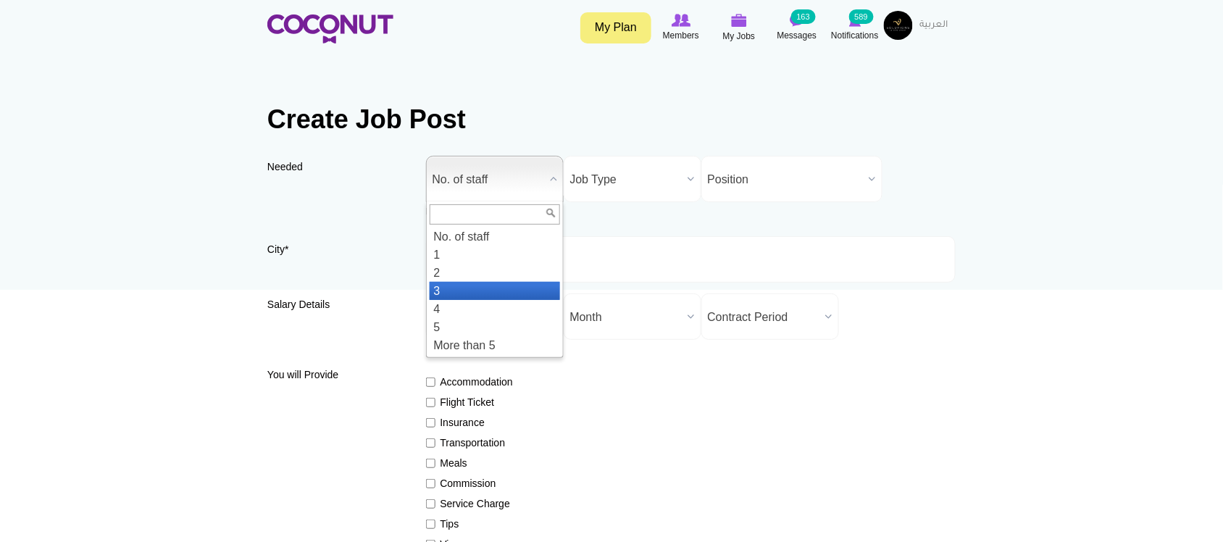
drag, startPoint x: 456, startPoint y: 297, endPoint x: 685, endPoint y: 210, distance: 244.9
click at [456, 296] on li "3" at bounding box center [495, 291] width 130 height 18
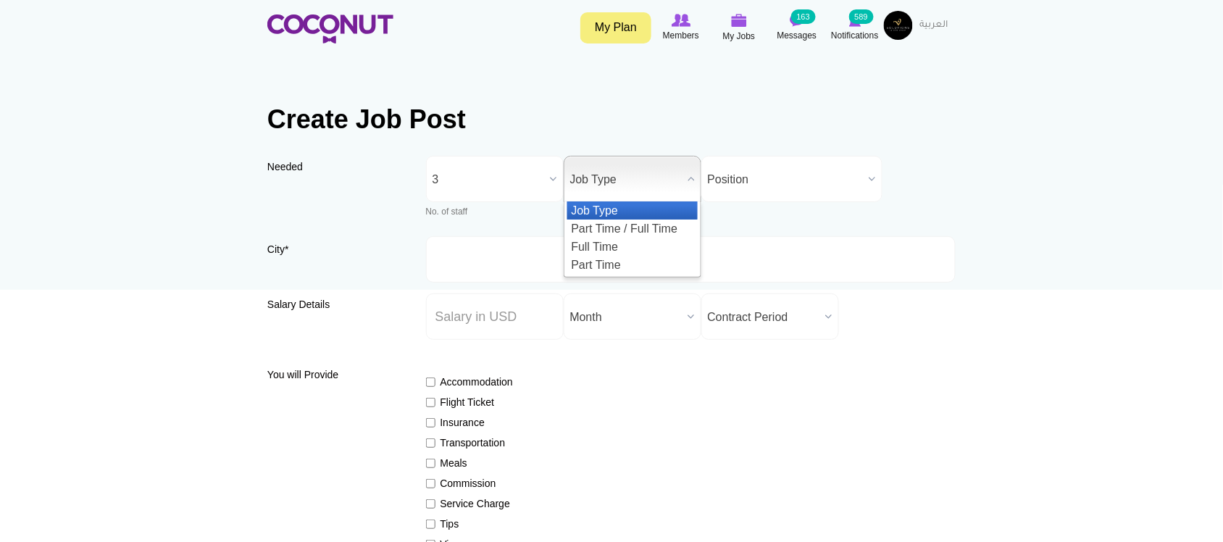
click at [645, 185] on span "Job Type" at bounding box center [626, 180] width 112 height 46
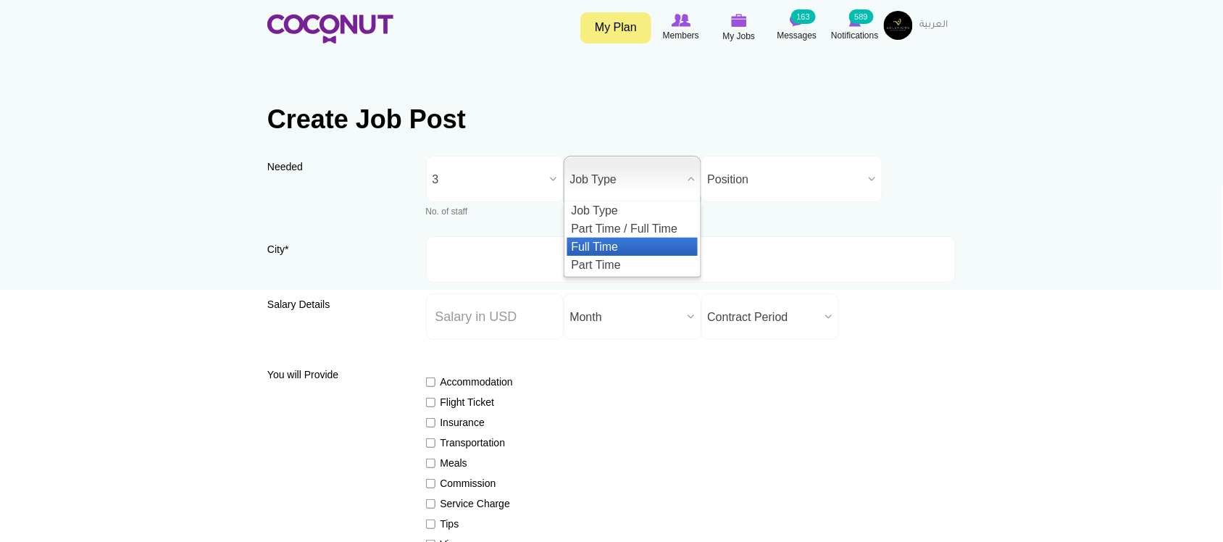
click at [622, 251] on li "Full Time" at bounding box center [632, 247] width 130 height 18
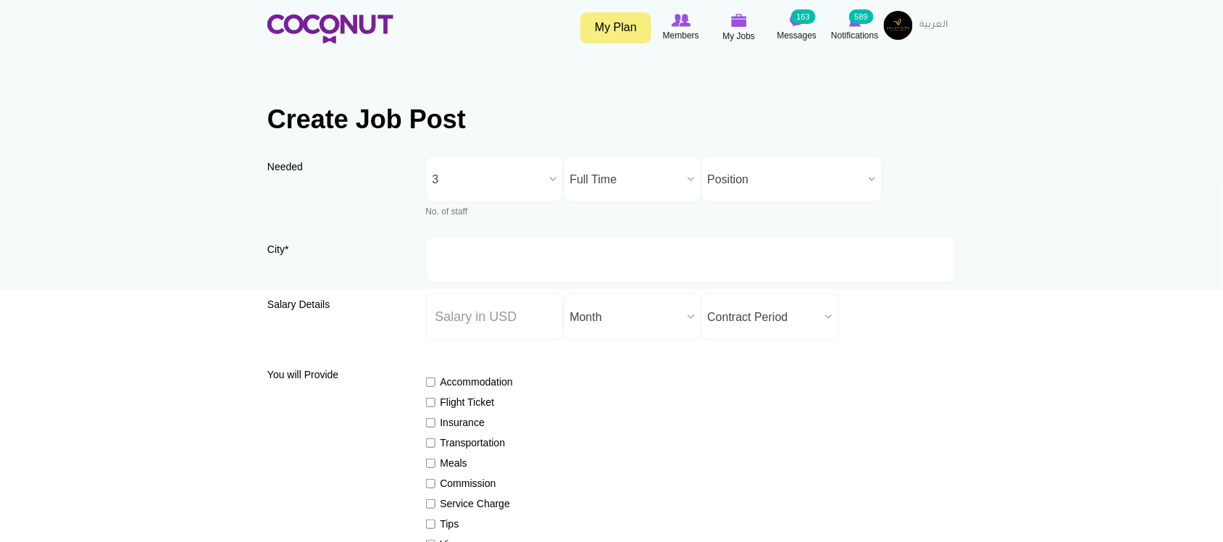
click at [767, 192] on span "Position" at bounding box center [785, 180] width 155 height 46
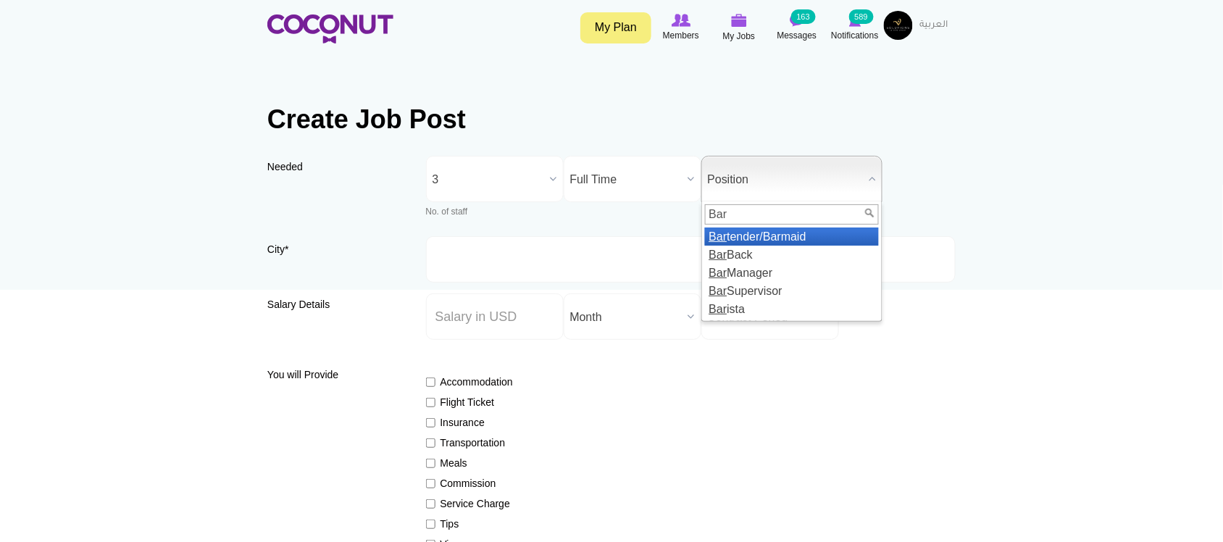
type input "Bar"
click at [761, 238] on li "Bar tender/Barmaid" at bounding box center [792, 237] width 174 height 18
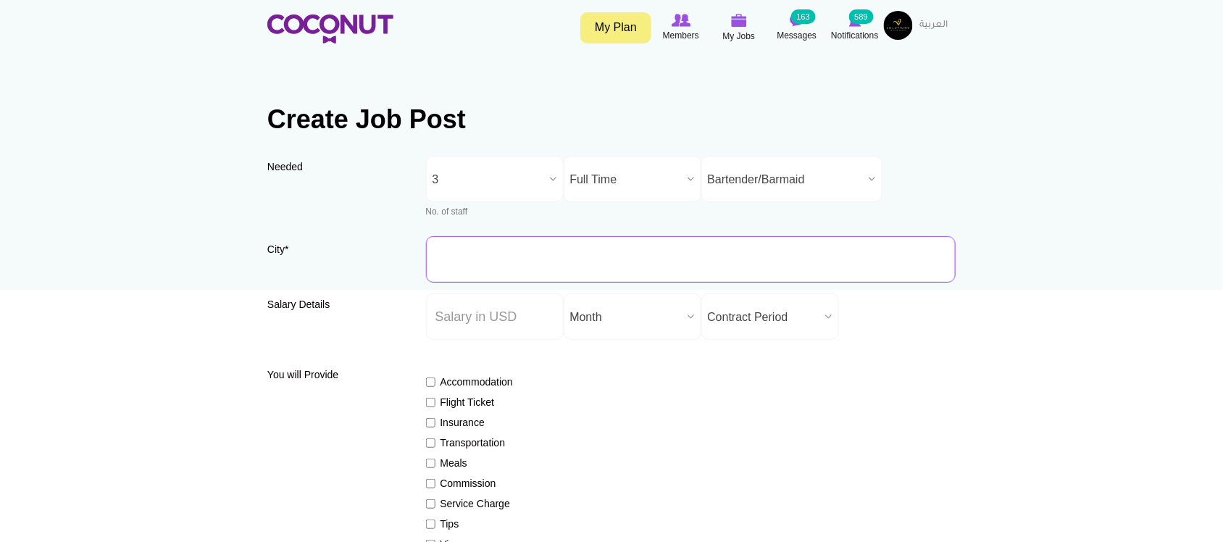
click at [504, 273] on input "City *" at bounding box center [691, 259] width 530 height 46
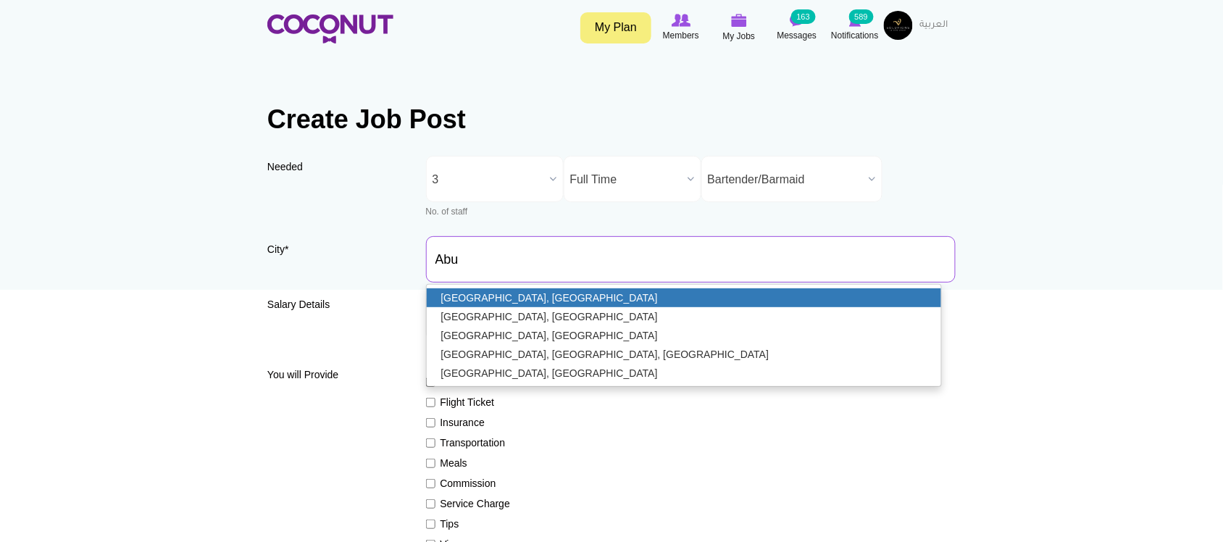
type input "[GEOGRAPHIC_DATA], [GEOGRAPHIC_DATA]"
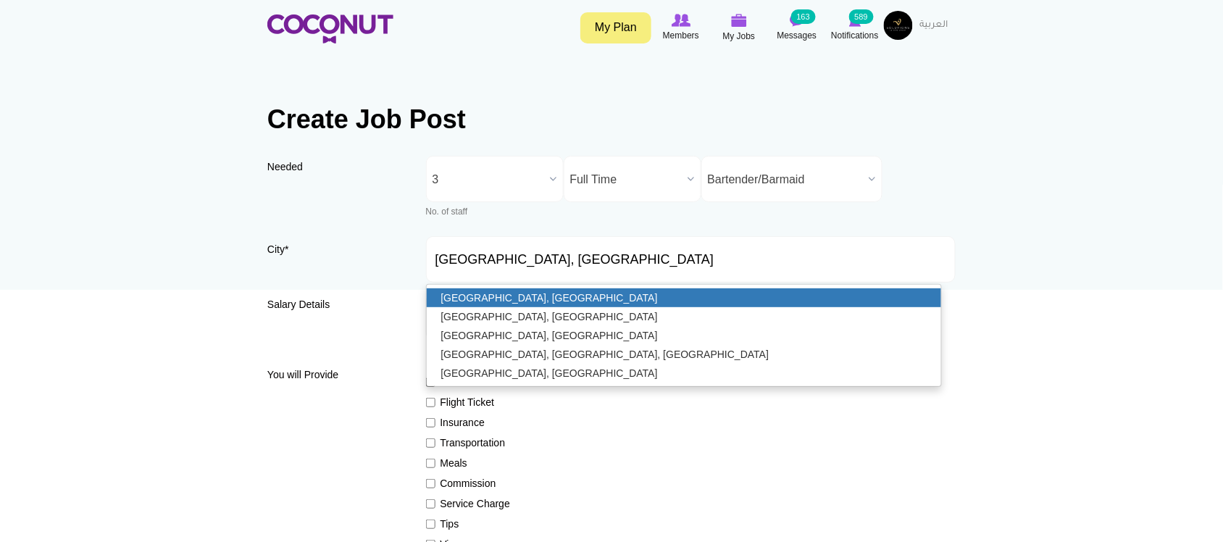
click at [477, 301] on link "[GEOGRAPHIC_DATA], [GEOGRAPHIC_DATA]" at bounding box center [684, 297] width 515 height 19
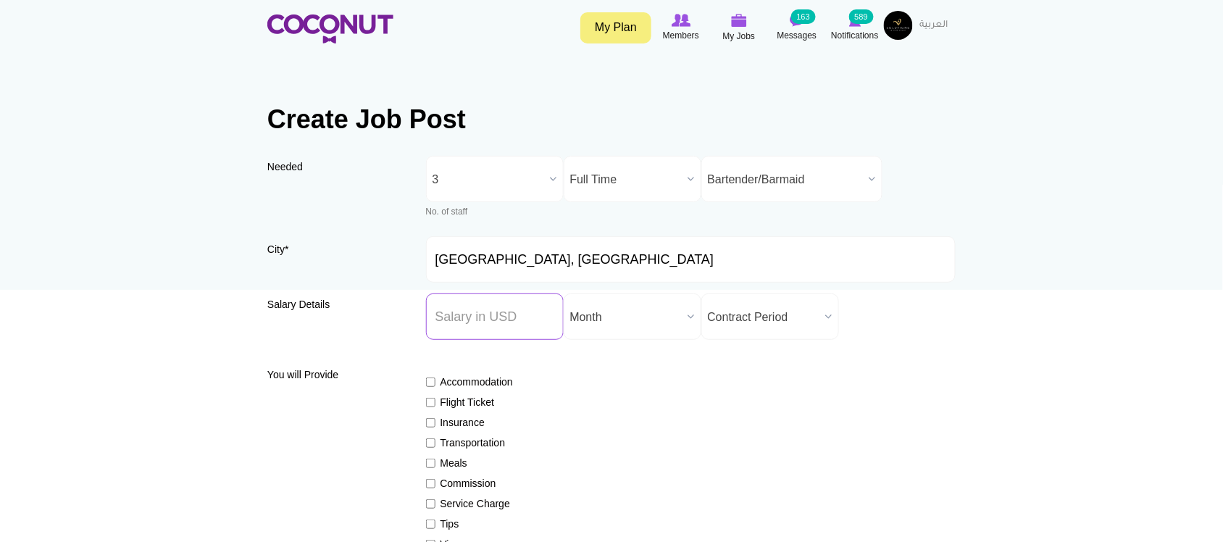
click at [443, 317] on input "Salary ($) *" at bounding box center [495, 316] width 138 height 46
type input "1500"
click at [646, 316] on span "Month" at bounding box center [626, 317] width 112 height 46
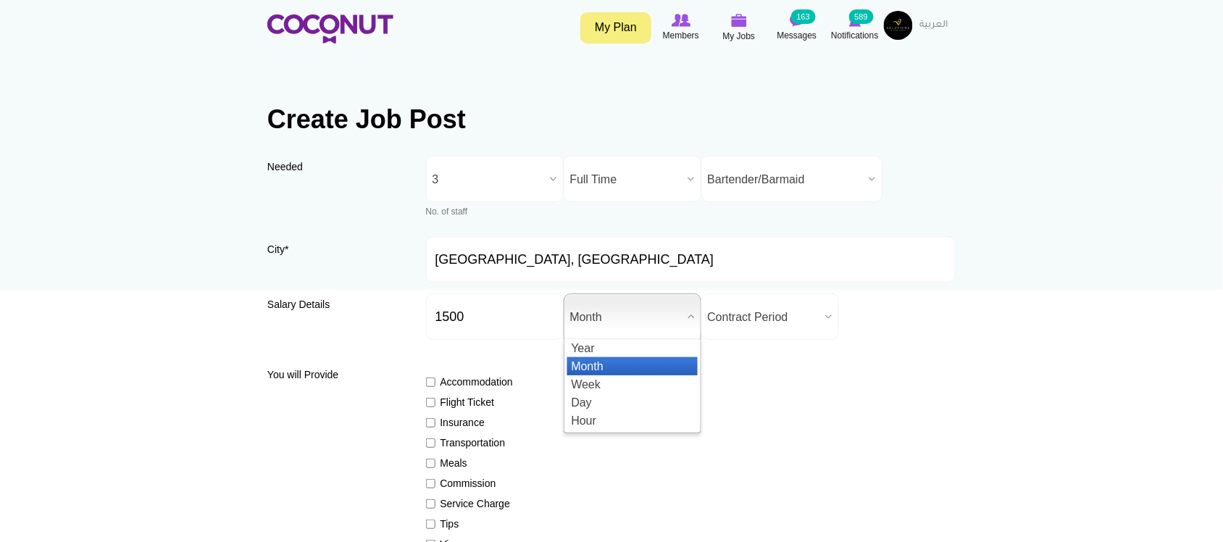
click at [769, 317] on span "Contract Period" at bounding box center [764, 317] width 112 height 46
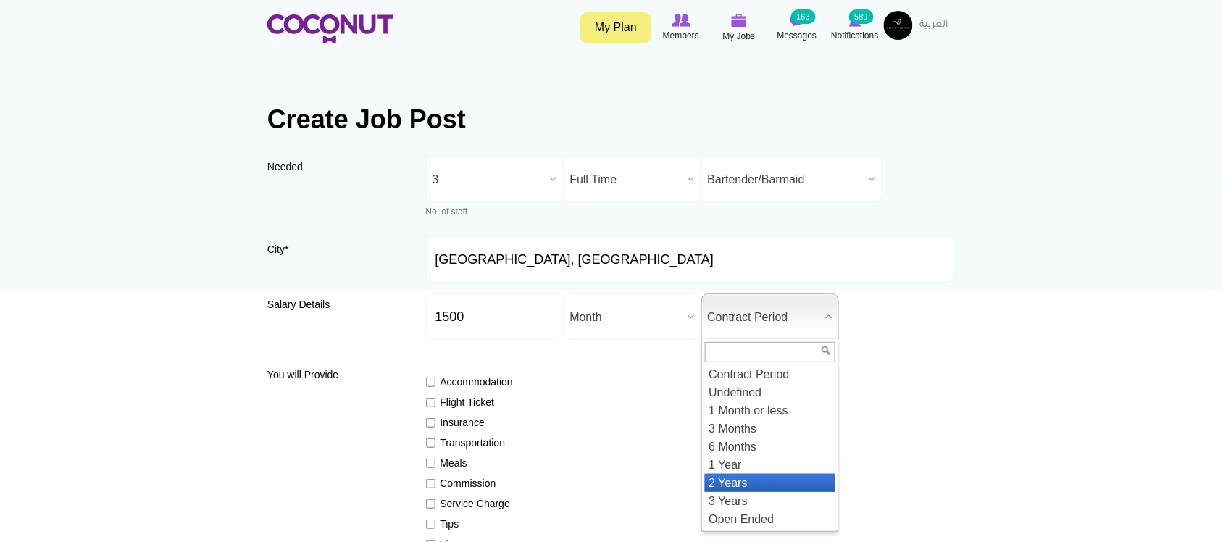
click at [727, 487] on li "2 Years" at bounding box center [770, 483] width 130 height 18
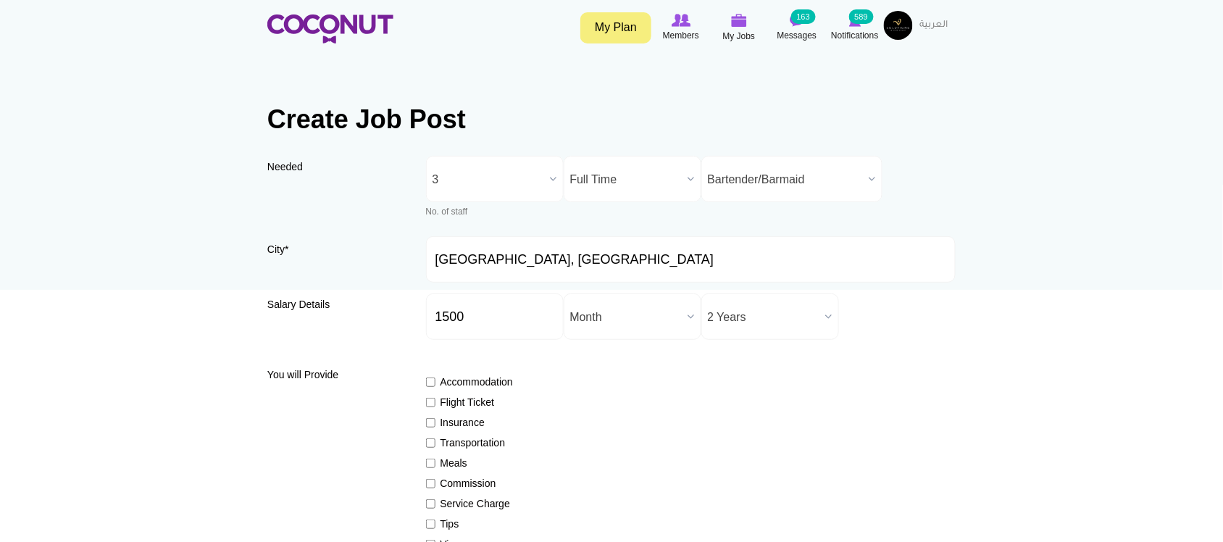
click at [320, 396] on div "You will Provide Accommodation Flight Ticket Insurance Transportation Meals Com…" at bounding box center [611, 484] width 688 height 245
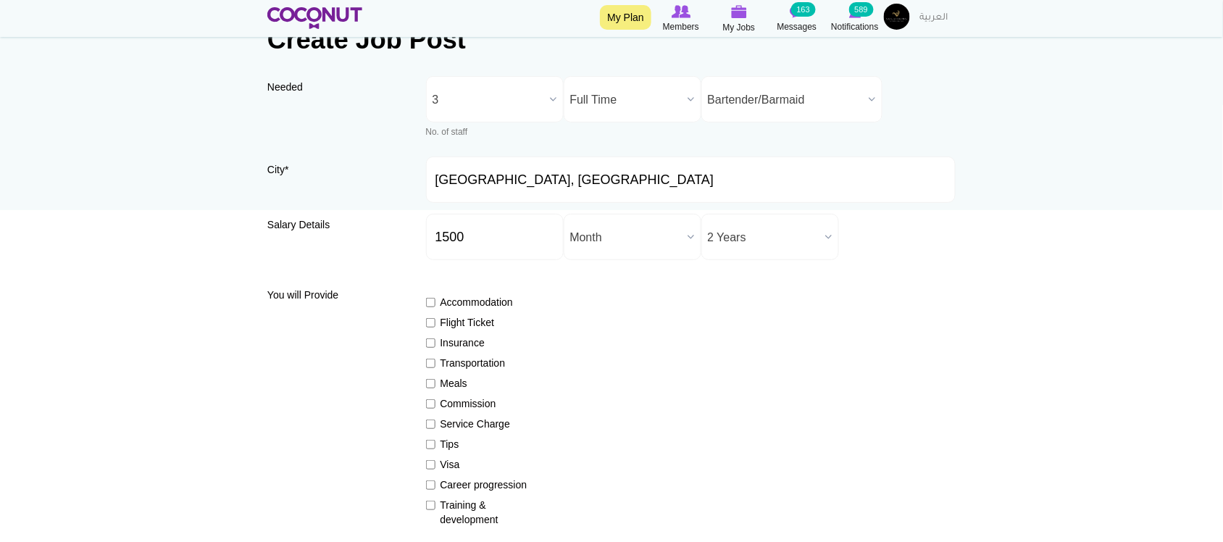
scroll to position [120, 0]
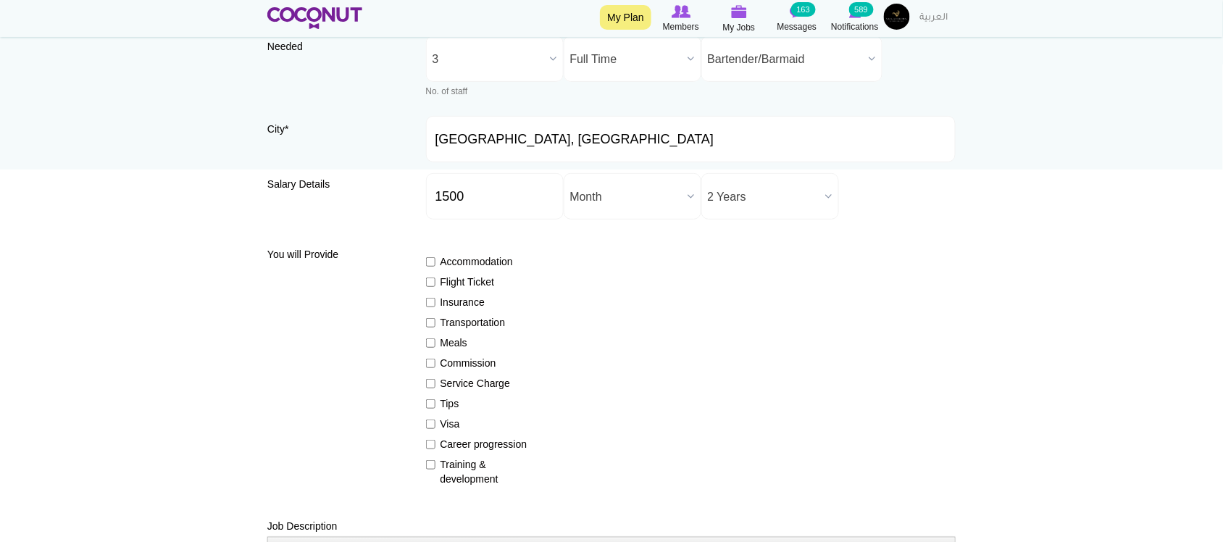
click at [456, 284] on label "Flight Ticket" at bounding box center [479, 282] width 106 height 14
click at [435, 284] on input "Flight Ticket" at bounding box center [430, 282] width 9 height 9
checkbox input "true"
click at [454, 299] on label "Insurance" at bounding box center [479, 302] width 106 height 14
click at [435, 299] on input "Insurance" at bounding box center [430, 302] width 9 height 9
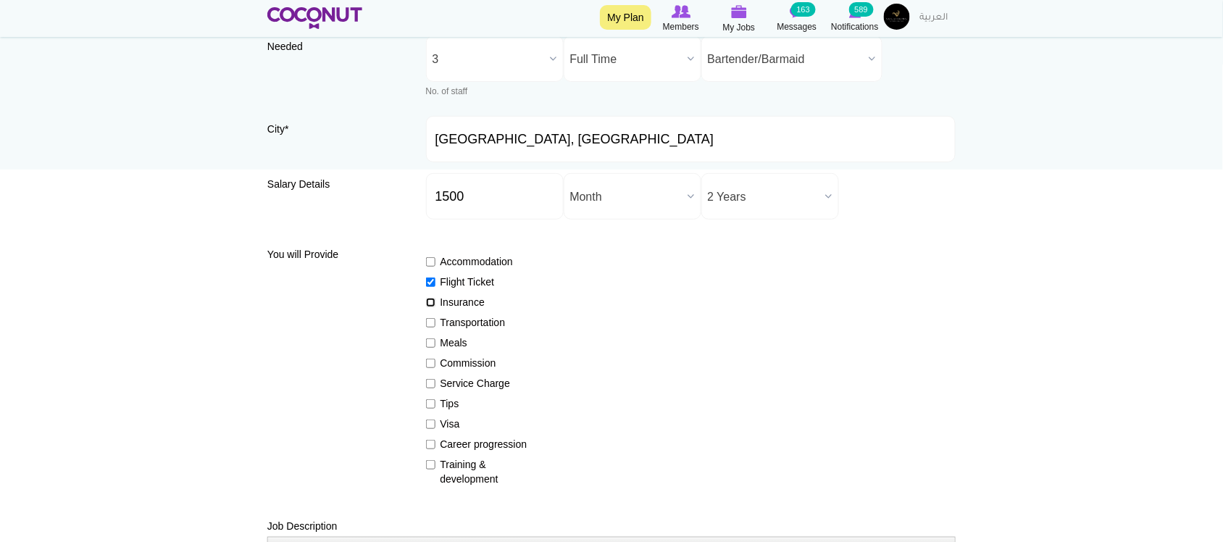
checkbox input "true"
click at [446, 344] on label "Meals" at bounding box center [479, 342] width 106 height 14
click at [435, 344] on input "Meals" at bounding box center [430, 342] width 9 height 9
checkbox input "true"
click at [460, 383] on label "Service Charge" at bounding box center [479, 383] width 106 height 14
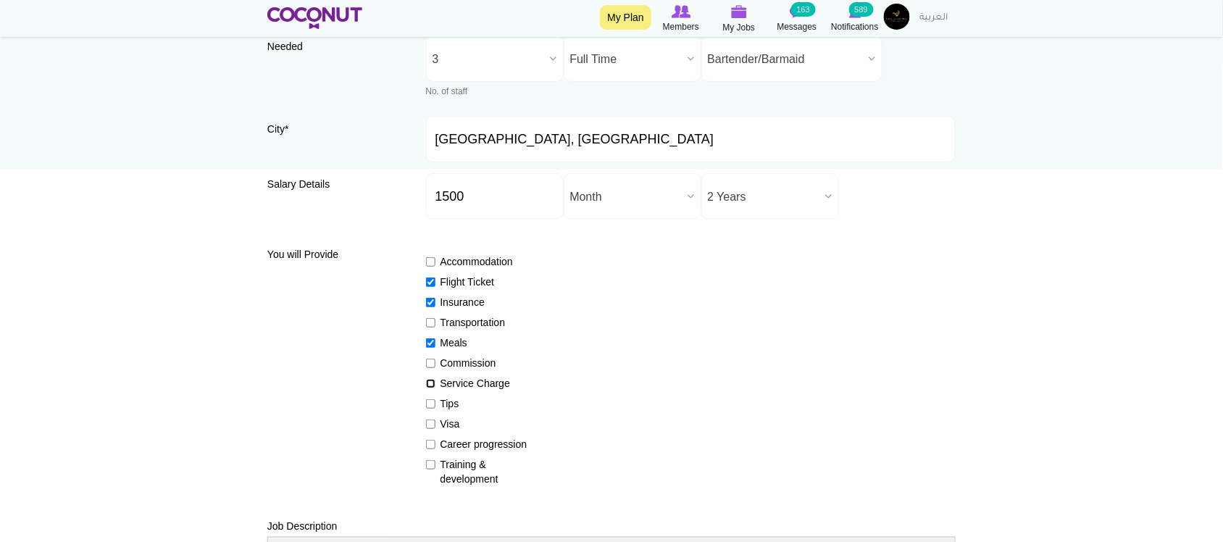
click at [435, 383] on input "Service Charge" at bounding box center [430, 383] width 9 height 9
checkbox input "true"
click at [450, 402] on label "Tips" at bounding box center [479, 403] width 106 height 14
click at [435, 402] on input "Tips" at bounding box center [430, 403] width 9 height 9
checkbox input "true"
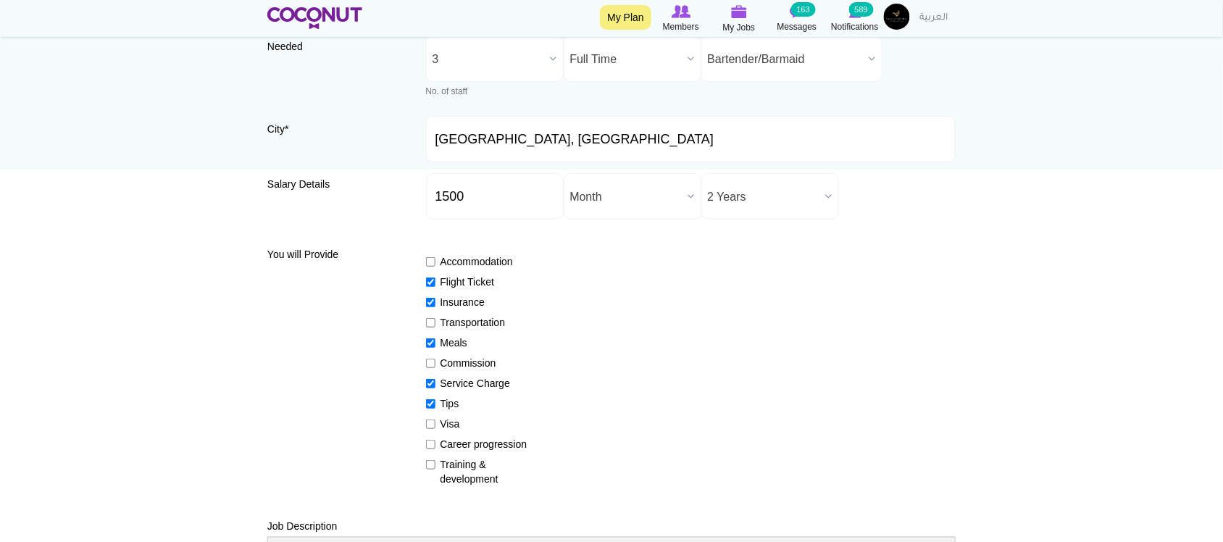
click at [446, 422] on label "Visa" at bounding box center [479, 424] width 106 height 14
click at [435, 422] on input "Visa" at bounding box center [430, 424] width 9 height 9
checkbox input "true"
click at [456, 472] on label "Training & development" at bounding box center [479, 471] width 106 height 29
click at [435, 470] on input "Training & development" at bounding box center [430, 464] width 9 height 9
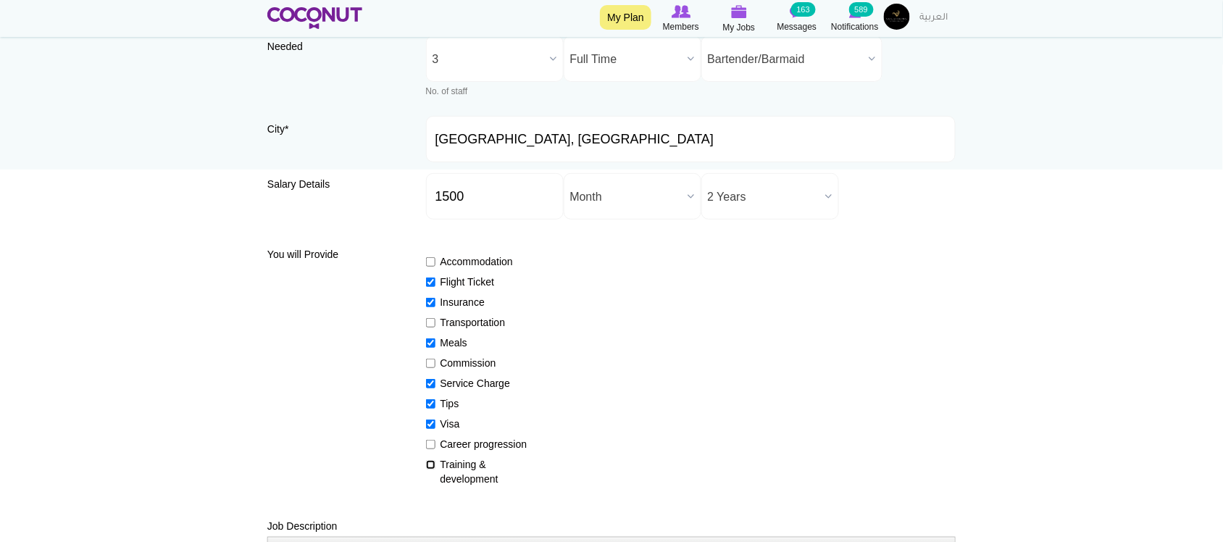
checkbox input "true"
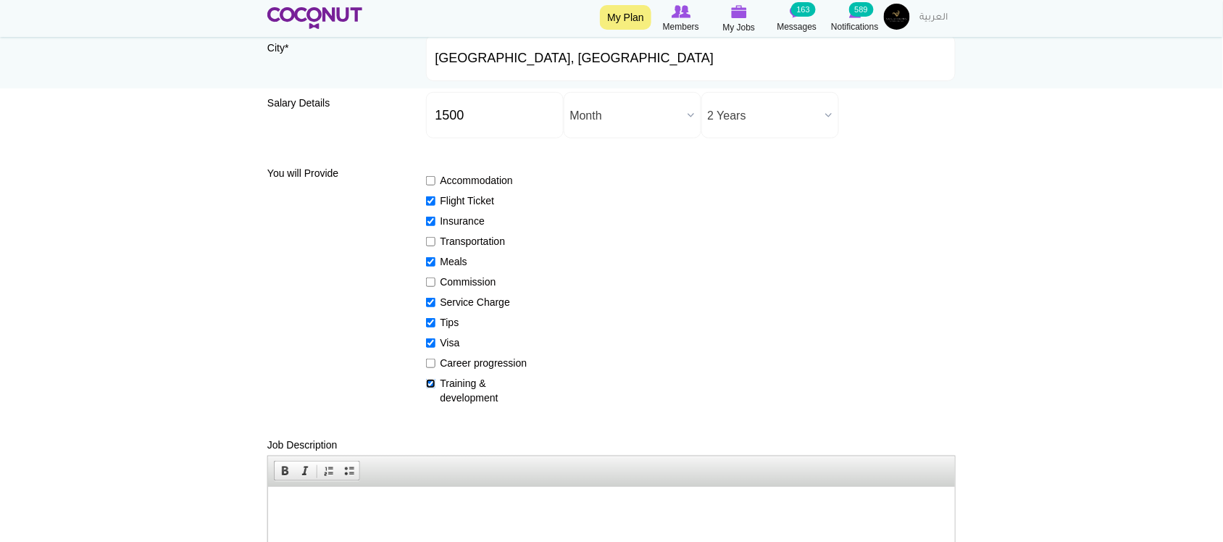
scroll to position [362, 0]
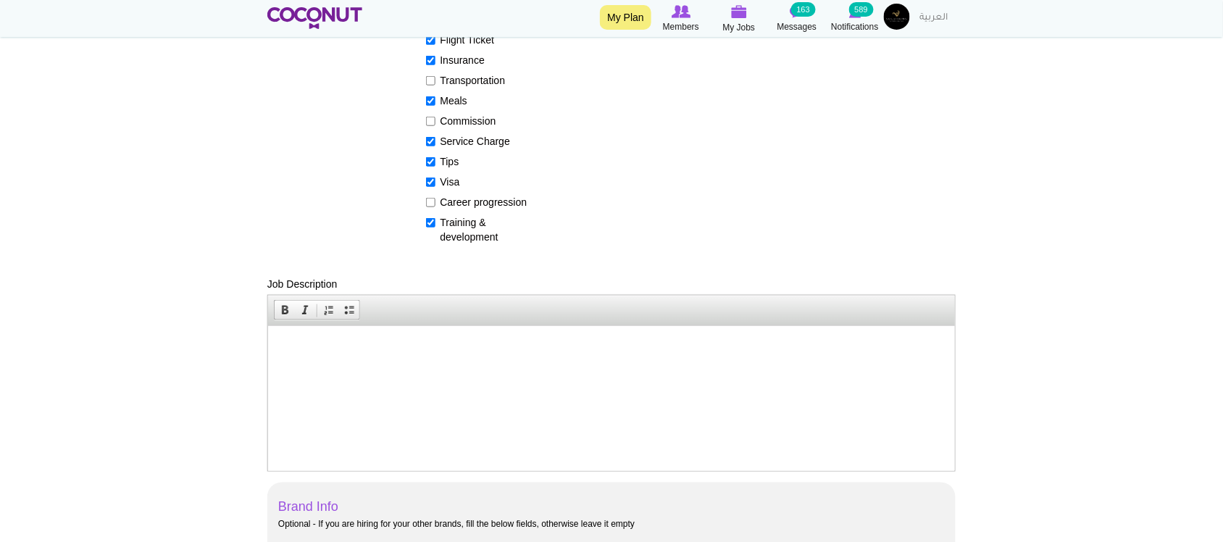
click at [464, 319] on span "Editor toolbars Bold Italic Insert/Remove Numbered List Insert/Remove Bulleted …" at bounding box center [611, 311] width 687 height 30
click at [463, 343] on p at bounding box center [611, 347] width 658 height 15
click at [454, 360] on html at bounding box center [610, 347] width 687 height 44
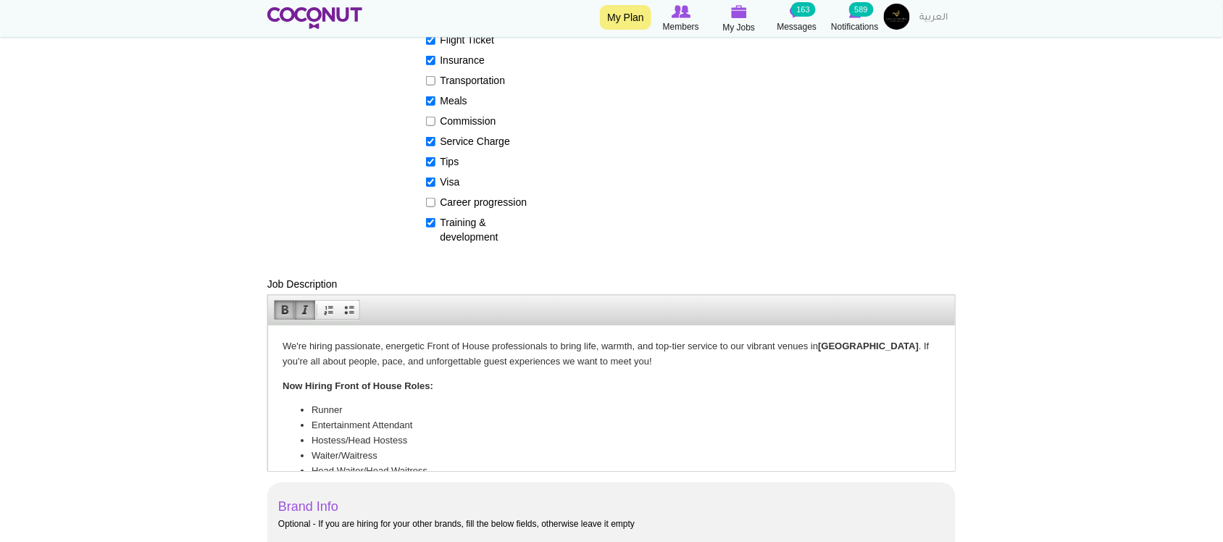
scroll to position [0, 0]
click at [313, 346] on p "We're hiring passionate, energetic Front of House professionals to bring life, …" at bounding box center [611, 355] width 658 height 30
drag, startPoint x: 427, startPoint y: 347, endPoint x: 488, endPoint y: 343, distance: 61.7
click at [488, 343] on p "We're hiring passionate, energetic Front of House professionals to bring life, …" at bounding box center [611, 355] width 658 height 30
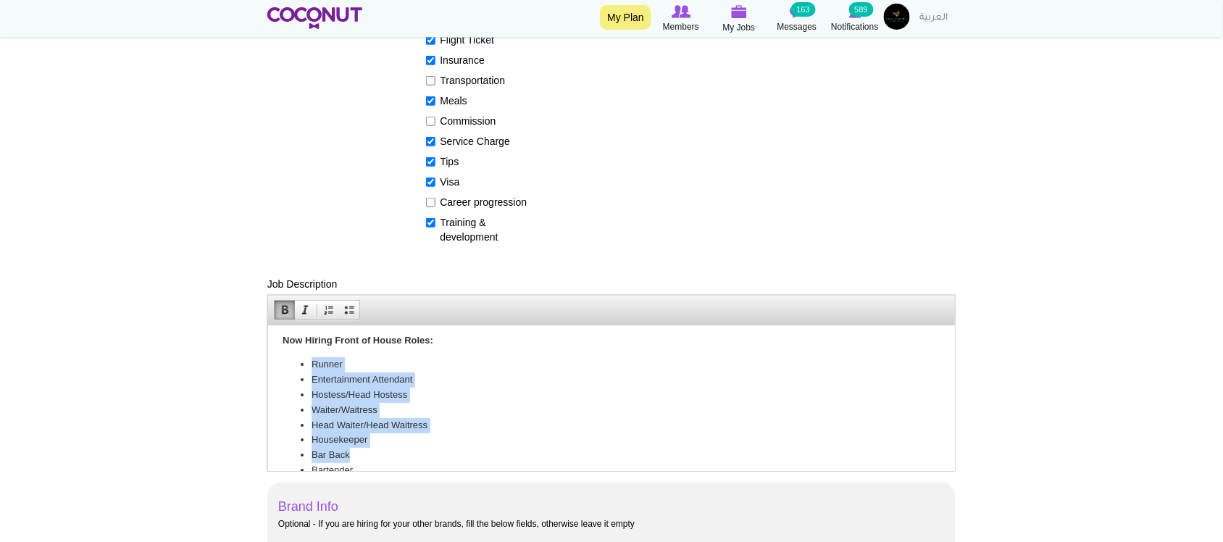
scroll to position [49, 0]
drag, startPoint x: 311, startPoint y: 409, endPoint x: 412, endPoint y: 438, distance: 104.8
click at [412, 438] on ul "Runner Entertainment Attendant Hostess/Head Hostess Waiter/Waitress Head Waiter…" at bounding box center [611, 422] width 658 height 136
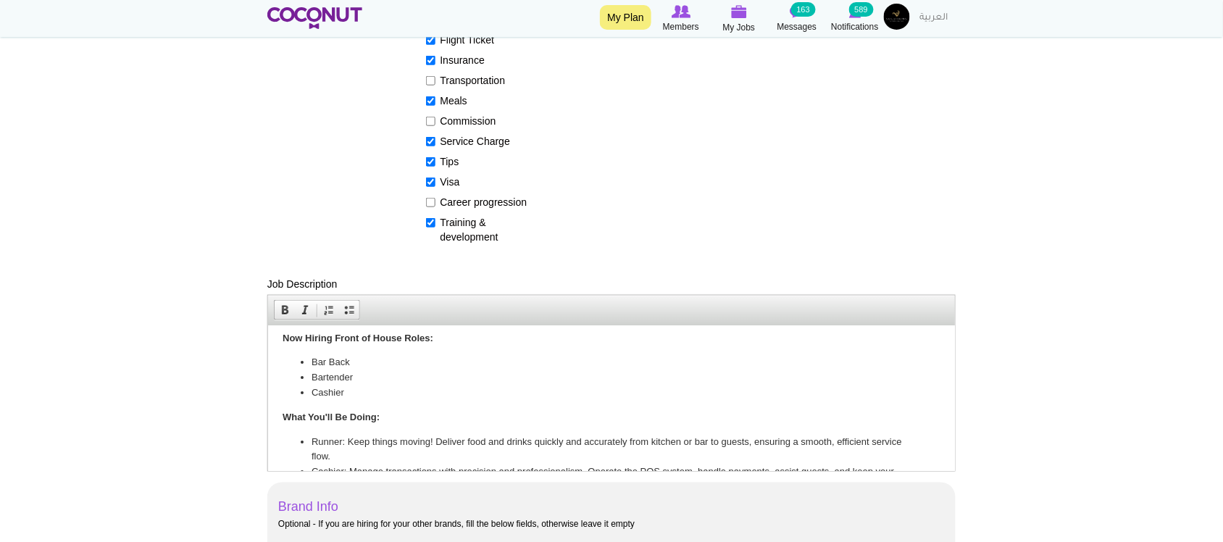
click at [338, 387] on li "Cashier" at bounding box center [611, 392] width 600 height 15
drag, startPoint x: 357, startPoint y: 388, endPoint x: 299, endPoint y: 385, distance: 58.8
click at [311, 385] on li "Cashier" at bounding box center [611, 392] width 600 height 15
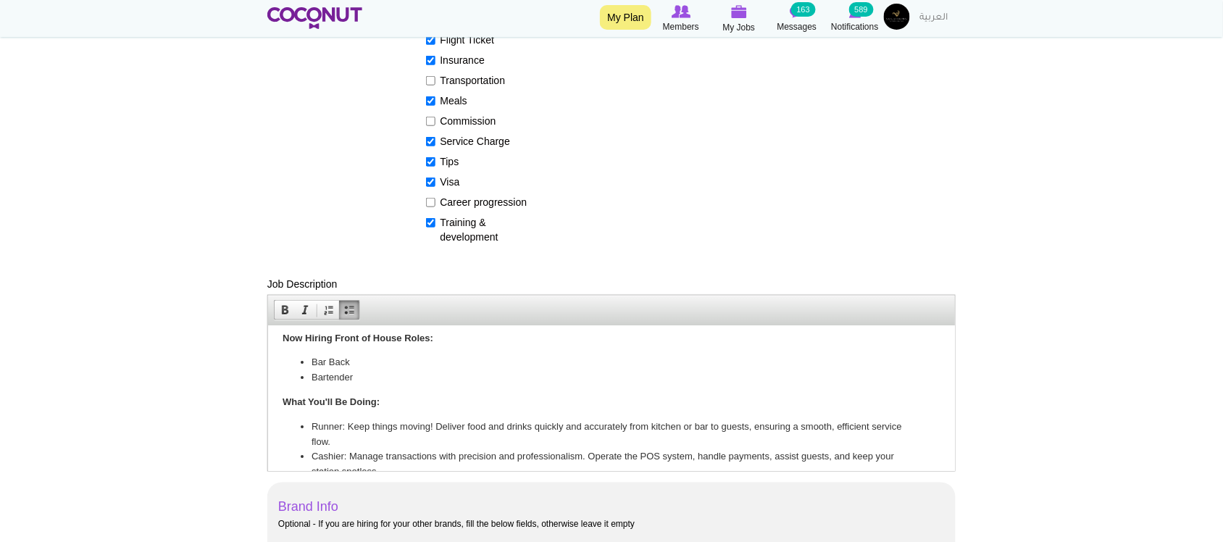
click at [391, 435] on li "Runner: Keep things moving! Deliver food and drinks quickly and accurately from…" at bounding box center [611, 434] width 600 height 30
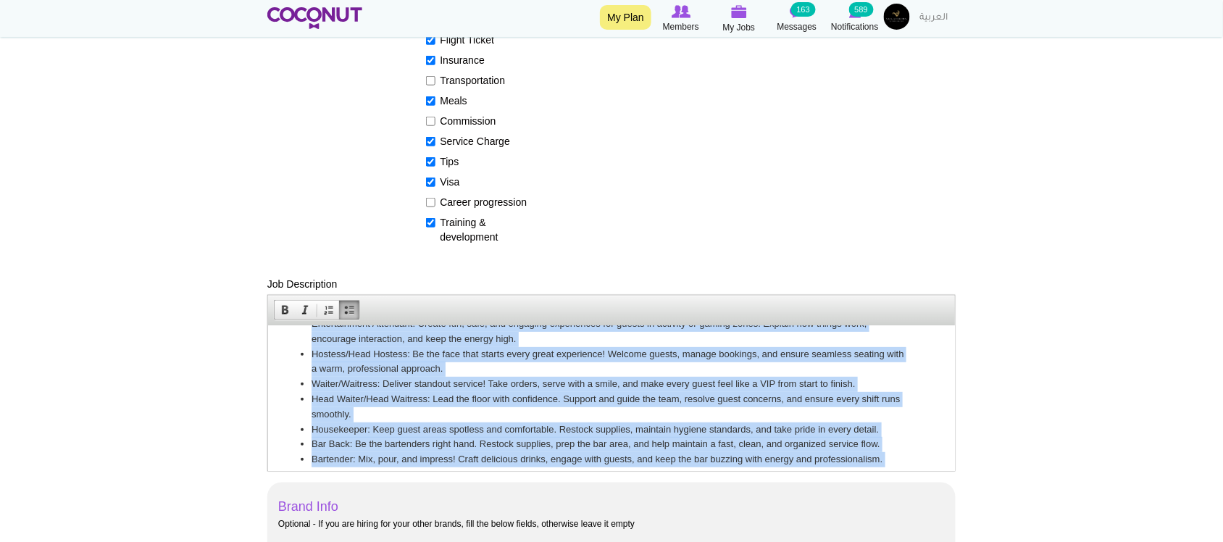
scroll to position [251, 0]
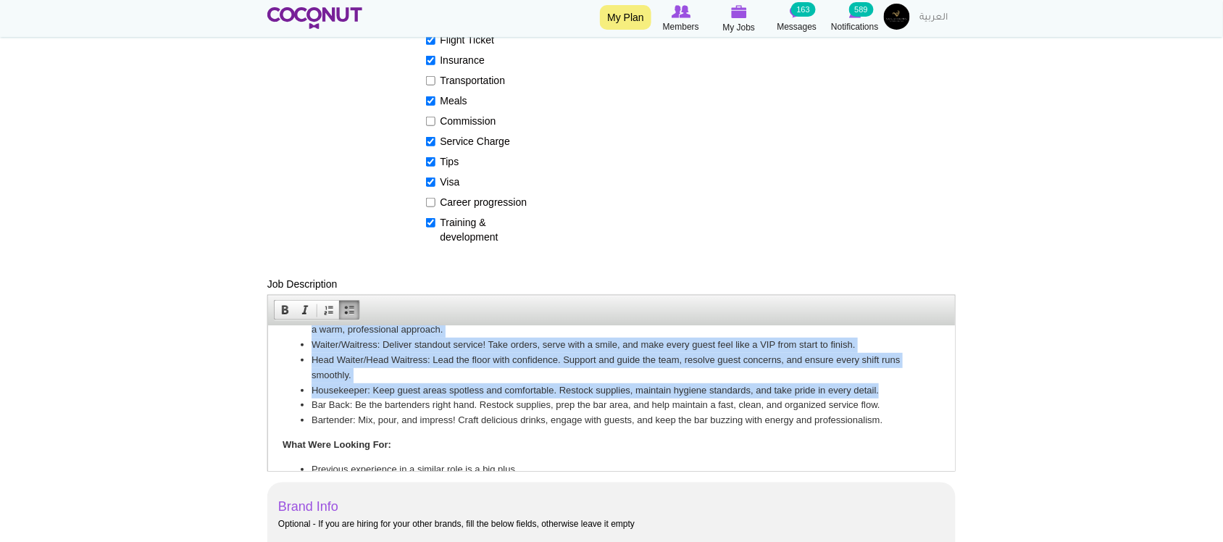
drag, startPoint x: 343, startPoint y: 430, endPoint x: 883, endPoint y: 389, distance: 541.4
click at [883, 389] on ul "Runner: Keep things moving! Deliver food and drinks quickly and accurately from…" at bounding box center [611, 322] width 658 height 211
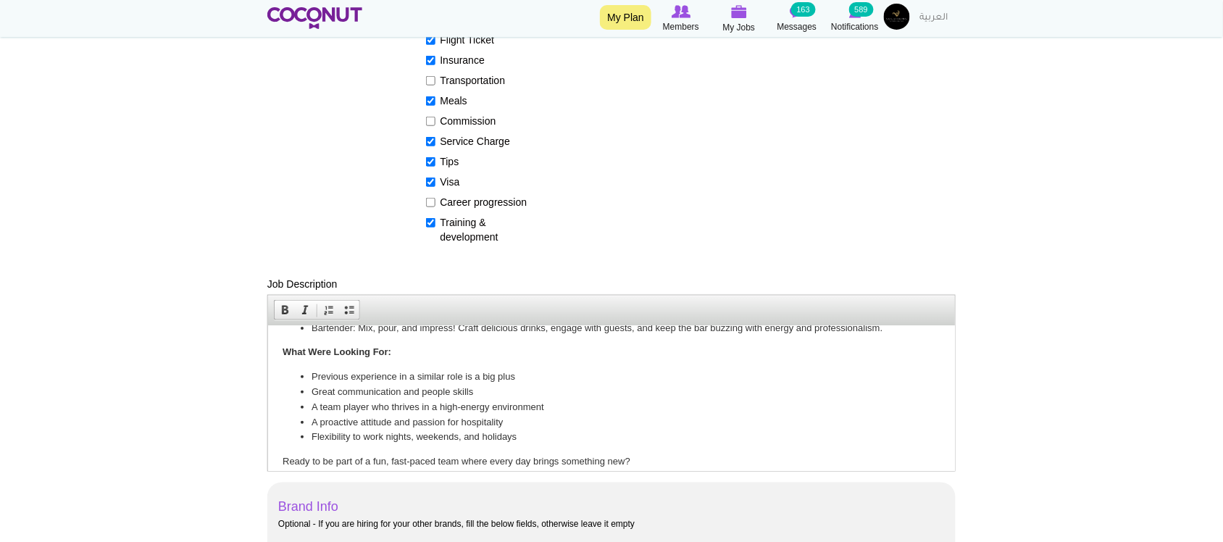
scroll to position [110, 0]
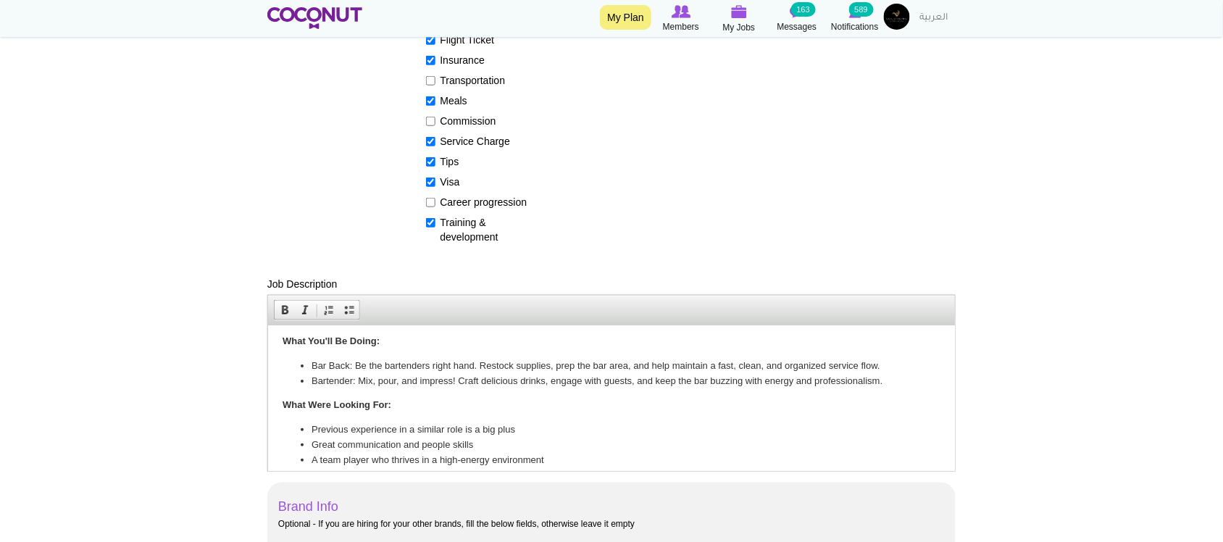
click at [311, 361] on li "Bar Back: Be the bartenders right hand. Restock supplies, prep the bar area, an…" at bounding box center [611, 365] width 600 height 15
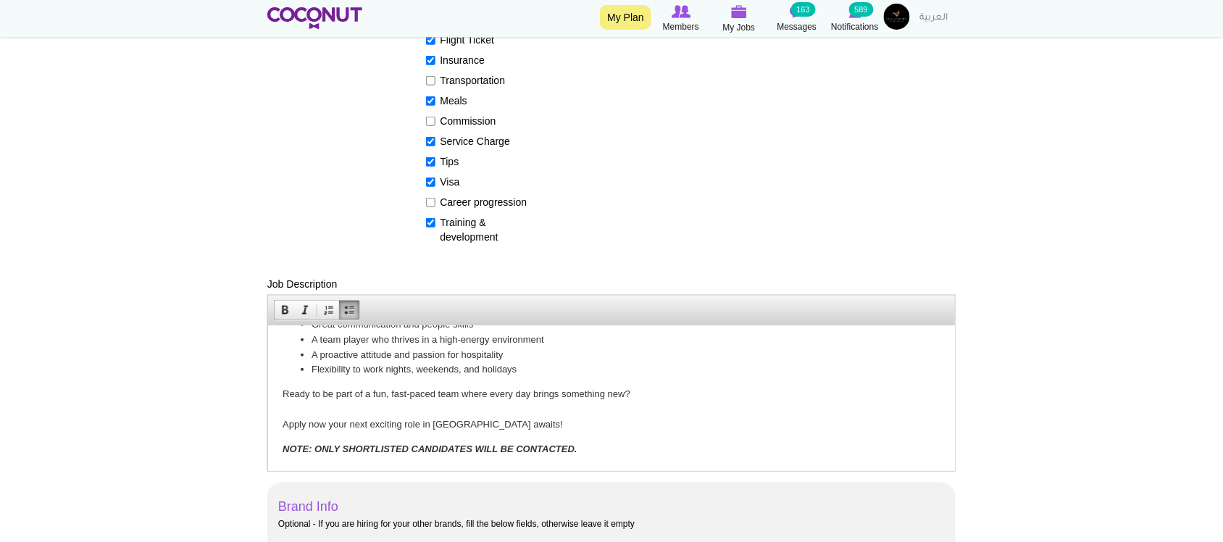
scroll to position [604, 0]
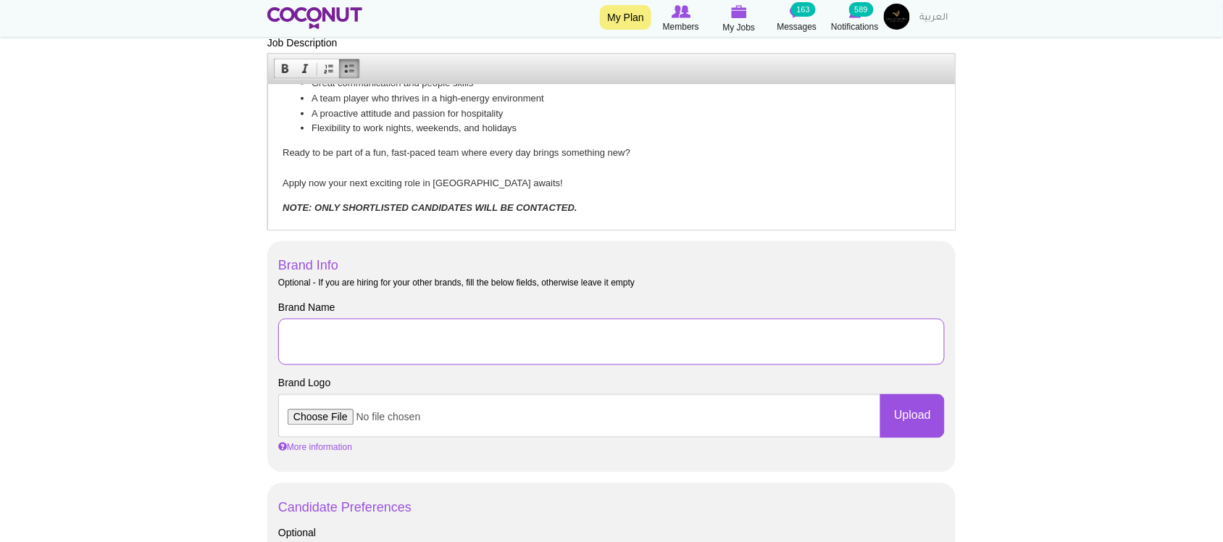
click at [458, 322] on input "Brand Name" at bounding box center [611, 342] width 667 height 46
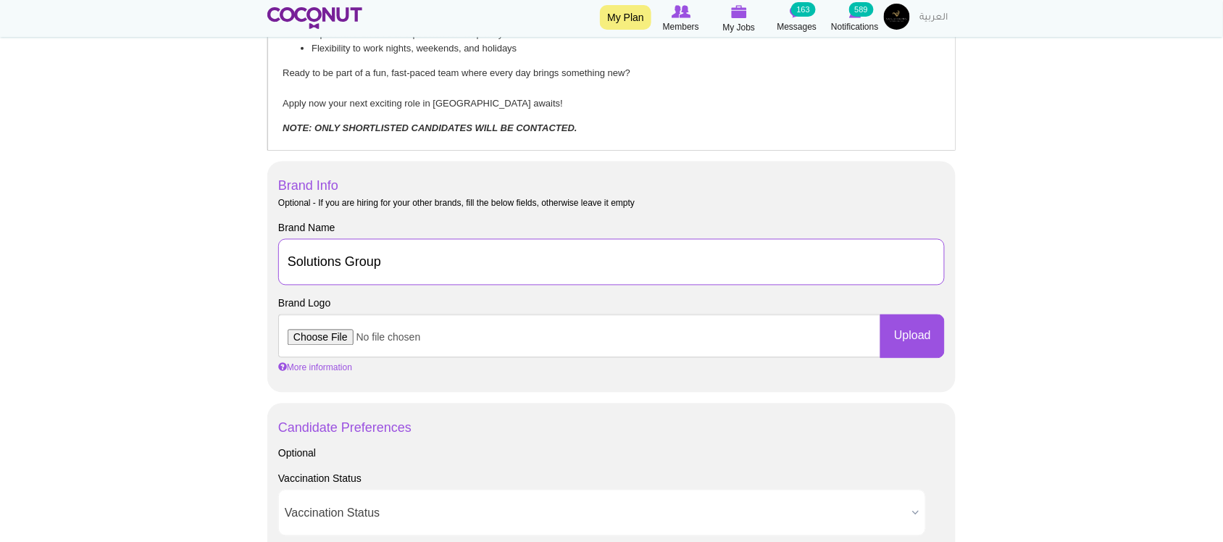
scroll to position [725, 0]
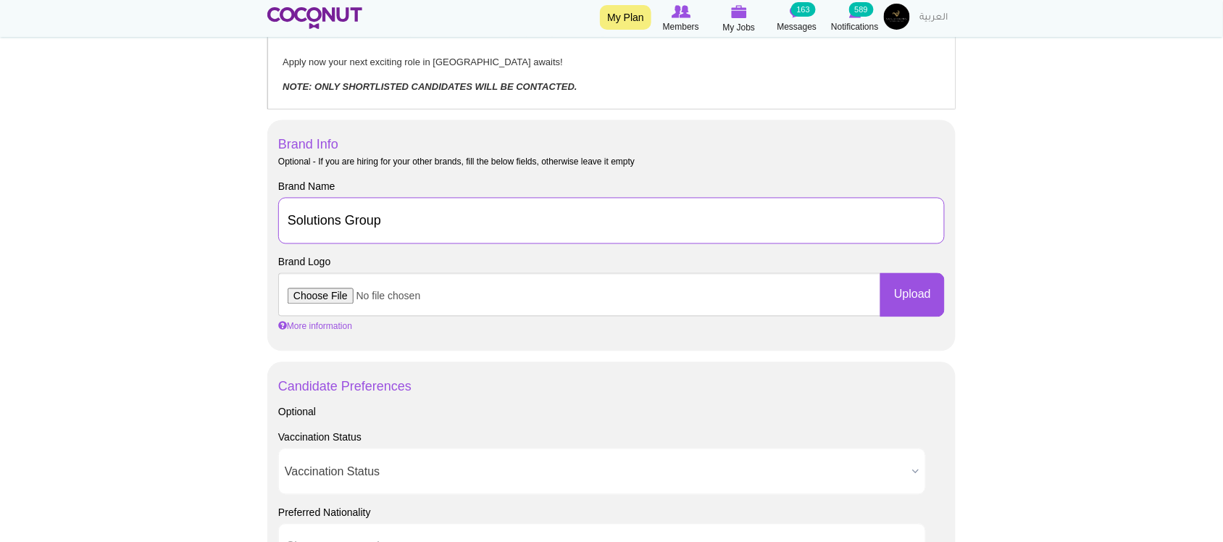
type input "Solutions Group"
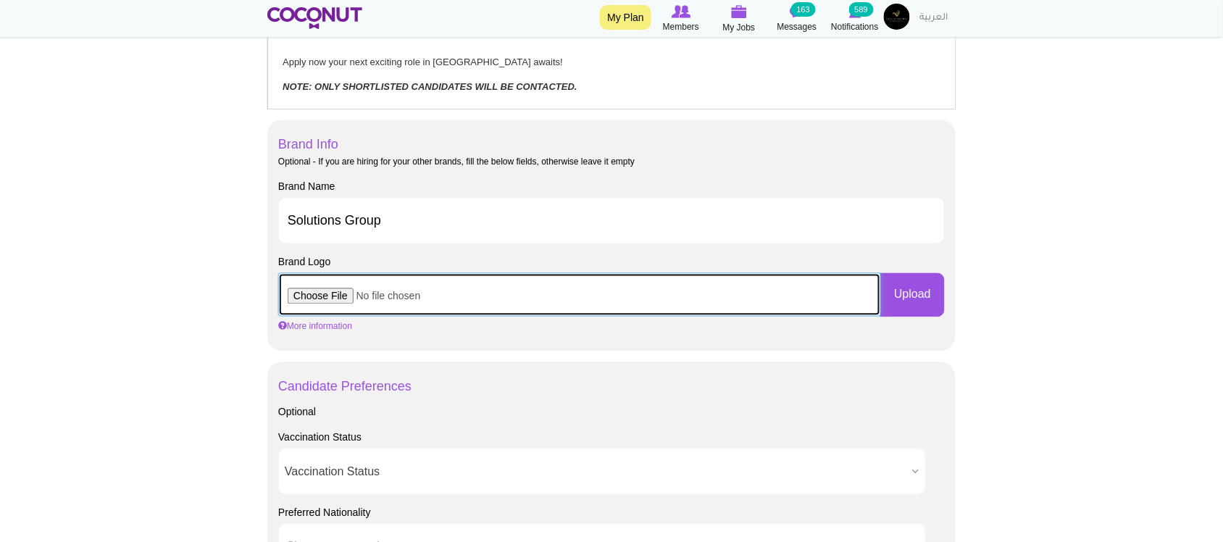
click at [337, 279] on input "file" at bounding box center [579, 294] width 603 height 43
type input "C:\fakepath\SG_Logo-removebg-preview.png"
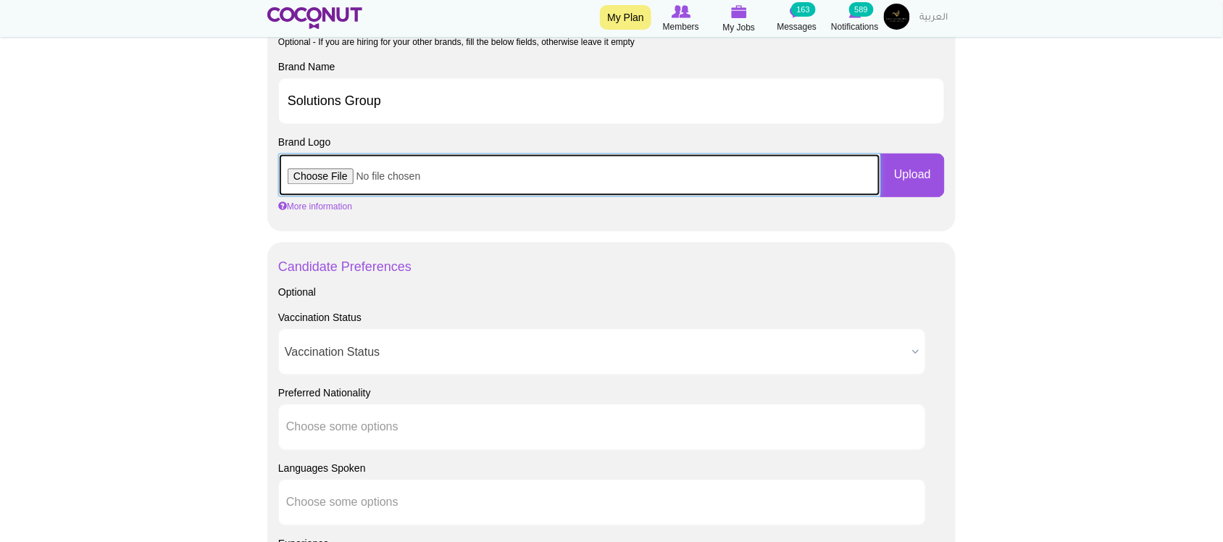
scroll to position [966, 0]
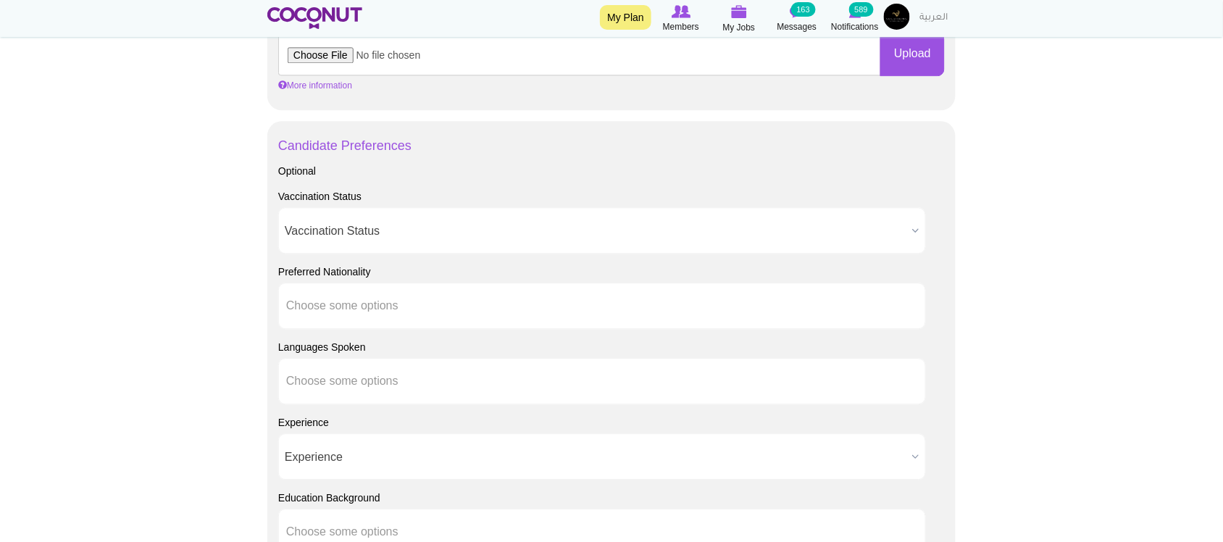
click at [323, 241] on span "Vaccination Status" at bounding box center [596, 231] width 622 height 46
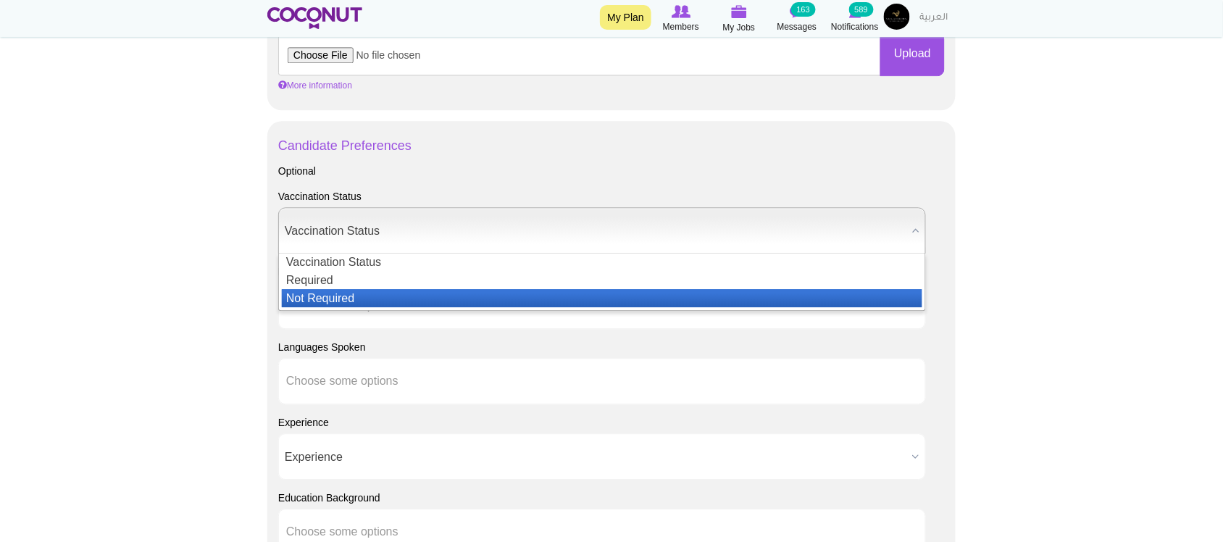
click at [320, 304] on li "Not Required" at bounding box center [602, 298] width 641 height 18
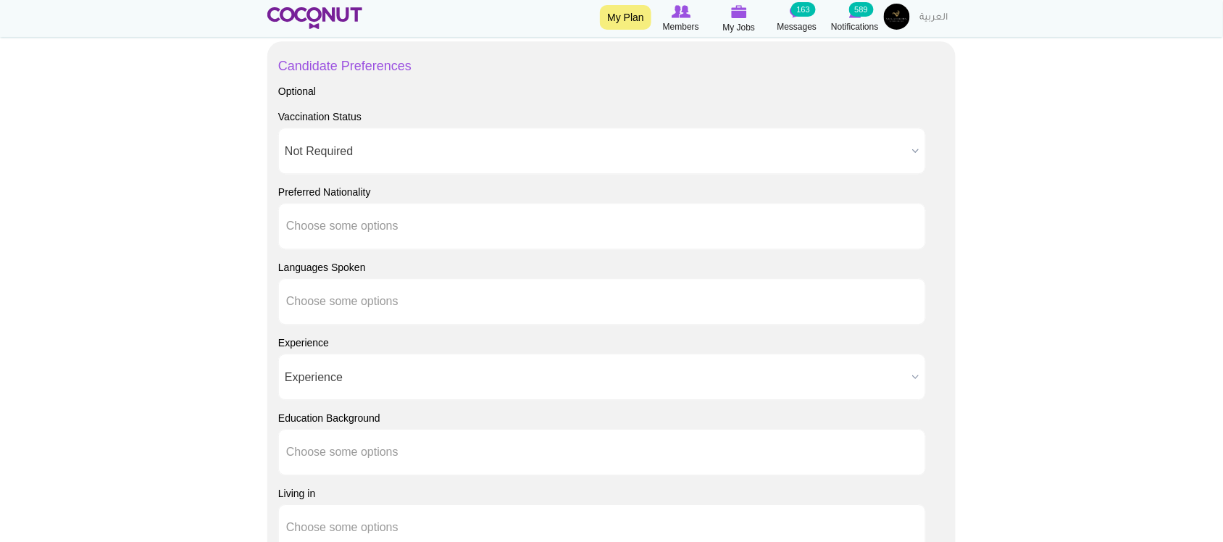
scroll to position [1087, 0]
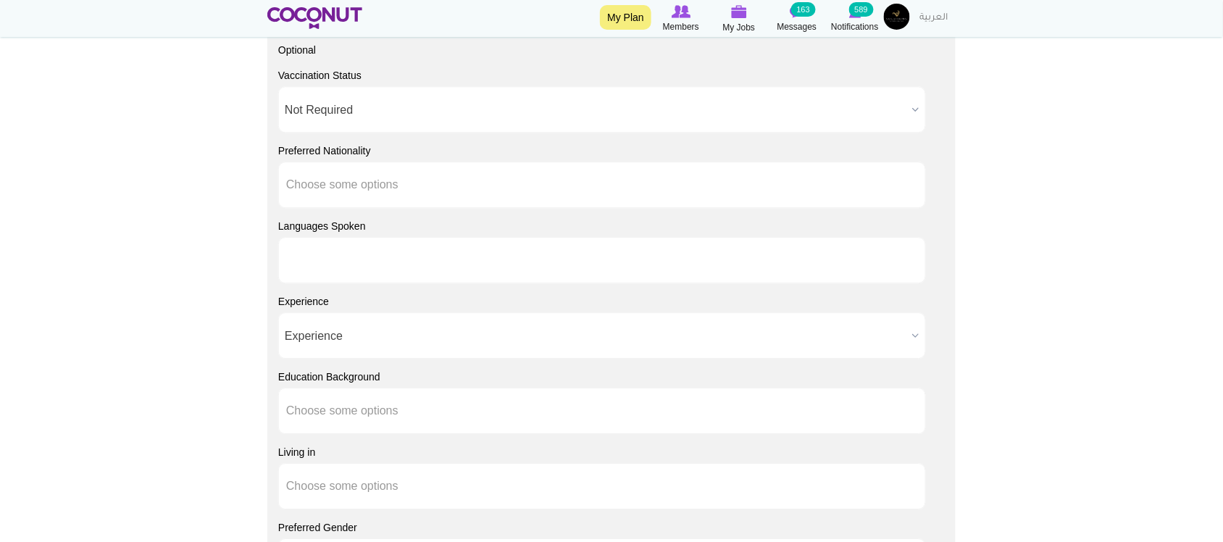
click at [316, 270] on li at bounding box center [351, 260] width 130 height 30
type input "English"
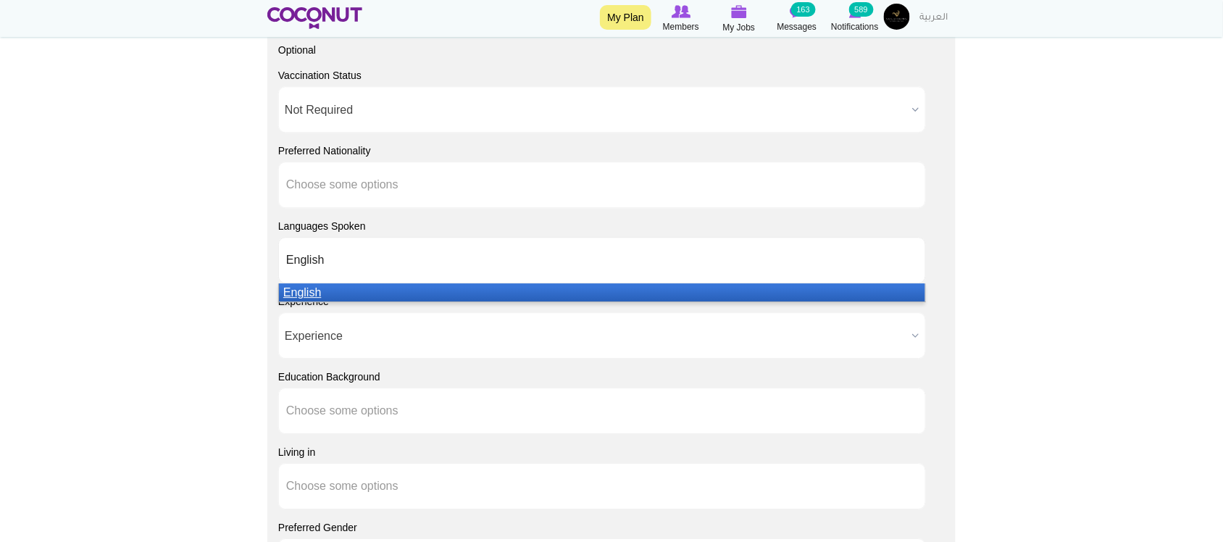
click at [309, 294] on em "English" at bounding box center [302, 292] width 38 height 12
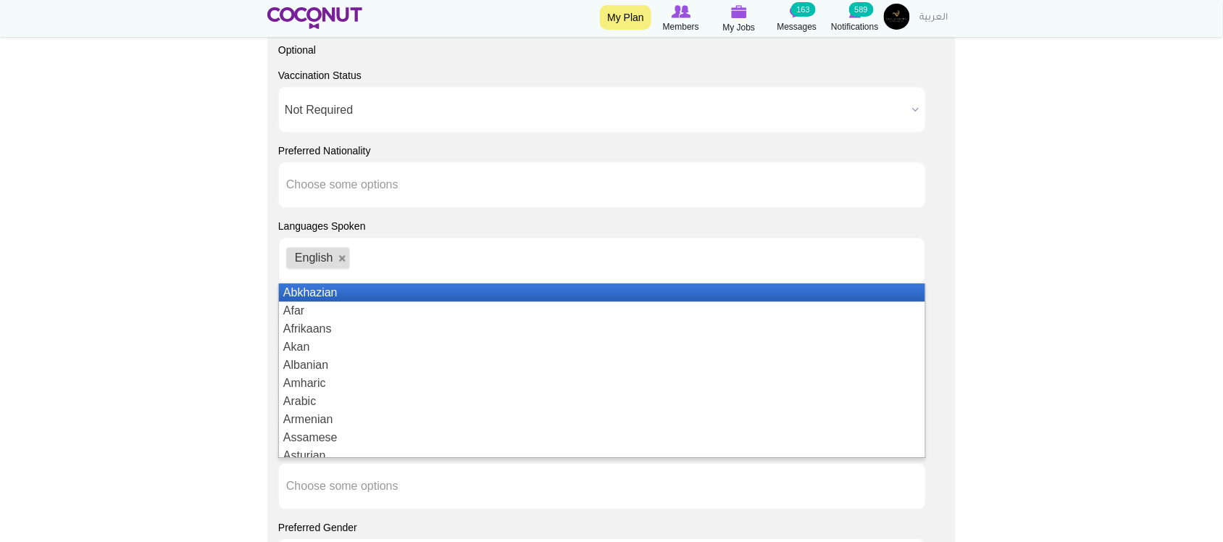
scroll to position [1207, 0]
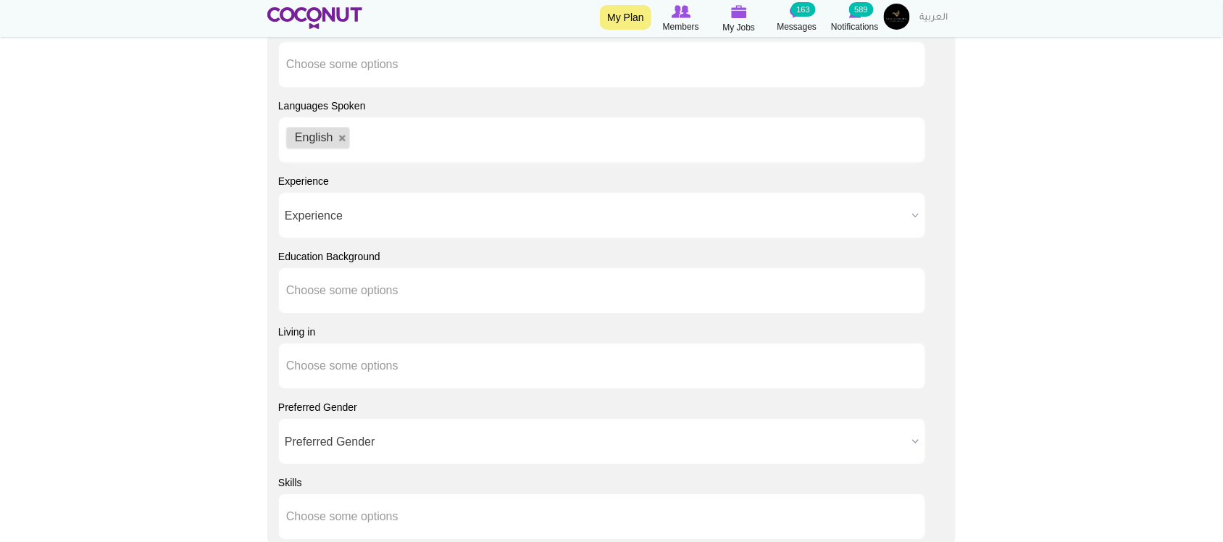
click at [312, 214] on span "Experience" at bounding box center [596, 216] width 622 height 46
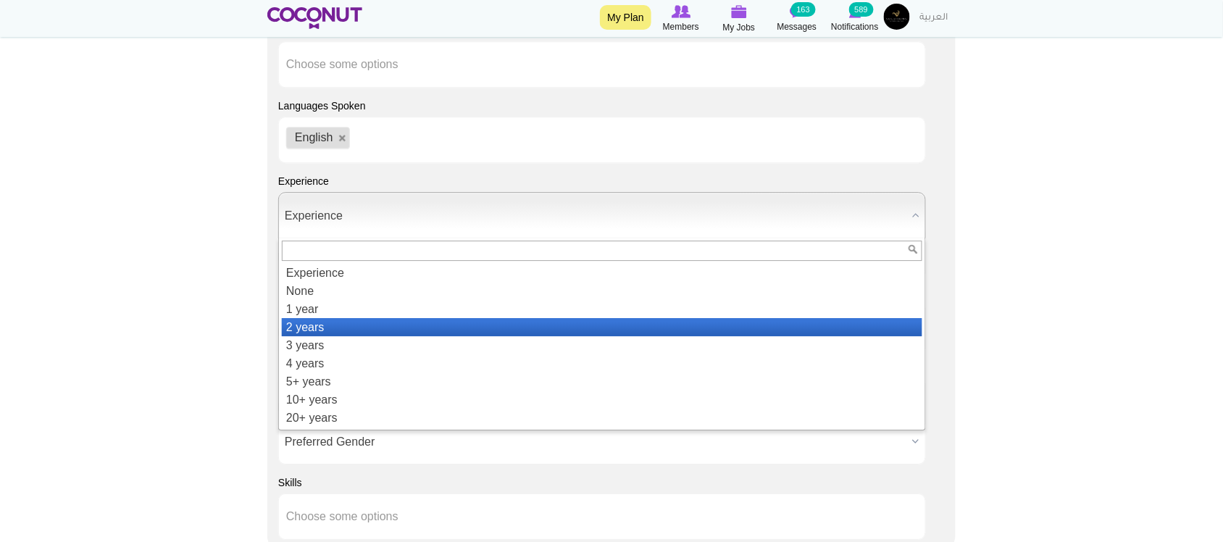
click at [339, 328] on li "2 years" at bounding box center [602, 327] width 641 height 18
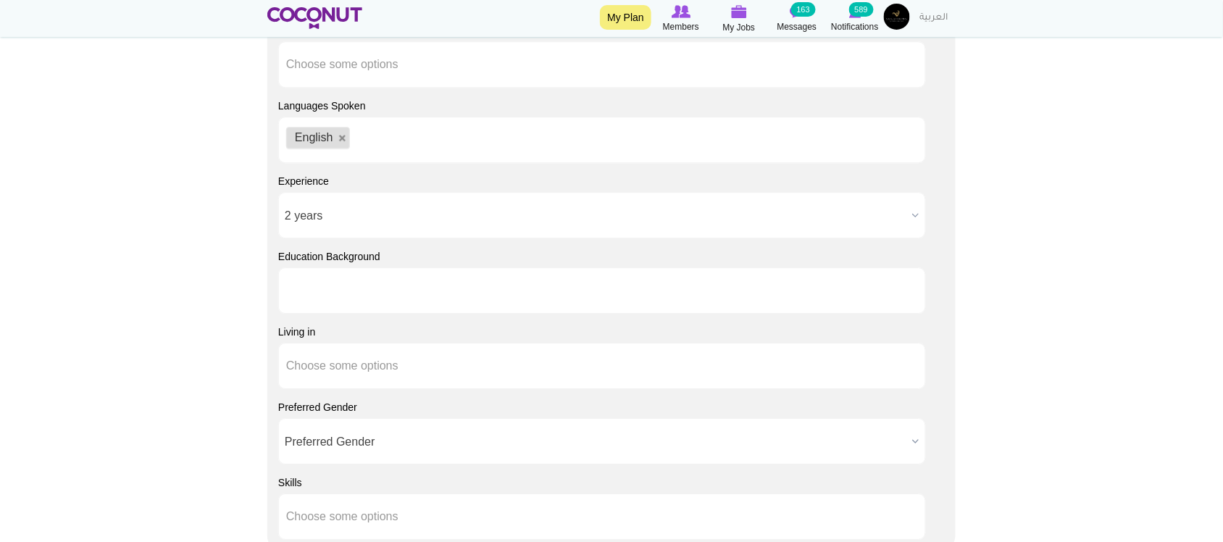
click at [328, 304] on li at bounding box center [351, 290] width 130 height 30
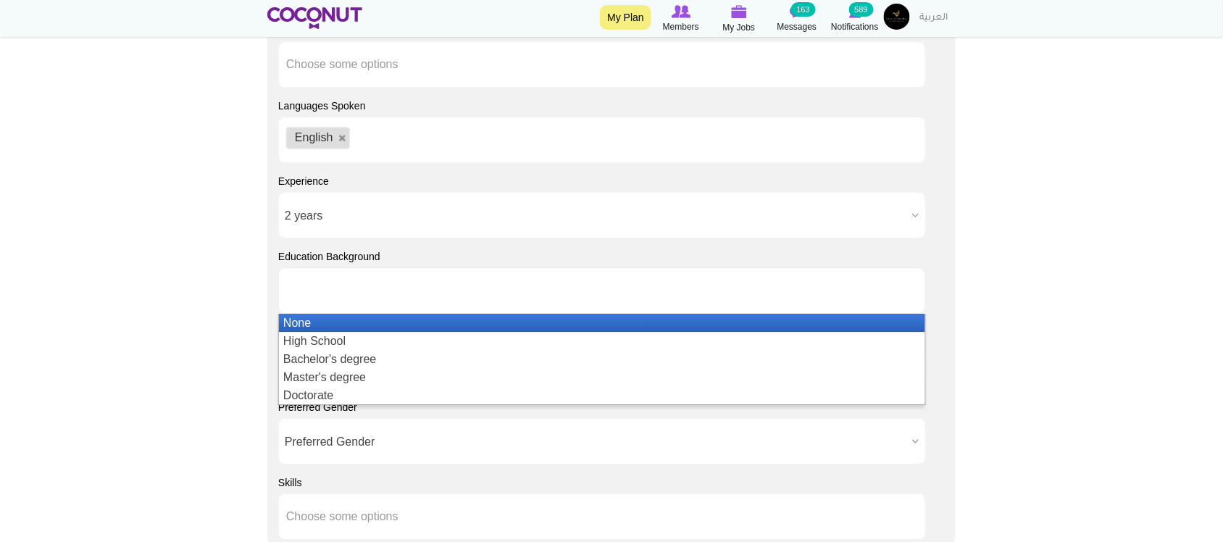
click at [321, 212] on span "2 years" at bounding box center [596, 216] width 622 height 46
type input "Choose some options"
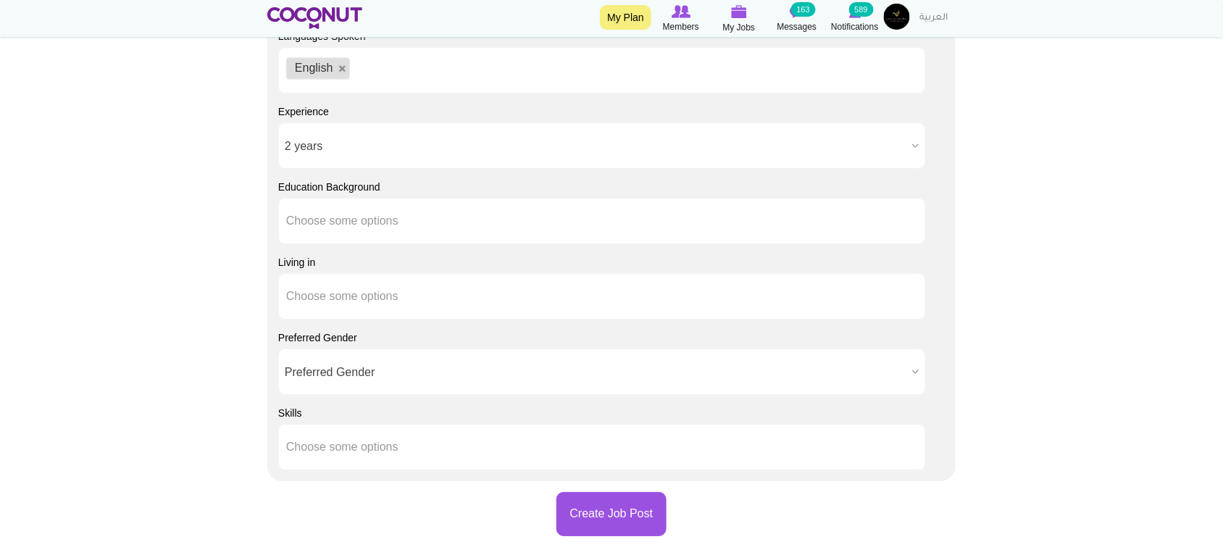
scroll to position [1328, 0]
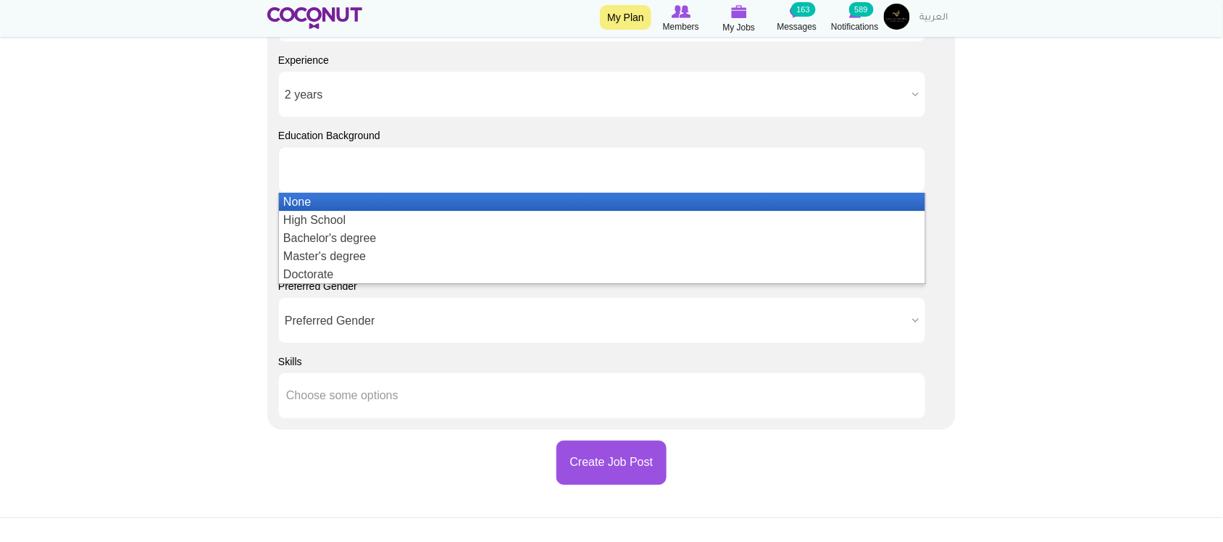
click at [360, 179] on li at bounding box center [351, 169] width 130 height 30
type input "Choose some options"
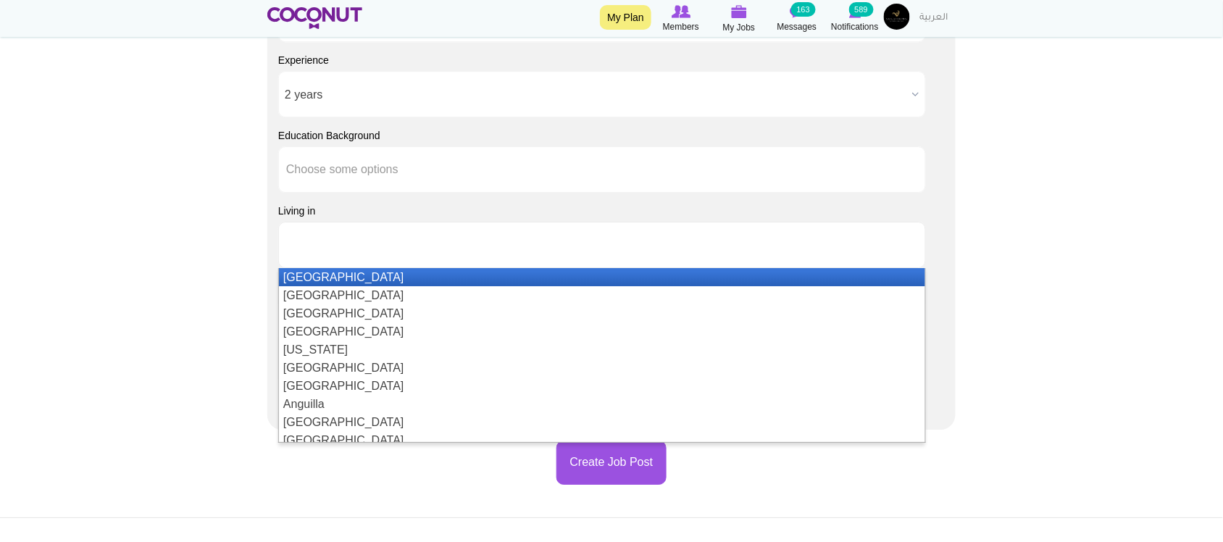
click at [335, 256] on li at bounding box center [351, 245] width 130 height 30
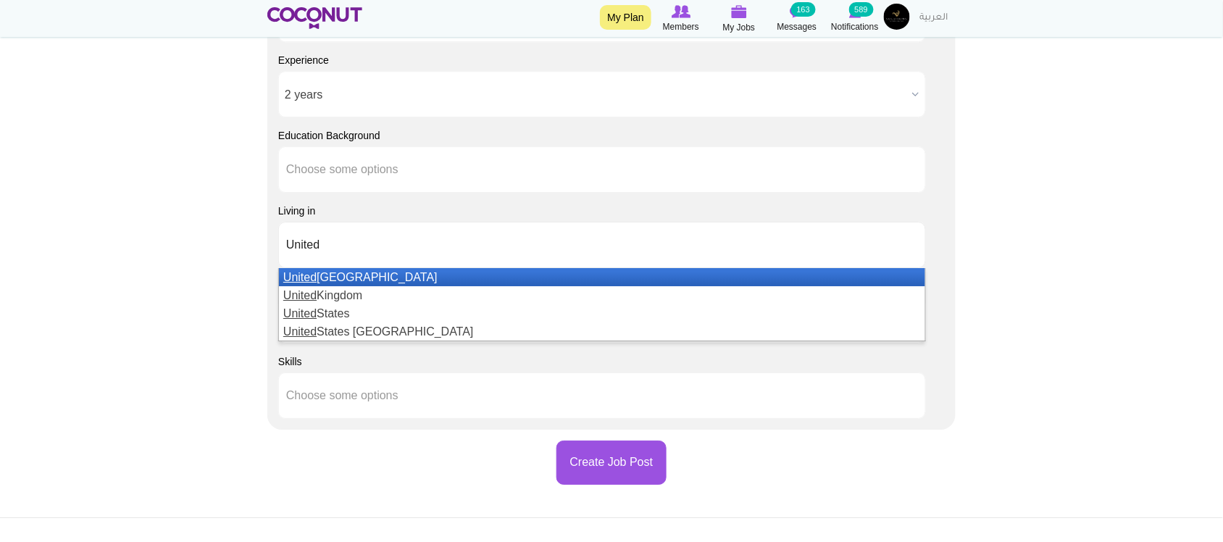
type input "United"
click at [351, 280] on li "[GEOGRAPHIC_DATA]" at bounding box center [602, 277] width 646 height 18
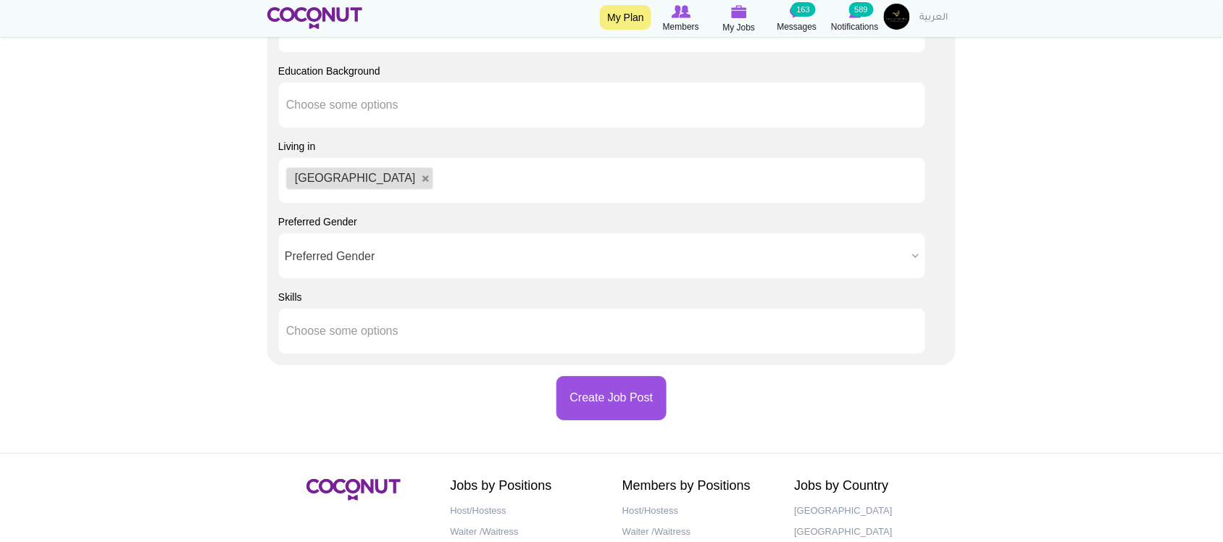
scroll to position [1449, 0]
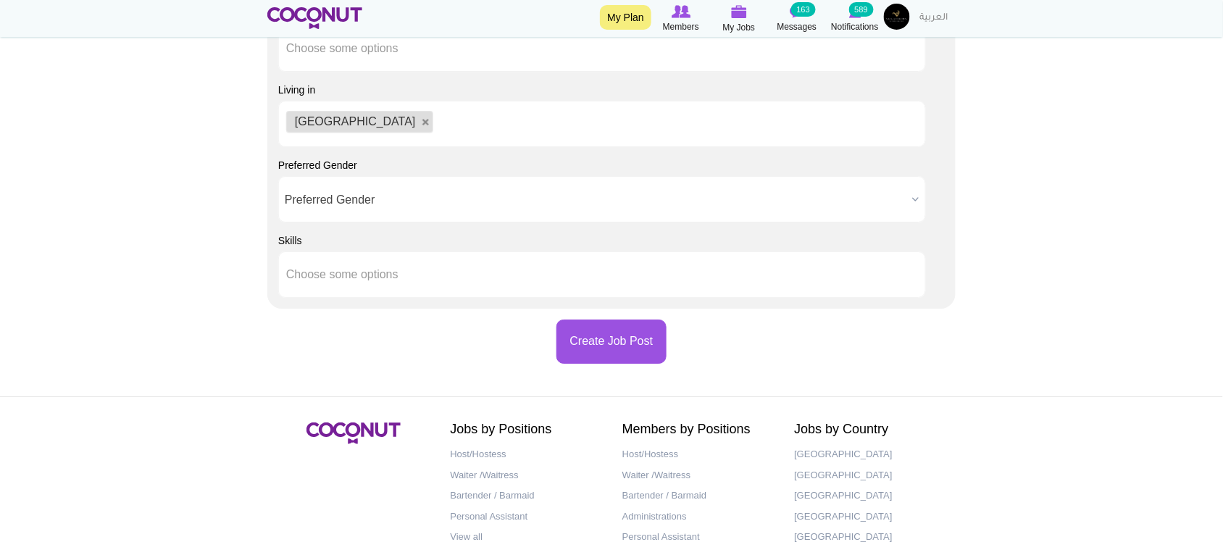
click at [375, 218] on span "Preferred Gender" at bounding box center [596, 200] width 622 height 46
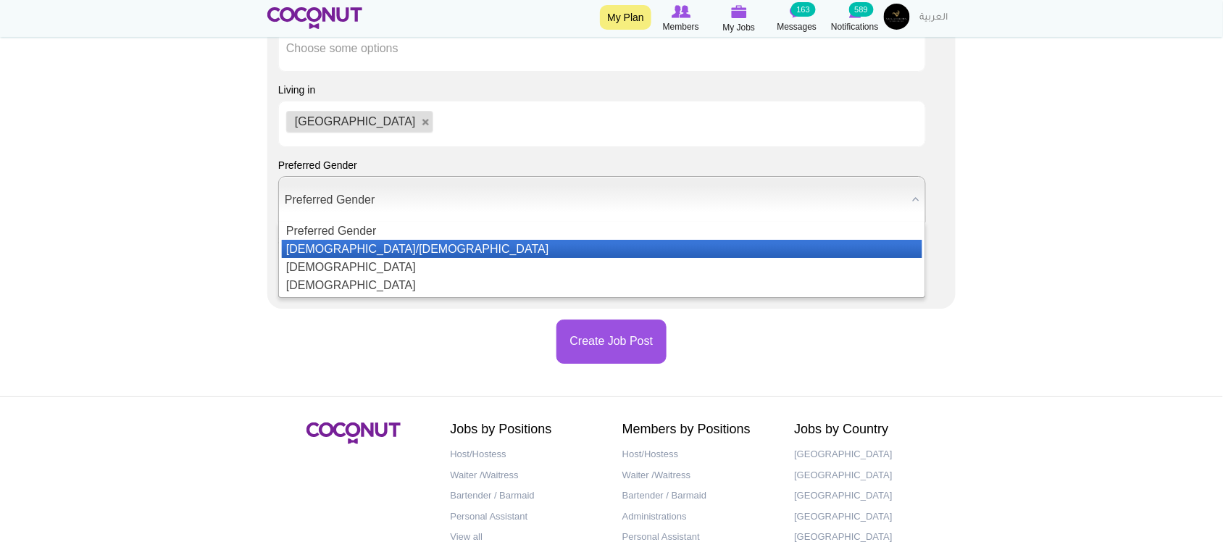
click at [357, 250] on li "[DEMOGRAPHIC_DATA]/[DEMOGRAPHIC_DATA]" at bounding box center [602, 249] width 641 height 18
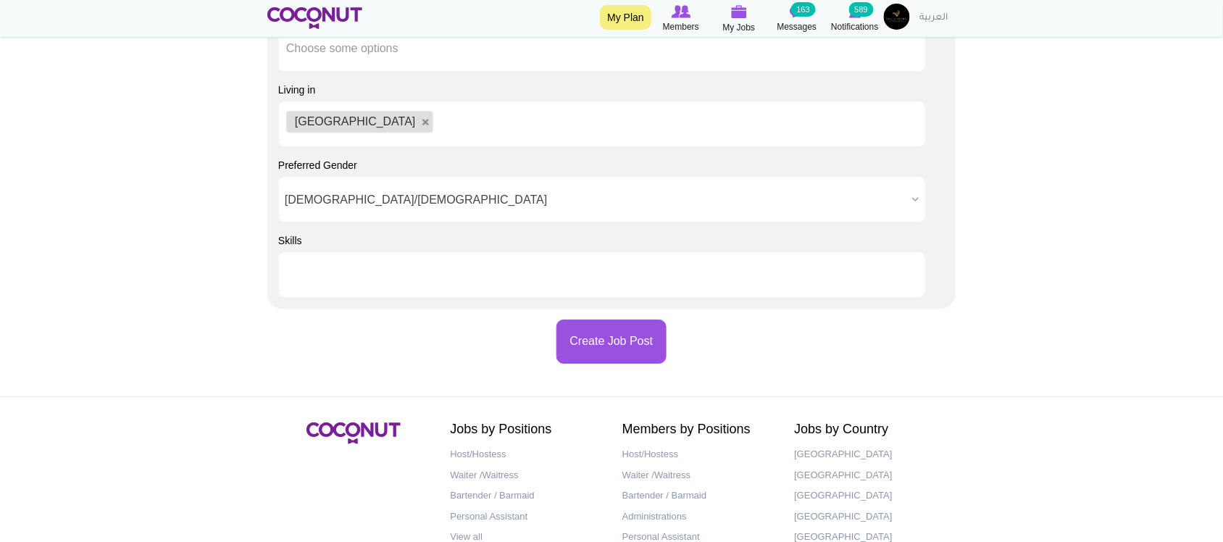
click at [392, 269] on li at bounding box center [351, 274] width 130 height 30
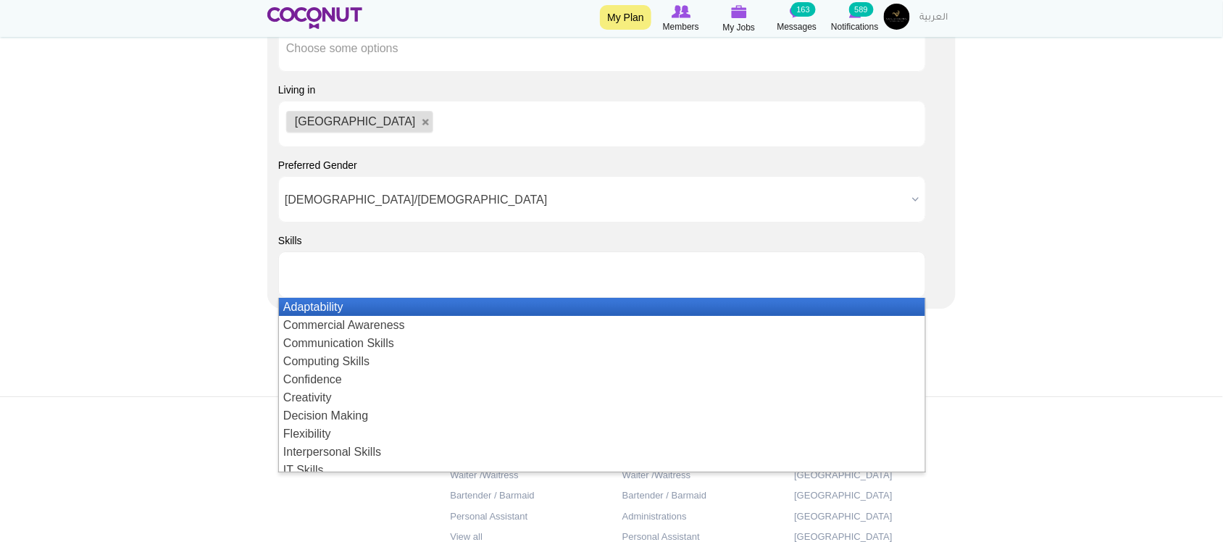
click at [343, 315] on li "Adaptability" at bounding box center [602, 307] width 646 height 18
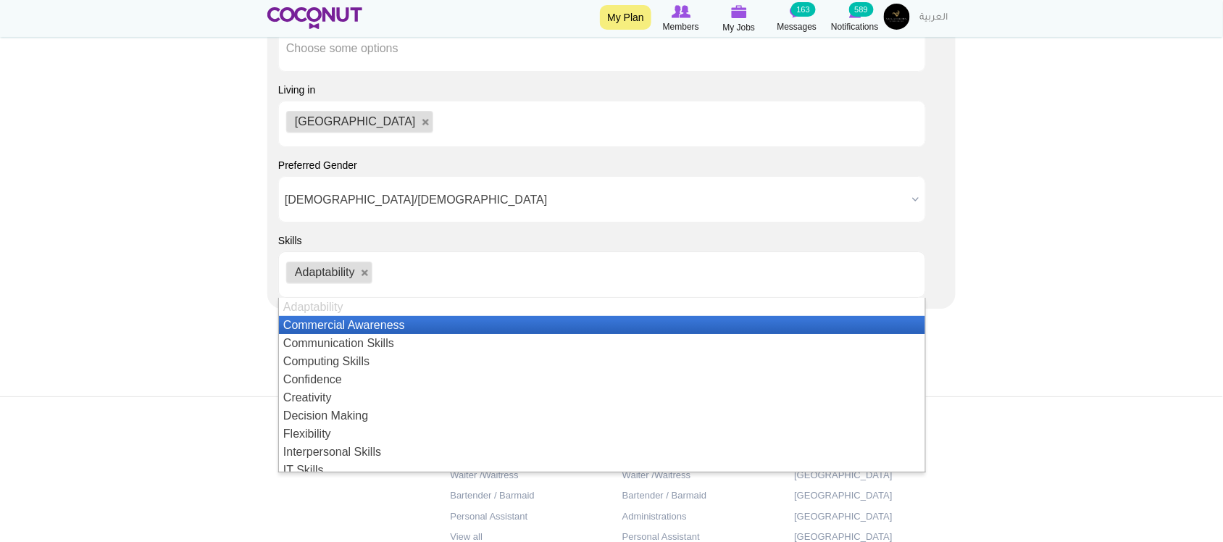
click at [513, 288] on ul "Adaptability" at bounding box center [602, 274] width 648 height 46
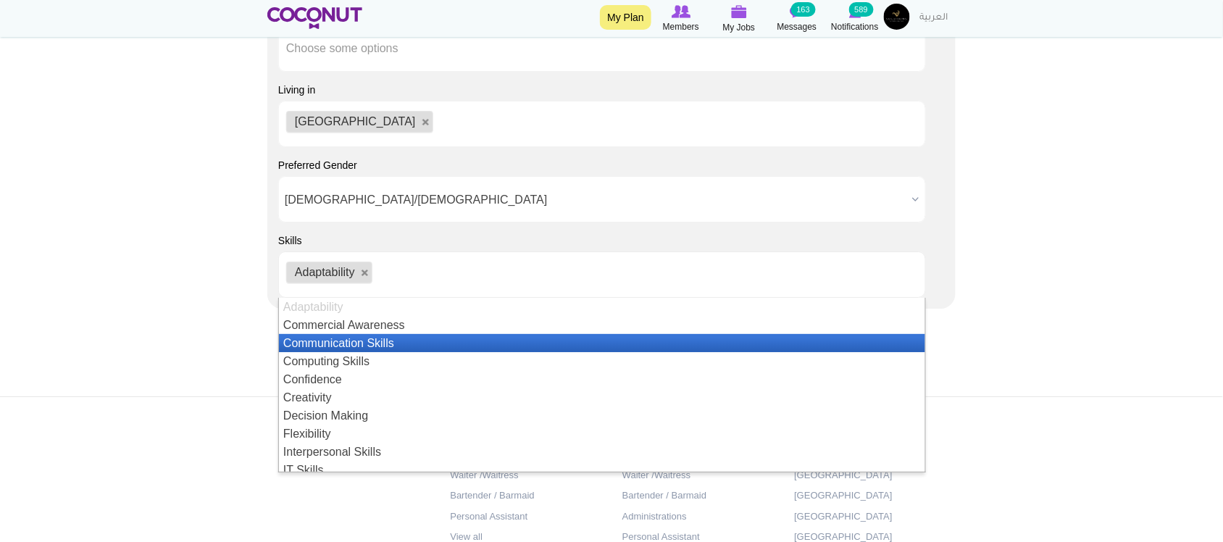
click at [345, 350] on li "Communication Skills" at bounding box center [602, 343] width 646 height 18
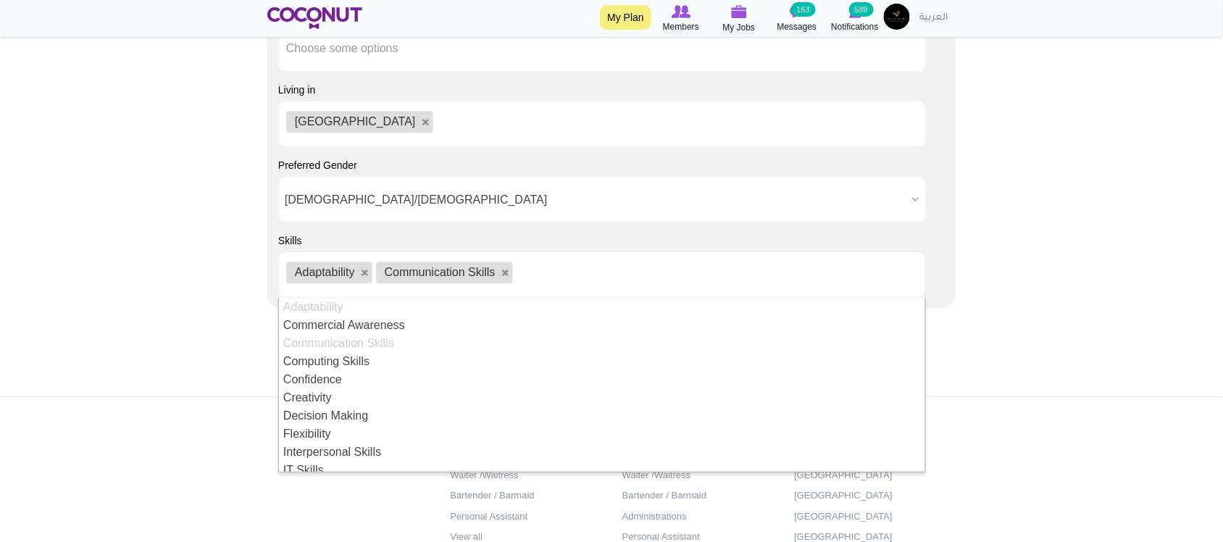
click at [526, 264] on li at bounding box center [526, 274] width 18 height 30
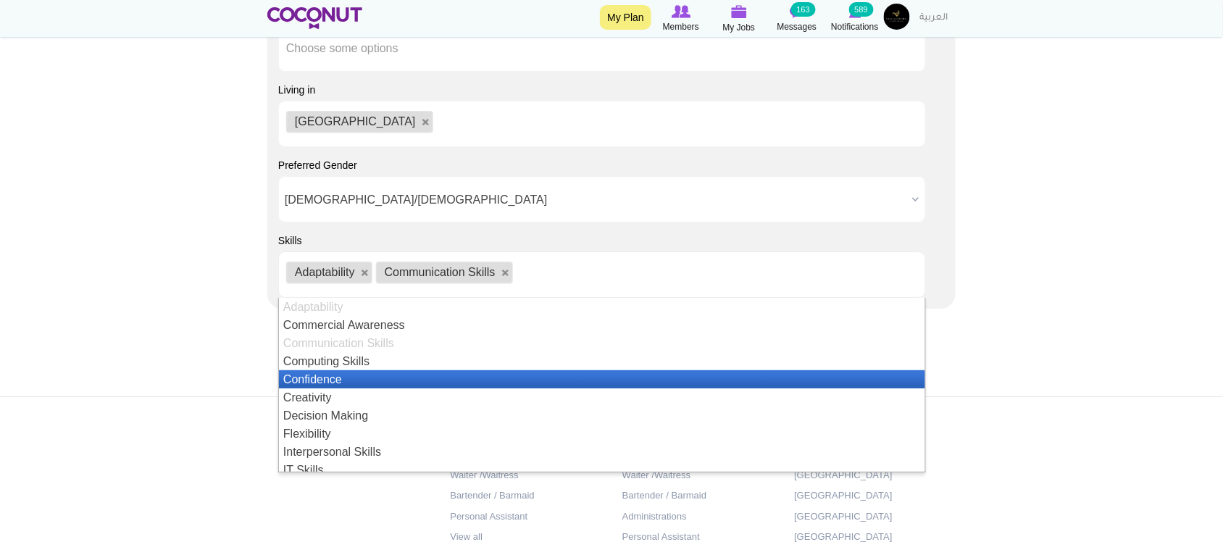
click at [363, 388] on li "Confidence" at bounding box center [602, 379] width 646 height 18
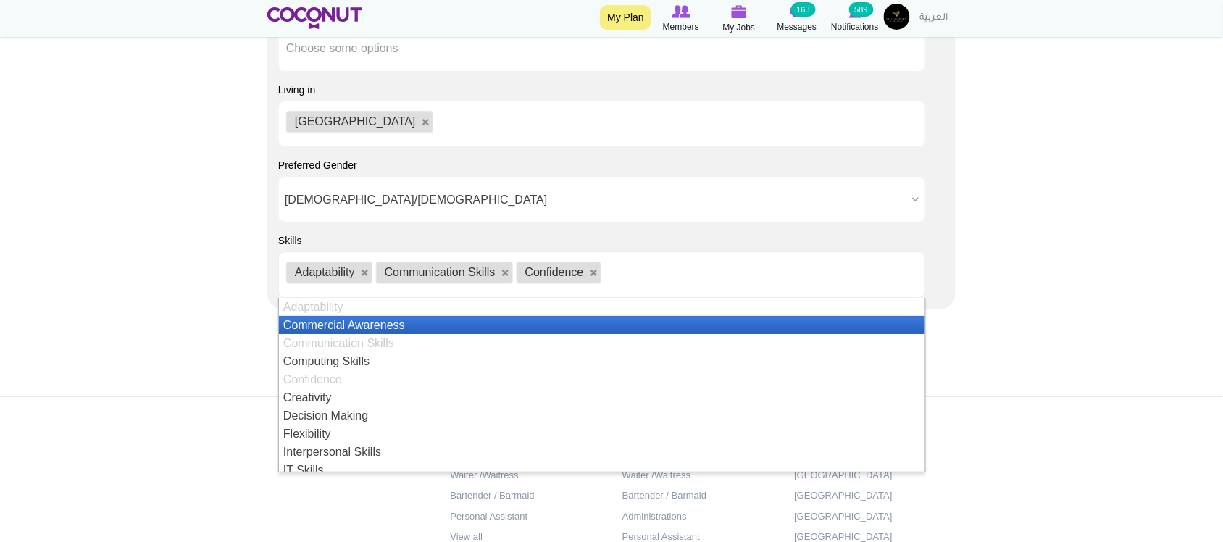
click at [664, 283] on ul "Adaptability Communication Skills Confidence" at bounding box center [602, 274] width 648 height 46
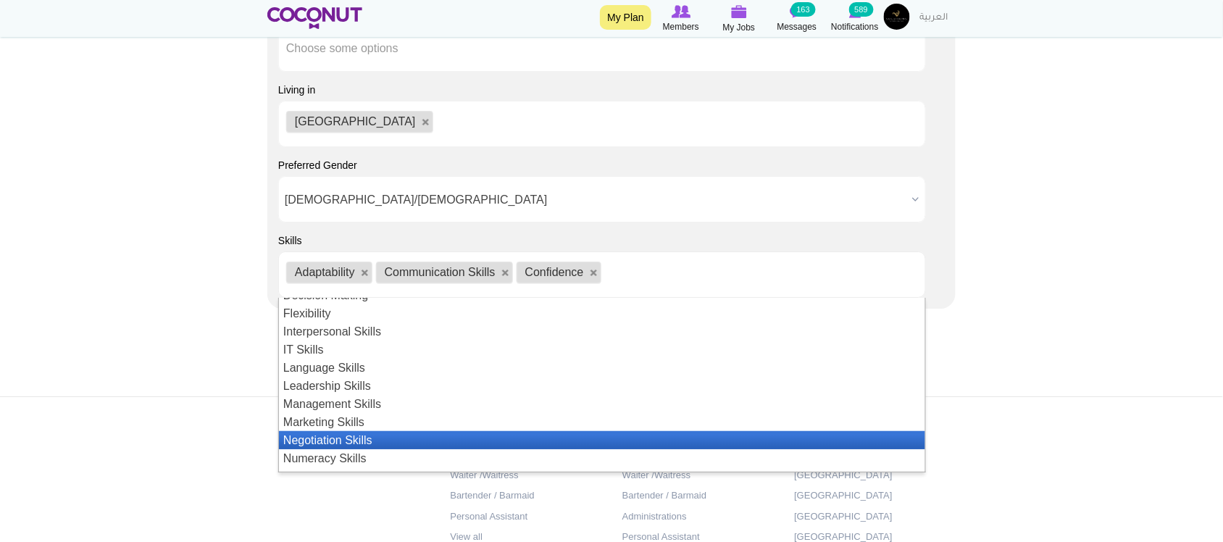
scroll to position [241, 0]
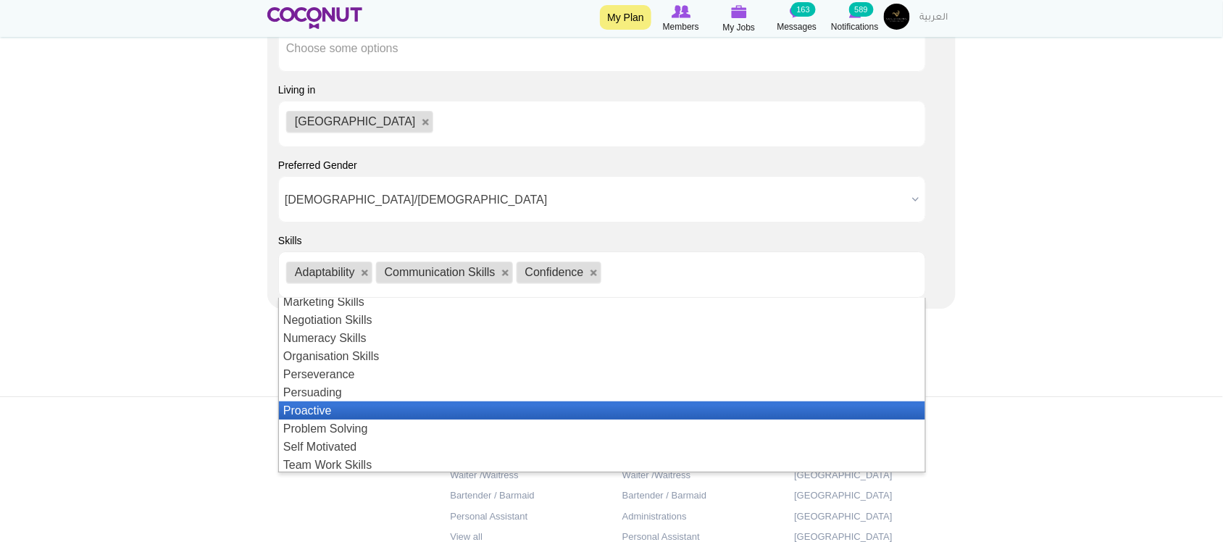
click at [359, 414] on li "Proactive" at bounding box center [602, 410] width 646 height 18
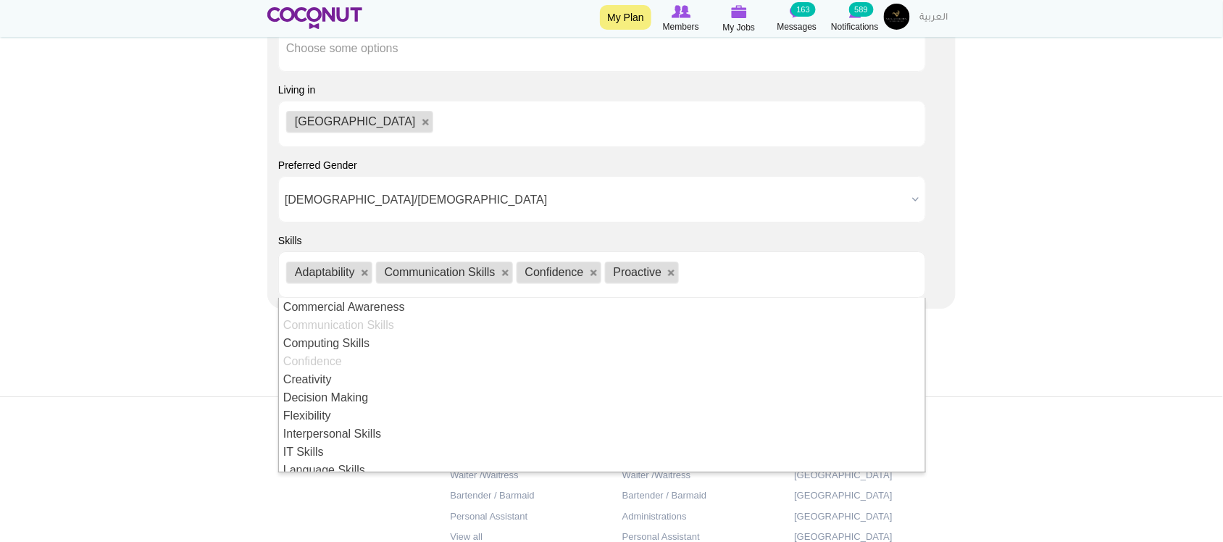
click at [716, 278] on ul "Adaptability Communication Skills Confidence Proactive" at bounding box center [602, 274] width 648 height 46
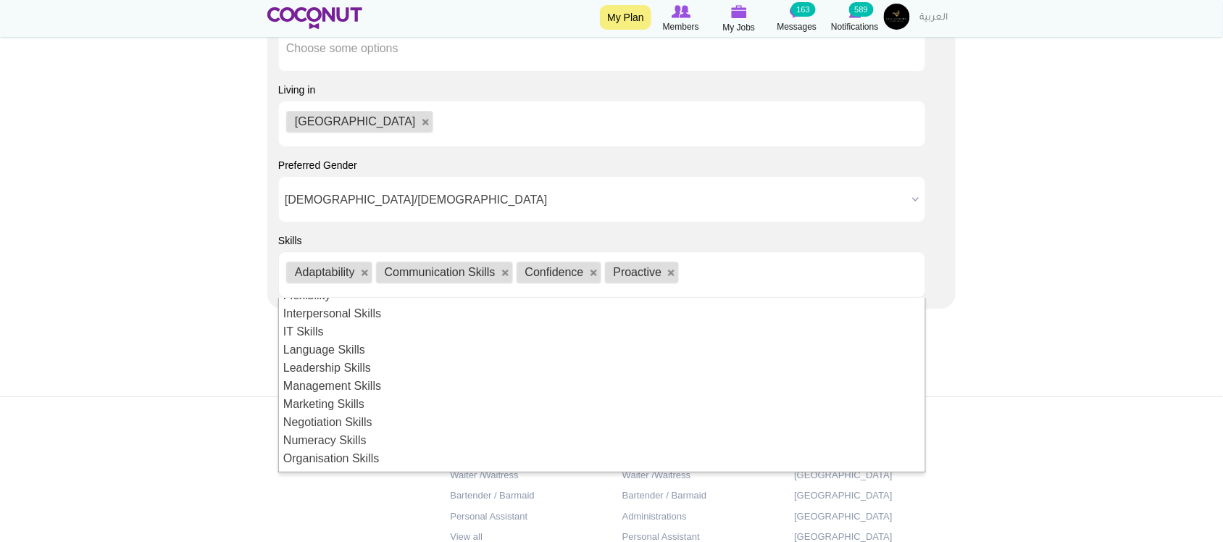
scroll to position [259, 0]
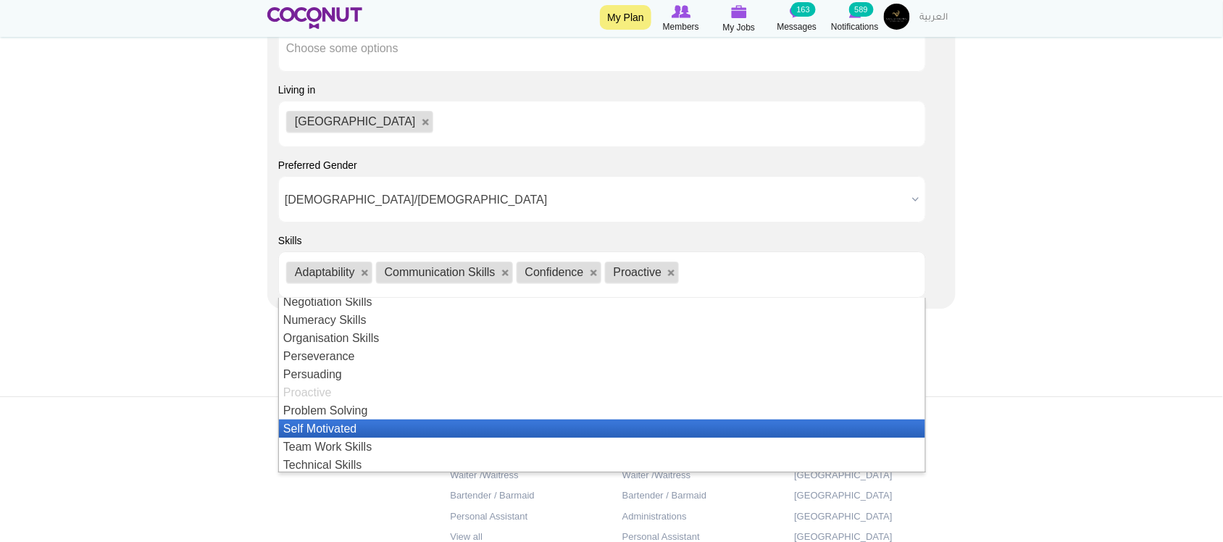
click at [343, 428] on li "Self Motivated" at bounding box center [602, 429] width 646 height 18
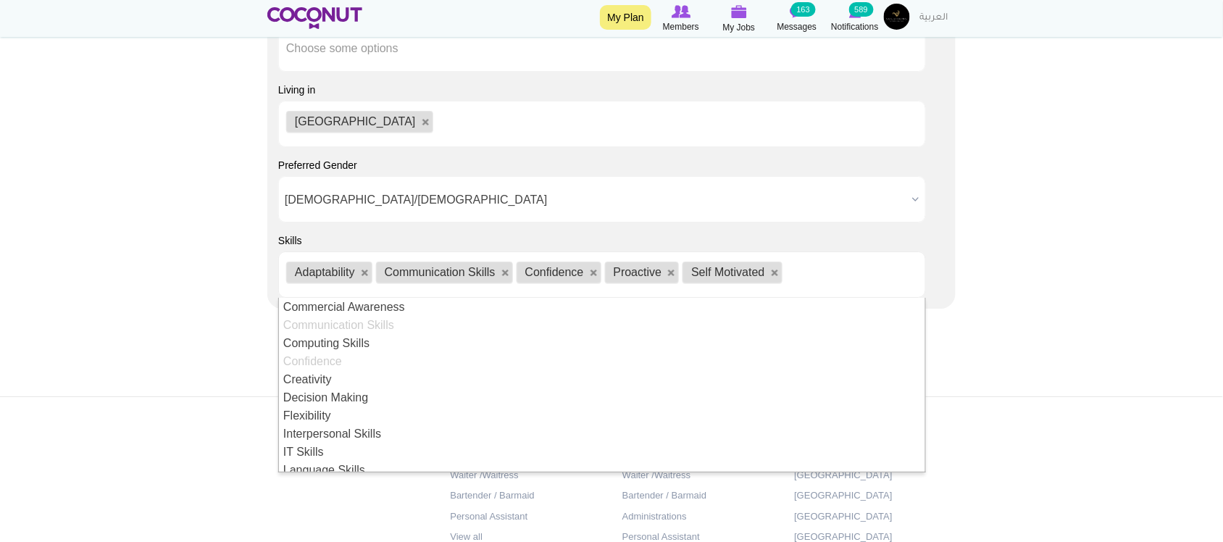
click at [820, 262] on ul "Adaptability Communication Skills Confidence Proactive Self Motivated" at bounding box center [602, 274] width 648 height 46
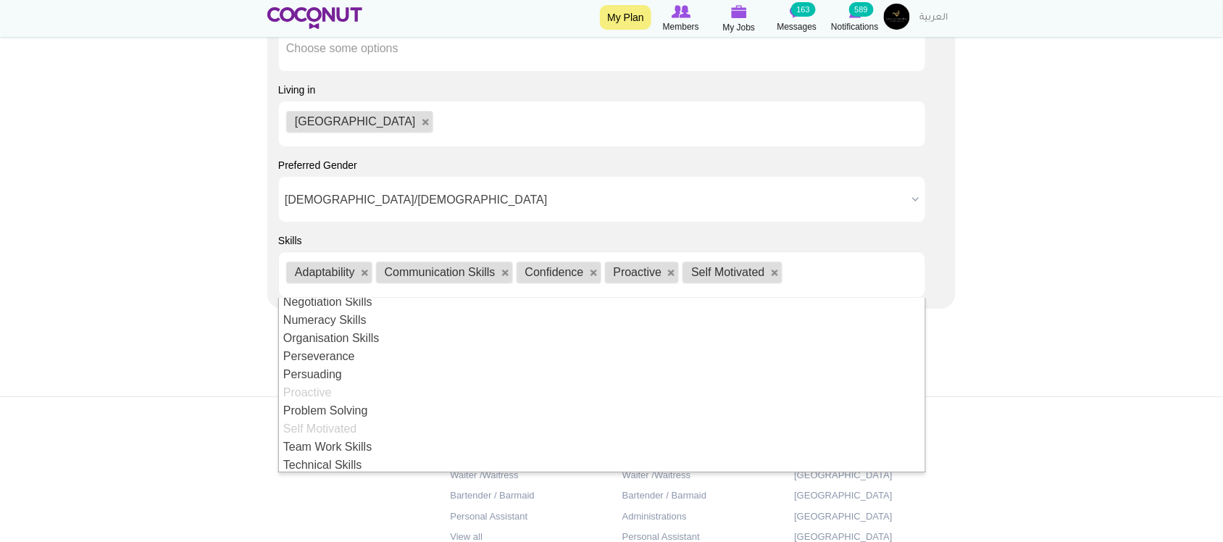
click at [337, 415] on li "Problem Solving" at bounding box center [602, 410] width 646 height 18
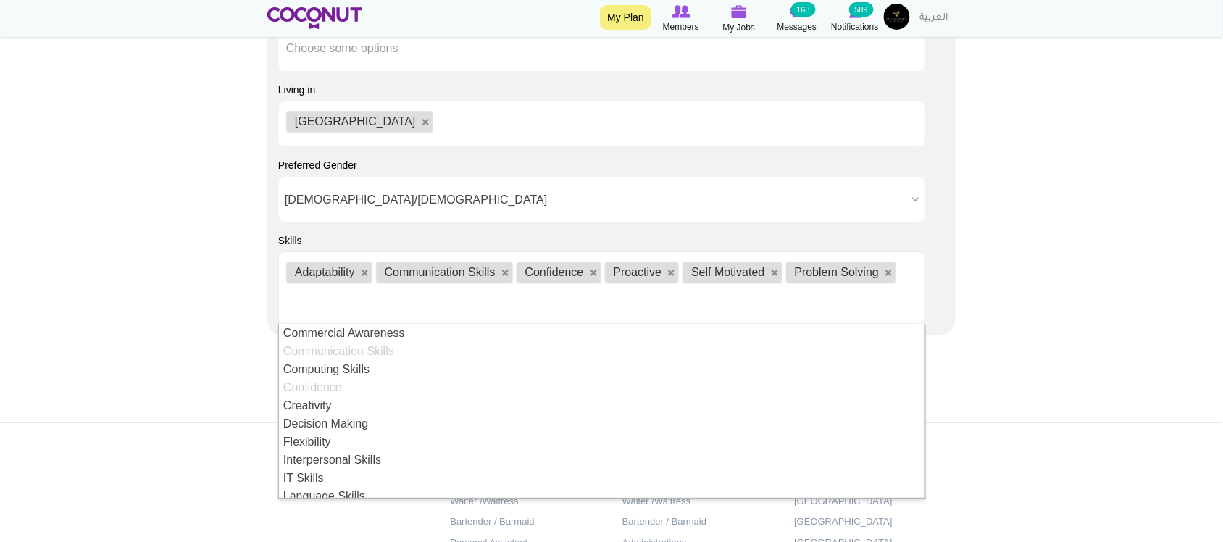
click at [827, 312] on ul "Adaptability Communication Skills Confidence Proactive Self Motivated Problem S…" at bounding box center [602, 287] width 648 height 72
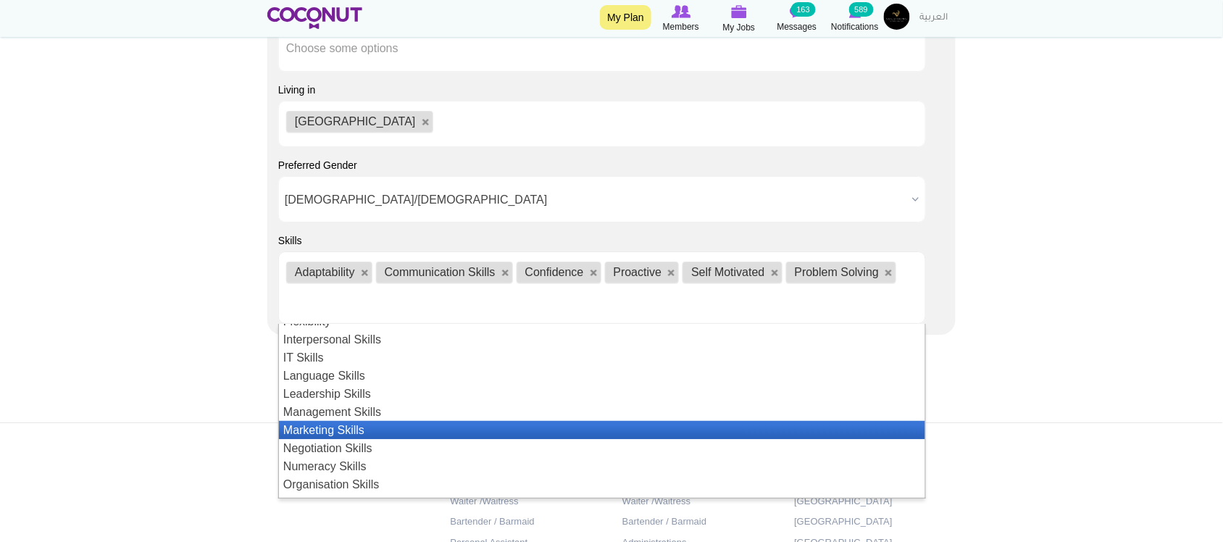
scroll to position [315, 0]
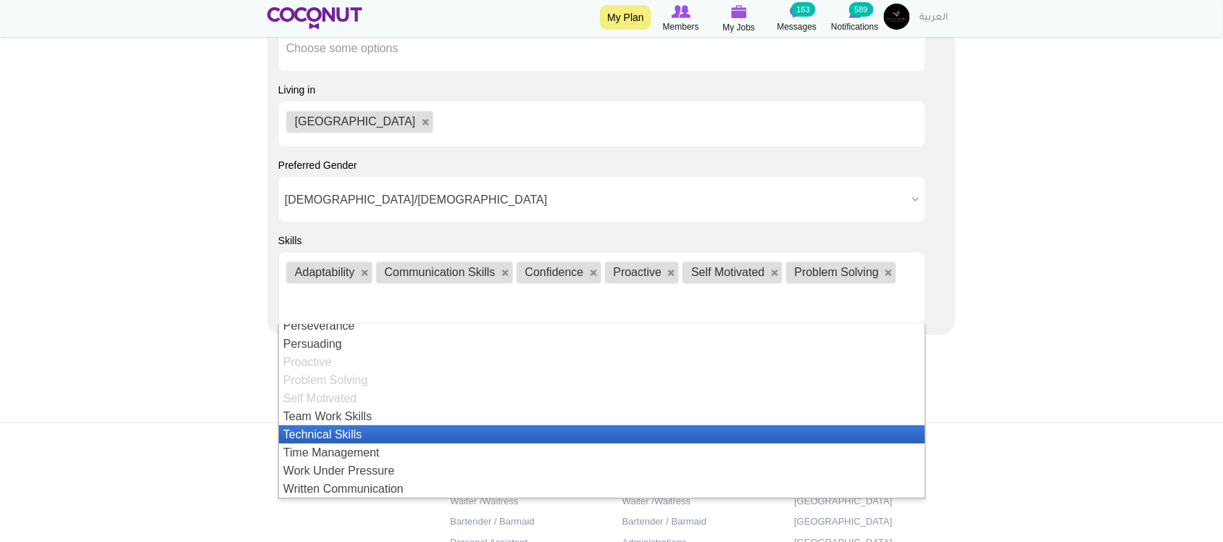
click at [352, 436] on li "Technical Skills" at bounding box center [602, 434] width 646 height 18
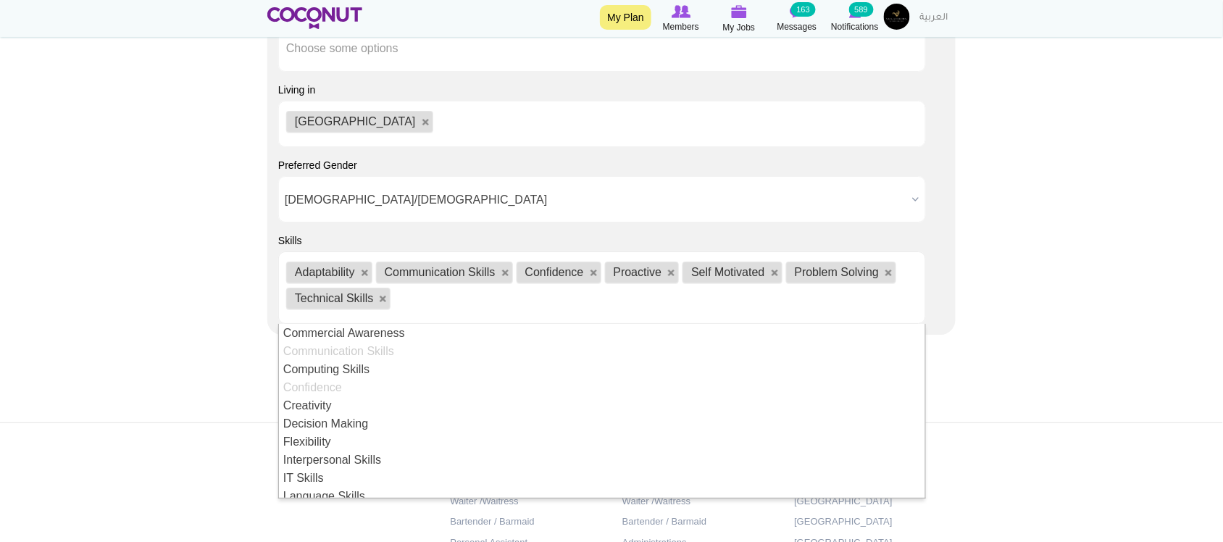
click at [437, 309] on ul "Adaptability Communication Skills Confidence Proactive Self Motivated Problem S…" at bounding box center [602, 287] width 648 height 72
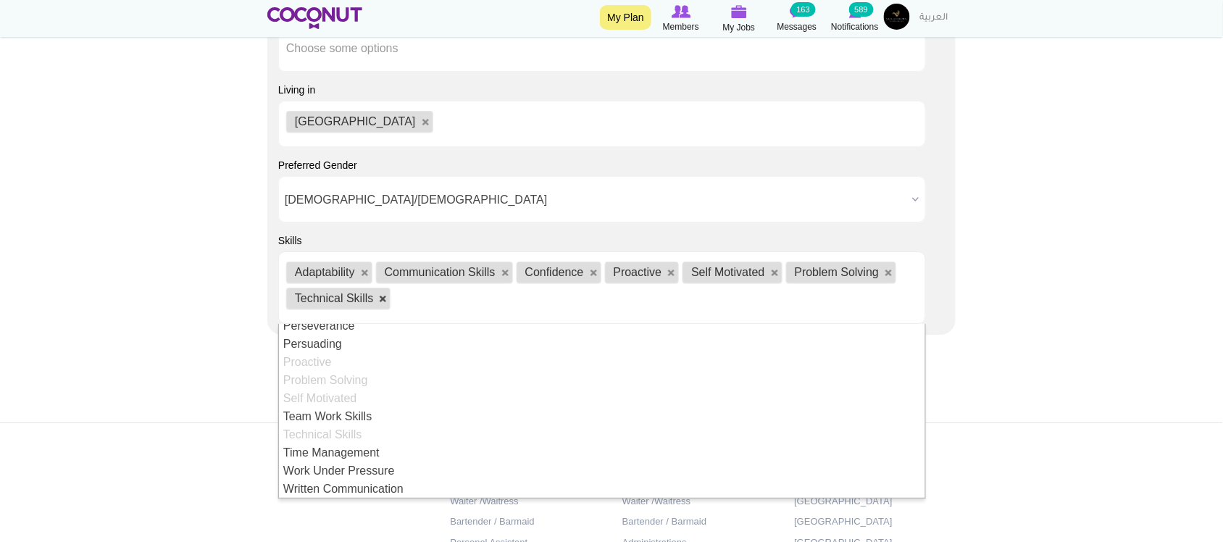
click at [384, 302] on link at bounding box center [383, 299] width 9 height 9
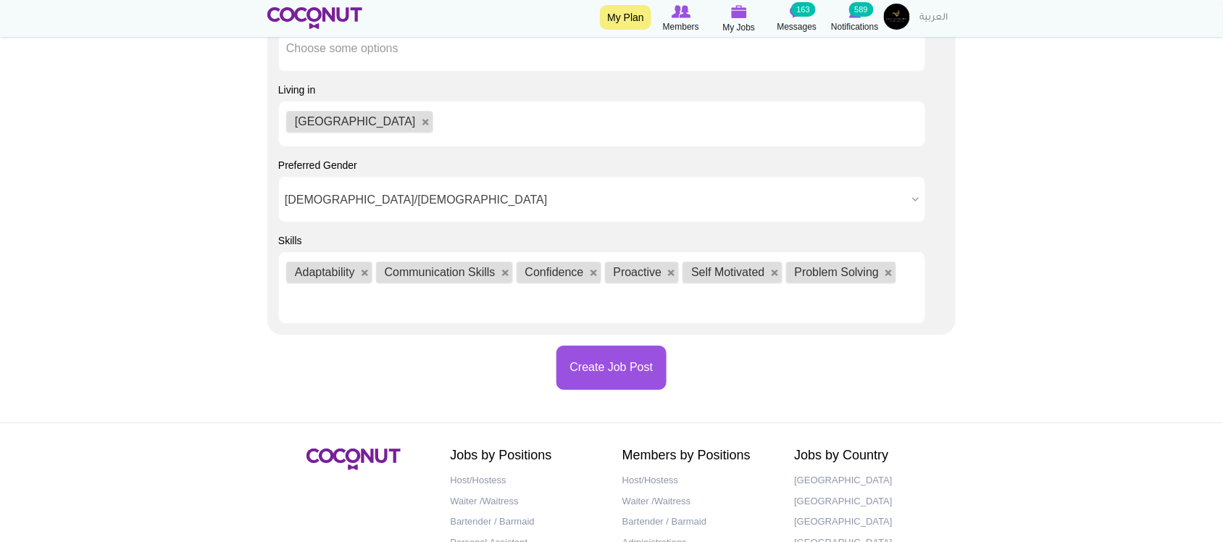
click at [388, 302] on ul "Adaptability Communication Skills Confidence Proactive Self Motivated Problem S…" at bounding box center [602, 287] width 648 height 72
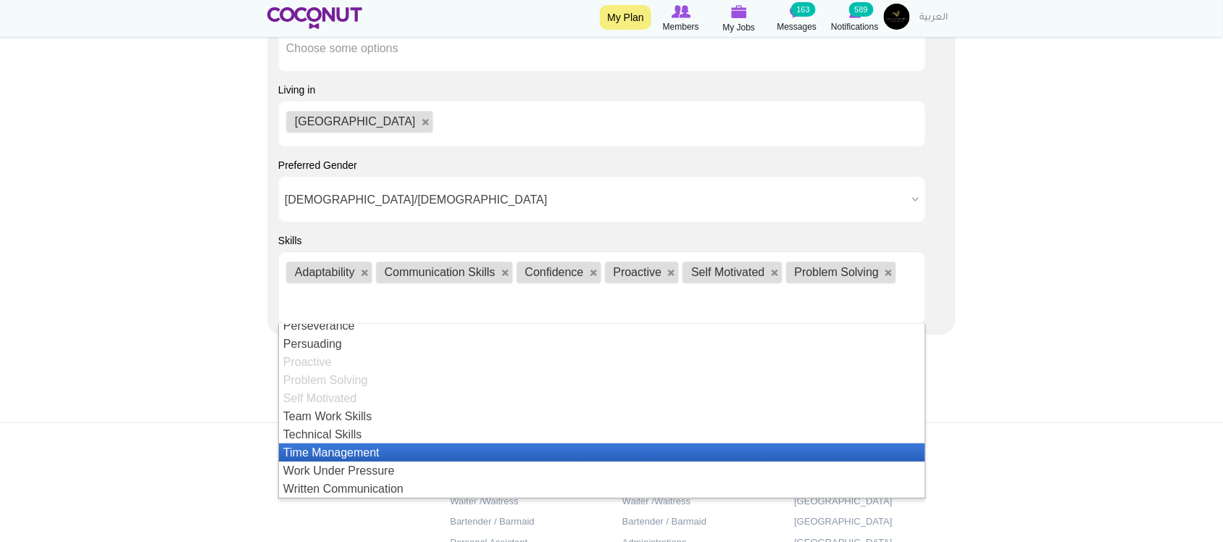
click at [331, 460] on li "Time Management" at bounding box center [602, 452] width 646 height 18
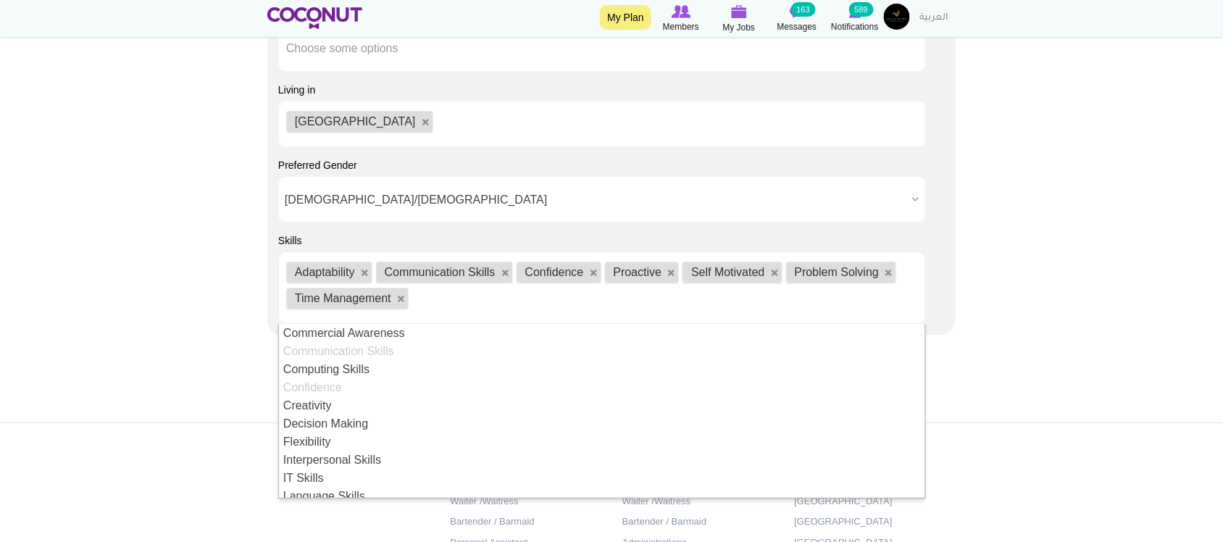
click at [462, 303] on ul "Adaptability Communication Skills Confidence Proactive Self Motivated Problem S…" at bounding box center [602, 287] width 648 height 72
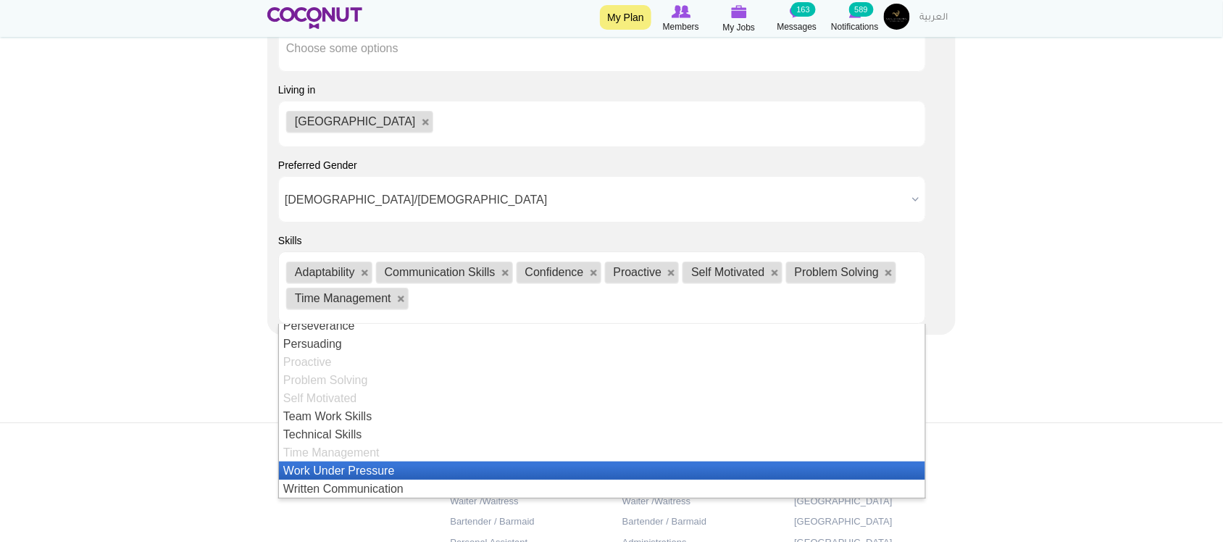
click at [403, 472] on li "Work Under Pressure" at bounding box center [602, 471] width 646 height 18
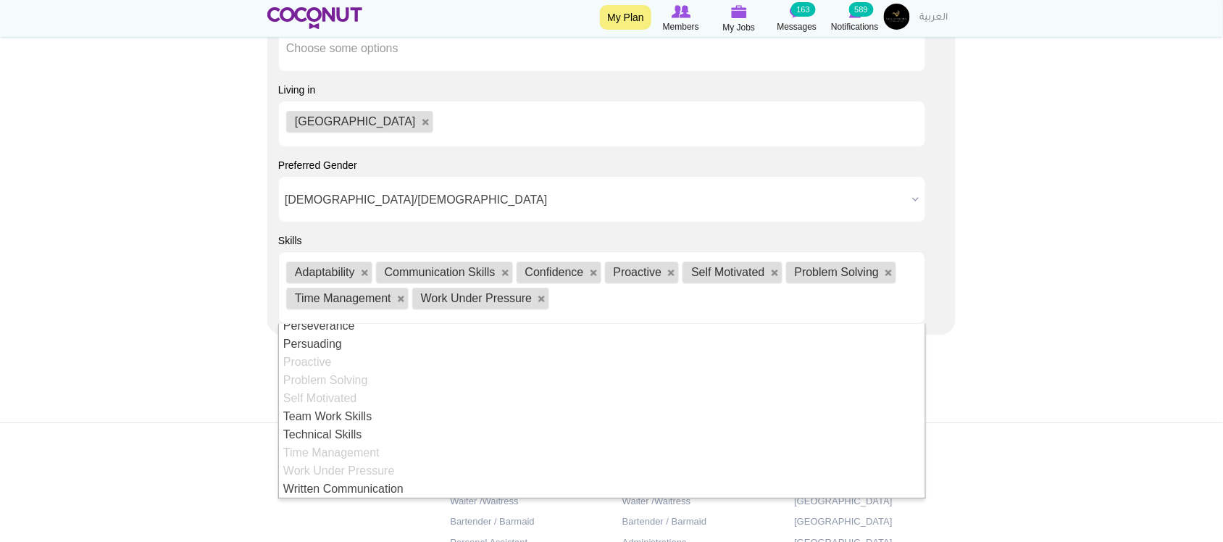
scroll to position [18, 0]
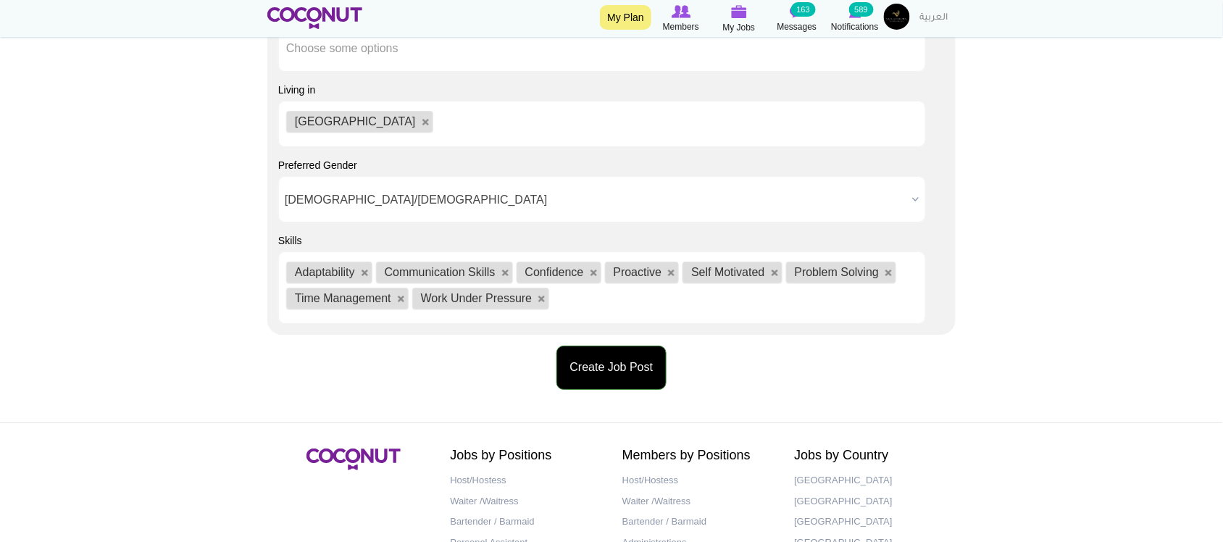
click at [572, 370] on button "Create Job Post" at bounding box center [611, 368] width 111 height 44
